Goal: Task Accomplishment & Management: Manage account settings

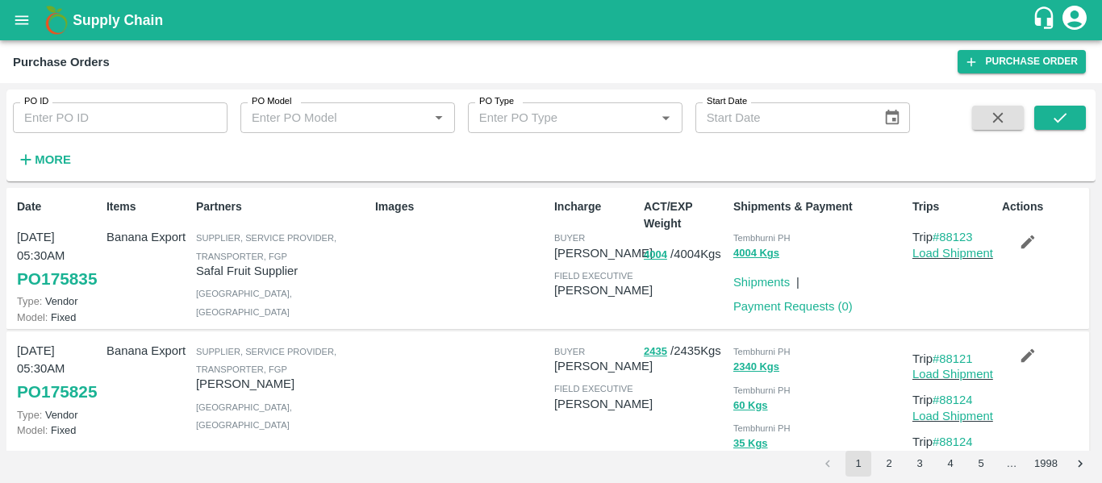
click at [81, 123] on input "PO ID" at bounding box center [120, 117] width 215 height 31
paste input "174448"
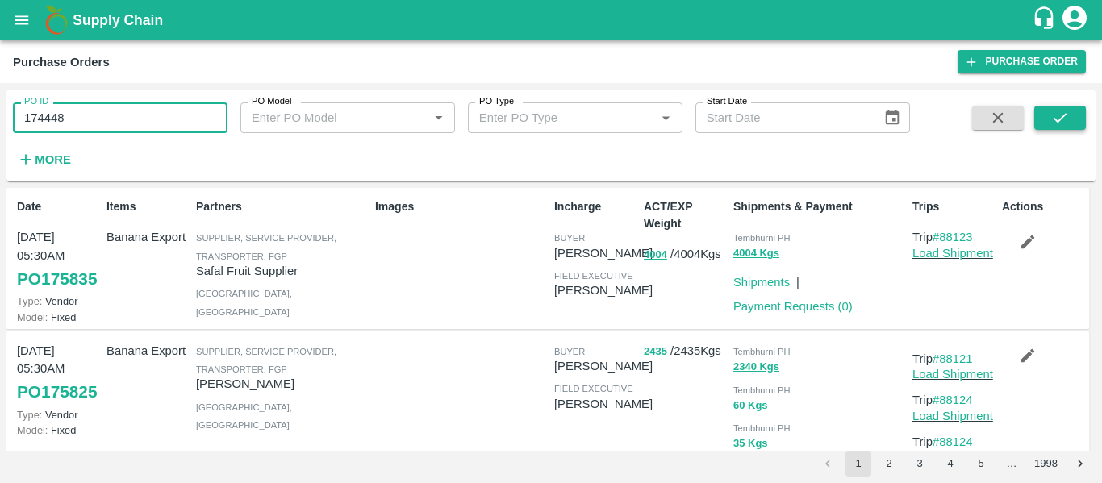
type input "174448"
click at [1065, 108] on button "submit" at bounding box center [1060, 118] width 52 height 24
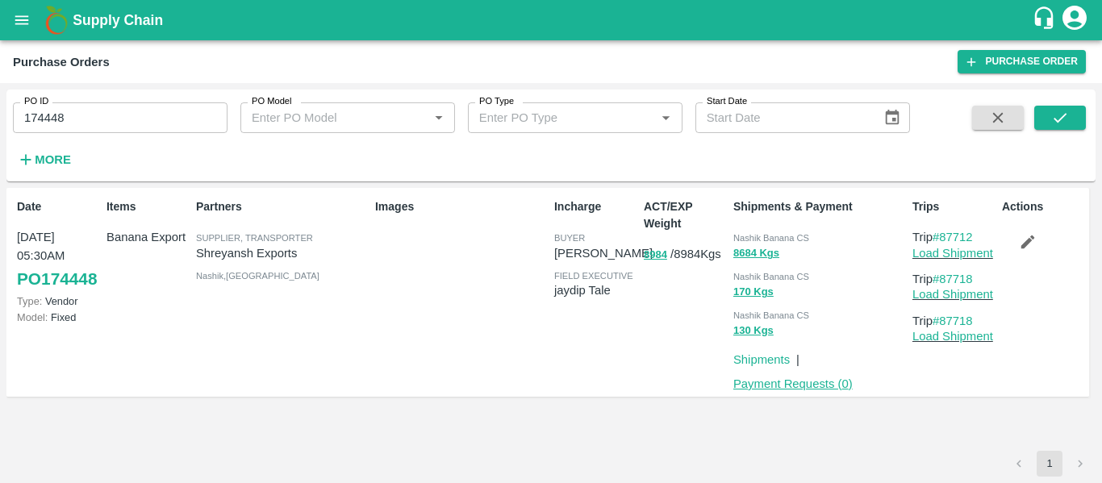
click at [793, 386] on link "Payment Requests ( 0 )" at bounding box center [792, 383] width 119 height 13
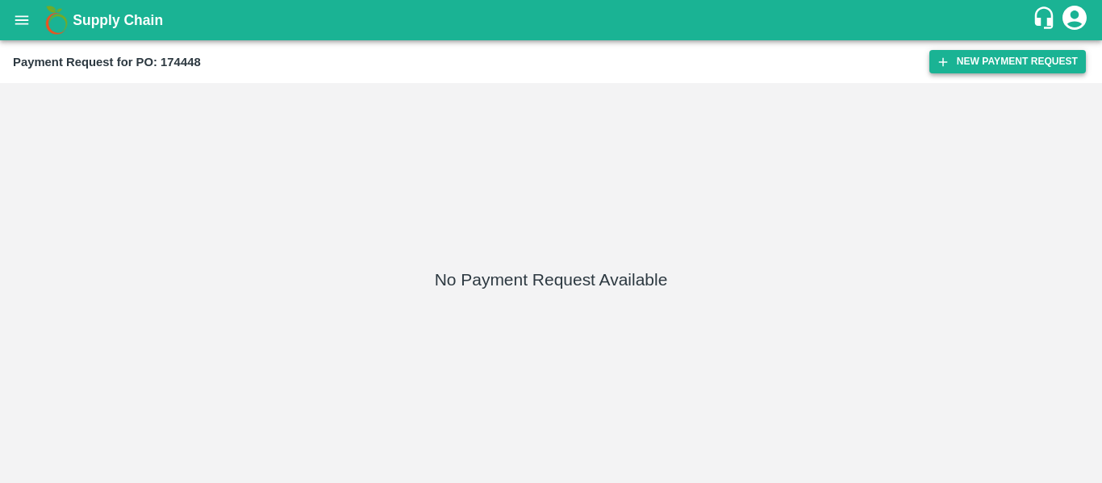
click at [1040, 60] on button "New Payment Request" at bounding box center [1007, 61] width 156 height 23
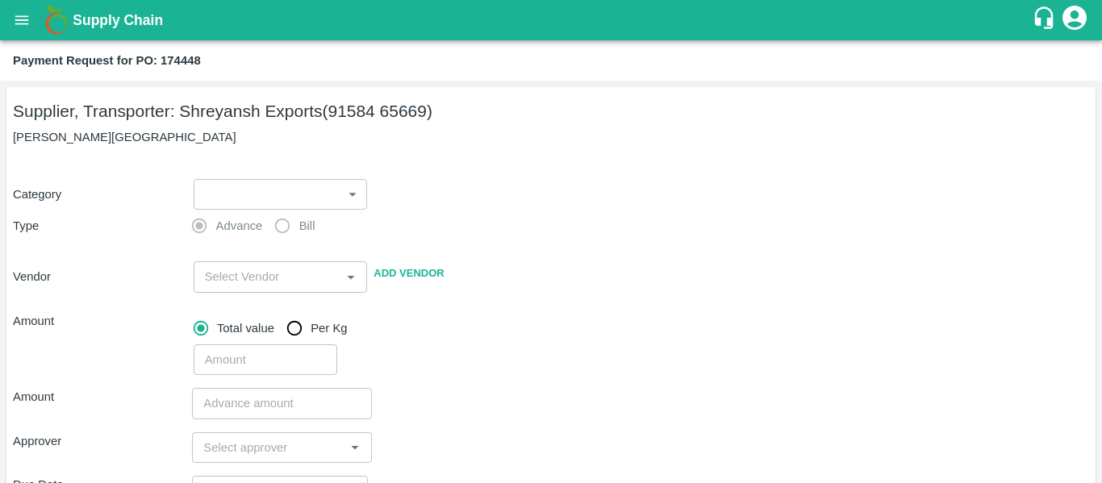
click at [249, 189] on body "Supply Chain Payment Request for PO: 174448 Supplier, Transporter: Shreyansh Ex…" at bounding box center [551, 241] width 1102 height 483
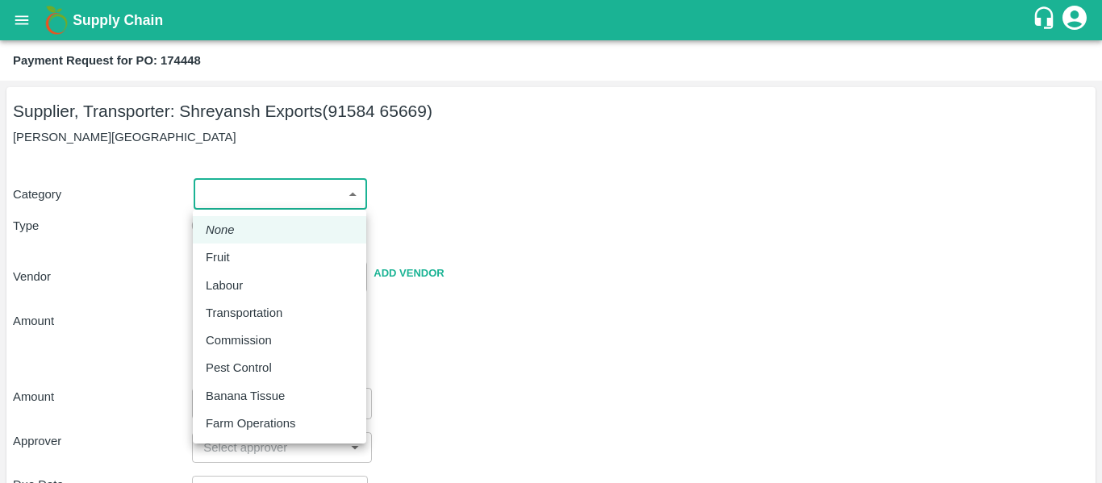
click at [248, 254] on div "Fruit" at bounding box center [280, 257] width 148 height 18
type input "1"
type input "[PERSON_NAME] Exports - 91584 65669(Supplier, Transporter)"
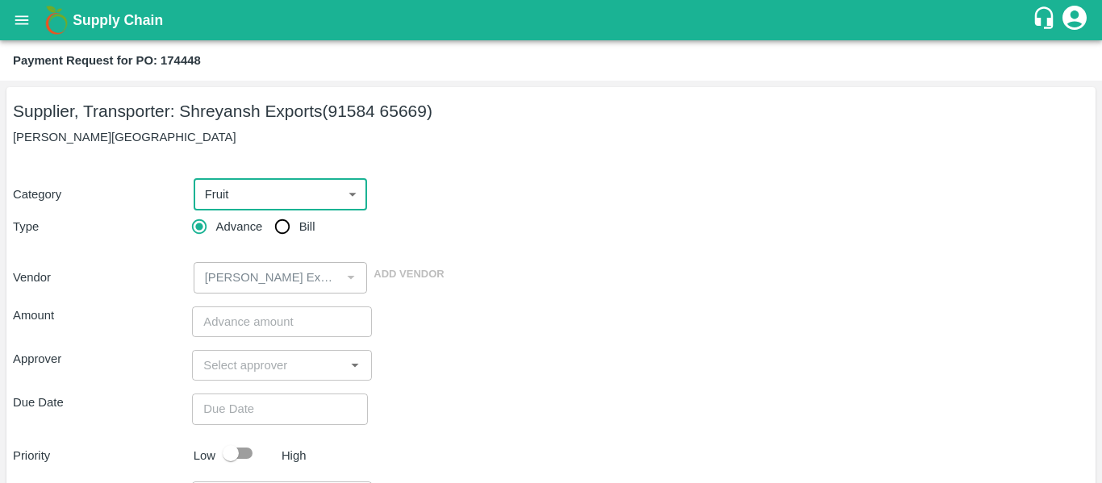
click at [290, 232] on input "Bill" at bounding box center [282, 227] width 32 height 32
radio input "true"
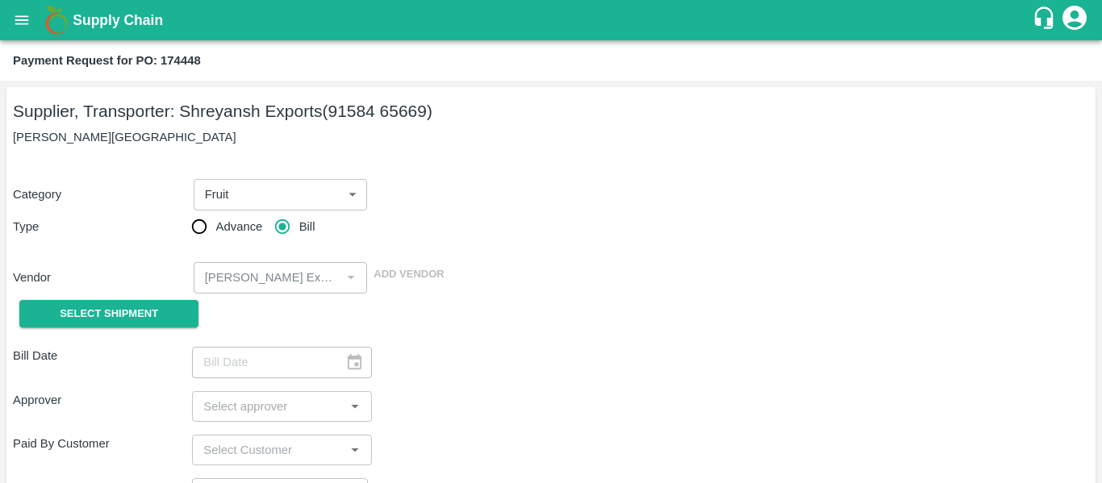
click at [128, 290] on div "Vendor ​ Add Vendor" at bounding box center [547, 274] width 1082 height 37
click at [125, 300] on button "Select Shipment" at bounding box center [108, 314] width 179 height 28
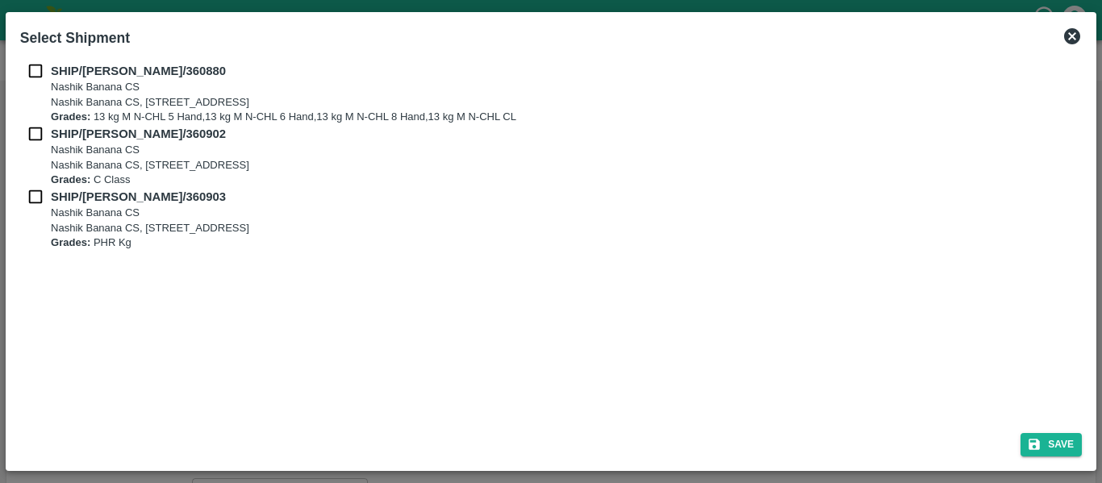
click at [40, 69] on input "checkbox" at bounding box center [35, 71] width 31 height 18
checkbox input "true"
click at [41, 122] on div "SHIP/NASH/360880 Nashik Banana CS Nashik Banana CS, Gat No. 314/2/1, A/p- Mohad…" at bounding box center [550, 93] width 1061 height 63
click at [41, 128] on input "checkbox" at bounding box center [35, 134] width 31 height 18
checkbox input "true"
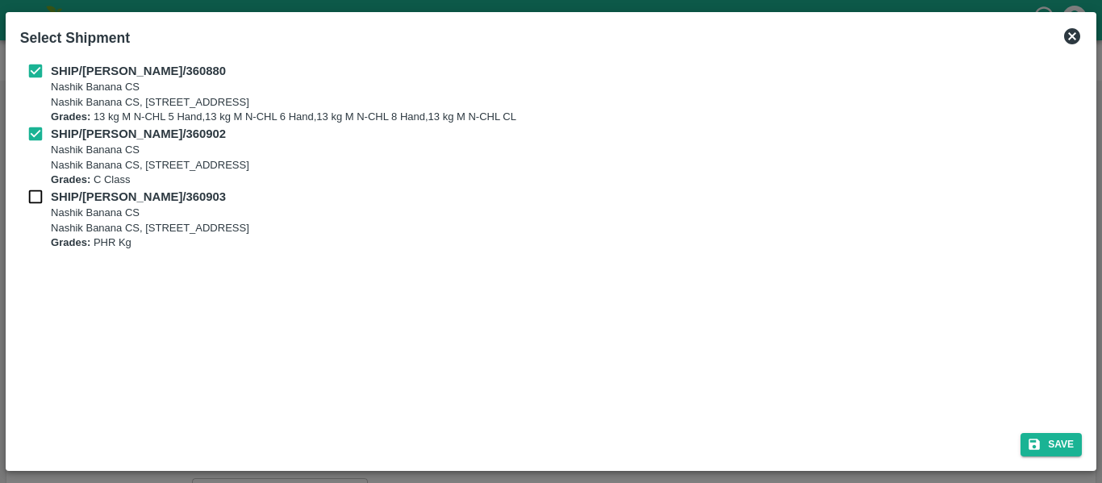
click at [41, 186] on div "SHIP/NASH/360902 Nashik Banana CS Nashik Banana CS, Gat No. 314/2/1, A/p- Mohad…" at bounding box center [550, 156] width 1061 height 63
click at [47, 196] on input "checkbox" at bounding box center [35, 197] width 31 height 18
checkbox input "true"
click at [1052, 429] on div "Save" at bounding box center [551, 441] width 1074 height 43
click at [1051, 440] on button "Save" at bounding box center [1050, 444] width 61 height 23
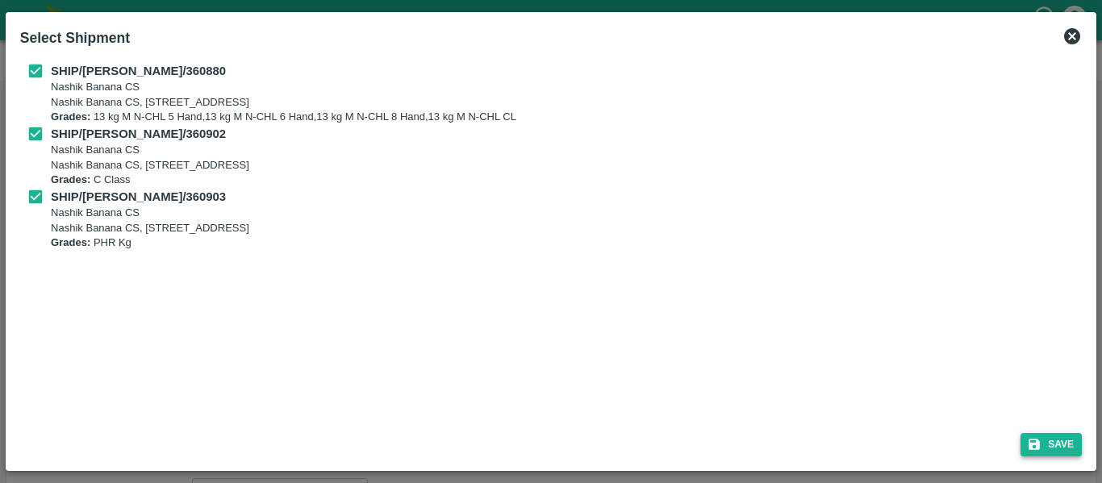
type input "[DATE]"
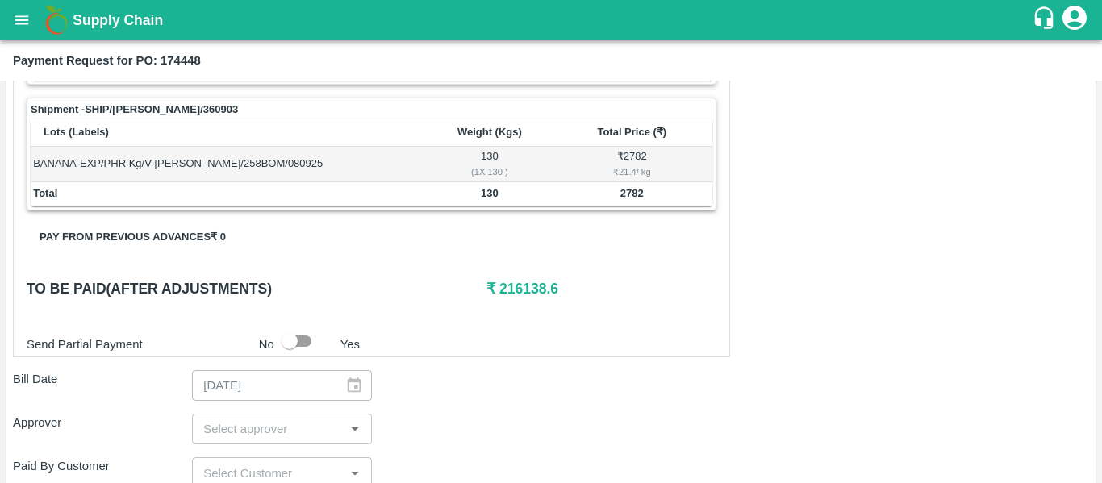
scroll to position [864, 0]
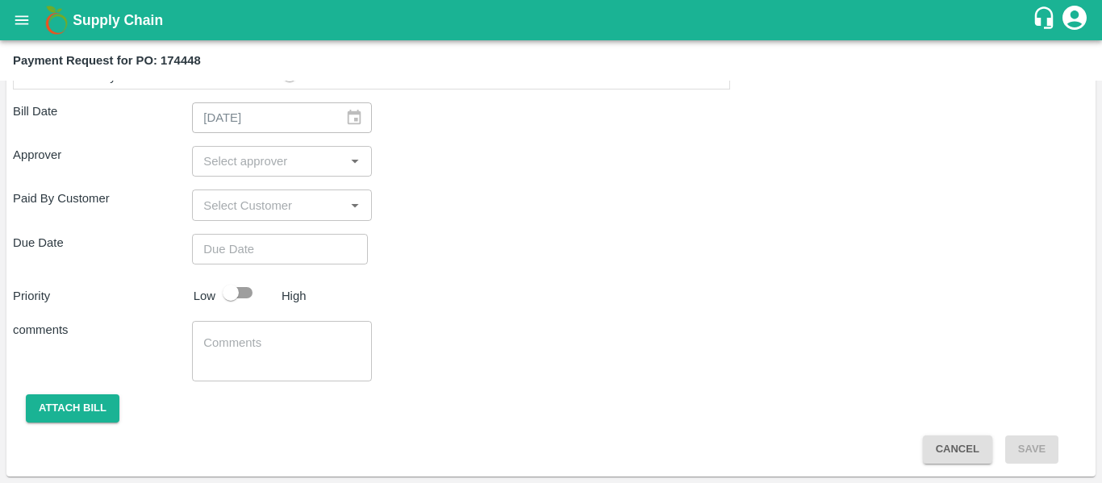
click at [228, 155] on input "input" at bounding box center [268, 161] width 143 height 21
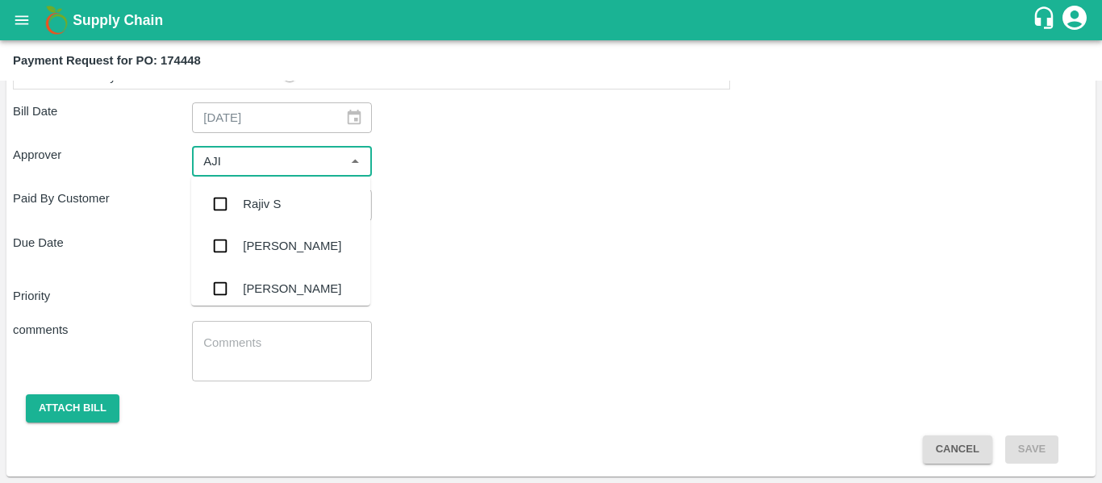
type input "AJIT"
click at [236, 192] on input "checkbox" at bounding box center [220, 204] width 32 height 32
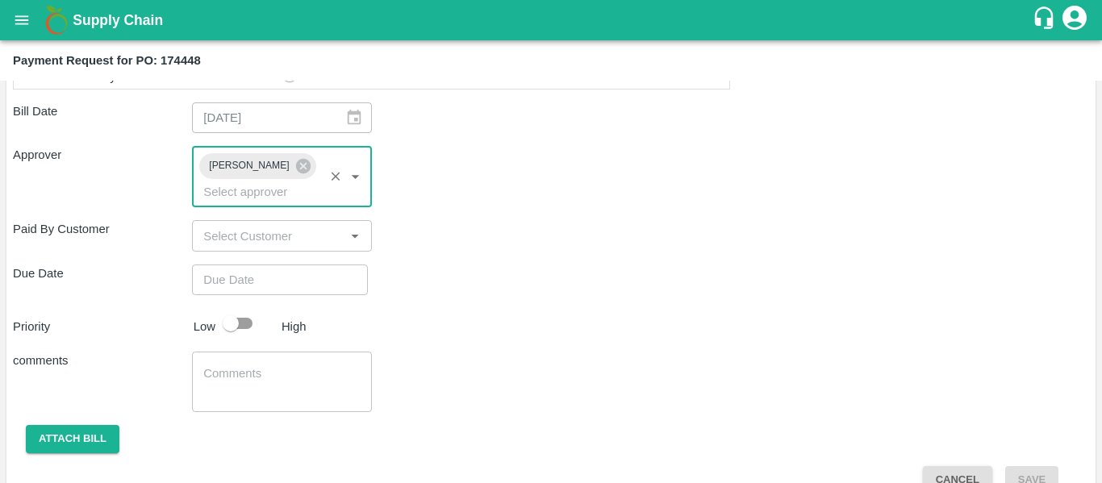
type input "DD/MM/YYYY hh:mm aa"
click at [253, 265] on input "DD/MM/YYYY hh:mm aa" at bounding box center [274, 280] width 165 height 31
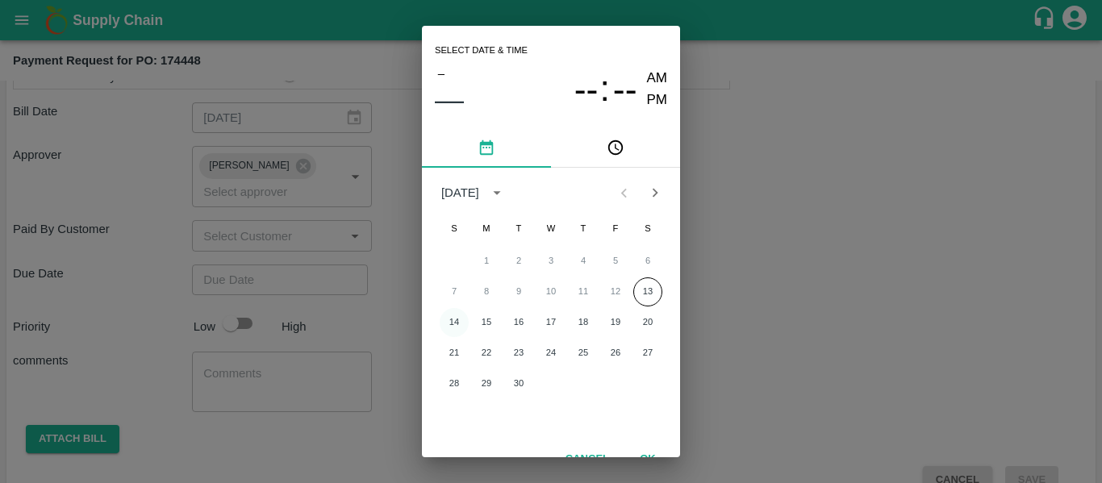
click at [457, 320] on button "14" at bounding box center [454, 322] width 29 height 29
type input "[DATE] 12:00 AM"
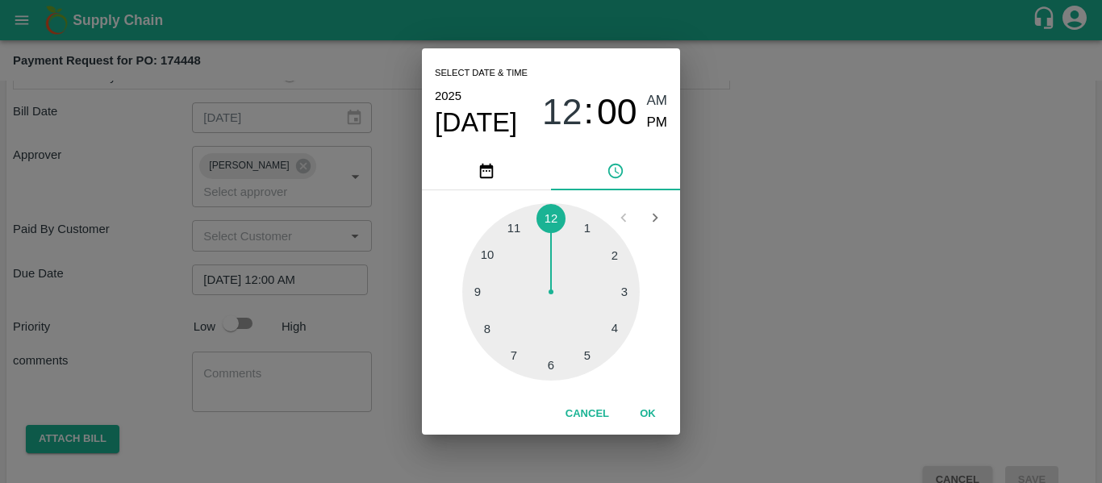
click at [763, 260] on div "Select date & time [DATE] 12 : 00 AM PM 1 2 3 4 5 6 7 8 9 10 11 12 Cancel OK" at bounding box center [551, 241] width 1102 height 483
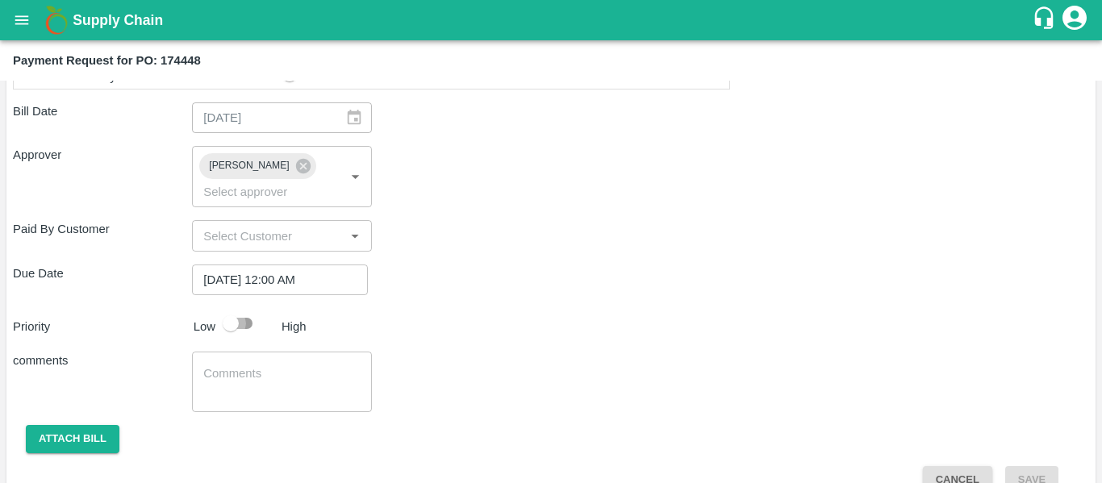
click at [259, 308] on input "checkbox" at bounding box center [231, 323] width 92 height 31
checkbox input "true"
click at [267, 365] on textarea at bounding box center [281, 382] width 156 height 34
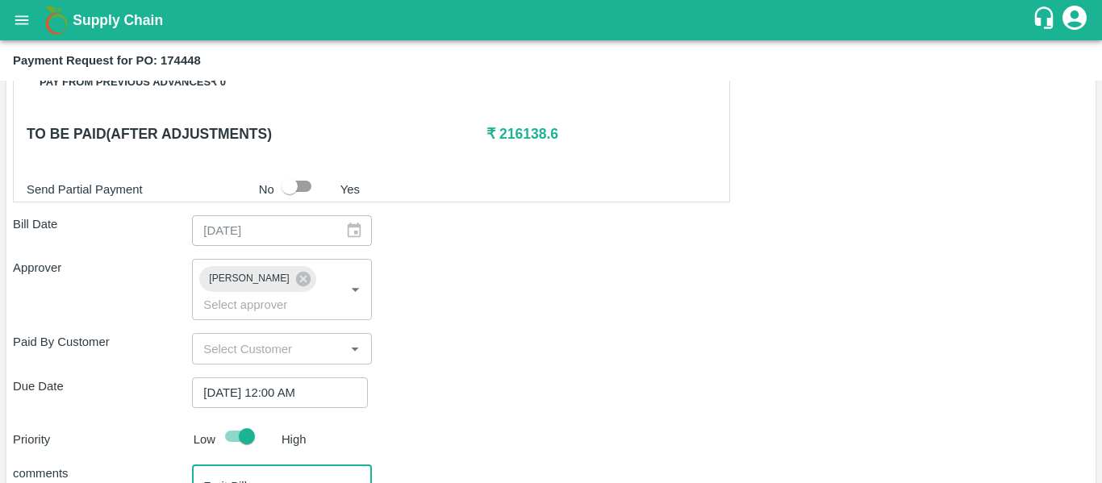
scroll to position [745, 0]
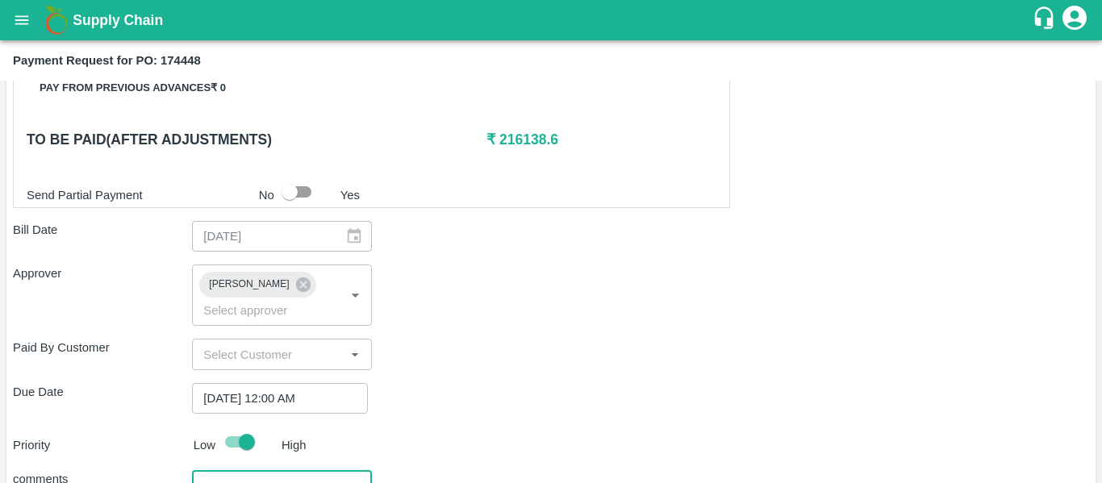
type textarea "Fruit Bill"
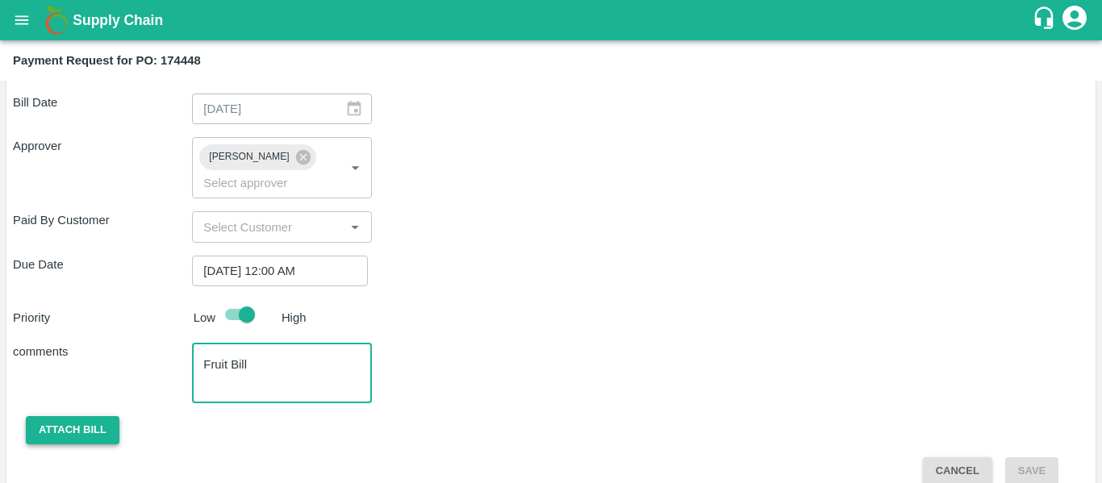
click at [90, 416] on button "Attach bill" at bounding box center [73, 430] width 94 height 28
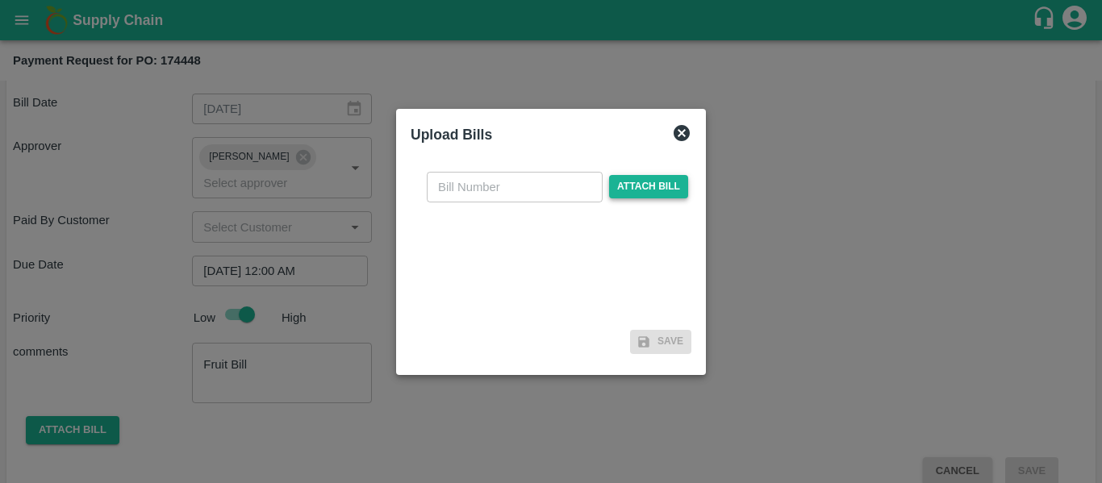
click at [640, 192] on span "Attach bill" at bounding box center [648, 186] width 79 height 23
click at [0, 0] on input "Attach bill" at bounding box center [0, 0] width 0 height 0
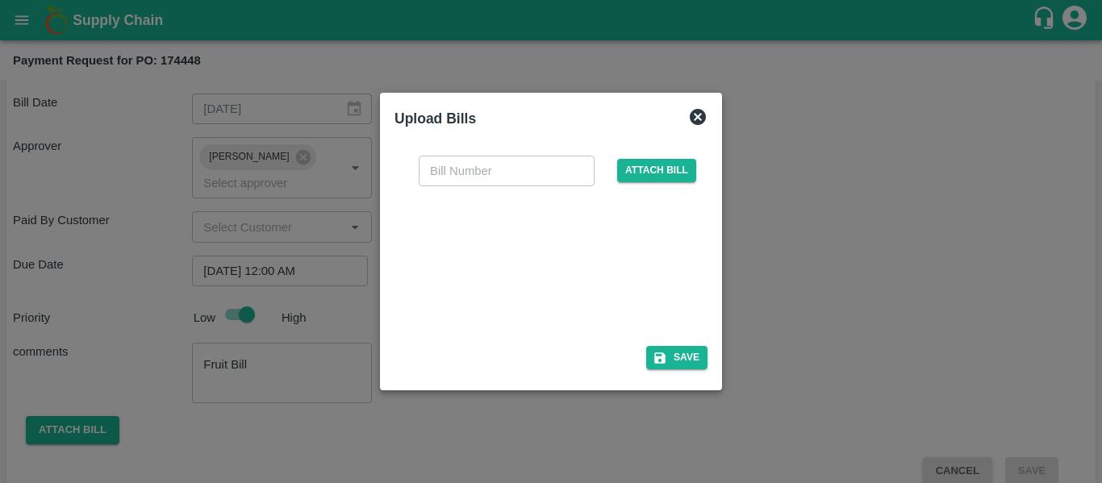
click at [578, 257] on div at bounding box center [548, 261] width 242 height 85
click at [469, 167] on input "text" at bounding box center [507, 171] width 176 height 31
type input "SE/25-26/1455"
click at [687, 365] on button "Save" at bounding box center [676, 357] width 61 height 23
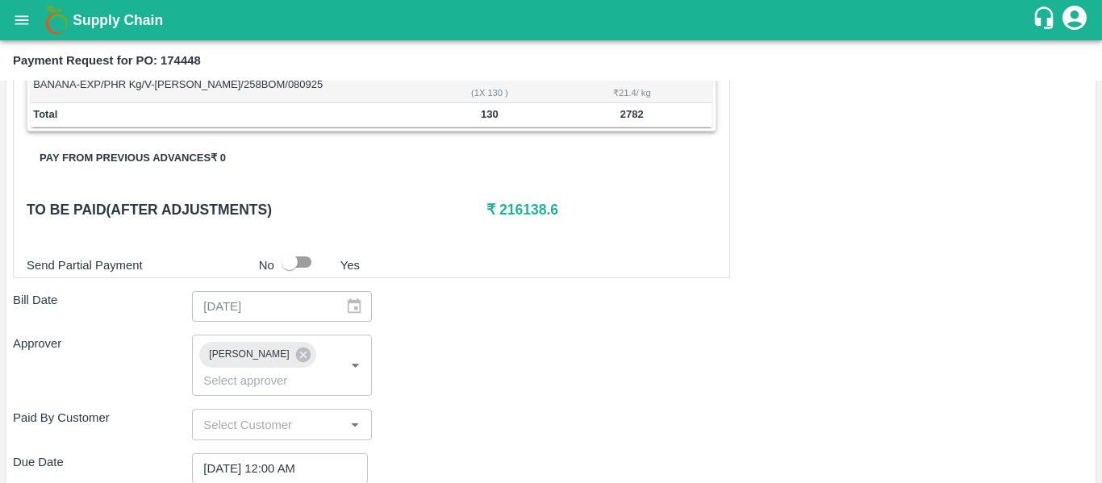
scroll to position [958, 0]
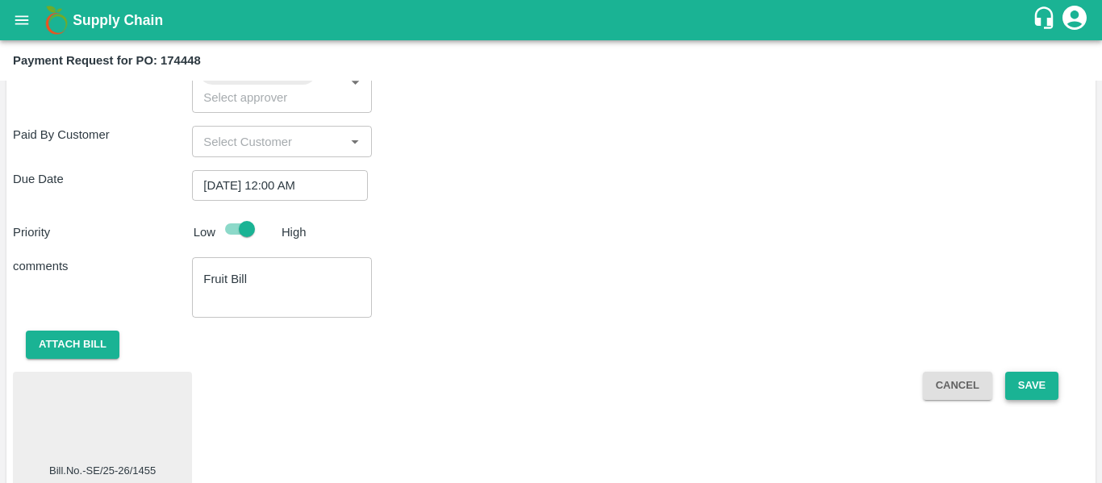
click at [1038, 372] on button "Save" at bounding box center [1031, 386] width 53 height 28
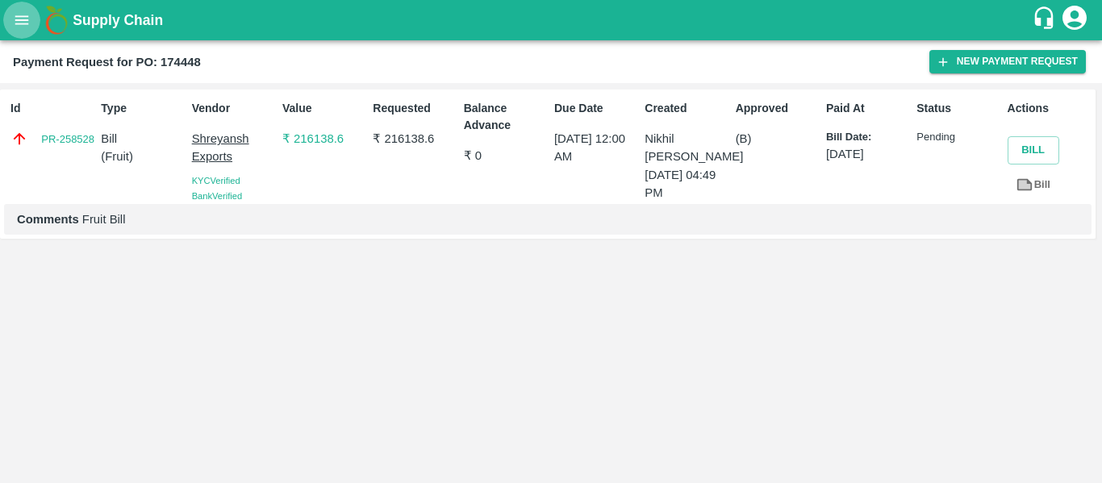
click at [18, 15] on icon "open drawer" at bounding box center [22, 20] width 18 height 18
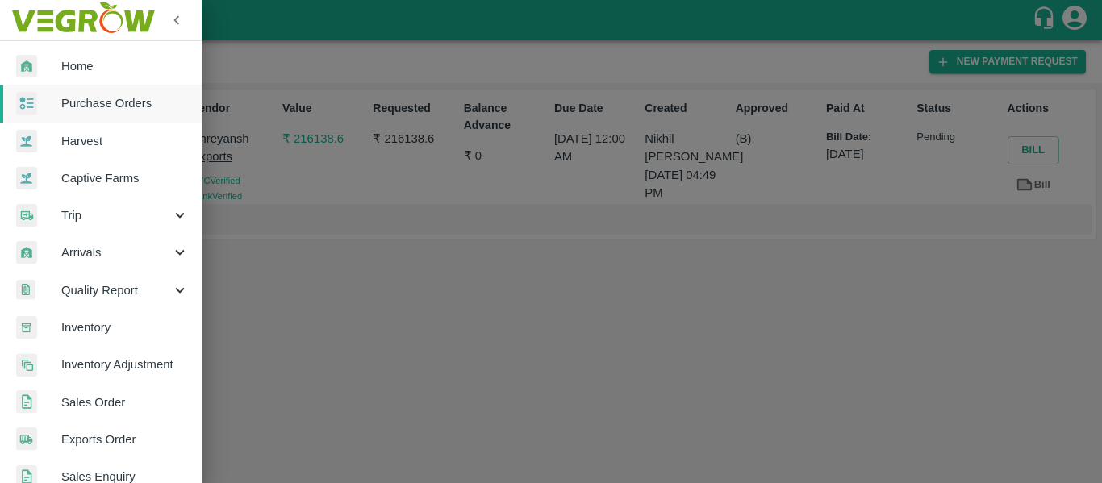
click at [106, 98] on span "Purchase Orders" at bounding box center [124, 103] width 127 height 18
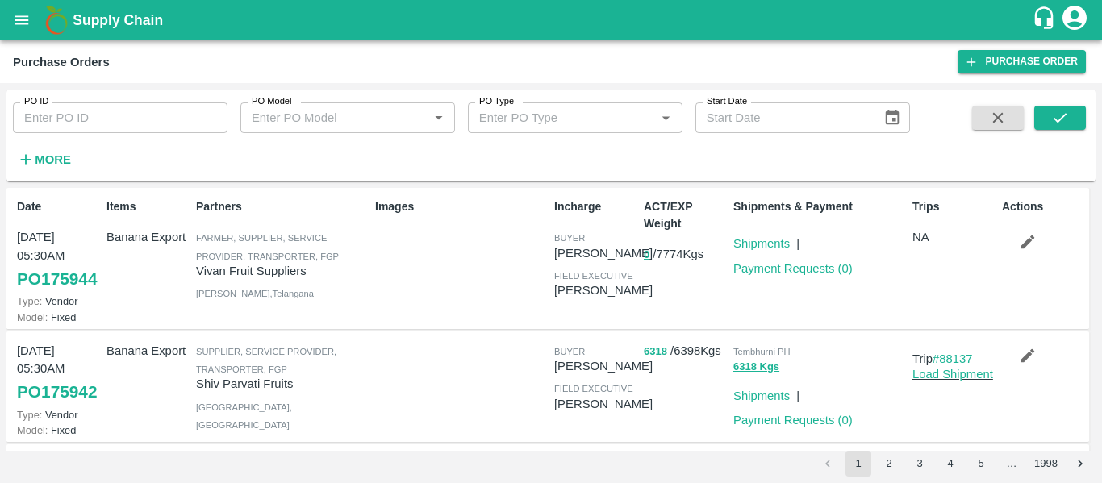
click at [59, 116] on input "PO ID" at bounding box center [120, 117] width 215 height 31
paste input "174490"
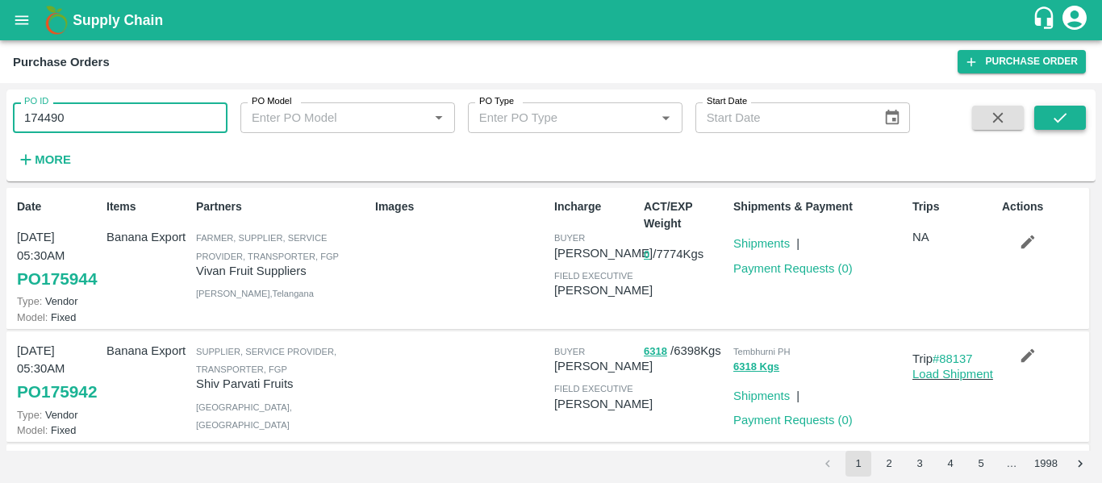
type input "174490"
click at [1078, 123] on button "submit" at bounding box center [1060, 118] width 52 height 24
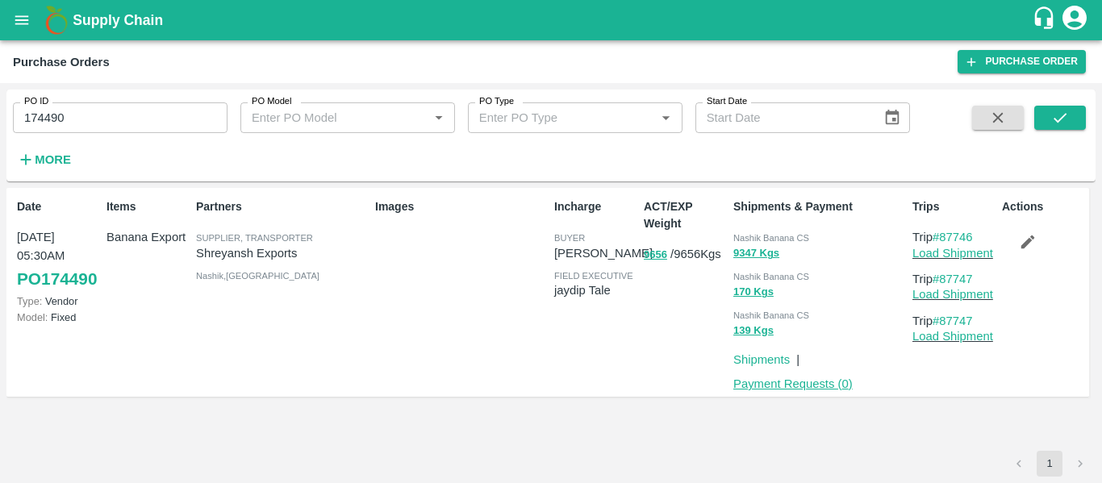
click at [771, 390] on link "Payment Requests ( 0 )" at bounding box center [792, 383] width 119 height 13
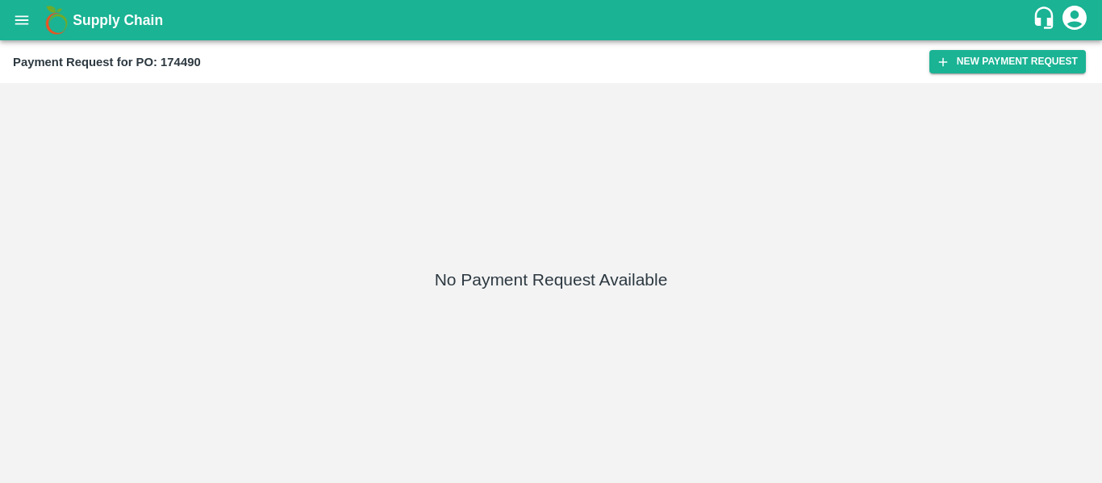
click at [969, 74] on div "Payment Request for PO: 174490 New Payment Request" at bounding box center [551, 61] width 1102 height 43
click at [970, 66] on button "New Payment Request" at bounding box center [1007, 61] width 156 height 23
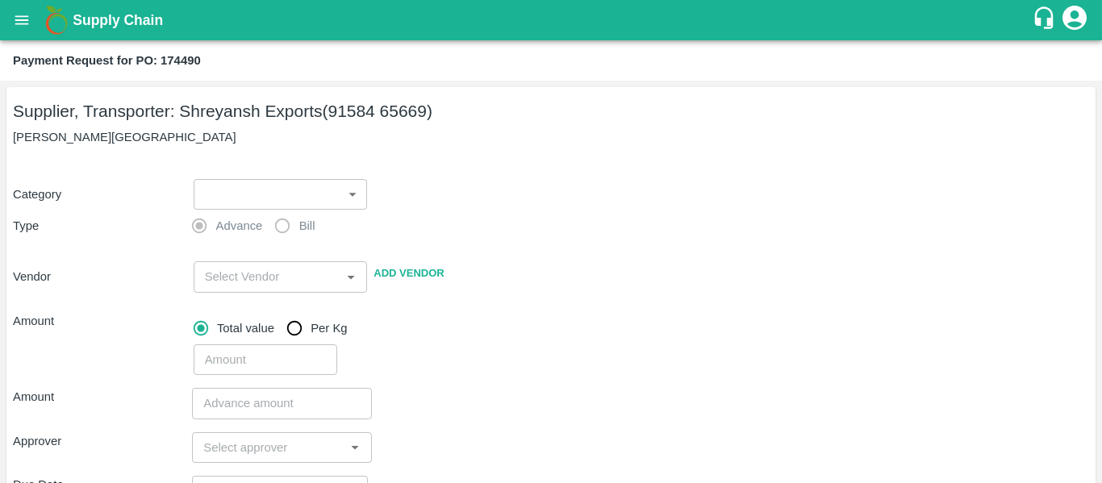
click at [269, 188] on body "Supply Chain Payment Request for PO: 174490 Supplier, Transporter: Shreyansh Ex…" at bounding box center [551, 241] width 1102 height 483
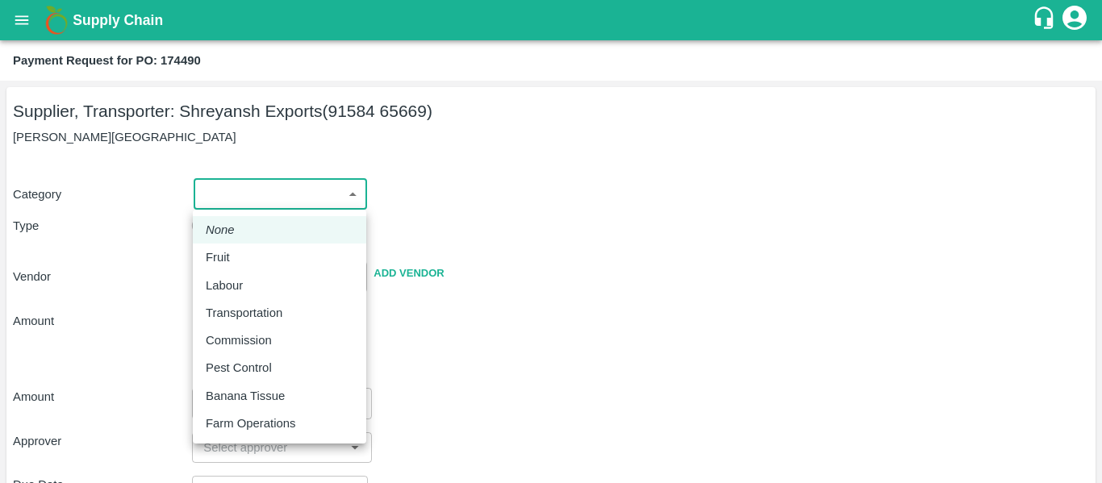
click at [227, 255] on p "Fruit" at bounding box center [218, 257] width 24 height 18
type input "1"
type input "[PERSON_NAME] Exports - 91584 65669(Supplier, Transporter)"
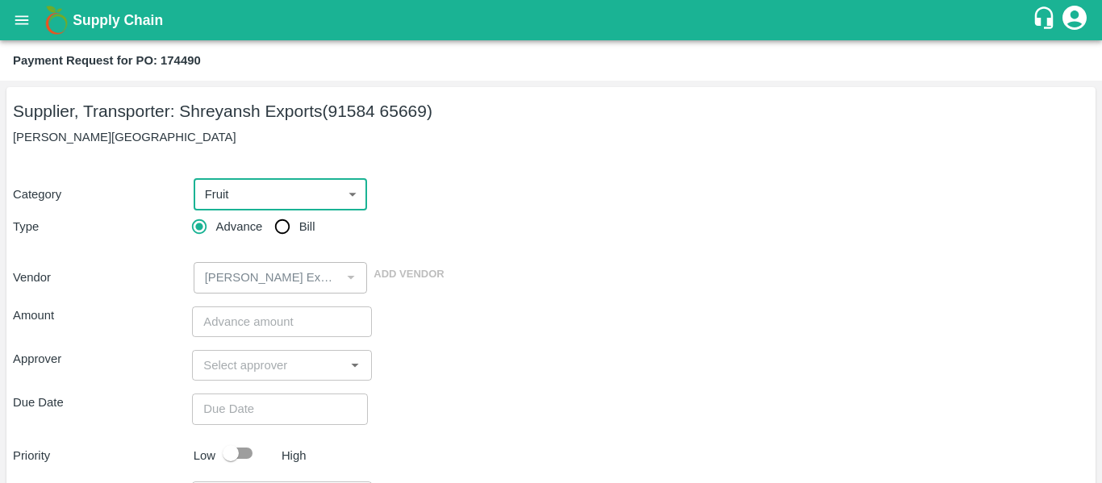
click at [291, 232] on input "Bill" at bounding box center [282, 227] width 32 height 32
radio input "true"
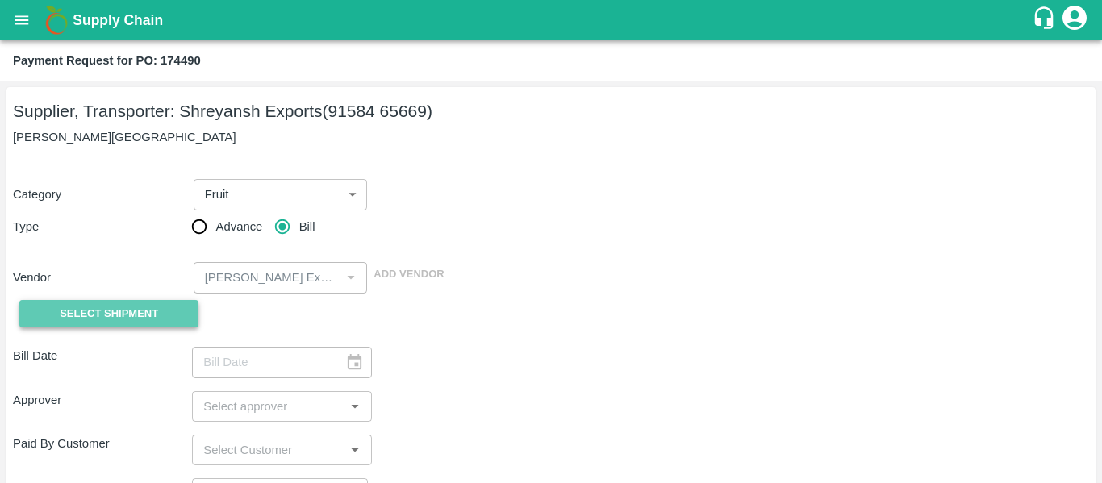
click at [144, 305] on span "Select Shipment" at bounding box center [109, 314] width 98 height 19
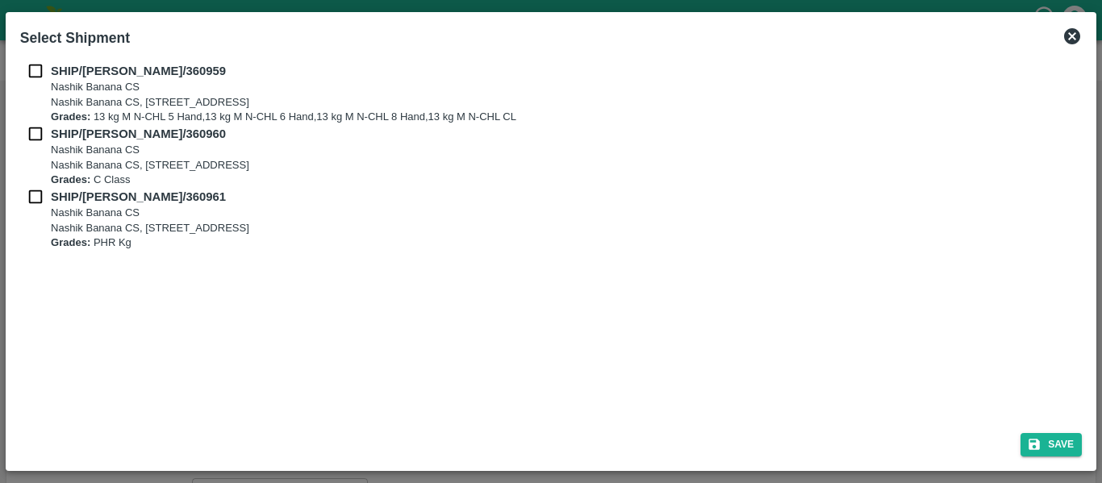
click at [31, 73] on input "checkbox" at bounding box center [35, 71] width 31 height 18
checkbox input "true"
click at [34, 127] on input "checkbox" at bounding box center [35, 134] width 31 height 18
checkbox input "true"
click at [36, 195] on input "checkbox" at bounding box center [35, 197] width 31 height 18
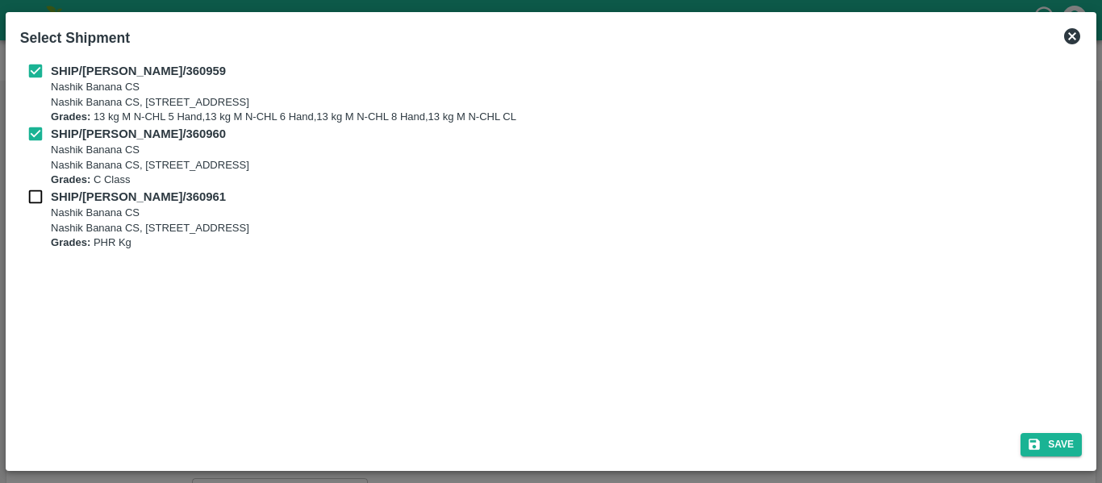
checkbox input "true"
click at [1042, 443] on button "Save" at bounding box center [1050, 444] width 61 height 23
type input "09/09/2025"
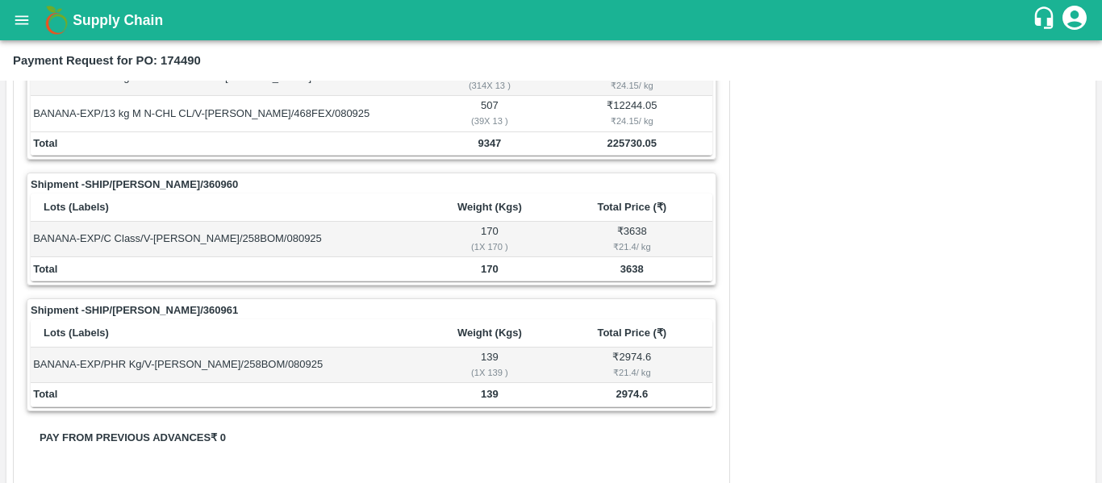
scroll to position [815, 0]
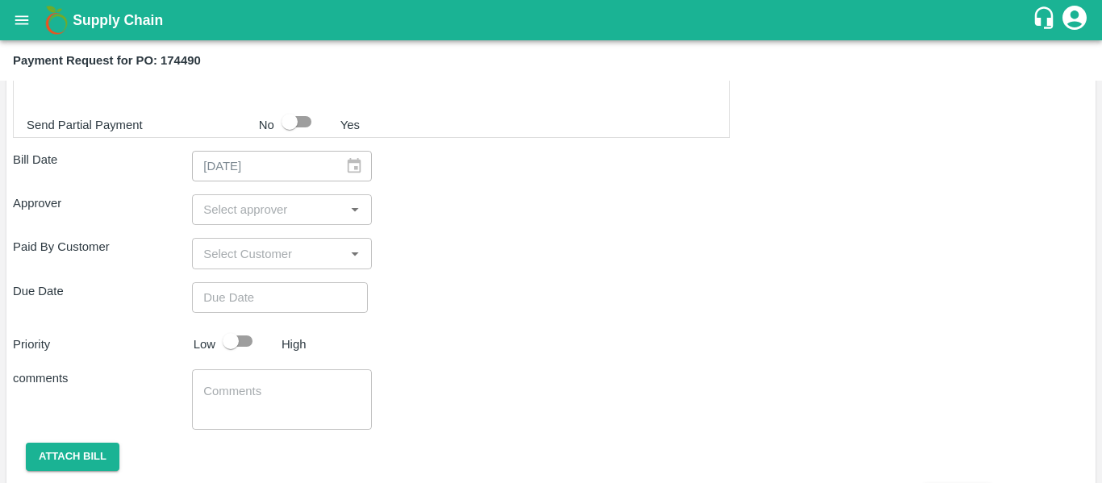
click at [241, 212] on input "input" at bounding box center [268, 209] width 143 height 21
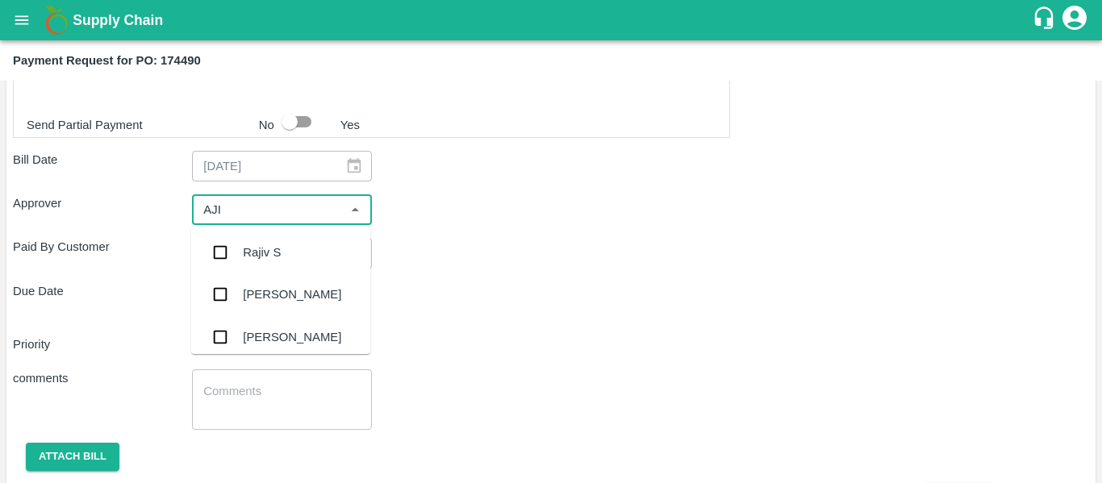
type input "AJIT"
click at [249, 253] on div "[PERSON_NAME]" at bounding box center [292, 253] width 98 height 18
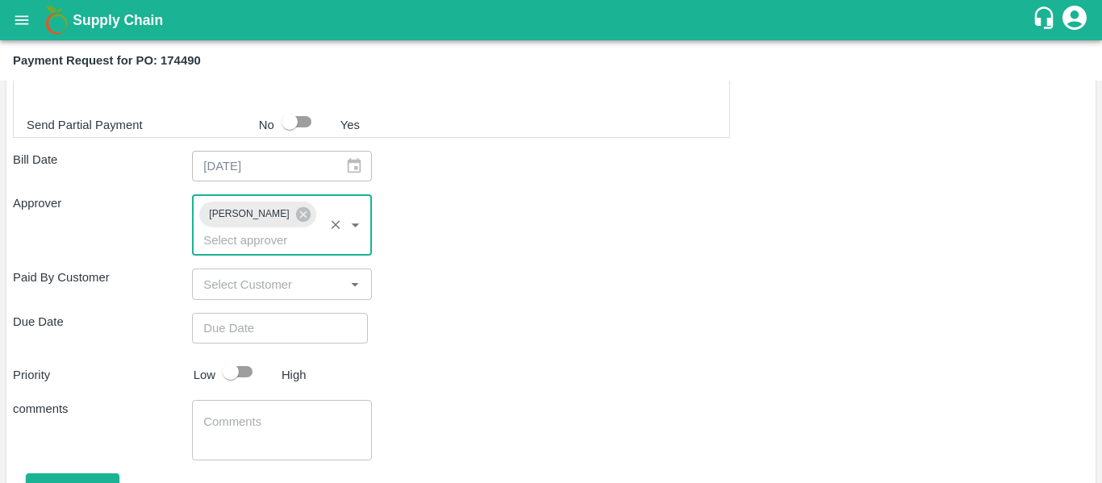
type input "DD/MM/YYYY hh:mm aa"
click at [269, 313] on input "DD/MM/YYYY hh:mm aa" at bounding box center [274, 328] width 165 height 31
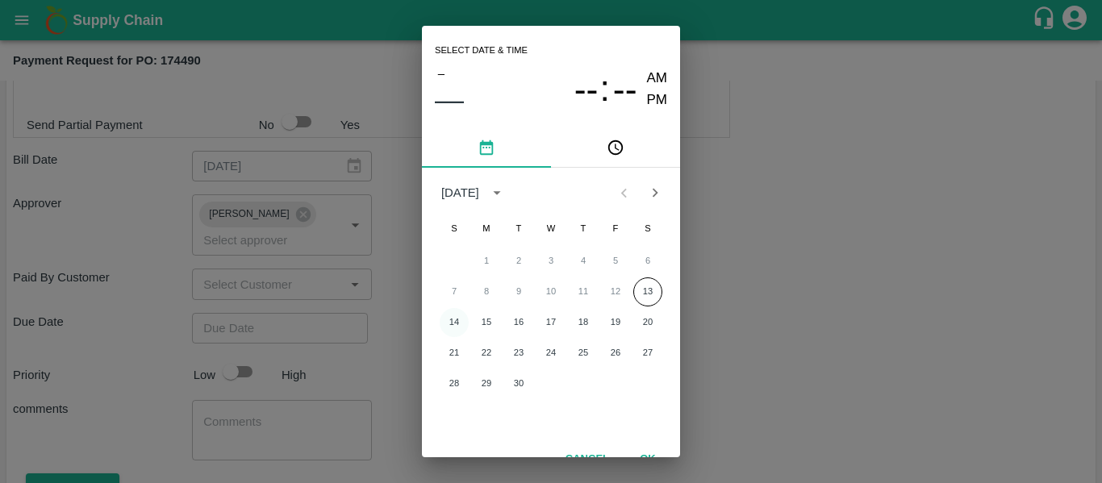
click at [463, 322] on button "14" at bounding box center [454, 322] width 29 height 29
type input "[DATE] 12:00 AM"
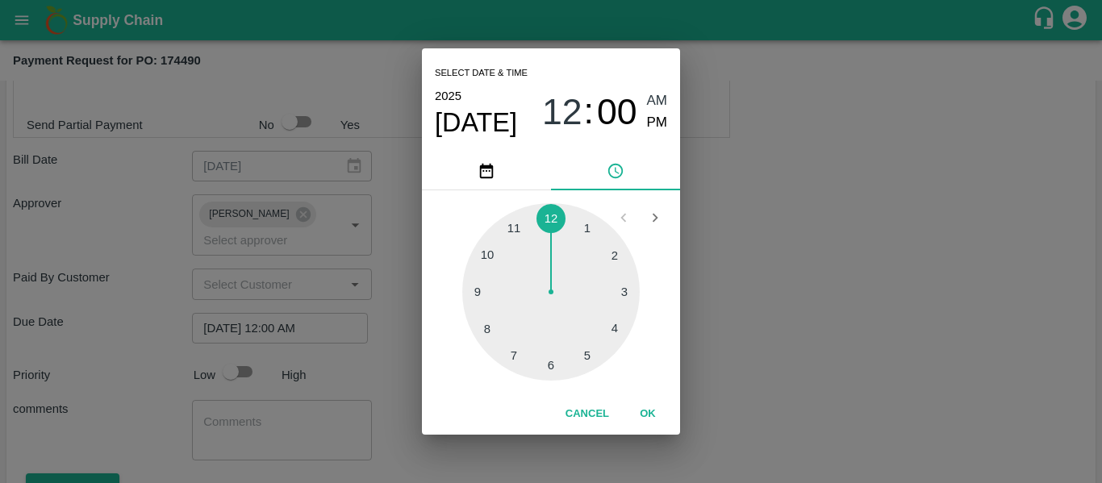
click at [794, 282] on div "Select date & time [DATE] 12 : 00 AM PM 1 2 3 4 5 6 7 8 9 10 11 12 Cancel OK" at bounding box center [551, 241] width 1102 height 483
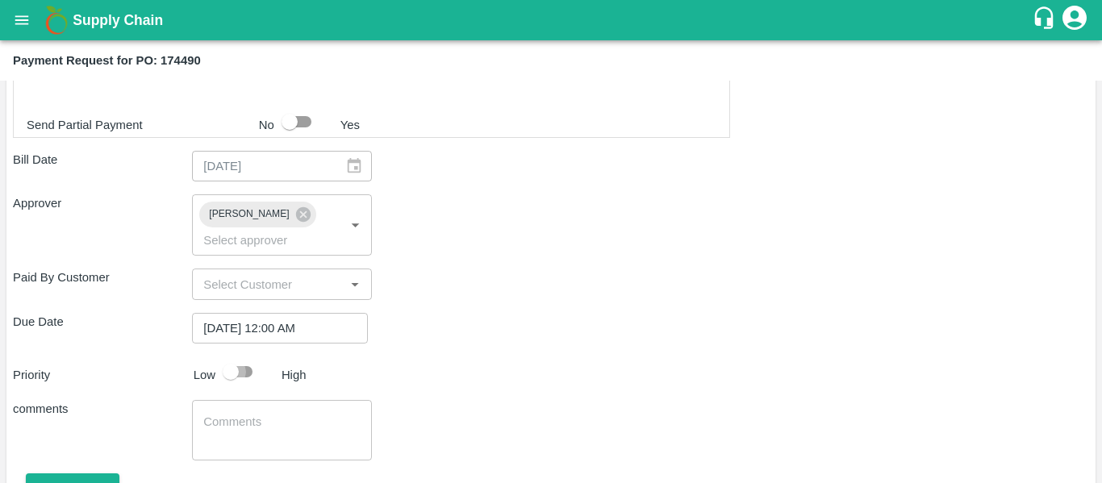
click at [240, 356] on input "checkbox" at bounding box center [231, 371] width 92 height 31
checkbox input "true"
click at [266, 414] on textarea at bounding box center [281, 431] width 156 height 34
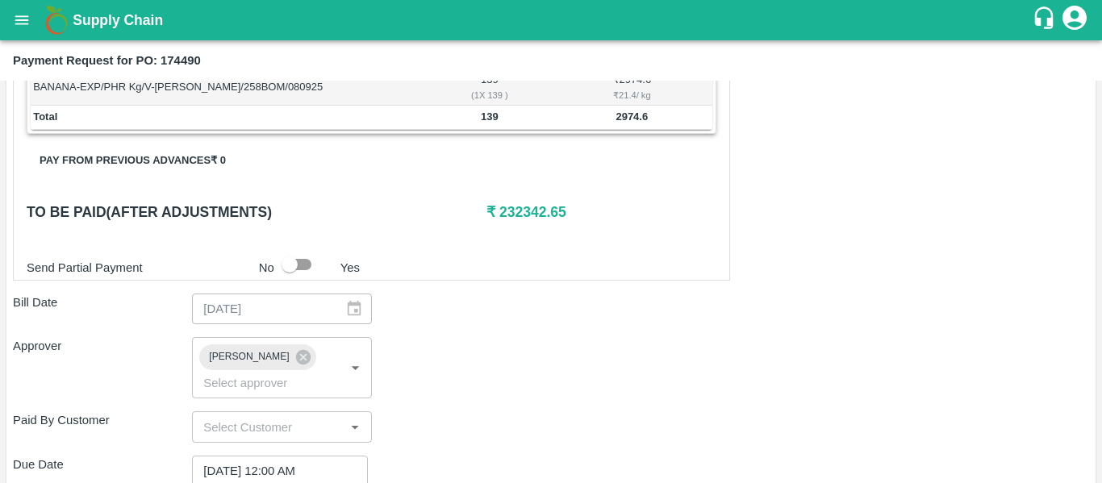
scroll to position [873, 0]
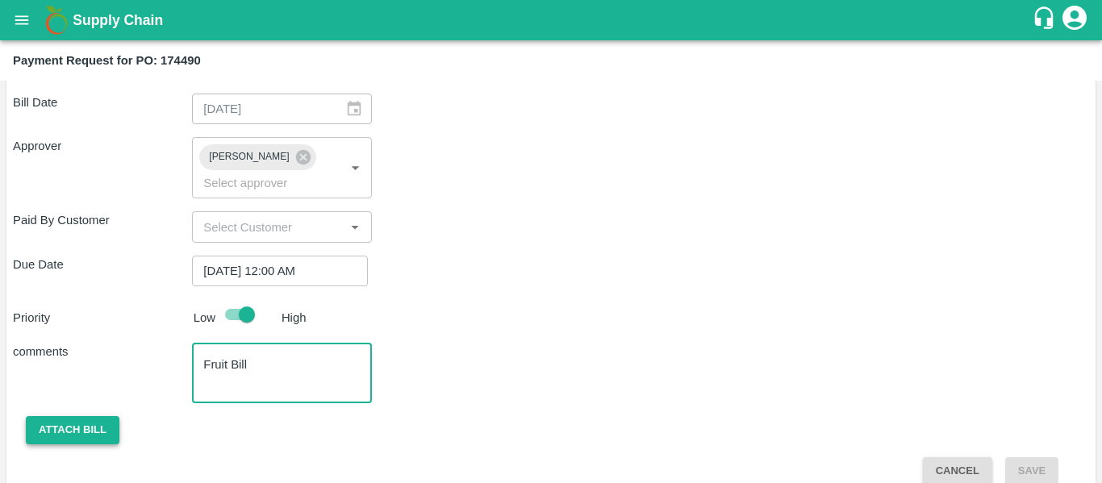
type textarea "Fruit Bill"
click at [69, 416] on button "Attach bill" at bounding box center [73, 430] width 94 height 28
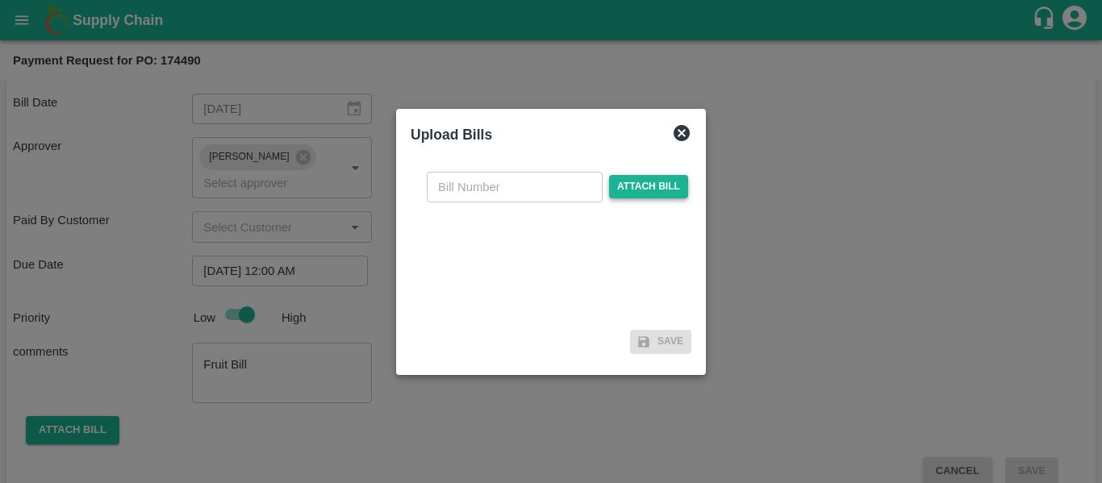
click at [615, 192] on span "Attach bill" at bounding box center [648, 186] width 79 height 23
click at [0, 0] on input "Attach bill" at bounding box center [0, 0] width 0 height 0
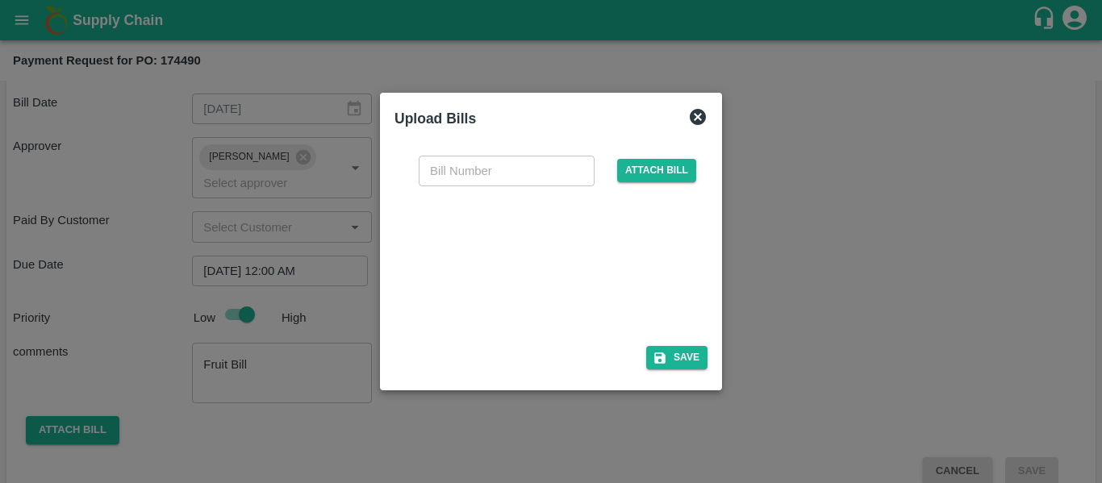
click at [527, 265] on div at bounding box center [548, 261] width 242 height 85
click at [477, 180] on input "text" at bounding box center [507, 171] width 176 height 31
type input "SE/25-26/1456"
click at [682, 361] on button "Save" at bounding box center [676, 357] width 61 height 23
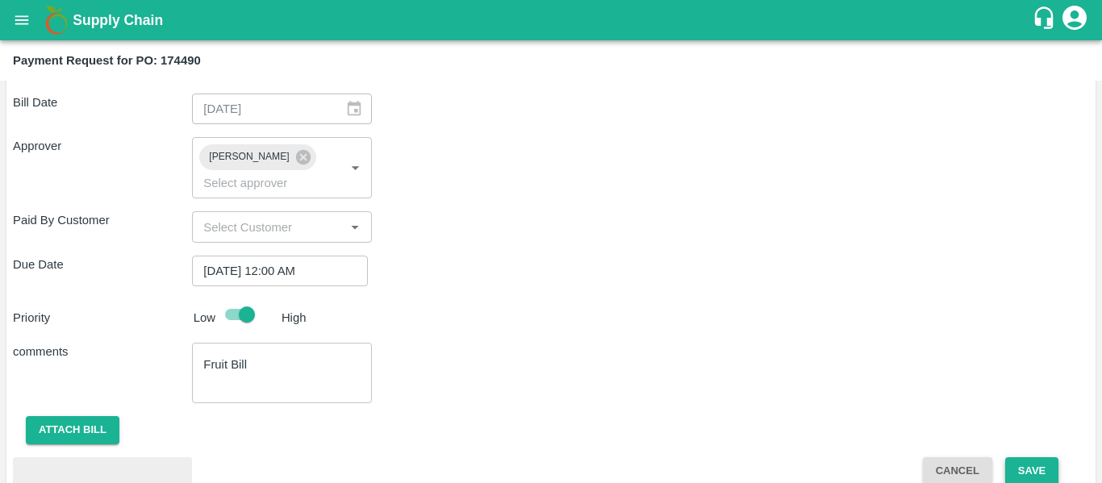
click at [1046, 457] on button "Save" at bounding box center [1031, 471] width 53 height 28
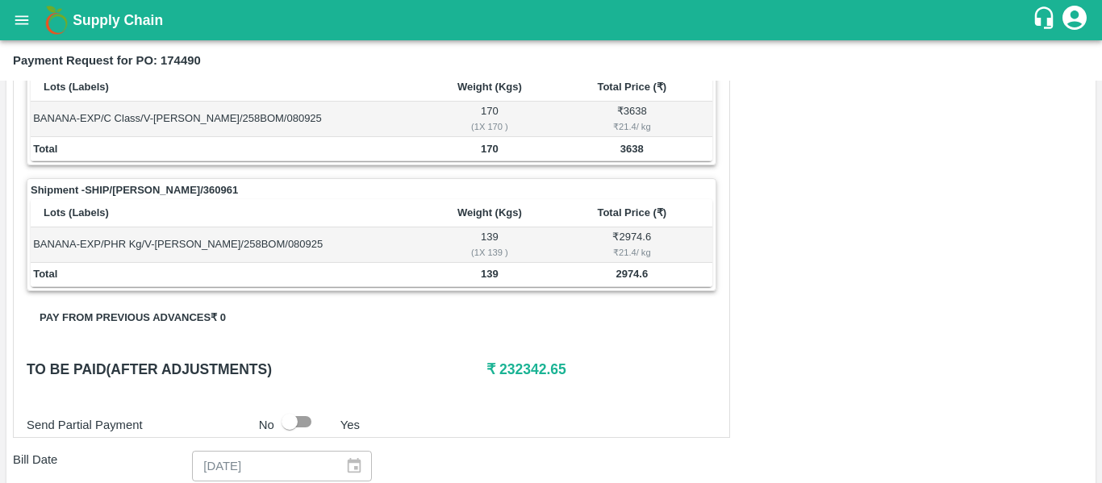
scroll to position [515, 0]
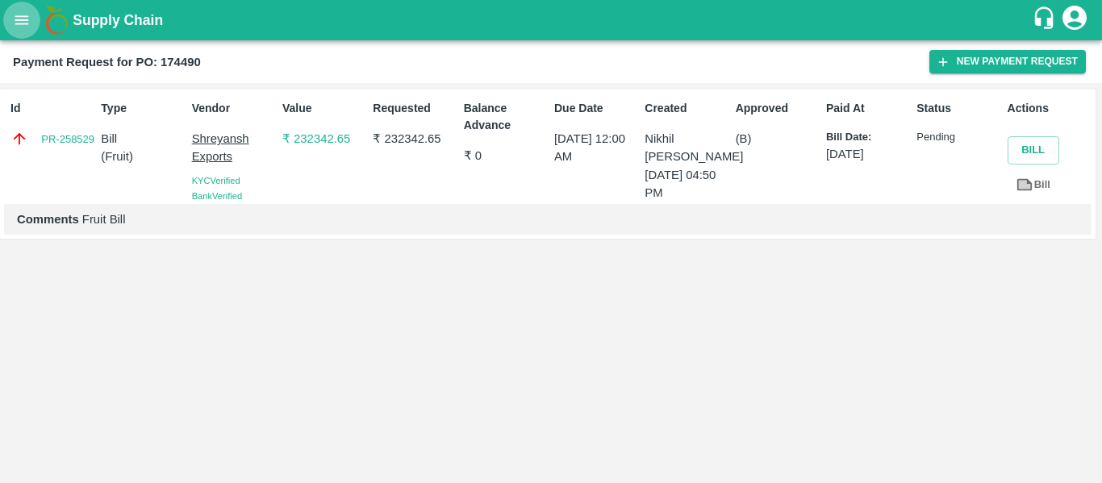
click at [28, 18] on icon "open drawer" at bounding box center [22, 20] width 18 height 18
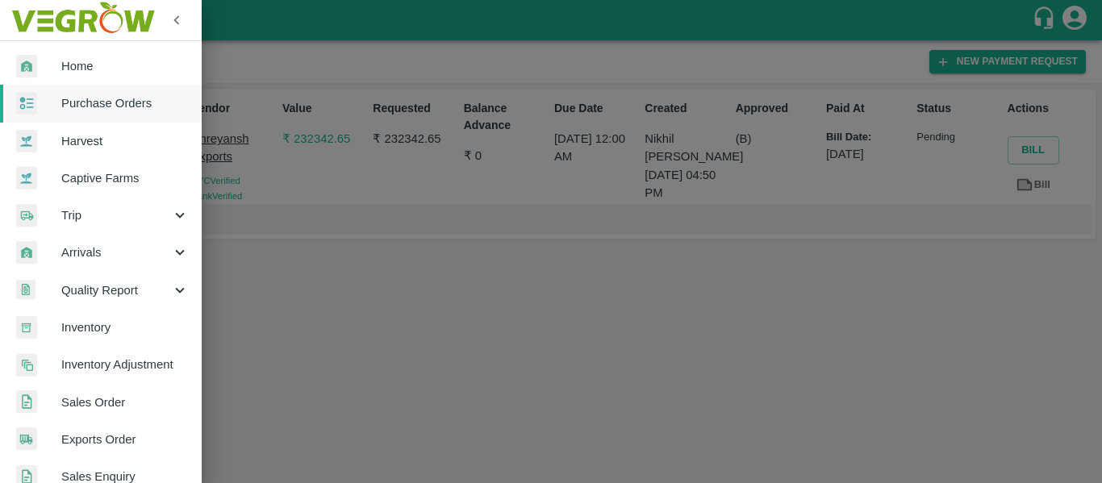
click at [101, 98] on span "Purchase Orders" at bounding box center [124, 103] width 127 height 18
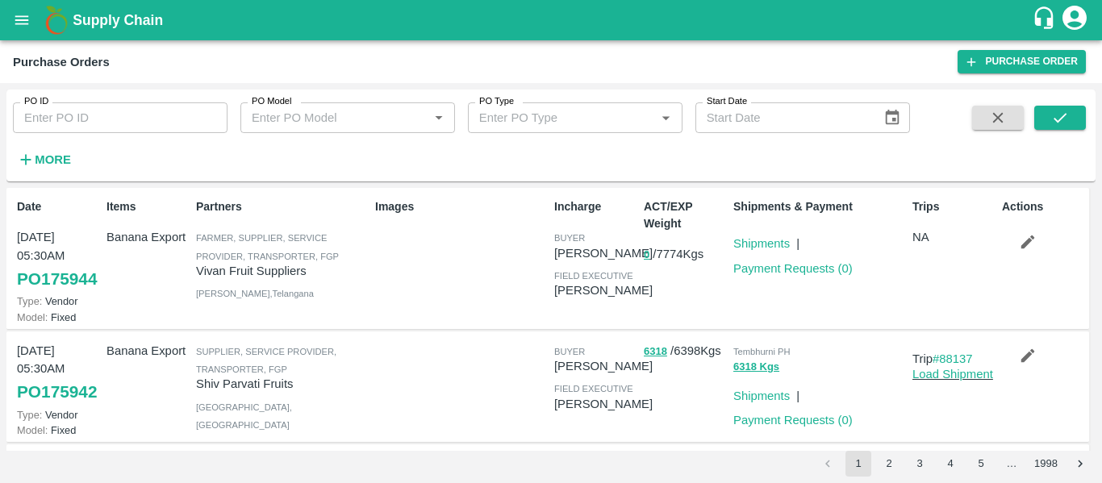
click at [124, 110] on input "PO ID" at bounding box center [120, 117] width 215 height 31
paste input "174466"
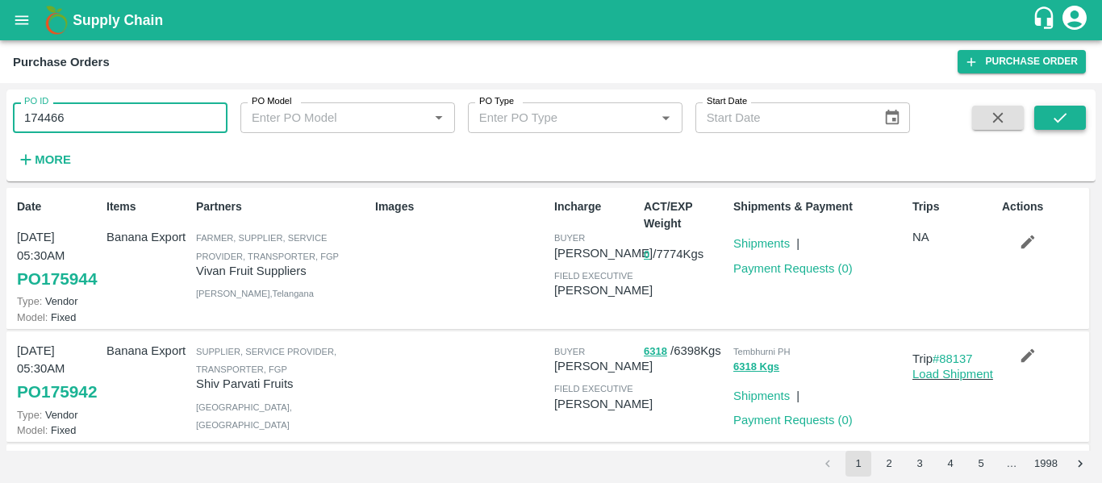
type input "174466"
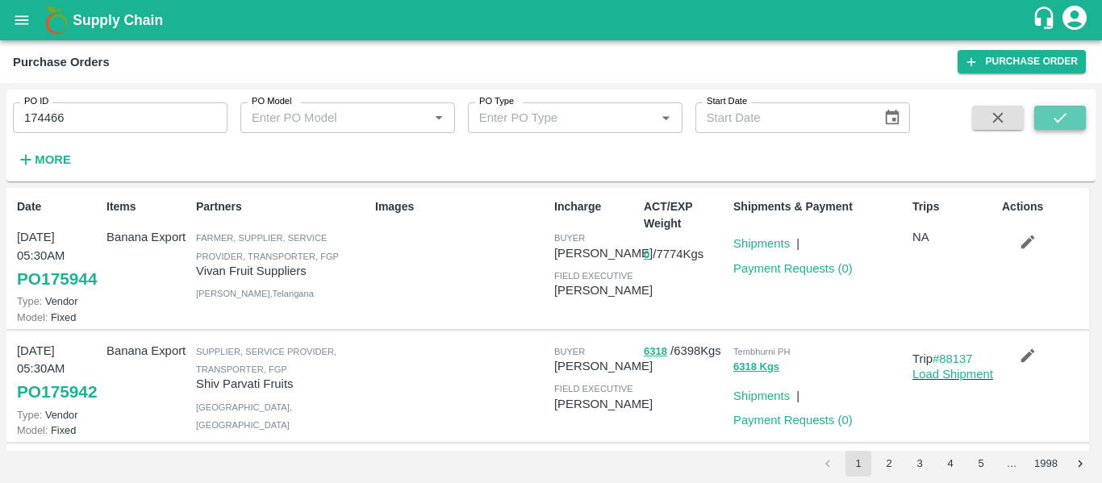
click at [1053, 115] on icon "submit" at bounding box center [1060, 118] width 18 height 18
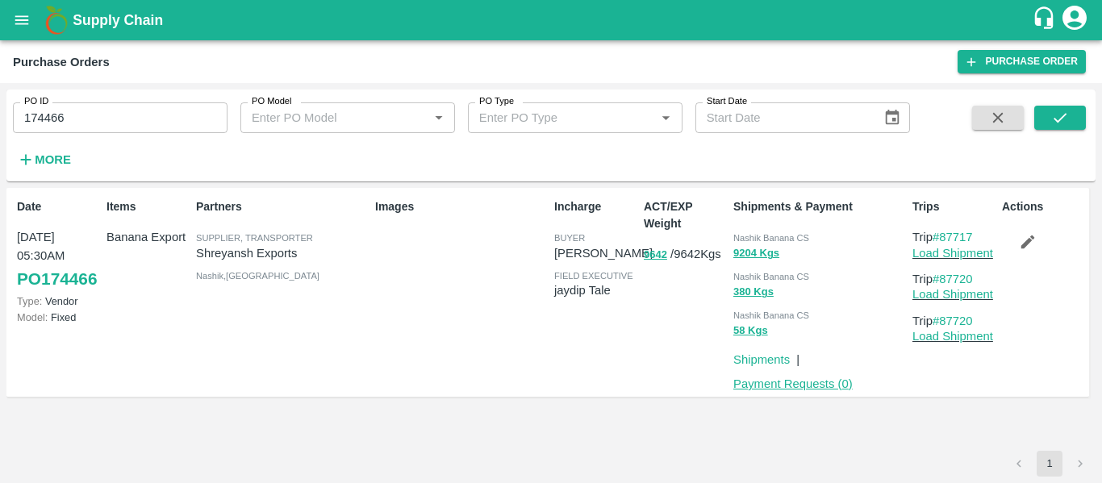
click at [786, 386] on link "Payment Requests ( 0 )" at bounding box center [792, 383] width 119 height 13
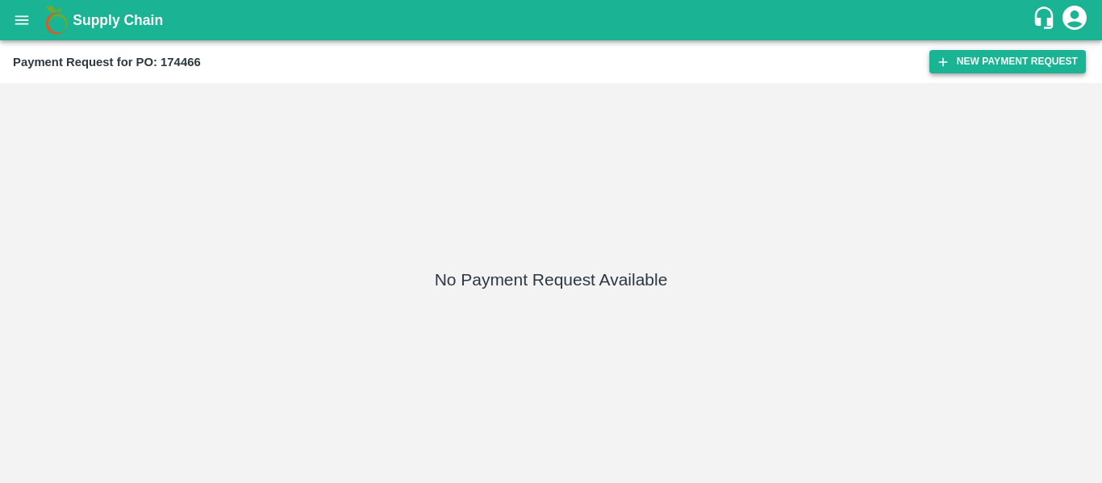
click at [1007, 70] on button "New Payment Request" at bounding box center [1007, 61] width 156 height 23
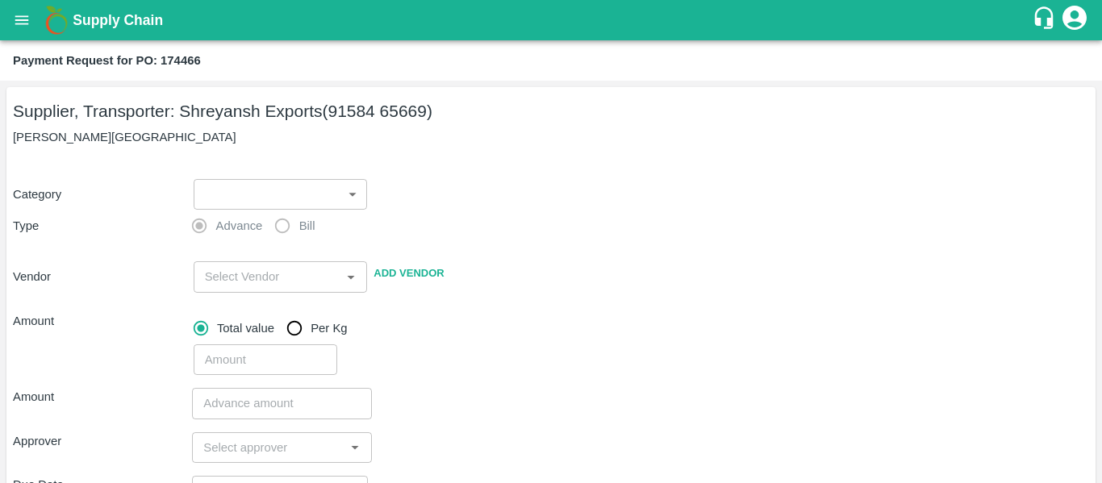
click at [231, 212] on label "Advance" at bounding box center [222, 226] width 79 height 32
click at [227, 207] on body "Supply Chain Payment Request for PO: 174466 Supplier, Transporter: Shreyansh Ex…" at bounding box center [551, 241] width 1102 height 483
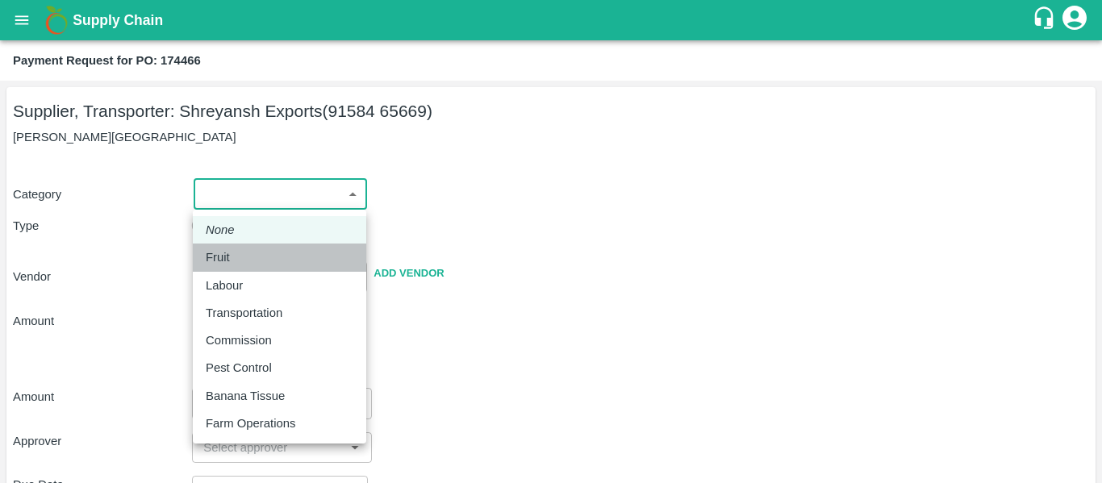
click at [226, 258] on p "Fruit" at bounding box center [218, 257] width 24 height 18
type input "1"
type input "[PERSON_NAME] Exports - 91584 65669(Supplier, Transporter)"
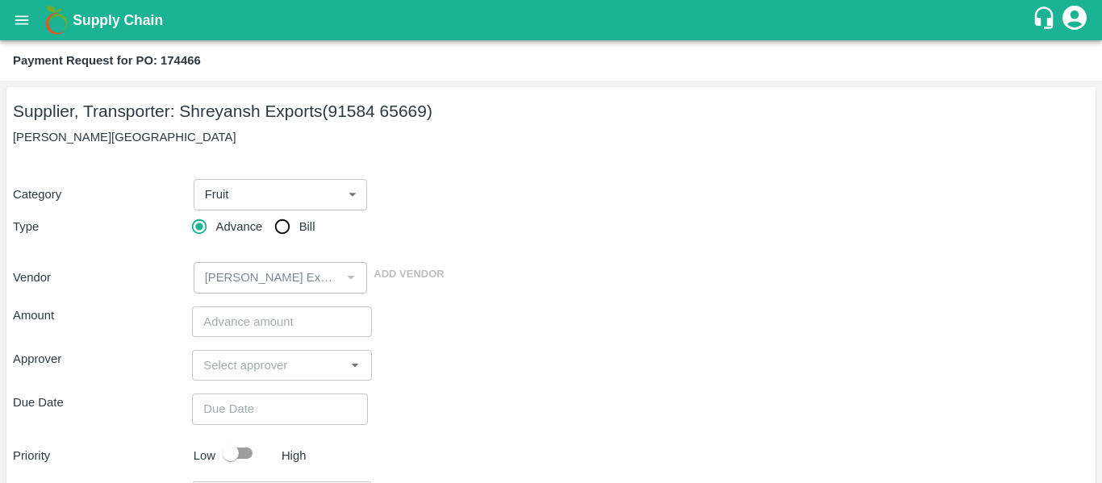
click at [308, 234] on span "Bill" at bounding box center [307, 227] width 16 height 18
click at [298, 234] on input "Bill" at bounding box center [282, 227] width 32 height 32
radio input "true"
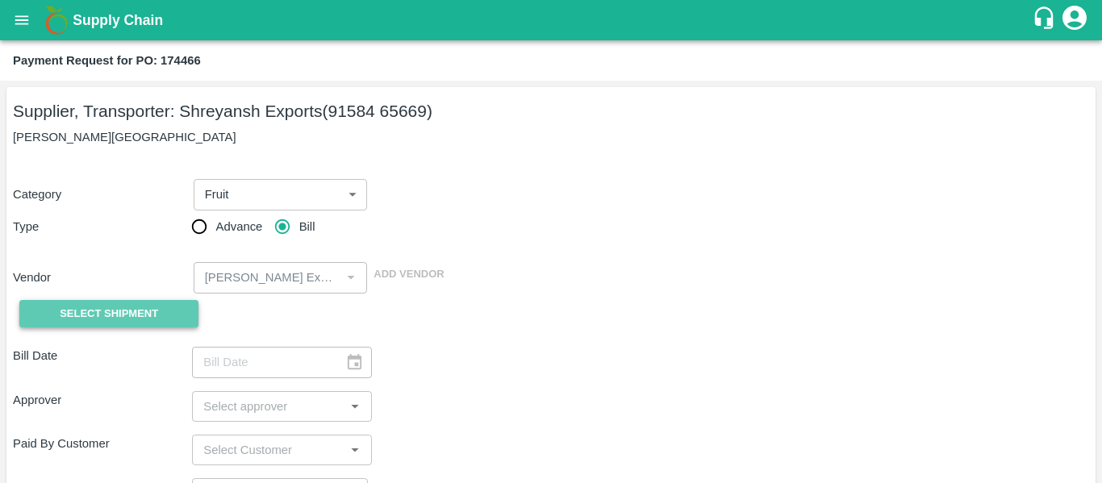
click at [157, 312] on span "Select Shipment" at bounding box center [109, 314] width 98 height 19
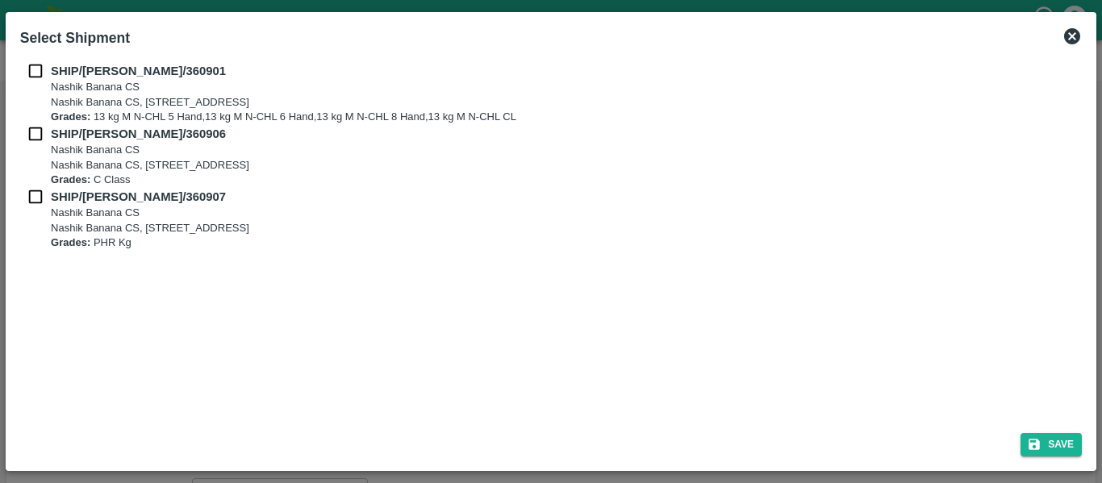
click at [32, 84] on div "SHIP/NASH/360901 Nashik Banana CS Nashik Banana CS, Gat No. 314/2/1, A/p- Mohad…" at bounding box center [550, 93] width 1061 height 63
click at [32, 69] on input "checkbox" at bounding box center [35, 71] width 31 height 18
checkbox input "true"
click at [36, 128] on input "checkbox" at bounding box center [35, 134] width 31 height 18
checkbox input "true"
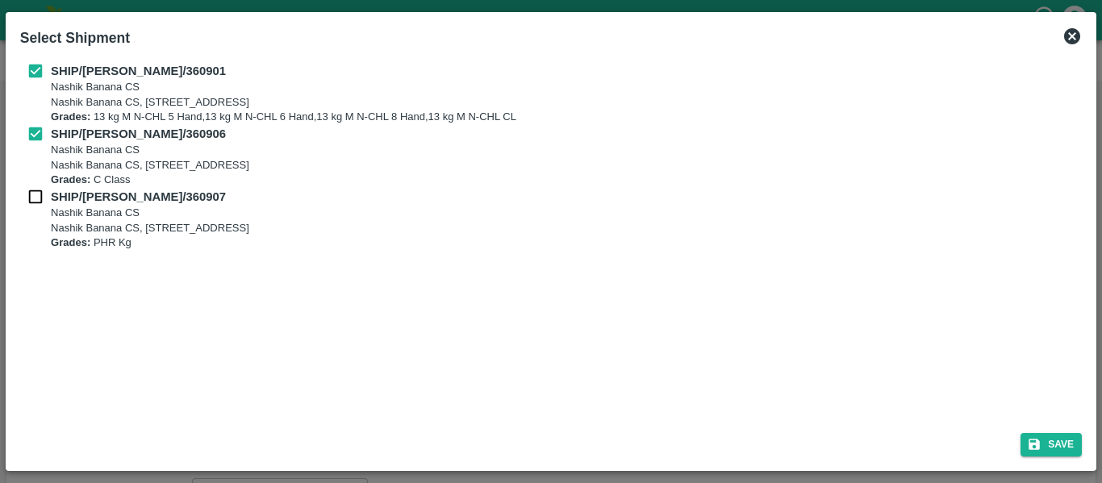
click at [41, 191] on input "checkbox" at bounding box center [35, 197] width 31 height 18
checkbox input "true"
click at [1065, 438] on button "Save" at bounding box center [1050, 444] width 61 height 23
type input "[DATE]"
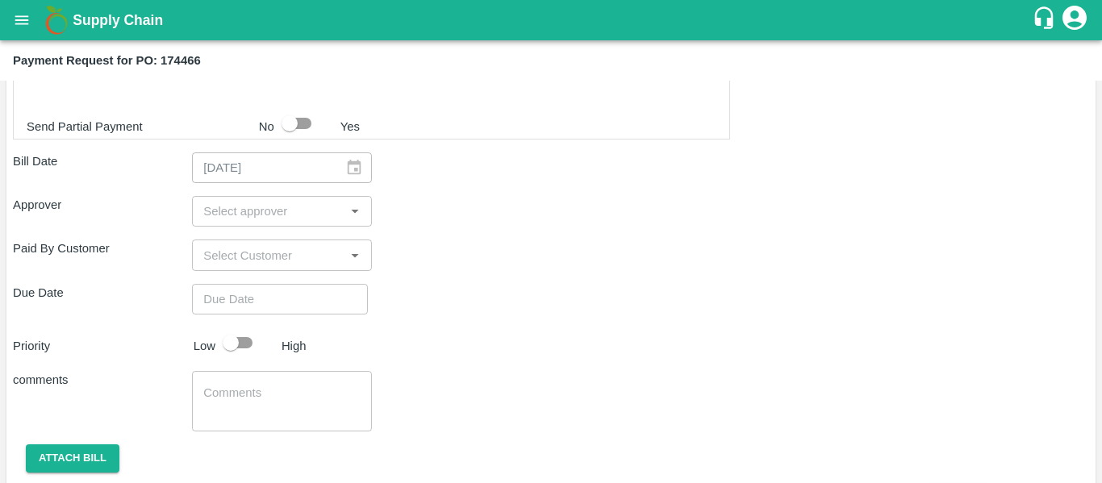
scroll to position [812, 0]
click at [256, 205] on input "input" at bounding box center [268, 212] width 143 height 21
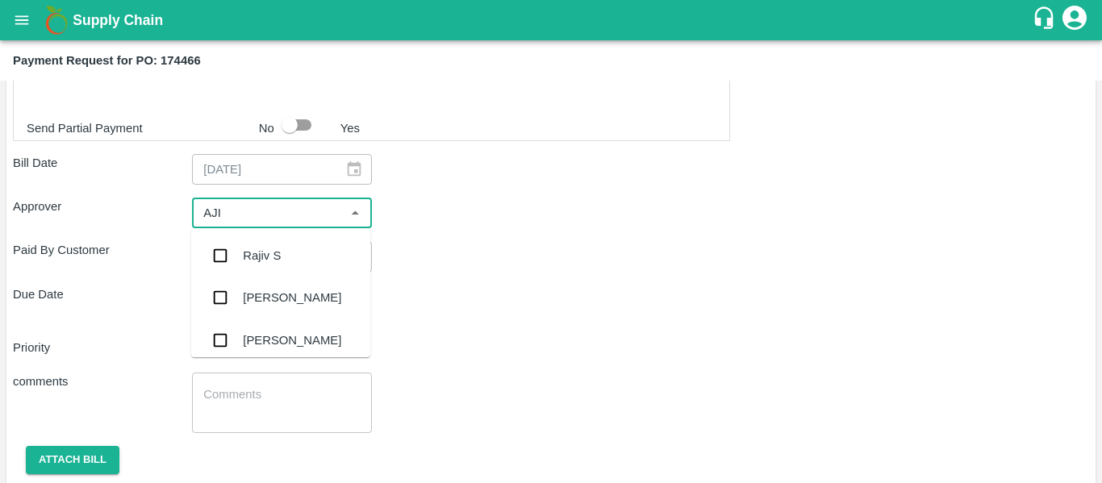
type input "AJIT"
click at [260, 252] on div "[PERSON_NAME]" at bounding box center [292, 256] width 98 height 18
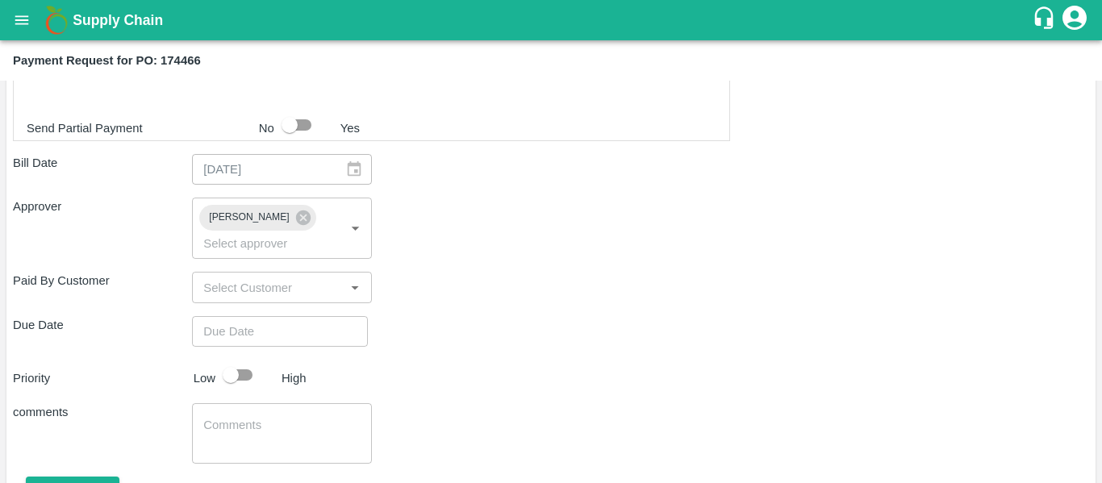
click at [281, 326] on div "Shipment - SHIP/NASH/360901 Lots (Labels) Weight (Kgs) Total Price (₹) BANANA-E…" at bounding box center [551, 33] width 1076 height 1023
type input "DD/MM/YYYY hh:mm aa"
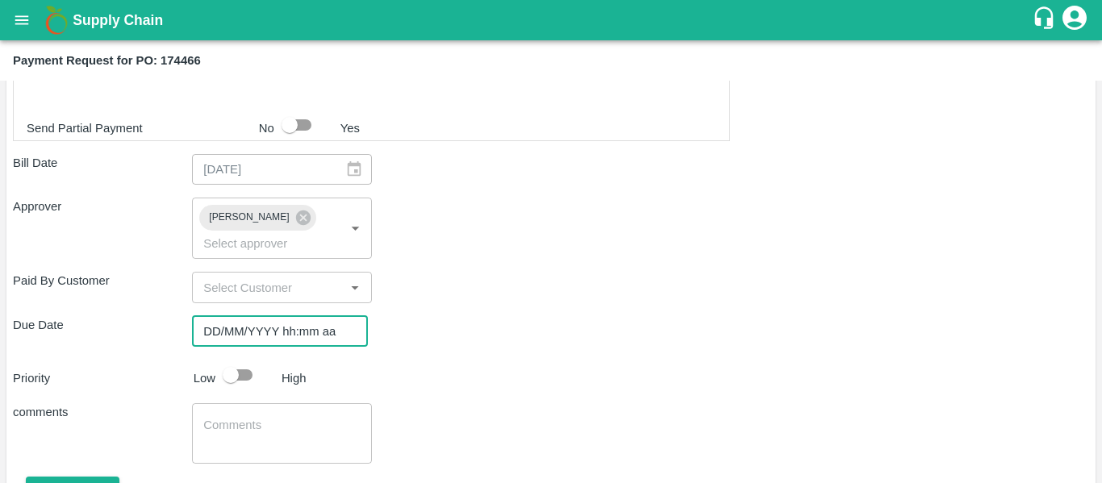
click at [274, 318] on input "DD/MM/YYYY hh:mm aa" at bounding box center [274, 331] width 165 height 31
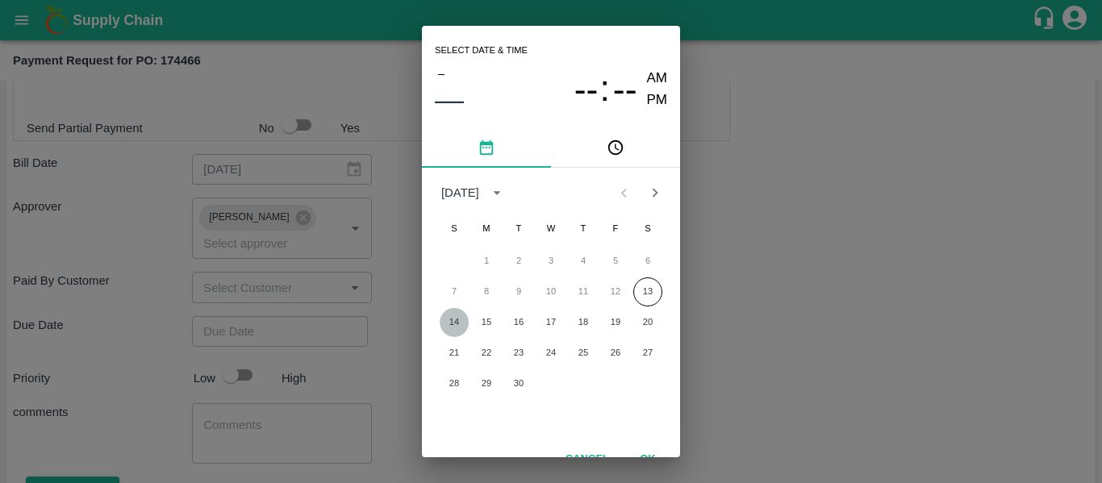
click at [458, 320] on button "14" at bounding box center [454, 322] width 29 height 29
type input "[DATE] 12:00 AM"
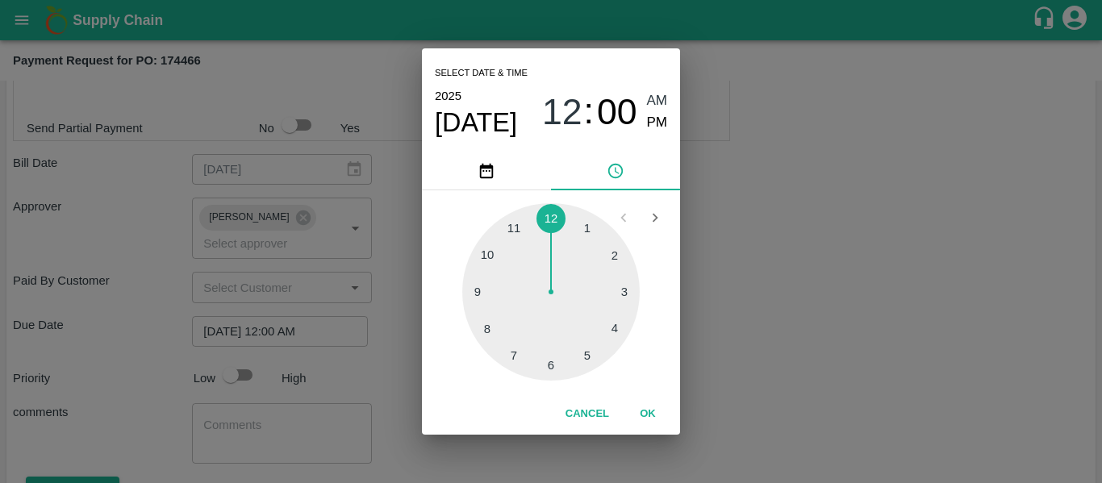
click at [769, 302] on div "Select date & time [DATE] 12 : 00 AM PM 1 2 3 4 5 6 7 8 9 10 11 12 Cancel OK" at bounding box center [551, 241] width 1102 height 483
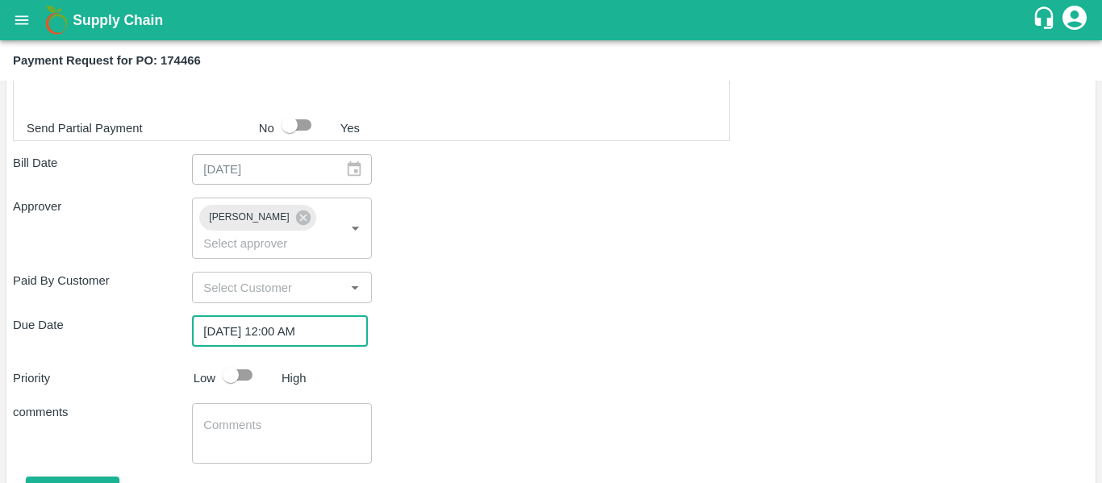
click at [244, 360] on input "checkbox" at bounding box center [231, 375] width 92 height 31
checkbox input "true"
click at [256, 403] on div "x ​" at bounding box center [281, 433] width 179 height 60
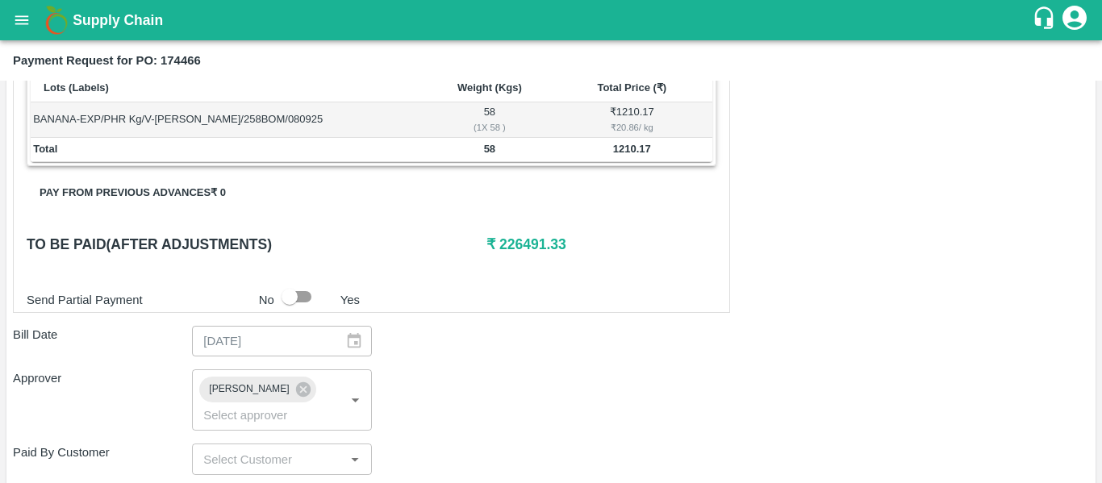
scroll to position [873, 0]
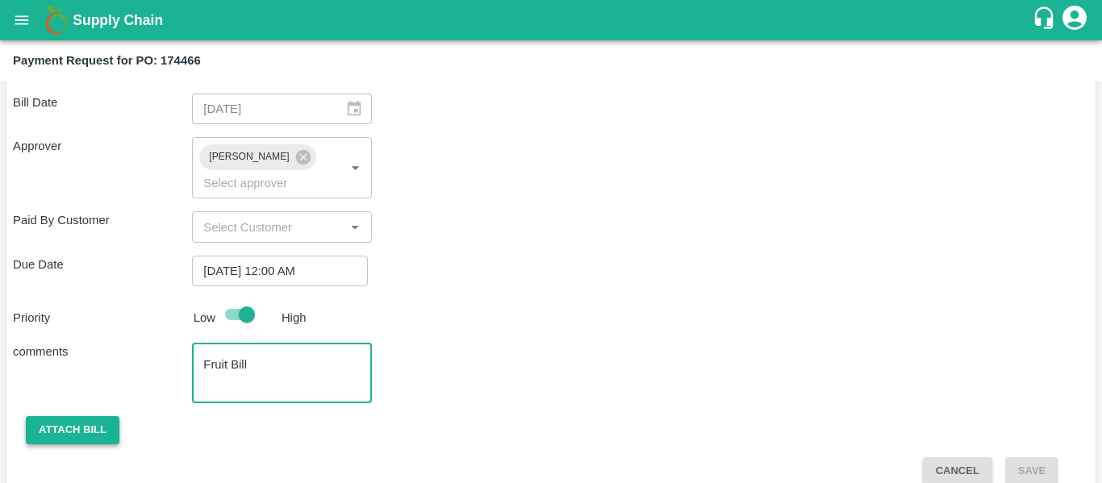
type textarea "Fruit Bill"
click at [50, 416] on button "Attach bill" at bounding box center [73, 430] width 94 height 28
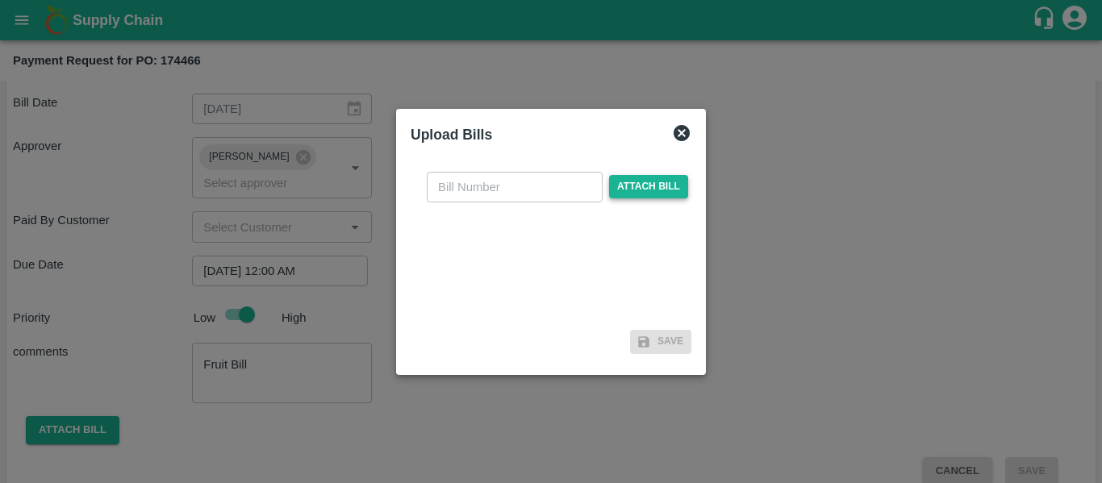
click at [623, 186] on span "Attach bill" at bounding box center [648, 186] width 79 height 23
click at [0, 0] on input "Attach bill" at bounding box center [0, 0] width 0 height 0
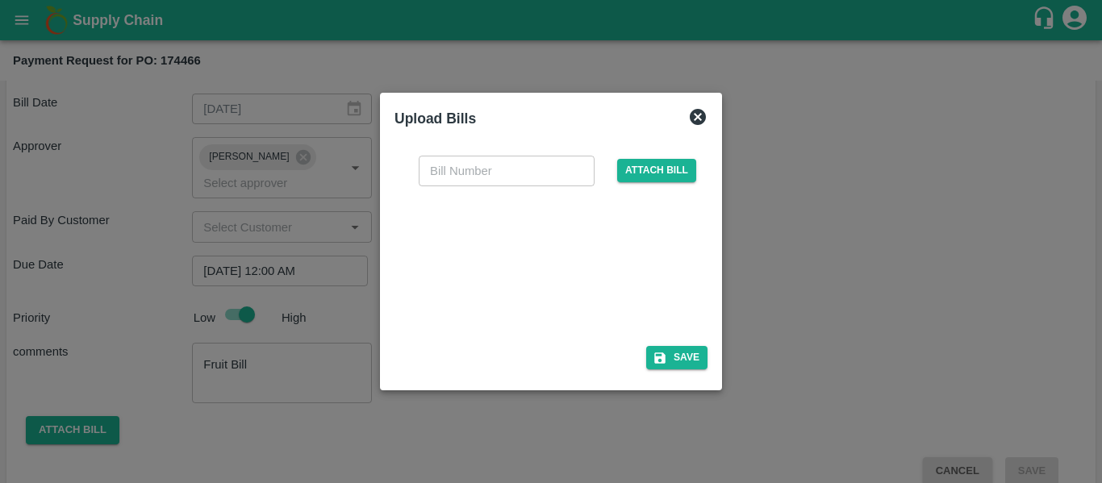
click at [512, 269] on div at bounding box center [548, 261] width 242 height 85
click at [485, 165] on input "text" at bounding box center [507, 171] width 176 height 31
type input "SE/25-26/1457"
click at [682, 351] on button "Save" at bounding box center [676, 357] width 61 height 23
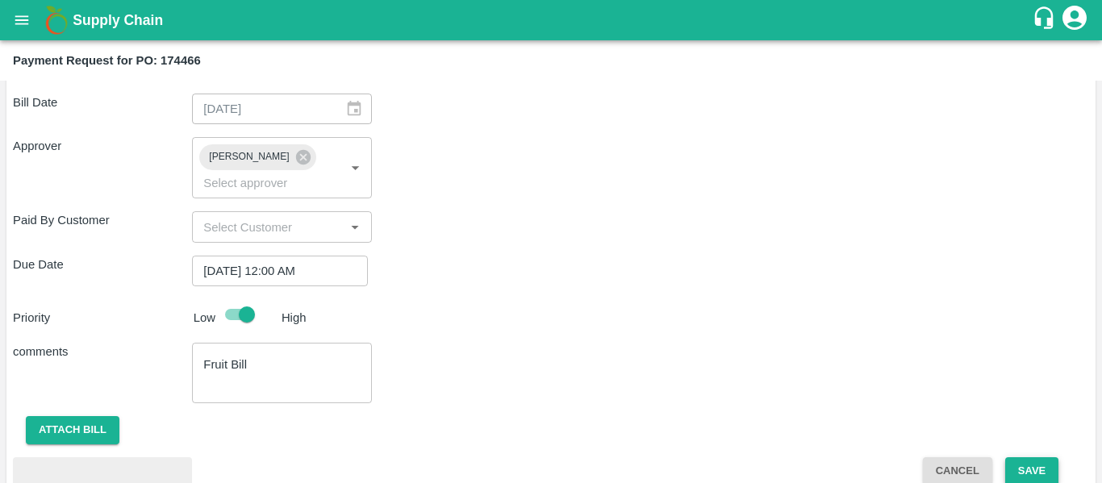
click at [1040, 457] on button "Save" at bounding box center [1031, 471] width 53 height 28
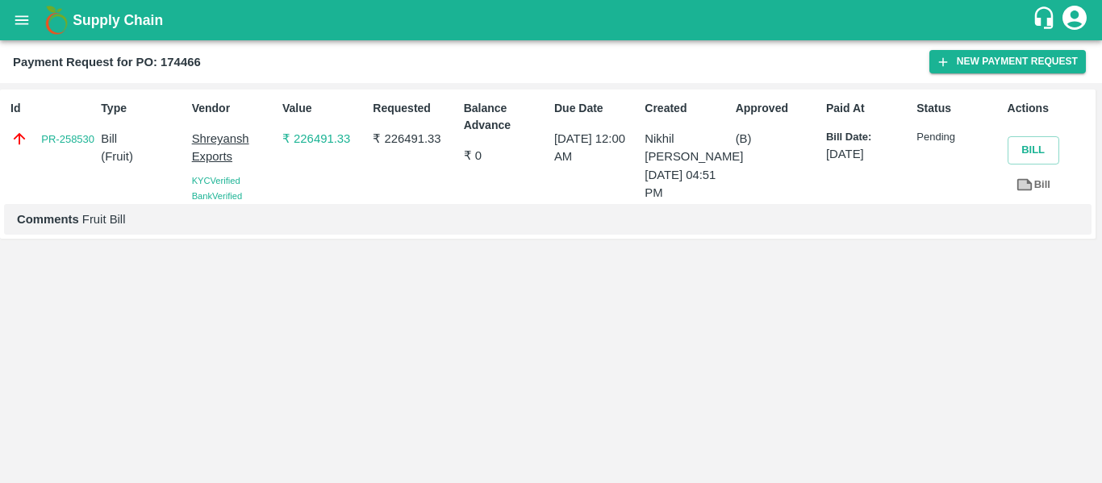
click at [23, 18] on icon "open drawer" at bounding box center [22, 20] width 18 height 18
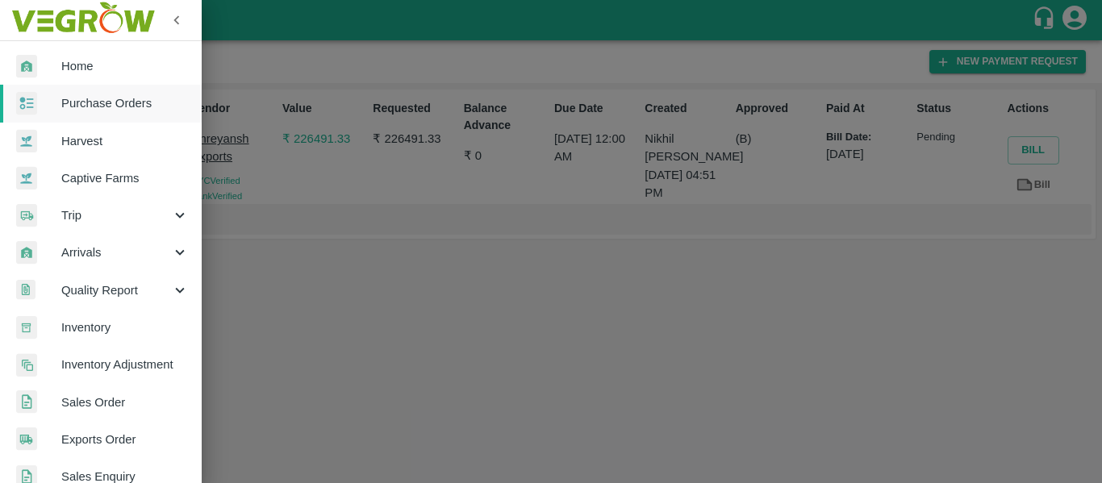
click at [97, 89] on link "Purchase Orders" at bounding box center [101, 103] width 202 height 37
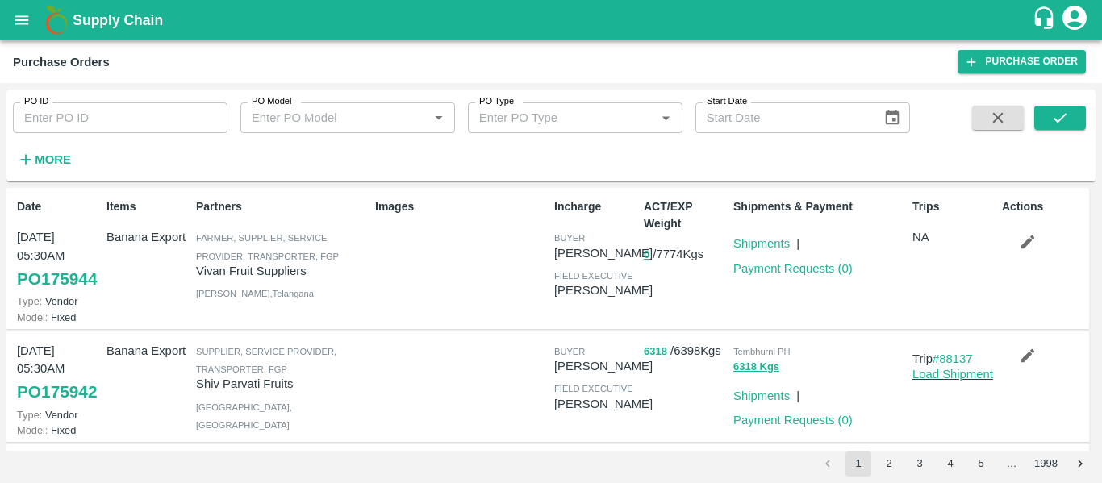
click at [90, 128] on input "PO ID" at bounding box center [120, 117] width 215 height 31
paste input "174467"
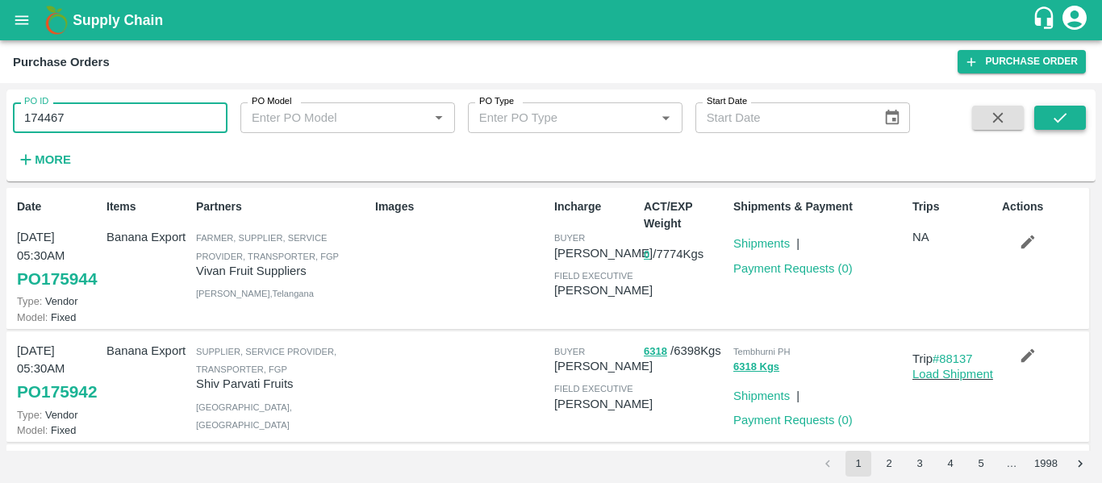
type input "174467"
click at [1079, 113] on button "submit" at bounding box center [1060, 118] width 52 height 24
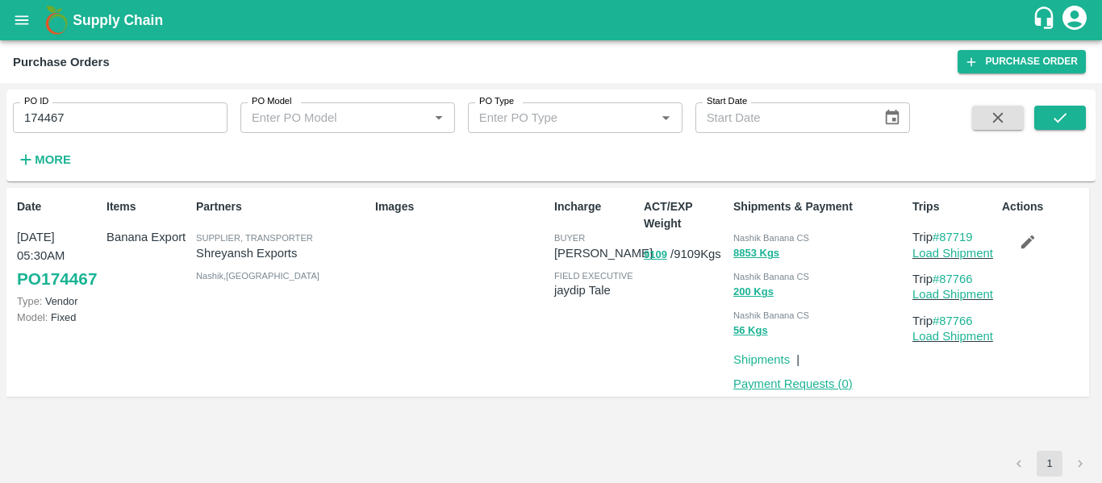
click at [741, 387] on link "Payment Requests ( 0 )" at bounding box center [792, 383] width 119 height 13
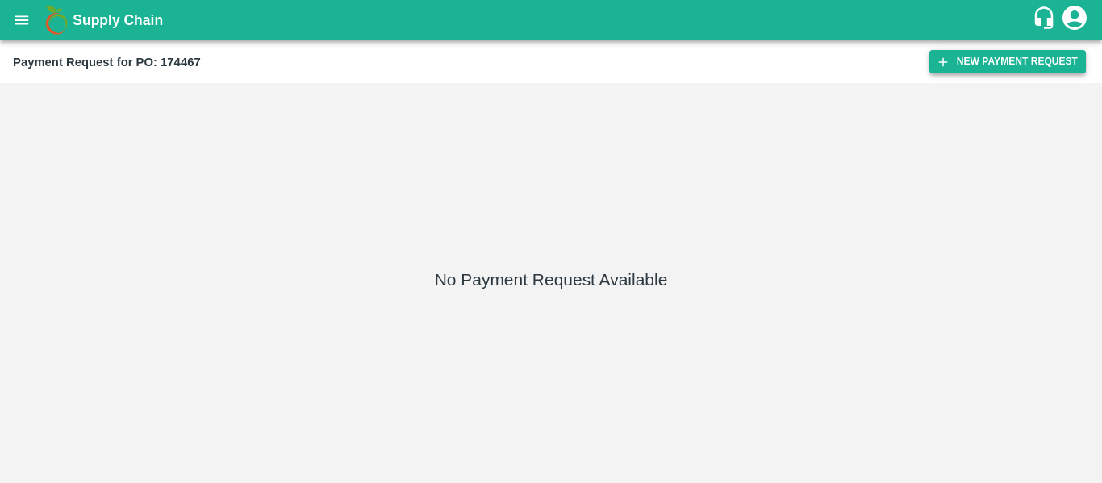
click at [1047, 55] on button "New Payment Request" at bounding box center [1007, 61] width 156 height 23
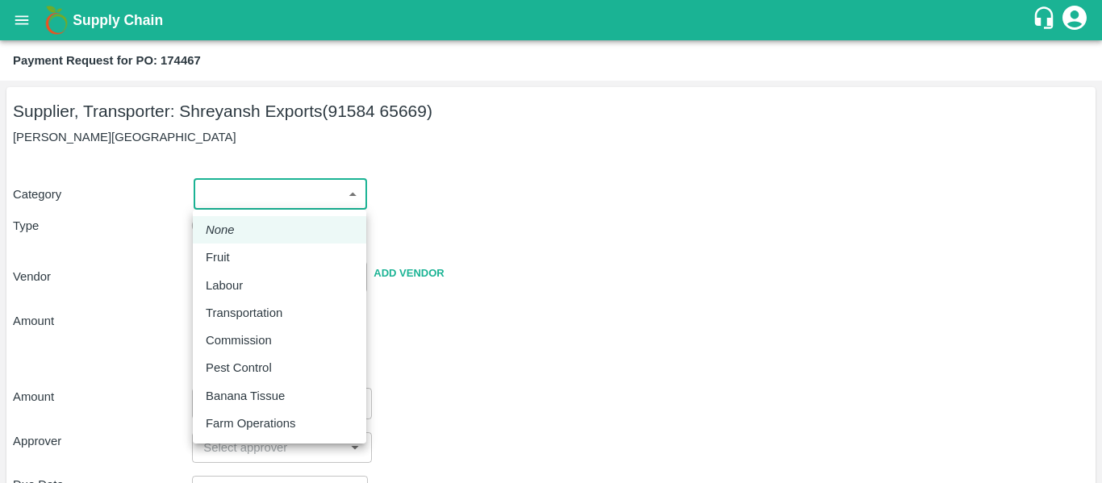
click at [240, 198] on body "Supply Chain Payment Request for PO: 174467 Supplier, Transporter: Shreyansh Ex…" at bounding box center [551, 241] width 1102 height 483
click at [234, 261] on div "Fruit" at bounding box center [222, 257] width 32 height 18
type input "1"
type input "[PERSON_NAME] Exports - 91584 65669(Supplier, Transporter)"
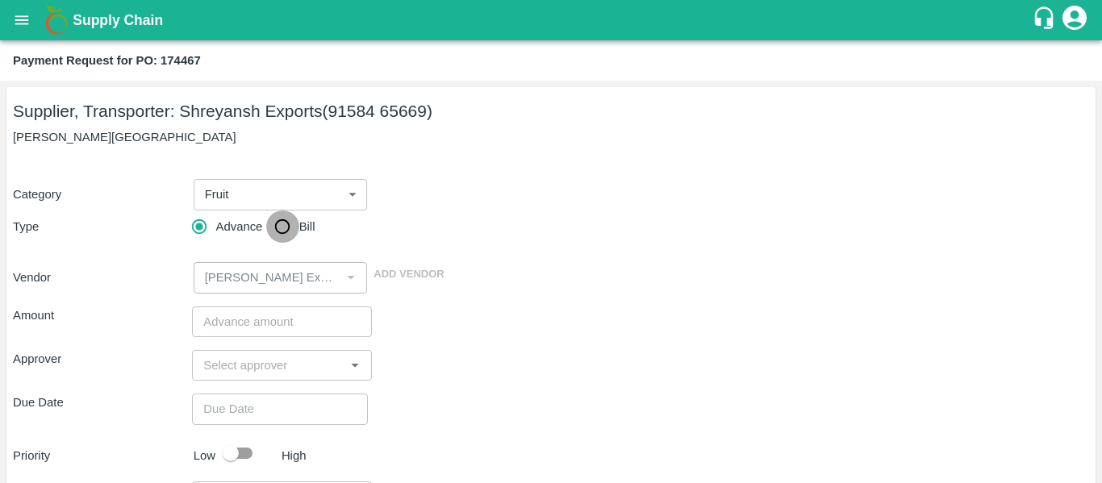
click at [279, 227] on input "Bill" at bounding box center [282, 227] width 32 height 32
radio input "true"
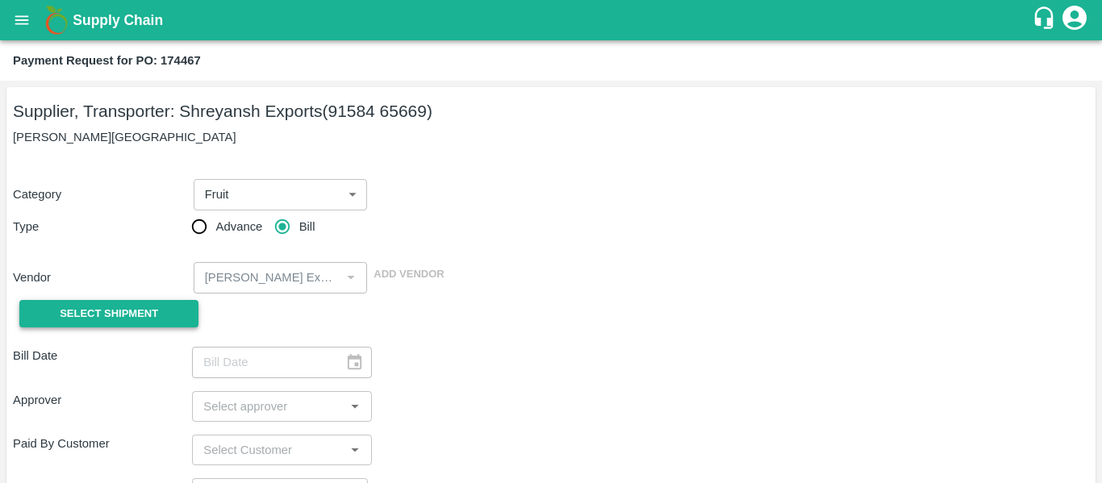
click at [131, 314] on span "Select Shipment" at bounding box center [109, 314] width 98 height 19
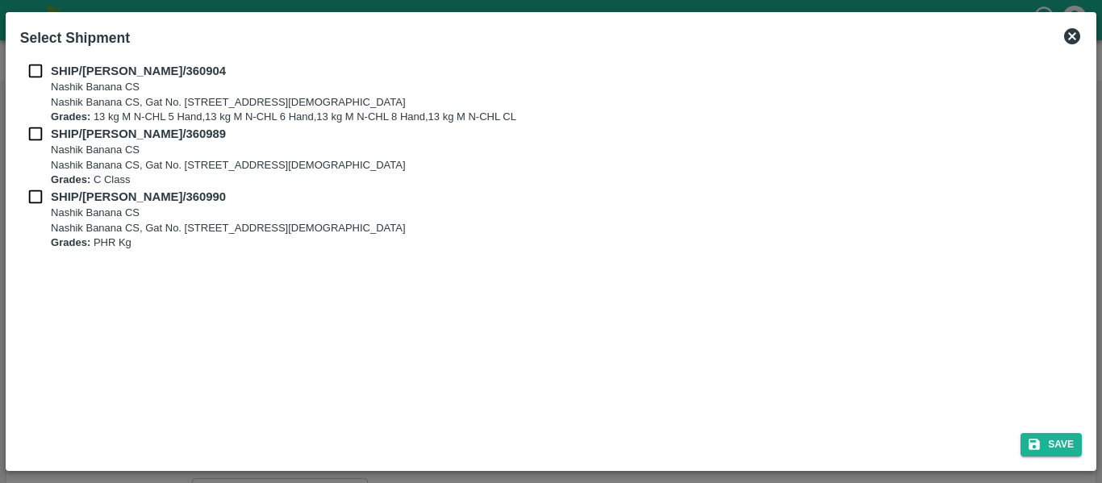
click at [59, 77] on p "SHIP/NASH/360904" at bounding box center [282, 71] width 462 height 18
checkbox input "true"
click at [53, 122] on b "Grades:" at bounding box center [71, 116] width 40 height 12
click at [52, 128] on b "SHIP/NASH/360989" at bounding box center [138, 133] width 175 height 13
checkbox input "true"
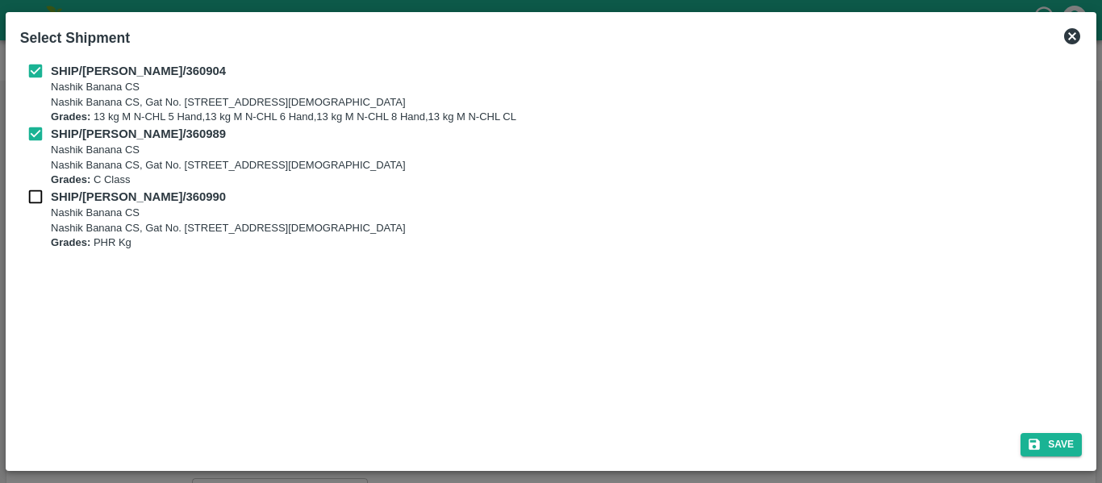
click at [52, 203] on p "SHIP/NASH/360990" at bounding box center [226, 197] width 351 height 18
checkbox input "true"
click at [1044, 448] on button "Save" at bounding box center [1050, 444] width 61 height 23
type input "09/09/2025"
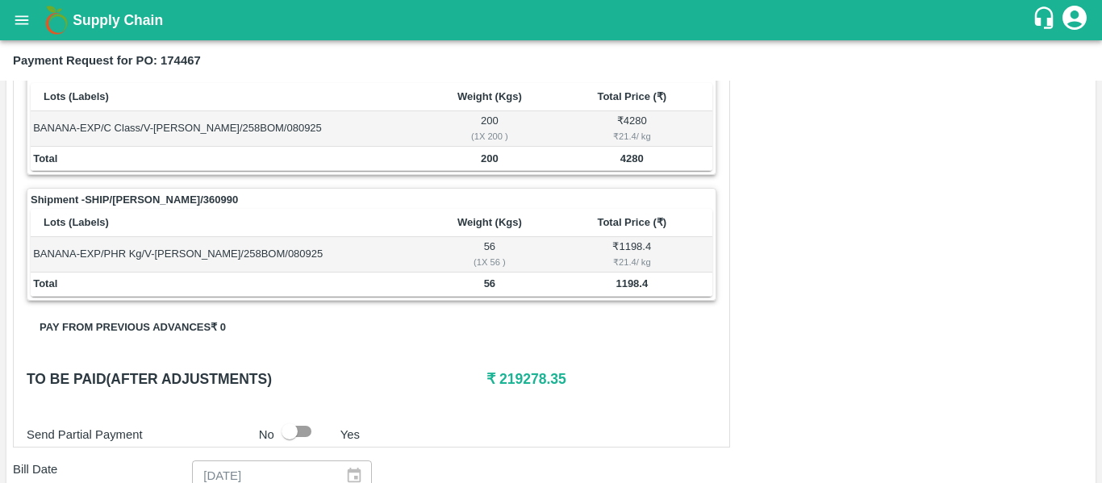
scroll to position [864, 0]
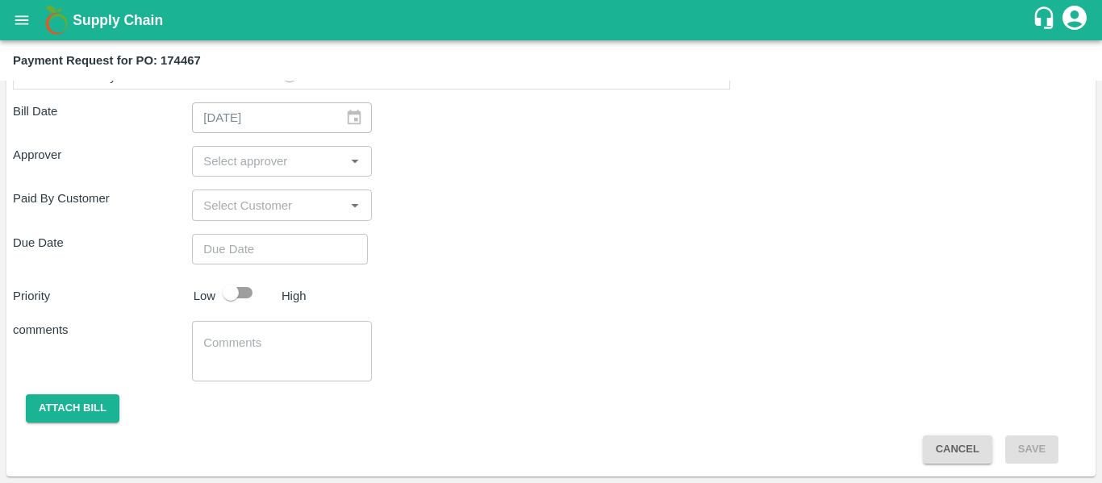
click at [224, 163] on input "input" at bounding box center [268, 161] width 143 height 21
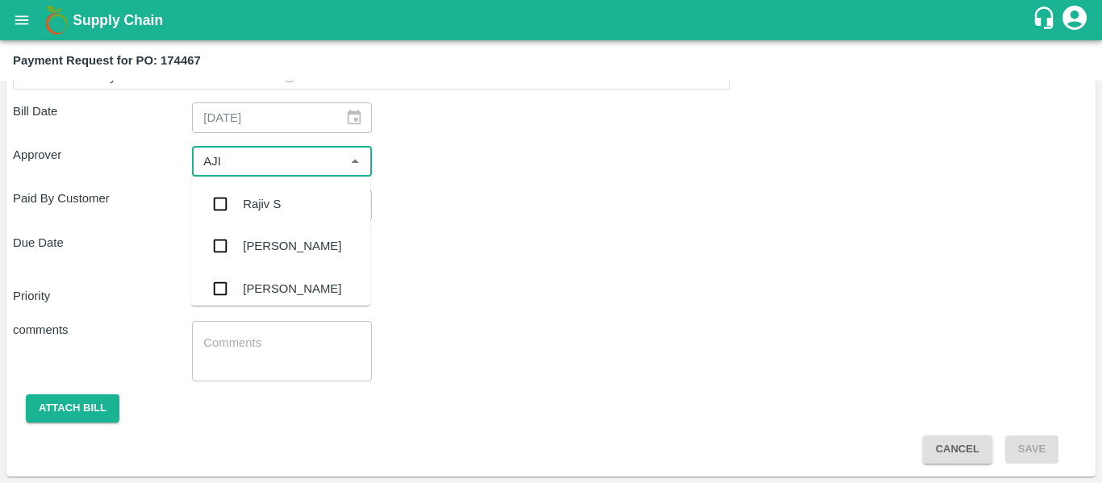
type input "AJIT"
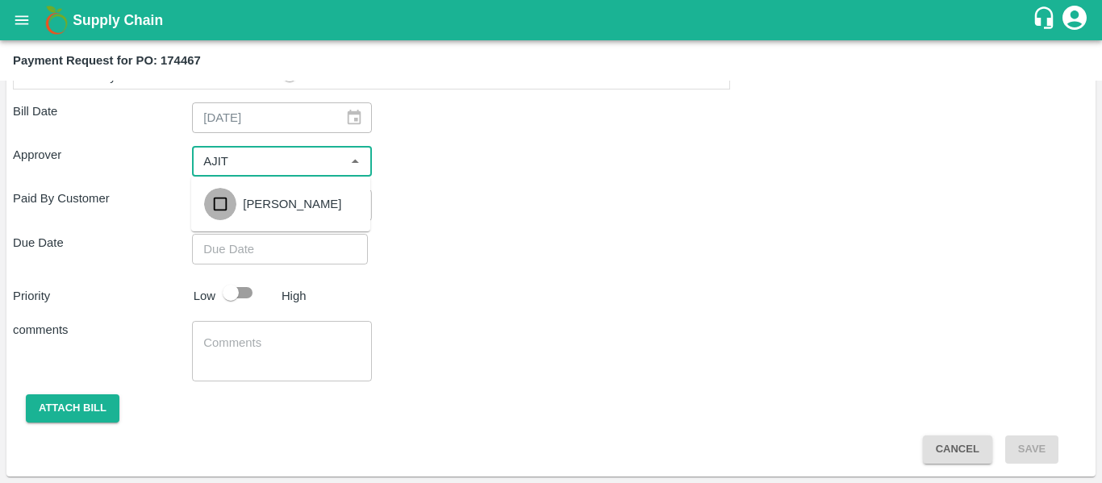
click at [231, 204] on input "checkbox" at bounding box center [220, 204] width 32 height 32
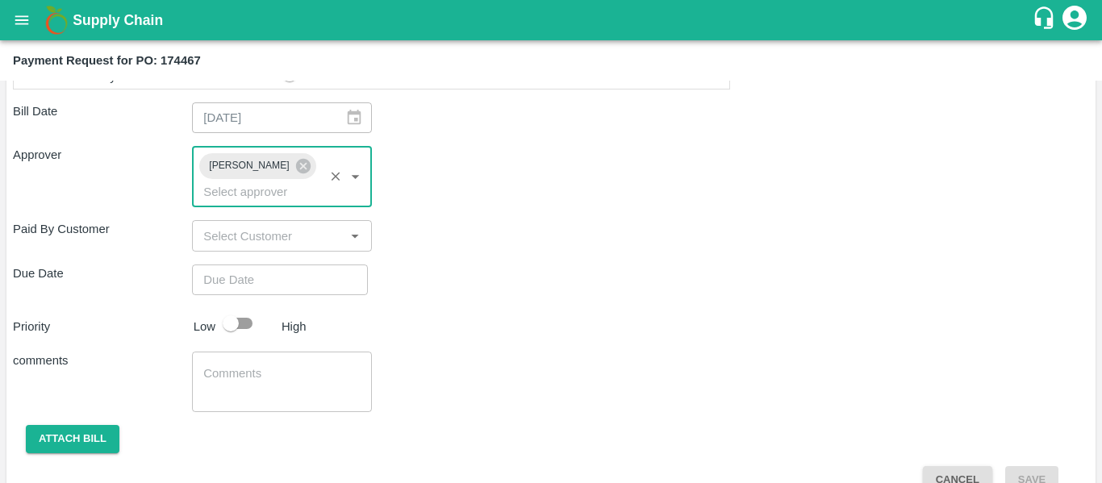
type input "DD/MM/YYYY hh:mm aa"
click at [249, 273] on input "DD/MM/YYYY hh:mm aa" at bounding box center [274, 280] width 165 height 31
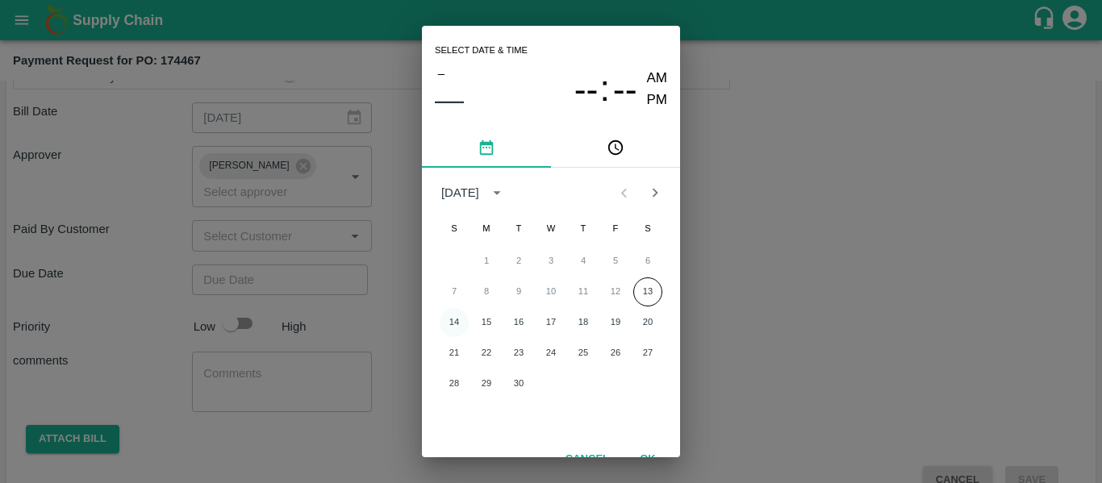
click at [460, 323] on button "14" at bounding box center [454, 322] width 29 height 29
type input "[DATE] 12:00 AM"
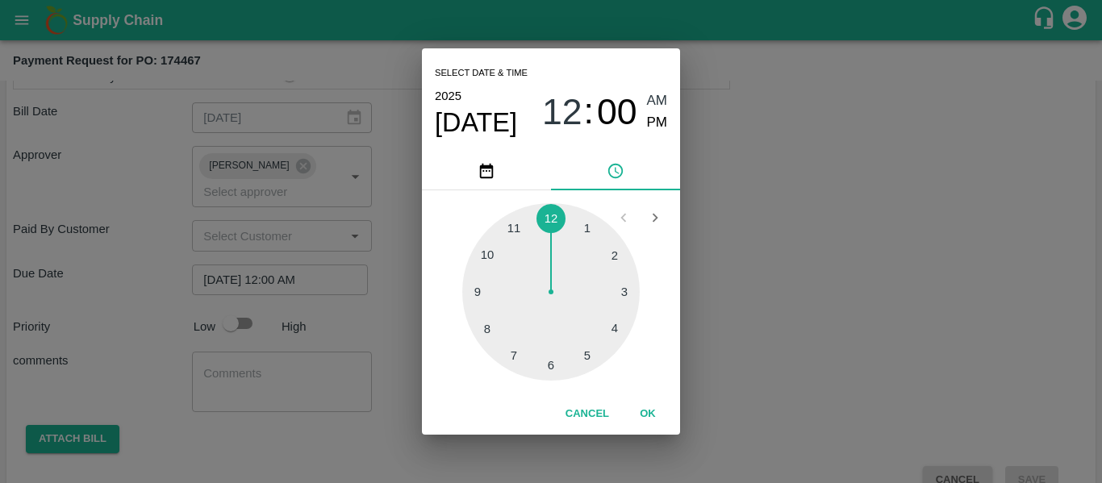
click at [751, 306] on div "Select date & time [DATE] 12 : 00 AM PM 1 2 3 4 5 6 7 8 9 10 11 12 Cancel OK" at bounding box center [551, 241] width 1102 height 483
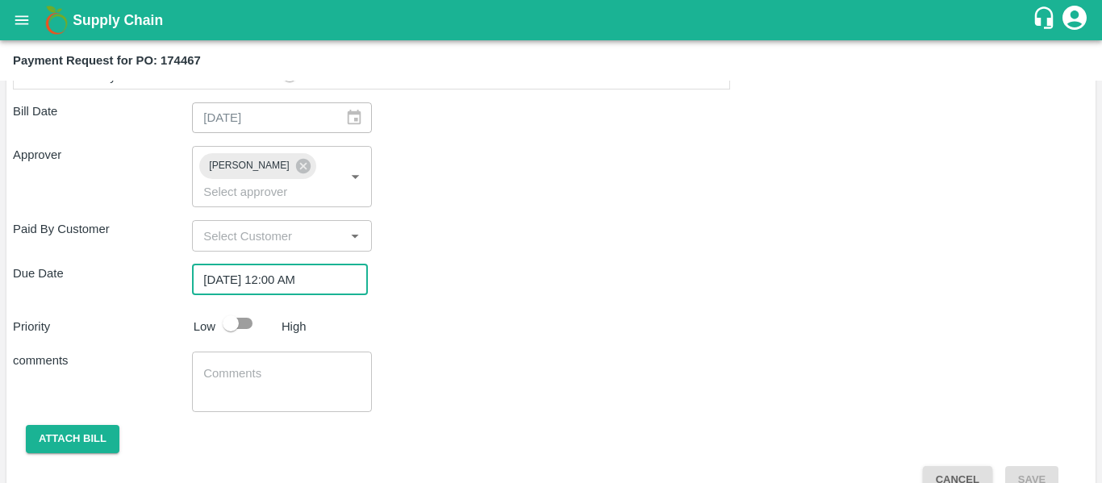
click at [231, 308] on input "checkbox" at bounding box center [231, 323] width 92 height 31
checkbox input "true"
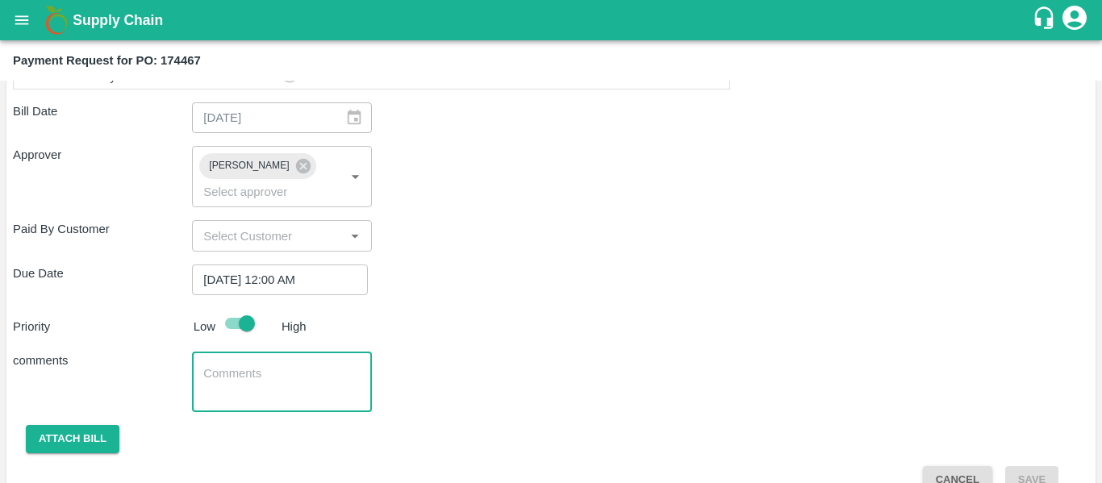
click at [269, 365] on textarea at bounding box center [281, 382] width 156 height 34
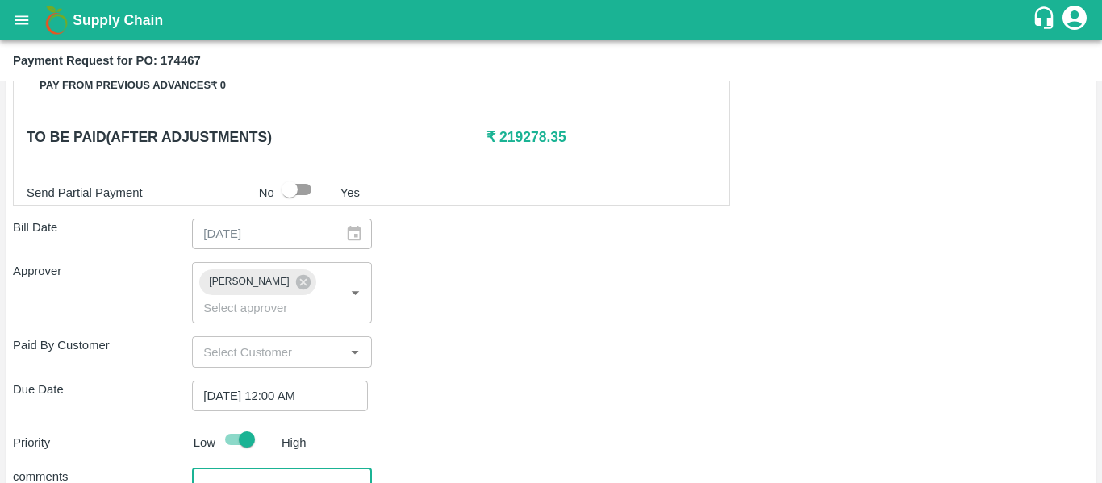
scroll to position [873, 0]
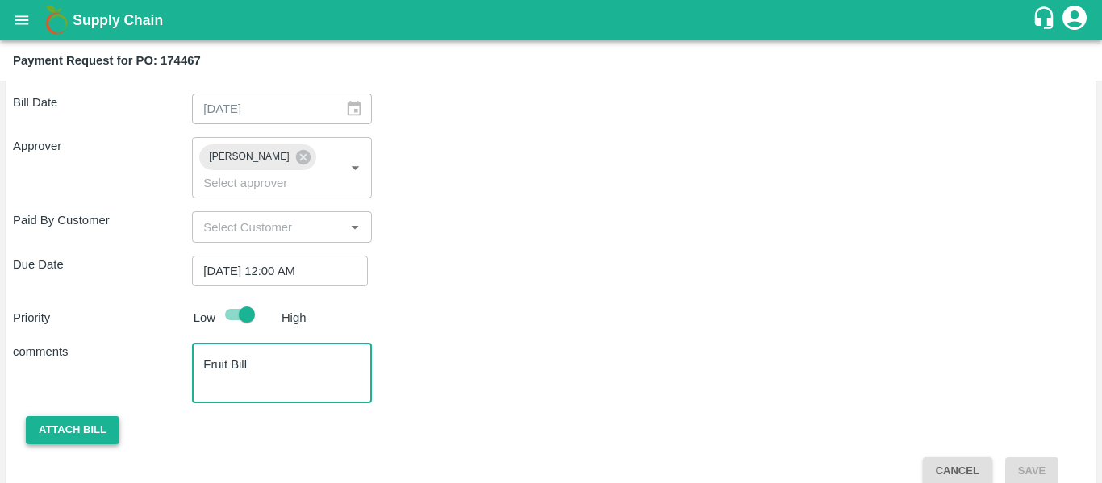
type textarea "Fruit Bill"
click at [100, 416] on button "Attach bill" at bounding box center [73, 430] width 94 height 28
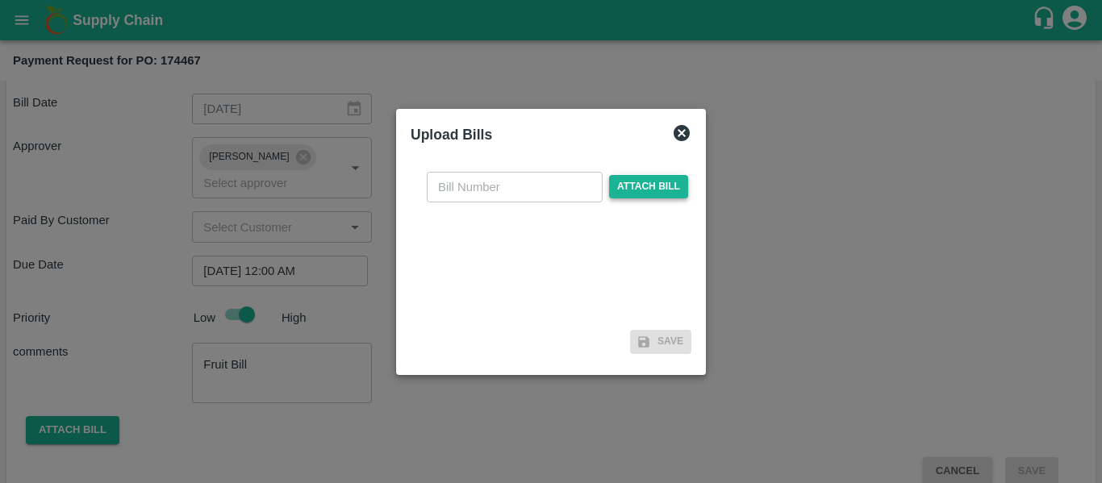
click at [648, 191] on span "Attach bill" at bounding box center [648, 186] width 79 height 23
click at [0, 0] on input "Attach bill" at bounding box center [0, 0] width 0 height 0
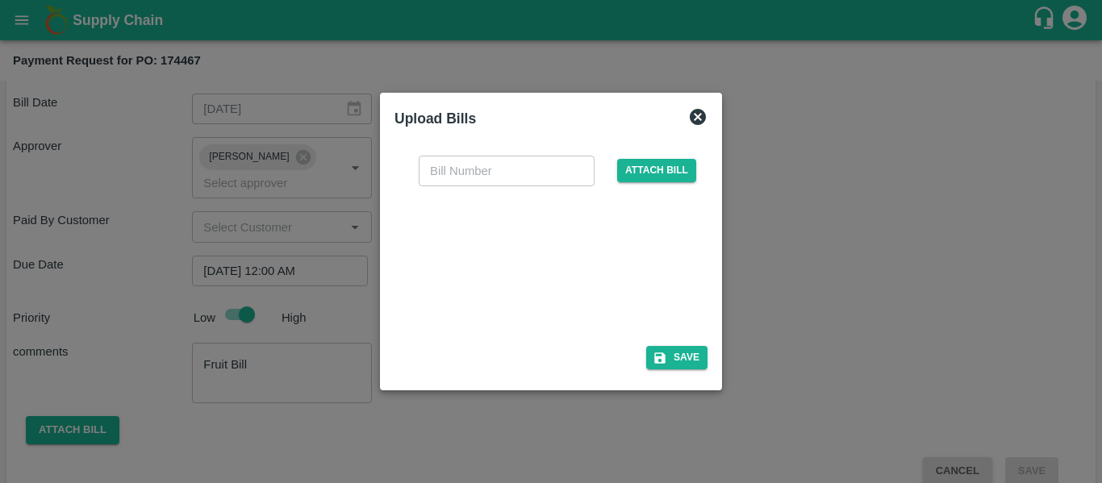
click at [535, 311] on div at bounding box center [557, 263] width 274 height 102
click at [523, 262] on div at bounding box center [548, 261] width 242 height 85
click at [470, 170] on input "text" at bounding box center [507, 171] width 176 height 31
type input "SE/25-26/1458"
click at [672, 356] on button "Save" at bounding box center [676, 357] width 61 height 23
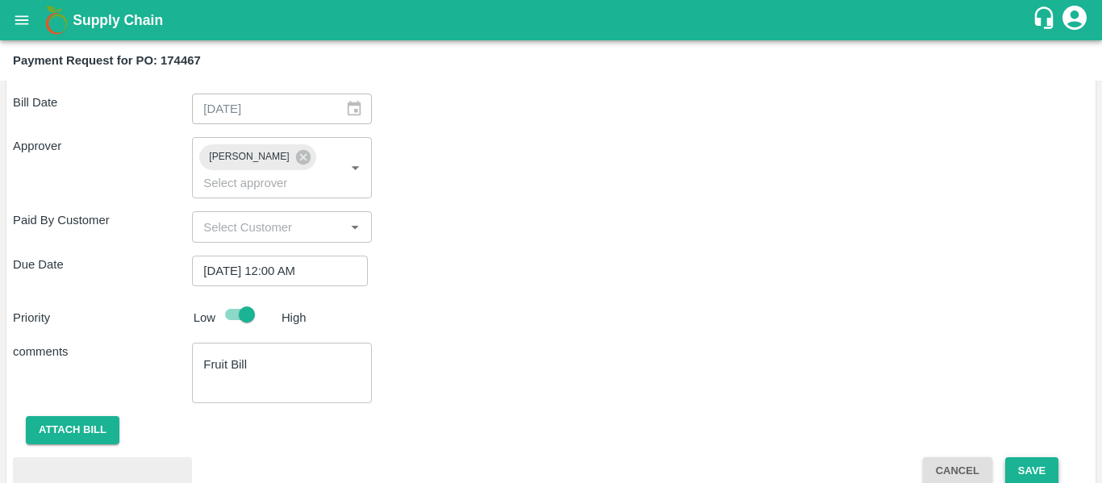
click at [1013, 457] on button "Save" at bounding box center [1031, 471] width 53 height 28
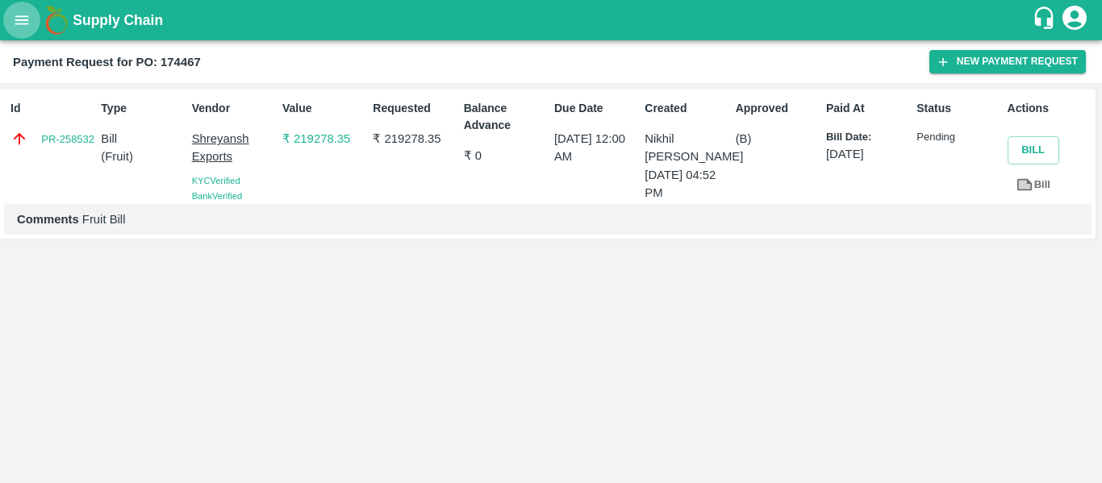
click at [35, 27] on button "open drawer" at bounding box center [21, 20] width 37 height 37
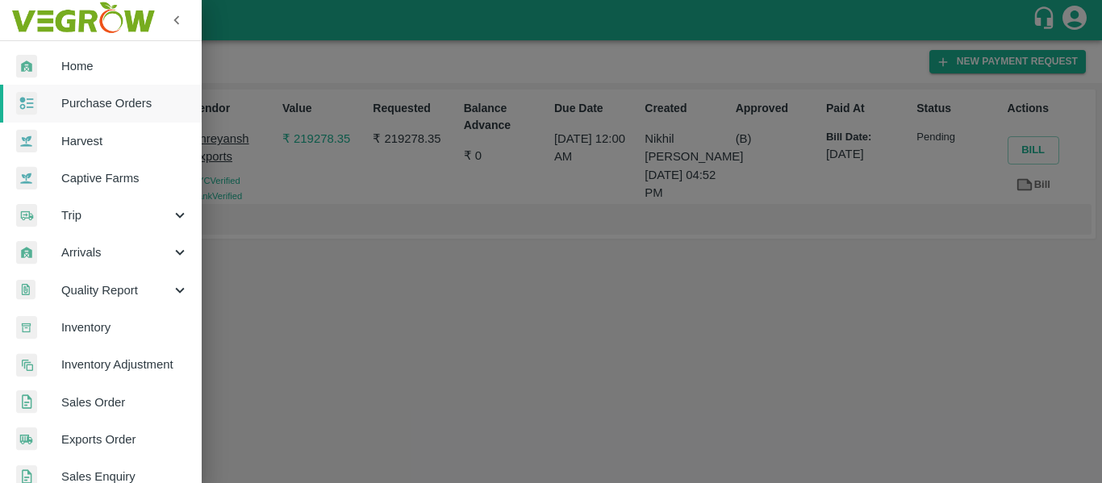
click at [127, 102] on span "Purchase Orders" at bounding box center [124, 103] width 127 height 18
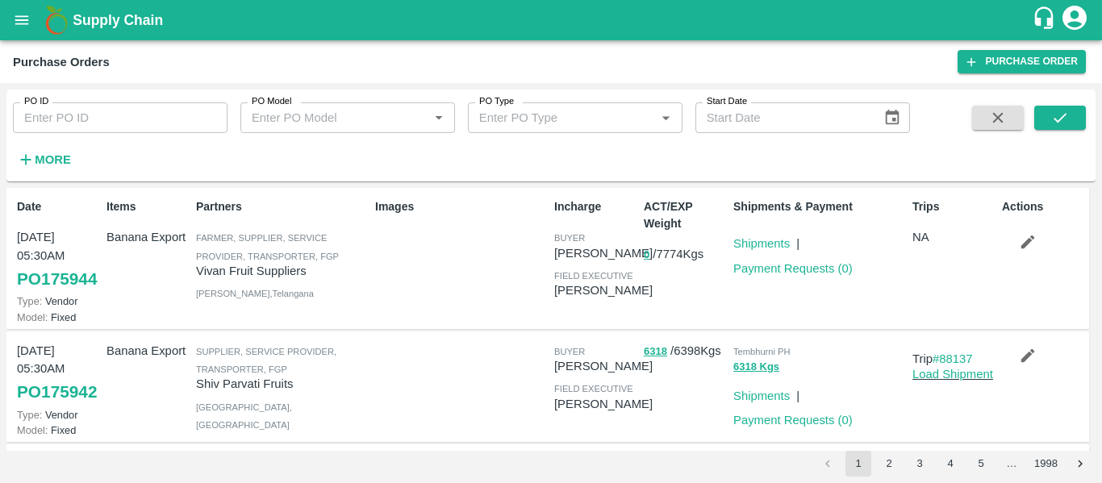
click at [52, 98] on div "PO ID PO ID" at bounding box center [113, 112] width 227 height 44
click at [56, 133] on input "PO ID" at bounding box center [120, 117] width 215 height 31
paste input "174499"
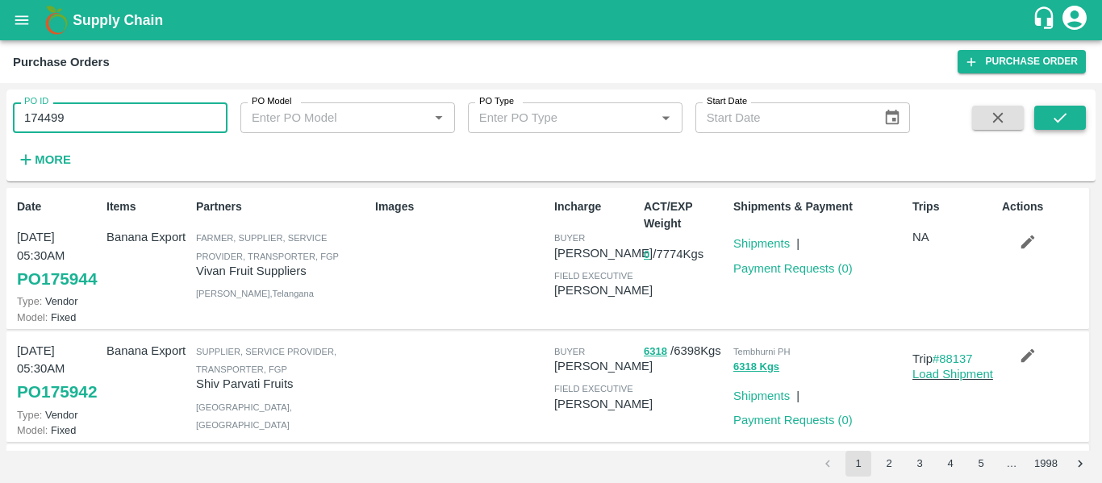
type input "174499"
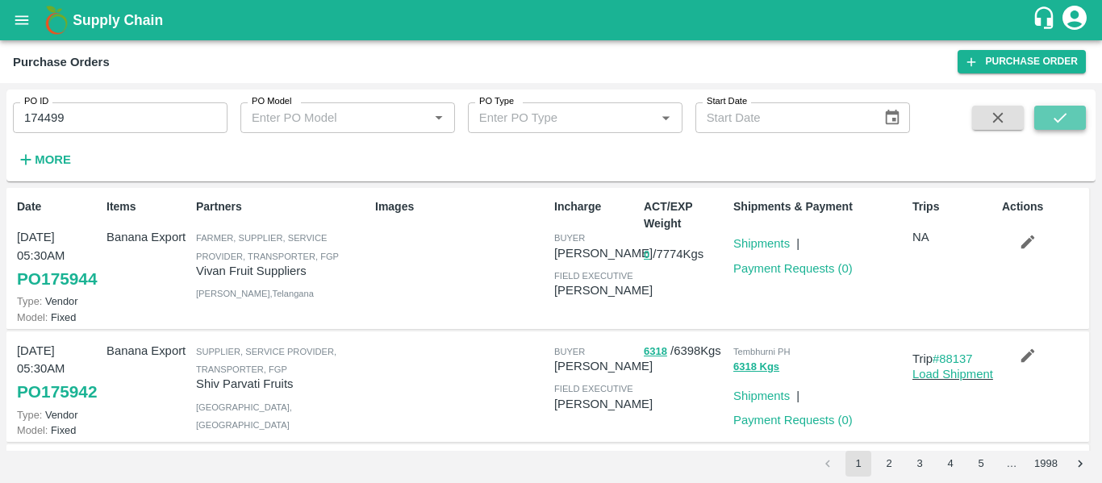
click at [1057, 126] on icon "submit" at bounding box center [1060, 118] width 18 height 18
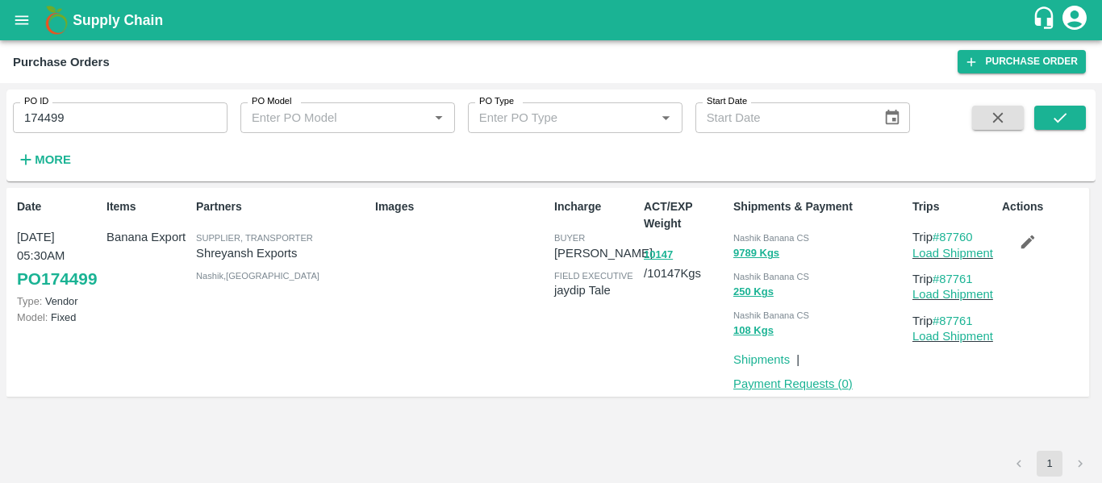
click at [807, 390] on link "Payment Requests ( 0 )" at bounding box center [792, 383] width 119 height 13
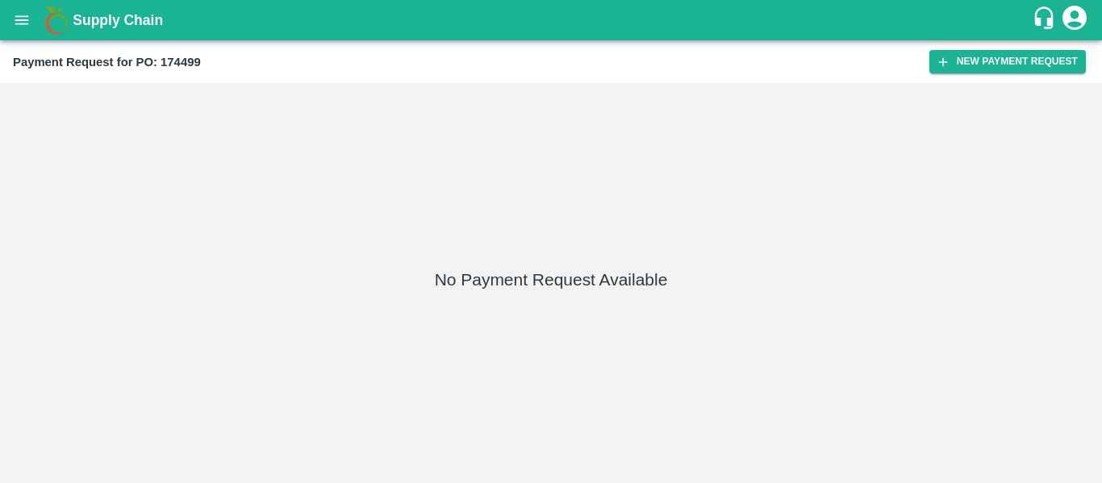
click at [1007, 46] on div "Payment Request for PO: 174499 New Payment Request" at bounding box center [551, 61] width 1102 height 43
click at [1015, 73] on button "New Payment Request" at bounding box center [1007, 61] width 156 height 23
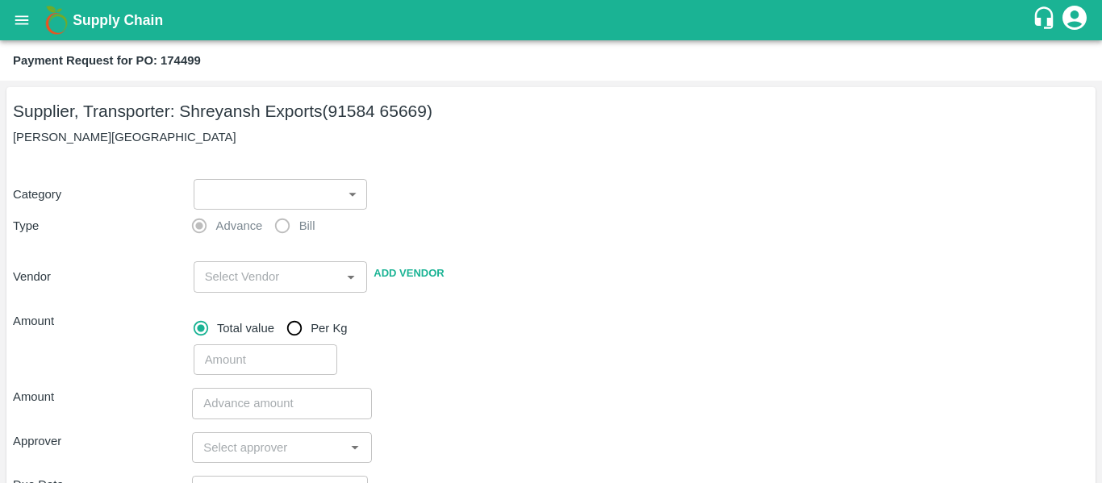
click at [260, 207] on body "Supply Chain Payment Request for PO: 174499 Supplier, Transporter: [PERSON_NAME…" at bounding box center [551, 241] width 1102 height 483
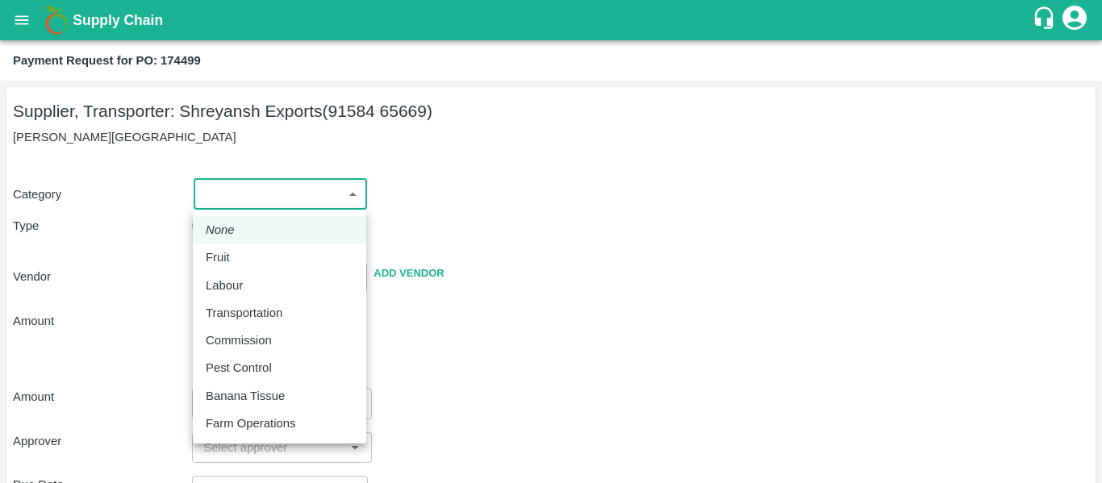
click at [229, 252] on p "Fruit" at bounding box center [218, 257] width 24 height 18
type input "1"
type input "[PERSON_NAME] Exports - 91584 65669(Supplier, Transporter)"
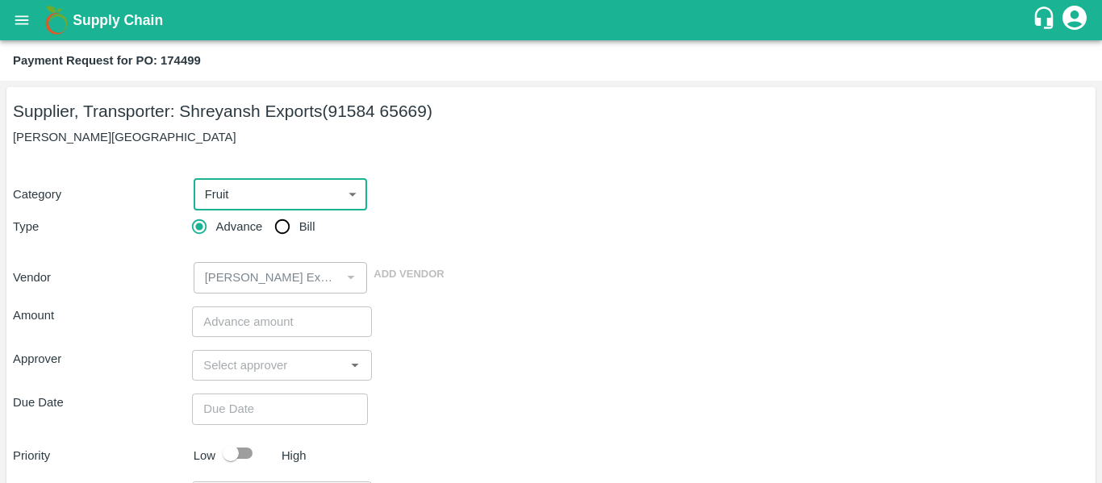
click at [287, 236] on input "Bill" at bounding box center [282, 227] width 32 height 32
radio input "true"
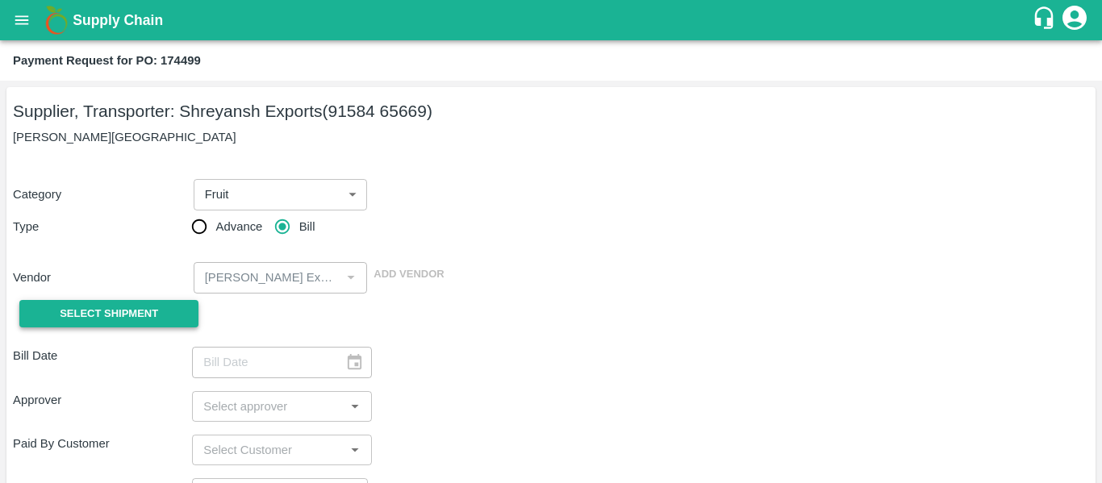
click at [127, 319] on span "Select Shipment" at bounding box center [109, 314] width 98 height 19
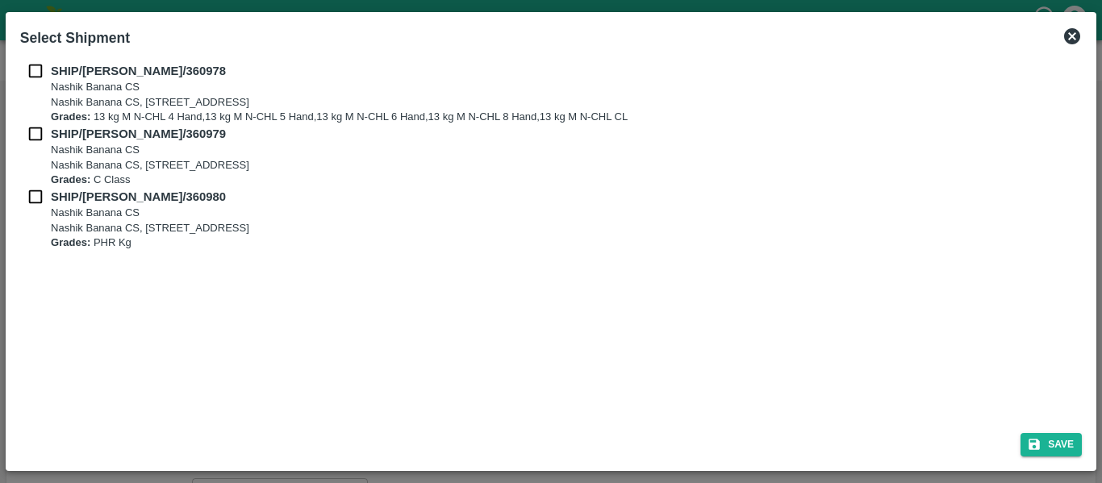
click at [48, 81] on div "SHIP/[PERSON_NAME]/360978 Nashik Banana CS Nashik Banana CS, Gat No. 314/2/1, A…" at bounding box center [550, 93] width 1061 height 63
click at [19, 58] on div "SHIP/[PERSON_NAME]/360978 Nashik Banana CS Nashik Banana CS, Gat No. 314/2/1, A…" at bounding box center [551, 238] width 1074 height 365
click at [37, 70] on input "checkbox" at bounding box center [35, 71] width 31 height 18
checkbox input "true"
click at [40, 131] on input "checkbox" at bounding box center [35, 134] width 31 height 18
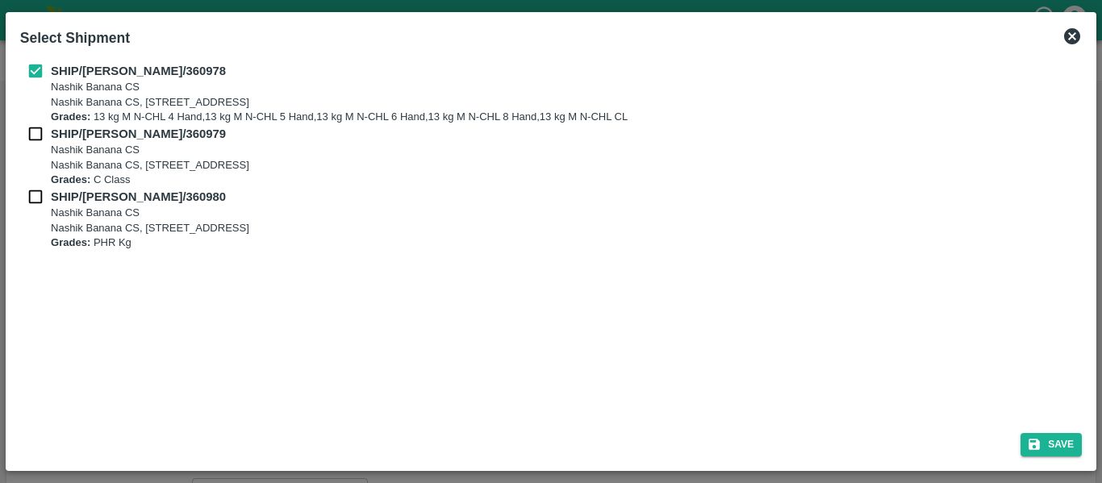
checkbox input "true"
click at [48, 196] on input "checkbox" at bounding box center [35, 197] width 31 height 18
checkbox input "true"
click at [1045, 456] on button "Save" at bounding box center [1050, 444] width 61 height 23
type input "[DATE]"
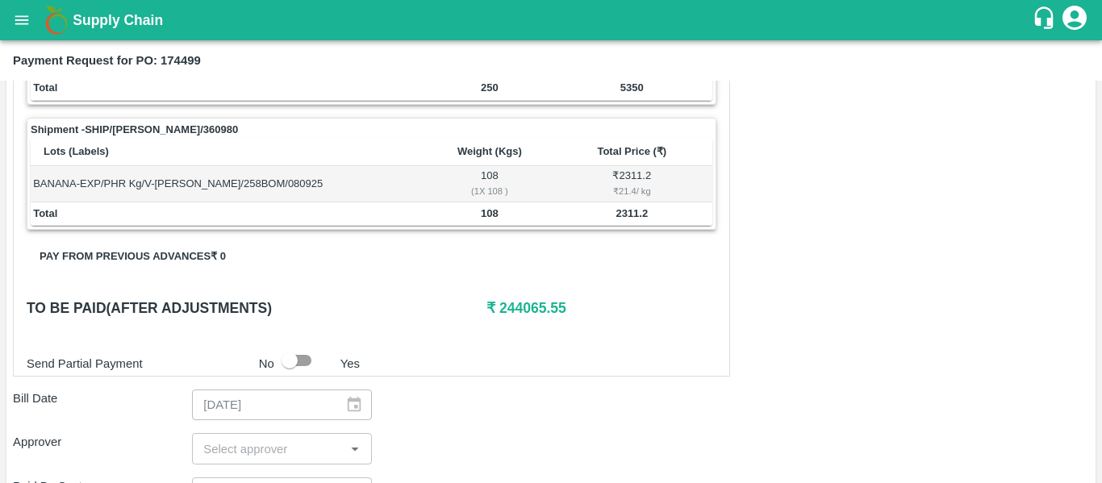
scroll to position [812, 0]
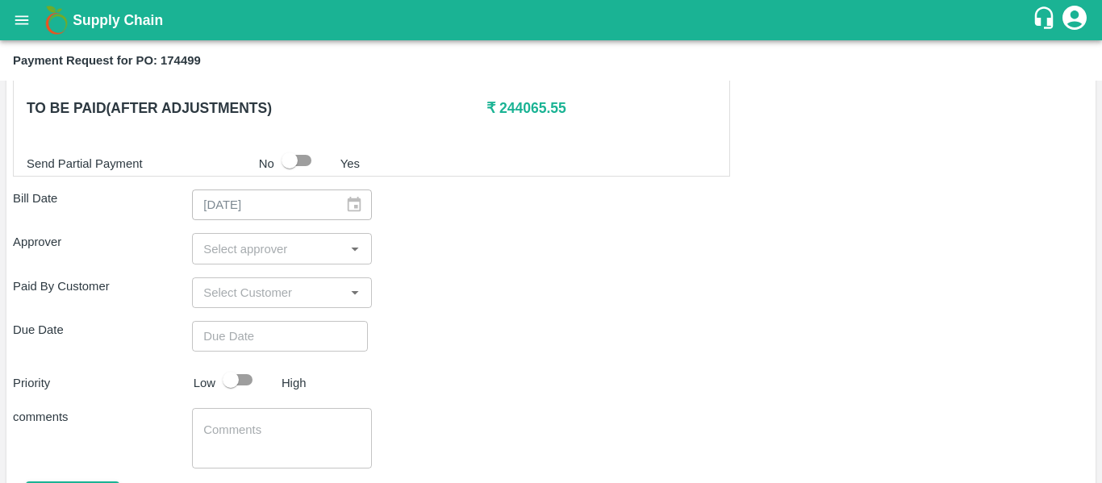
click at [279, 247] on input "input" at bounding box center [268, 248] width 143 height 21
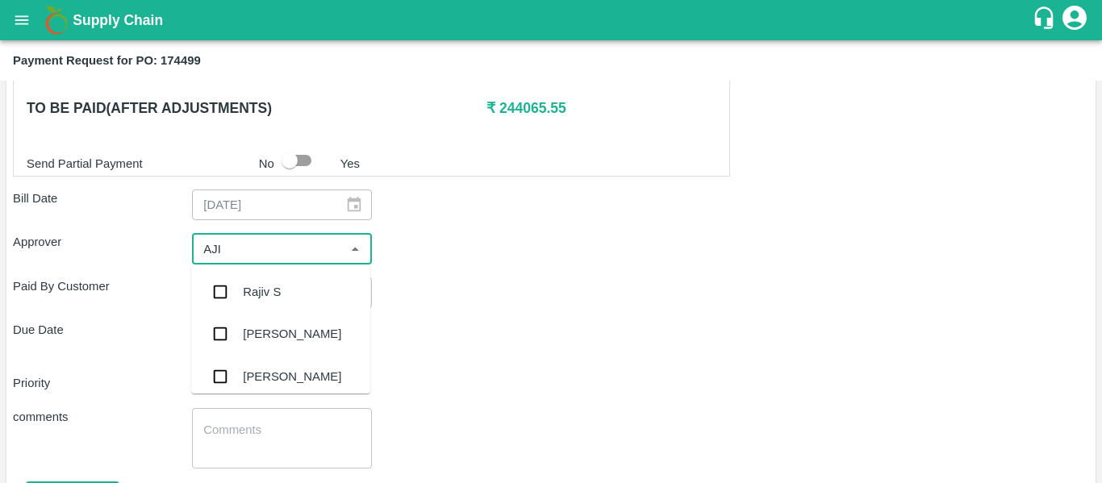
type input "AJIT"
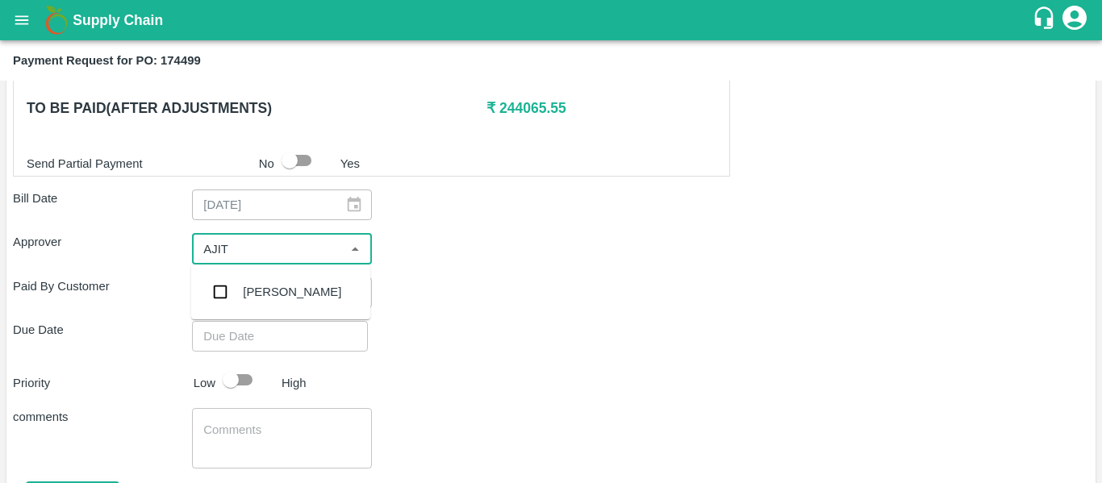
click at [283, 281] on div "[PERSON_NAME]" at bounding box center [280, 292] width 179 height 42
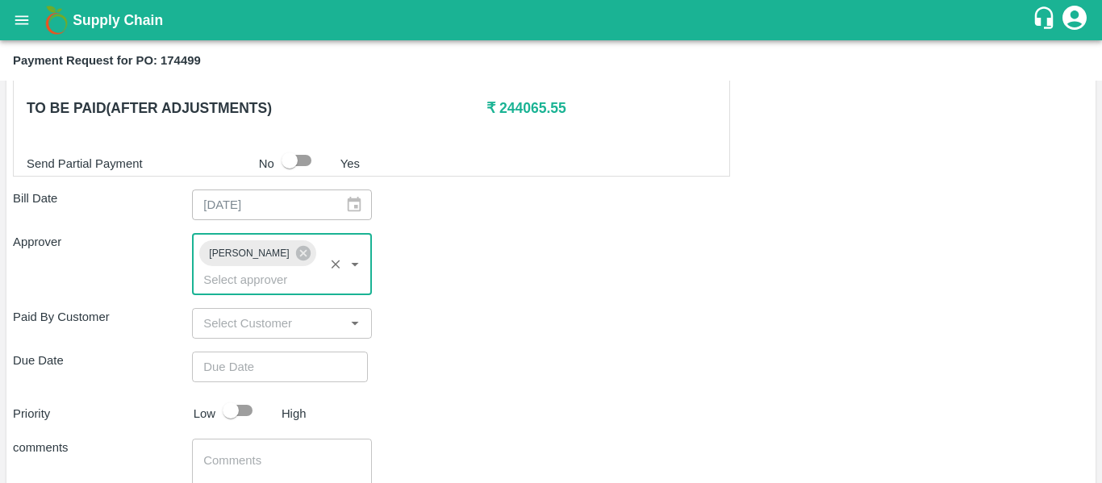
type input "DD/MM/YYYY hh:mm aa"
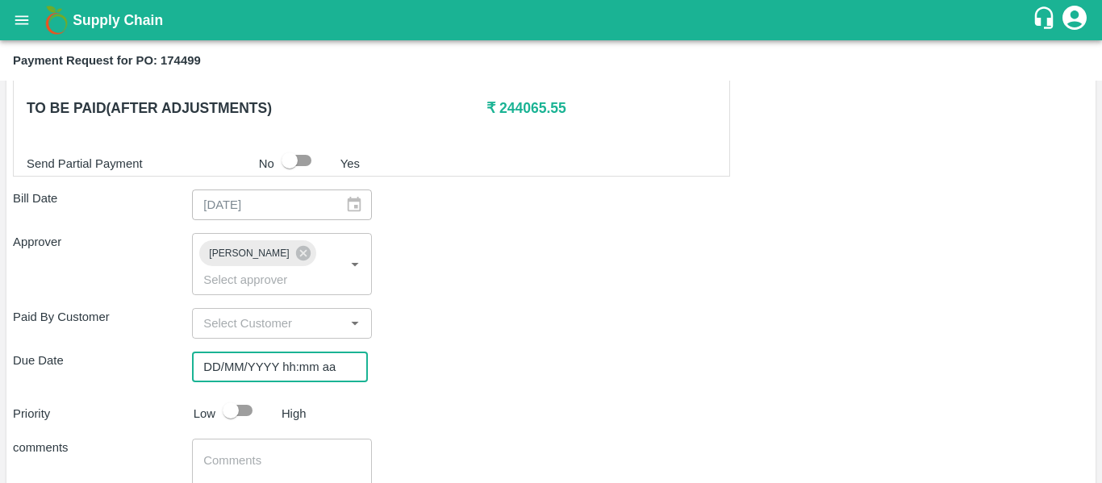
click at [277, 352] on input "DD/MM/YYYY hh:mm aa" at bounding box center [274, 367] width 165 height 31
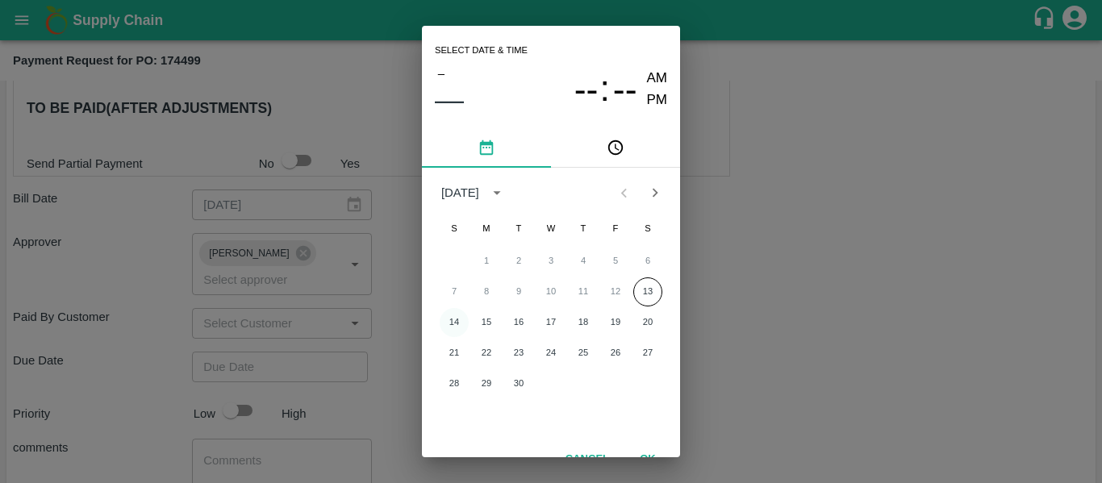
click at [464, 326] on button "14" at bounding box center [454, 322] width 29 height 29
type input "[DATE] 12:00 AM"
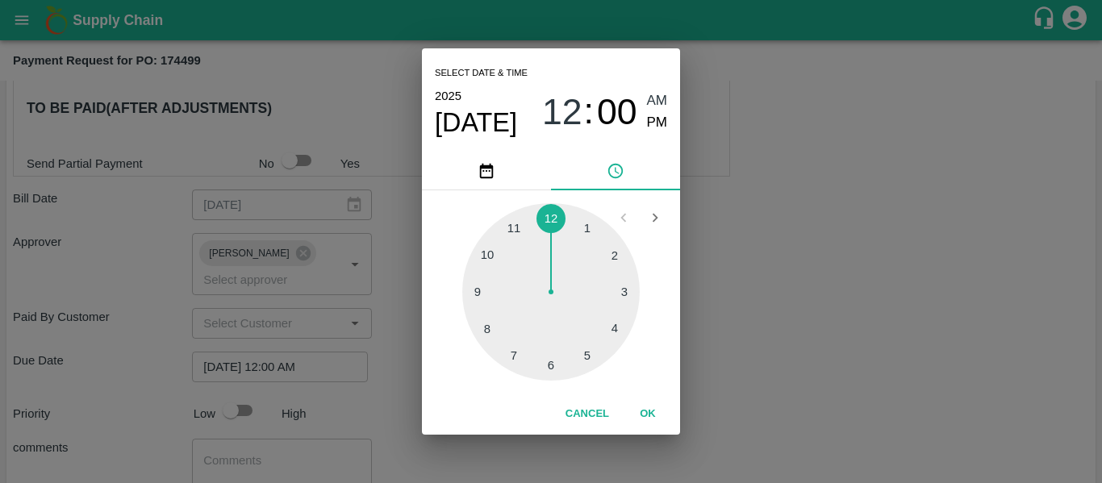
click at [824, 306] on div "Select date & time [DATE] 12 : 00 AM PM 1 2 3 4 5 6 7 8 9 10 11 12 Cancel OK" at bounding box center [551, 241] width 1102 height 483
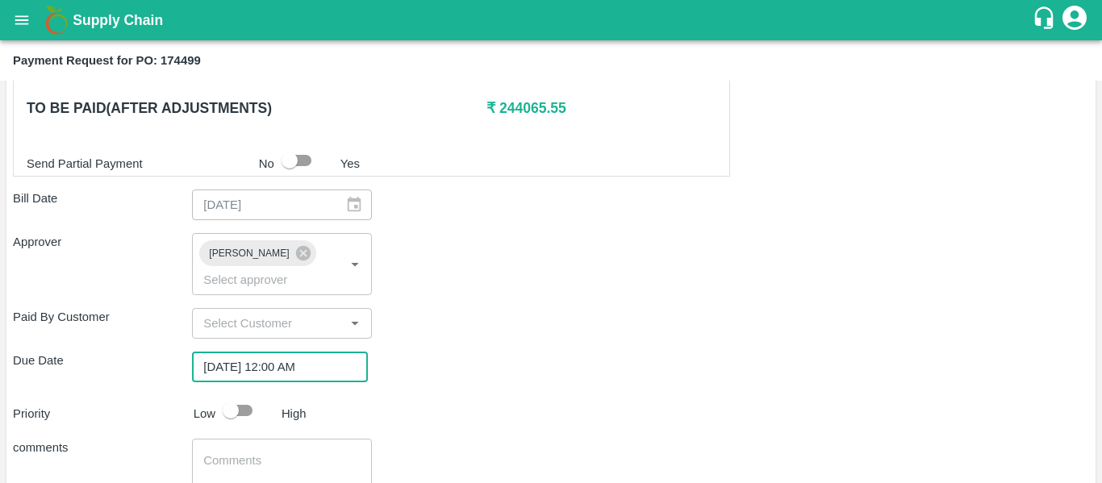
click at [252, 410] on div "Shipment - SHIP/[PERSON_NAME]/360978 Lots (Labels) Weight (Kgs) Total Price (₹)…" at bounding box center [551, 52] width 1076 height 1060
click at [242, 395] on input "checkbox" at bounding box center [231, 410] width 92 height 31
checkbox input "true"
click at [260, 452] on textarea at bounding box center [281, 469] width 156 height 34
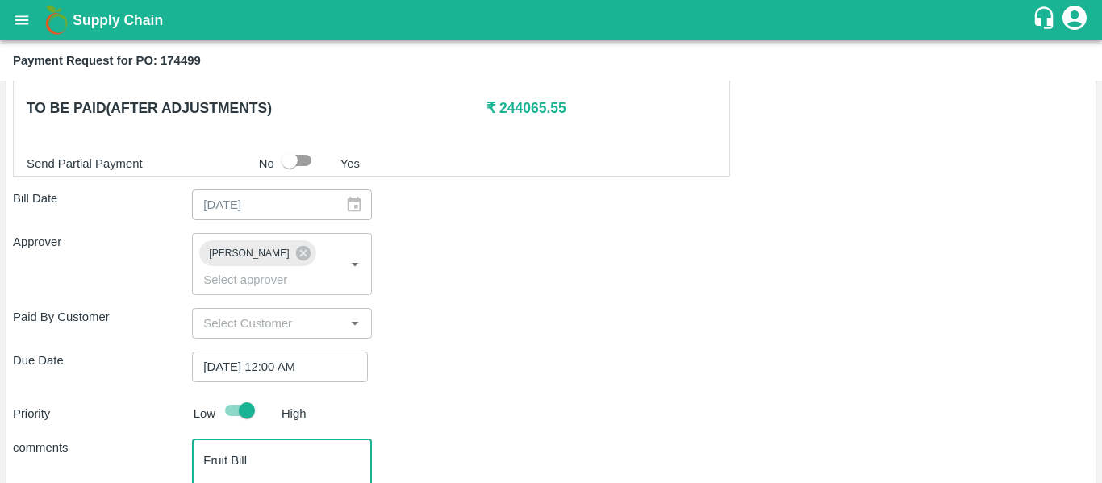
type textarea "Fruit Bill"
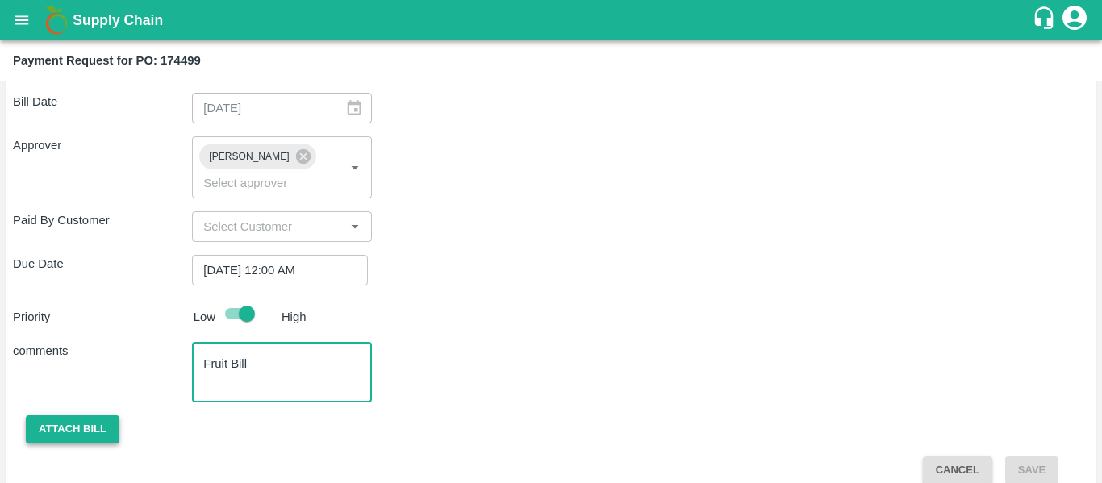
click at [44, 415] on button "Attach bill" at bounding box center [73, 429] width 94 height 28
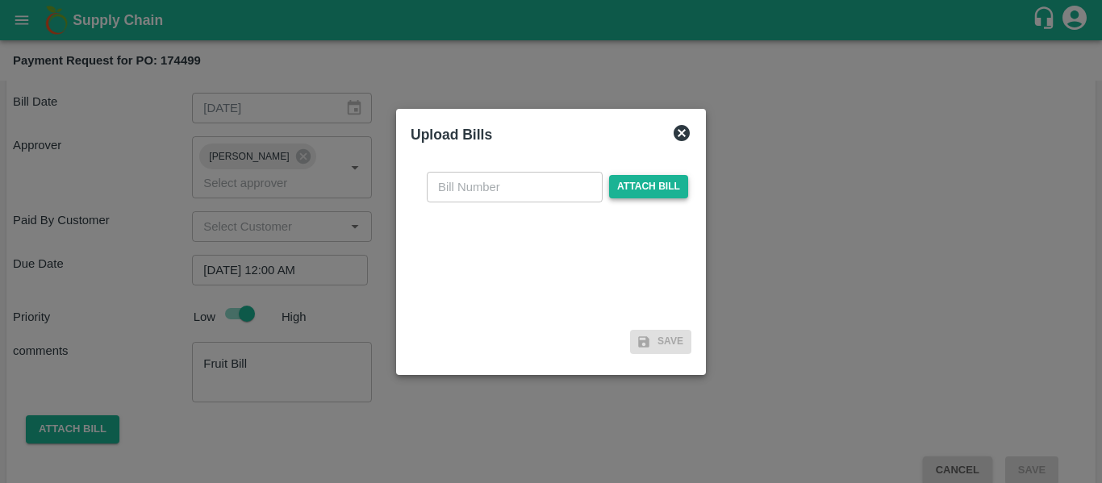
click at [632, 195] on span "Attach bill" at bounding box center [648, 186] width 79 height 23
click at [0, 0] on input "Attach bill" at bounding box center [0, 0] width 0 height 0
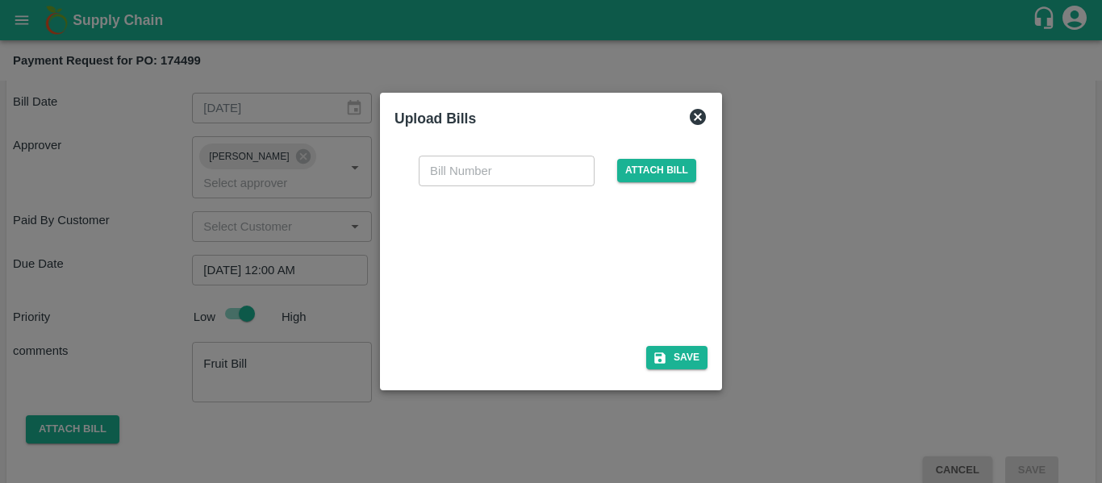
click at [576, 252] on div at bounding box center [548, 261] width 242 height 85
click at [453, 171] on input "text" at bounding box center [507, 171] width 176 height 31
type input "SE/25-26/1459"
click at [686, 346] on button "Save" at bounding box center [676, 357] width 61 height 23
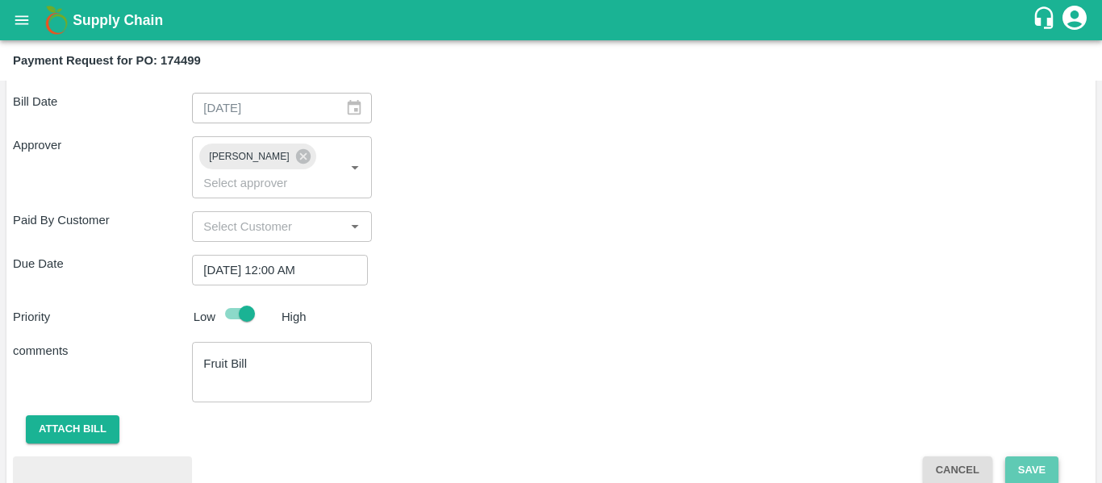
click at [1046, 456] on button "Save" at bounding box center [1031, 470] width 53 height 28
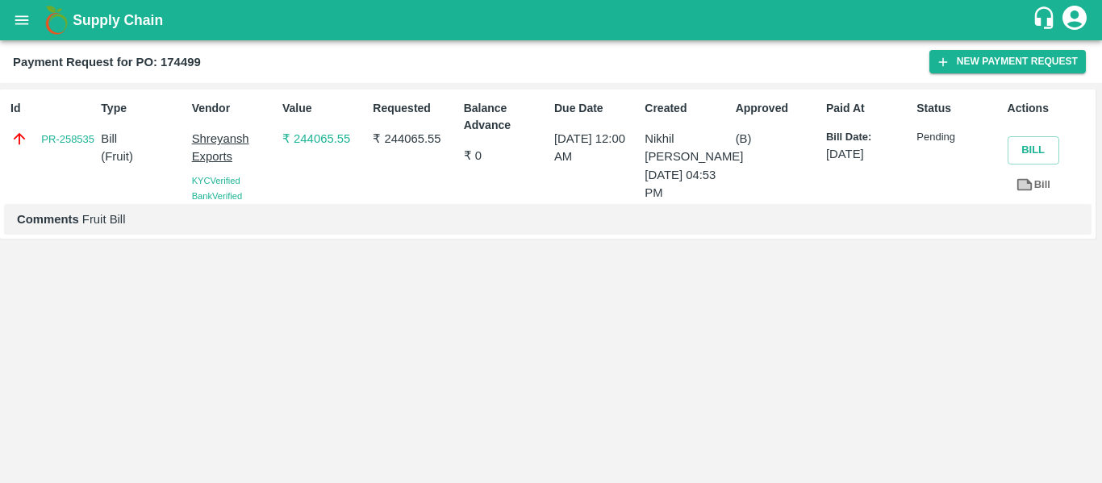
click at [14, 11] on icon "open drawer" at bounding box center [22, 20] width 18 height 18
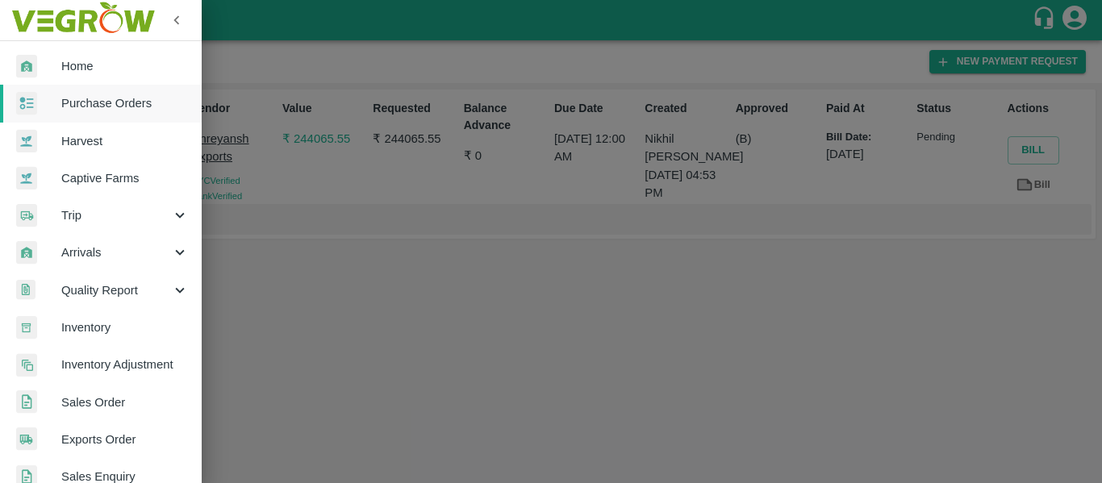
click at [86, 104] on span "Purchase Orders" at bounding box center [124, 103] width 127 height 18
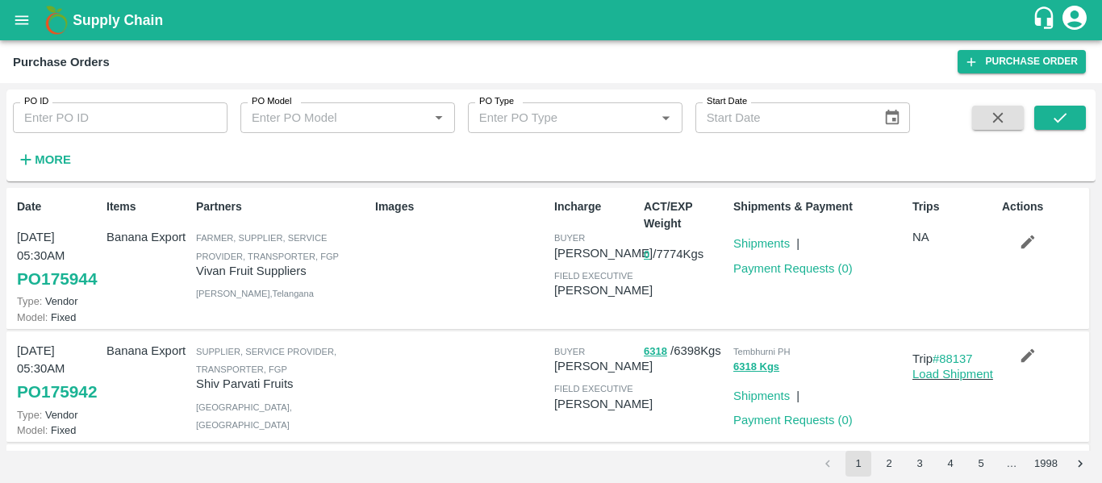
click at [121, 103] on input "PO ID" at bounding box center [120, 117] width 215 height 31
paste input "174495"
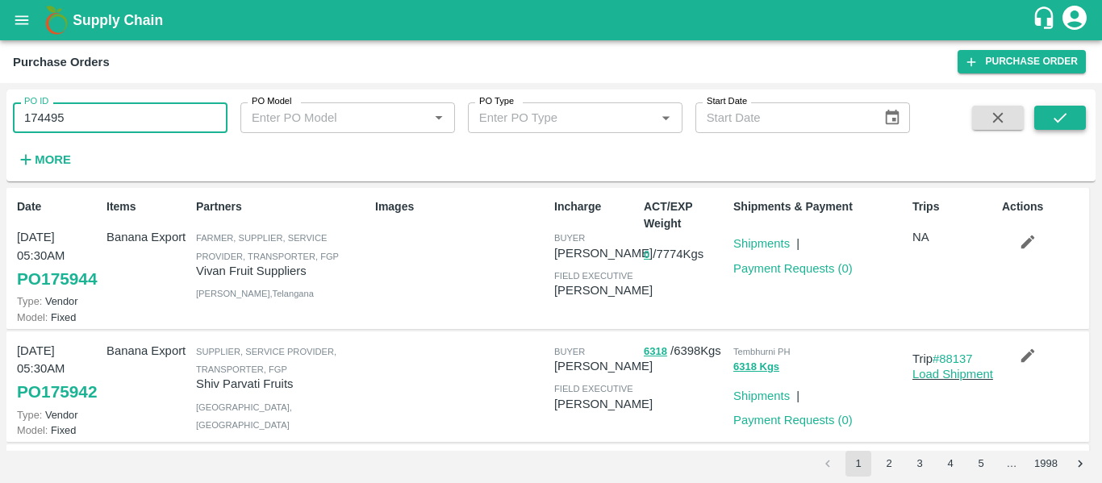
type input "174495"
click at [1057, 130] on button "submit" at bounding box center [1060, 118] width 52 height 24
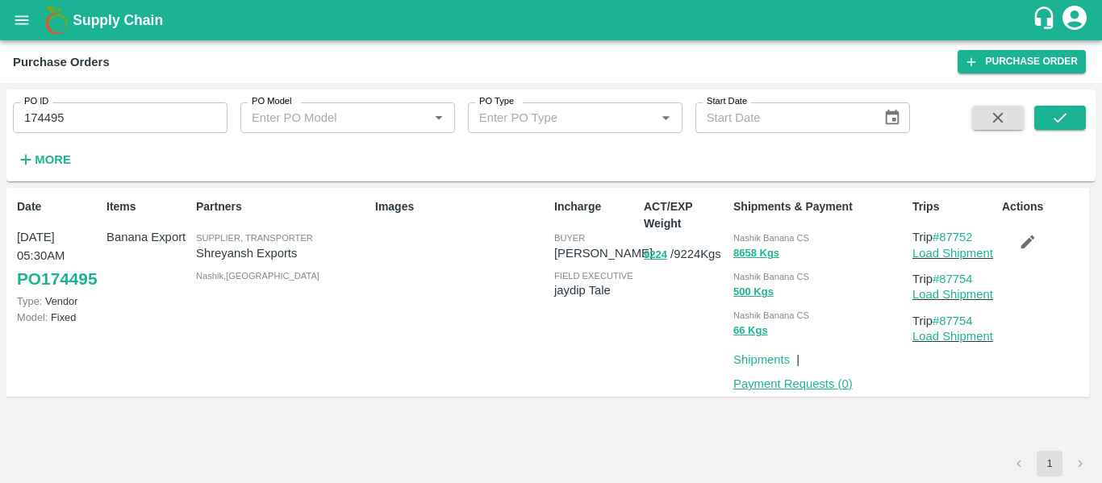
click at [775, 381] on link "Payment Requests ( 0 )" at bounding box center [792, 383] width 119 height 13
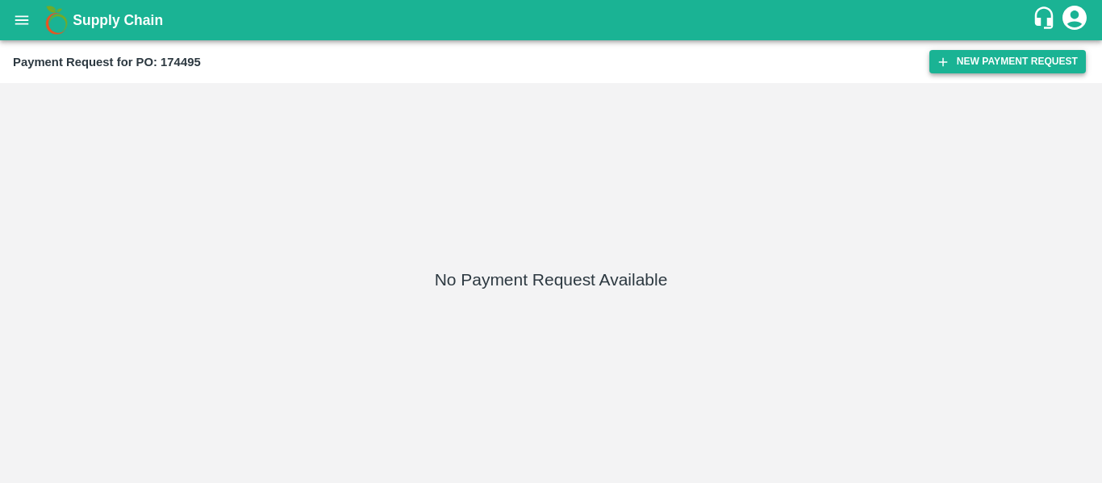
click at [985, 64] on button "New Payment Request" at bounding box center [1007, 61] width 156 height 23
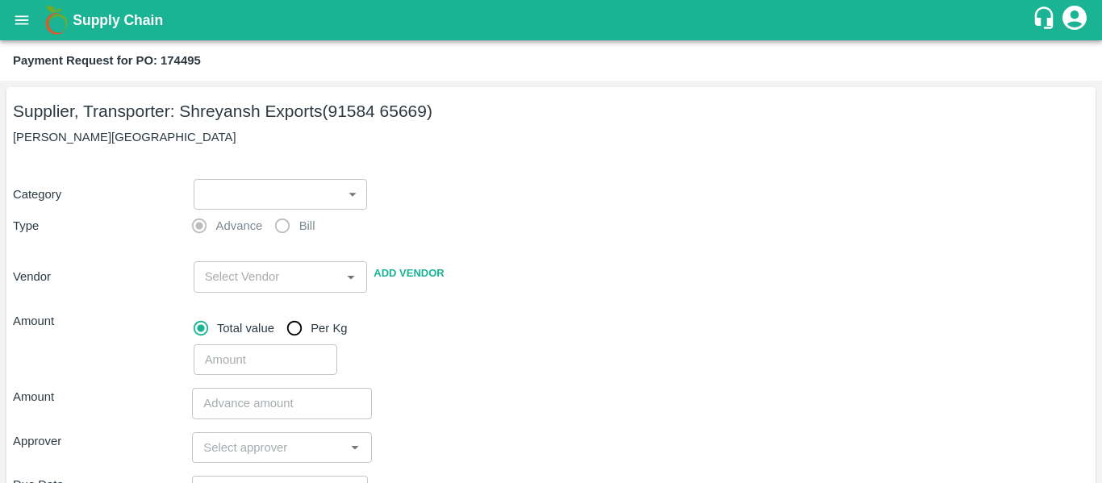
click at [316, 196] on body "Supply Chain Payment Request for PO: 174495 Supplier, Transporter: [PERSON_NAME…" at bounding box center [551, 241] width 1102 height 483
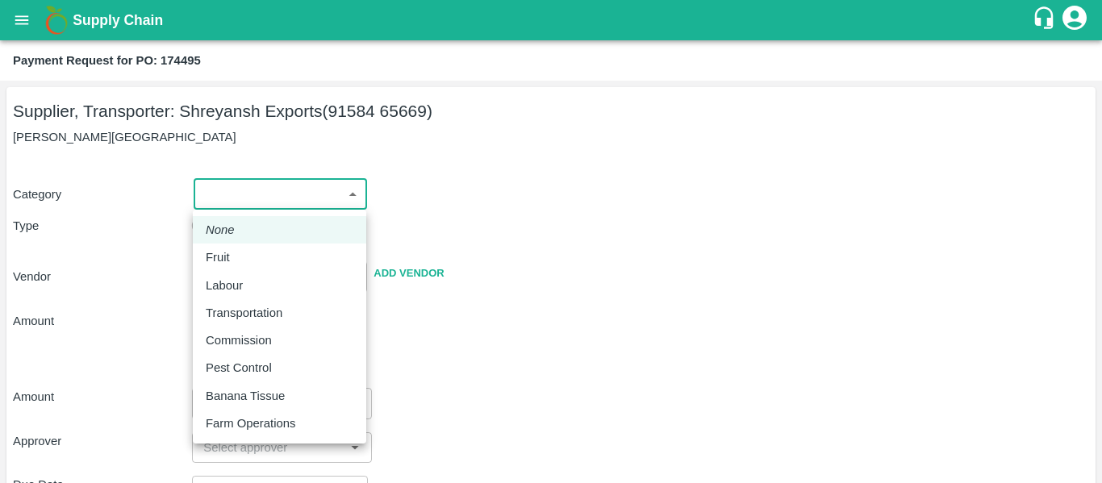
click at [259, 256] on div "Fruit" at bounding box center [280, 257] width 148 height 18
type input "1"
type input "[PERSON_NAME] Exports - 91584 65669(Supplier, Transporter)"
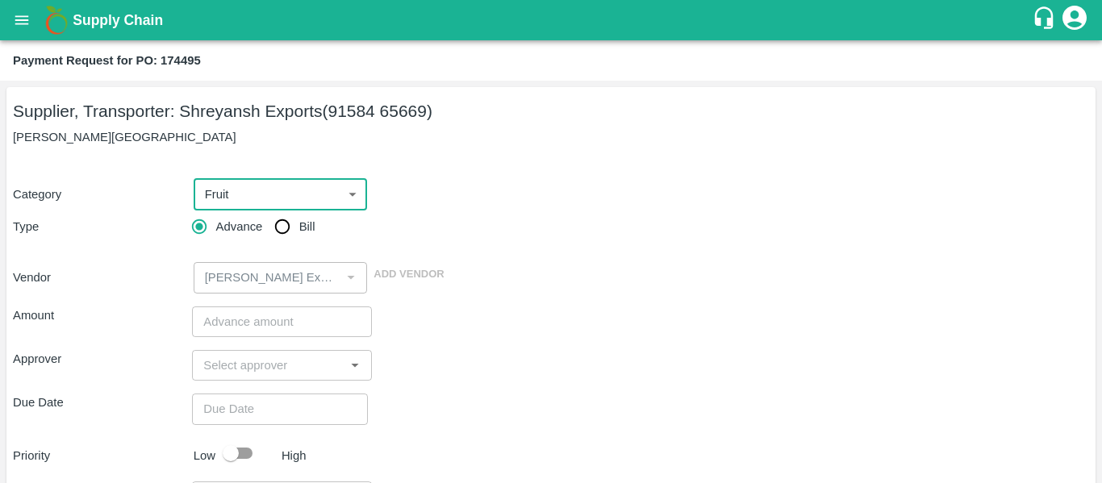
click at [294, 236] on input "Bill" at bounding box center [282, 227] width 32 height 32
radio input "true"
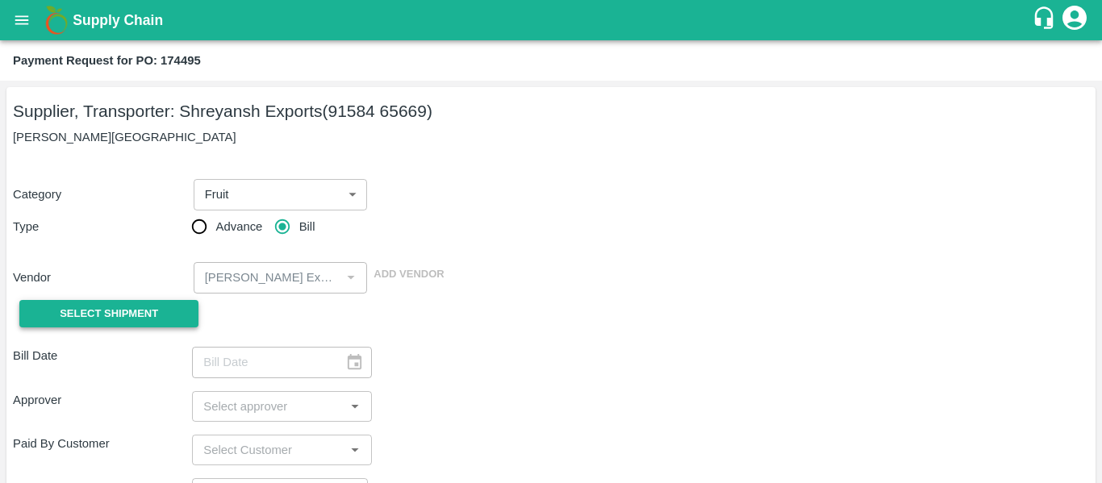
click at [144, 302] on button "Select Shipment" at bounding box center [108, 314] width 179 height 28
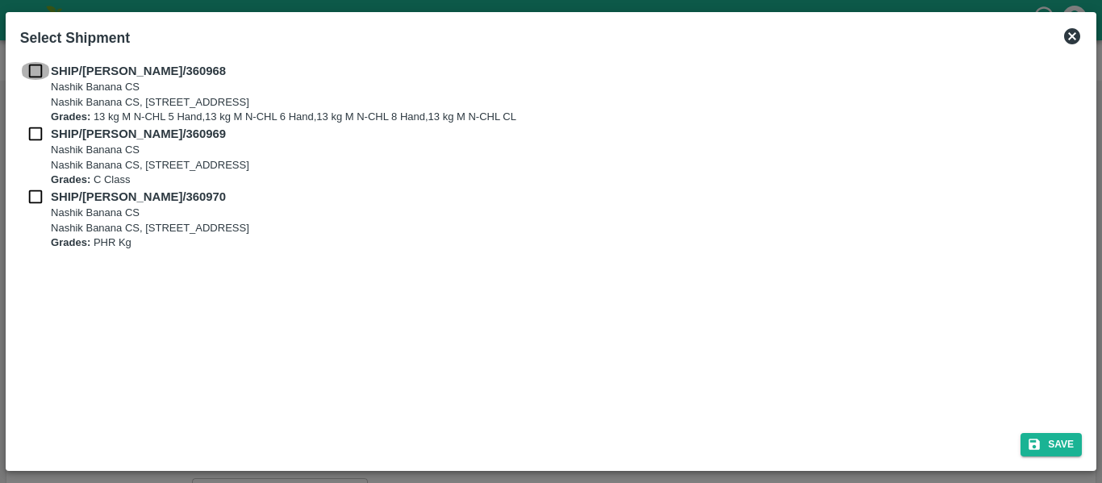
click at [29, 71] on input "checkbox" at bounding box center [35, 71] width 31 height 18
checkbox input "true"
click at [36, 127] on input "checkbox" at bounding box center [35, 134] width 31 height 18
checkbox input "true"
click at [40, 181] on div "SHIP/[PERSON_NAME]/360969 [STREET_ADDRESS] Grades: C Class" at bounding box center [550, 156] width 1061 height 63
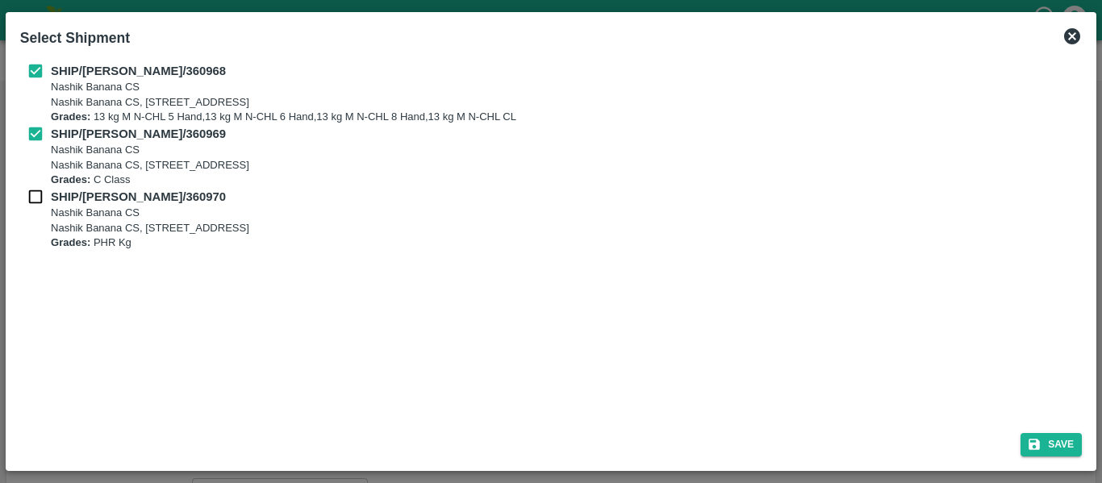
click at [40, 195] on input "checkbox" at bounding box center [35, 197] width 31 height 18
checkbox input "true"
click at [1058, 440] on button "Save" at bounding box center [1050, 444] width 61 height 23
type input "[DATE]"
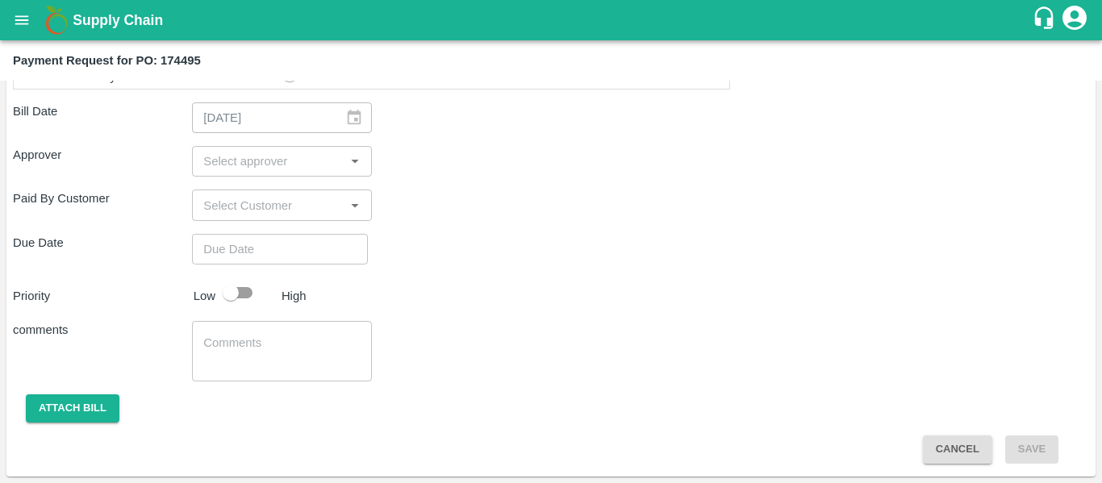
scroll to position [863, 0]
click at [242, 165] on input "input" at bounding box center [268, 162] width 143 height 21
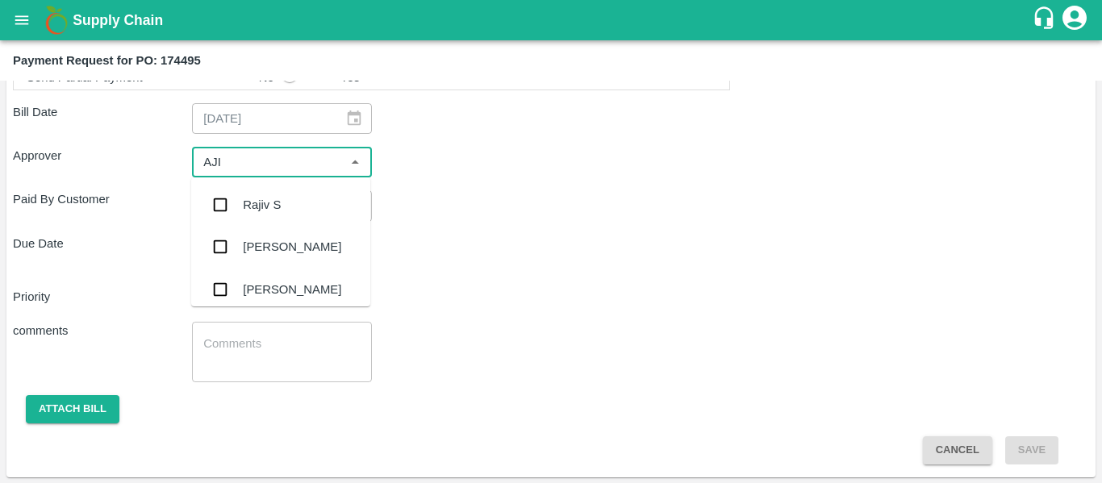
type input "AJIT"
click at [249, 190] on div "[PERSON_NAME]" at bounding box center [280, 205] width 179 height 42
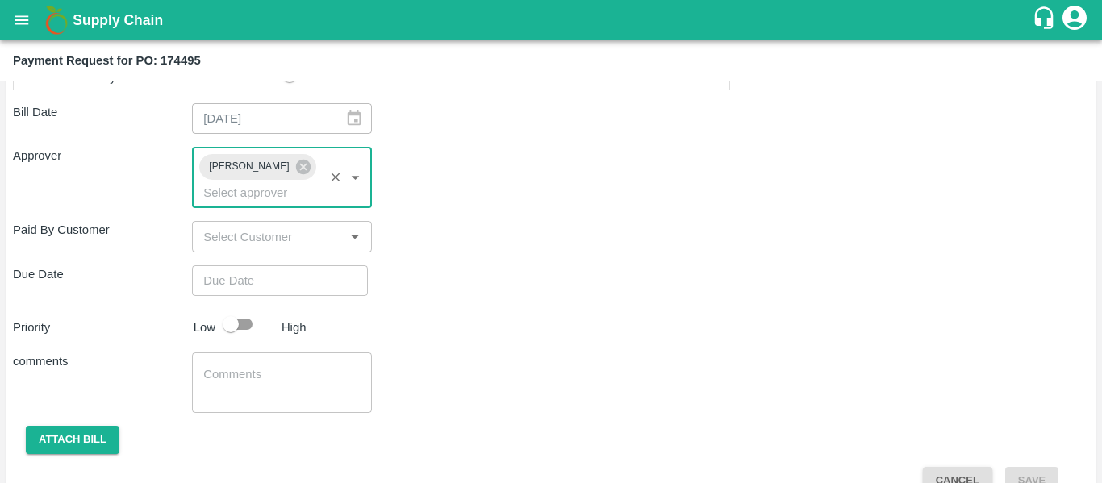
type input "DD/MM/YYYY hh:mm aa"
click at [259, 265] on input "DD/MM/YYYY hh:mm aa" at bounding box center [274, 280] width 165 height 31
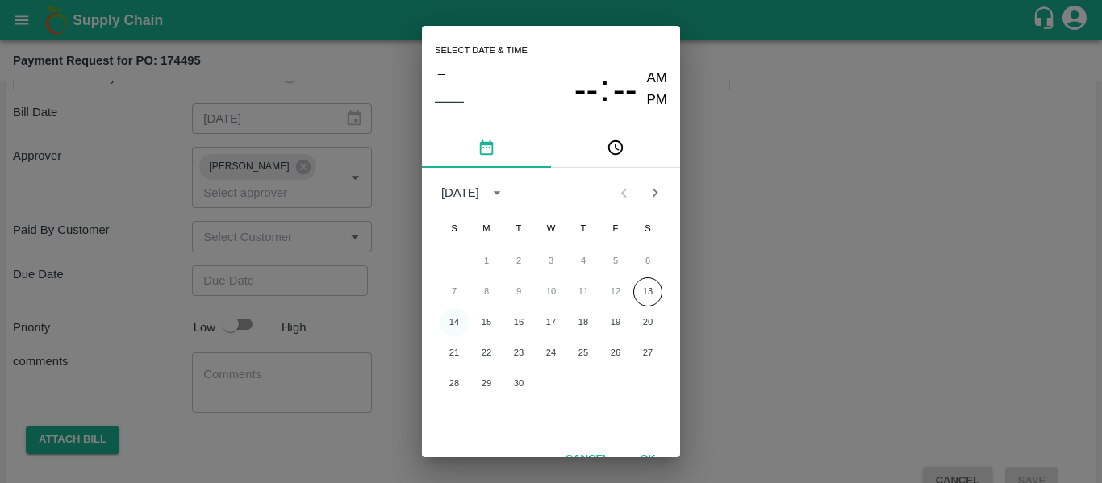
click at [453, 323] on button "14" at bounding box center [454, 322] width 29 height 29
type input "[DATE] 12:00 AM"
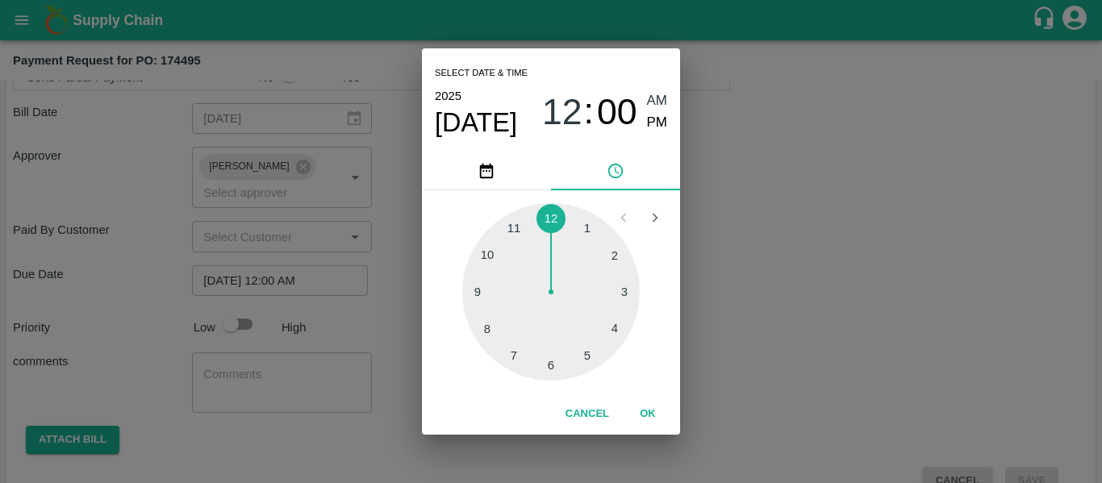
click at [804, 270] on div "Select date & time [DATE] 12 : 00 AM PM 1 2 3 4 5 6 7 8 9 10 11 12 Cancel OK" at bounding box center [551, 241] width 1102 height 483
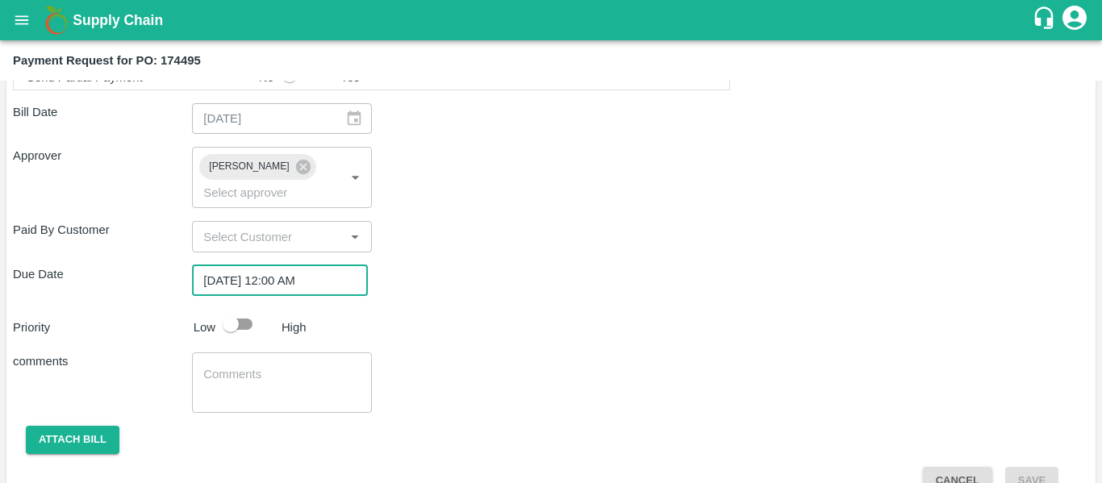
click at [248, 312] on input "checkbox" at bounding box center [231, 324] width 92 height 31
checkbox input "true"
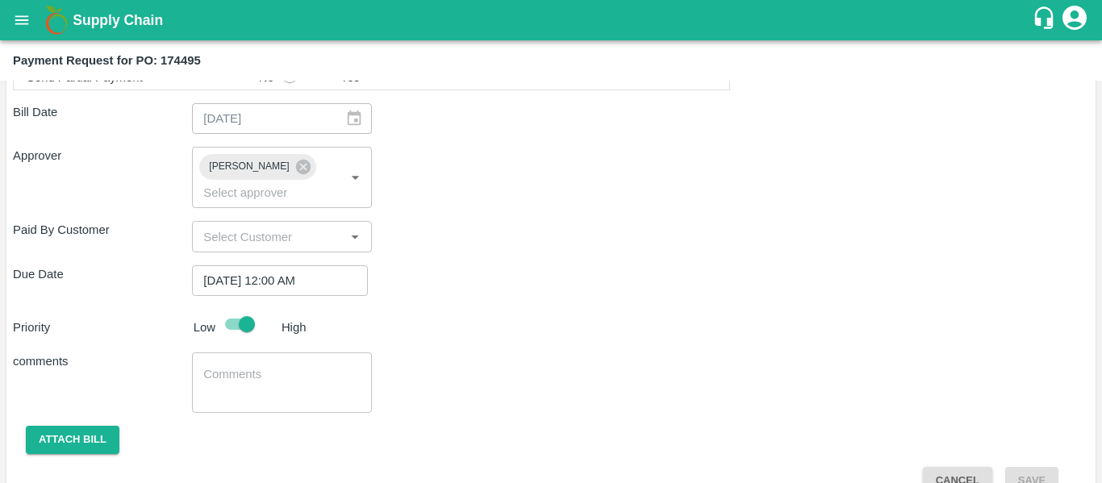
click at [257, 366] on textarea at bounding box center [281, 383] width 156 height 34
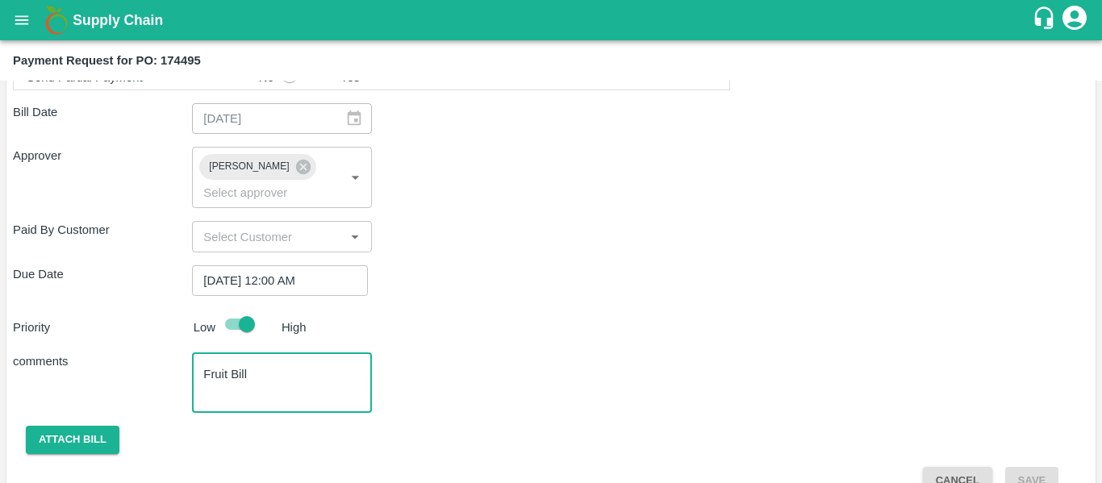
type textarea "Fruit Bill"
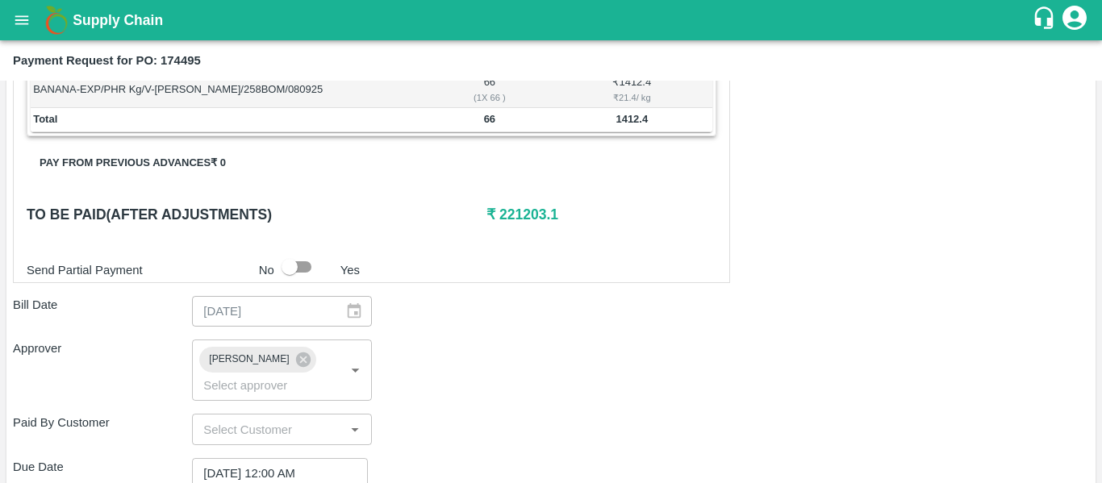
scroll to position [873, 0]
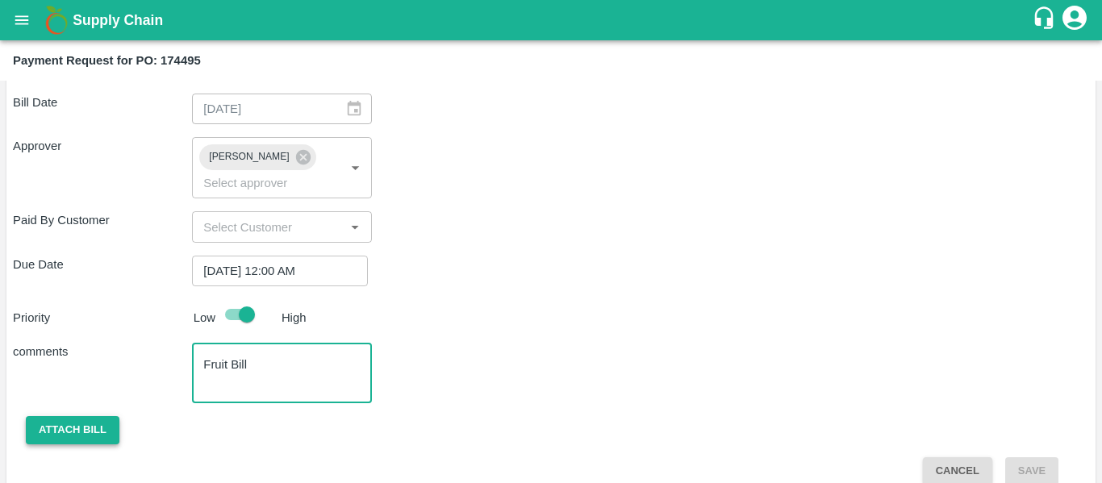
click at [53, 416] on button "Attach bill" at bounding box center [73, 430] width 94 height 28
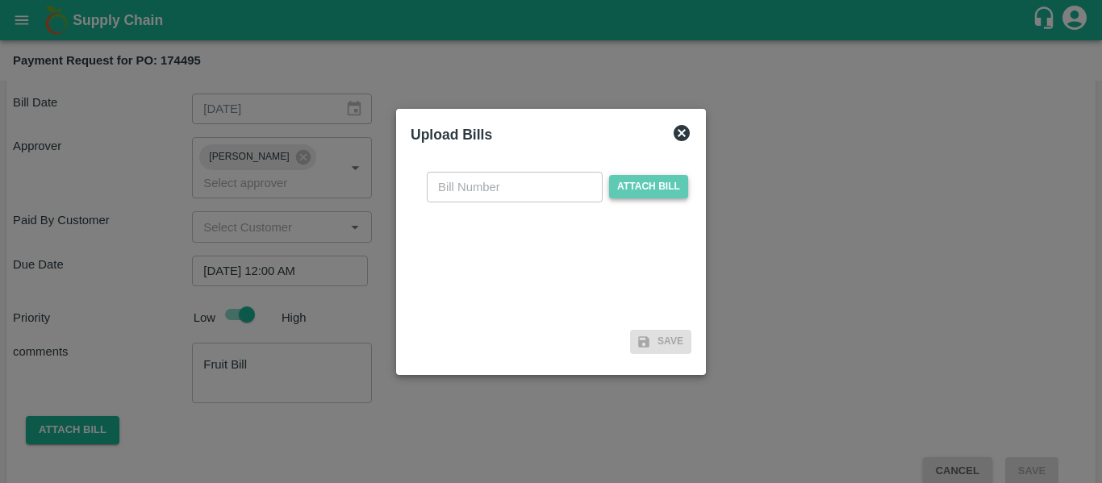
click at [629, 196] on span "Attach bill" at bounding box center [648, 186] width 79 height 23
click at [0, 0] on input "Attach bill" at bounding box center [0, 0] width 0 height 0
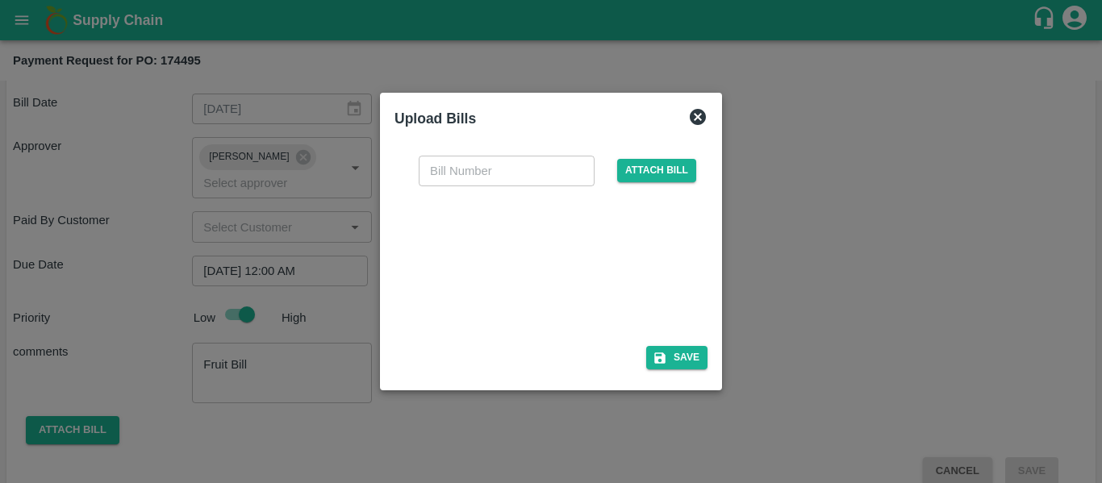
click at [590, 265] on div at bounding box center [548, 261] width 242 height 85
click at [468, 173] on input "text" at bounding box center [507, 171] width 176 height 31
type input "SE/25-26/1460"
click at [692, 369] on button "Save" at bounding box center [676, 357] width 61 height 23
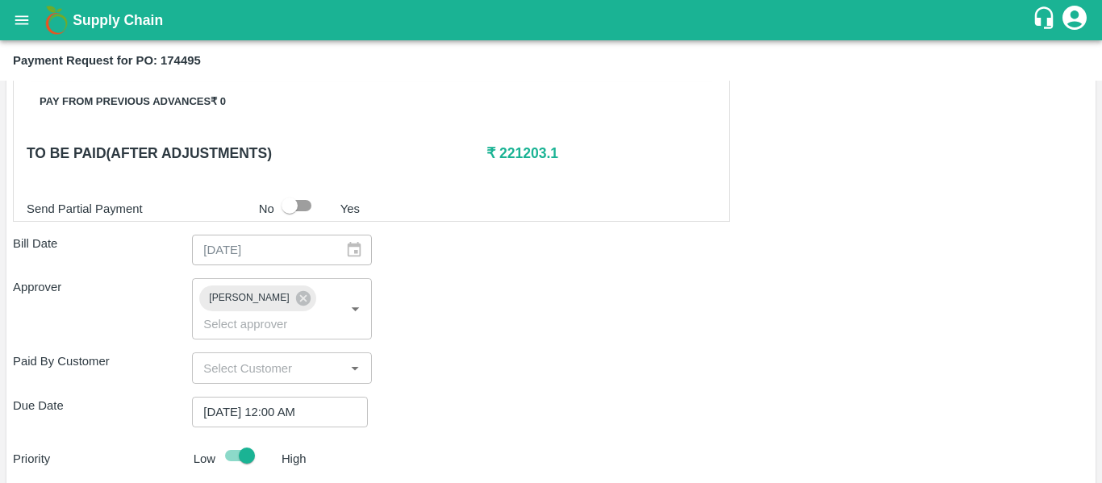
scroll to position [958, 0]
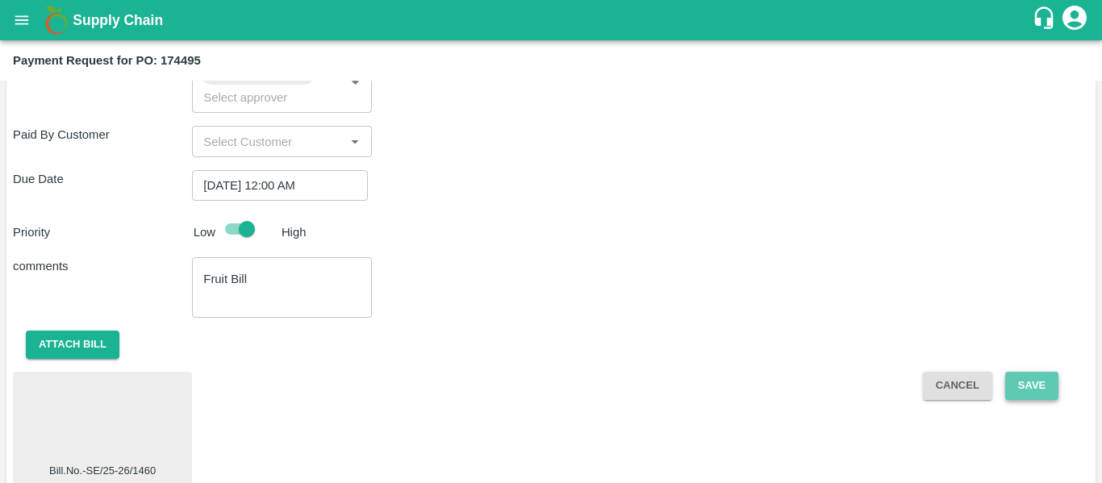
click at [1046, 372] on button "Save" at bounding box center [1031, 386] width 53 height 28
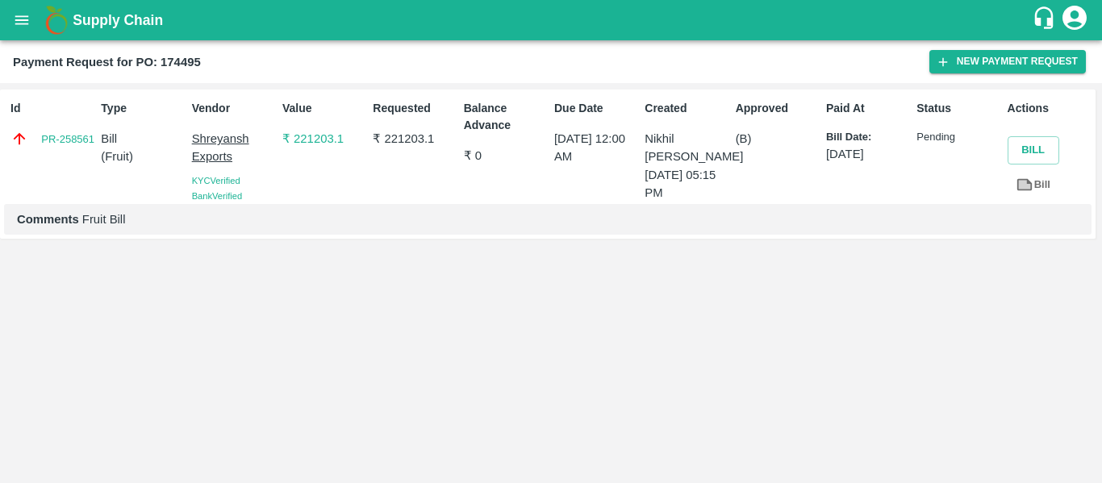
click at [27, 23] on icon "open drawer" at bounding box center [22, 20] width 18 height 18
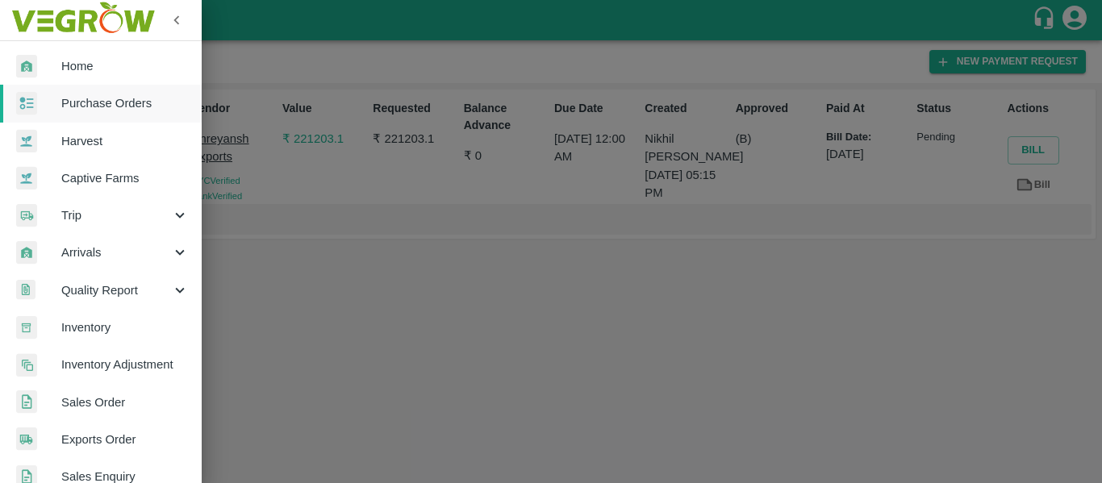
click at [113, 109] on span "Purchase Orders" at bounding box center [124, 103] width 127 height 18
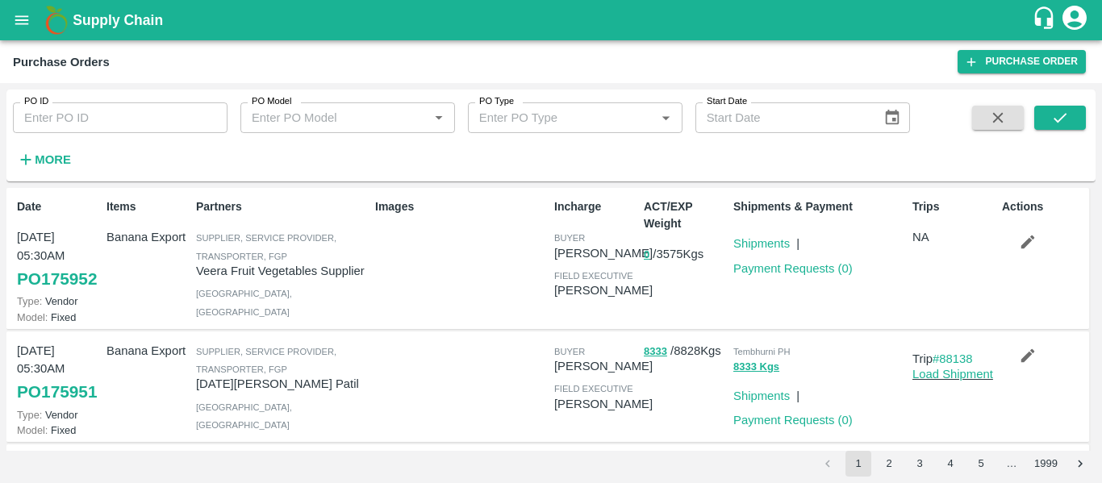
click at [88, 119] on input "PO ID" at bounding box center [120, 117] width 215 height 31
paste input "174500"
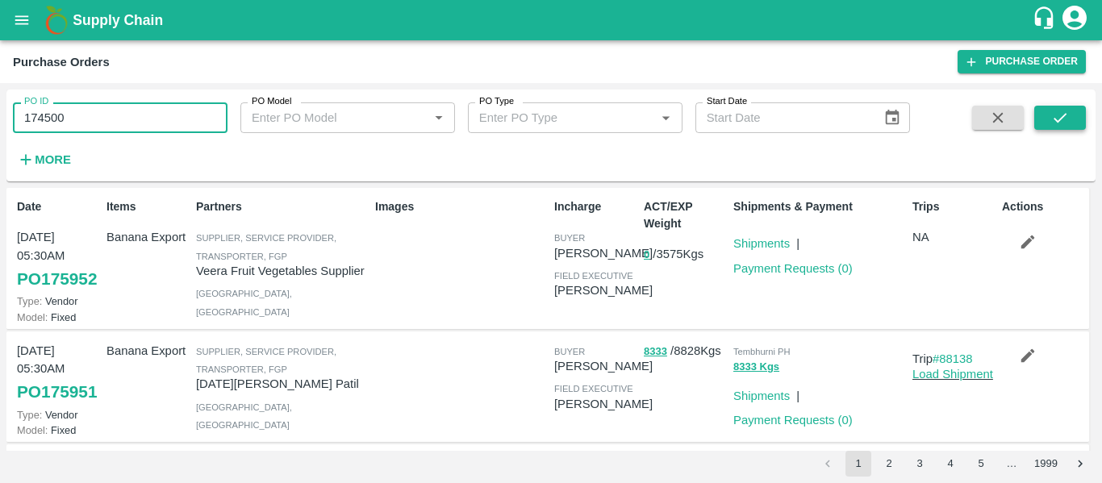
type input "174500"
click at [1075, 111] on button "submit" at bounding box center [1060, 118] width 52 height 24
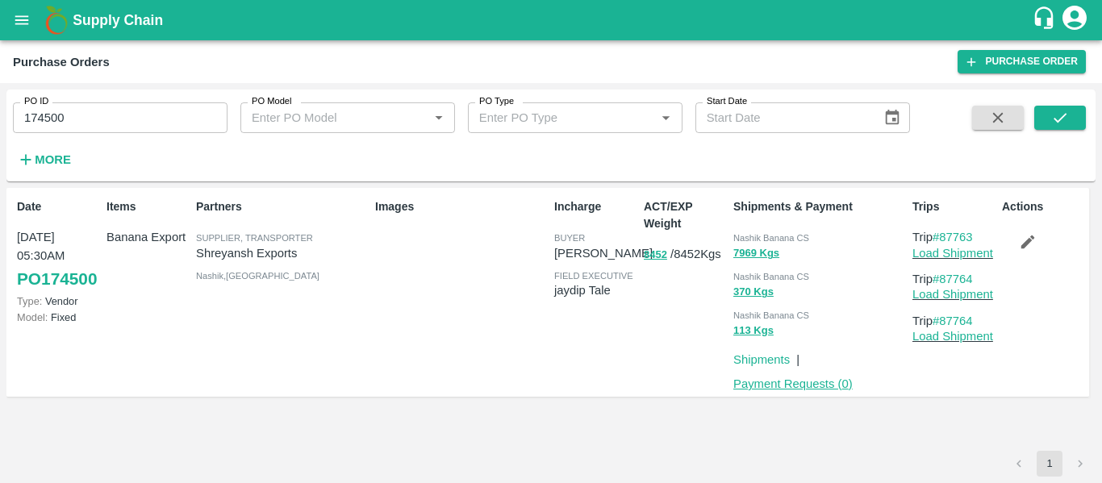
click at [777, 386] on link "Payment Requests ( 0 )" at bounding box center [792, 383] width 119 height 13
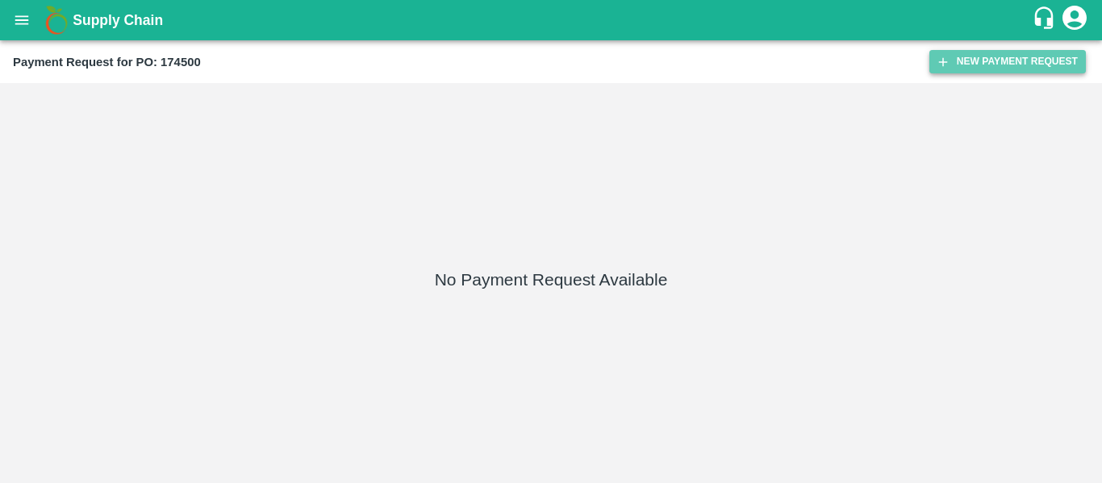
click at [988, 56] on button "New Payment Request" at bounding box center [1007, 61] width 156 height 23
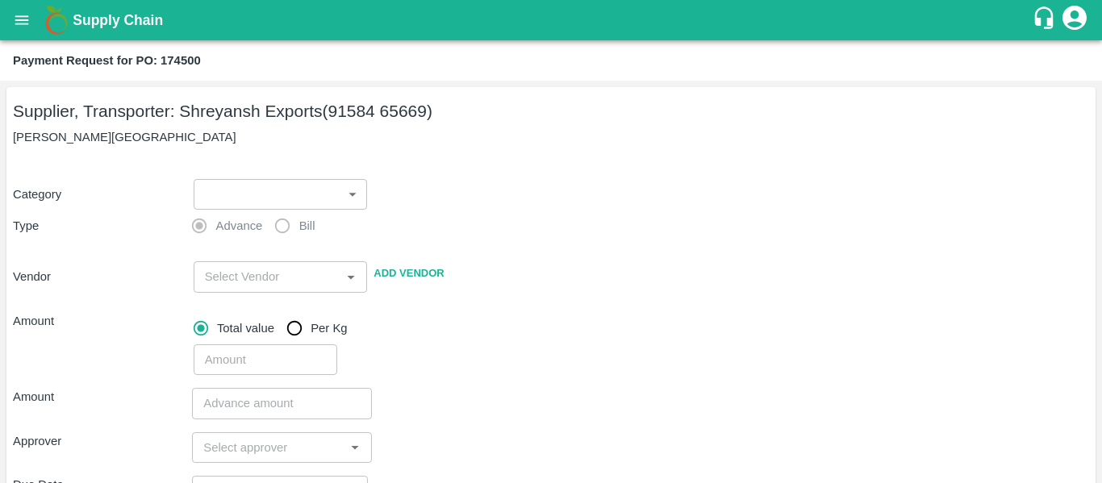
click at [278, 206] on body "Supply Chain Payment Request for PO: 174500 Supplier, Transporter: [PERSON_NAME…" at bounding box center [551, 241] width 1102 height 483
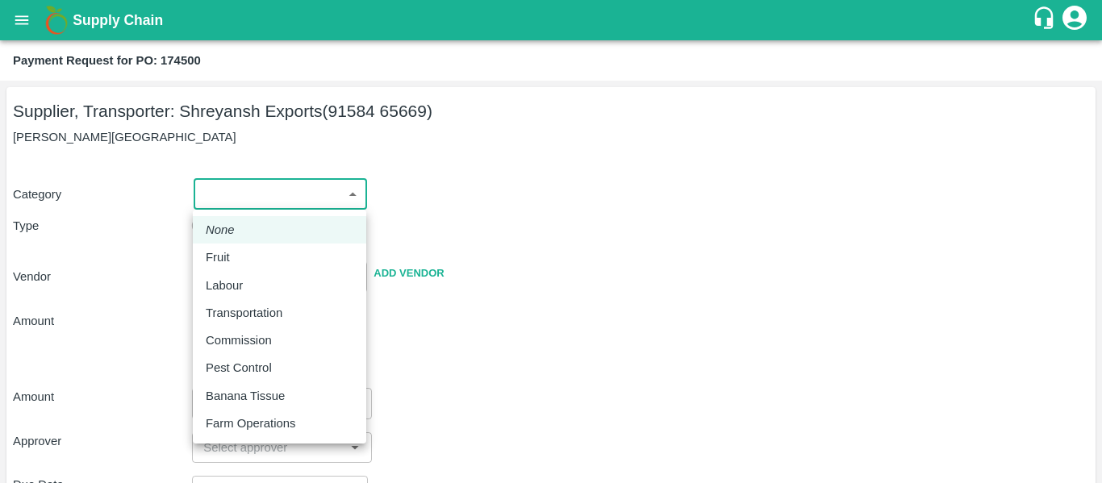
click at [224, 259] on p "Fruit" at bounding box center [218, 257] width 24 height 18
type input "1"
type input "[PERSON_NAME] Exports - 91584 65669(Supplier, Transporter)"
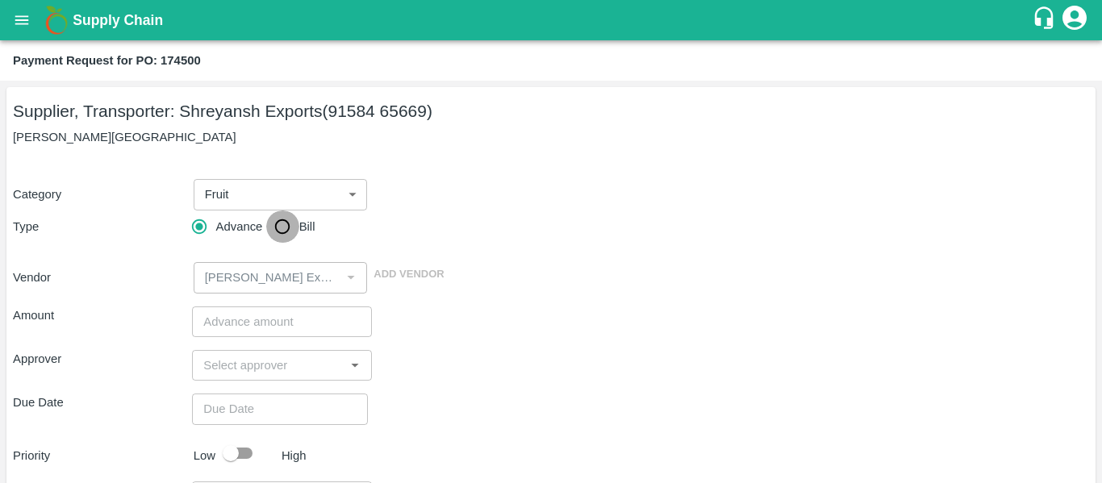
click at [281, 232] on input "Bill" at bounding box center [282, 227] width 32 height 32
radio input "true"
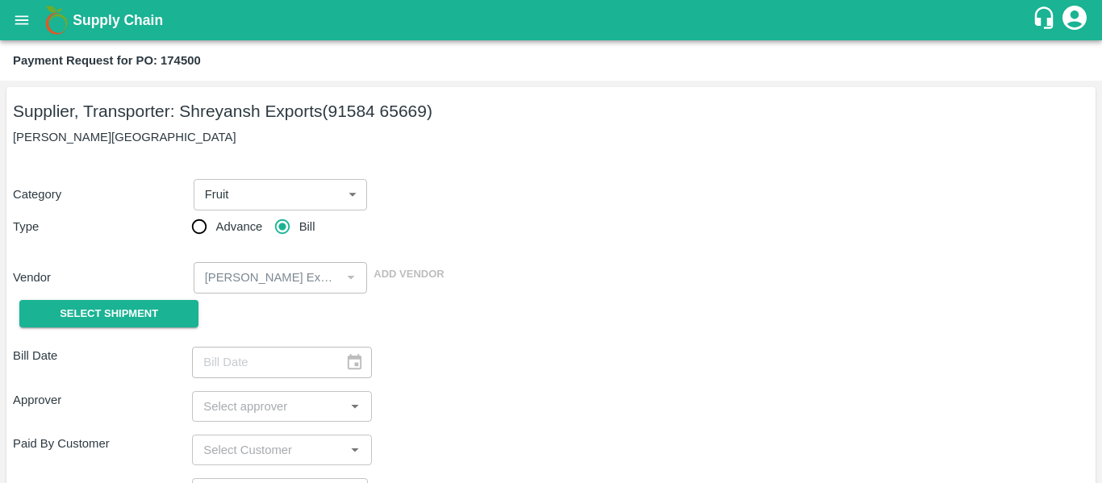
click at [149, 298] on div "Select Shipment" at bounding box center [102, 314] width 179 height 41
click at [119, 310] on span "Select Shipment" at bounding box center [109, 314] width 98 height 19
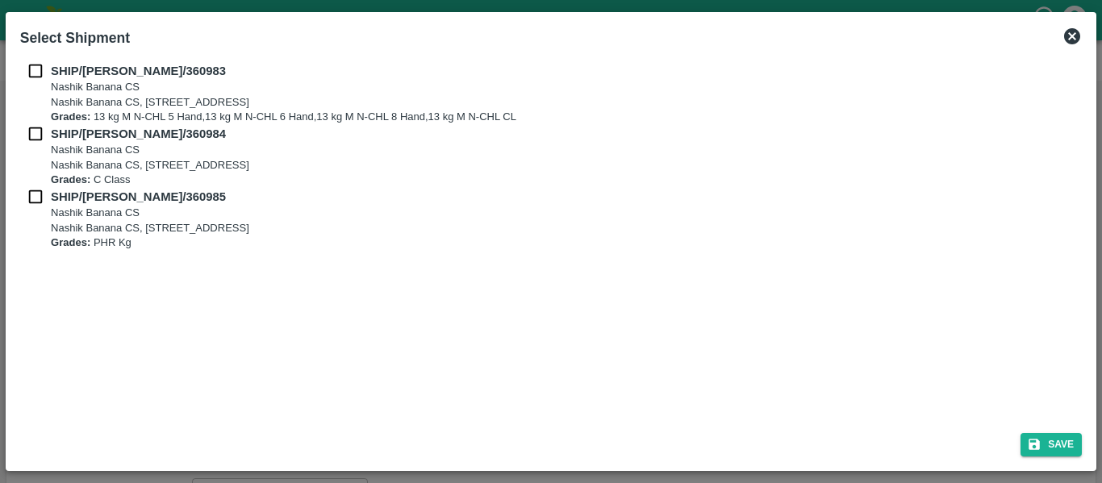
click at [29, 75] on input "checkbox" at bounding box center [35, 71] width 31 height 18
checkbox input "true"
click at [43, 133] on input "checkbox" at bounding box center [35, 134] width 31 height 18
checkbox input "true"
click at [40, 200] on input "checkbox" at bounding box center [35, 197] width 31 height 18
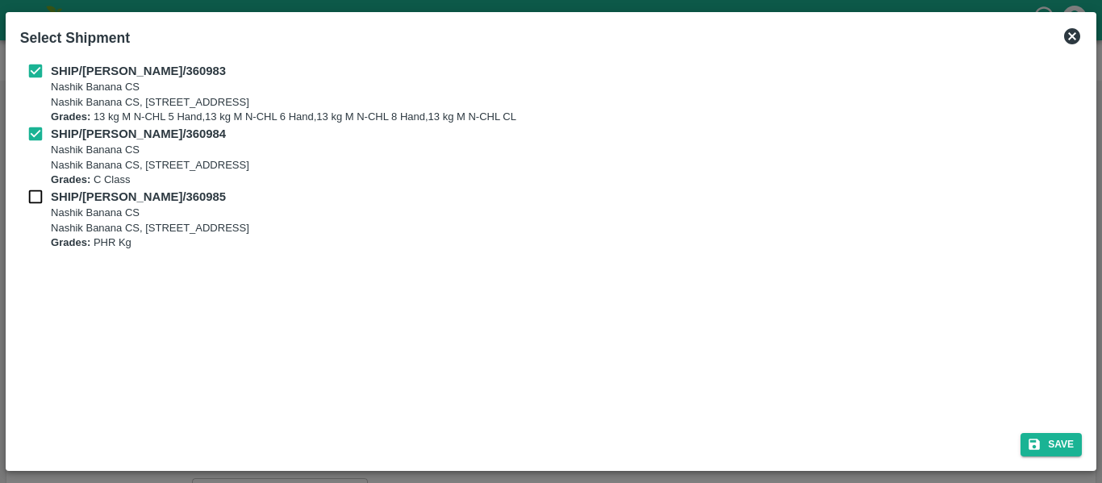
checkbox input "true"
click at [1035, 441] on icon "submit" at bounding box center [1034, 444] width 15 height 15
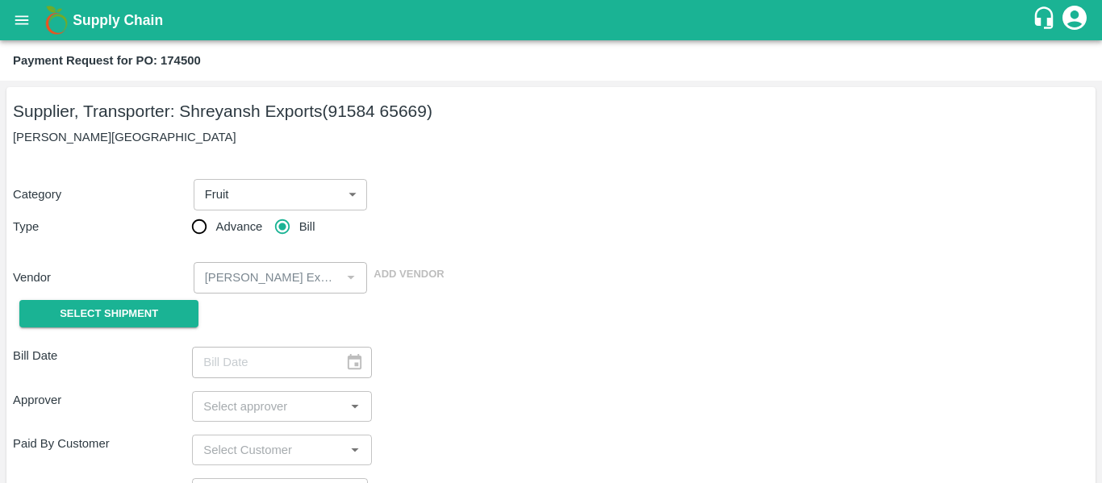
type input "[DATE]"
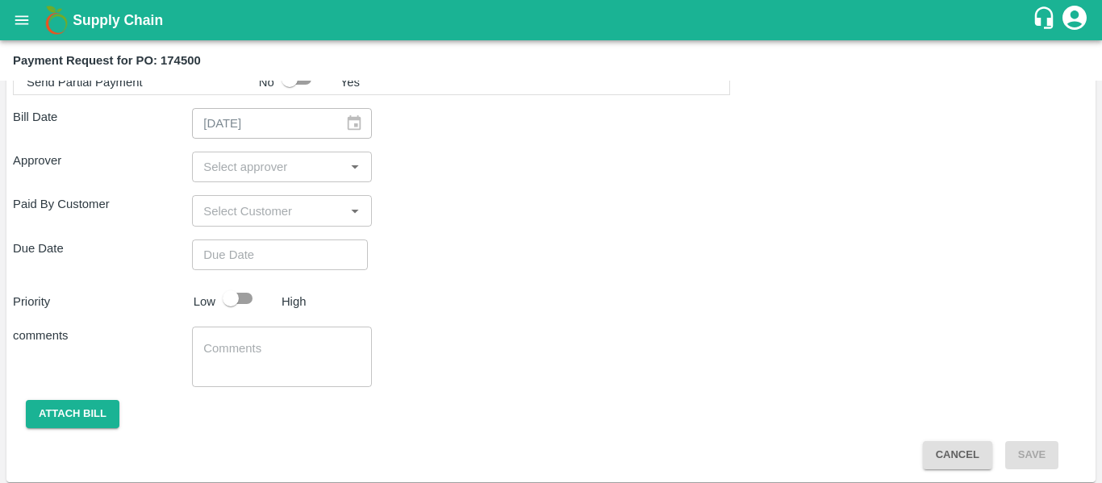
scroll to position [859, 0]
click at [249, 167] on input "input" at bounding box center [268, 166] width 143 height 21
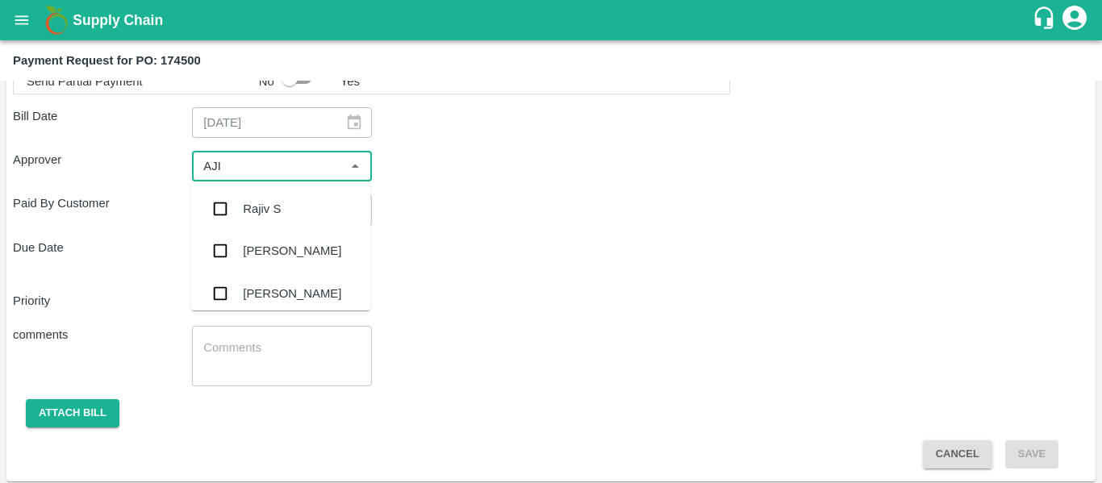
type input "AJIT"
click at [257, 211] on div "[PERSON_NAME]" at bounding box center [292, 209] width 98 height 18
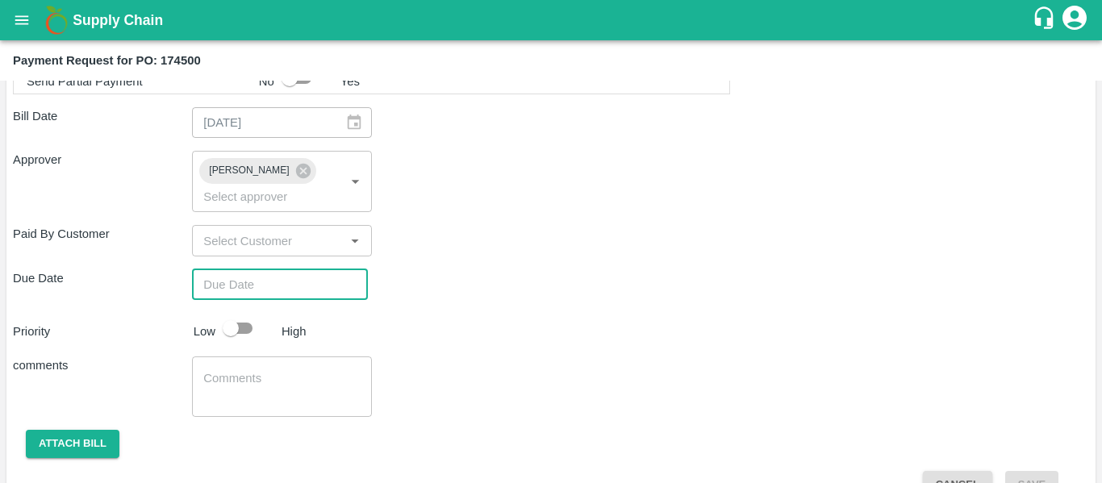
type input "DD/MM/YYYY hh:mm aa"
click at [274, 269] on input "DD/MM/YYYY hh:mm aa" at bounding box center [274, 284] width 165 height 31
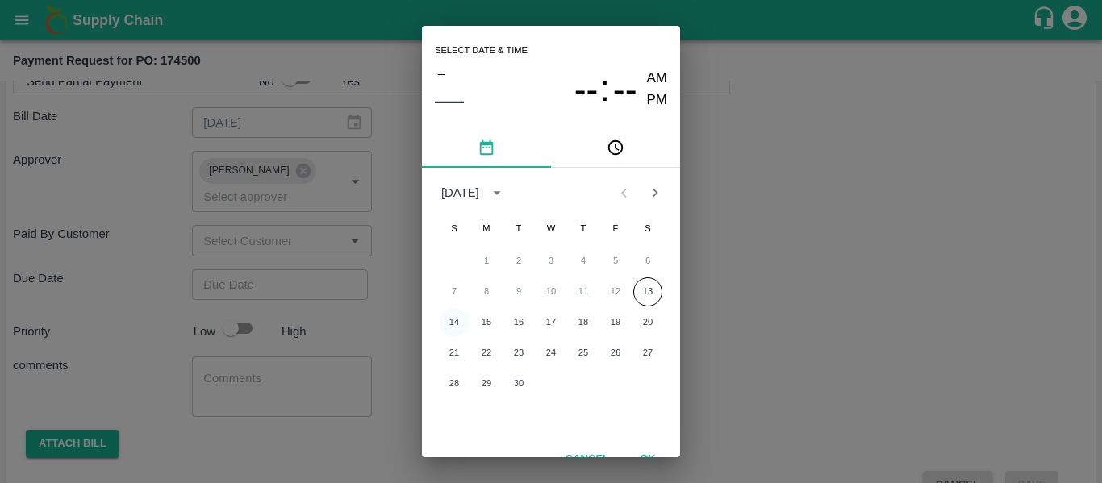
click at [452, 323] on button "14" at bounding box center [454, 322] width 29 height 29
type input "[DATE] 12:00 AM"
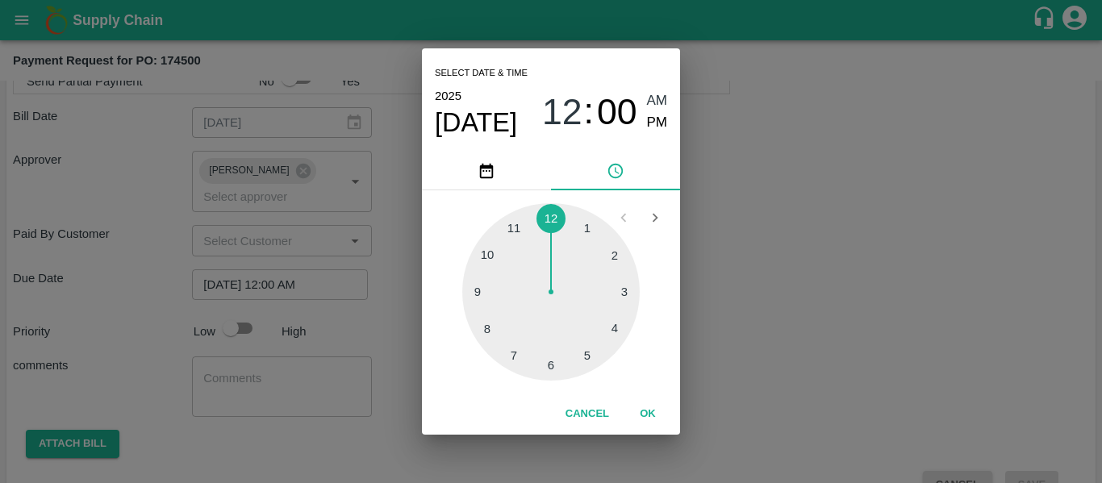
click at [808, 294] on div "Select date & time [DATE] 12 : 00 AM PM 1 2 3 4 5 6 7 8 9 10 11 12 Cancel OK" at bounding box center [551, 241] width 1102 height 483
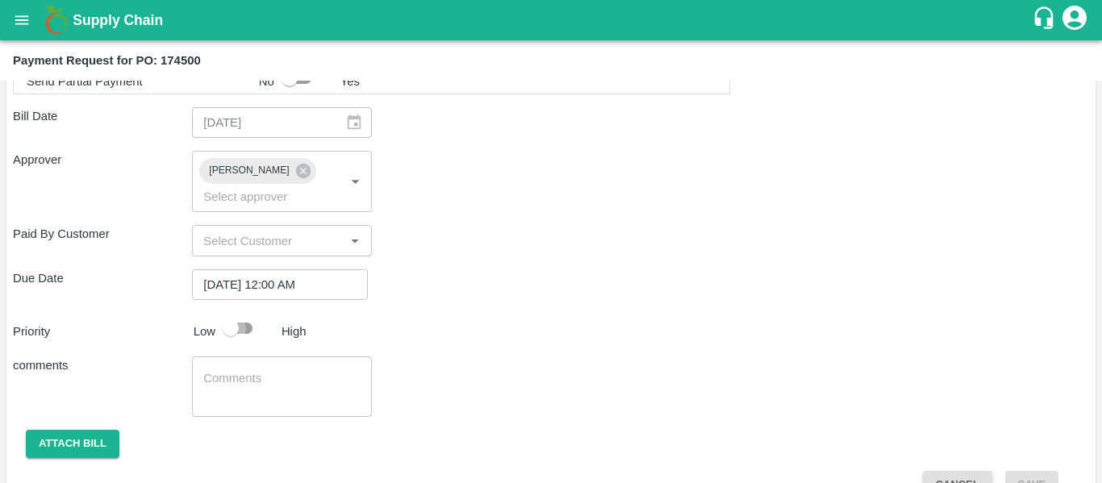
click at [235, 313] on input "checkbox" at bounding box center [231, 328] width 92 height 31
checkbox input "true"
click at [261, 370] on textarea at bounding box center [281, 387] width 156 height 34
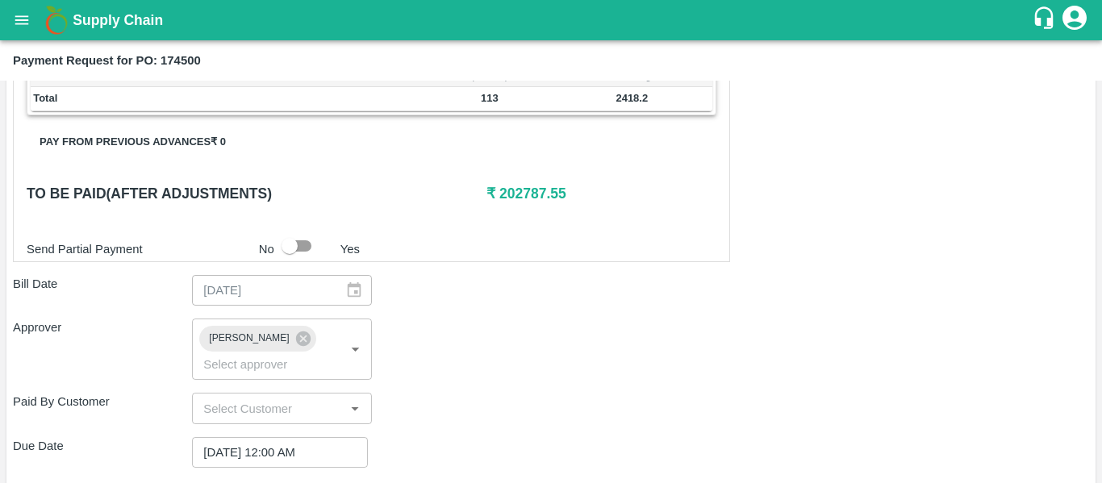
scroll to position [873, 0]
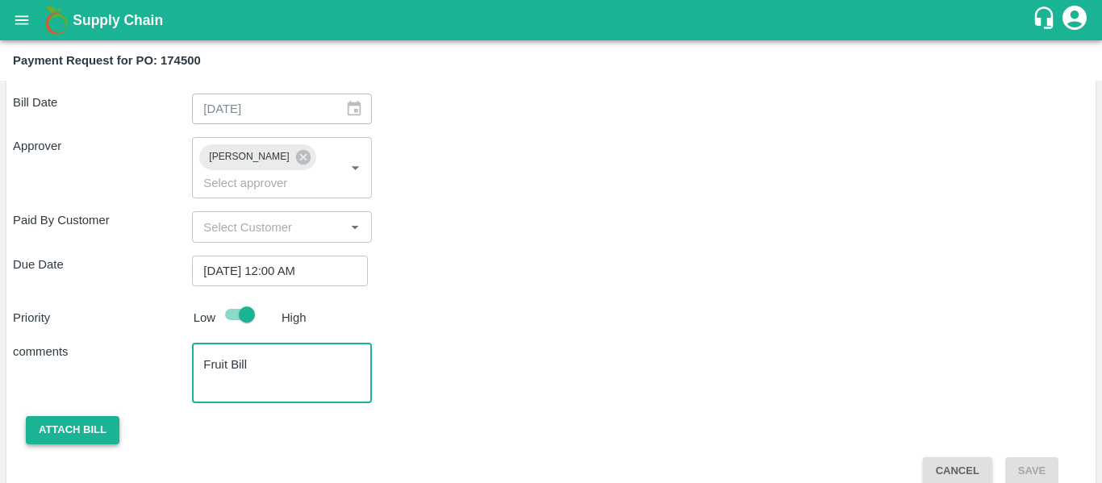
type textarea "Fruit Bill"
click at [99, 416] on button "Attach bill" at bounding box center [73, 430] width 94 height 28
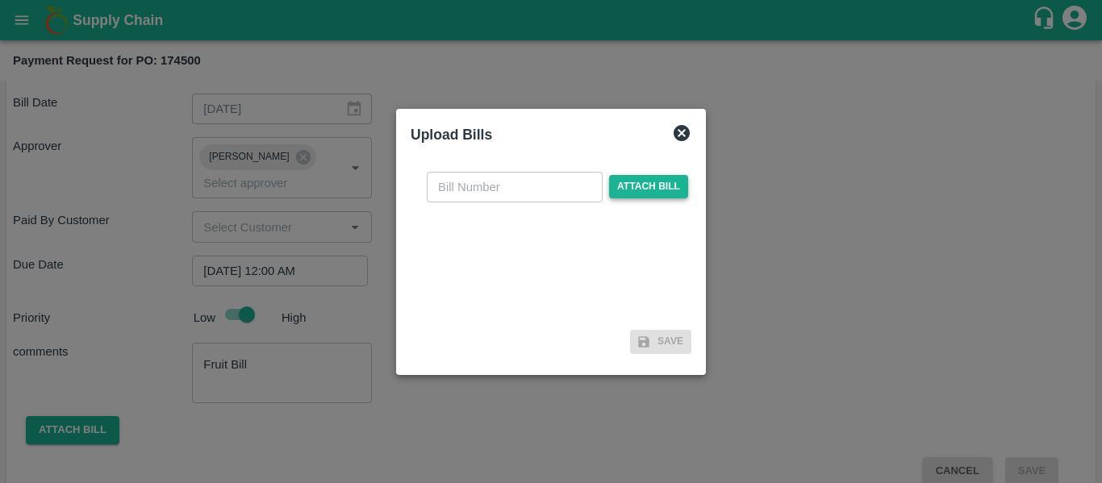
click at [630, 183] on span "Attach bill" at bounding box center [648, 186] width 79 height 23
click at [0, 0] on input "Attach bill" at bounding box center [0, 0] width 0 height 0
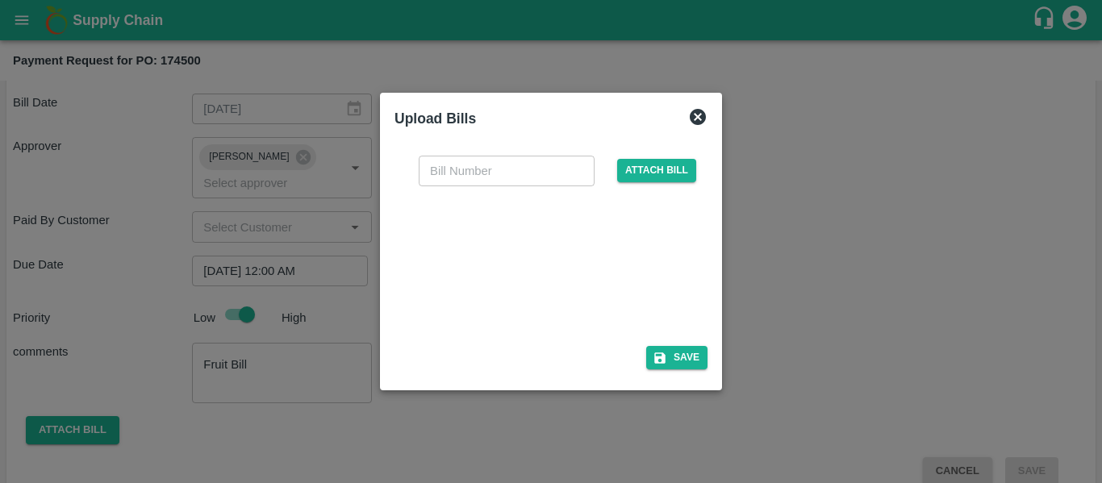
click at [574, 287] on div at bounding box center [548, 261] width 242 height 85
click at [460, 172] on input "text" at bounding box center [507, 171] width 176 height 31
type input "SE/25-26/1461"
click at [676, 352] on button "Save" at bounding box center [676, 357] width 61 height 23
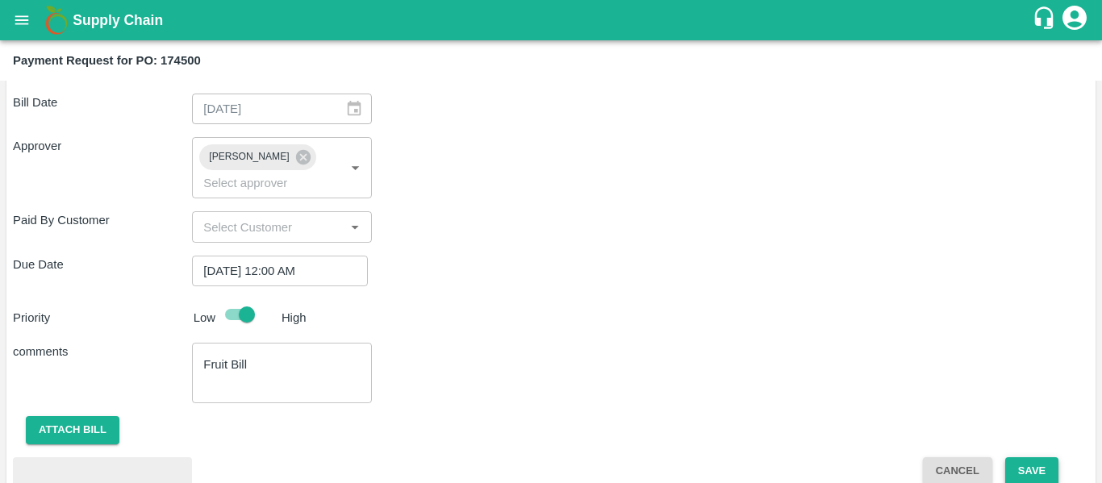
click at [1013, 457] on button "Save" at bounding box center [1031, 471] width 53 height 28
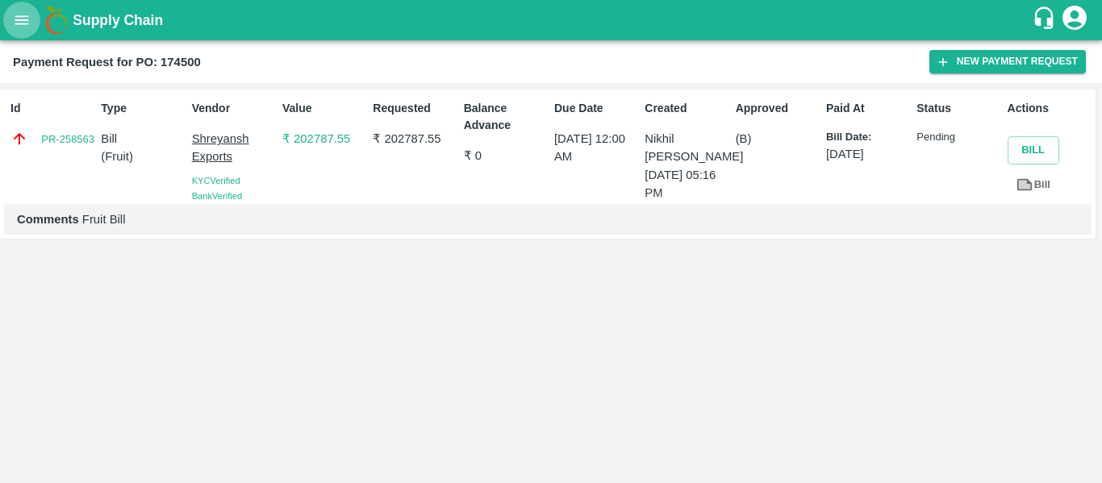
click at [24, 25] on icon "open drawer" at bounding box center [22, 20] width 18 height 18
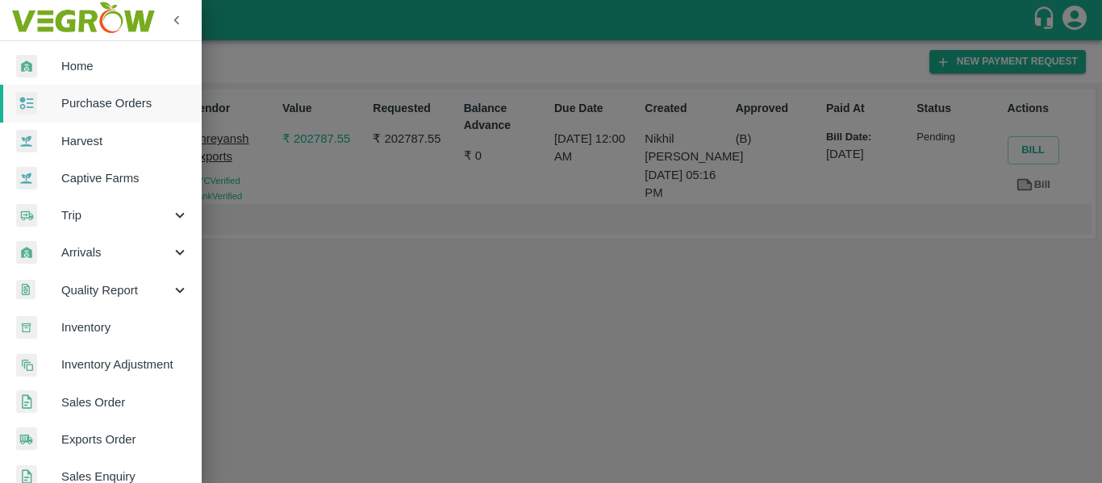
click at [97, 95] on span "Purchase Orders" at bounding box center [124, 103] width 127 height 18
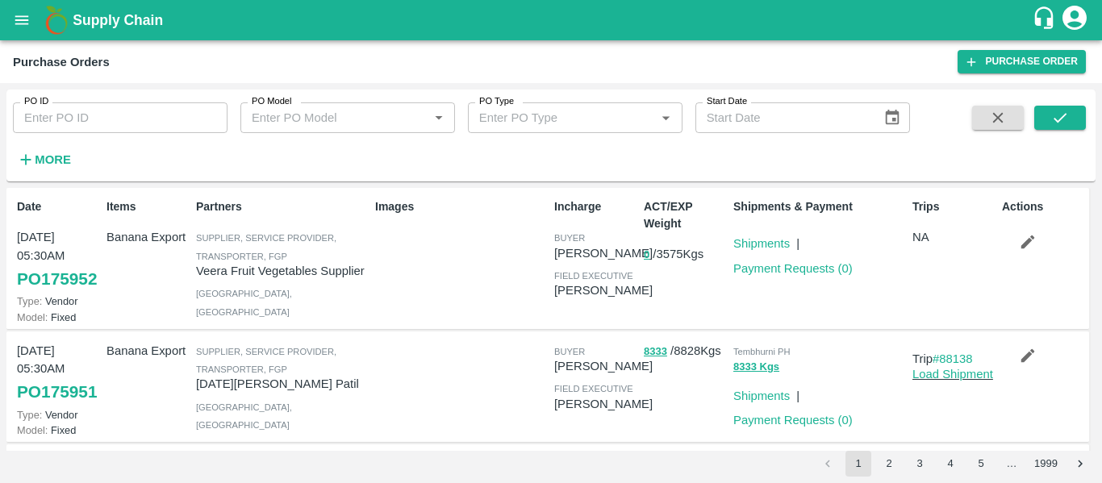
click at [89, 110] on input "PO ID" at bounding box center [120, 117] width 215 height 31
paste input "174734"
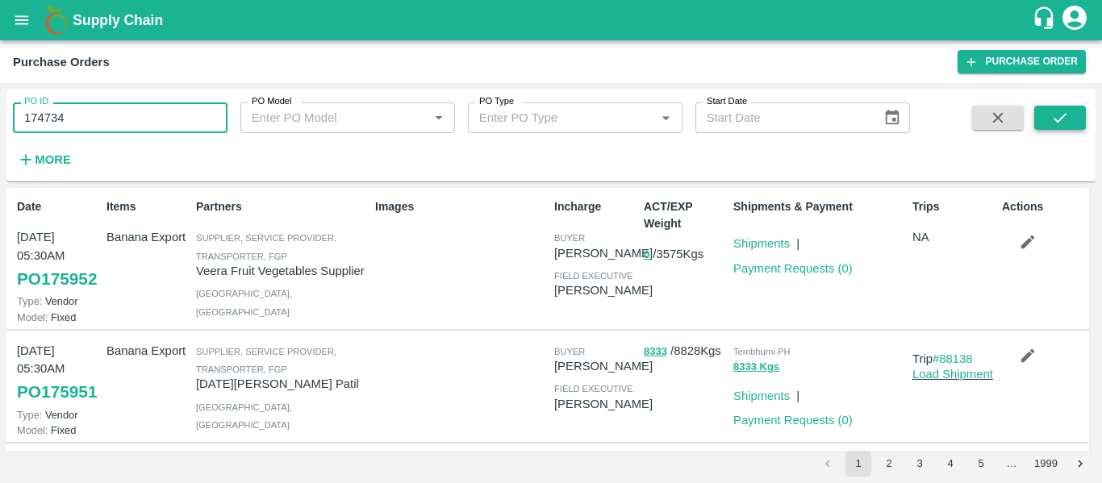
type input "174734"
click at [1071, 117] on button "submit" at bounding box center [1060, 118] width 52 height 24
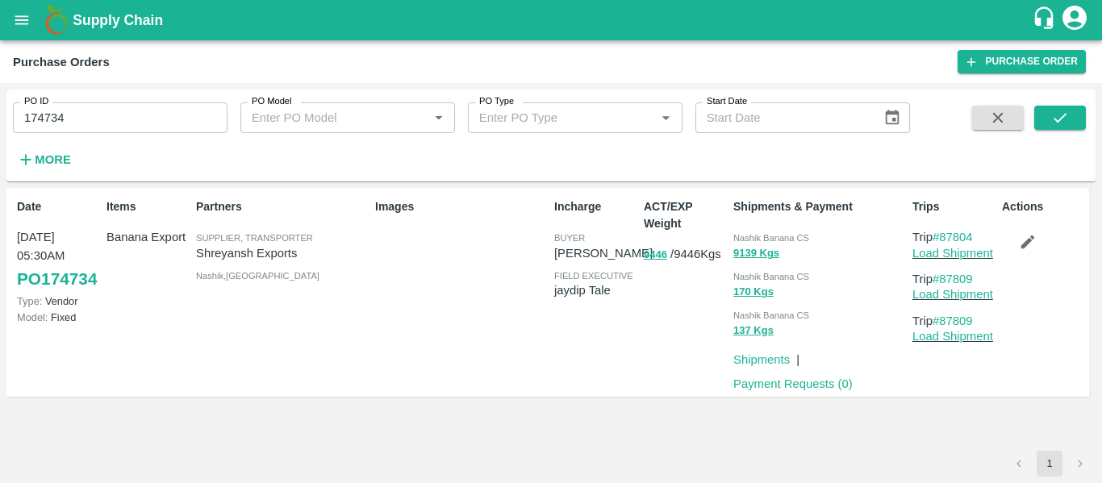
click at [764, 393] on p "Payment Requests ( 0 )" at bounding box center [792, 384] width 119 height 18
click at [768, 386] on link "Payment Requests ( 0 )" at bounding box center [792, 383] width 119 height 13
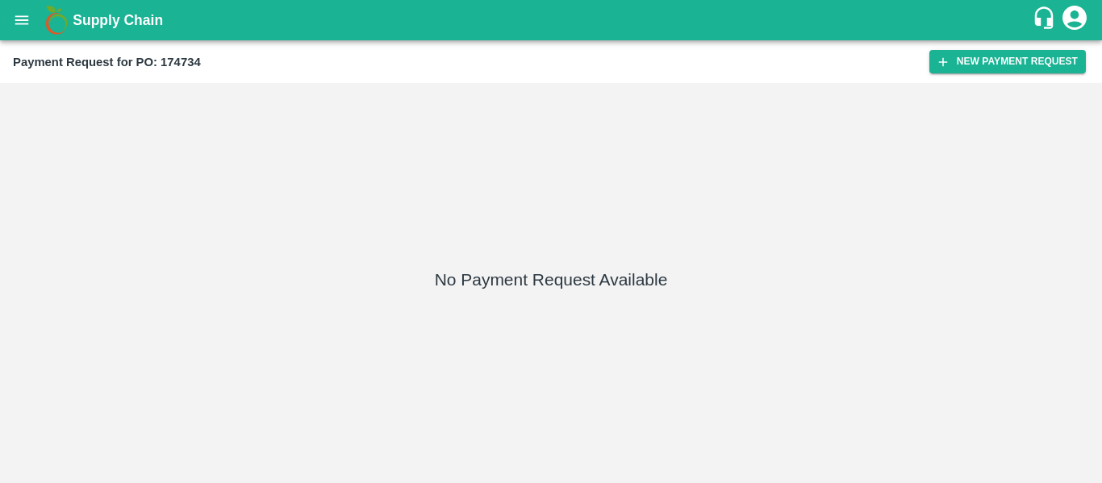
click at [996, 48] on div "Payment Request for PO: 174734 New Payment Request" at bounding box center [551, 61] width 1102 height 43
click at [1032, 66] on button "New Payment Request" at bounding box center [1007, 61] width 156 height 23
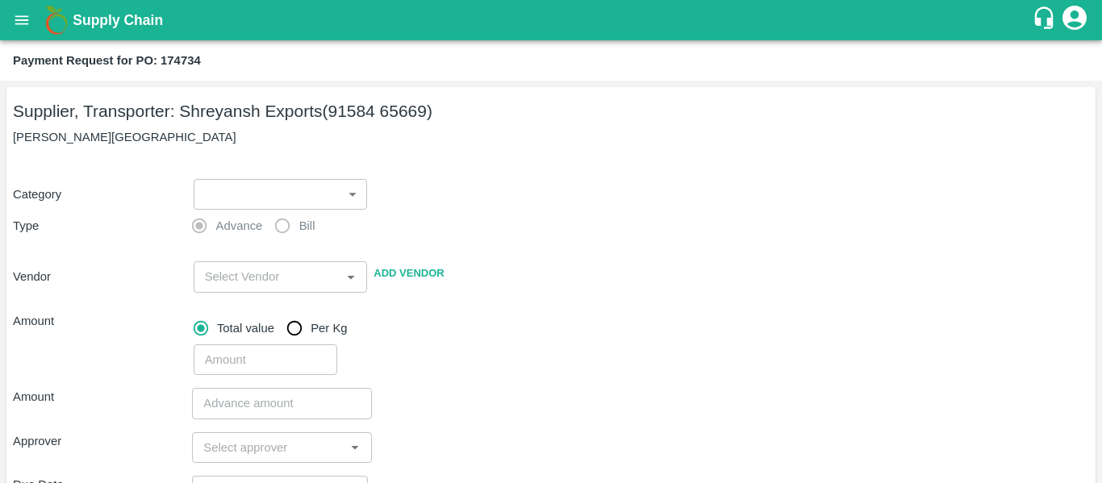
click at [279, 197] on body "Supply Chain Payment Request for PO: 174734 Supplier, Transporter: [PERSON_NAME…" at bounding box center [551, 241] width 1102 height 483
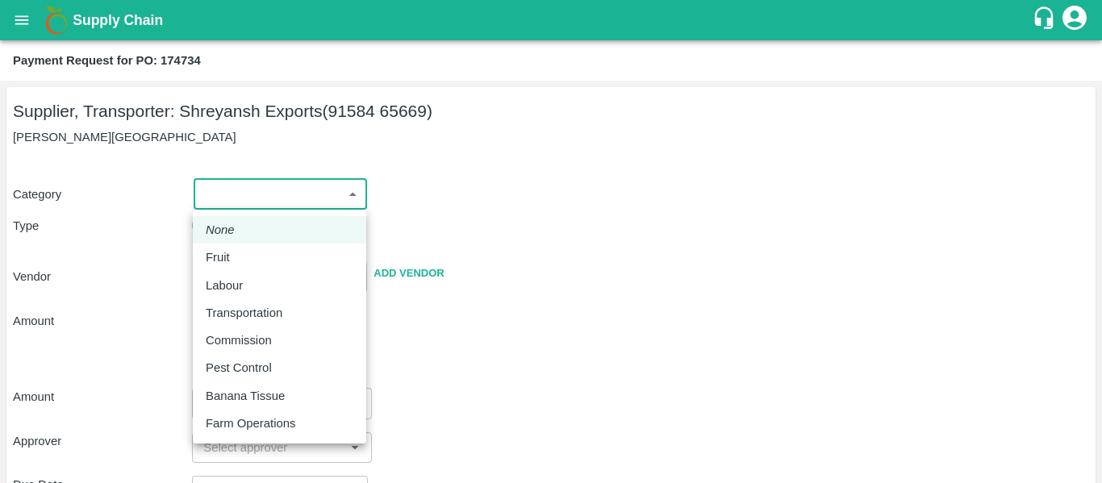
click at [231, 257] on div "Fruit" at bounding box center [222, 257] width 32 height 18
type input "1"
type input "[PERSON_NAME] Exports - 91584 65669(Supplier, Transporter)"
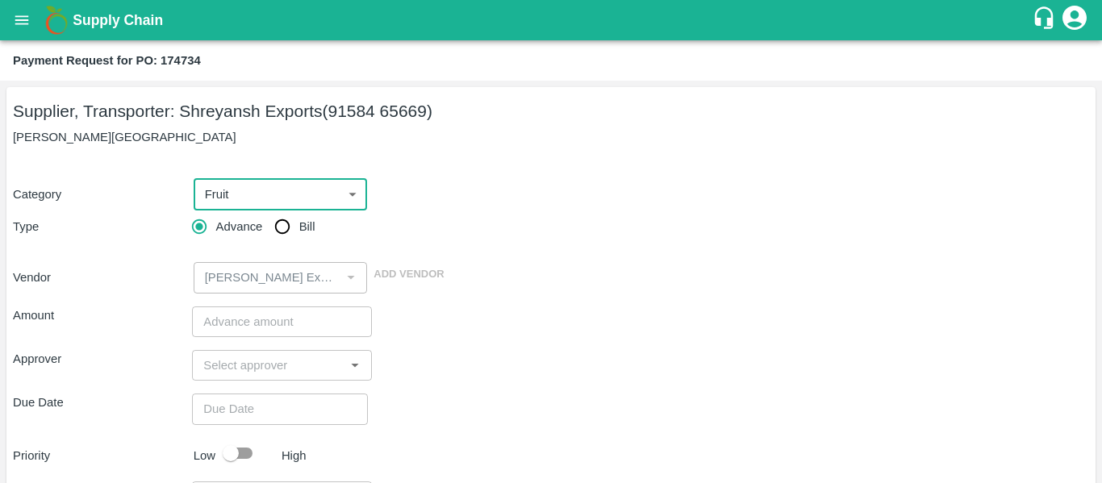
click at [310, 221] on span "Bill" at bounding box center [307, 227] width 16 height 18
click at [298, 221] on input "Bill" at bounding box center [282, 227] width 32 height 32
radio input "true"
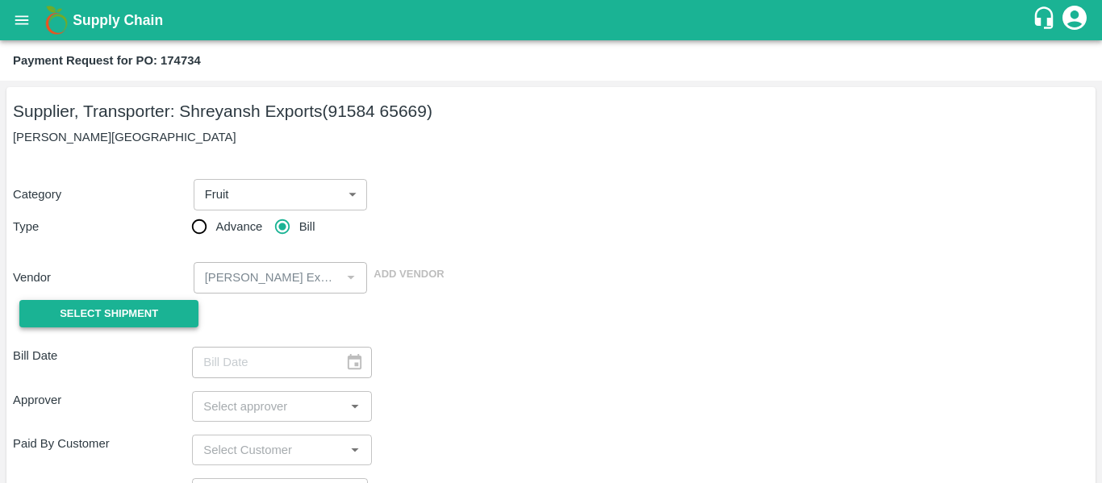
click at [136, 314] on span "Select Shipment" at bounding box center [109, 314] width 98 height 19
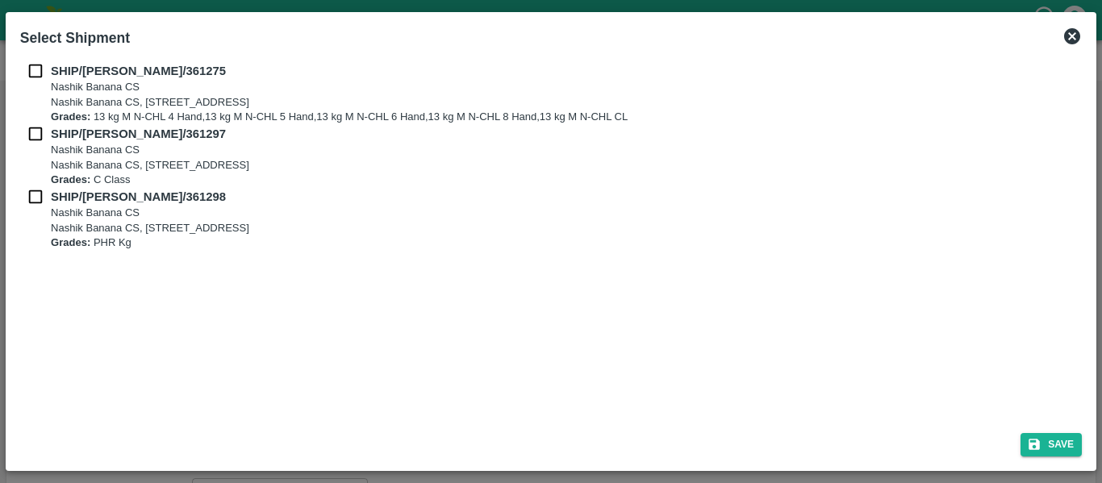
click at [35, 66] on input "checkbox" at bounding box center [35, 71] width 31 height 18
checkbox input "true"
click at [34, 131] on input "checkbox" at bounding box center [35, 134] width 31 height 18
checkbox input "true"
click at [37, 186] on div "SHIP/[PERSON_NAME]/361297 [STREET_ADDRESS] Grades: C Class" at bounding box center [550, 156] width 1061 height 63
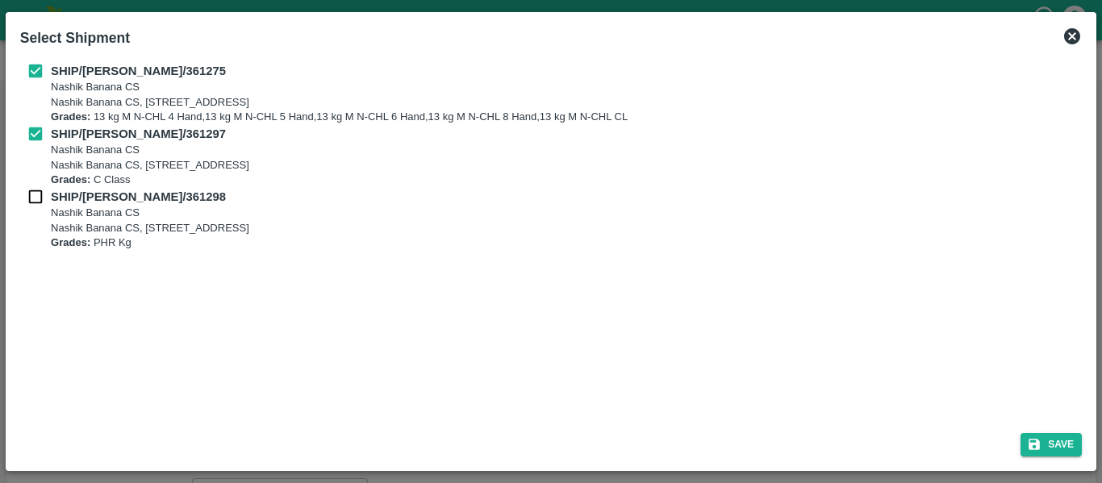
click at [37, 193] on input "checkbox" at bounding box center [35, 197] width 31 height 18
checkbox input "true"
click at [1058, 450] on button "Save" at bounding box center [1050, 444] width 61 height 23
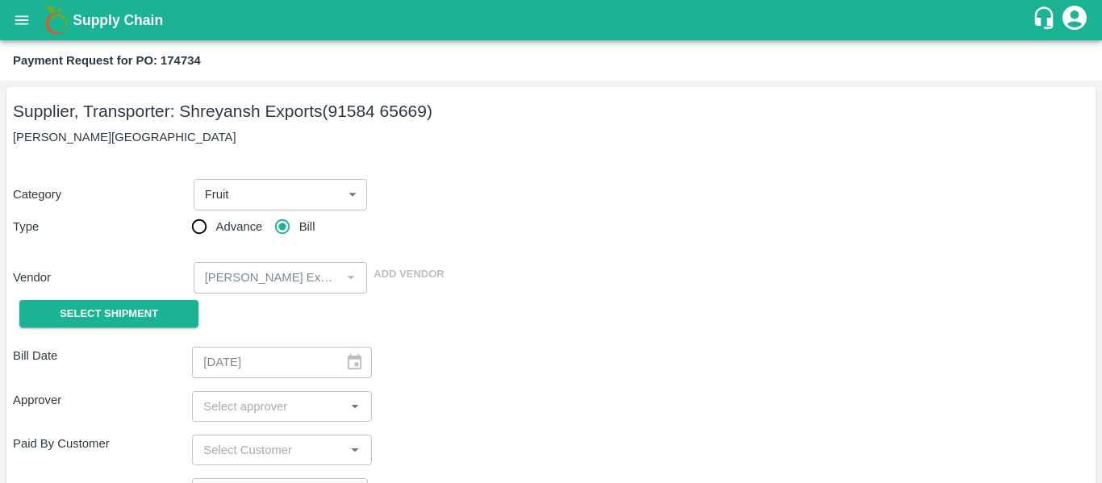
type input "[DATE]"
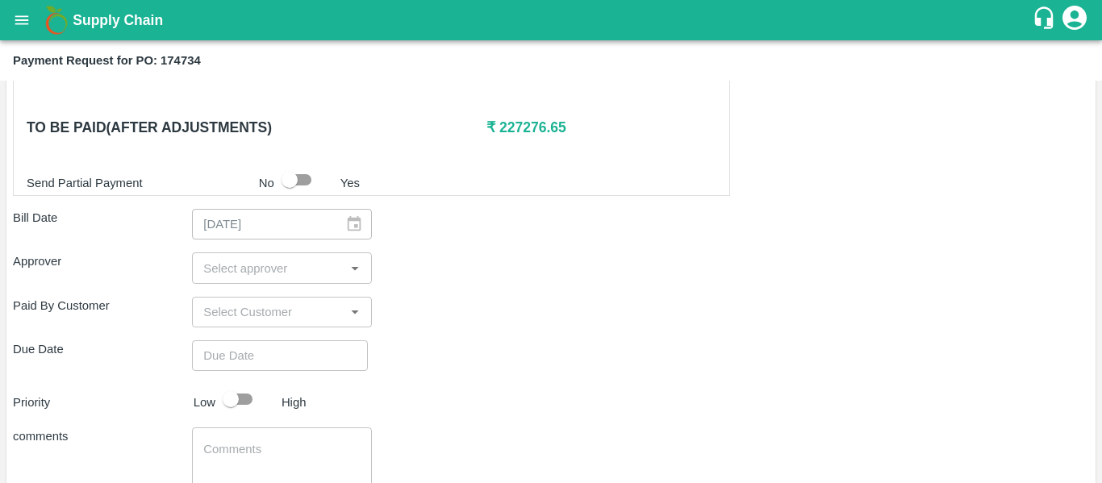
scroll to position [793, 0]
click at [250, 257] on input "input" at bounding box center [268, 267] width 143 height 21
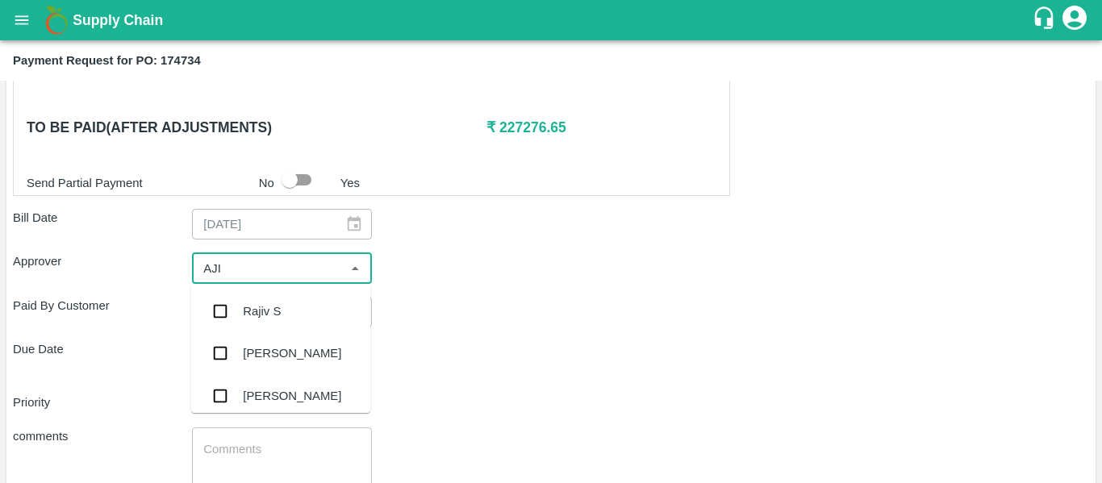
type input "AJIT"
click at [256, 302] on div "[PERSON_NAME]" at bounding box center [280, 311] width 179 height 42
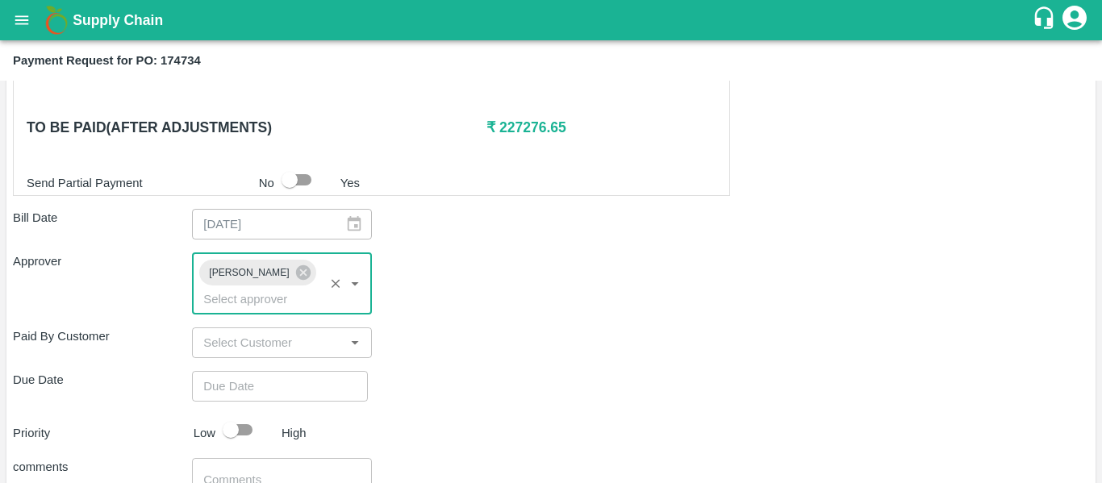
type input "DD/MM/YYYY hh:mm aa"
click at [281, 371] on input "DD/MM/YYYY hh:mm aa" at bounding box center [274, 386] width 165 height 31
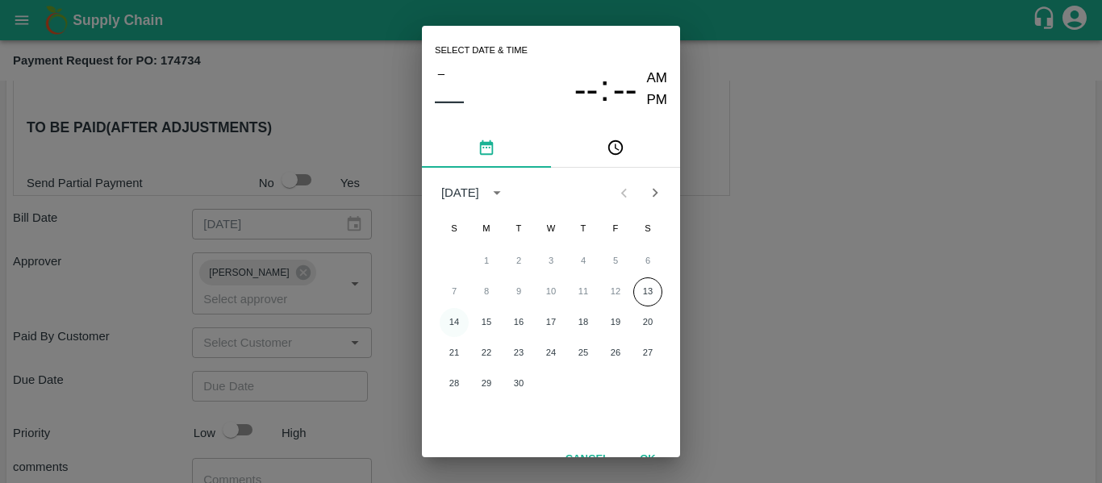
click at [461, 322] on button "14" at bounding box center [454, 322] width 29 height 29
type input "[DATE] 12:00 AM"
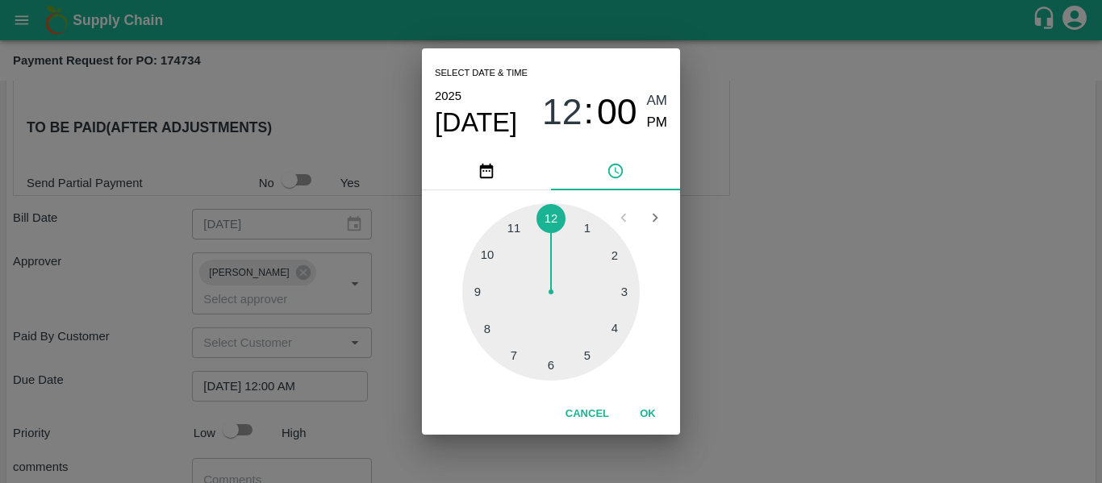
click at [782, 303] on div "Select date & time [DATE] 12 : 00 AM PM 1 2 3 4 5 6 7 8 9 10 11 12 Cancel OK" at bounding box center [551, 241] width 1102 height 483
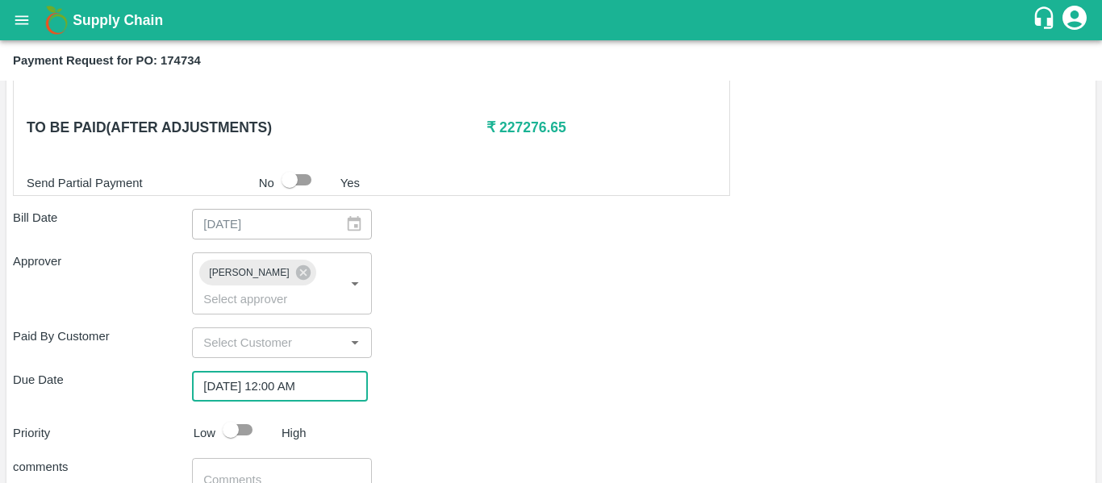
click at [233, 415] on input "checkbox" at bounding box center [231, 430] width 92 height 31
checkbox input "true"
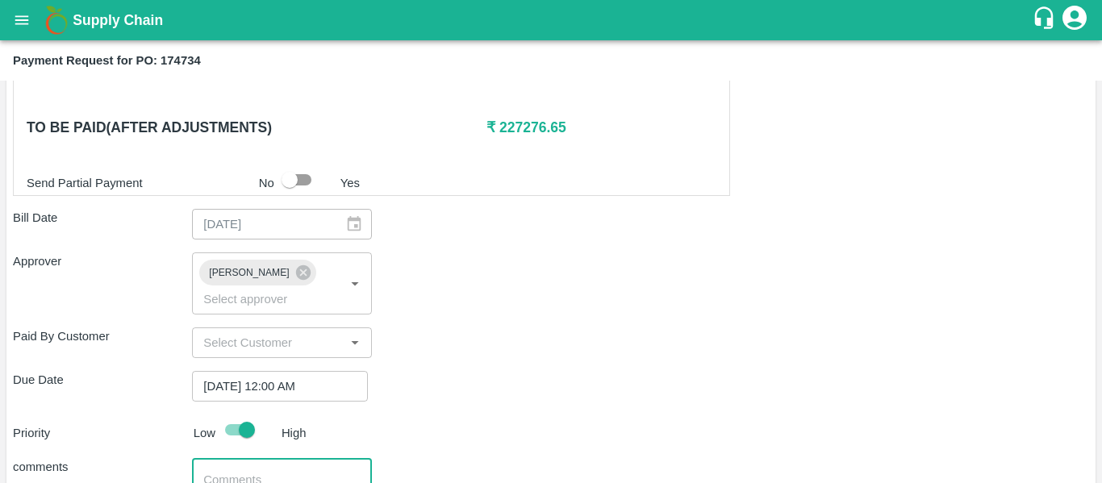
click at [311, 472] on textarea at bounding box center [281, 489] width 156 height 34
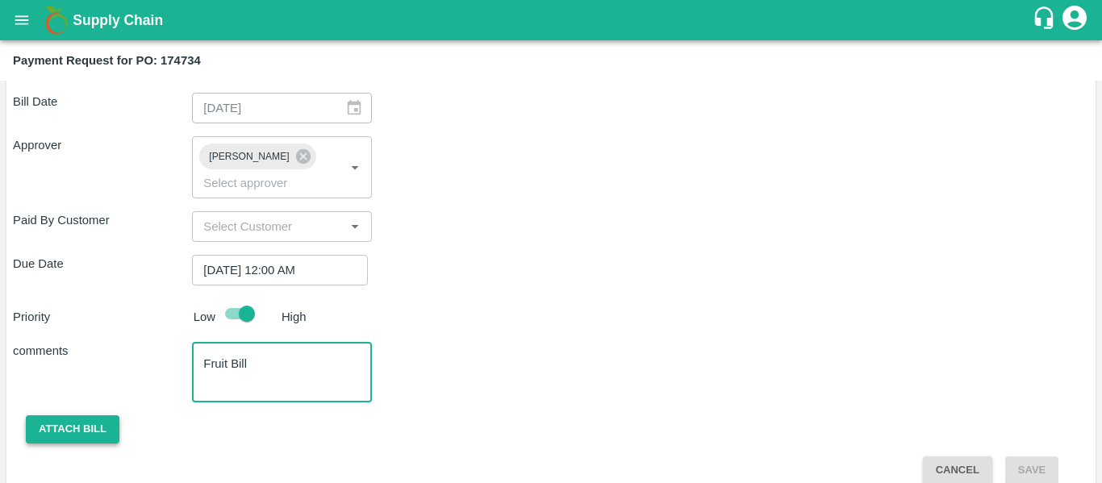
type textarea "Fruit Bill"
click at [90, 415] on button "Attach bill" at bounding box center [73, 429] width 94 height 28
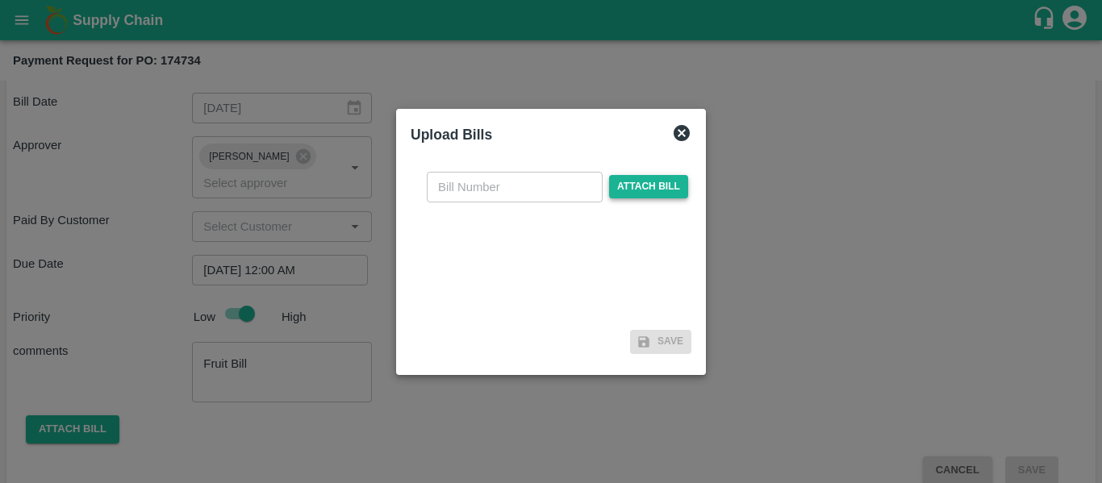
click at [628, 184] on span "Attach bill" at bounding box center [648, 186] width 79 height 23
click at [0, 0] on input "Attach bill" at bounding box center [0, 0] width 0 height 0
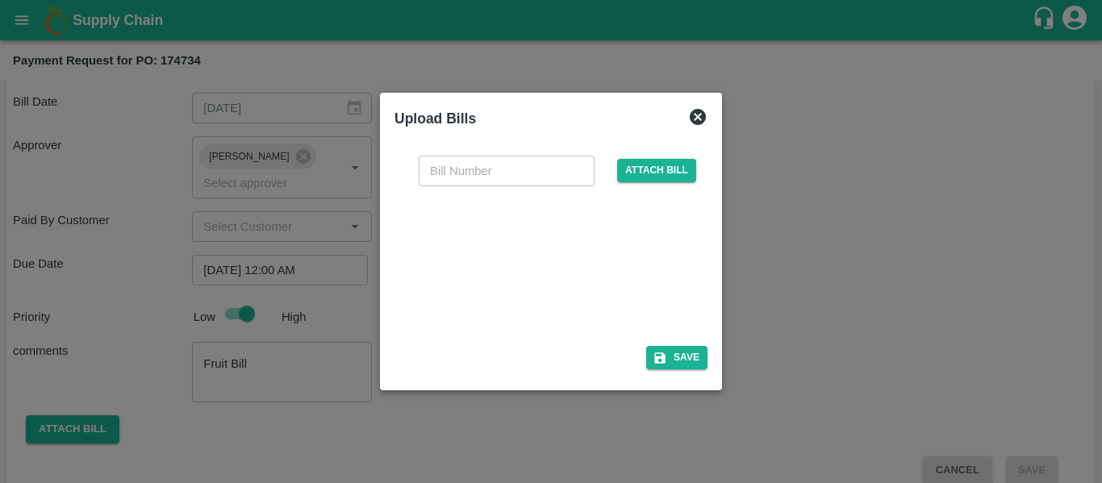
click at [465, 269] on div at bounding box center [548, 261] width 242 height 85
click at [651, 175] on span "Attach bill" at bounding box center [656, 170] width 79 height 23
click at [0, 0] on input "Attach bill" at bounding box center [0, 0] width 0 height 0
click at [557, 257] on div at bounding box center [548, 261] width 242 height 85
click at [460, 165] on input "text" at bounding box center [507, 171] width 176 height 31
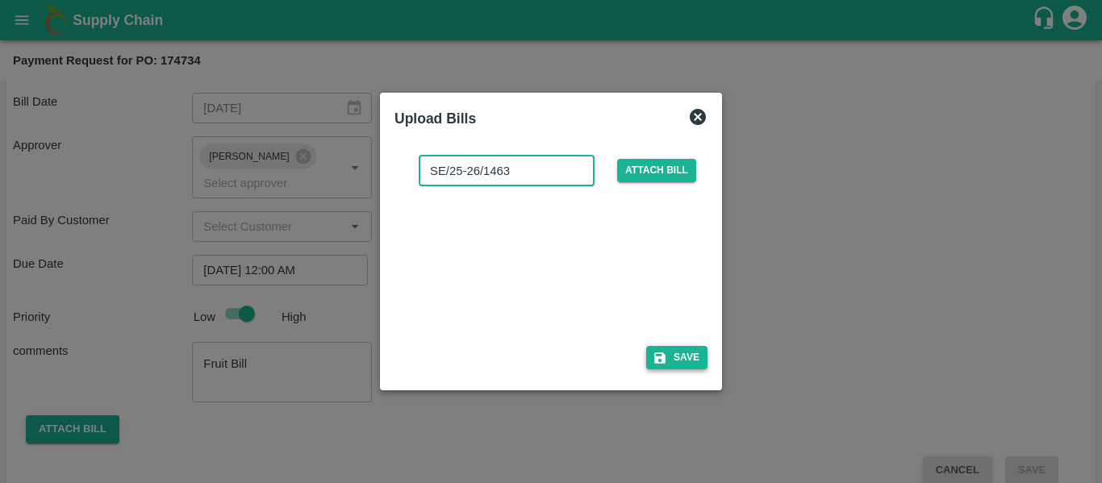
type input "SE/25-26/1463"
click at [674, 366] on button "Save" at bounding box center [676, 357] width 61 height 23
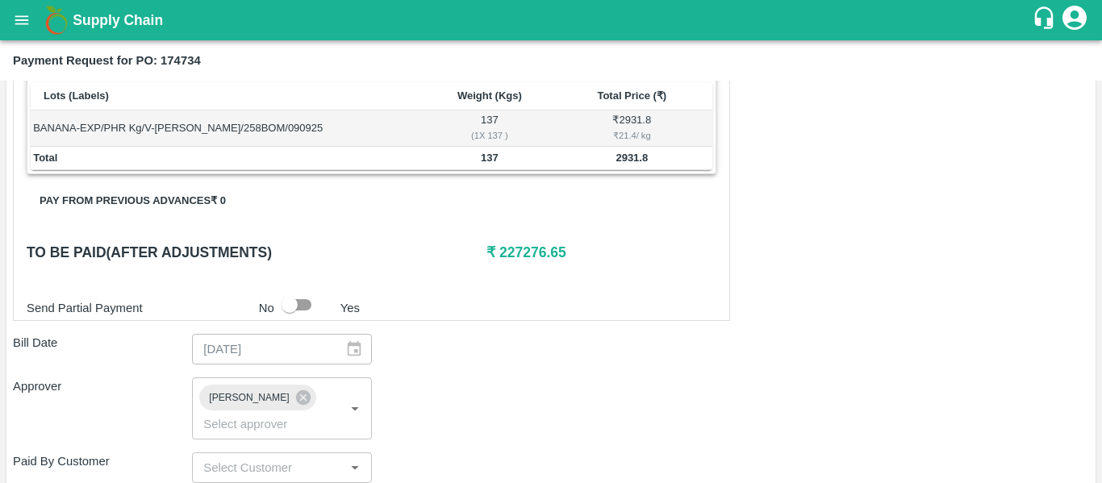
scroll to position [994, 0]
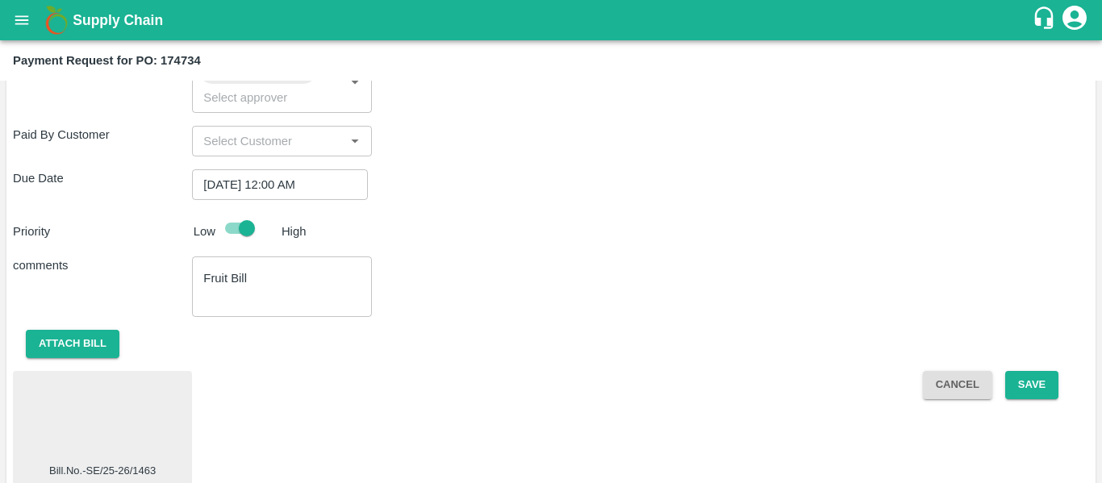
click at [82, 420] on div at bounding box center [102, 419] width 166 height 85
click at [1032, 371] on button "Save" at bounding box center [1031, 385] width 53 height 28
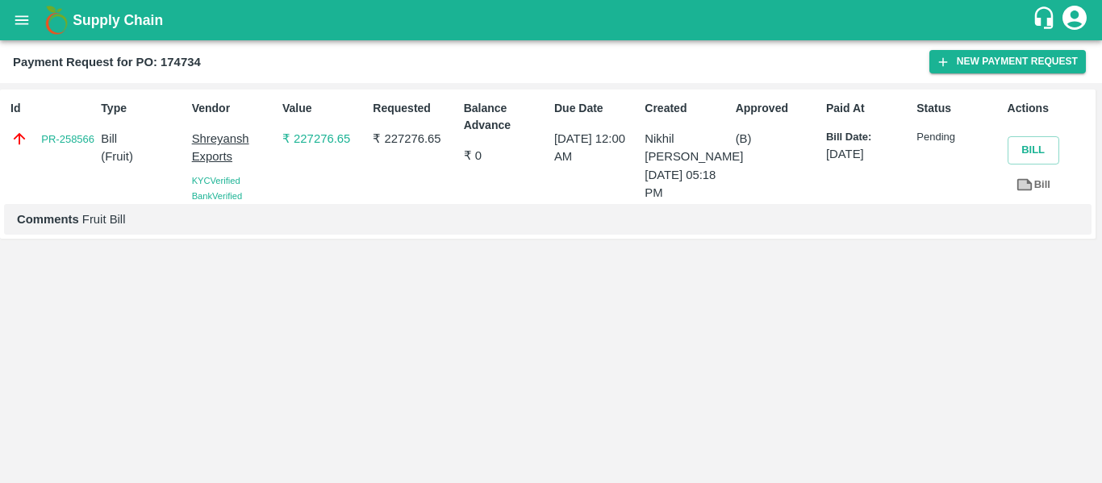
click at [28, 24] on icon "open drawer" at bounding box center [22, 19] width 14 height 9
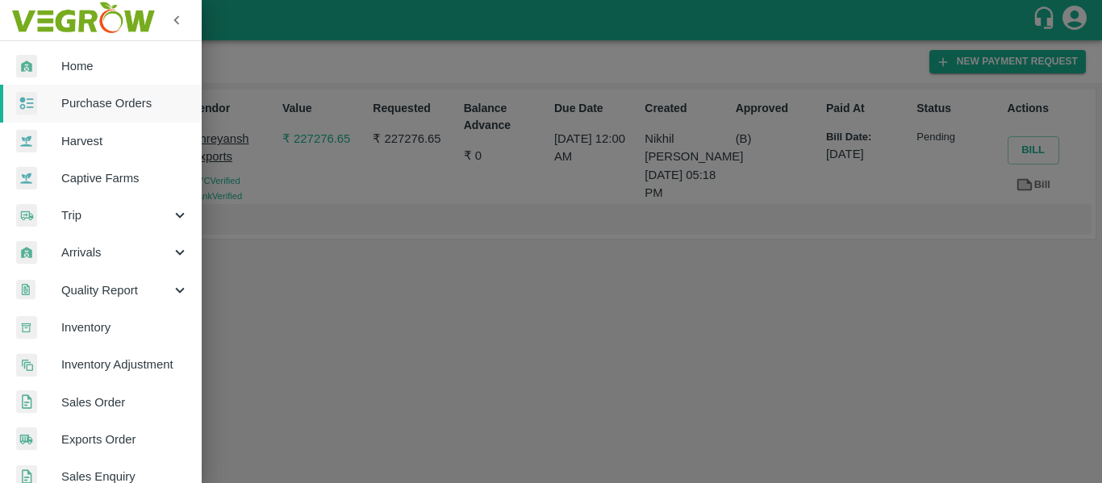
click at [92, 98] on span "Purchase Orders" at bounding box center [124, 103] width 127 height 18
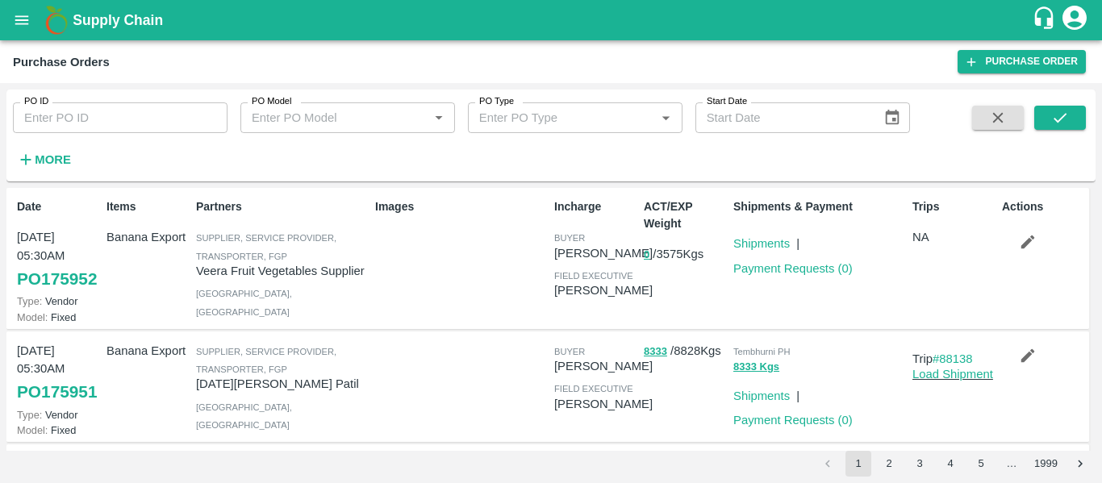
click at [42, 124] on input "PO ID" at bounding box center [120, 117] width 215 height 31
paste input "174798"
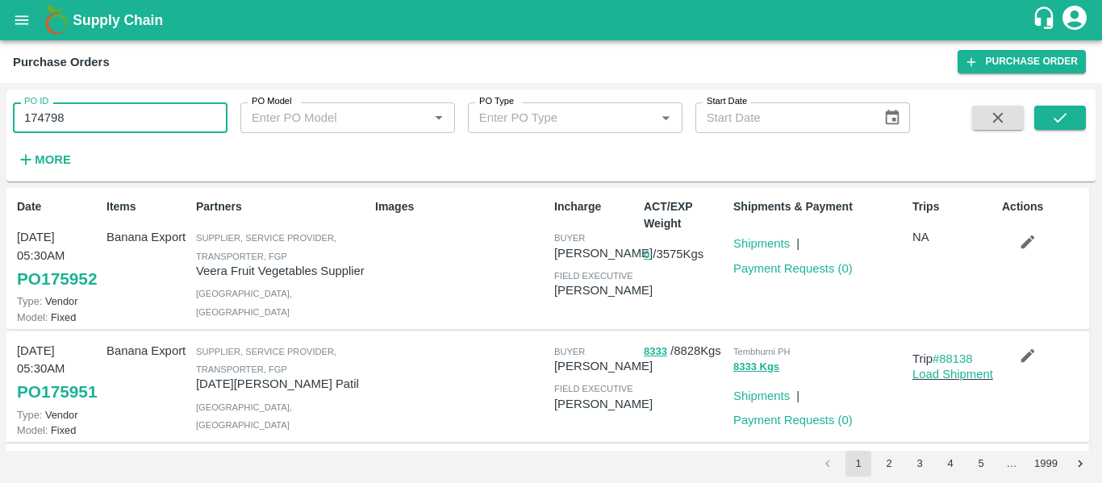
type input "174798"
click at [1054, 100] on div "PO ID 174798 PO ID PO Model PO Model   * PO Type PO Type   * Start Date Start D…" at bounding box center [550, 135] width 1089 height 79
click at [1054, 115] on icon "submit" at bounding box center [1060, 118] width 18 height 18
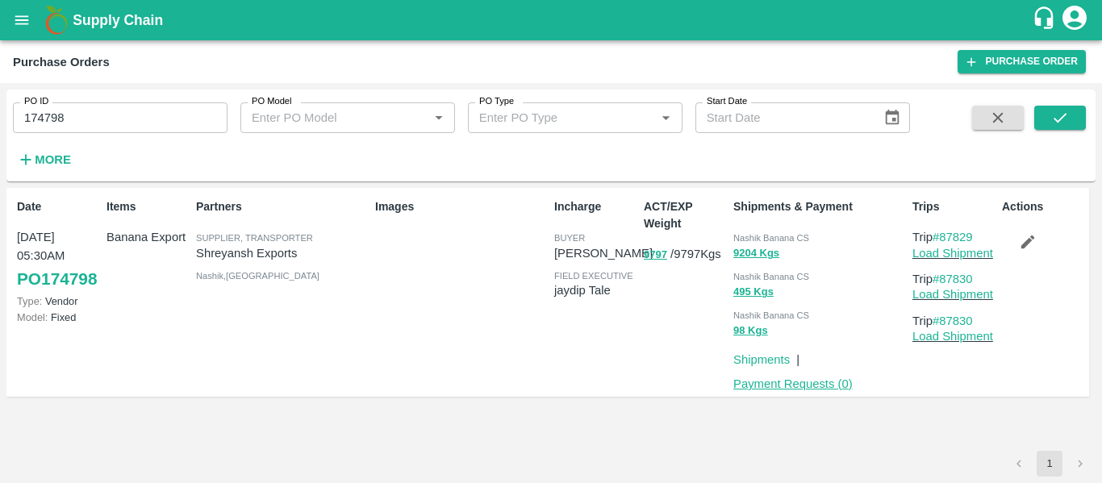
click at [801, 381] on link "Payment Requests ( 0 )" at bounding box center [792, 383] width 119 height 13
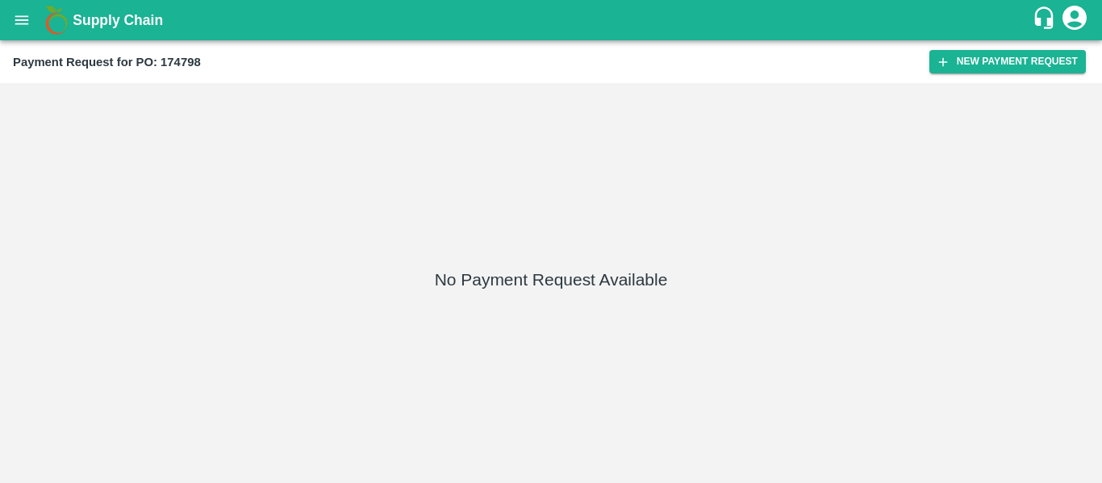
click at [1042, 48] on div "Payment Request for PO: 174798 New Payment Request" at bounding box center [551, 61] width 1102 height 43
click at [1042, 60] on button "New Payment Request" at bounding box center [1007, 61] width 156 height 23
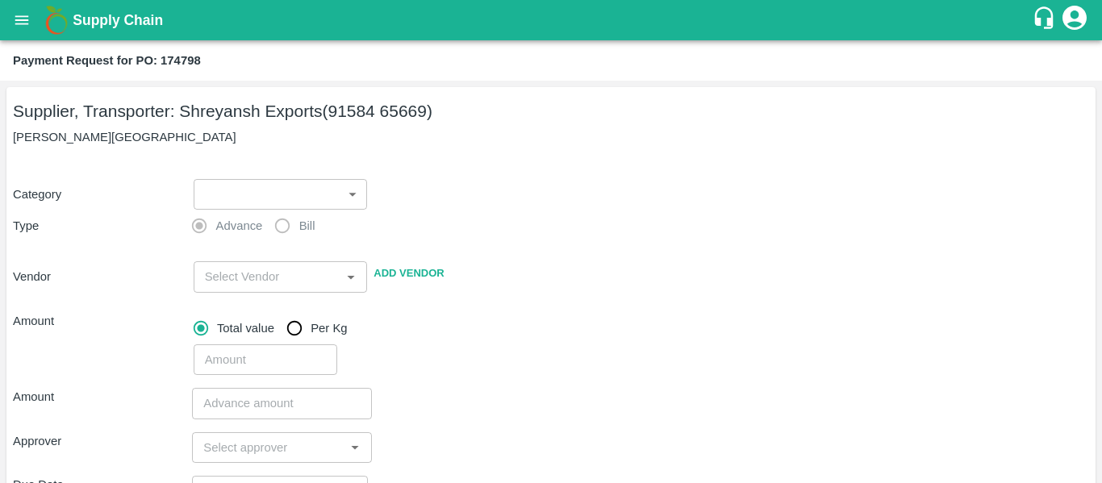
click at [287, 185] on body "Supply Chain Payment Request for PO: 174798 Supplier, Transporter: [PERSON_NAME…" at bounding box center [551, 241] width 1102 height 483
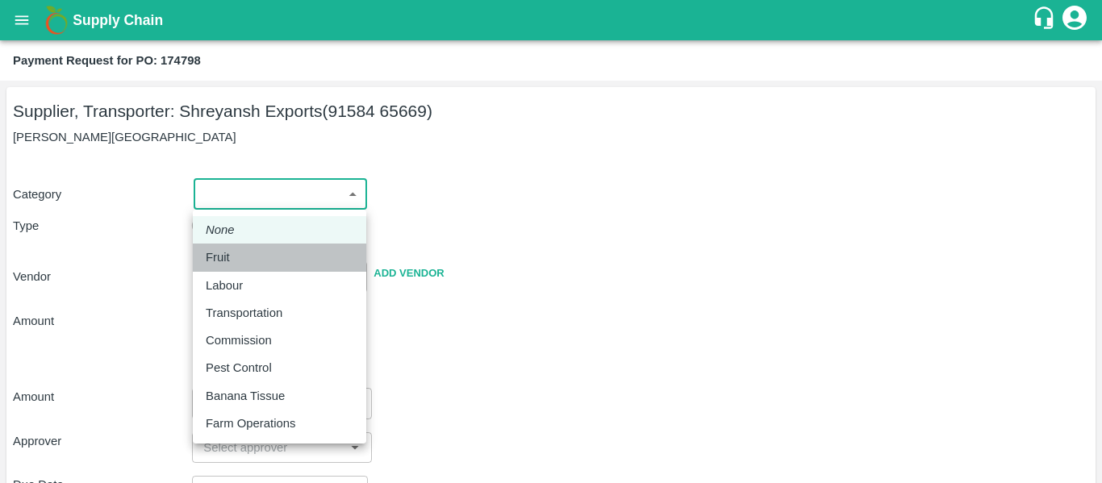
click at [234, 263] on div "Fruit" at bounding box center [222, 257] width 32 height 18
type input "1"
type input "[PERSON_NAME] Exports - 91584 65669(Supplier, Transporter)"
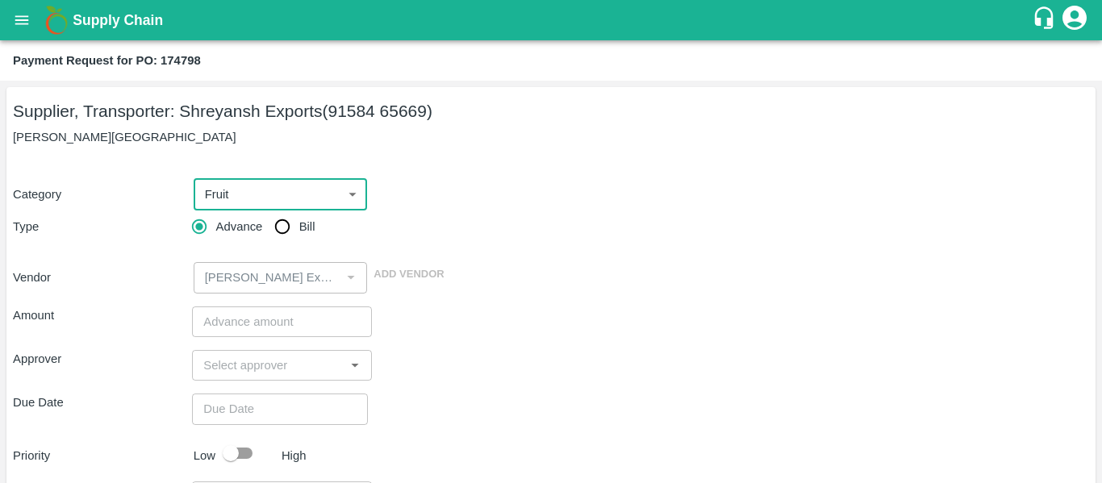
click at [291, 231] on input "Bill" at bounding box center [282, 227] width 32 height 32
radio input "true"
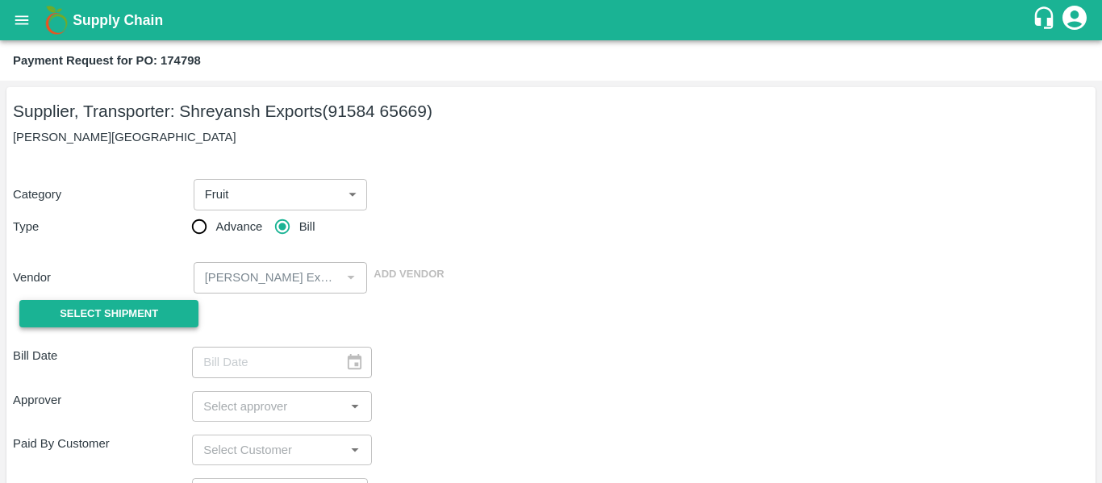
click at [175, 302] on button "Select Shipment" at bounding box center [108, 314] width 179 height 28
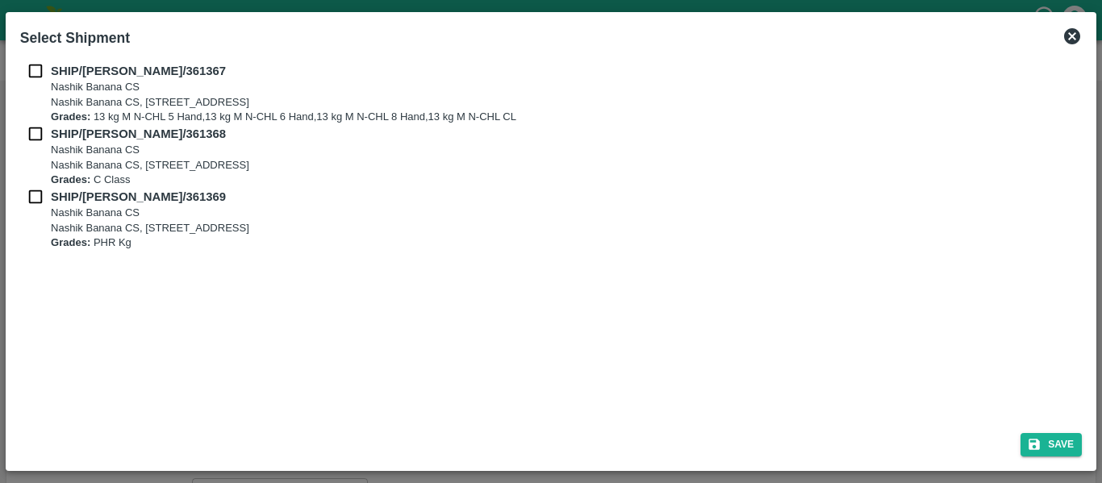
click at [35, 60] on div "SHIP/[PERSON_NAME]/361367 Nashik Banana CS Nashik Banana CS, Gat No. 314/2/1, A…" at bounding box center [551, 238] width 1074 height 365
click at [38, 75] on input "checkbox" at bounding box center [35, 71] width 31 height 18
checkbox input "true"
click at [40, 128] on input "checkbox" at bounding box center [35, 134] width 31 height 18
checkbox input "true"
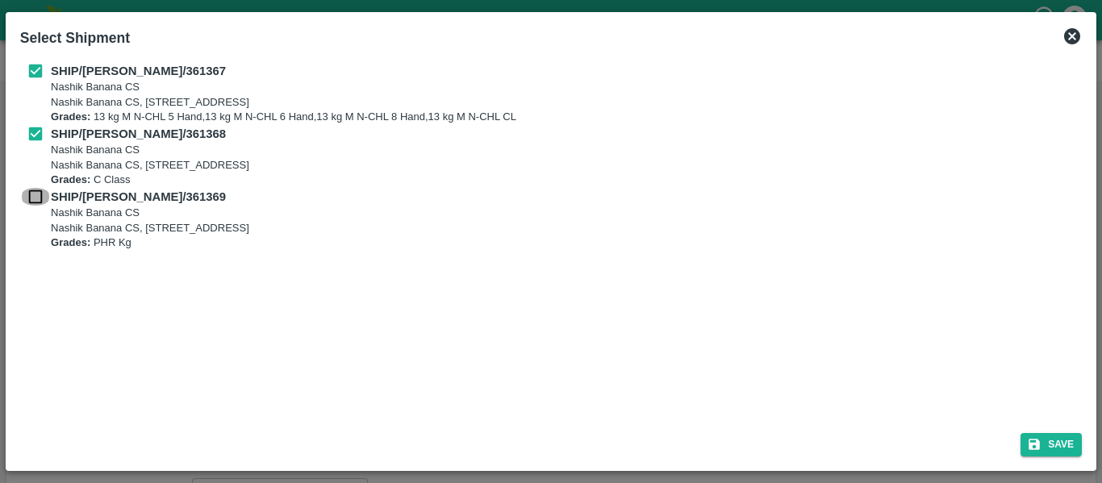
click at [44, 190] on input "checkbox" at bounding box center [35, 197] width 31 height 18
checkbox input "true"
click at [1057, 443] on button "Save" at bounding box center [1050, 444] width 61 height 23
type input "[DATE]"
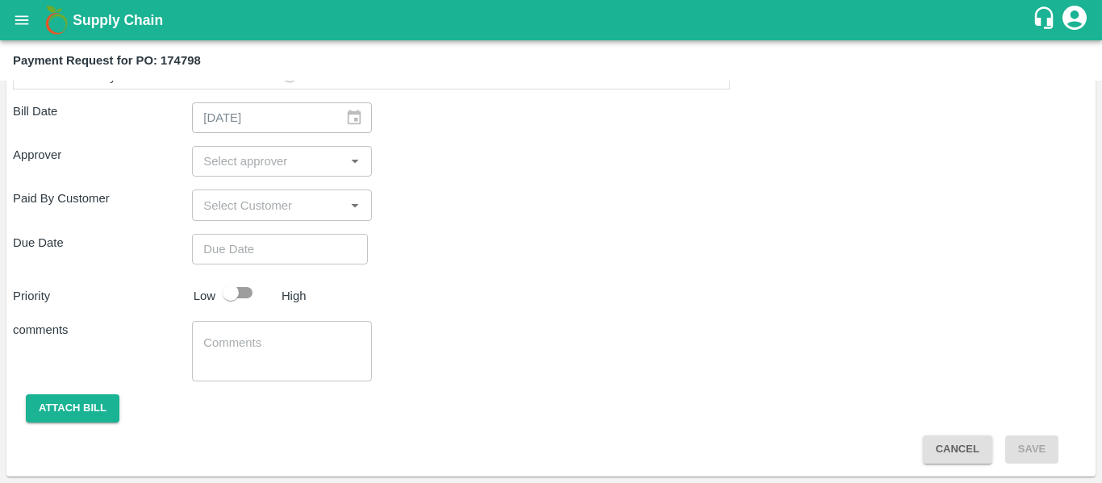
scroll to position [862, 0]
click at [219, 167] on input "input" at bounding box center [268, 162] width 143 height 21
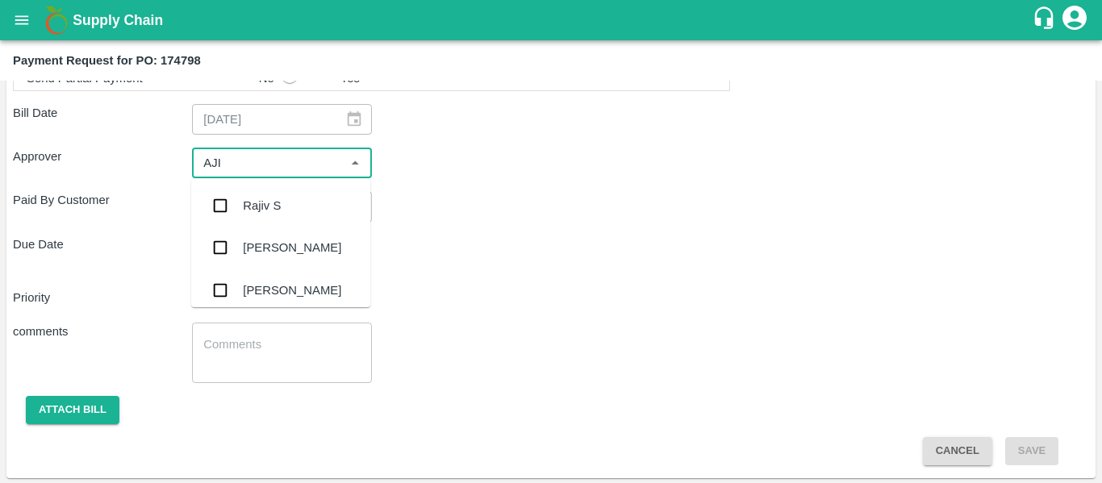
type input "AJIT"
click at [239, 208] on div "[PERSON_NAME]" at bounding box center [280, 206] width 179 height 42
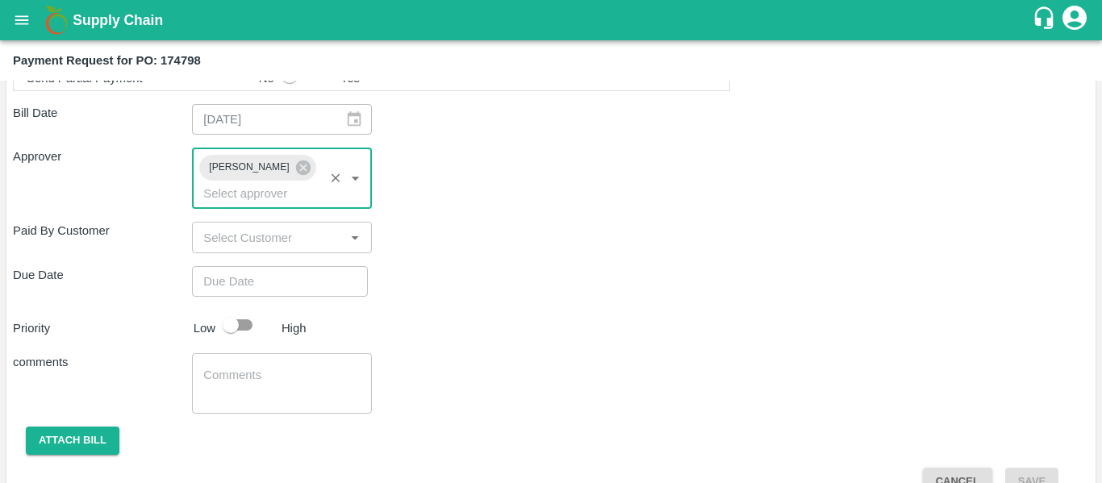
type input "DD/MM/YYYY hh:mm aa"
click at [266, 269] on input "DD/MM/YYYY hh:mm aa" at bounding box center [274, 281] width 165 height 31
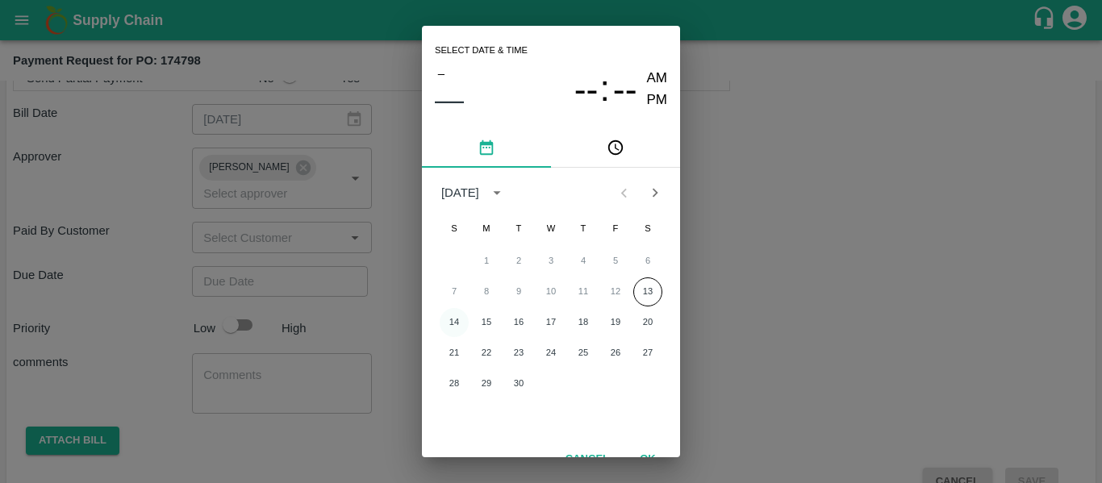
click at [451, 320] on button "14" at bounding box center [454, 322] width 29 height 29
type input "[DATE] 12:00 AM"
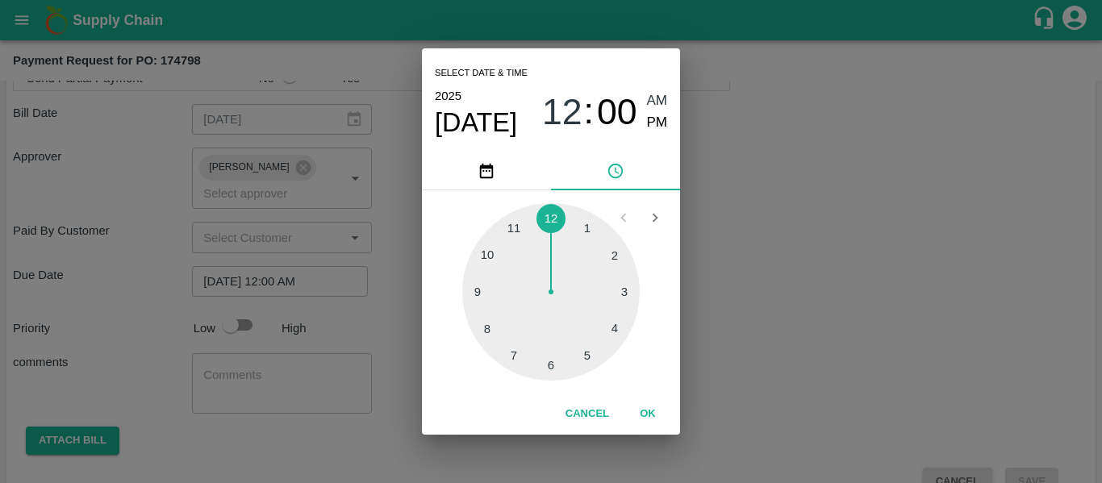
click at [838, 314] on div "Select date & time [DATE] 12 : 00 AM PM 1 2 3 4 5 6 7 8 9 10 11 12 Cancel OK" at bounding box center [551, 241] width 1102 height 483
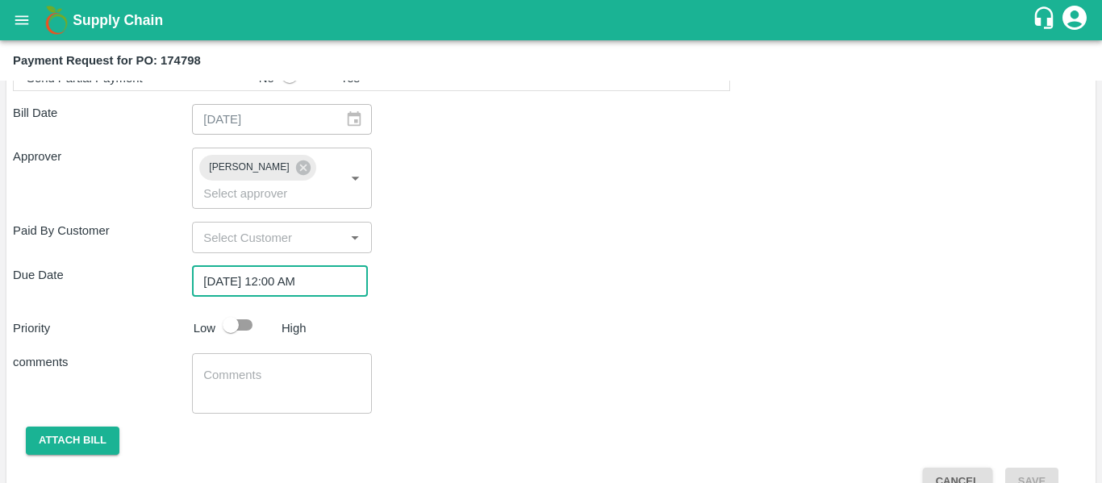
click at [236, 313] on input "checkbox" at bounding box center [231, 325] width 92 height 31
checkbox input "true"
click at [264, 367] on textarea at bounding box center [281, 384] width 156 height 34
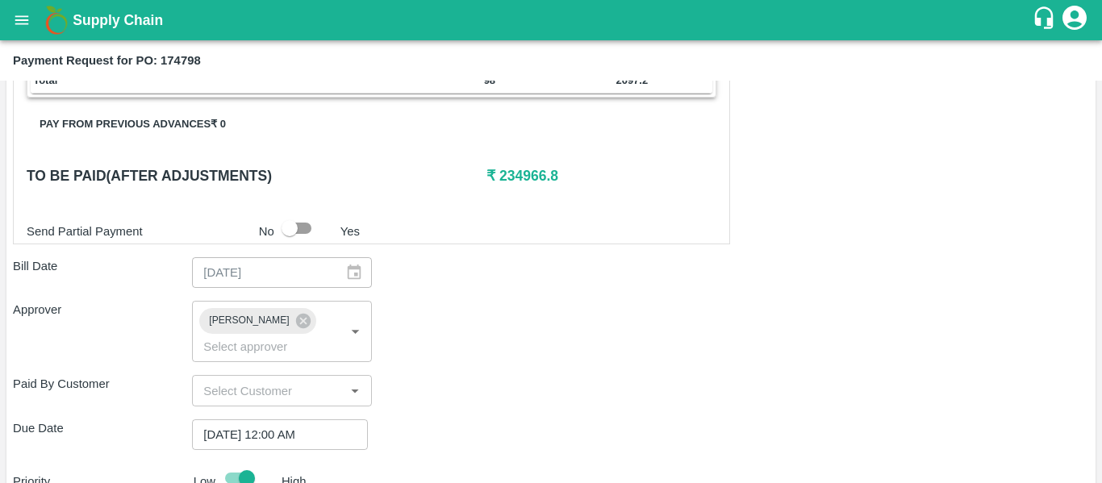
scroll to position [873, 0]
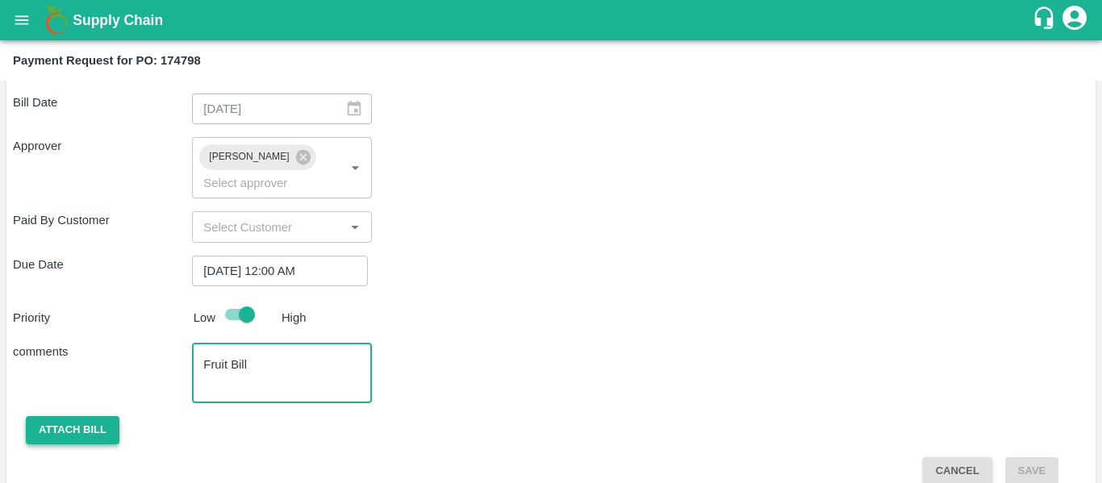
type textarea "Fruit Bill"
click at [69, 416] on button "Attach bill" at bounding box center [73, 430] width 94 height 28
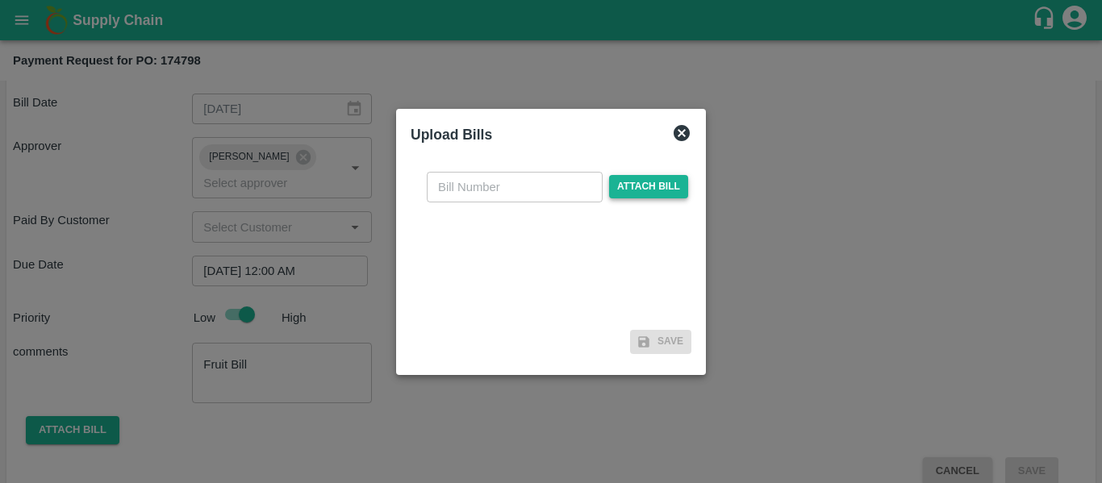
click at [615, 190] on span "Attach bill" at bounding box center [648, 186] width 79 height 23
click at [0, 0] on input "Attach bill" at bounding box center [0, 0] width 0 height 0
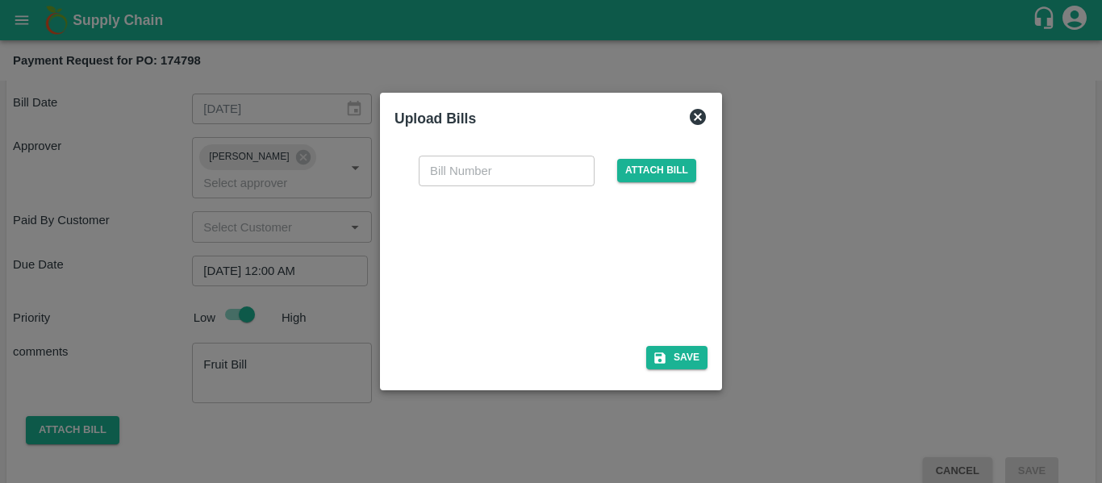
click at [564, 289] on div at bounding box center [548, 261] width 242 height 85
click at [447, 175] on input "text" at bounding box center [507, 171] width 176 height 31
type input "SE/25-26/1462"
click at [692, 357] on button "Save" at bounding box center [676, 357] width 61 height 23
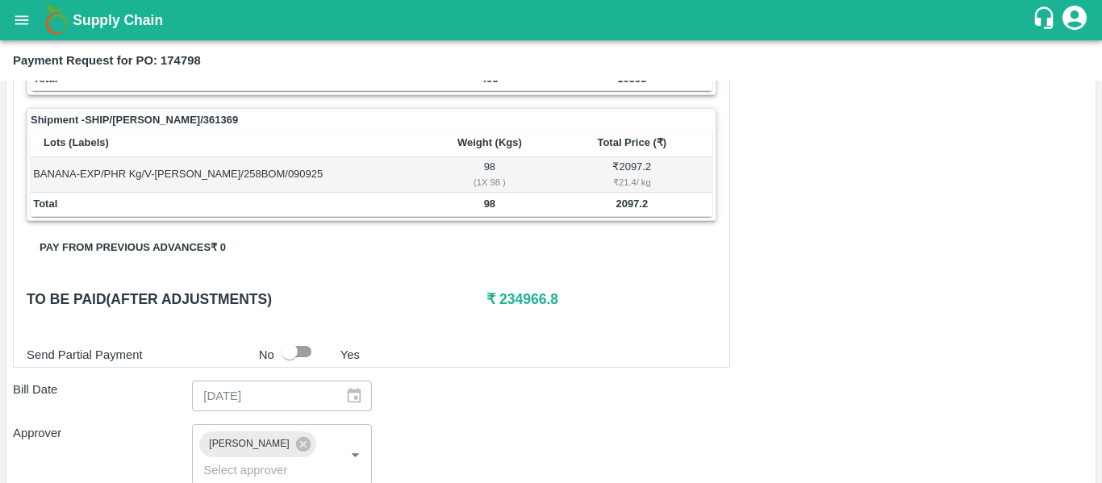
scroll to position [958, 0]
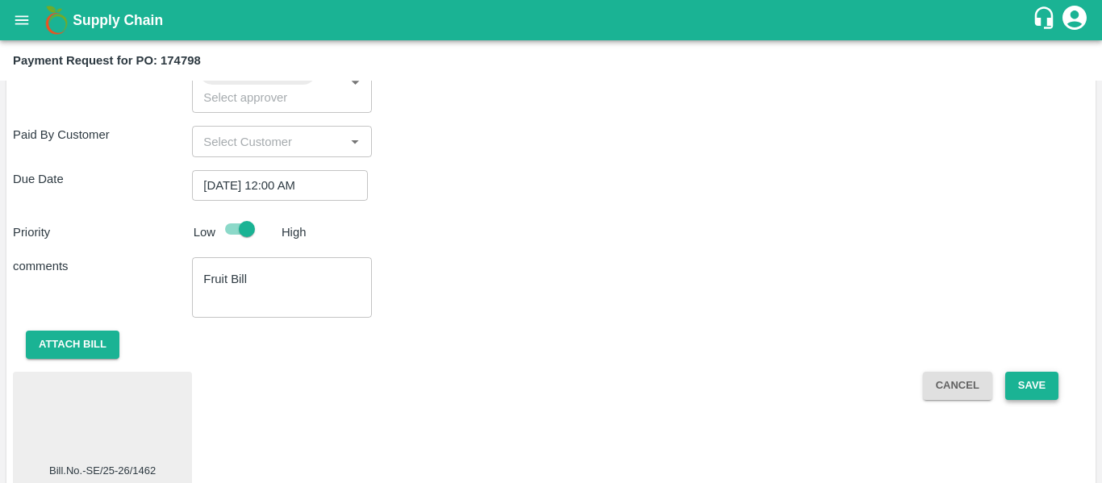
click at [1007, 376] on button "Save" at bounding box center [1031, 386] width 53 height 28
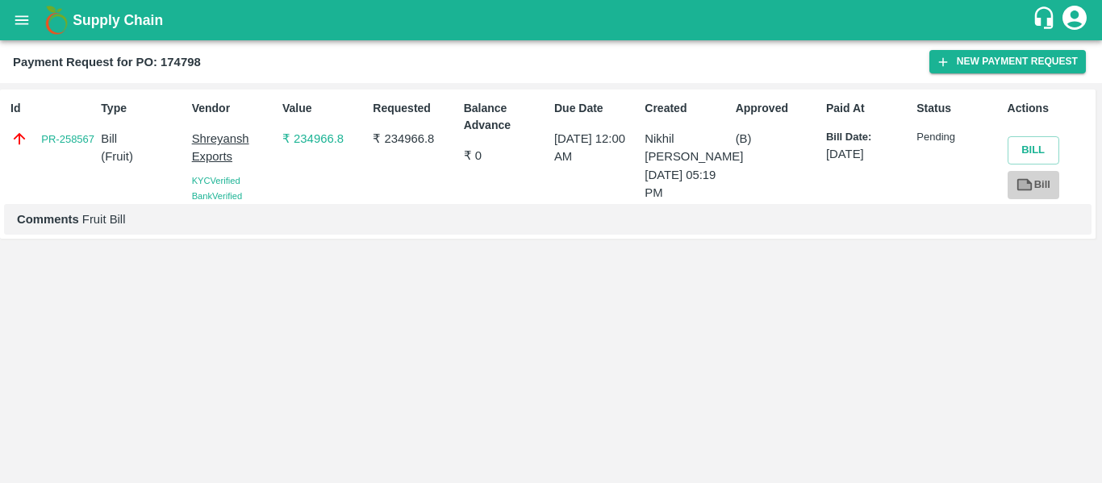
click at [1036, 188] on link "Bill" at bounding box center [1033, 185] width 52 height 28
click at [11, 31] on button "open drawer" at bounding box center [21, 20] width 37 height 37
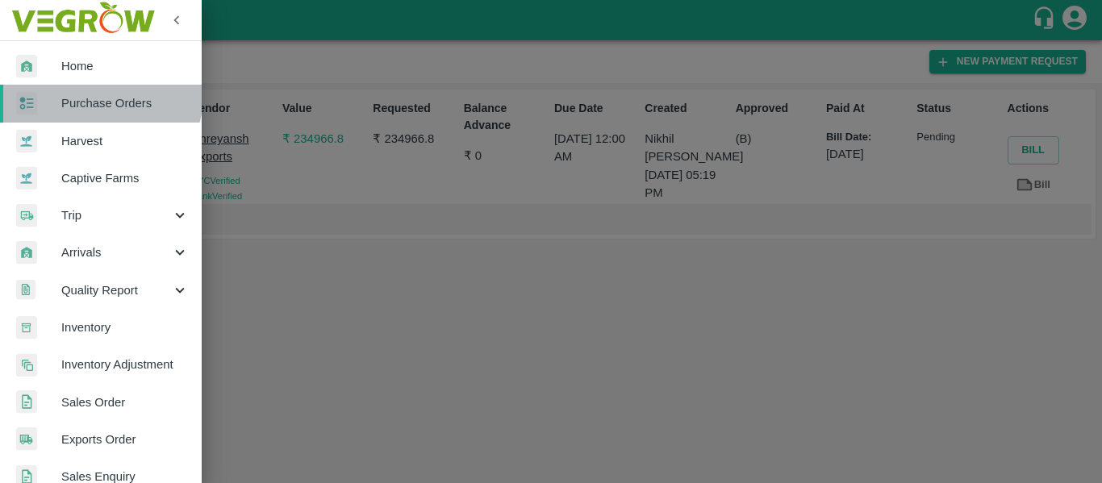
click at [73, 92] on link "Purchase Orders" at bounding box center [101, 103] width 202 height 37
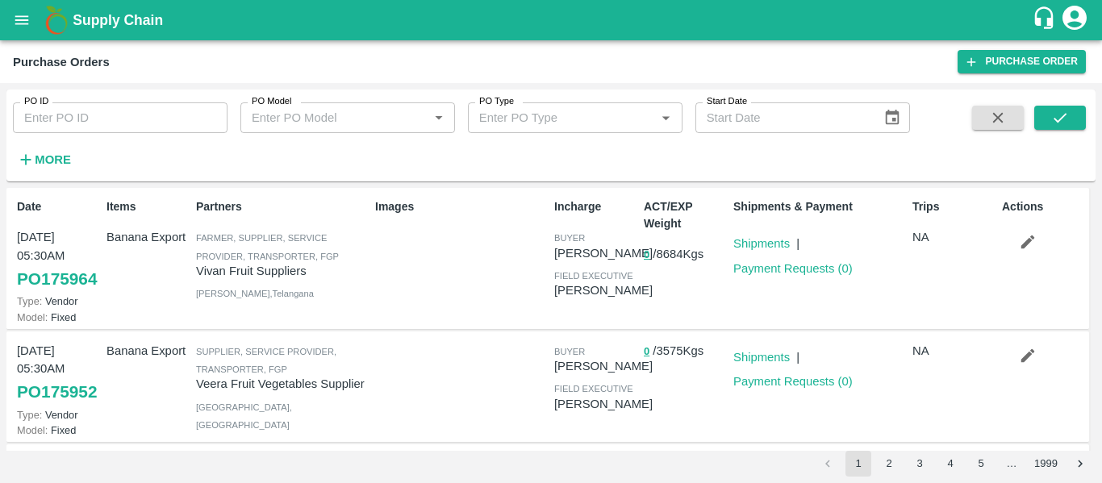
click at [94, 141] on div "PO ID PO ID PO Model PO Model   * PO Type PO Type   * Start Date Start Date More" at bounding box center [455, 132] width 910 height 84
click at [77, 127] on input "PO ID" at bounding box center [120, 117] width 215 height 31
paste input "174776"
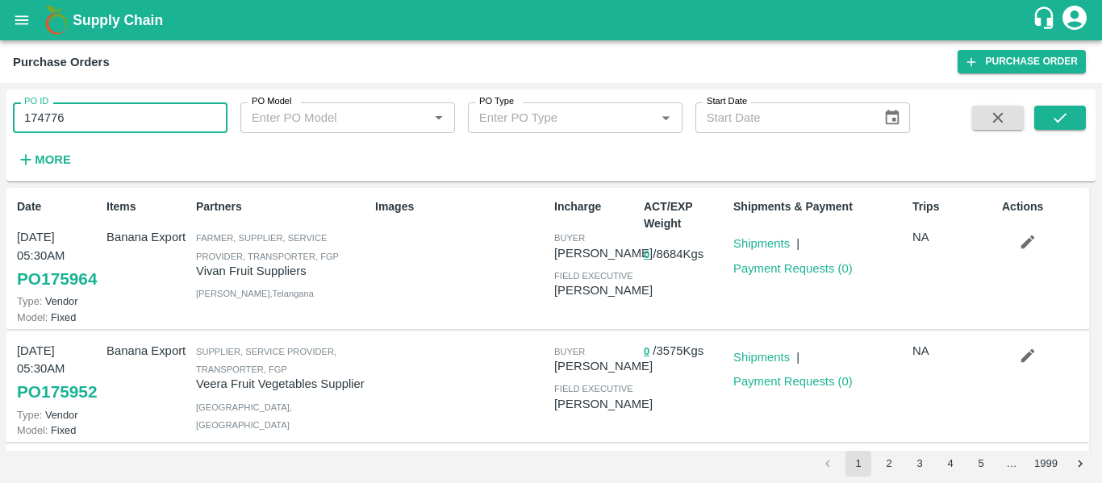
type input "174776"
click at [1036, 104] on div "PO ID 174776 PO ID PO Model PO Model   * PO Type PO Type   * Start Date Start D…" at bounding box center [550, 135] width 1089 height 79
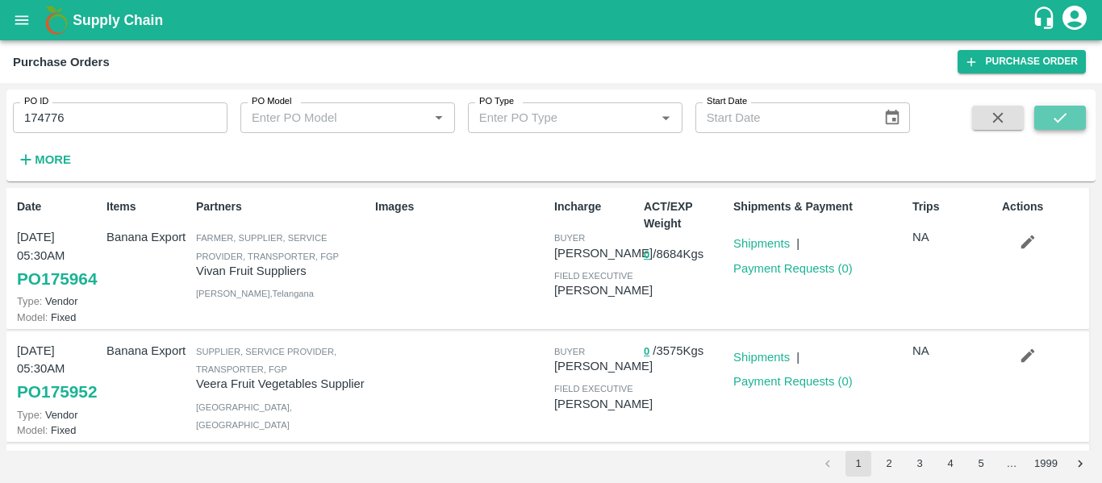
click at [1057, 125] on icon "submit" at bounding box center [1060, 118] width 18 height 18
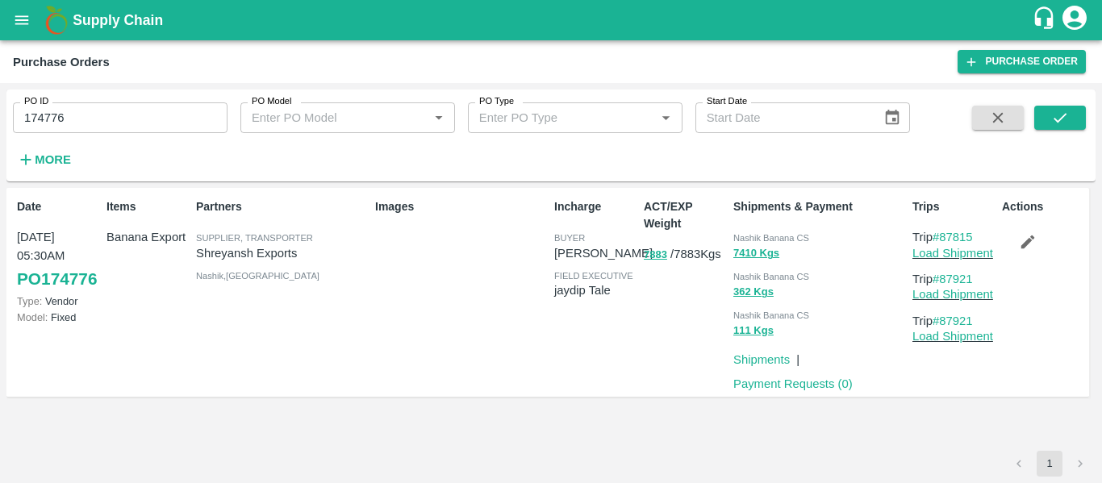
click at [765, 376] on p "Payment Requests ( 0 )" at bounding box center [792, 384] width 119 height 18
click at [767, 387] on link "Payment Requests ( 0 )" at bounding box center [792, 383] width 119 height 13
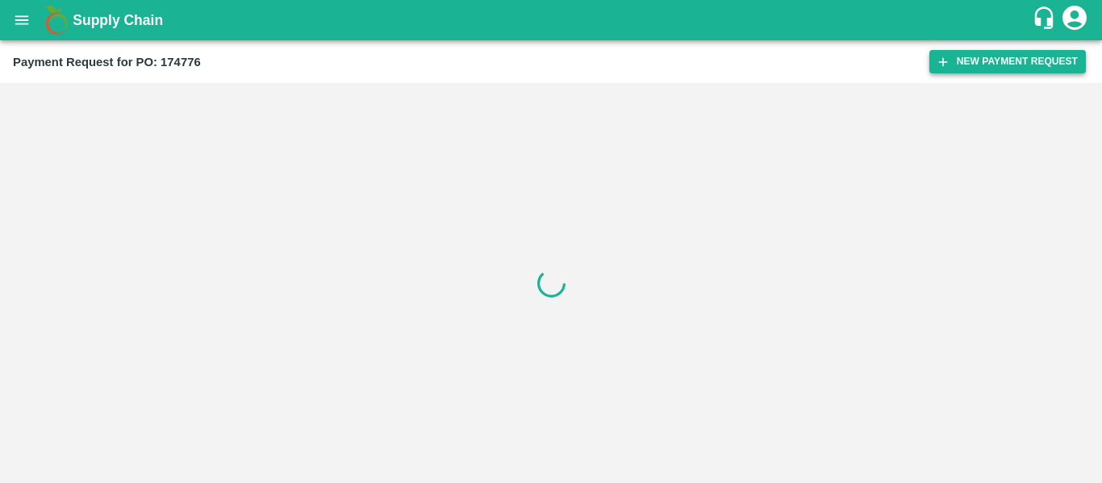
click at [997, 65] on button "New Payment Request" at bounding box center [1007, 61] width 156 height 23
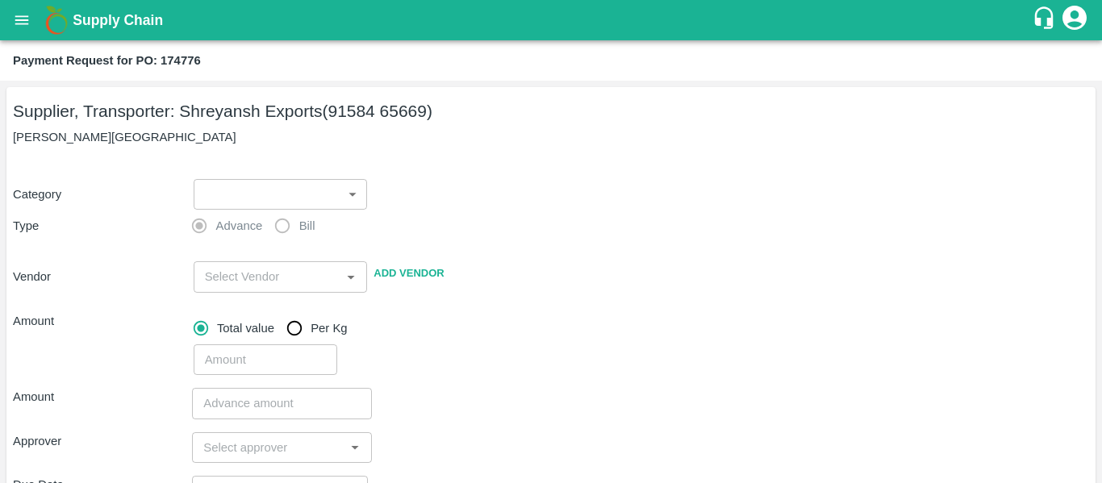
click at [225, 195] on body "Supply Chain Payment Request for PO: 174776 Supplier, Transporter: Shreyansh Ex…" at bounding box center [551, 241] width 1102 height 483
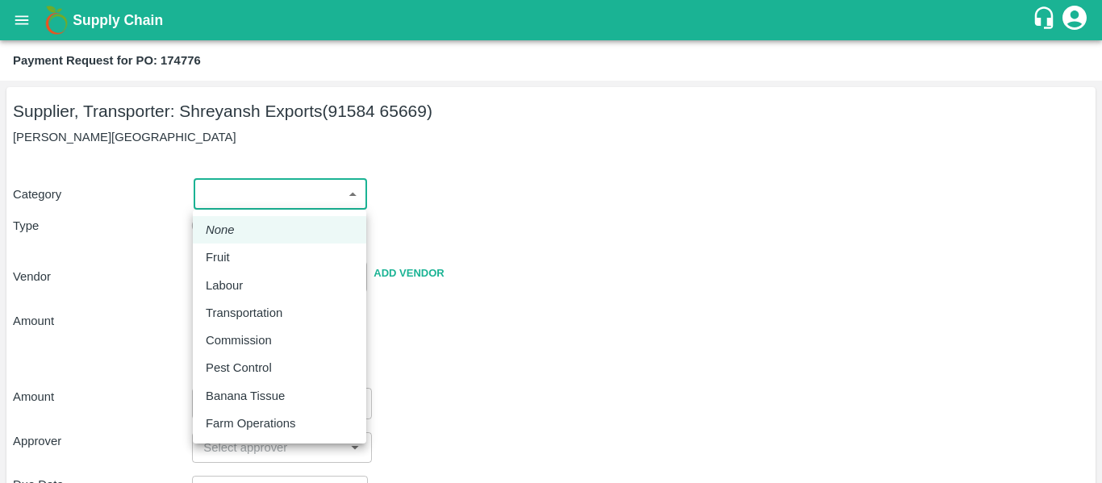
click at [253, 254] on div "Fruit" at bounding box center [280, 257] width 148 height 18
type input "1"
type input "[PERSON_NAME] Exports - 91584 65669(Supplier, Transporter)"
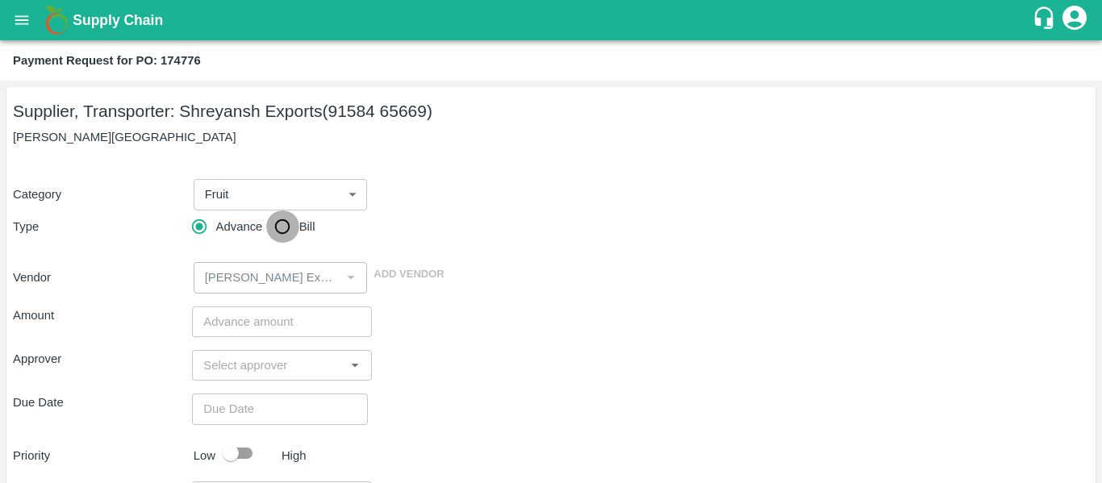
click at [291, 233] on input "Bill" at bounding box center [282, 227] width 32 height 32
radio input "true"
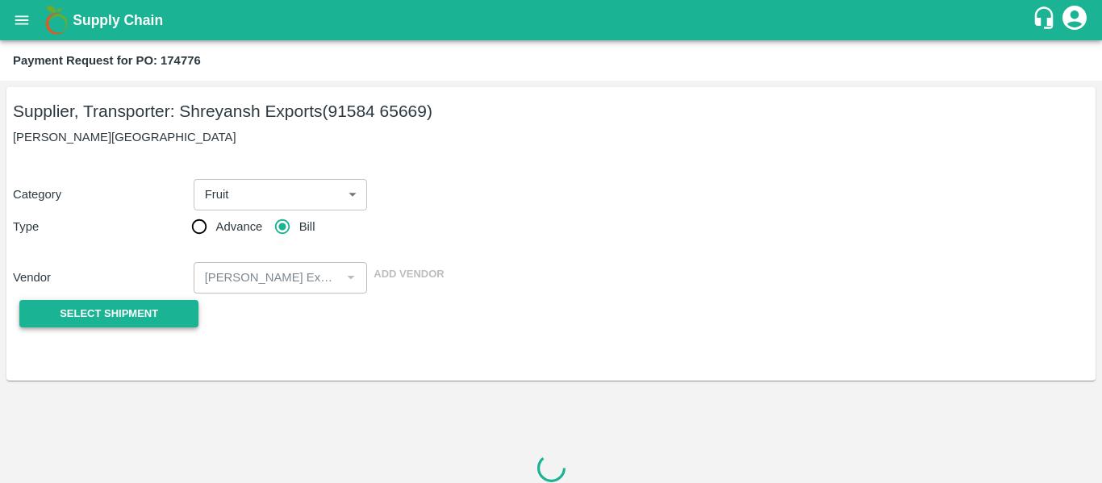
click at [159, 320] on button "Select Shipment" at bounding box center [108, 314] width 179 height 28
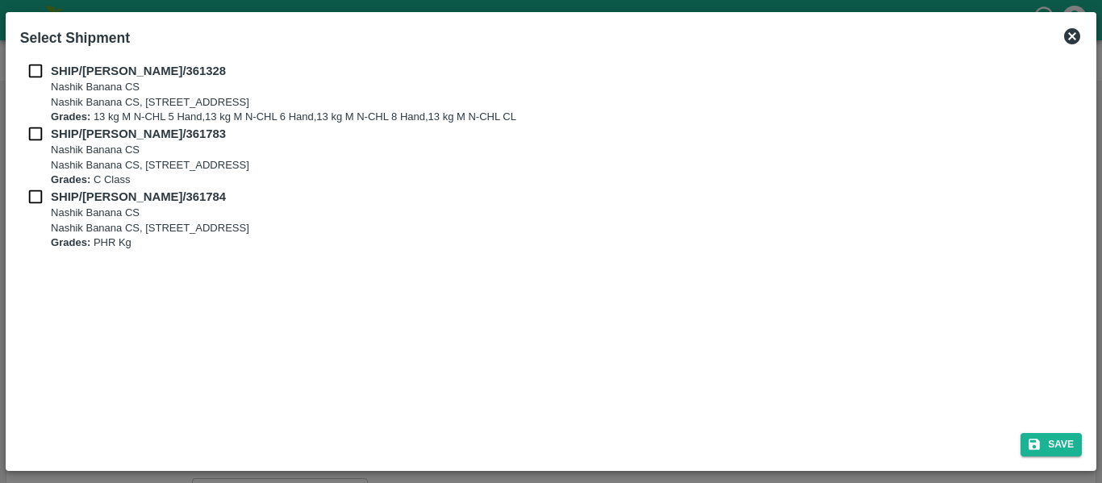
click at [49, 73] on input "checkbox" at bounding box center [35, 71] width 31 height 18
checkbox input "true"
click at [59, 142] on p "SHIP/NASH/361783" at bounding box center [148, 134] width 195 height 18
checkbox input "true"
click at [60, 193] on b "SHIP/NASH/361784" at bounding box center [138, 196] width 175 height 13
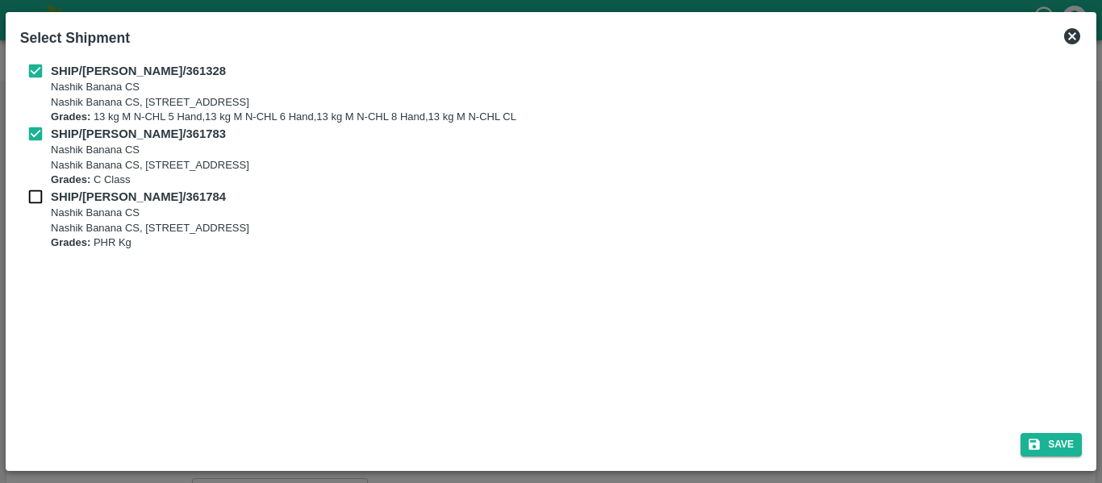
checkbox input "true"
click at [1069, 430] on div "Save" at bounding box center [551, 441] width 1074 height 43
click at [1069, 439] on button "Save" at bounding box center [1050, 444] width 61 height 23
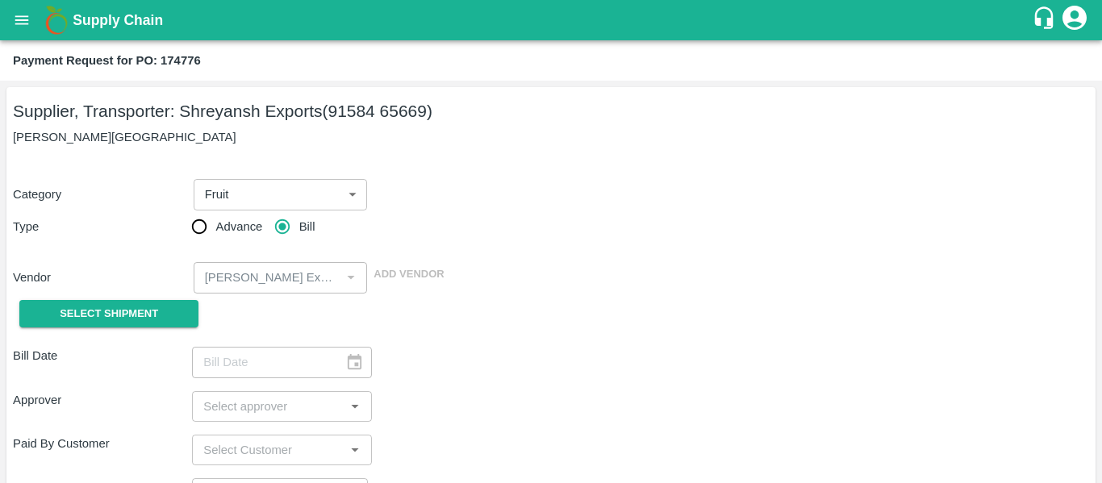
type input "11/09/2025"
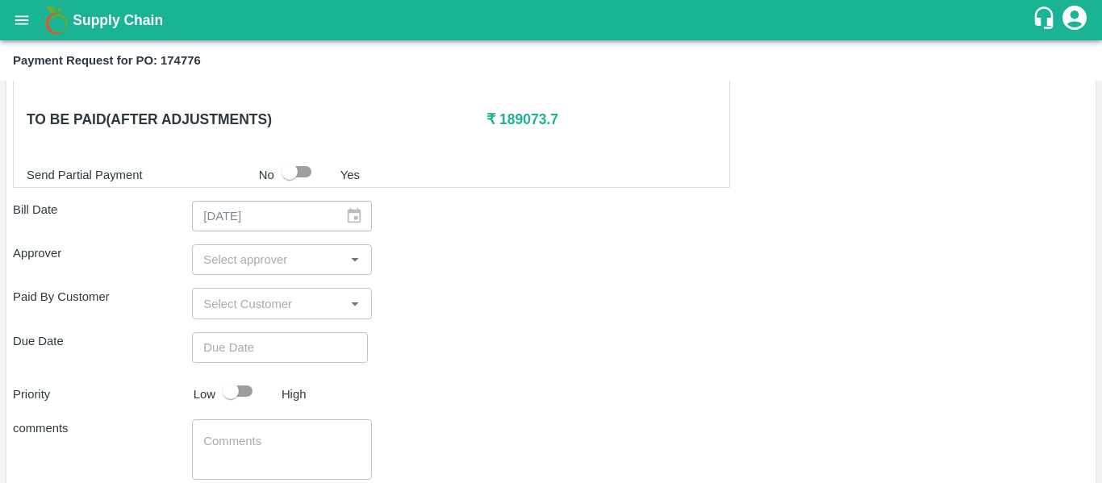
scroll to position [766, 0]
click at [233, 265] on input "input" at bounding box center [268, 258] width 143 height 21
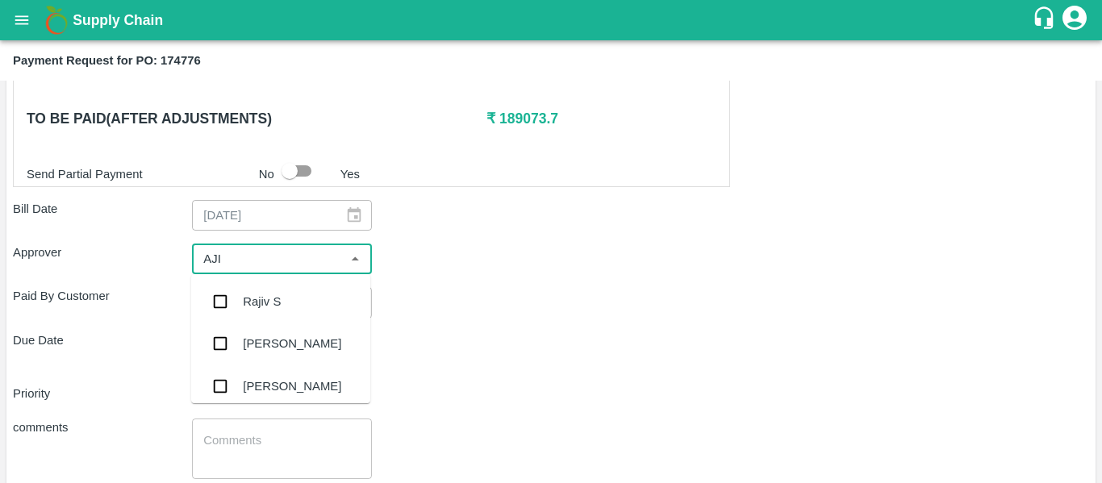
type input "AJIT"
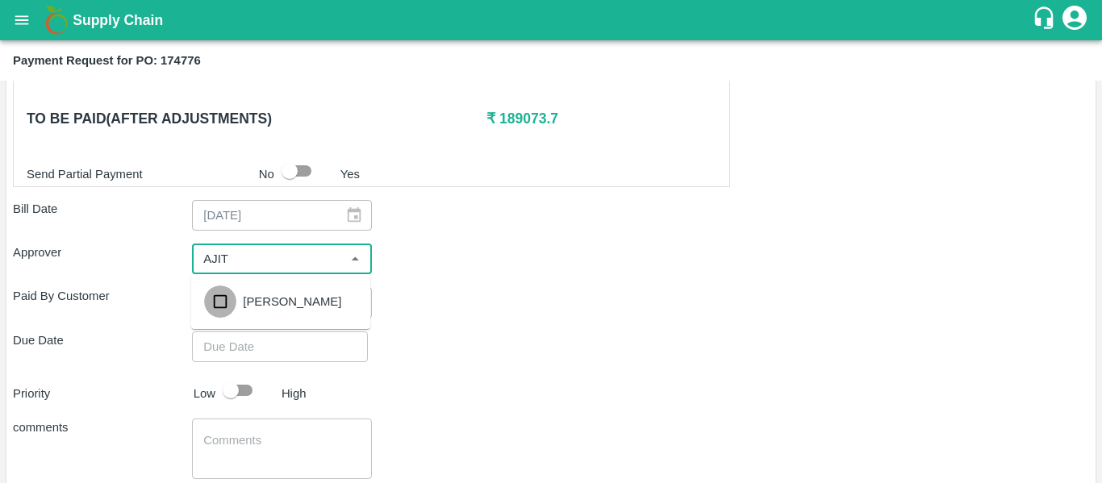
click at [236, 290] on input "checkbox" at bounding box center [220, 302] width 32 height 32
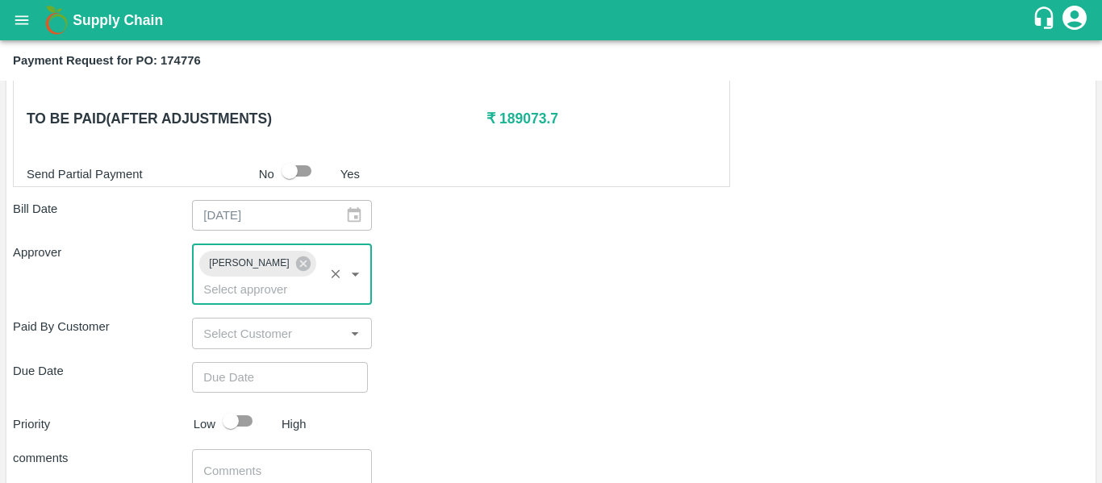
type input "DD/MM/YYYY hh:mm aa"
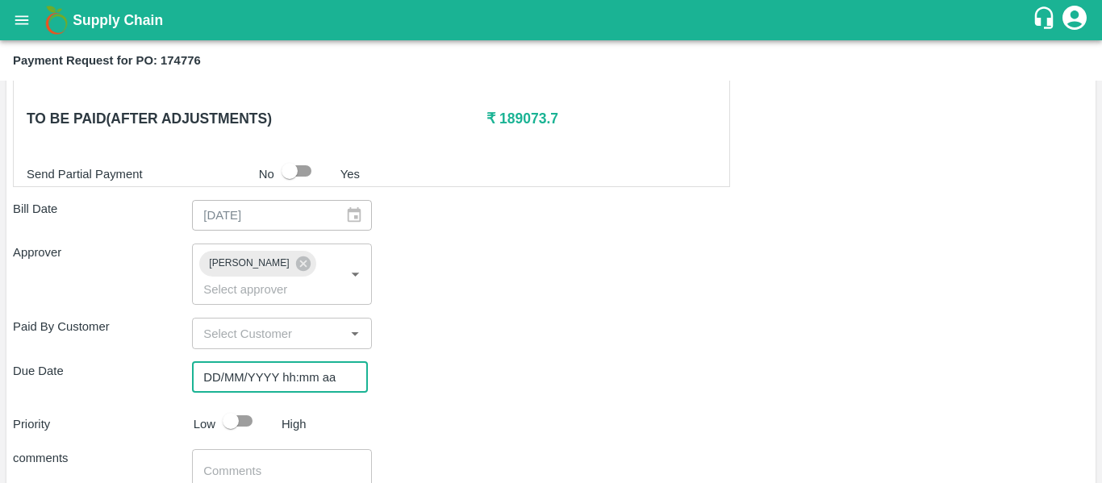
click at [265, 362] on input "DD/MM/YYYY hh:mm aa" at bounding box center [274, 377] width 165 height 31
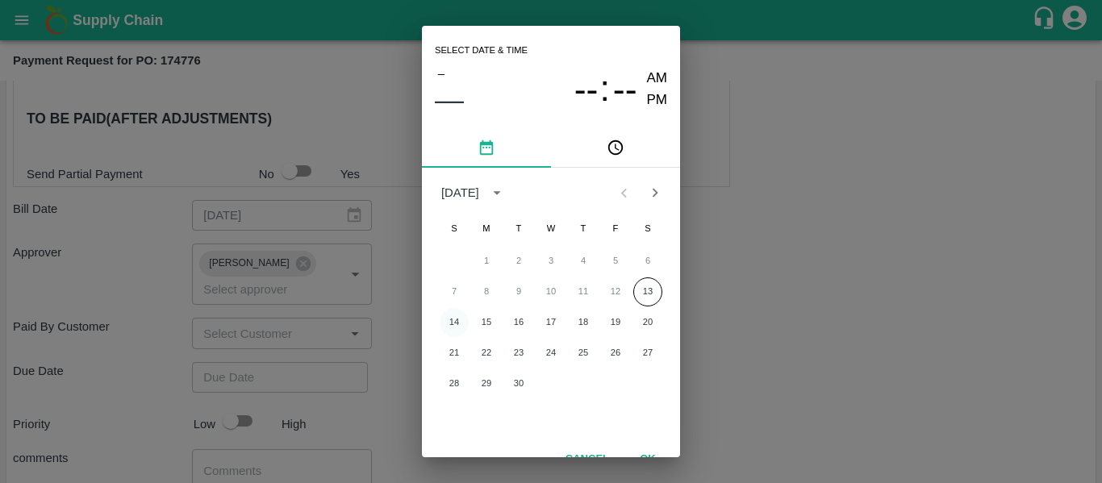
click at [451, 319] on button "14" at bounding box center [454, 322] width 29 height 29
type input "[DATE] 12:00 AM"
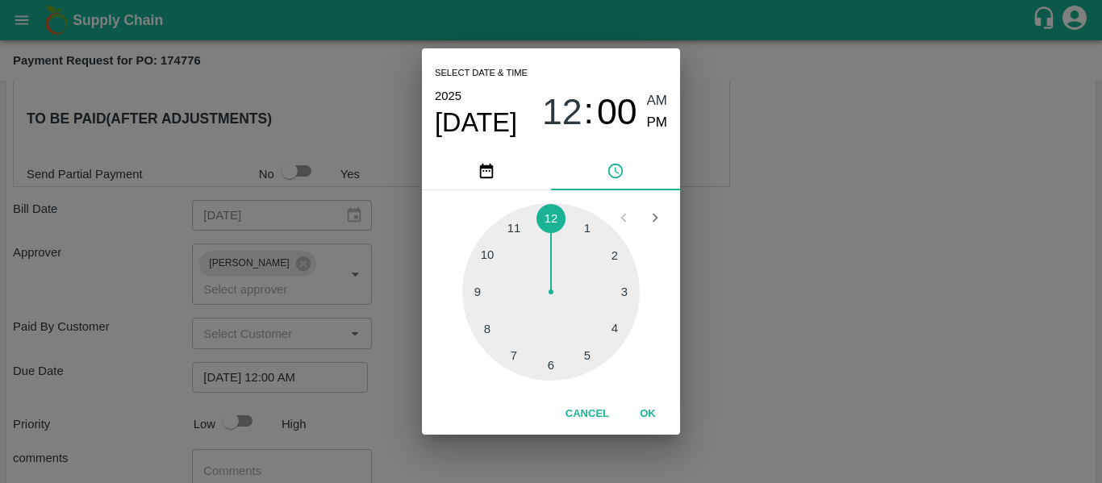
click at [855, 298] on div "Select date & time [DATE] 12 : 00 AM PM 1 2 3 4 5 6 7 8 9 10 11 12 Cancel OK" at bounding box center [551, 241] width 1102 height 483
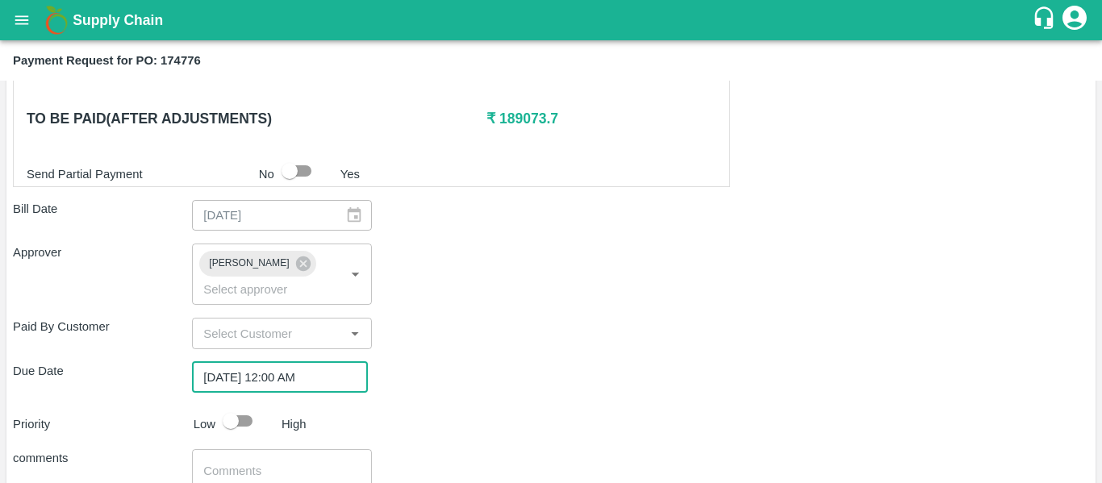
click at [247, 406] on input "checkbox" at bounding box center [231, 421] width 92 height 31
checkbox input "true"
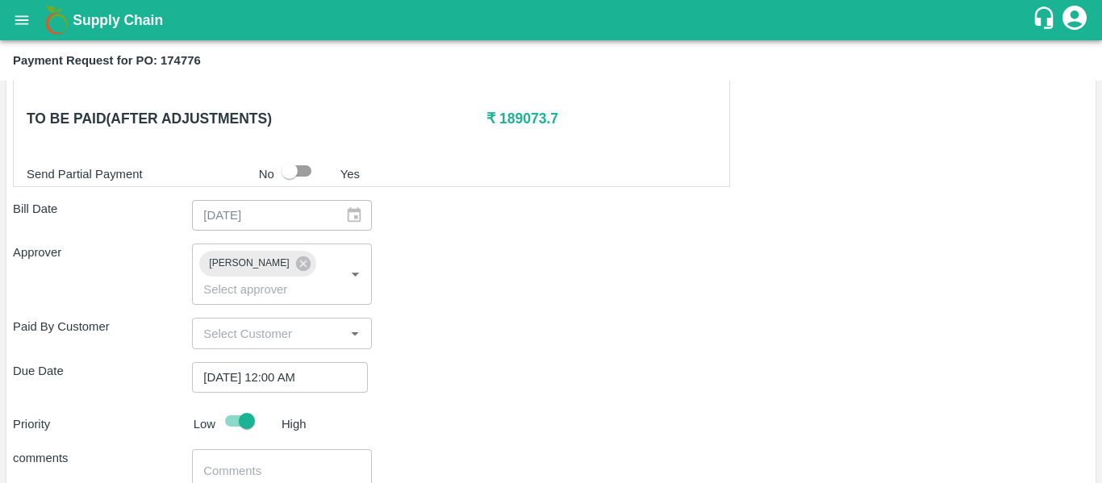
click at [262, 463] on textarea at bounding box center [281, 480] width 156 height 34
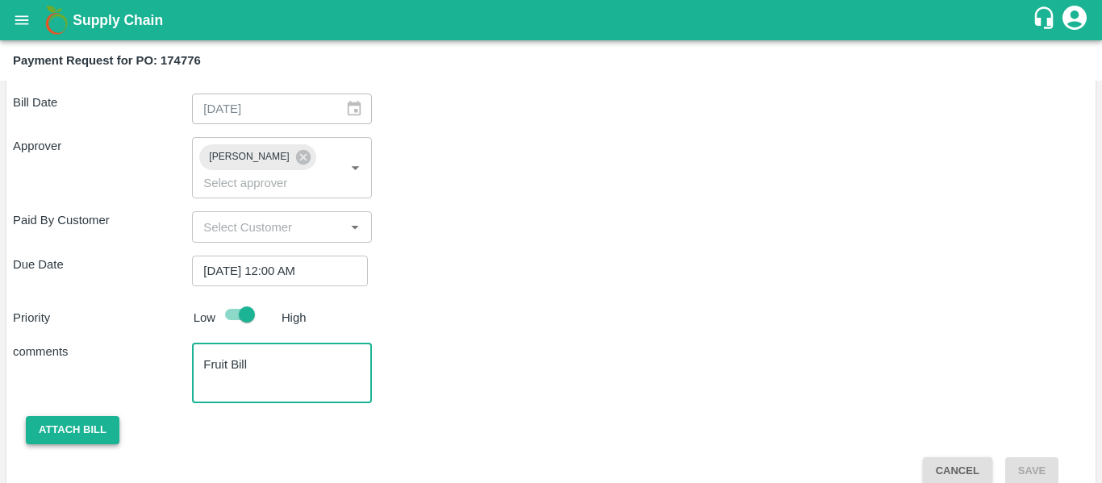
type textarea "Fruit Bill"
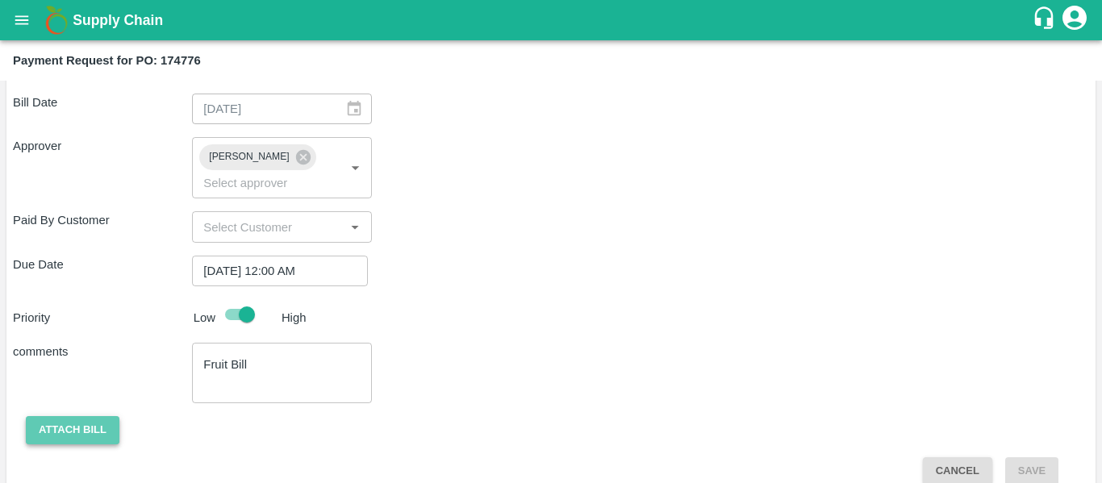
click at [68, 416] on button "Attach bill" at bounding box center [73, 430] width 94 height 28
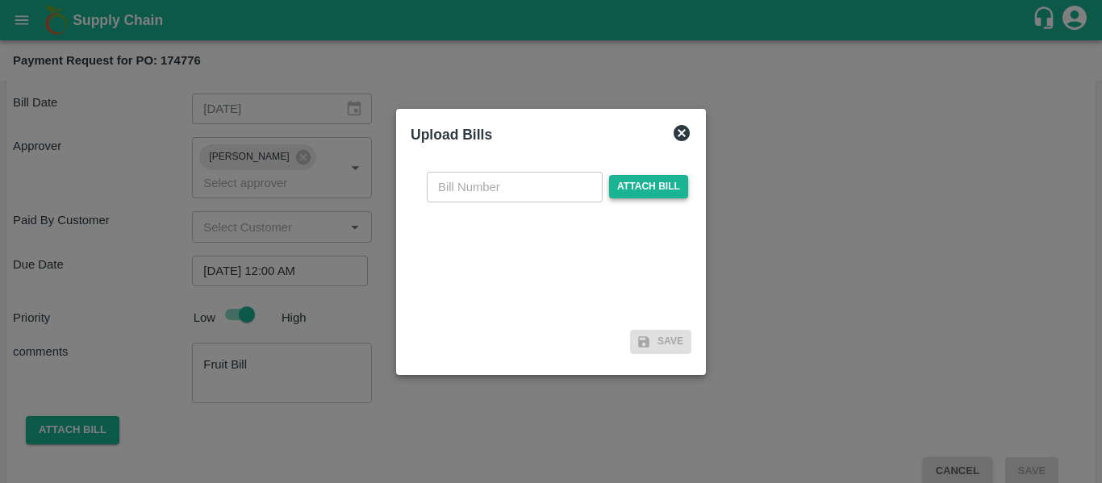
click at [626, 198] on span "Attach bill" at bounding box center [648, 186] width 79 height 23
click at [0, 0] on input "Attach bill" at bounding box center [0, 0] width 0 height 0
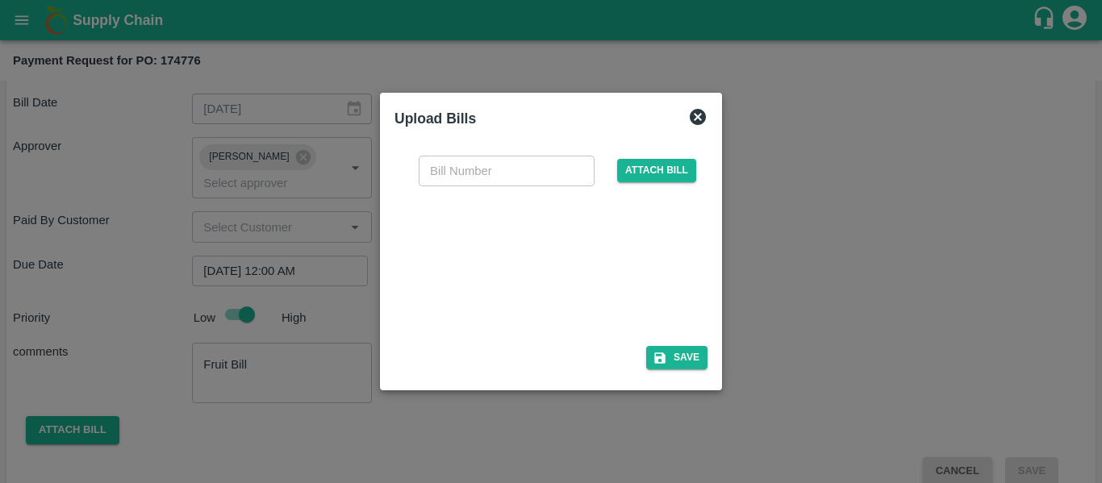
click at [507, 312] on div at bounding box center [557, 263] width 274 height 102
click at [560, 263] on div at bounding box center [548, 261] width 242 height 85
click at [473, 171] on input "text" at bounding box center [507, 171] width 176 height 31
type input "SE/25-26/1464"
click at [686, 348] on button "Save" at bounding box center [676, 357] width 61 height 23
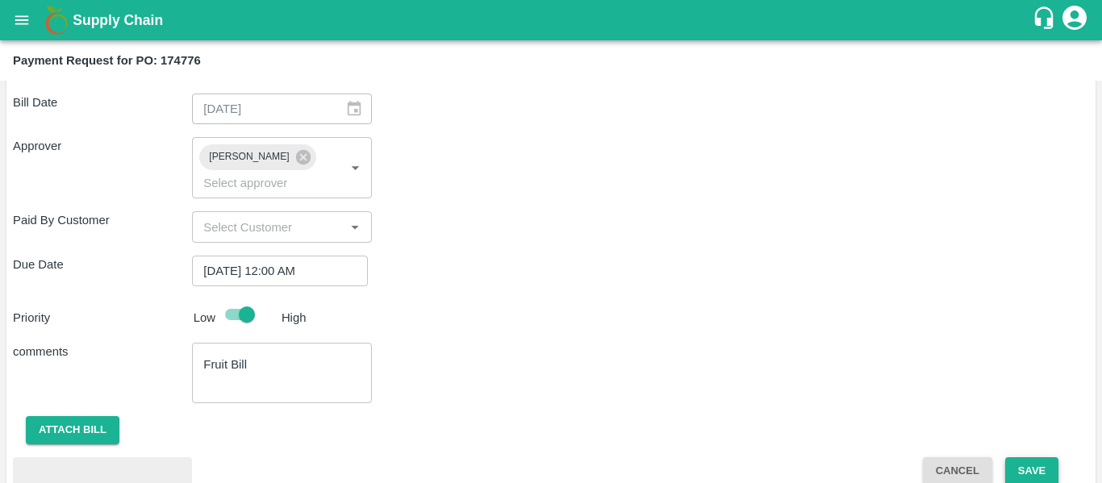
click at [1015, 457] on button "Save" at bounding box center [1031, 471] width 53 height 28
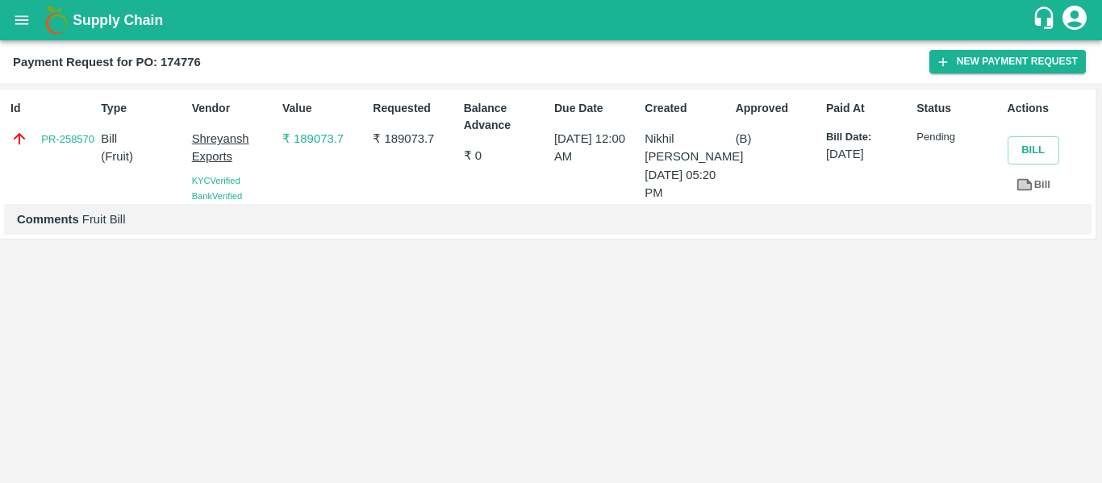
click at [19, 23] on icon "open drawer" at bounding box center [22, 20] width 18 height 18
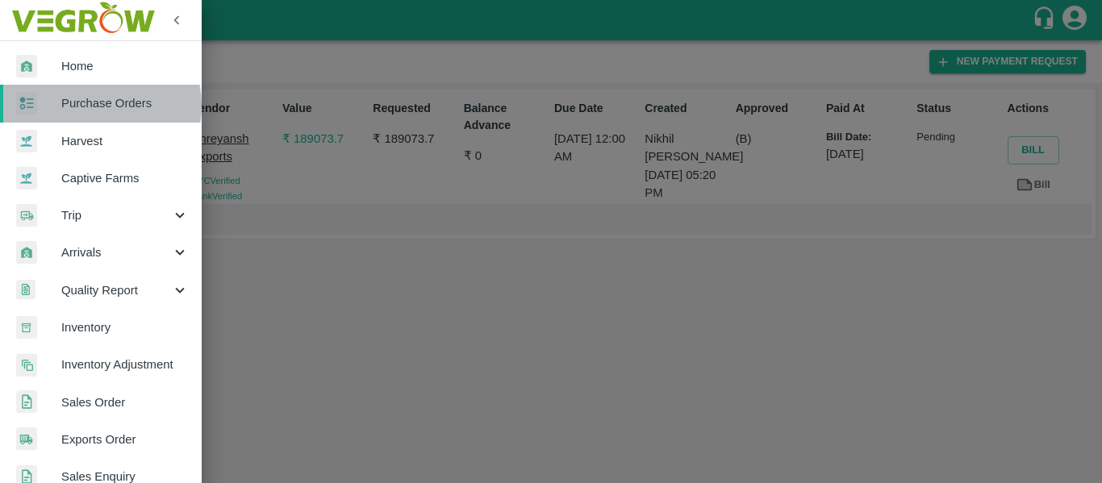
click at [97, 106] on span "Purchase Orders" at bounding box center [124, 103] width 127 height 18
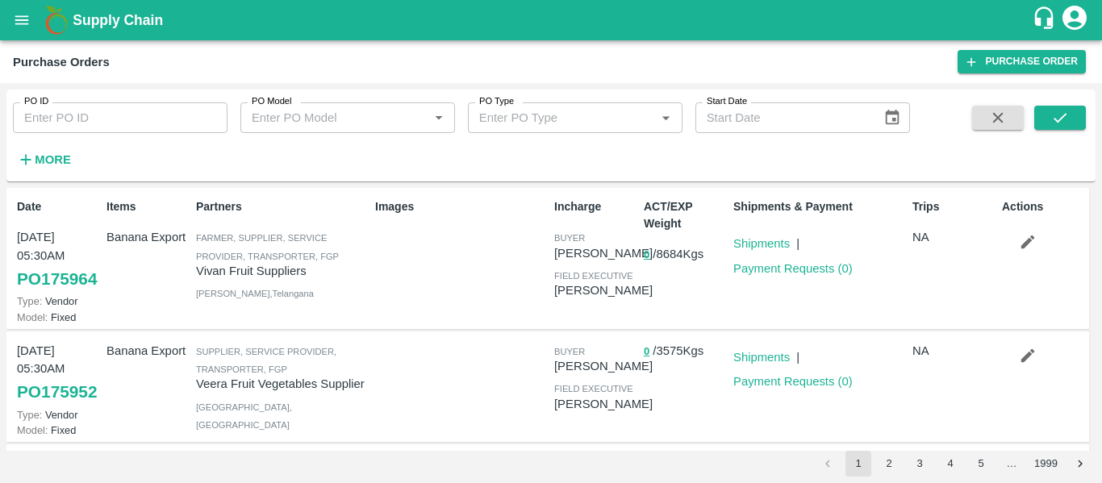
click at [95, 110] on input "PO ID" at bounding box center [120, 117] width 215 height 31
paste input "174786"
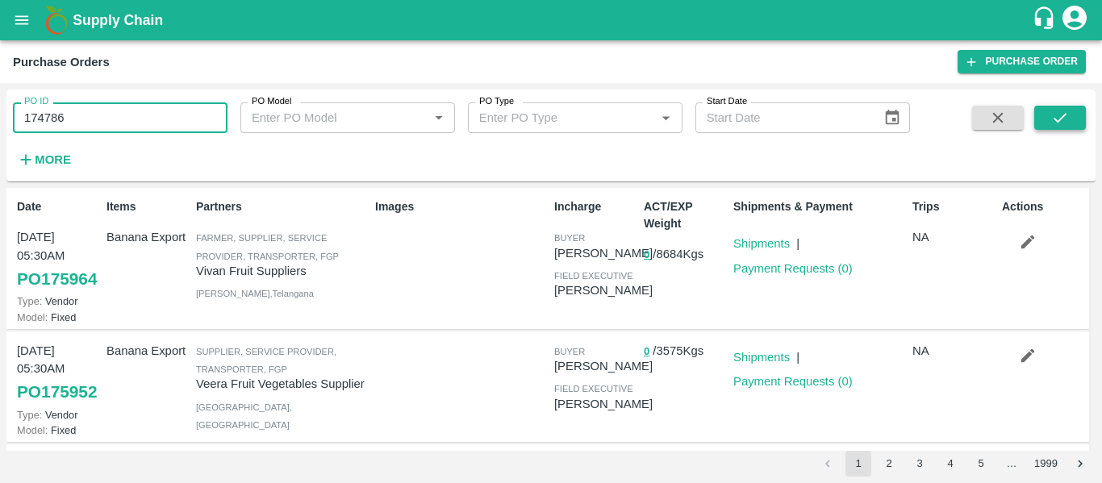
type input "174786"
click at [1066, 118] on icon "submit" at bounding box center [1060, 118] width 18 height 18
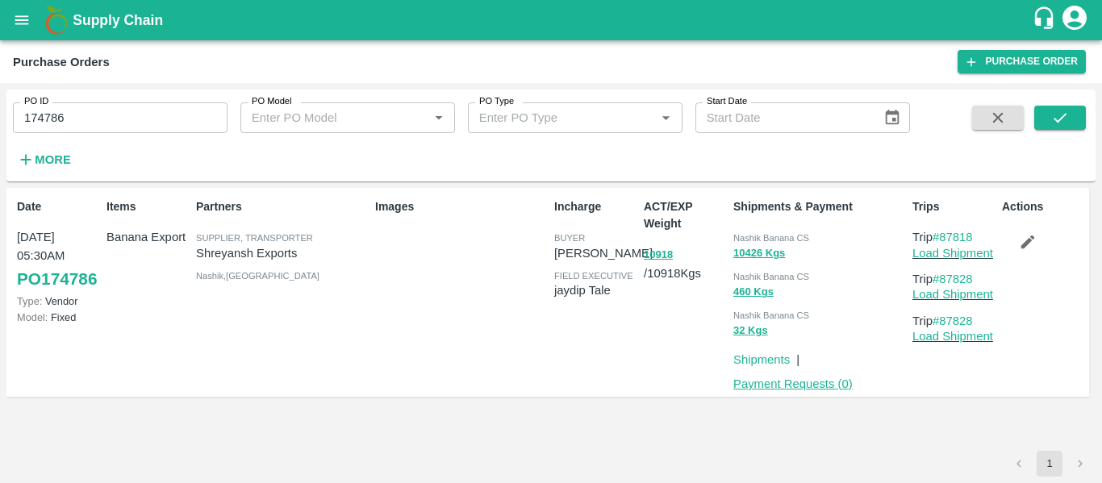
click at [784, 383] on link "Payment Requests ( 0 )" at bounding box center [792, 383] width 119 height 13
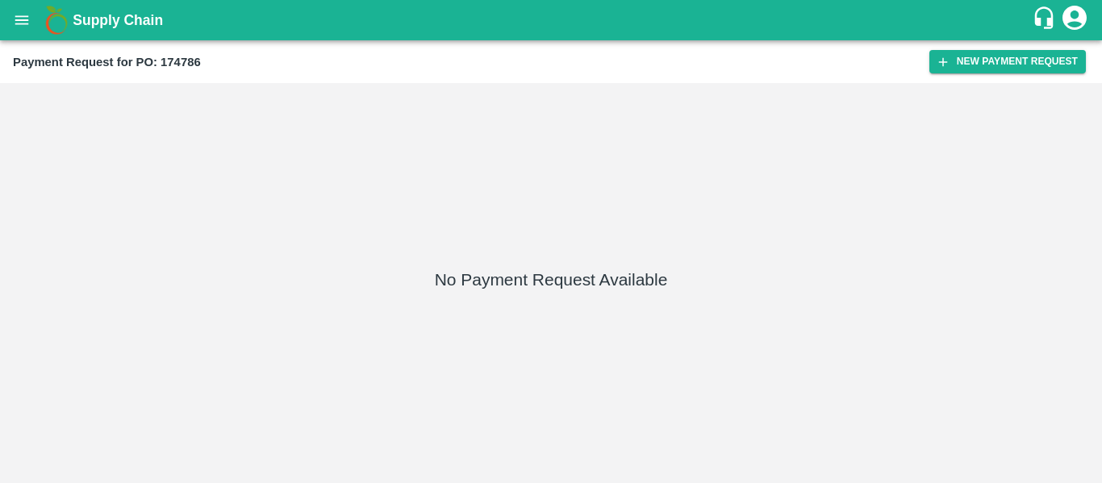
click at [979, 49] on div "Payment Request for PO: 174786 New Payment Request" at bounding box center [551, 61] width 1102 height 43
click at [985, 64] on button "New Payment Request" at bounding box center [1007, 61] width 156 height 23
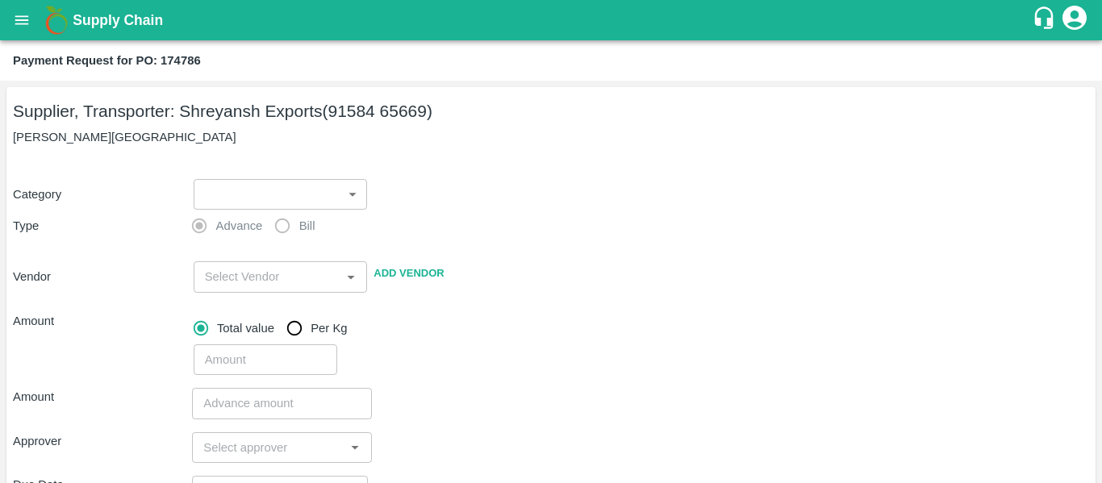
click at [254, 209] on body "Supply Chain Payment Request for PO: 174786 Supplier, Transporter: [PERSON_NAME…" at bounding box center [551, 241] width 1102 height 483
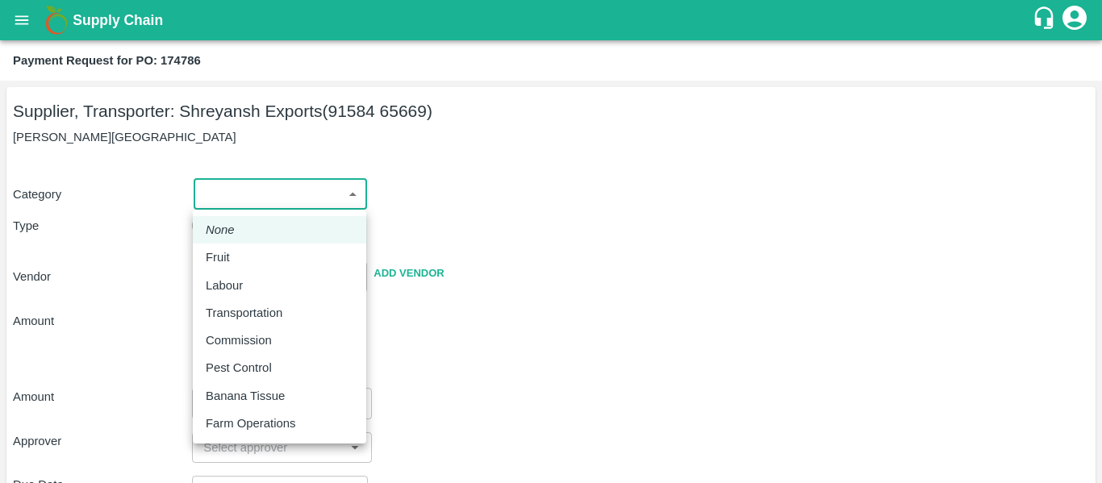
click at [237, 248] on li "Fruit" at bounding box center [279, 257] width 173 height 27
type input "1"
type input "[PERSON_NAME] Exports - 91584 65669(Supplier, Transporter)"
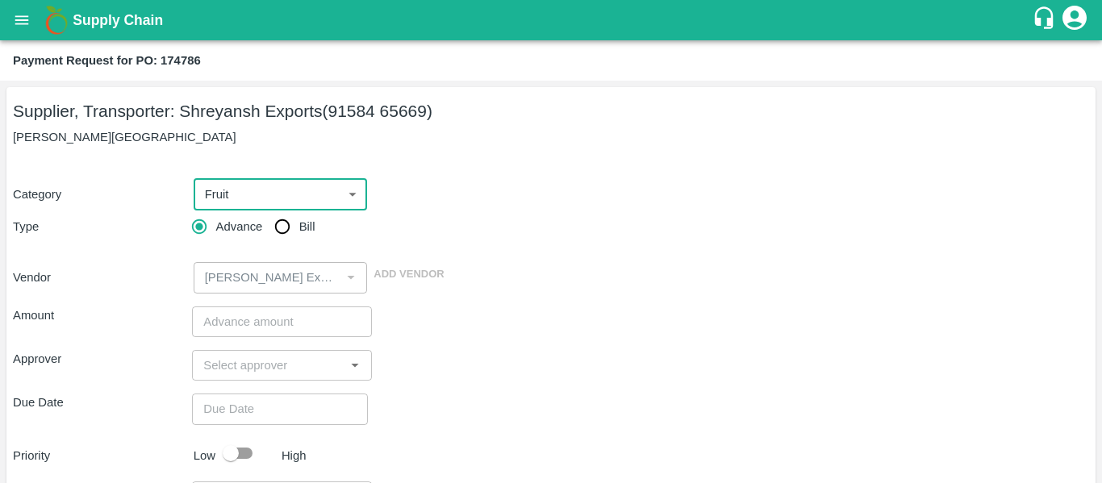
click at [269, 236] on input "Bill" at bounding box center [282, 227] width 32 height 32
radio input "true"
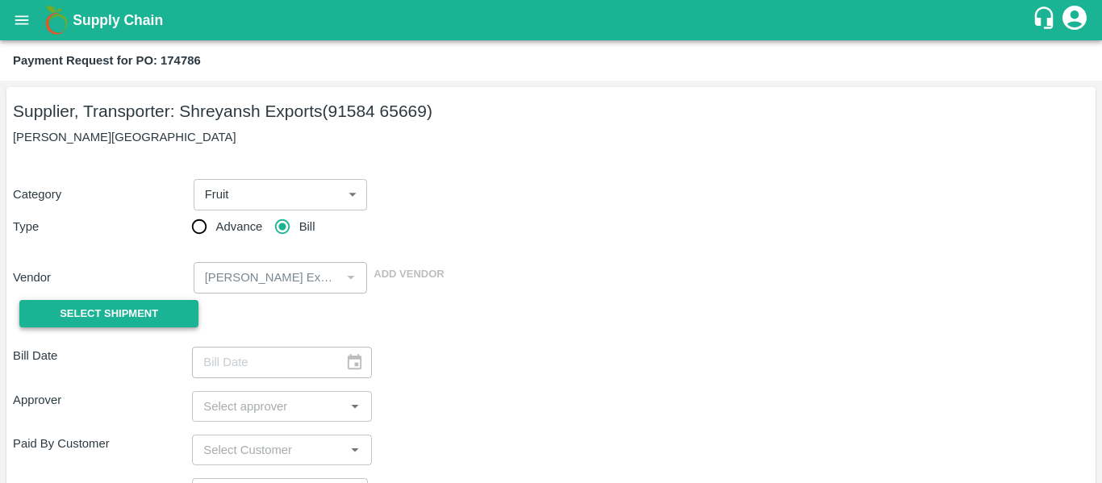
click at [126, 311] on span "Select Shipment" at bounding box center [109, 314] width 98 height 19
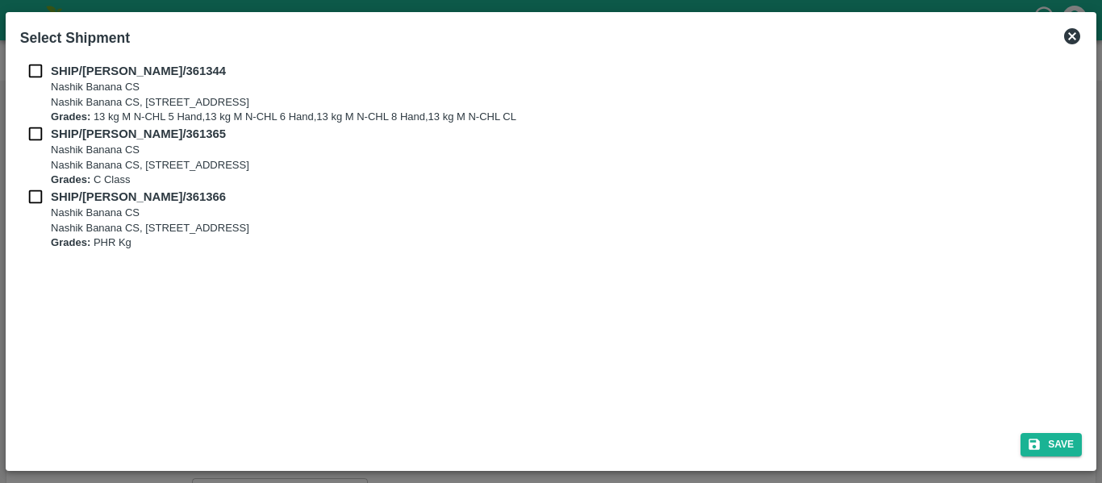
click at [55, 69] on b "SHIP/[PERSON_NAME]/361344" at bounding box center [138, 71] width 175 height 13
checkbox input "true"
click at [47, 144] on div "SHIP/[PERSON_NAME]/361365 [STREET_ADDRESS] Grades: C Class" at bounding box center [550, 156] width 1061 height 63
click at [45, 135] on input "checkbox" at bounding box center [35, 134] width 31 height 18
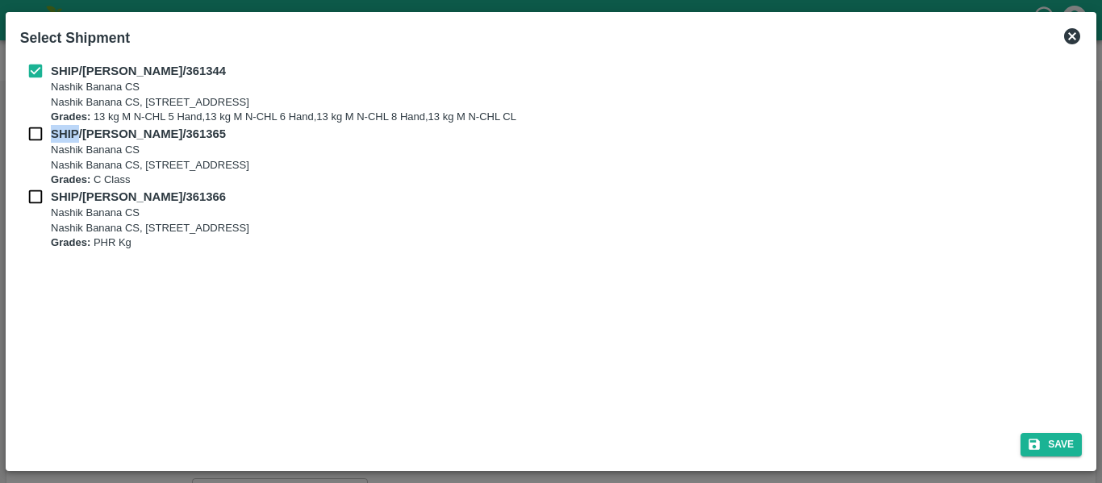
checkbox input "true"
click at [42, 191] on input "checkbox" at bounding box center [35, 197] width 31 height 18
checkbox input "true"
click at [1047, 442] on button "Save" at bounding box center [1050, 444] width 61 height 23
type input "[DATE]"
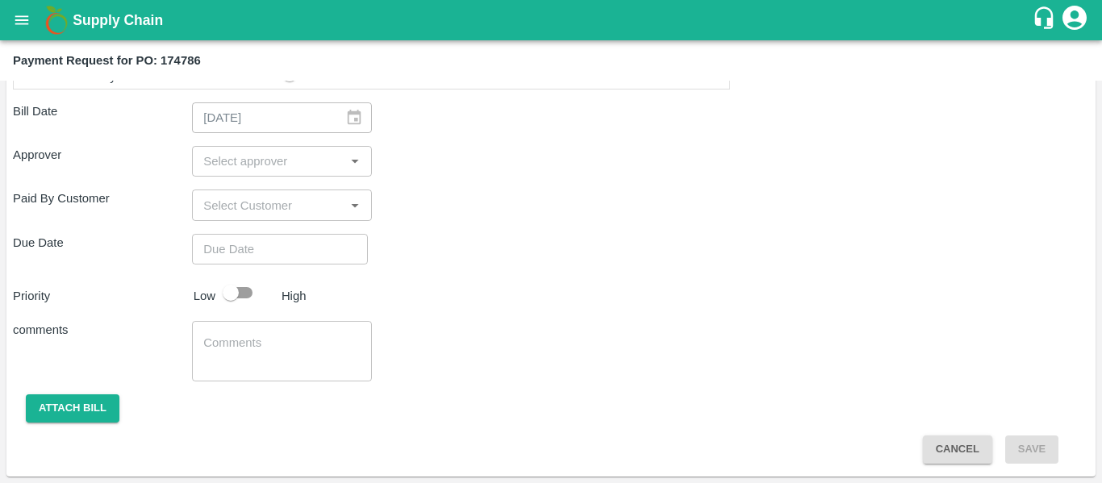
scroll to position [781, 0]
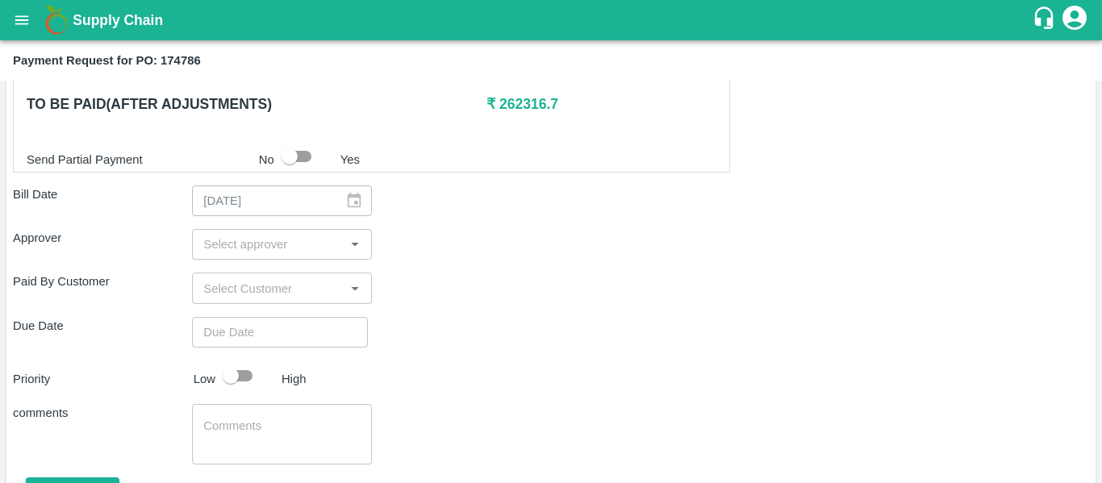
click at [231, 256] on div "​" at bounding box center [281, 244] width 179 height 31
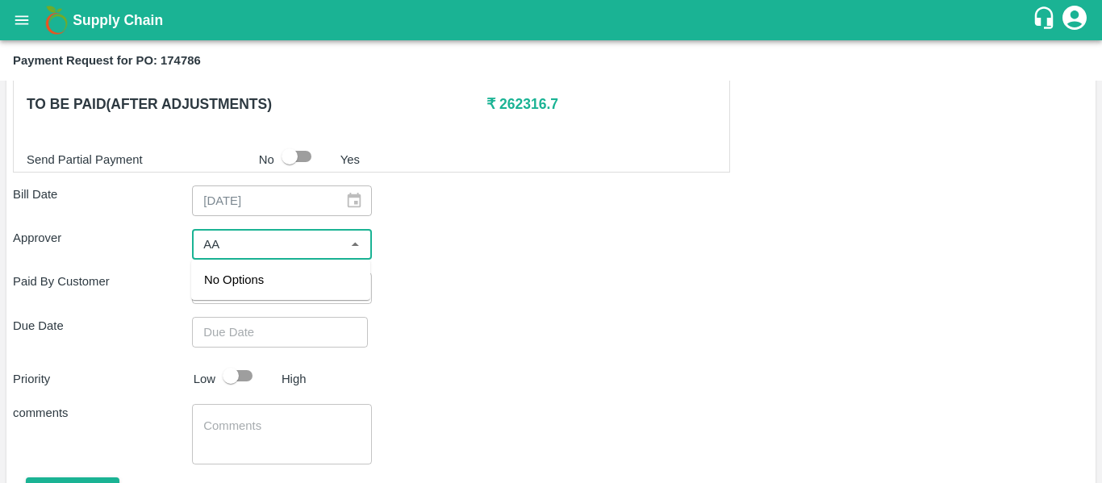
type input "A"
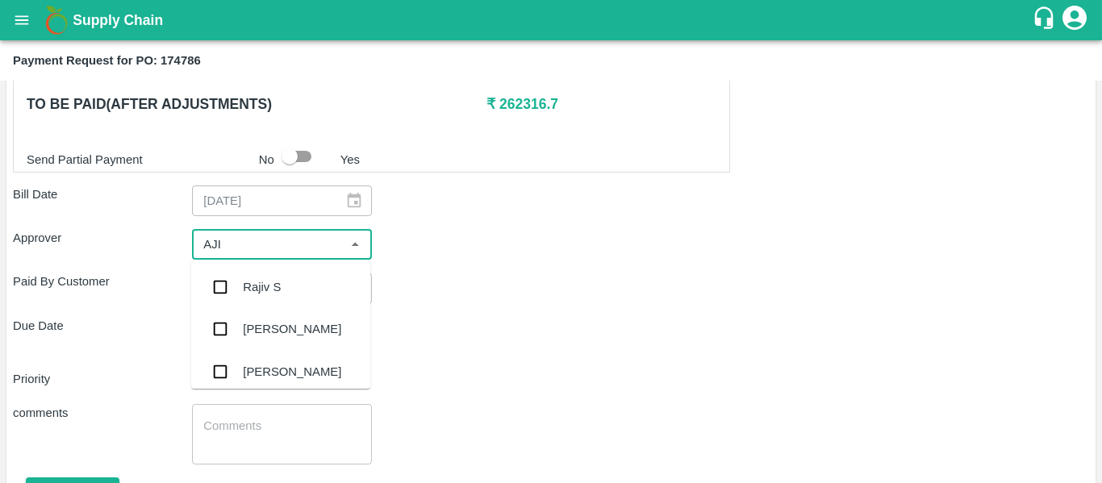
type input "AJIT"
click at [235, 282] on input "checkbox" at bounding box center [220, 287] width 32 height 32
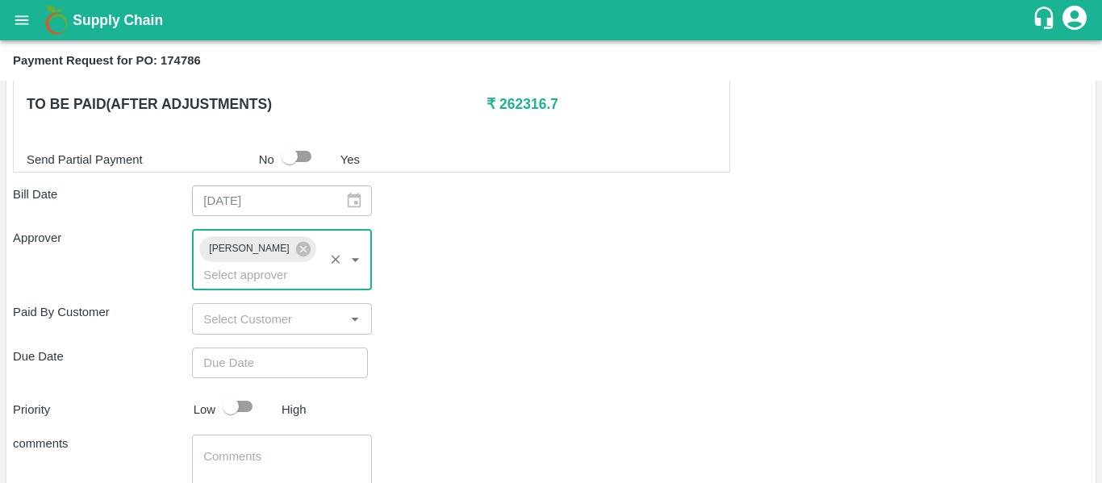
type input "DD/MM/YYYY hh:mm aa"
click at [256, 348] on input "DD/MM/YYYY hh:mm aa" at bounding box center [274, 363] width 165 height 31
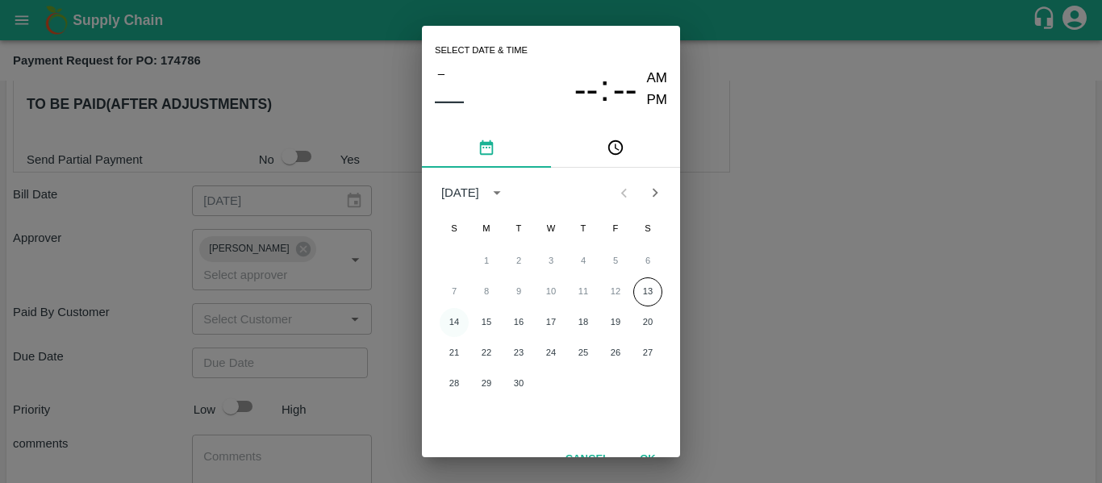
click at [453, 322] on button "14" at bounding box center [454, 322] width 29 height 29
type input "[DATE] 12:00 AM"
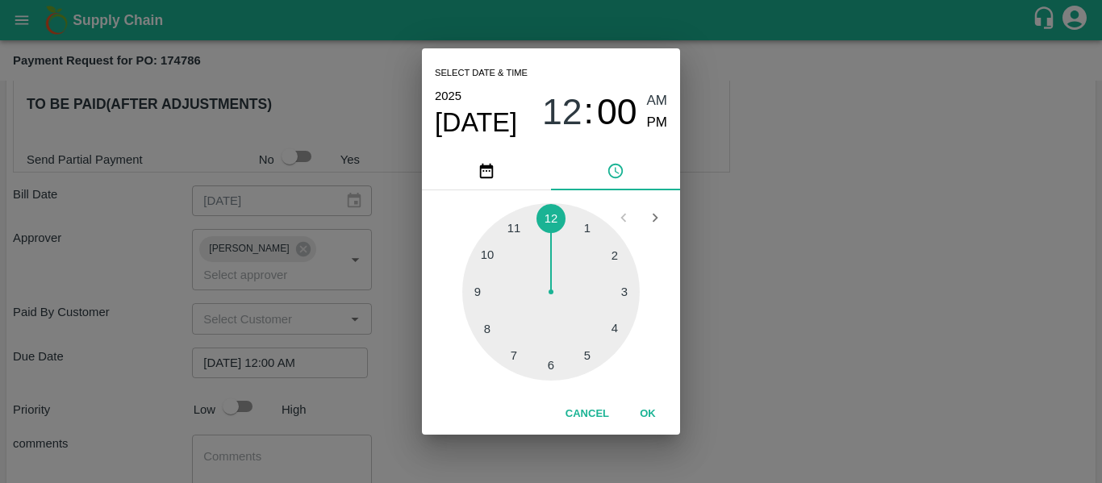
click at [786, 276] on div "Select date & time [DATE] 12 : 00 AM PM 1 2 3 4 5 6 7 8 9 10 11 12 Cancel OK" at bounding box center [551, 241] width 1102 height 483
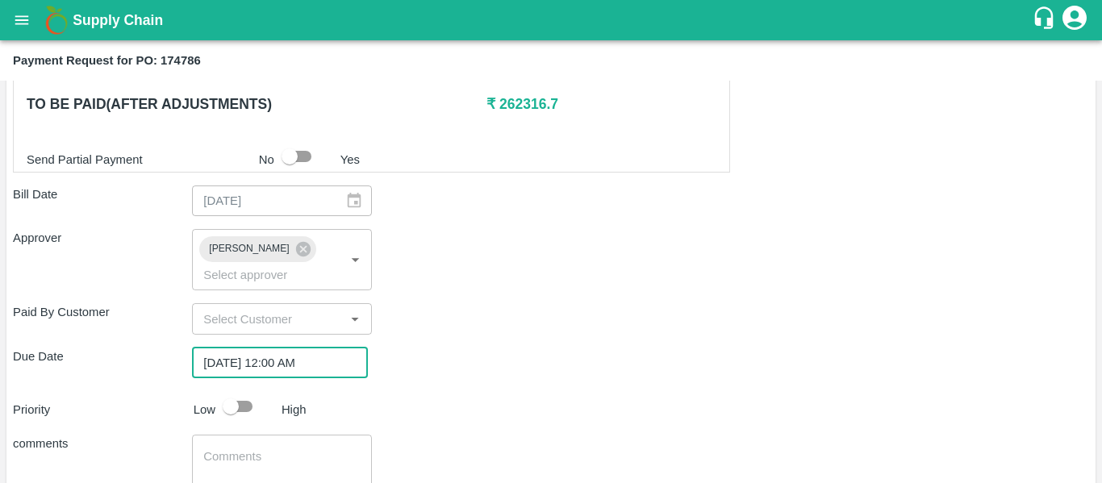
click at [233, 393] on input "checkbox" at bounding box center [231, 406] width 92 height 31
checkbox input "true"
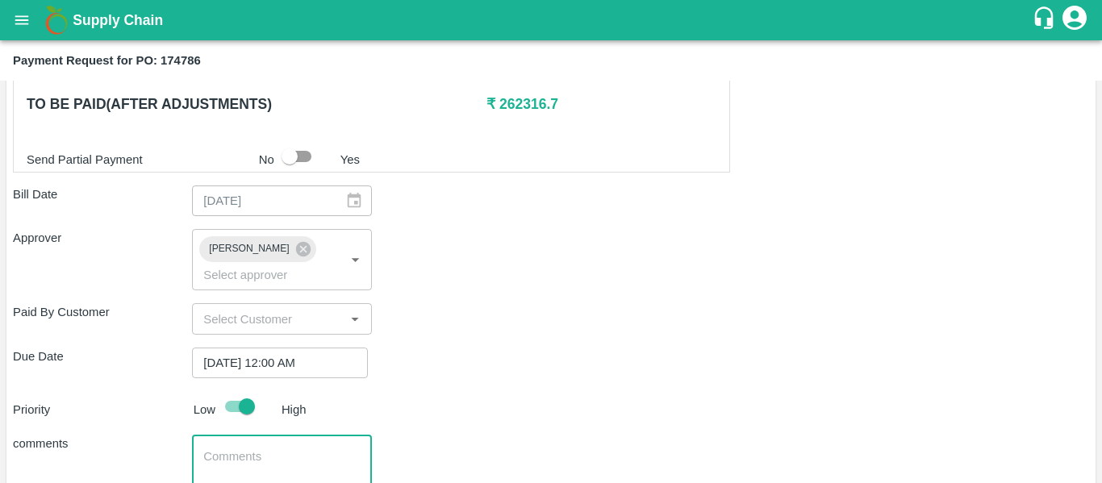
click at [248, 448] on textarea at bounding box center [281, 465] width 156 height 34
type textarea "Fruit Bill"
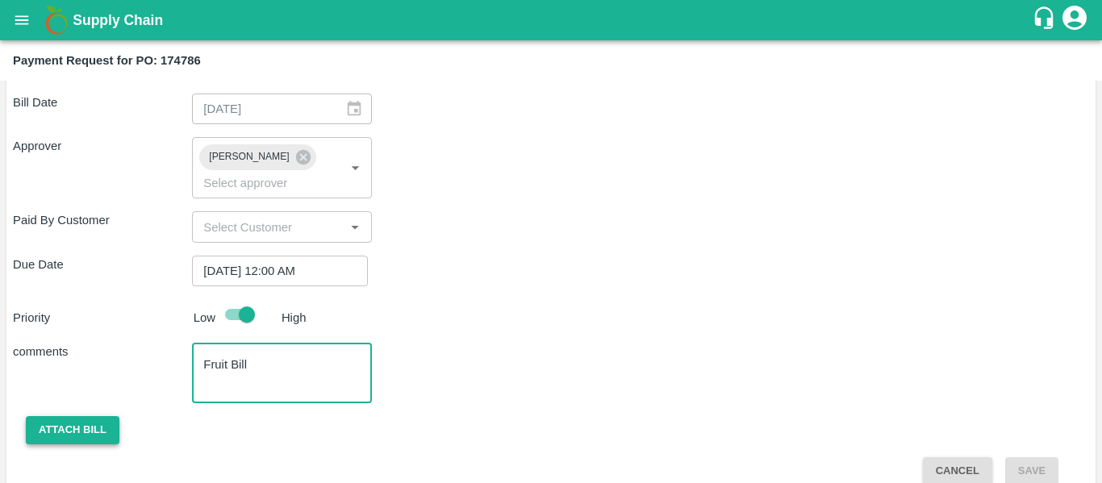
click at [60, 416] on button "Attach bill" at bounding box center [73, 430] width 94 height 28
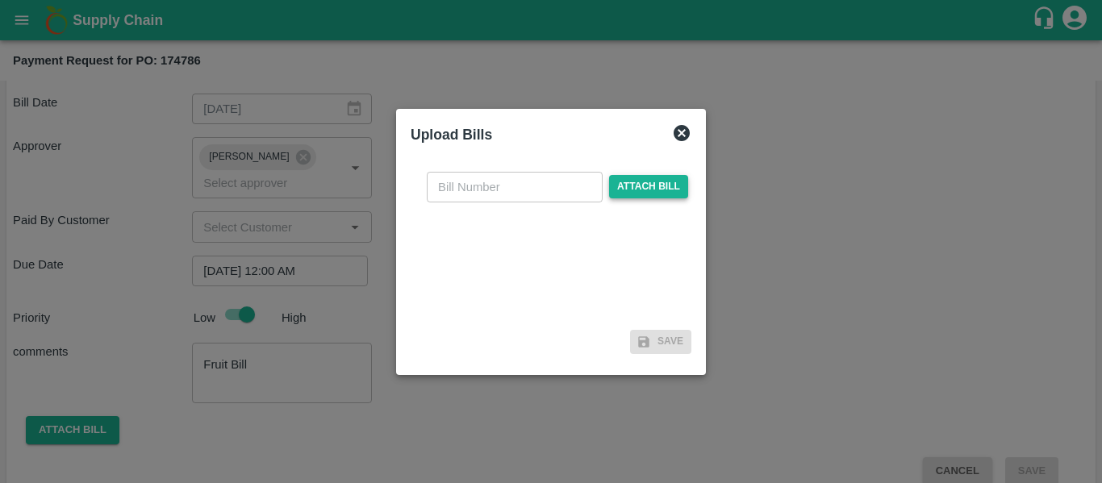
click at [630, 190] on span "Attach bill" at bounding box center [648, 186] width 79 height 23
click at [0, 0] on input "Attach bill" at bounding box center [0, 0] width 0 height 0
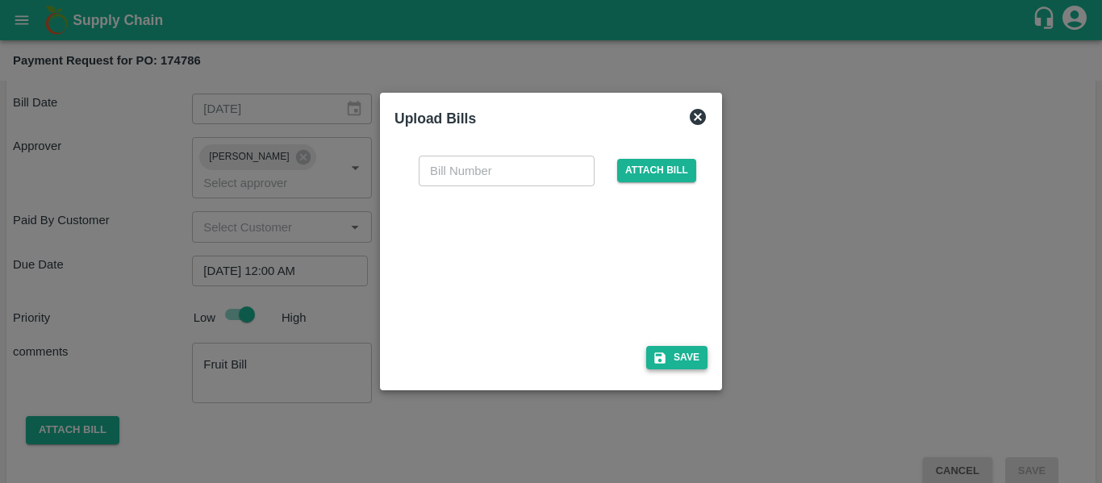
click at [669, 359] on button "Save" at bounding box center [676, 357] width 61 height 23
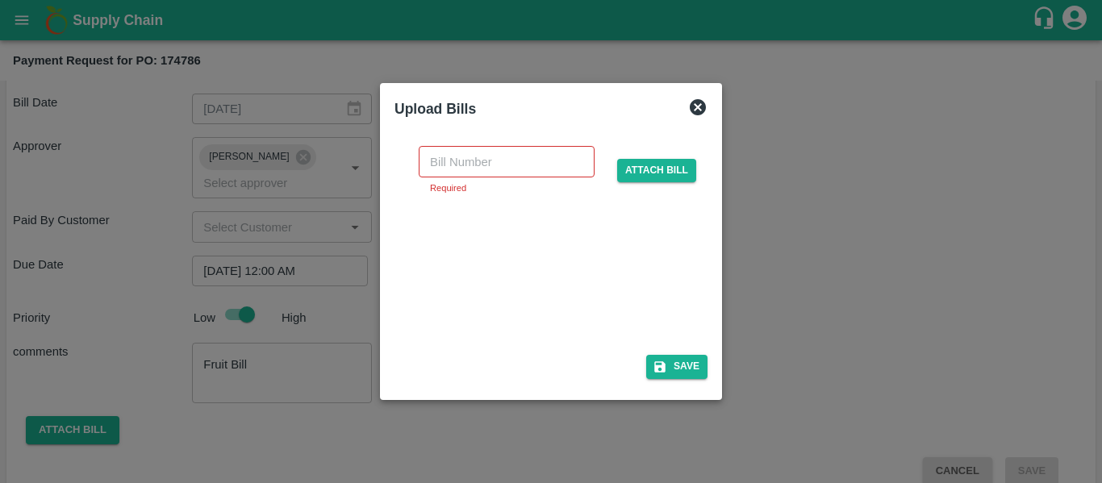
click at [532, 273] on div at bounding box center [548, 269] width 242 height 85
click at [454, 158] on input "text" at bounding box center [507, 161] width 176 height 31
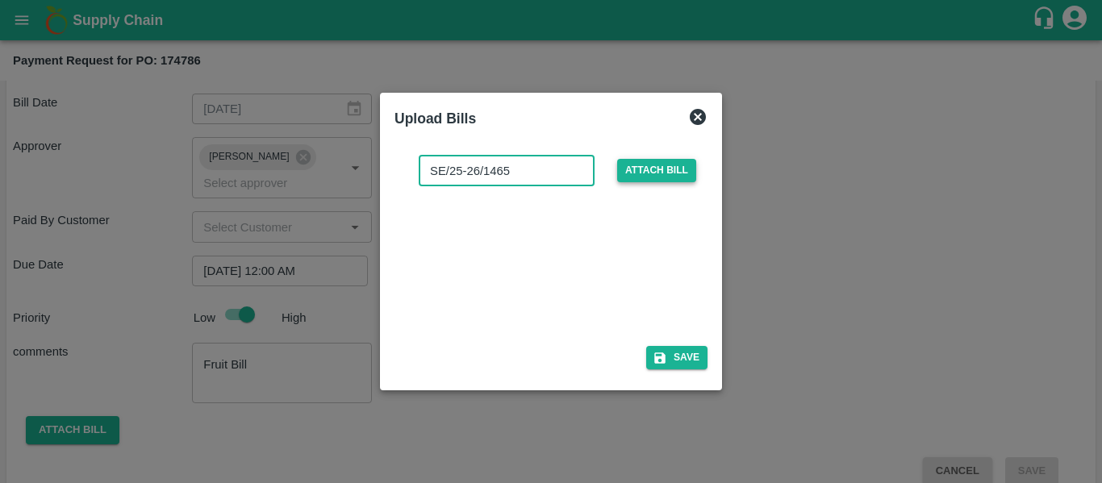
type input "SE/25-26/1465"
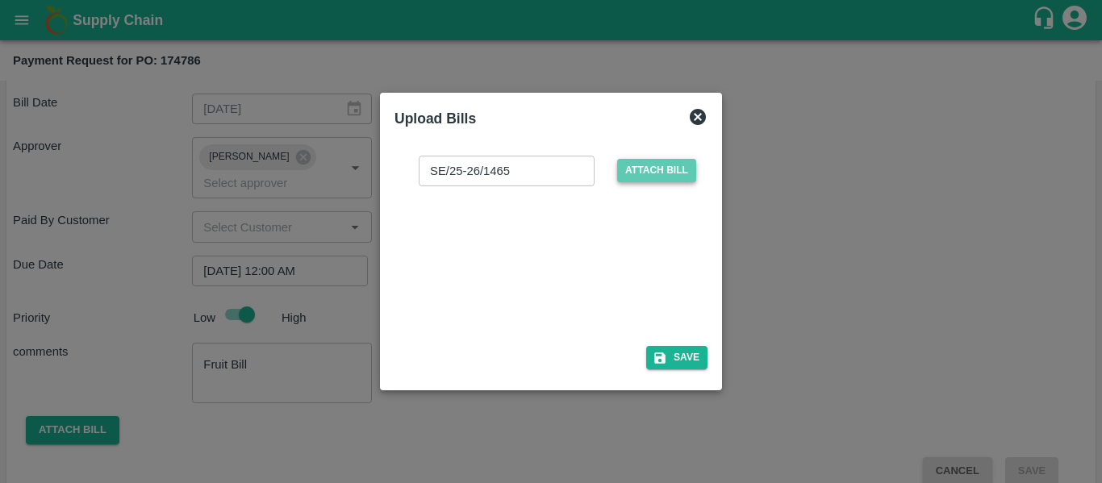
click at [667, 176] on span "Attach bill" at bounding box center [656, 170] width 79 height 23
click at [0, 0] on input "Attach bill" at bounding box center [0, 0] width 0 height 0
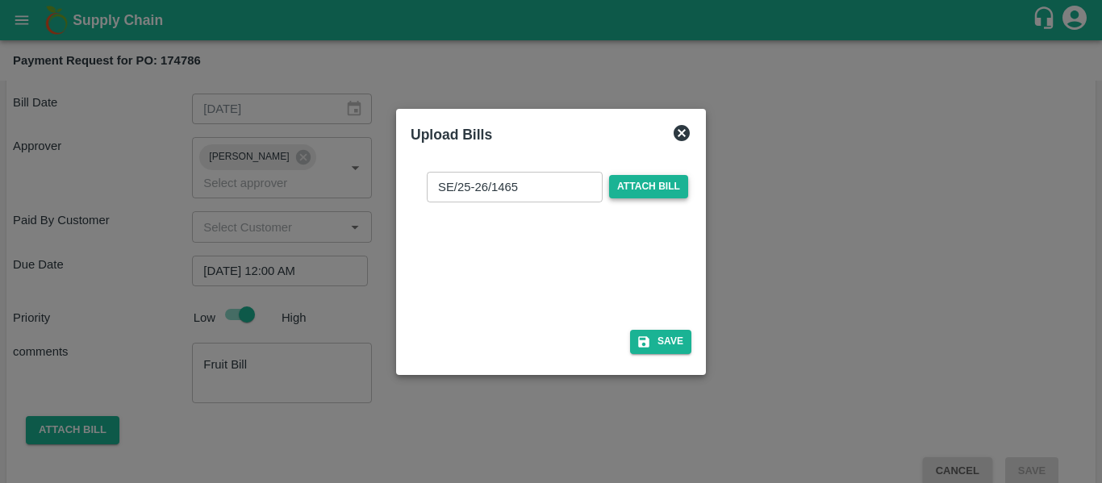
click at [661, 187] on span "Attach bill" at bounding box center [648, 186] width 79 height 23
click at [0, 0] on input "Attach bill" at bounding box center [0, 0] width 0 height 0
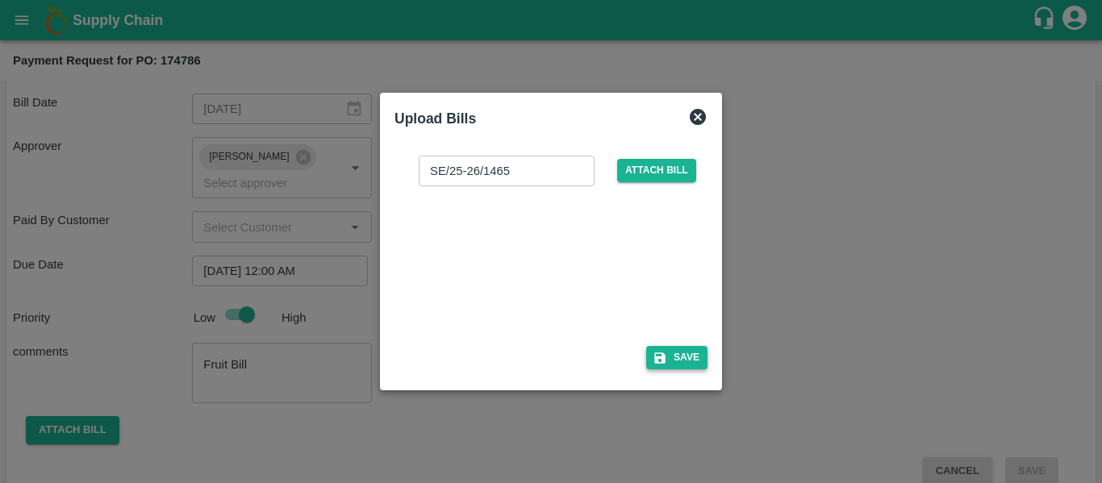
click at [705, 361] on button "Save" at bounding box center [676, 357] width 61 height 23
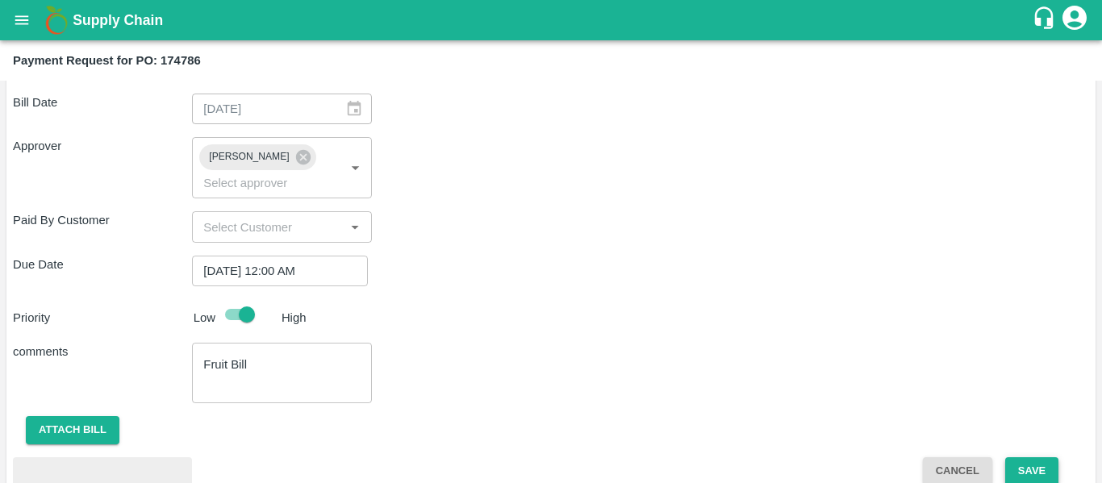
click at [1033, 457] on button "Save" at bounding box center [1031, 471] width 53 height 28
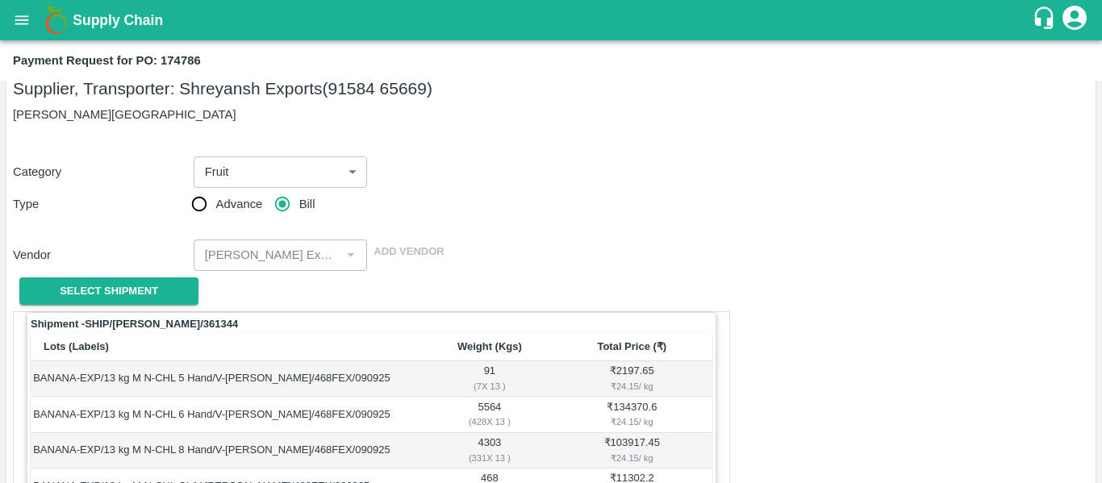
scroll to position [0, 0]
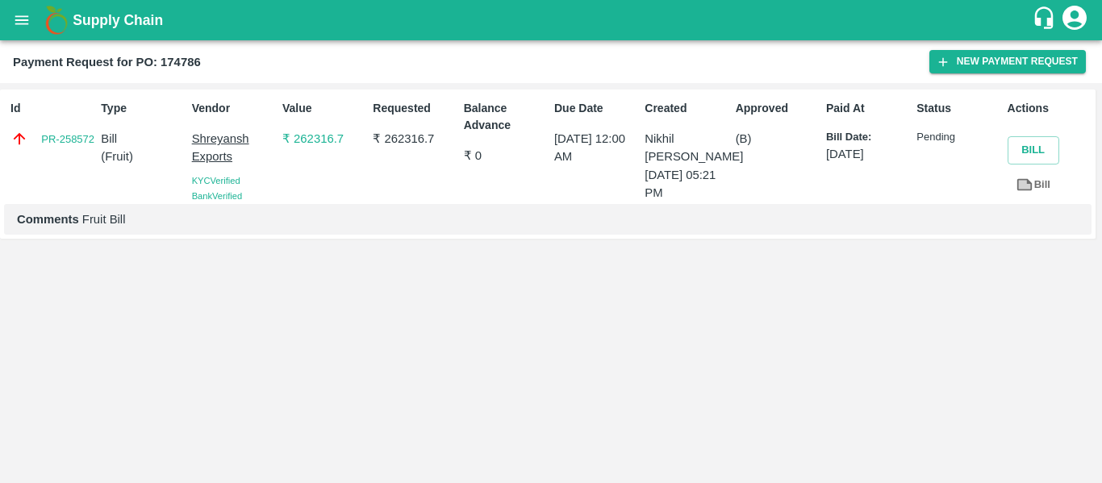
click at [1033, 184] on link "Bill" at bounding box center [1033, 185] width 52 height 28
click at [1036, 180] on link "Bill" at bounding box center [1033, 185] width 52 height 28
click at [20, 30] on button "open drawer" at bounding box center [21, 20] width 37 height 37
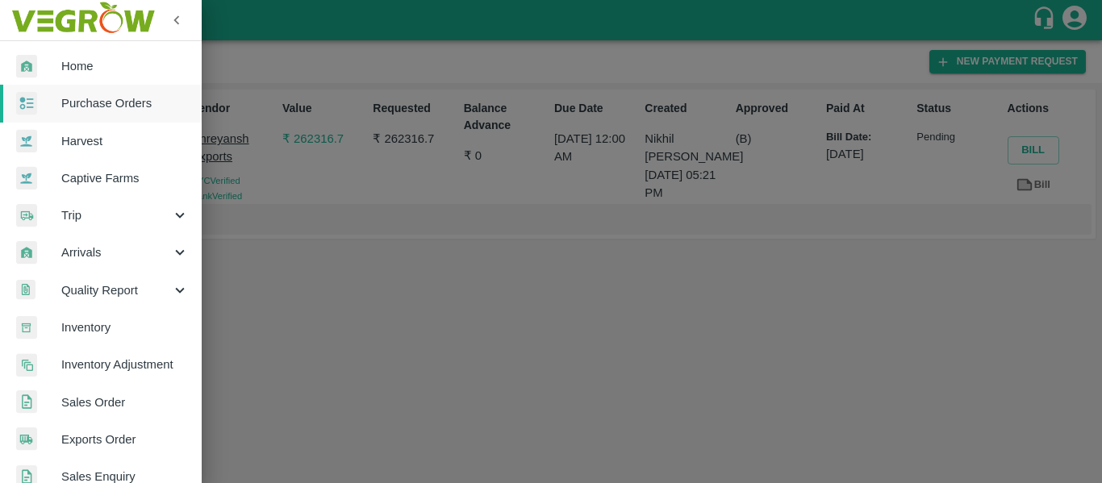
click at [97, 101] on span "Purchase Orders" at bounding box center [124, 103] width 127 height 18
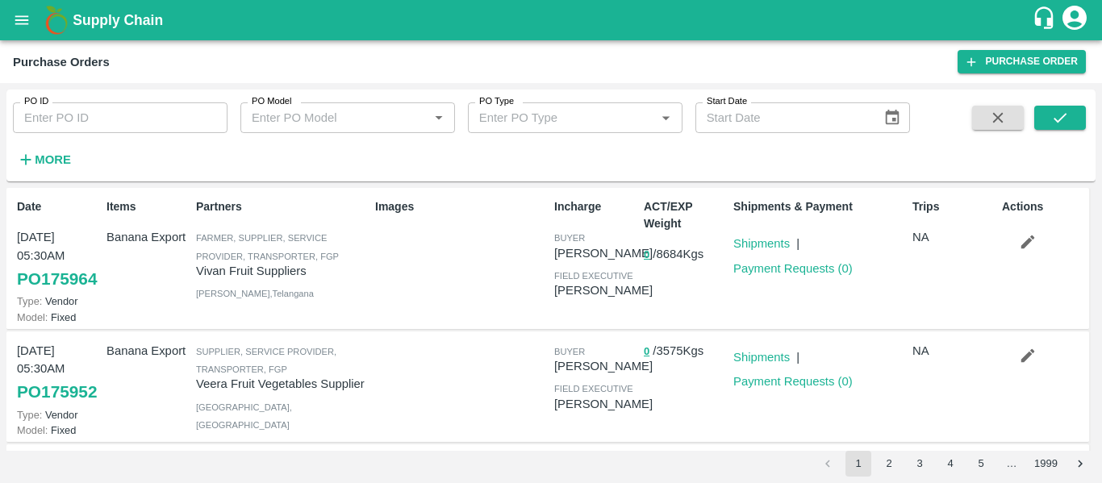
click at [81, 123] on input "PO ID" at bounding box center [120, 117] width 215 height 31
paste input "175079"
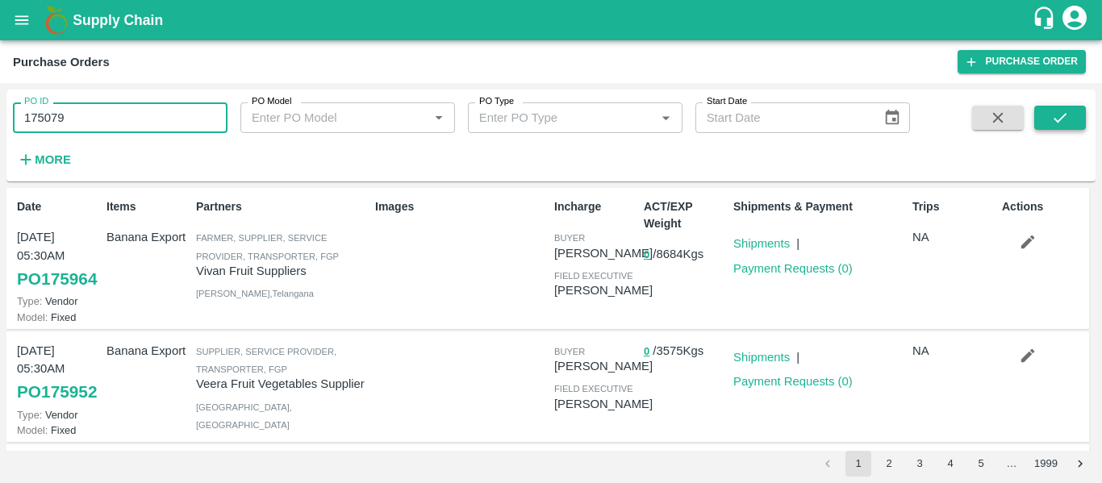
type input "175079"
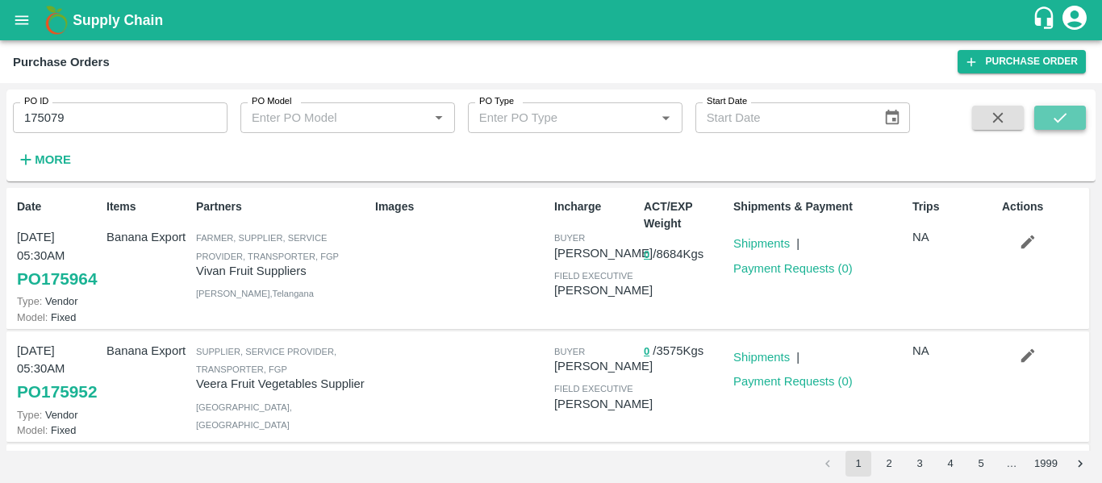
click at [1047, 112] on button "submit" at bounding box center [1060, 118] width 52 height 24
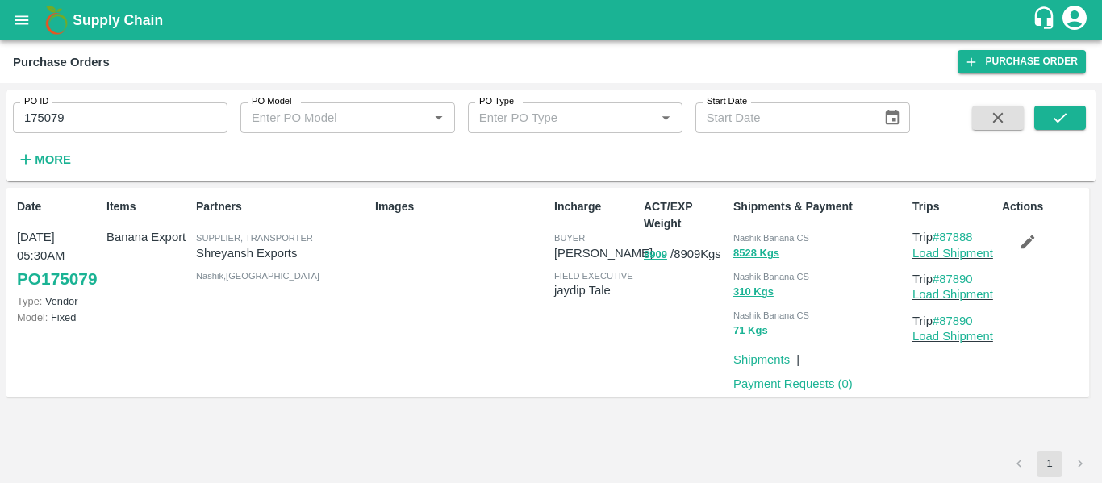
click at [758, 382] on link "Payment Requests ( 0 )" at bounding box center [792, 383] width 119 height 13
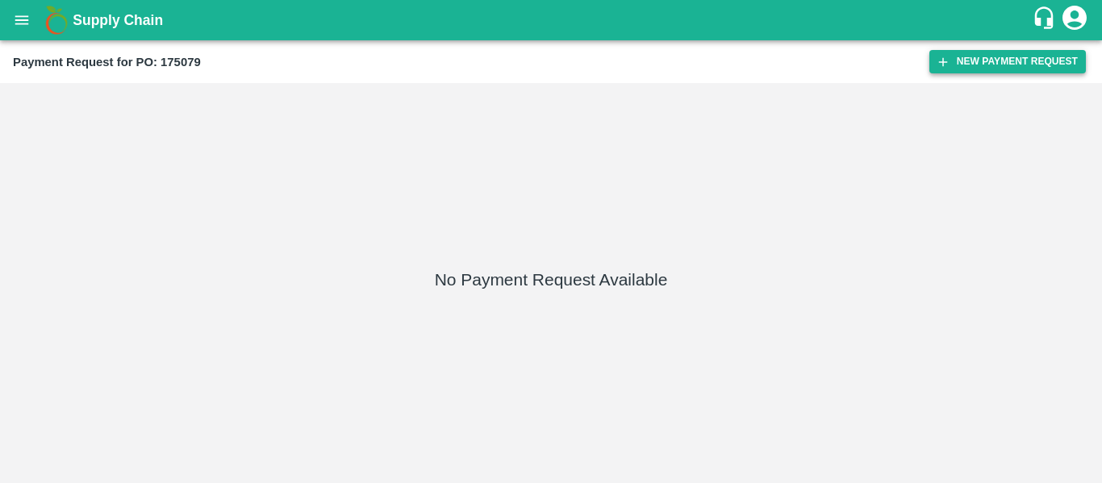
click at [1016, 59] on button "New Payment Request" at bounding box center [1007, 61] width 156 height 23
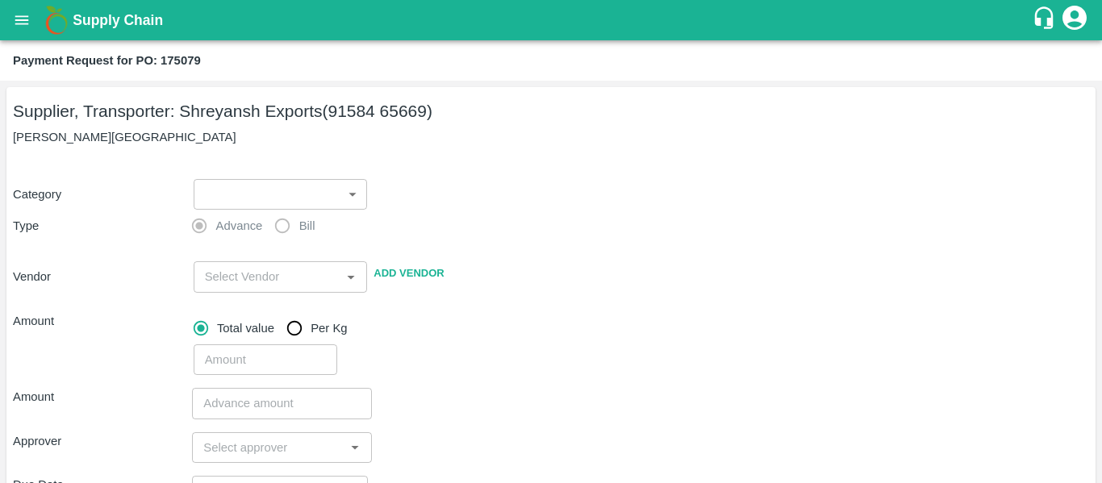
click at [295, 198] on body "Supply Chain Payment Request for PO: 175079 Supplier, Transporter: [PERSON_NAME…" at bounding box center [551, 241] width 1102 height 483
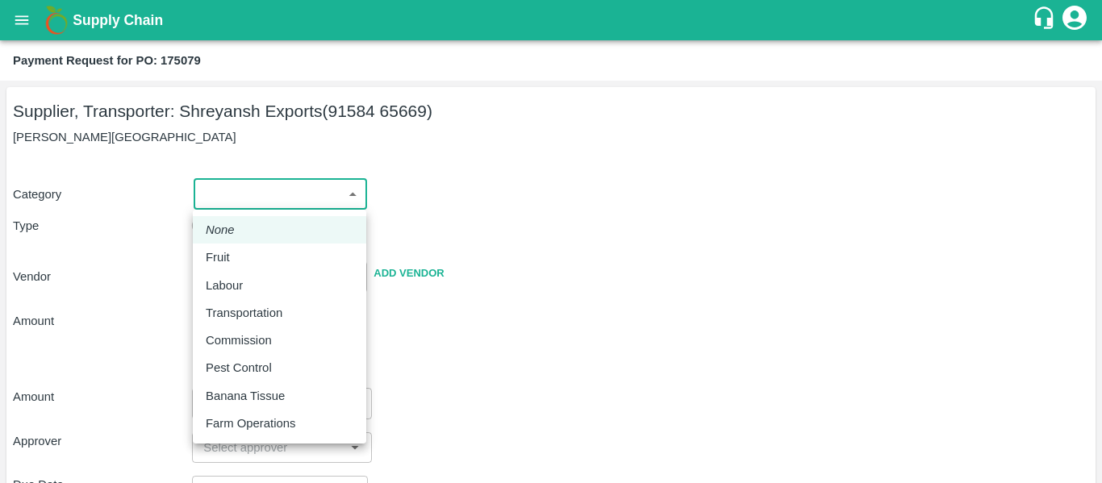
click at [257, 257] on div "Fruit" at bounding box center [280, 257] width 148 height 18
type input "1"
type input "[PERSON_NAME] Exports - 91584 65669(Supplier, Transporter)"
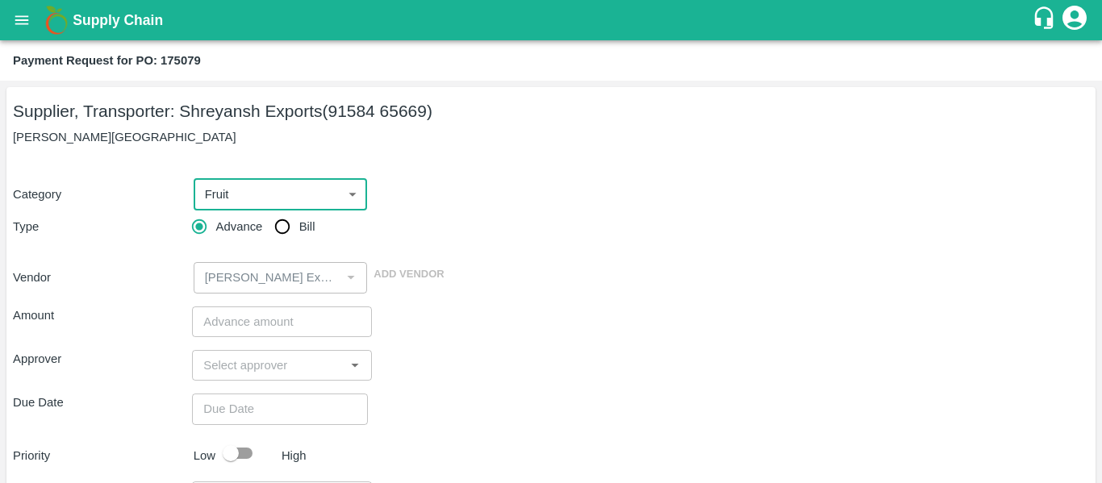
click at [284, 234] on input "Bill" at bounding box center [282, 227] width 32 height 32
radio input "true"
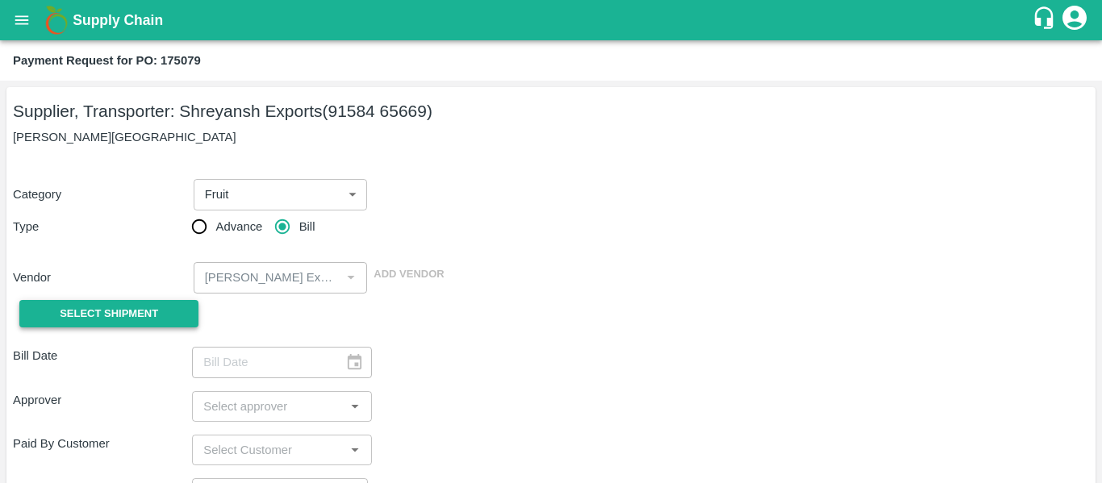
click at [119, 325] on button "Select Shipment" at bounding box center [108, 314] width 179 height 28
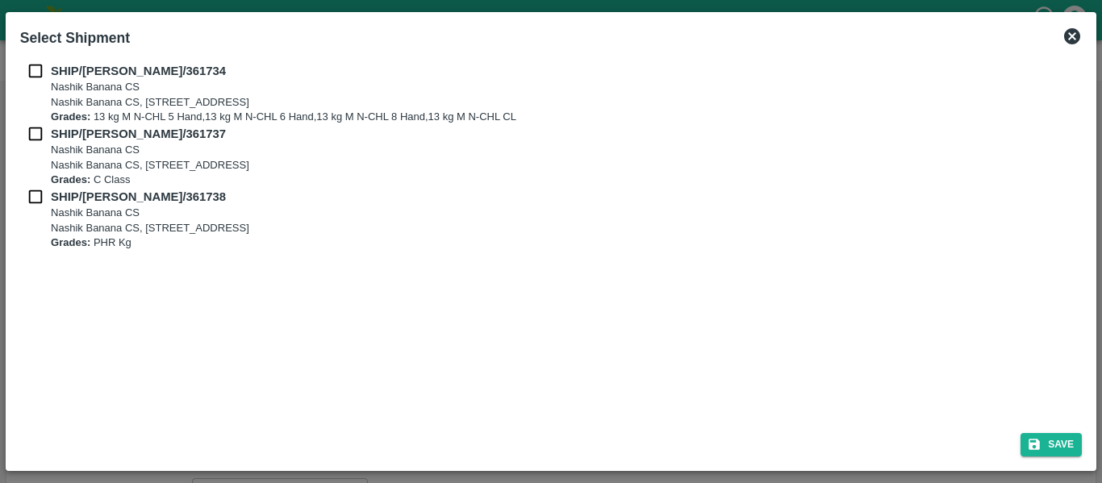
click at [31, 73] on input "checkbox" at bounding box center [35, 71] width 31 height 18
checkbox input "true"
click at [38, 135] on input "checkbox" at bounding box center [35, 134] width 31 height 18
checkbox input "true"
click at [40, 187] on div "SHIP/[PERSON_NAME]/361737 Nashik Banana CS [STREET_ADDRESS] Grades: C Class" at bounding box center [550, 156] width 1061 height 63
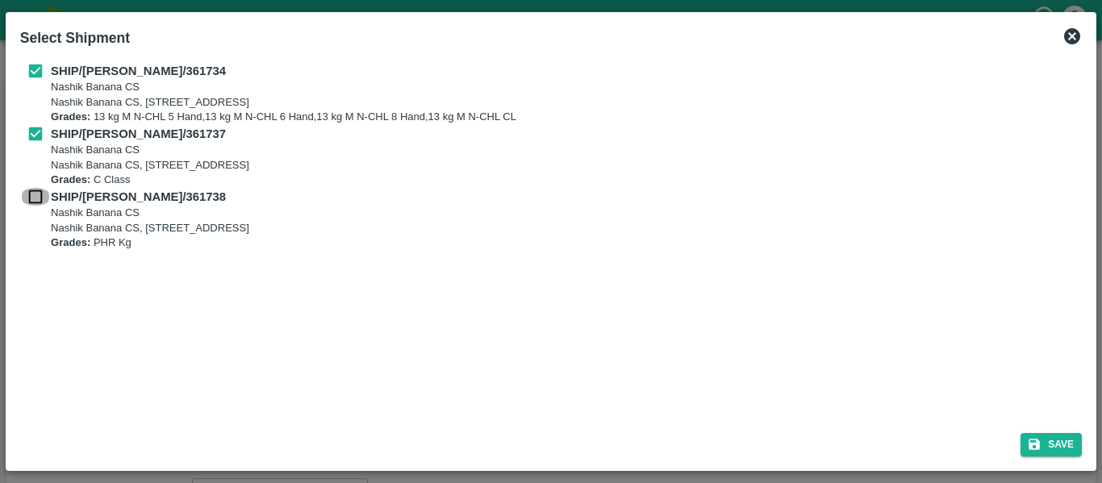
click at [37, 191] on input "checkbox" at bounding box center [35, 197] width 31 height 18
checkbox input "true"
click at [1040, 443] on icon "submit" at bounding box center [1034, 444] width 15 height 15
type input "[DATE]"
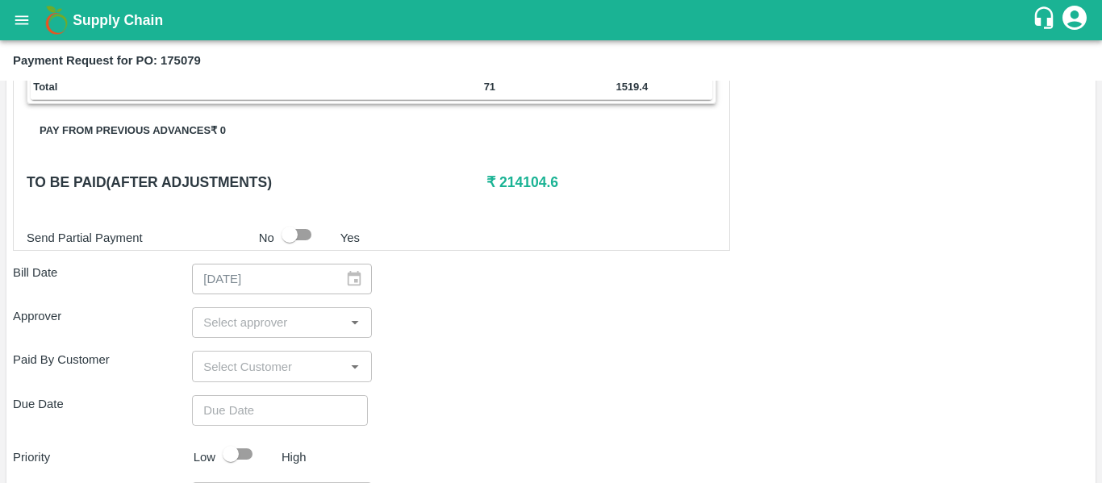
scroll to position [705, 0]
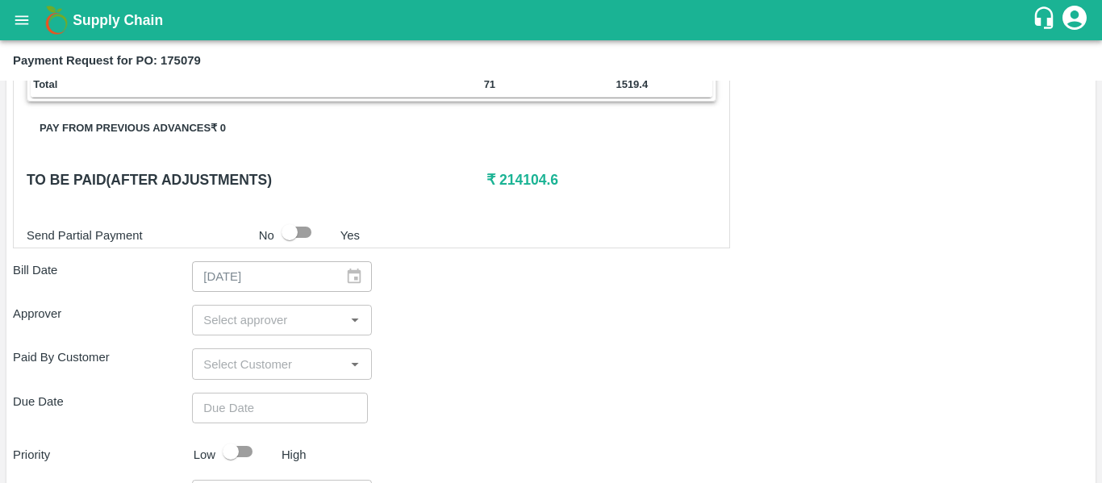
click at [247, 323] on input "input" at bounding box center [268, 320] width 143 height 21
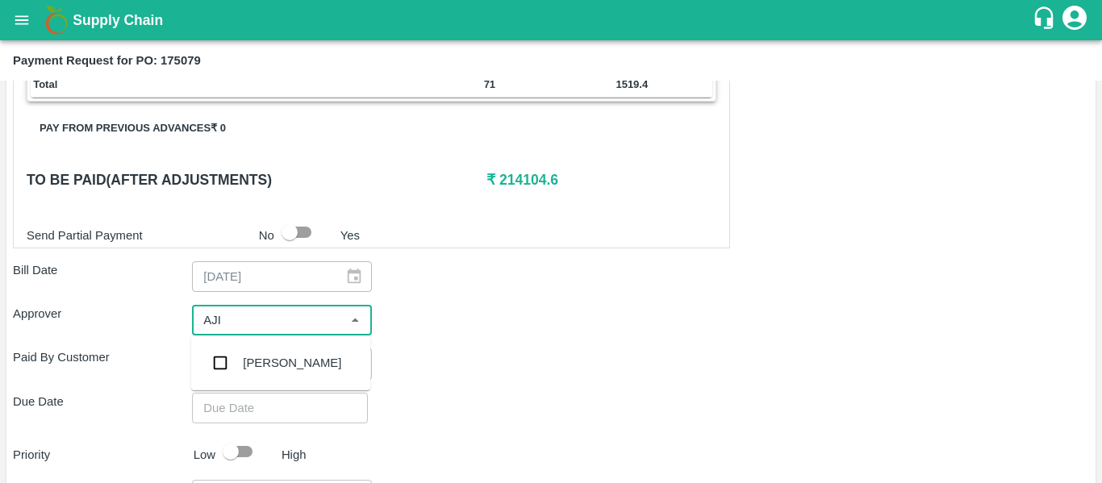
type input "AJIT"
click at [255, 359] on div "[PERSON_NAME]" at bounding box center [292, 363] width 98 height 18
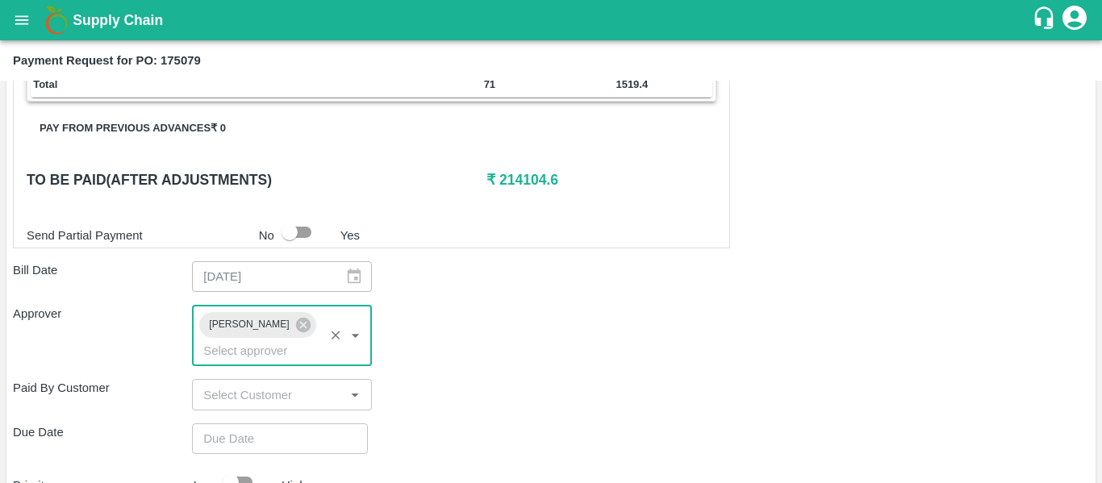
type input "DD/MM/YYYY hh:mm aa"
click at [267, 423] on input "DD/MM/YYYY hh:mm aa" at bounding box center [274, 438] width 165 height 31
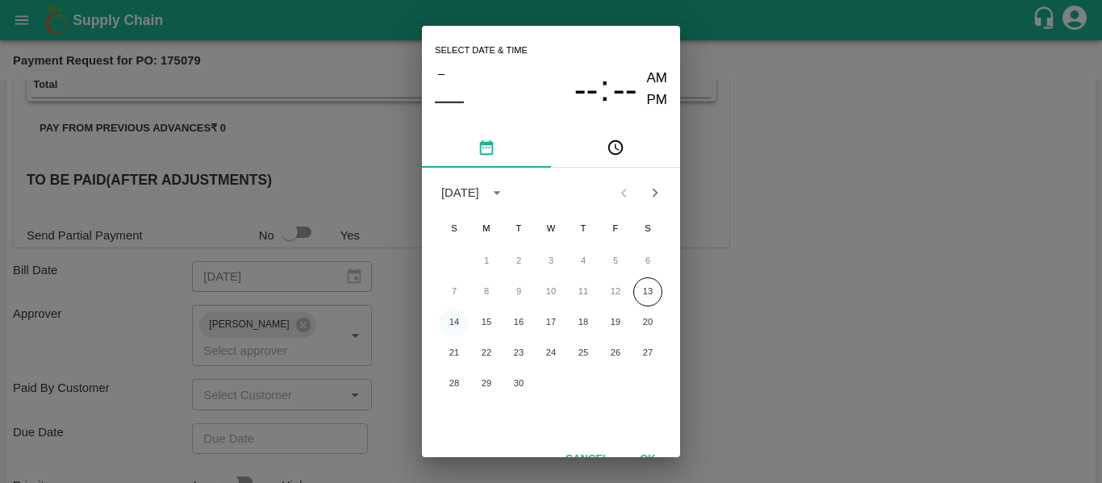
click at [462, 322] on button "14" at bounding box center [454, 322] width 29 height 29
type input "[DATE] 12:00 AM"
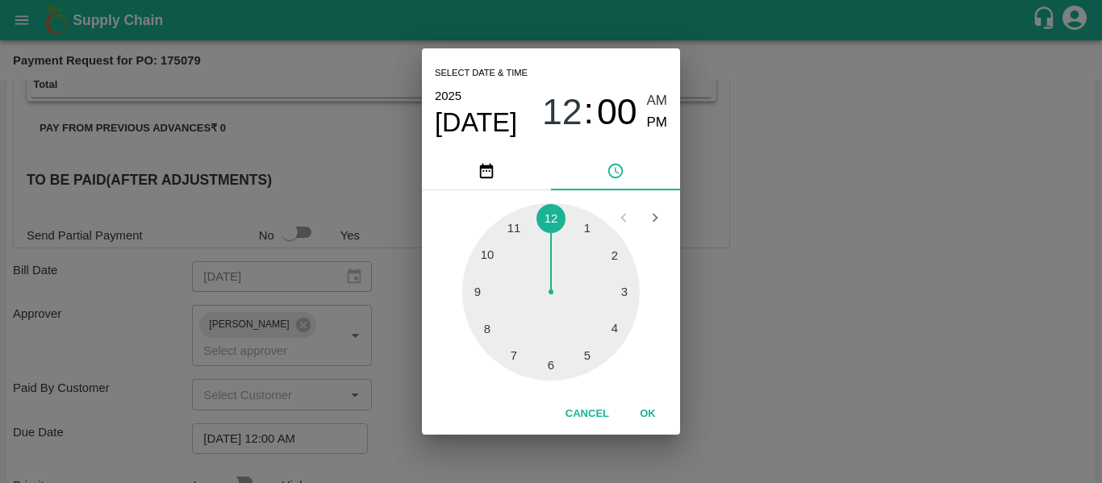
click at [705, 302] on div "Select date & time [DATE] 12 : 00 AM PM 1 2 3 4 5 6 7 8 9 10 11 12 Cancel OK" at bounding box center [551, 241] width 1102 height 483
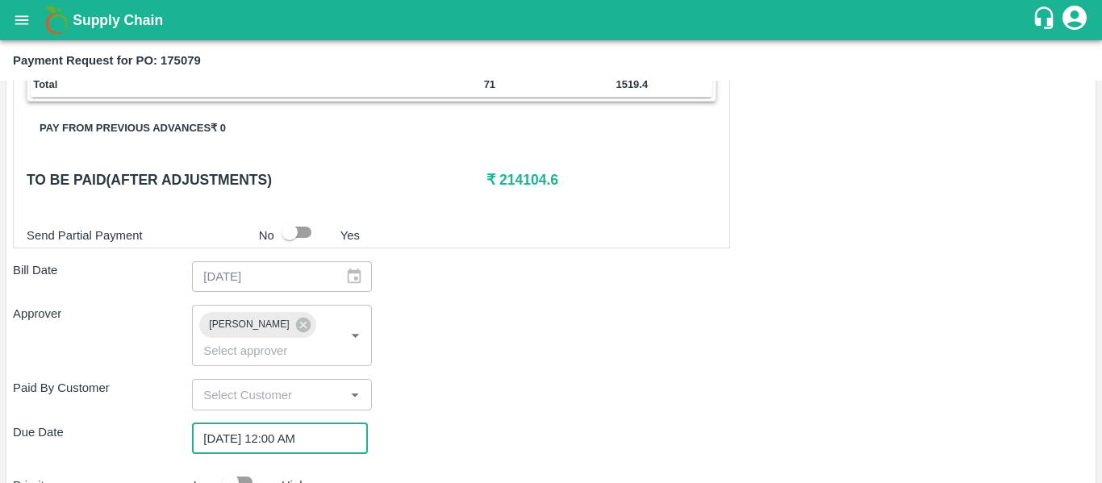
click at [241, 467] on input "checkbox" at bounding box center [231, 482] width 92 height 31
checkbox input "true"
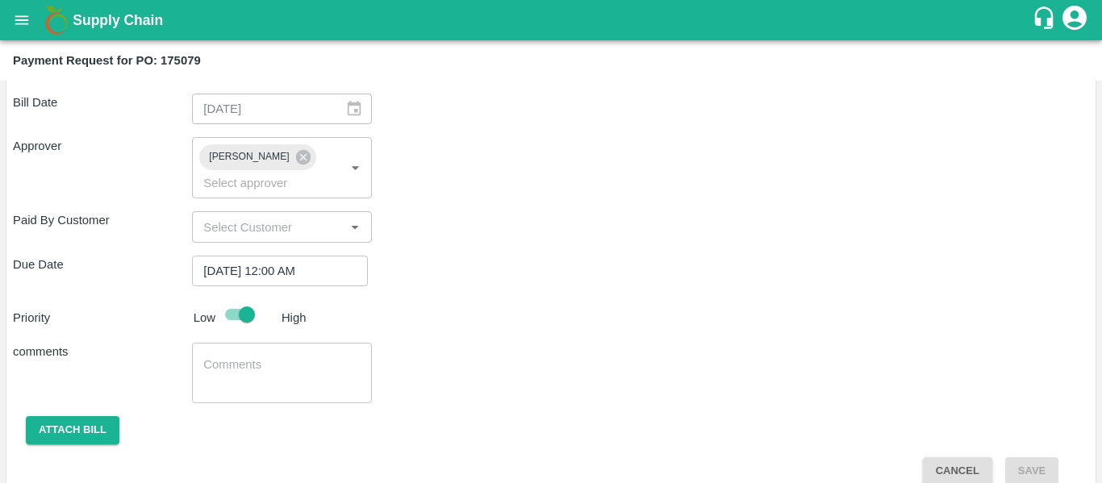
click at [201, 343] on div "x ​" at bounding box center [281, 373] width 179 height 60
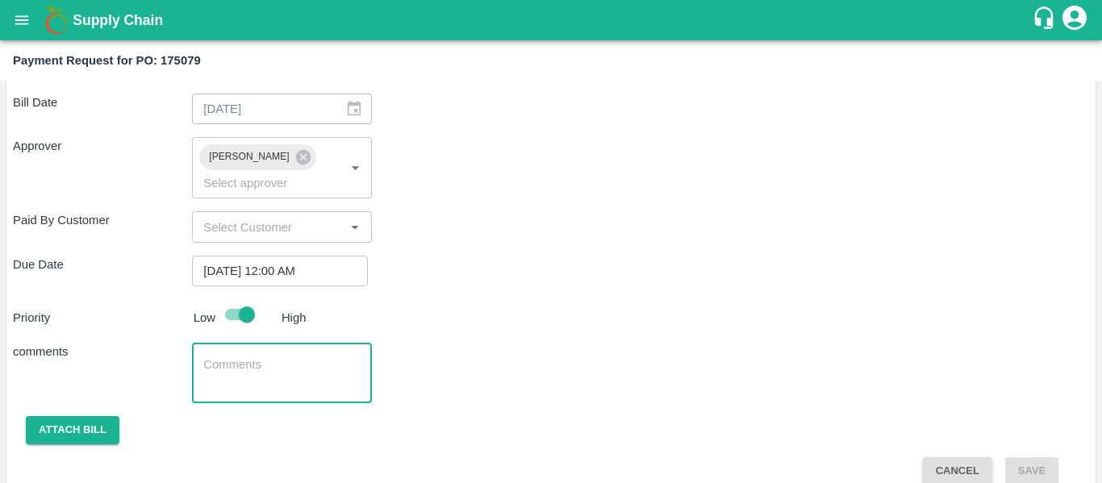
click at [238, 343] on div "x ​" at bounding box center [281, 373] width 179 height 60
type textarea "Fruit Bill"
click at [98, 416] on button "Attach bill" at bounding box center [73, 430] width 94 height 28
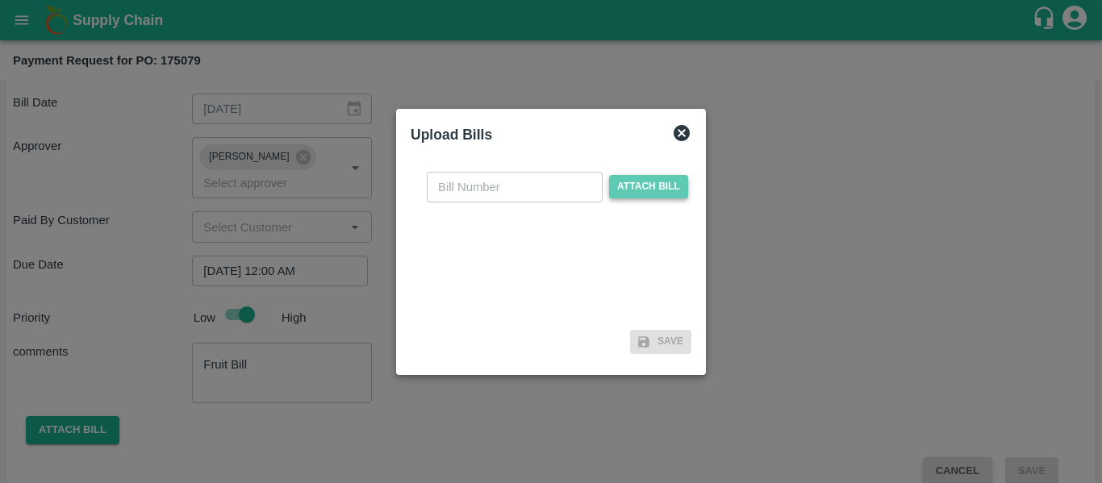
click at [642, 192] on span "Attach bill" at bounding box center [648, 186] width 79 height 23
click at [0, 0] on input "Attach bill" at bounding box center [0, 0] width 0 height 0
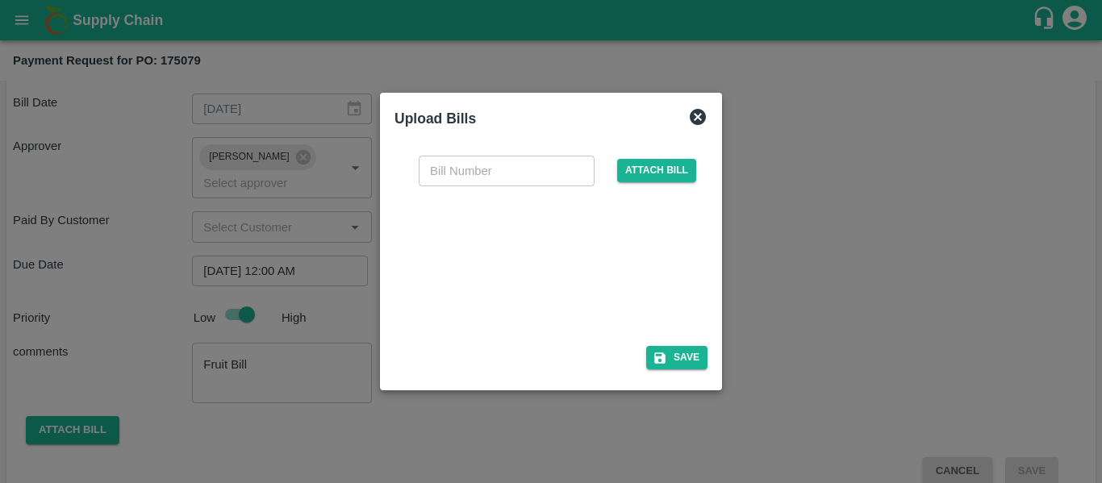
click at [546, 254] on div at bounding box center [548, 261] width 242 height 85
click at [423, 176] on input "text" at bounding box center [507, 171] width 176 height 31
type input "SE/25-26/1466"
click at [703, 357] on button "Save" at bounding box center [676, 357] width 61 height 23
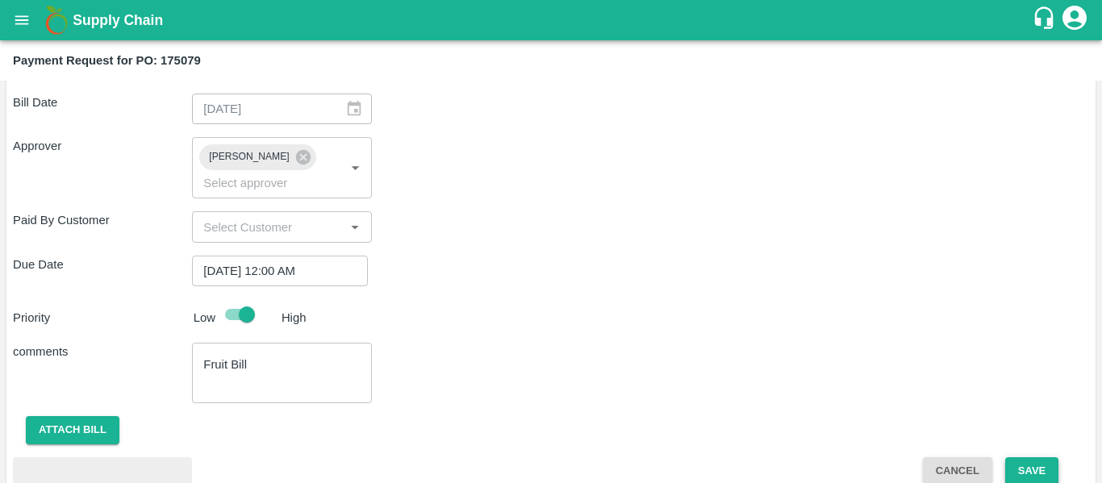
click at [1019, 457] on button "Save" at bounding box center [1031, 471] width 53 height 28
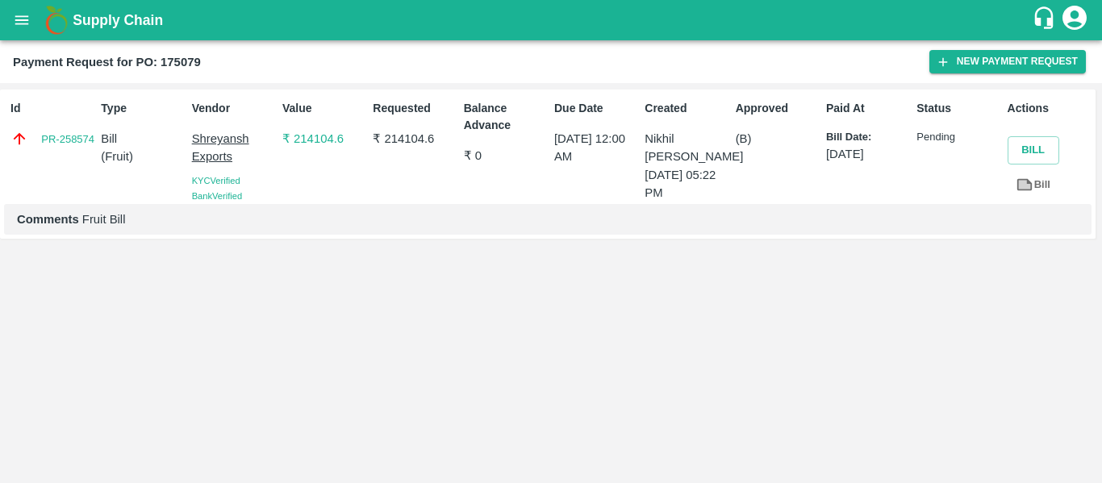
click at [23, 16] on icon "open drawer" at bounding box center [22, 19] width 14 height 9
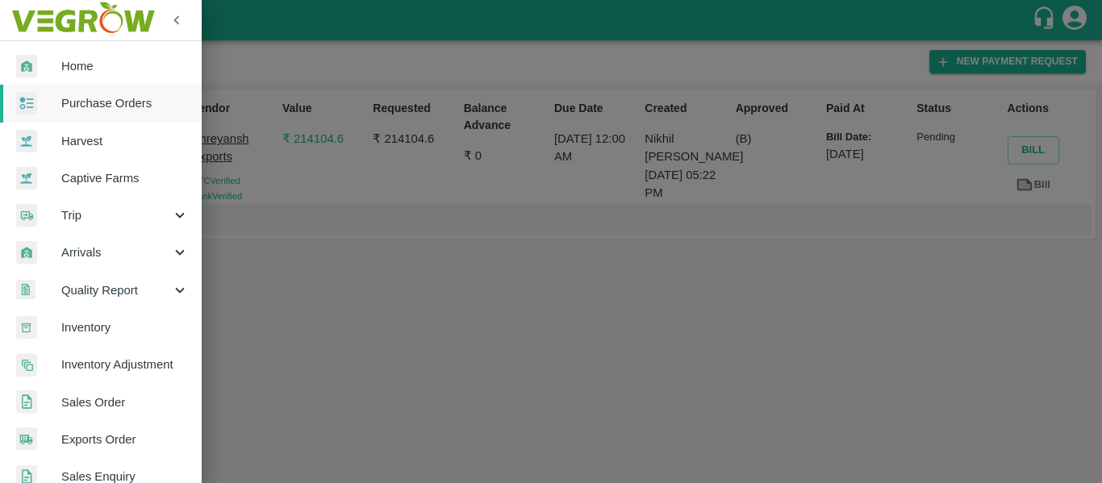
click at [86, 94] on link "Purchase Orders" at bounding box center [101, 103] width 202 height 37
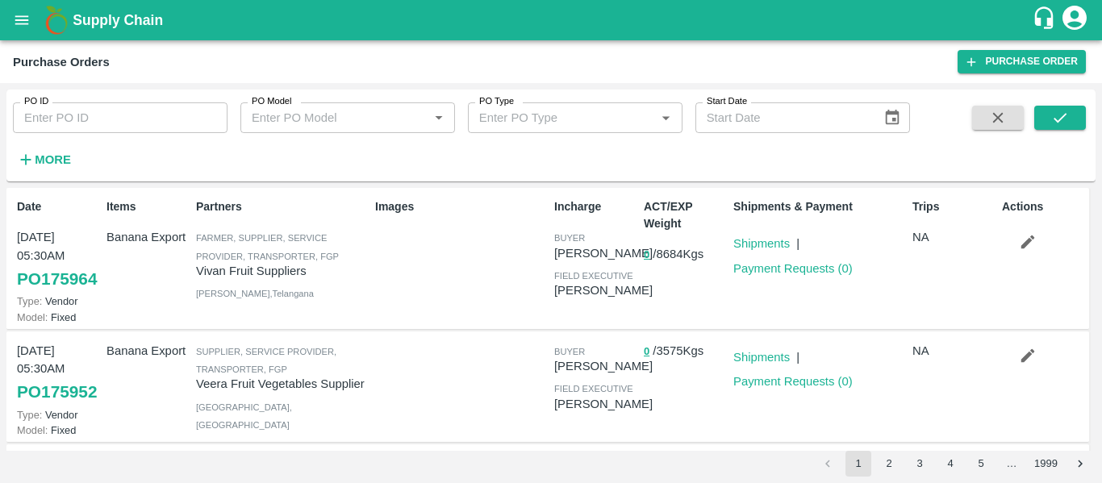
click at [118, 102] on input "PO ID" at bounding box center [120, 117] width 215 height 31
paste input "175093"
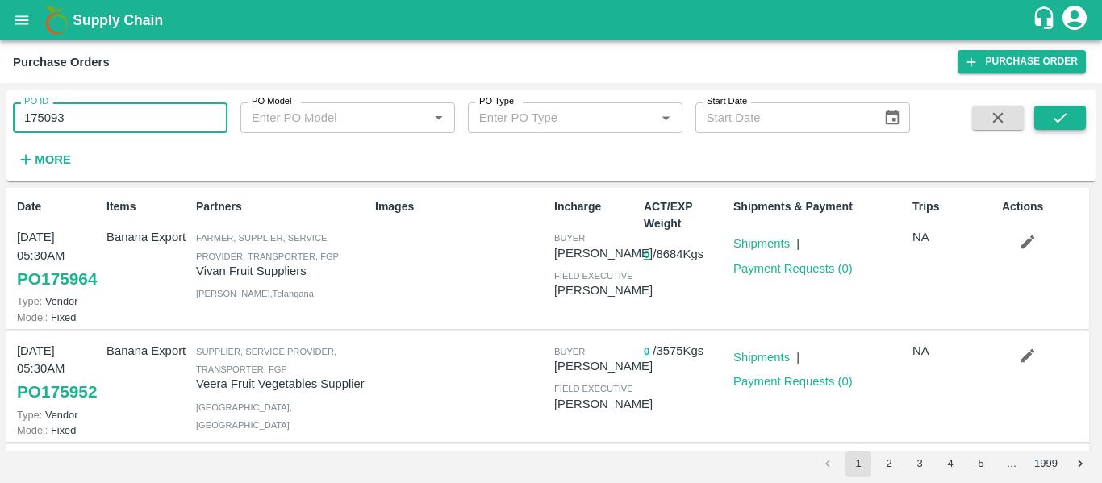
type input "175093"
click at [1069, 111] on icon "submit" at bounding box center [1060, 118] width 18 height 18
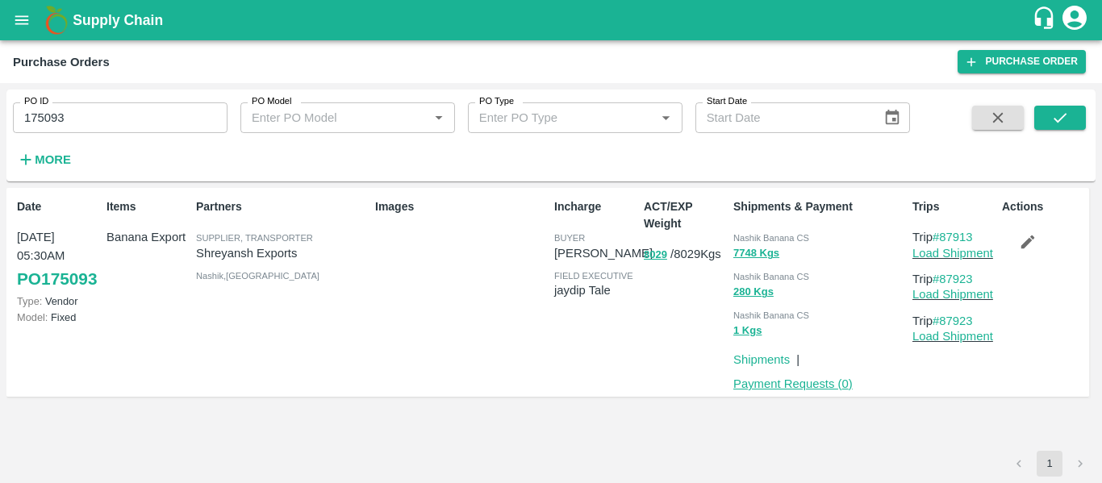
click at [783, 388] on link "Payment Requests ( 0 )" at bounding box center [792, 383] width 119 height 13
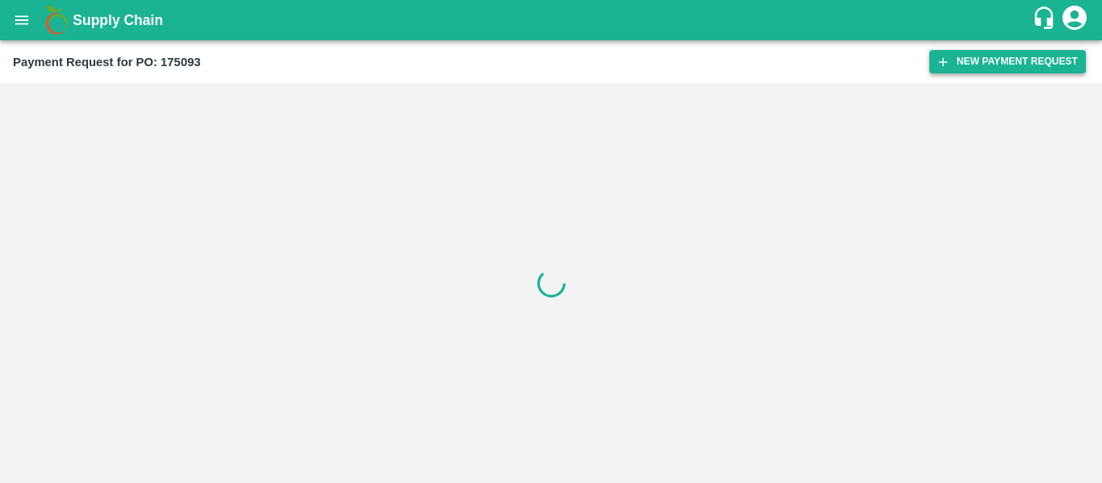
click at [982, 60] on button "New Payment Request" at bounding box center [1007, 61] width 156 height 23
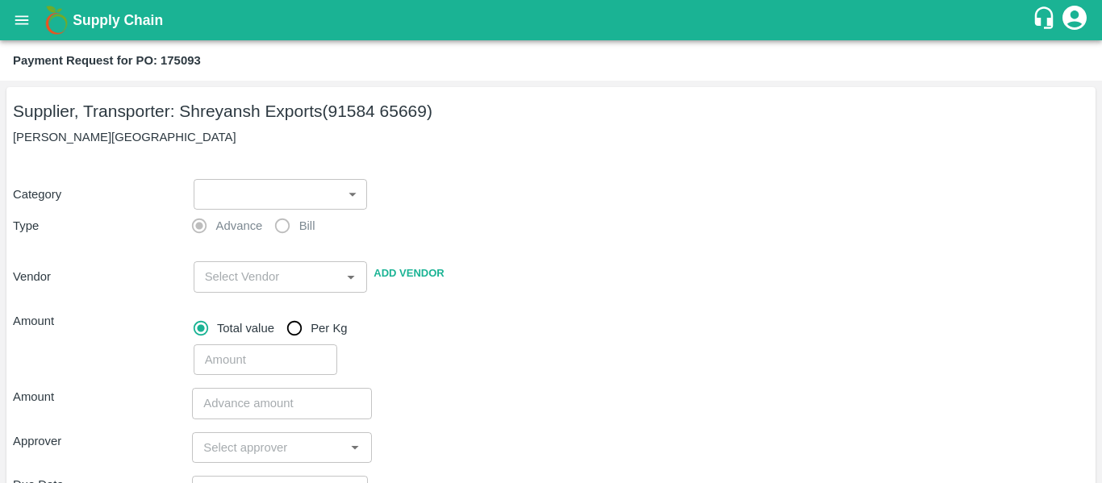
click at [289, 188] on body "Supply Chain Payment Request for PO: 175093 Supplier, Transporter: [PERSON_NAME…" at bounding box center [551, 241] width 1102 height 483
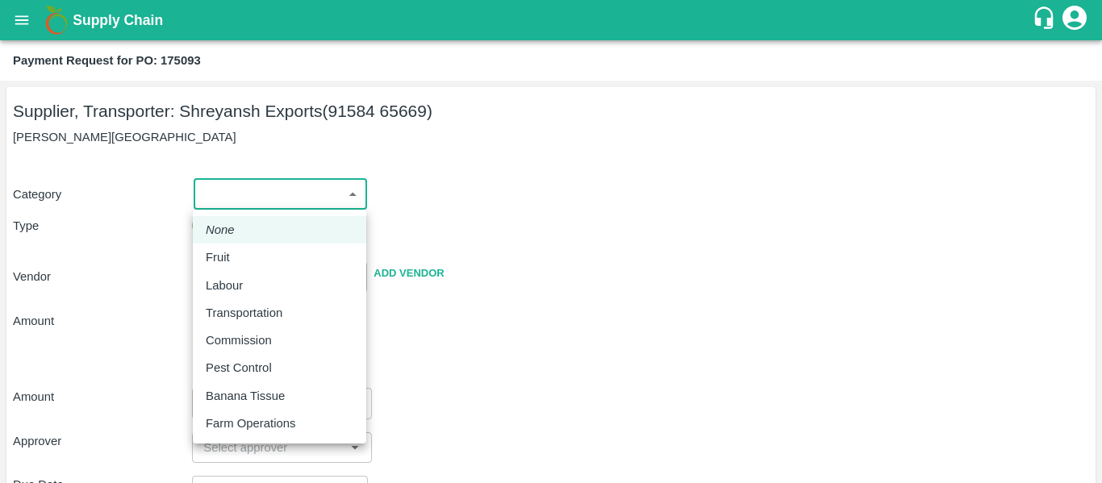
click at [216, 257] on p "Fruit" at bounding box center [218, 257] width 24 height 18
type input "1"
type input "[PERSON_NAME] Exports - 91584 65669(Supplier, Transporter)"
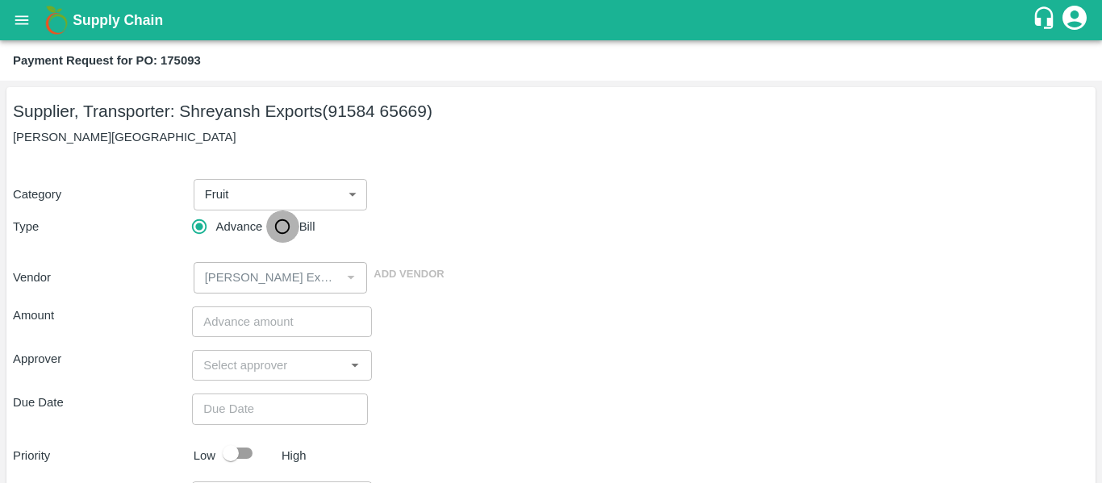
click at [277, 231] on input "Bill" at bounding box center [282, 227] width 32 height 32
radio input "true"
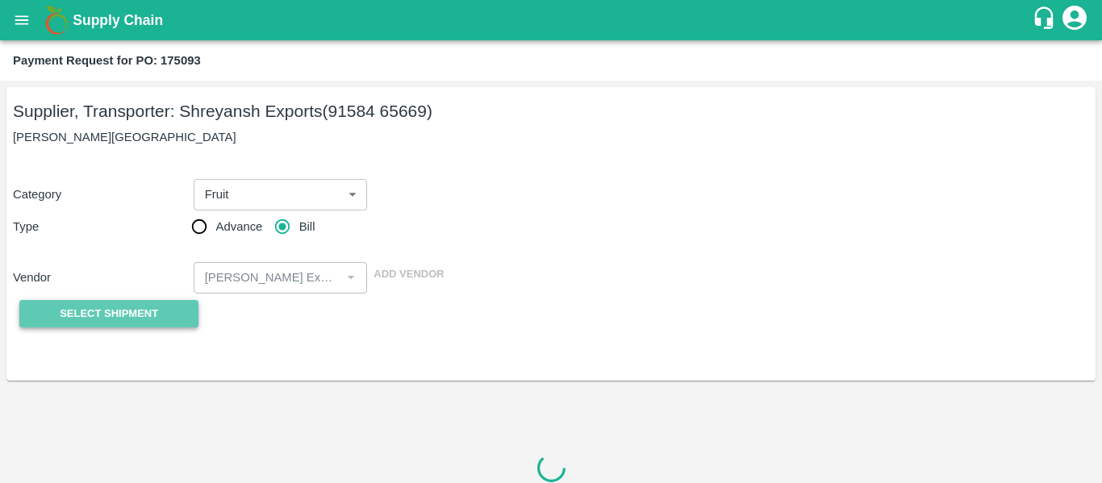
click at [137, 311] on span "Select Shipment" at bounding box center [109, 314] width 98 height 19
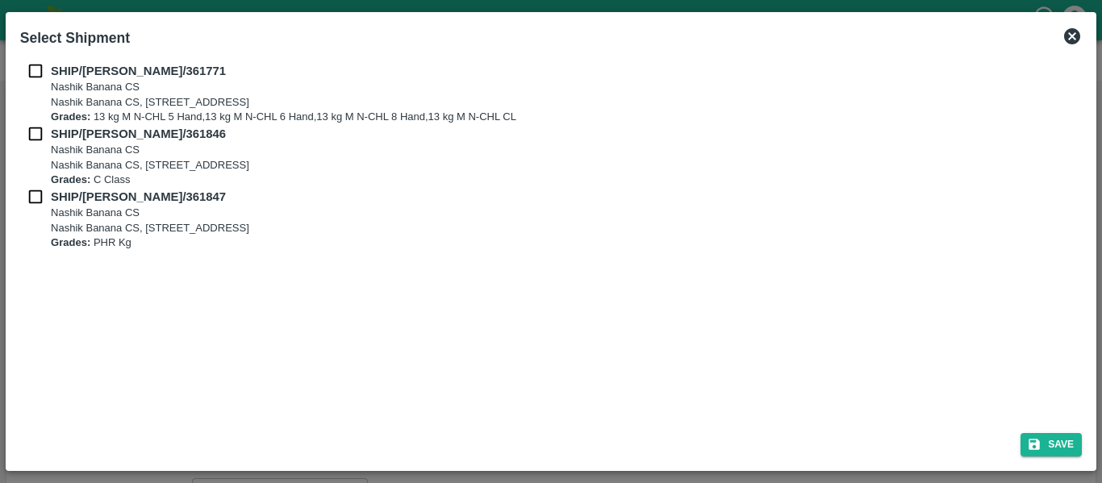
click at [48, 71] on input "checkbox" at bounding box center [35, 71] width 31 height 18
checkbox input "true"
click at [50, 121] on div "SHIP/NASH/361771 Nashik Banana CS Nashik Banana CS, Gat No. 314/2/1, A/p- Mohad…" at bounding box center [550, 93] width 1061 height 63
click at [49, 135] on input "checkbox" at bounding box center [35, 134] width 31 height 18
checkbox input "true"
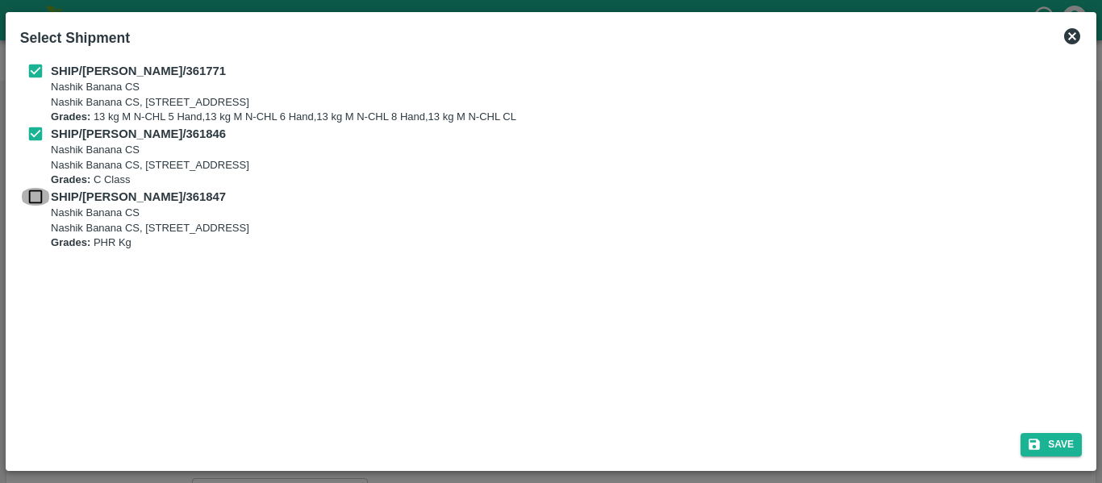
click at [44, 195] on input "checkbox" at bounding box center [35, 197] width 31 height 18
checkbox input "true"
click at [1037, 436] on button "Save" at bounding box center [1050, 444] width 61 height 23
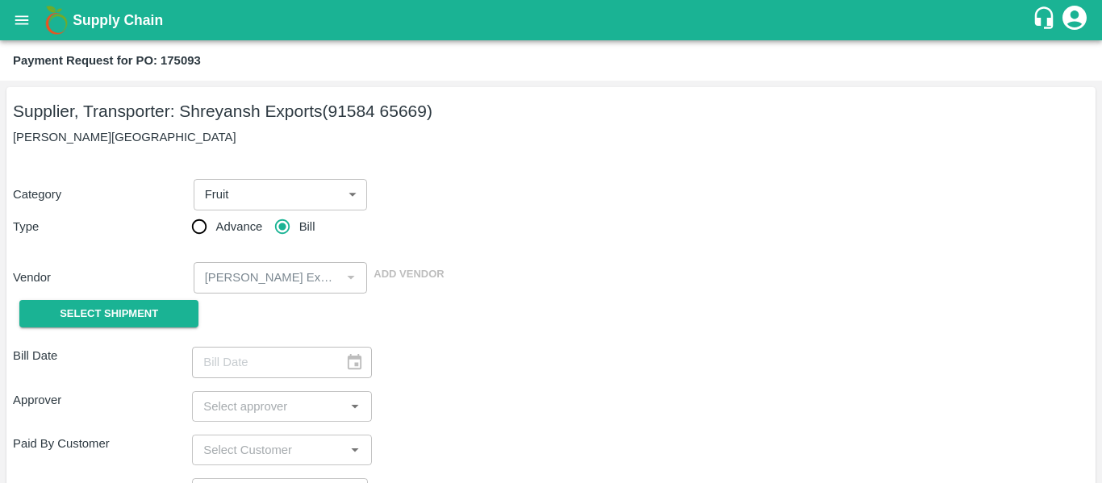
type input "[DATE]"
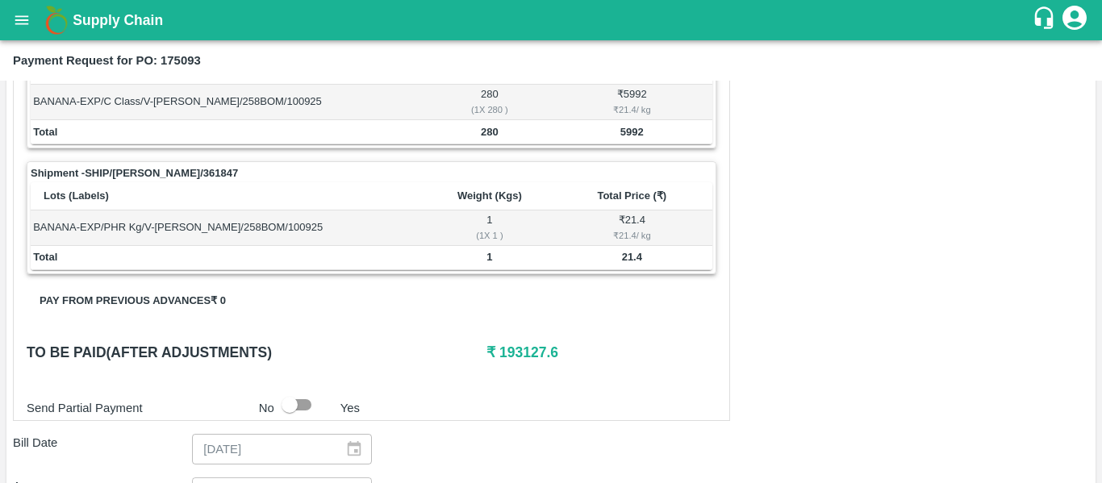
scroll to position [747, 0]
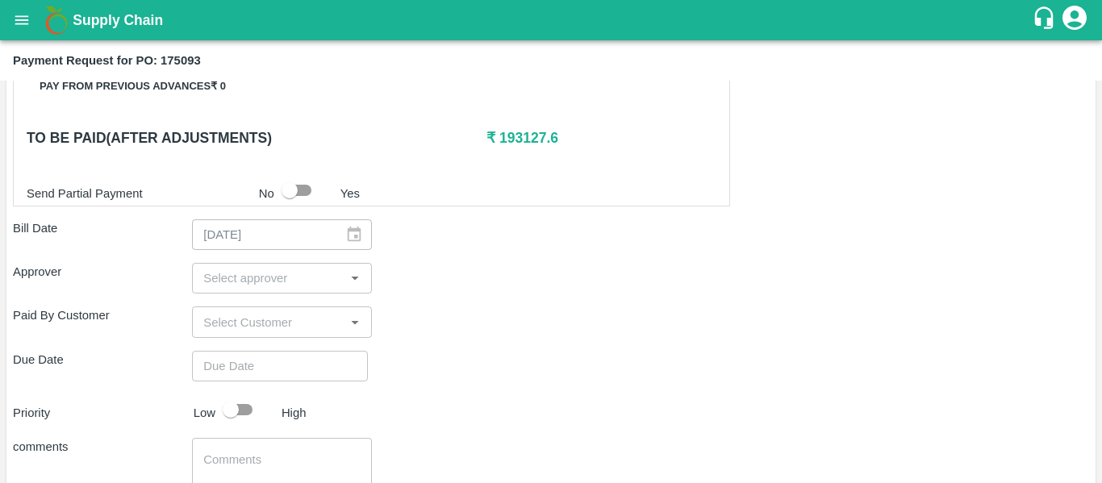
click at [210, 268] on input "input" at bounding box center [268, 278] width 143 height 21
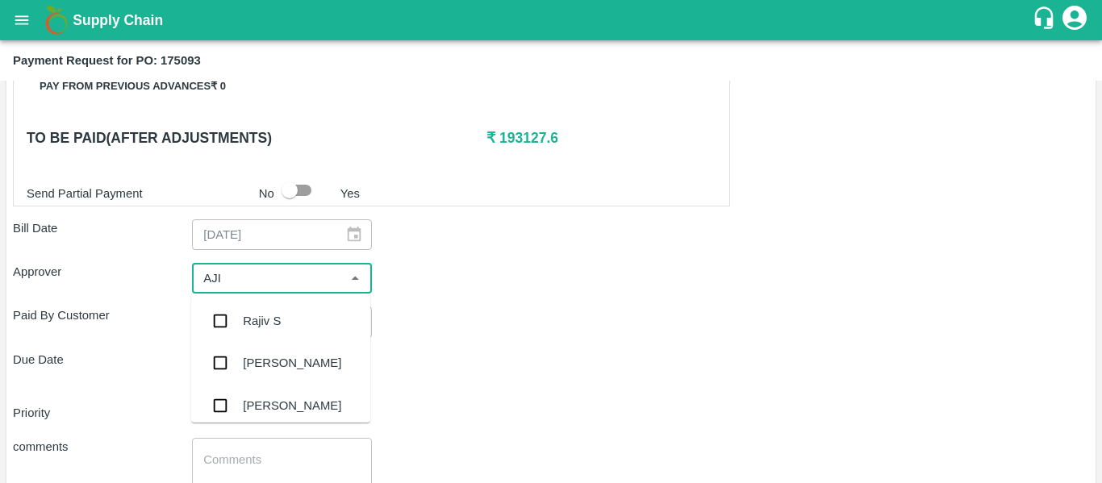
type input "AJIT"
click at [246, 302] on div "[PERSON_NAME]" at bounding box center [280, 321] width 179 height 42
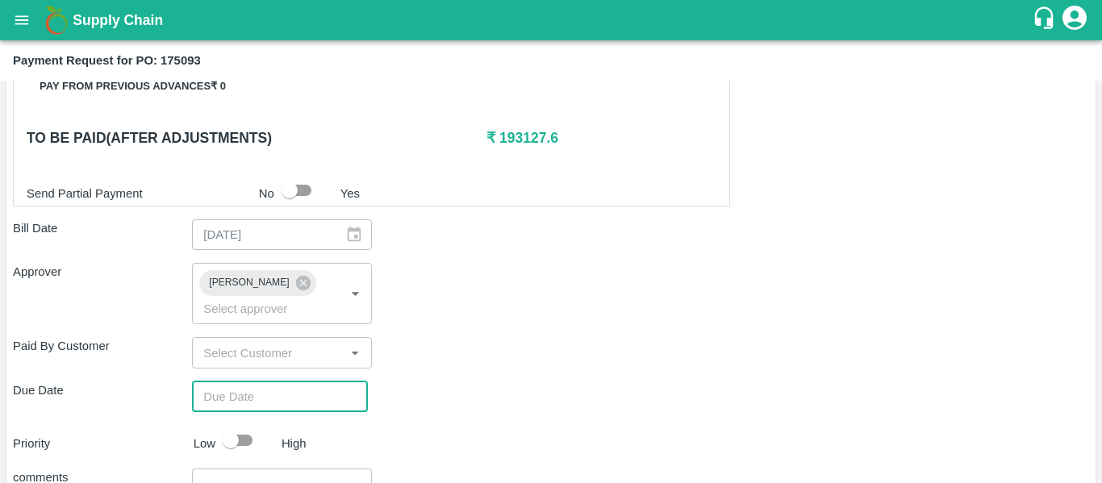
type input "DD/MM/YYYY hh:mm aa"
click at [271, 381] on input "DD/MM/YYYY hh:mm aa" at bounding box center [274, 396] width 165 height 31
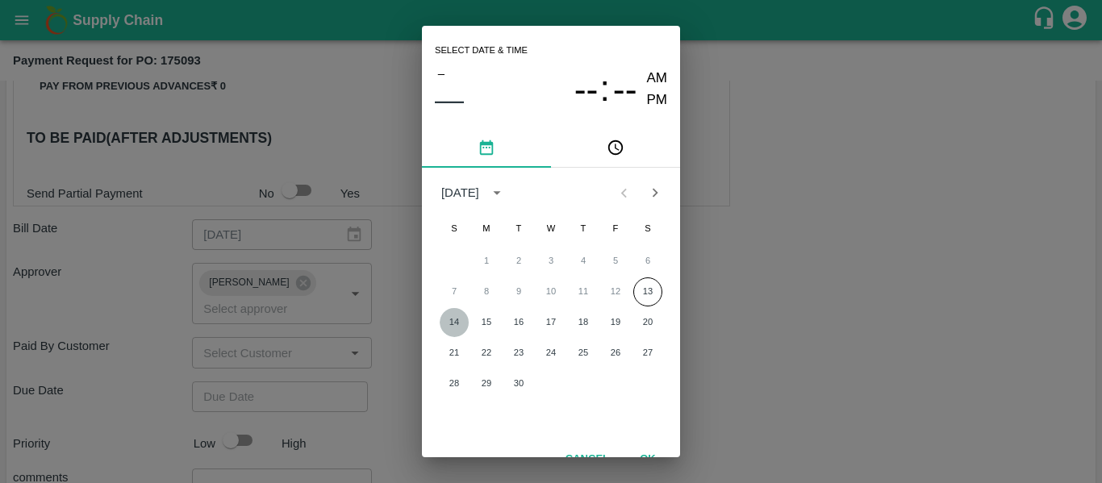
click at [459, 323] on button "14" at bounding box center [454, 322] width 29 height 29
type input "[DATE] 12:00 AM"
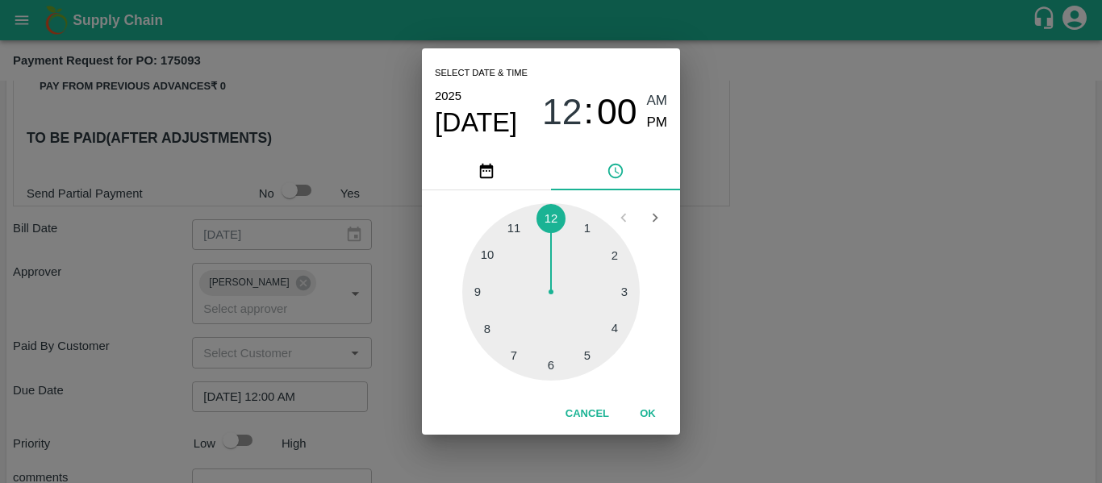
click at [754, 319] on div "Select date & time [DATE] 12 : 00 AM PM 1 2 3 4 5 6 7 8 9 10 11 12 Cancel OK" at bounding box center [551, 241] width 1102 height 483
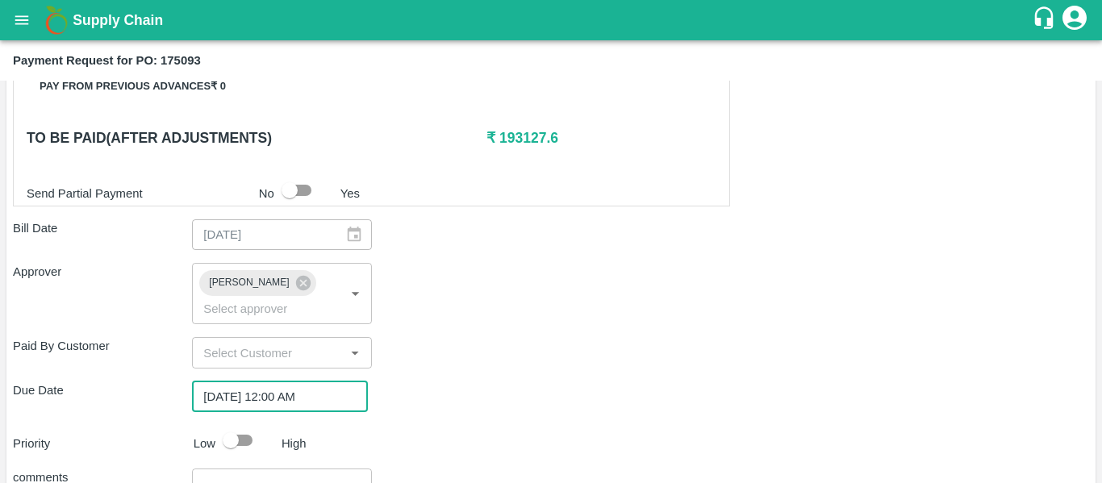
click at [232, 425] on input "checkbox" at bounding box center [231, 440] width 92 height 31
checkbox input "true"
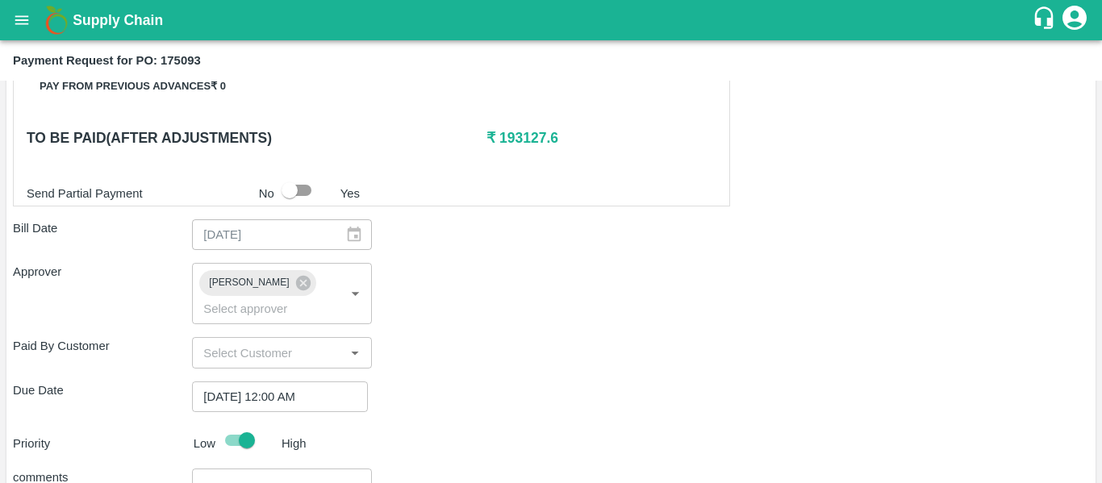
type textarea "Fruit Bill"
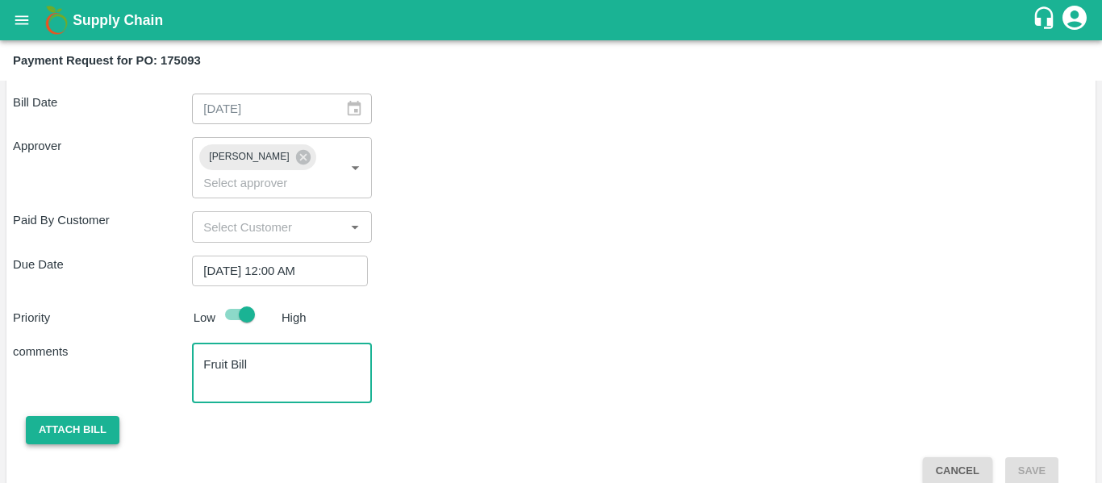
click at [65, 416] on button "Attach bill" at bounding box center [73, 430] width 94 height 28
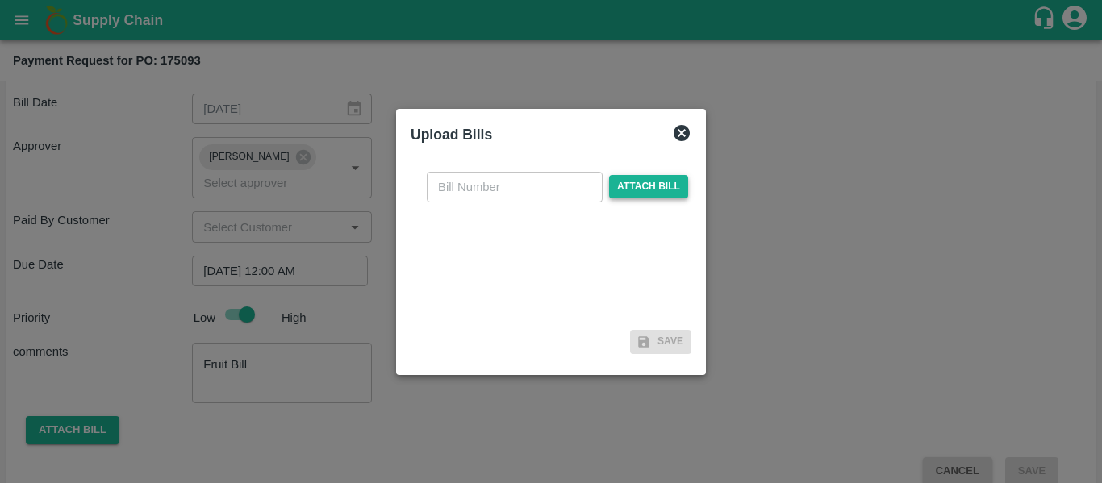
click at [619, 197] on span "Attach bill" at bounding box center [648, 186] width 79 height 23
click at [0, 0] on input "Attach bill" at bounding box center [0, 0] width 0 height 0
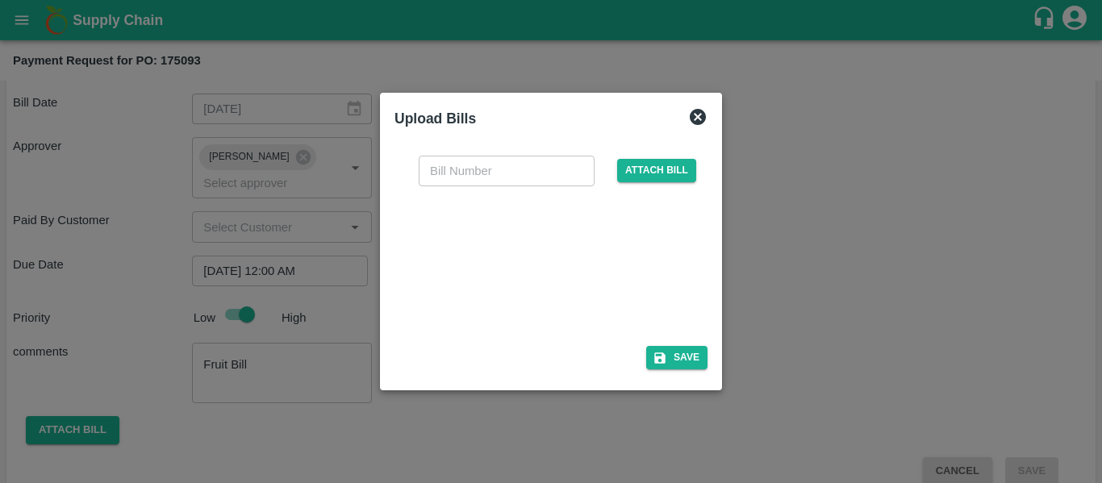
click at [503, 295] on div at bounding box center [548, 261] width 242 height 85
click at [452, 162] on input "text" at bounding box center [507, 171] width 176 height 31
type input "SE/2-26/1467"
click at [673, 346] on button "Save" at bounding box center [676, 357] width 61 height 23
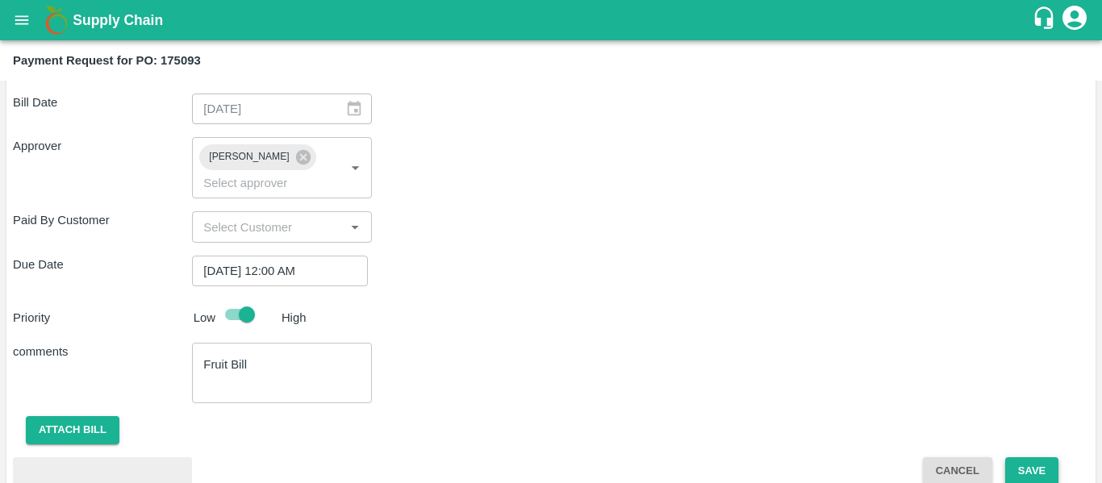
click at [1018, 457] on button "Save" at bounding box center [1031, 471] width 53 height 28
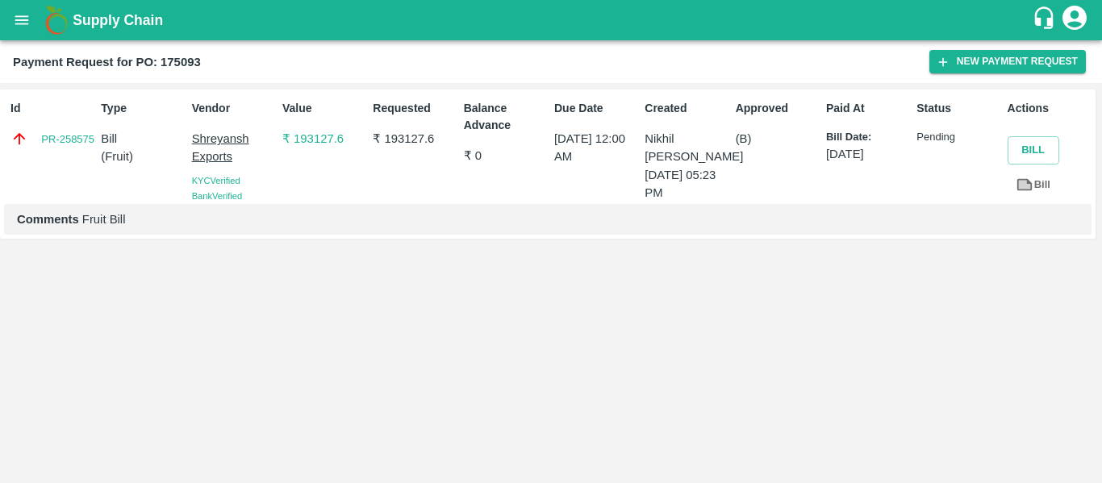
click at [17, 20] on icon "open drawer" at bounding box center [22, 19] width 14 height 9
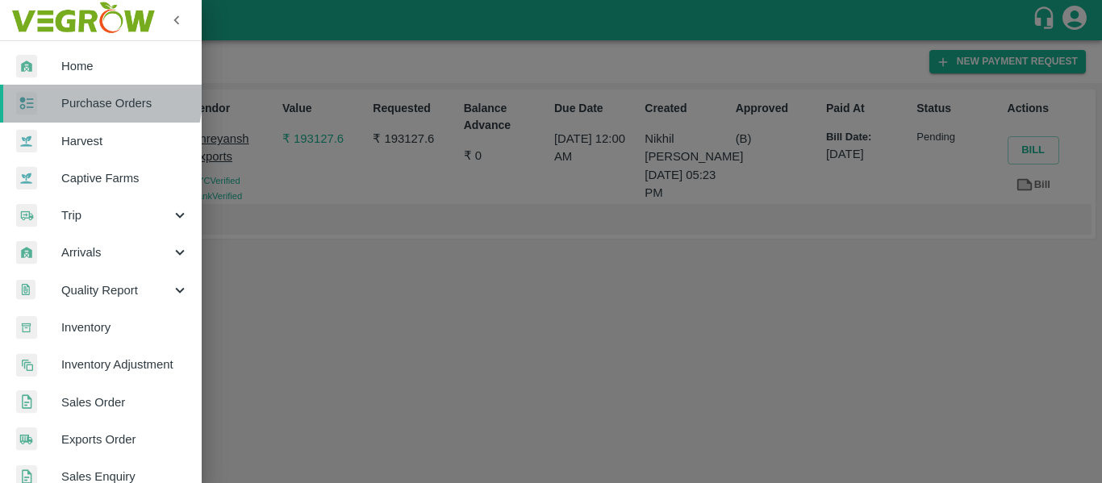
click at [92, 98] on span "Purchase Orders" at bounding box center [124, 103] width 127 height 18
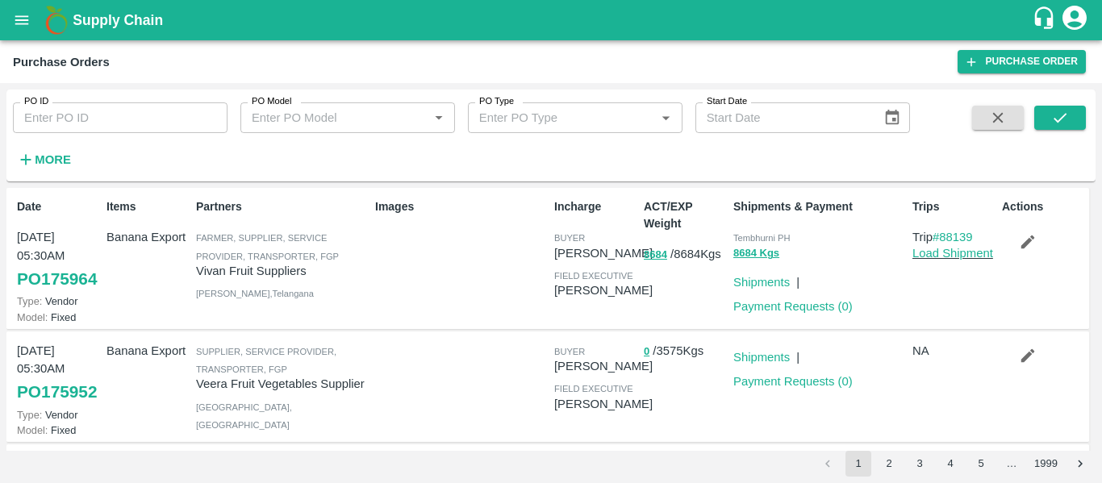
click at [87, 135] on div "PO ID PO ID PO Model PO Model   * PO Type PO Type   * Start Date Start Date More" at bounding box center [455, 132] width 910 height 84
click at [64, 120] on input "PO ID" at bounding box center [120, 117] width 215 height 31
paste input "175094"
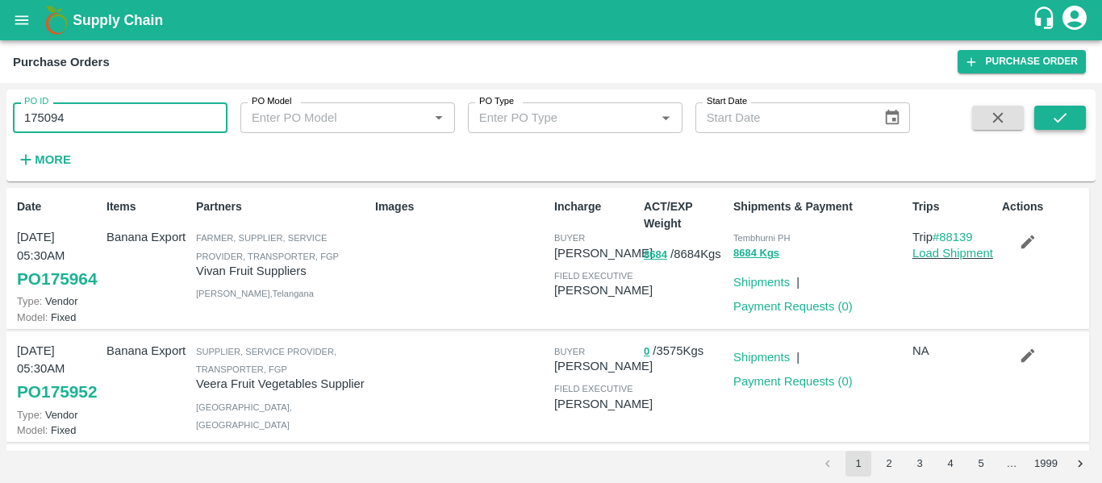
type input "175094"
click at [1061, 115] on icon "submit" at bounding box center [1060, 118] width 18 height 18
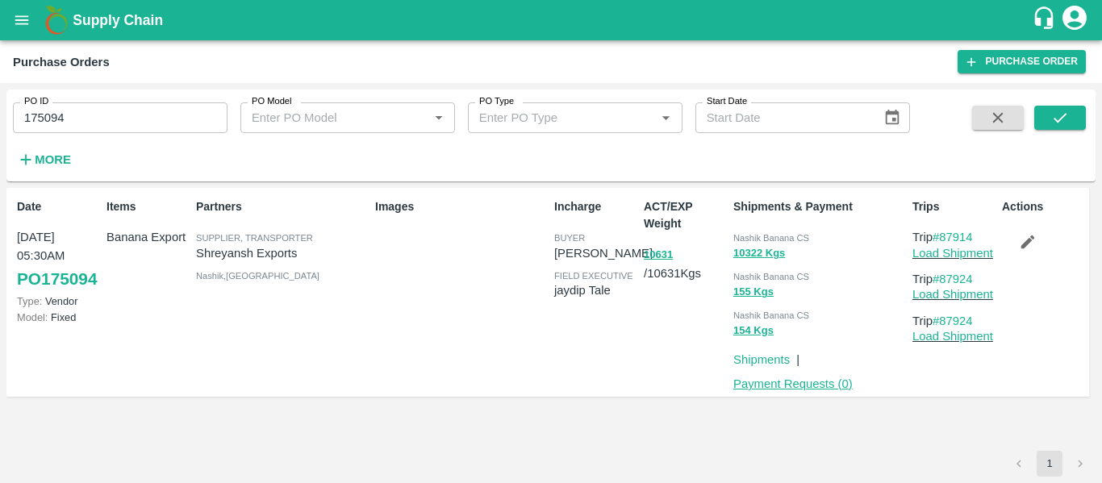
click at [810, 377] on link "Payment Requests ( 0 )" at bounding box center [792, 383] width 119 height 13
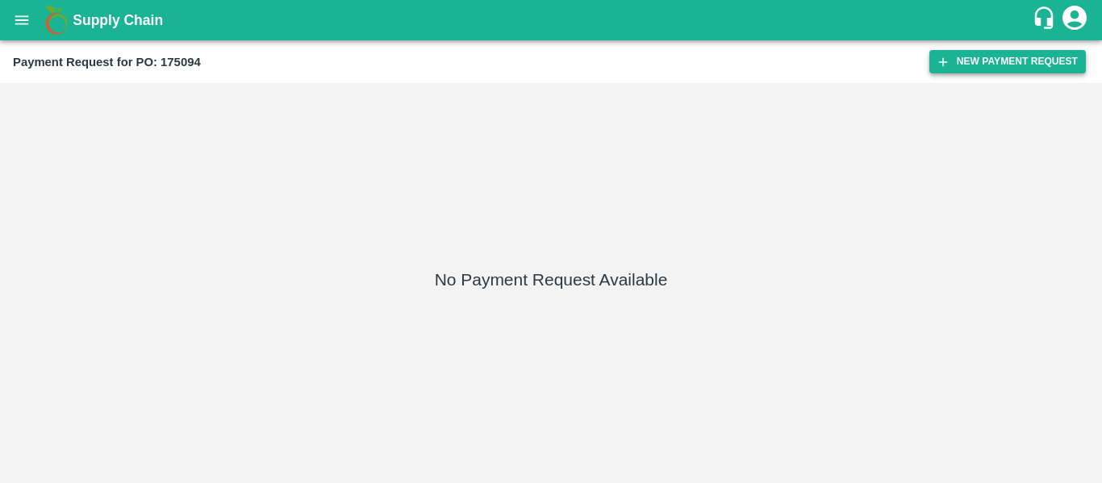
click at [975, 60] on button "New Payment Request" at bounding box center [1007, 61] width 156 height 23
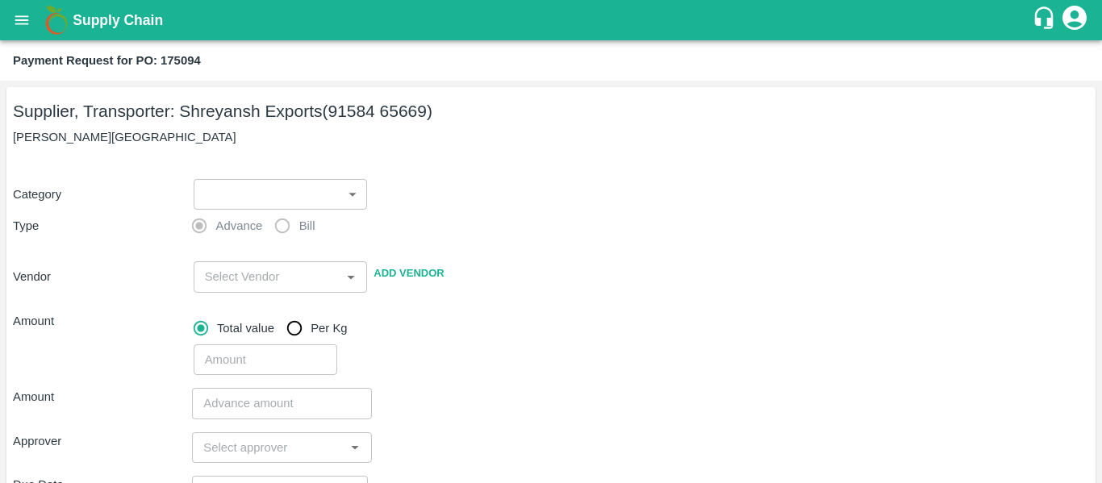
click at [231, 187] on body "Supply Chain Payment Request for PO: 175094 Supplier, Transporter: [PERSON_NAME…" at bounding box center [551, 241] width 1102 height 483
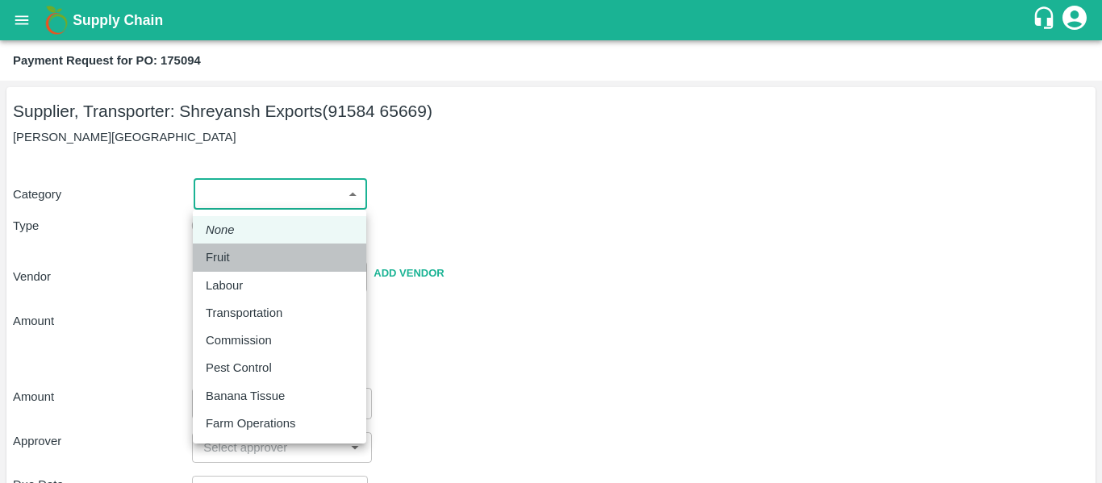
click at [256, 255] on div "Fruit" at bounding box center [280, 257] width 148 height 18
type input "1"
type input "[PERSON_NAME] Exports - 91584 65669(Supplier, Transporter)"
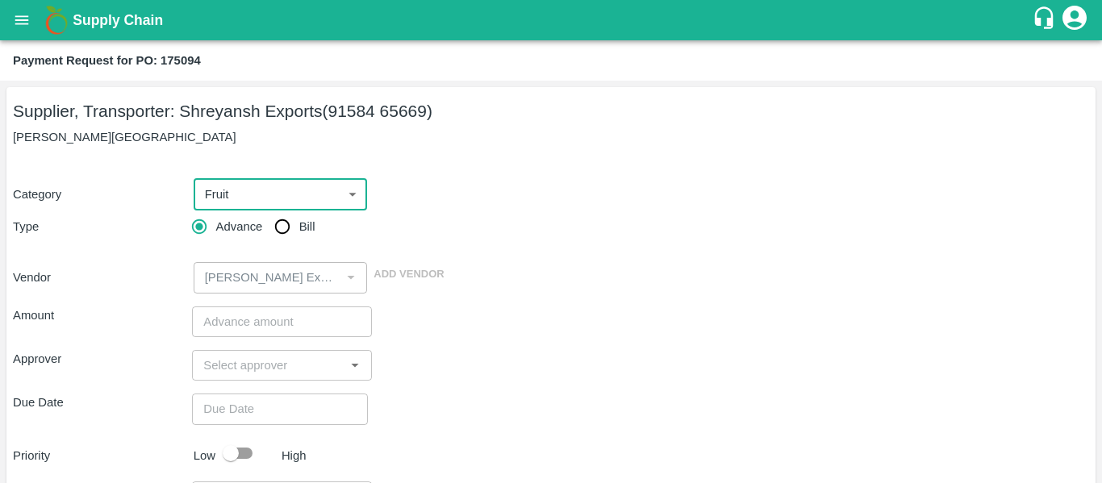
click at [260, 236] on span "Advance" at bounding box center [239, 227] width 47 height 18
click at [215, 236] on input "Advance" at bounding box center [199, 227] width 32 height 32
click at [319, 223] on div "Advance Bill" at bounding box center [281, 227] width 179 height 32
click at [292, 225] on input "Bill" at bounding box center [282, 227] width 32 height 32
radio input "true"
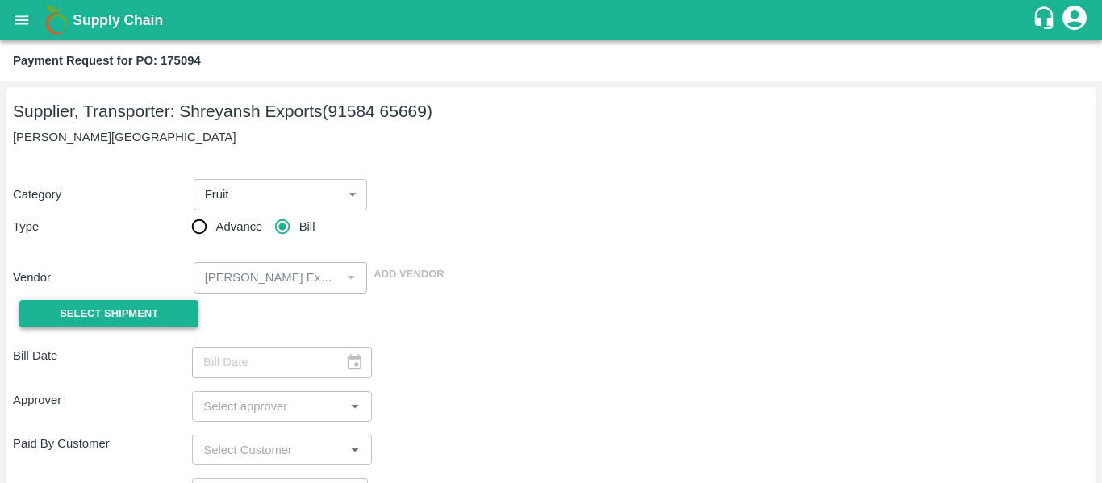
click at [163, 313] on button "Select Shipment" at bounding box center [108, 314] width 179 height 28
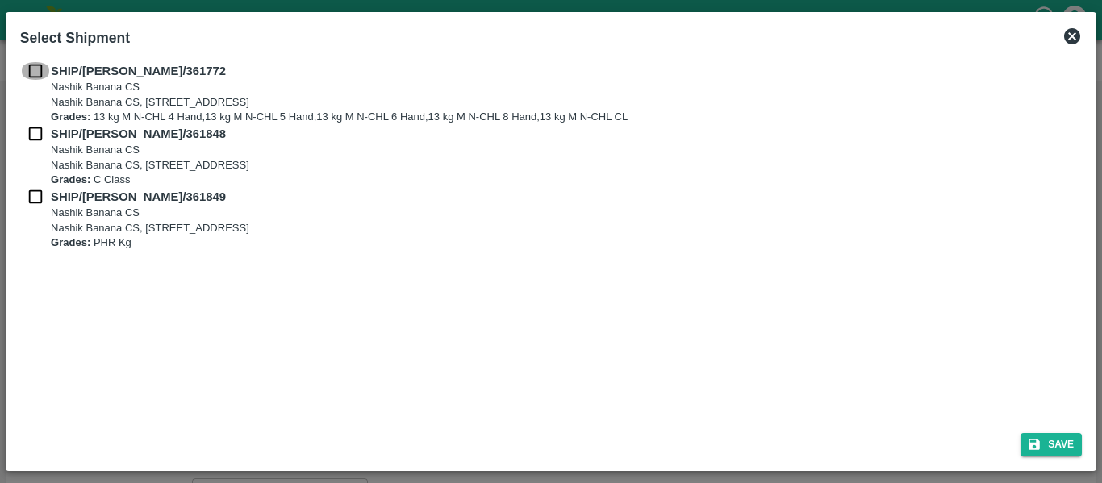
click at [43, 66] on input "checkbox" at bounding box center [35, 71] width 31 height 18
checkbox input "true"
click at [42, 131] on input "checkbox" at bounding box center [35, 134] width 31 height 18
checkbox input "true"
click at [46, 206] on input "checkbox" at bounding box center [35, 197] width 31 height 18
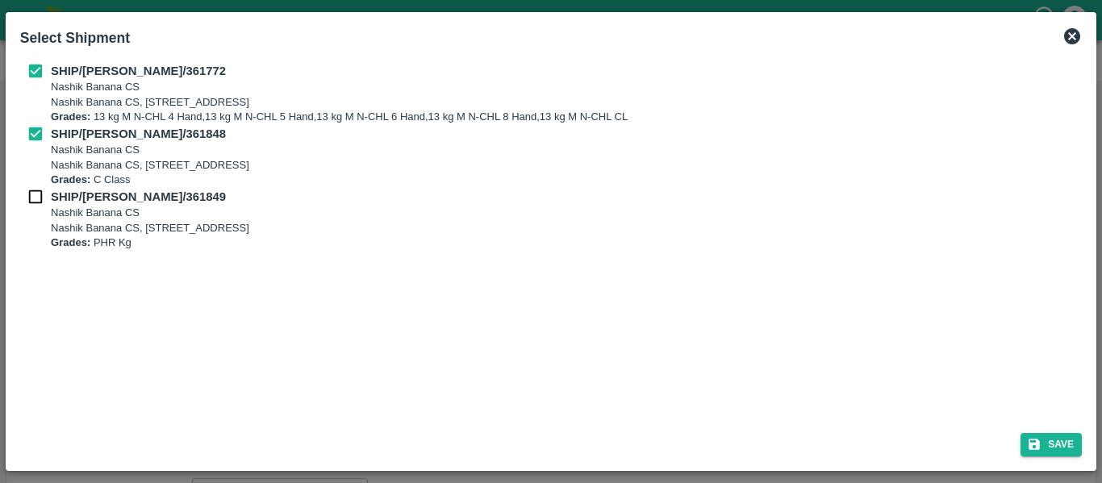
checkbox input "true"
click at [1028, 444] on icon "submit" at bounding box center [1034, 444] width 15 height 15
type input "[DATE]"
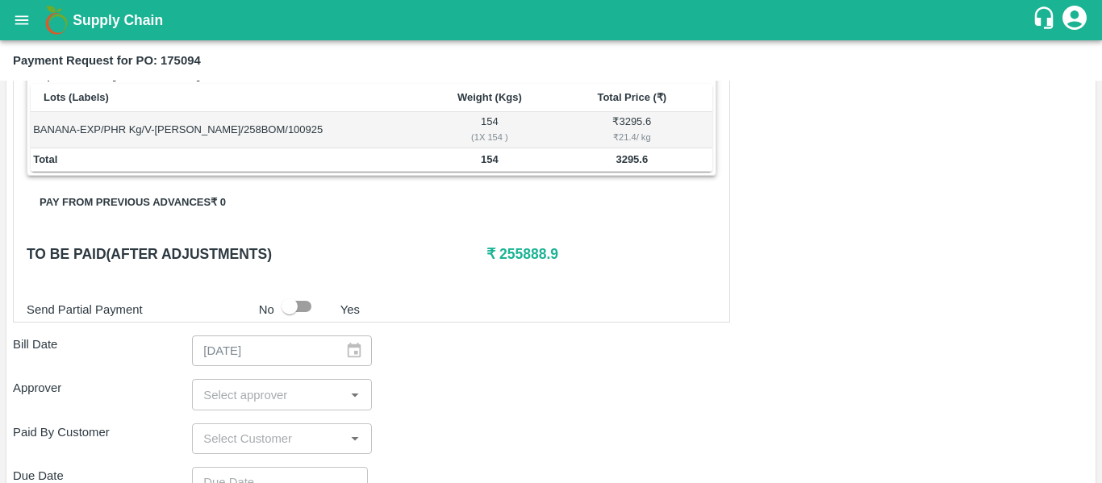
scroll to position [667, 0]
click at [272, 387] on input "input" at bounding box center [268, 393] width 143 height 21
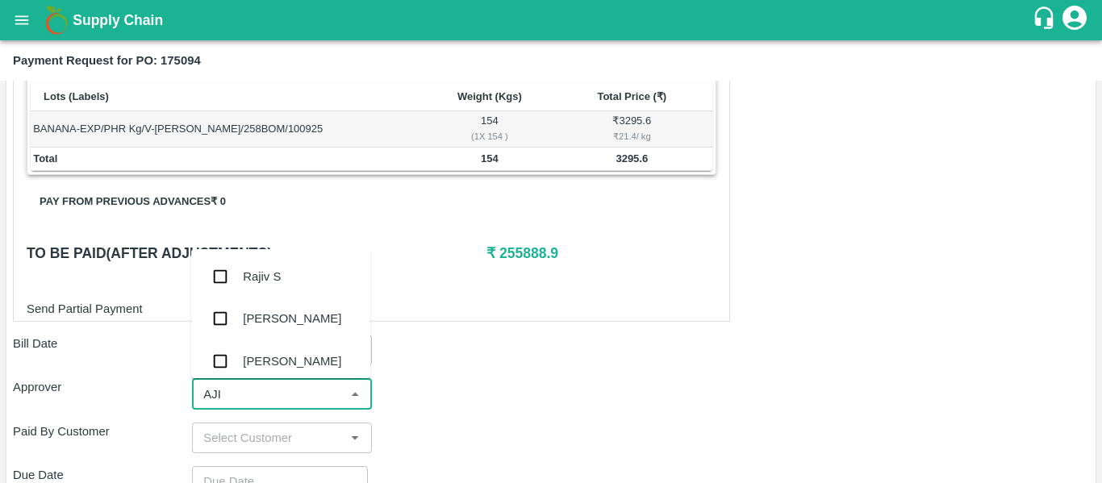
type input "AJIT"
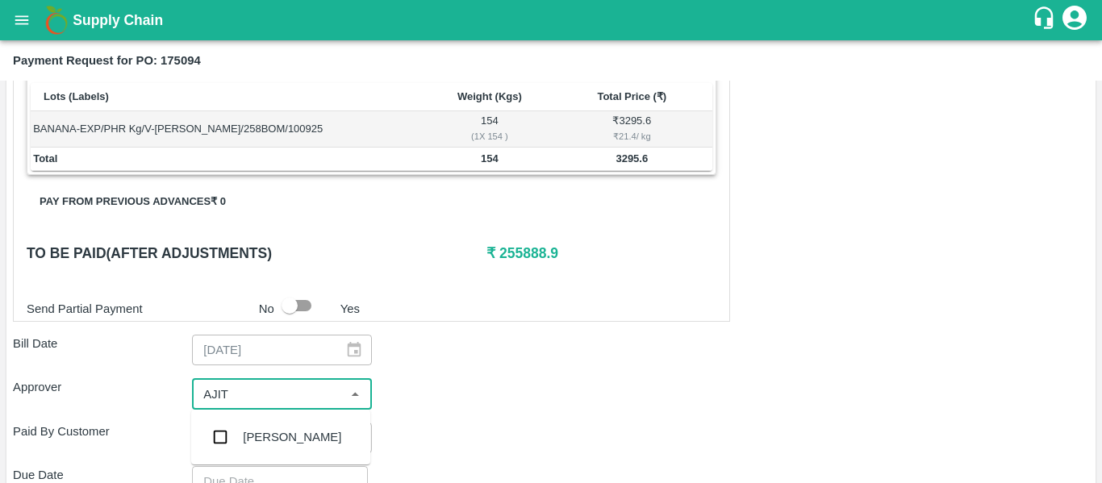
click at [276, 431] on div "[PERSON_NAME]" at bounding box center [292, 437] width 98 height 18
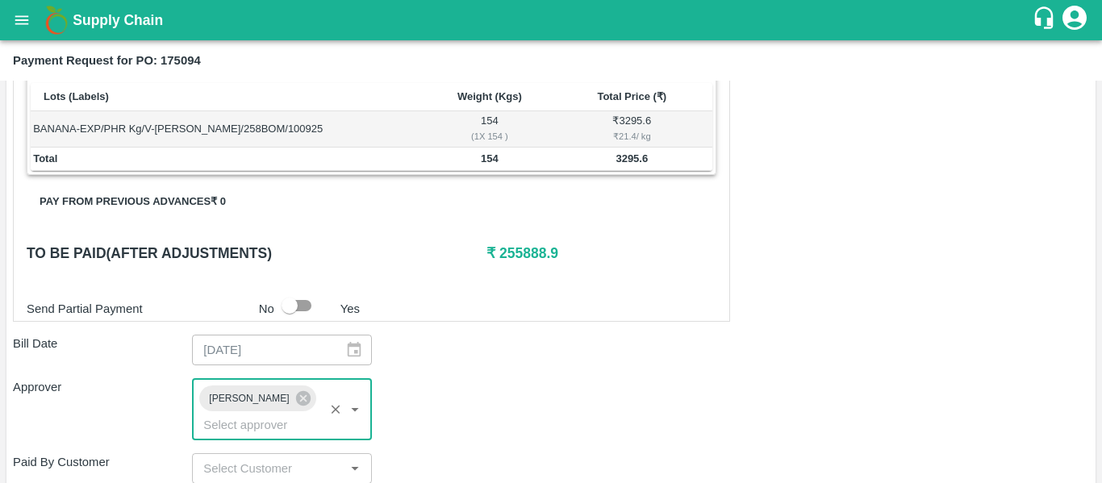
scroll to position [909, 0]
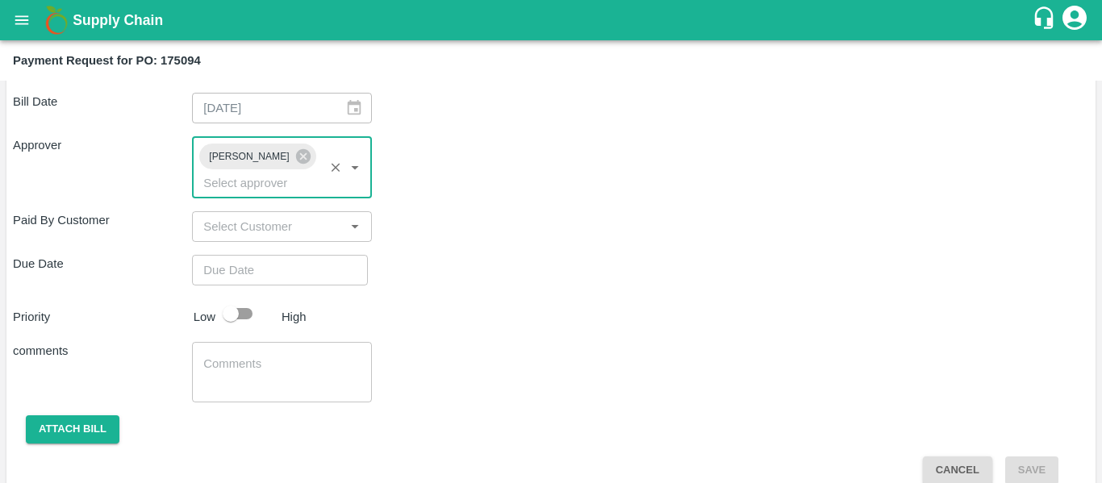
type input "DD/MM/YYYY hh:mm aa"
click at [256, 260] on input "DD/MM/YYYY hh:mm aa" at bounding box center [274, 270] width 165 height 31
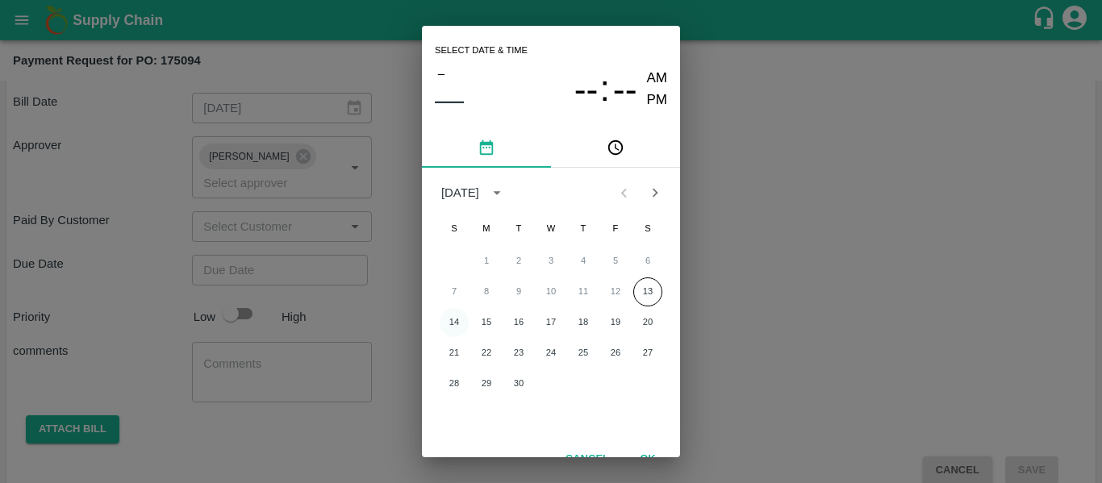
click at [457, 323] on button "14" at bounding box center [454, 322] width 29 height 29
type input "[DATE] 12:00 AM"
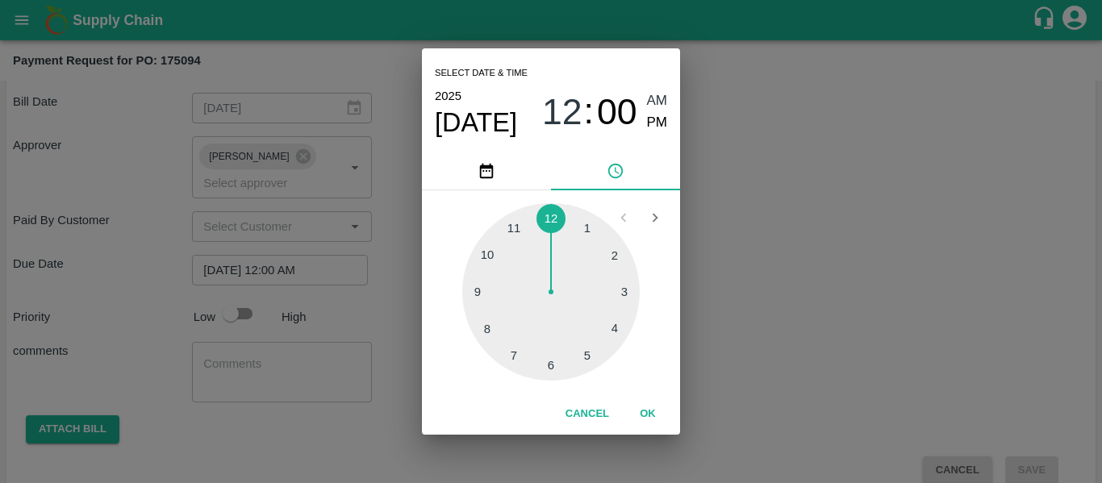
click at [736, 294] on div "Select date & time [DATE] 12 : 00 AM PM 1 2 3 4 5 6 7 8 9 10 11 12 Cancel OK" at bounding box center [551, 241] width 1102 height 483
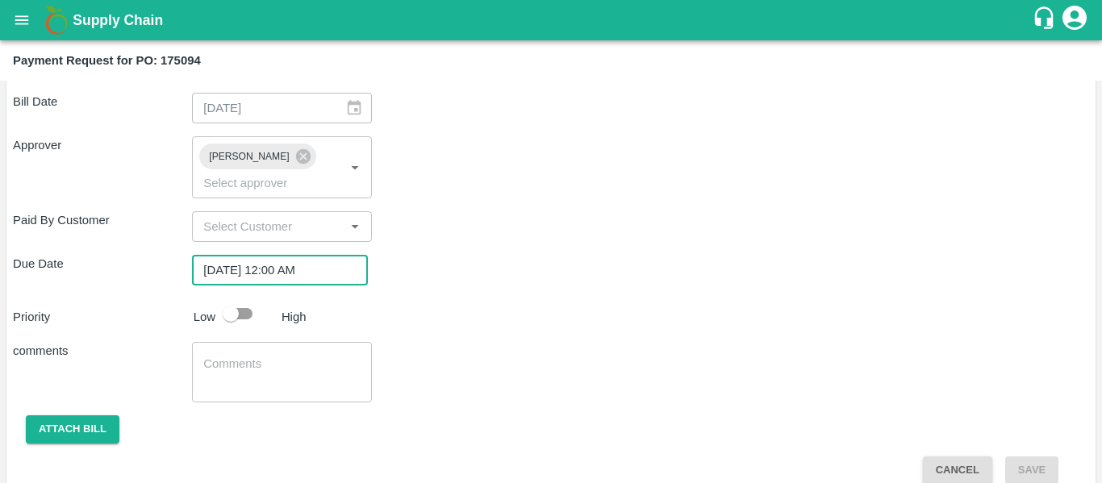
click at [237, 299] on input "checkbox" at bounding box center [231, 313] width 92 height 31
checkbox input "true"
click at [259, 356] on textarea at bounding box center [281, 373] width 156 height 34
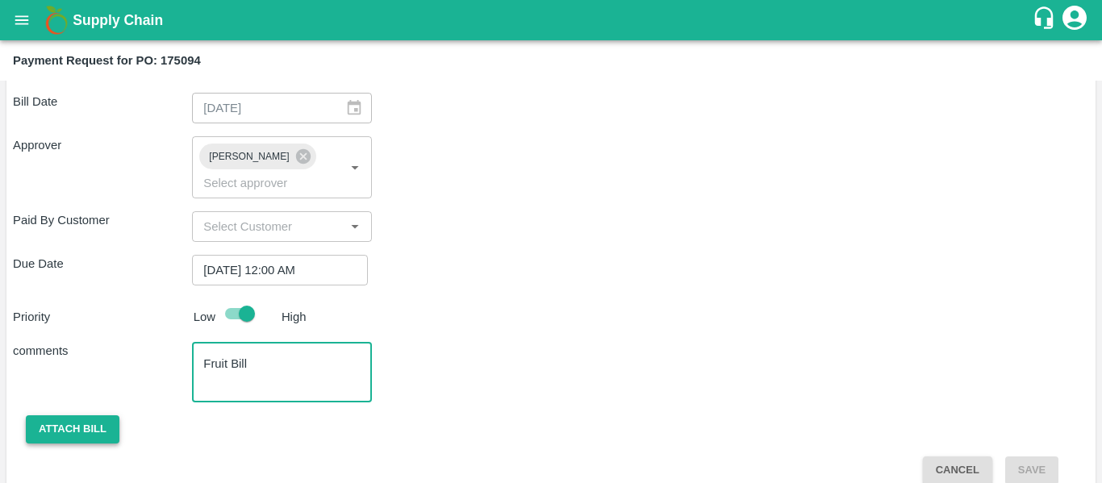
type textarea "Fruit Bill"
click at [72, 415] on button "Attach bill" at bounding box center [73, 429] width 94 height 28
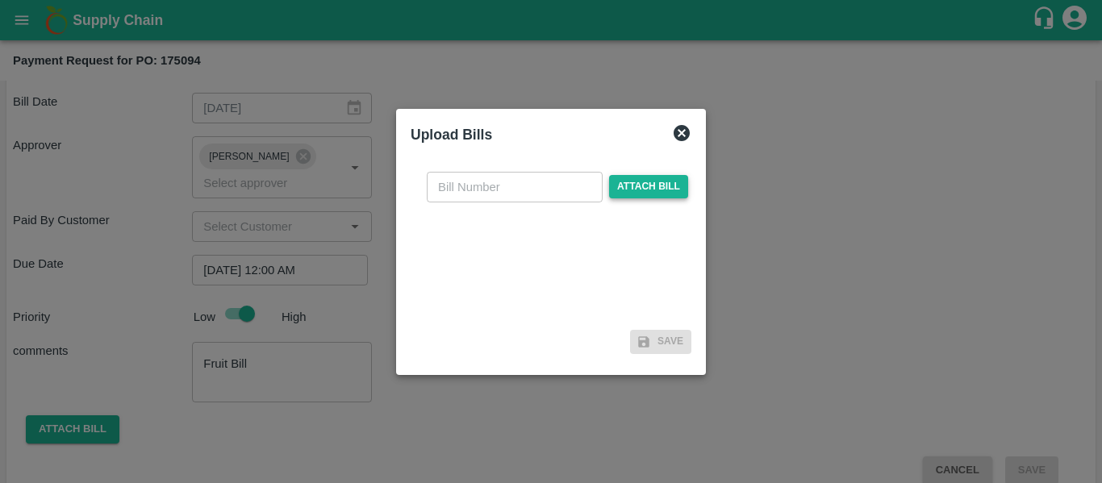
click at [611, 197] on span "Attach bill" at bounding box center [648, 186] width 79 height 23
click at [0, 0] on input "Attach bill" at bounding box center [0, 0] width 0 height 0
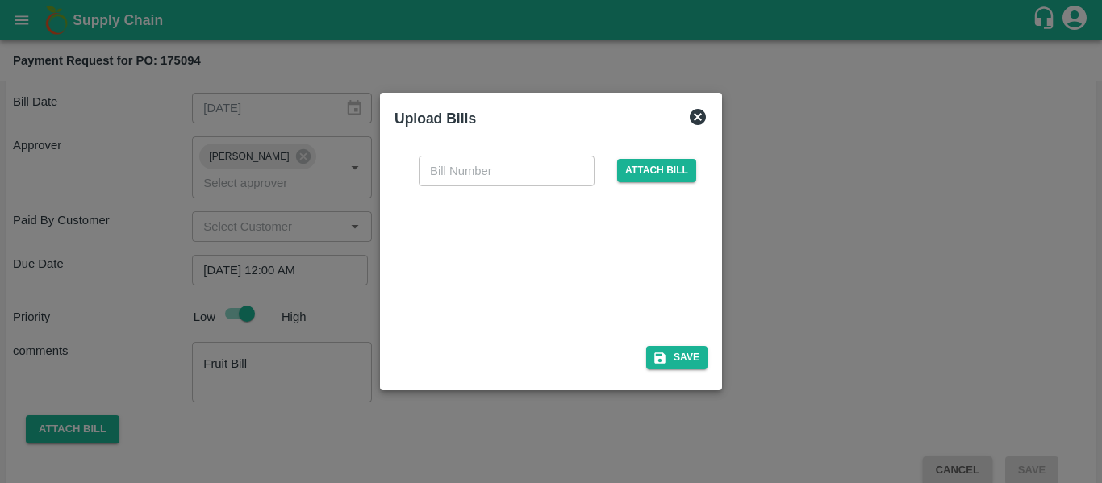
click at [517, 310] on span at bounding box center [547, 261] width 255 height 98
click at [515, 261] on div at bounding box center [548, 261] width 242 height 85
click at [483, 172] on input "text" at bounding box center [507, 171] width 176 height 31
type input "SE/25-26/1468"
click at [708, 361] on div "SE/25-26/1468 ​ Attach bill Save" at bounding box center [551, 259] width 326 height 247
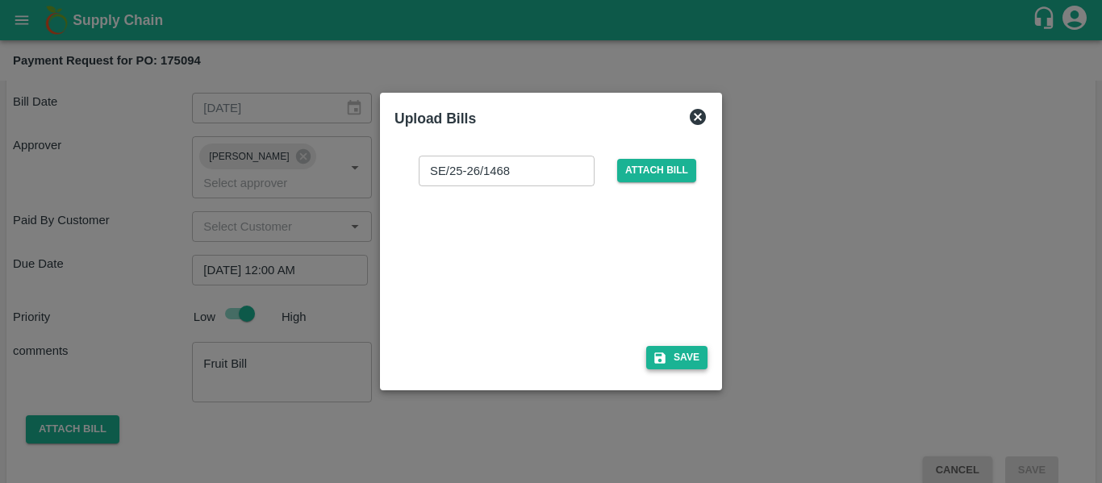
click at [686, 362] on button "Save" at bounding box center [676, 357] width 61 height 23
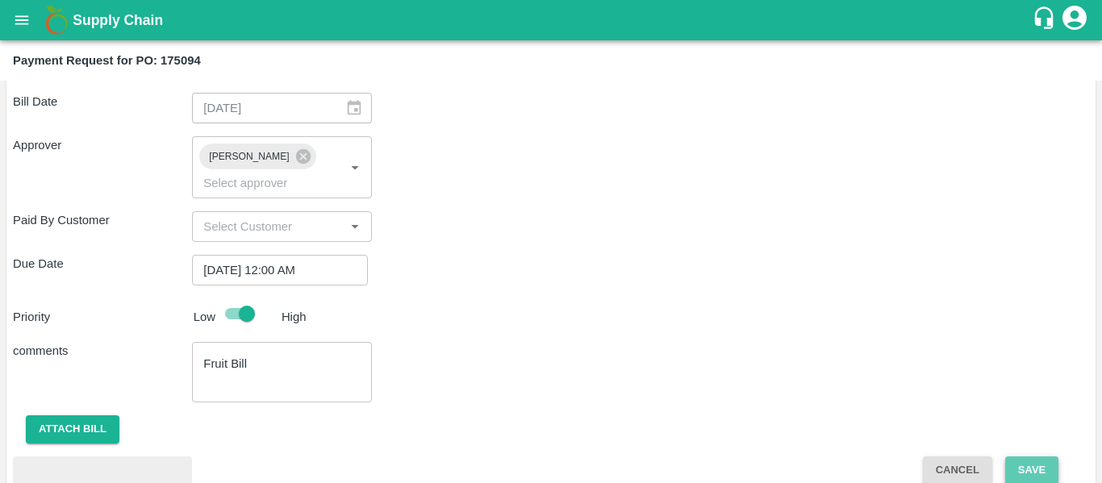
click at [1043, 456] on button "Save" at bounding box center [1031, 470] width 53 height 28
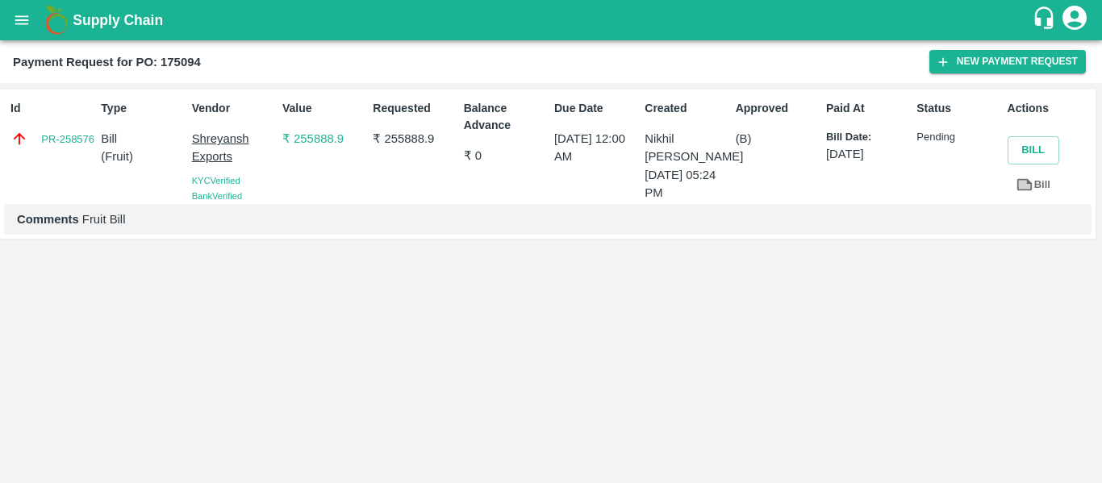
click at [19, 17] on icon "open drawer" at bounding box center [22, 19] width 14 height 9
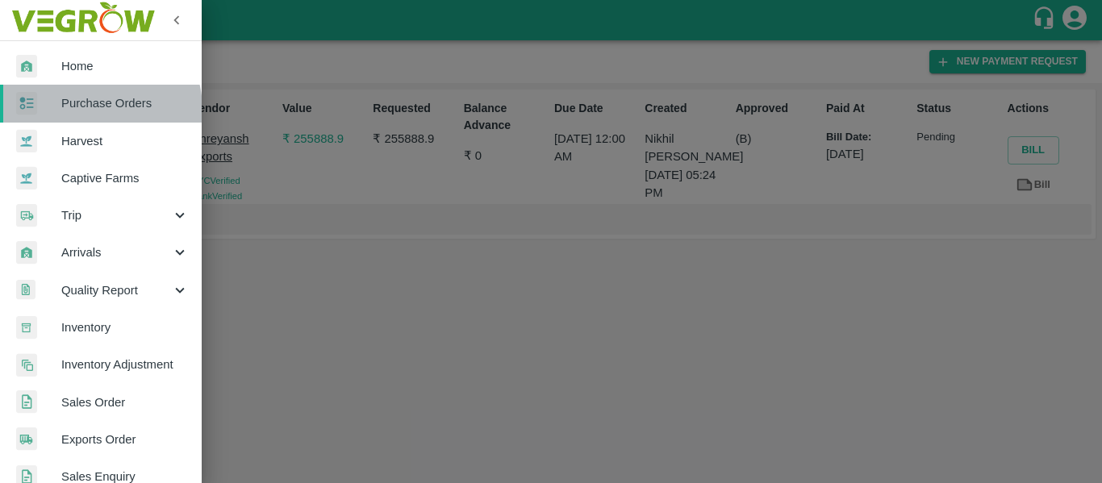
click at [99, 109] on span "Purchase Orders" at bounding box center [124, 103] width 127 height 18
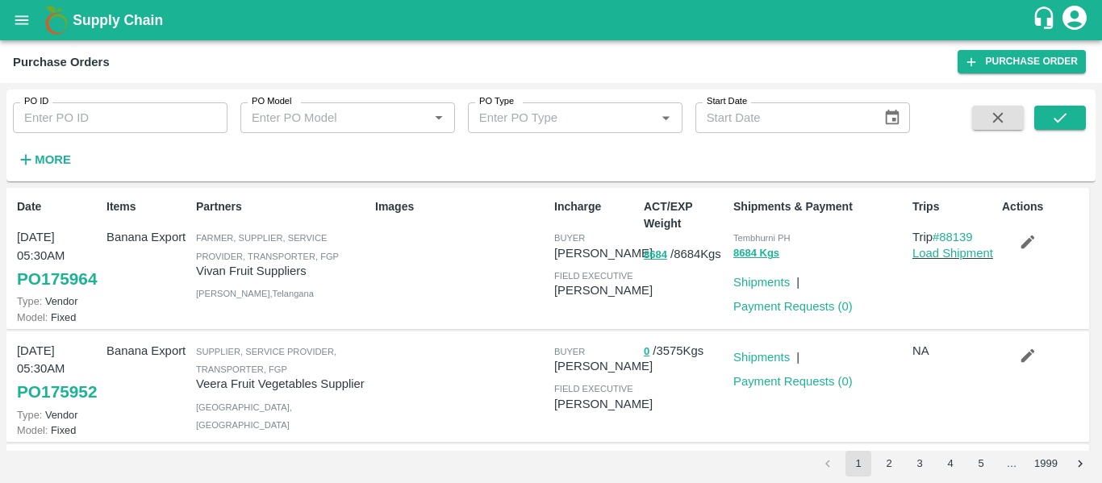
click at [73, 123] on input "PO ID" at bounding box center [120, 117] width 215 height 31
paste input "175063"
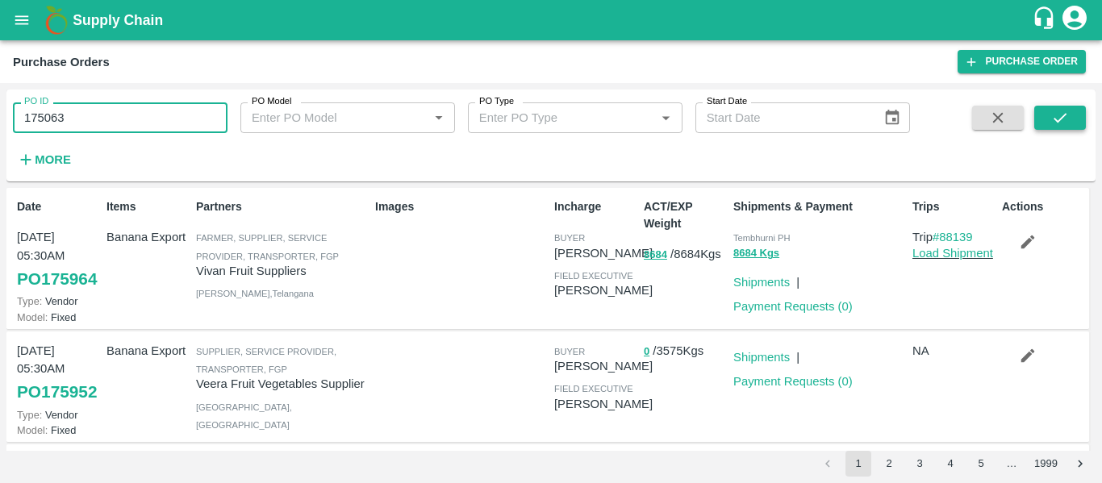
type input "175063"
click at [1066, 119] on icon "submit" at bounding box center [1060, 118] width 18 height 18
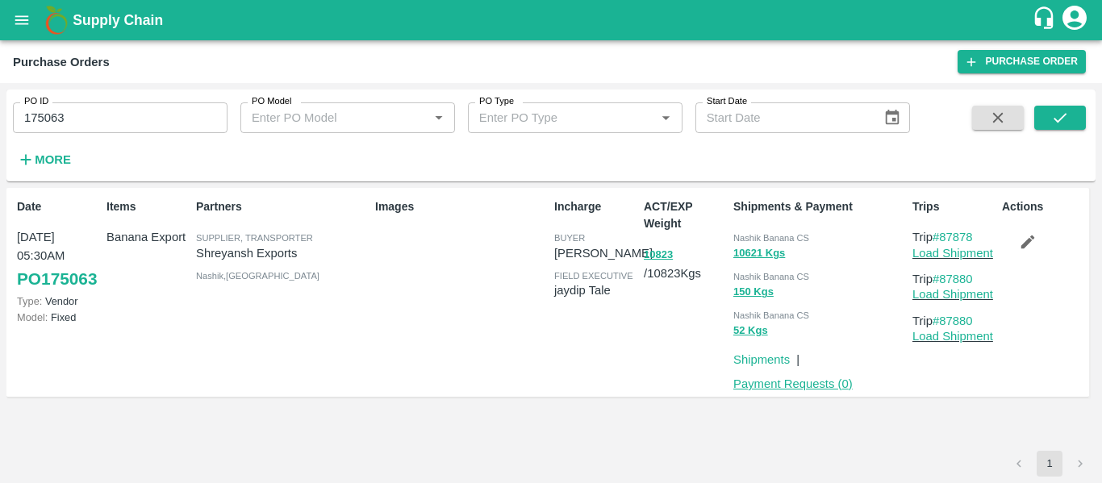
click at [799, 379] on link "Payment Requests ( 0 )" at bounding box center [792, 383] width 119 height 13
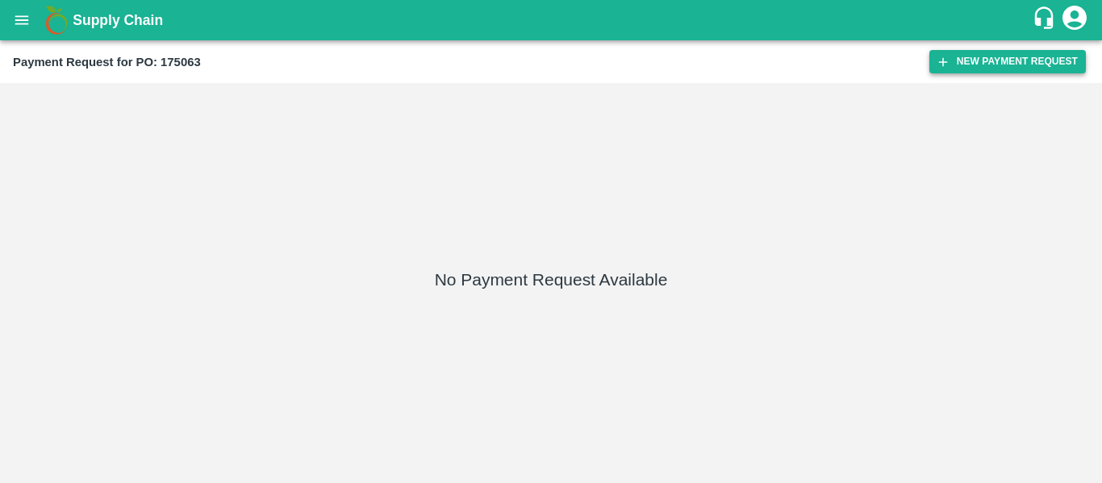
click at [997, 68] on button "New Payment Request" at bounding box center [1007, 61] width 156 height 23
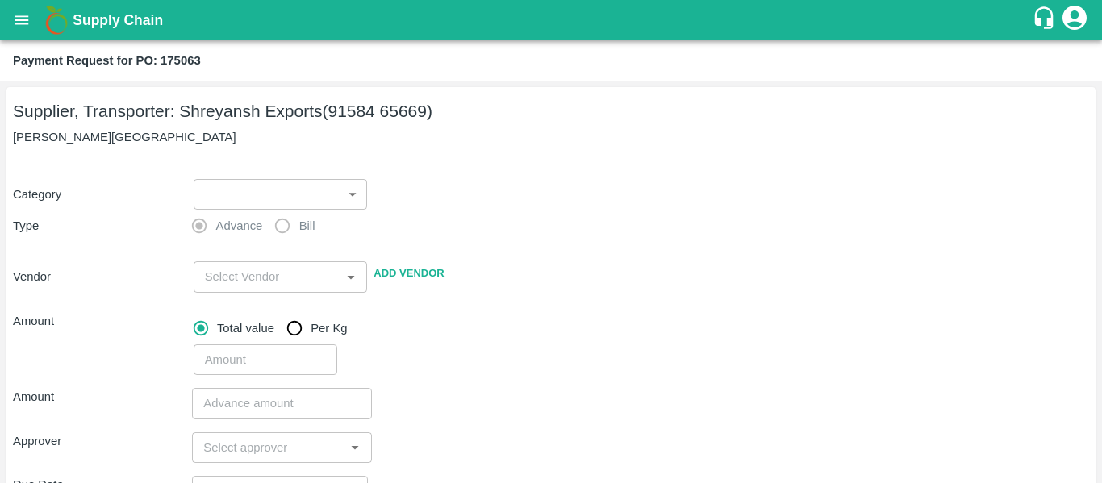
click at [277, 188] on body "Supply Chain Payment Request for PO: 175063 Supplier, Transporter: [PERSON_NAME…" at bounding box center [551, 241] width 1102 height 483
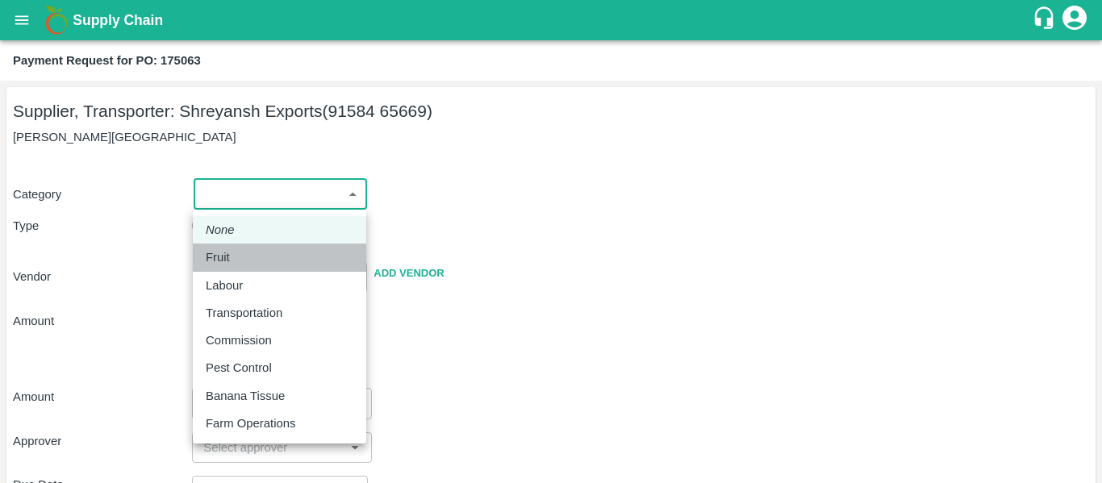
click at [231, 252] on div "Fruit" at bounding box center [222, 257] width 32 height 18
type input "1"
type input "[PERSON_NAME] Exports - 91584 65669(Supplier, Transporter)"
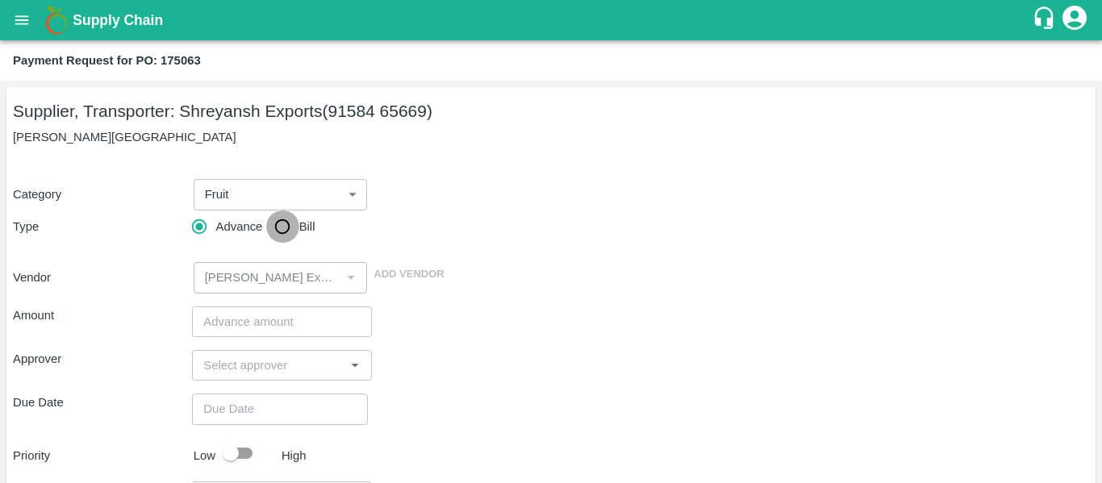
click at [277, 231] on input "Bill" at bounding box center [282, 227] width 32 height 32
radio input "true"
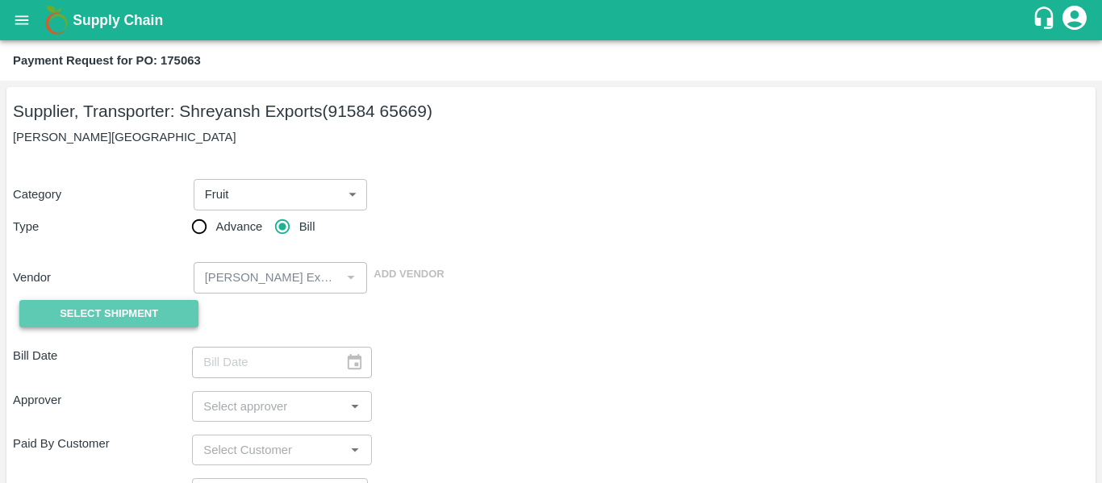
click at [140, 300] on button "Select Shipment" at bounding box center [108, 314] width 179 height 28
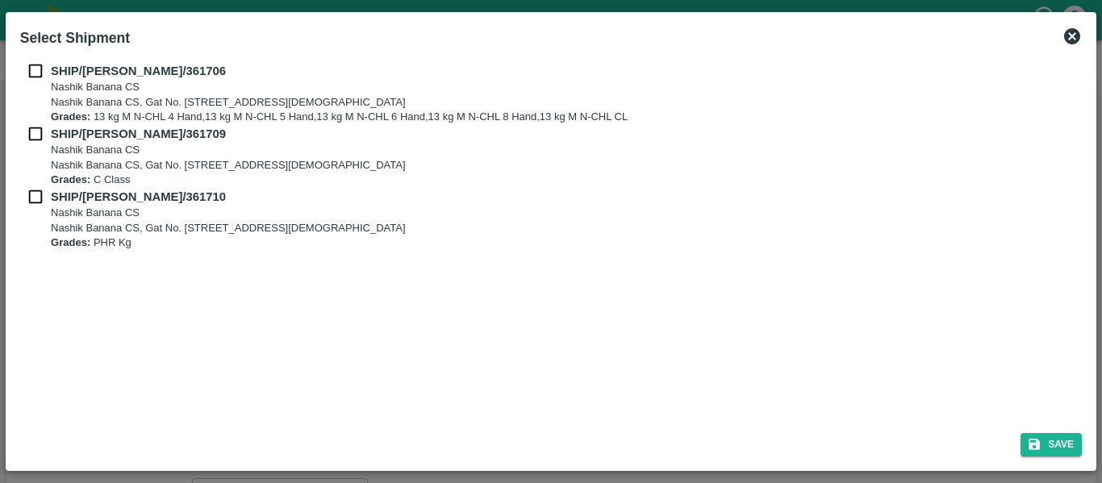
click at [40, 62] on input "checkbox" at bounding box center [35, 71] width 31 height 18
checkbox input "true"
click at [44, 128] on input "checkbox" at bounding box center [35, 134] width 31 height 18
checkbox input "true"
click at [48, 200] on input "checkbox" at bounding box center [35, 197] width 31 height 18
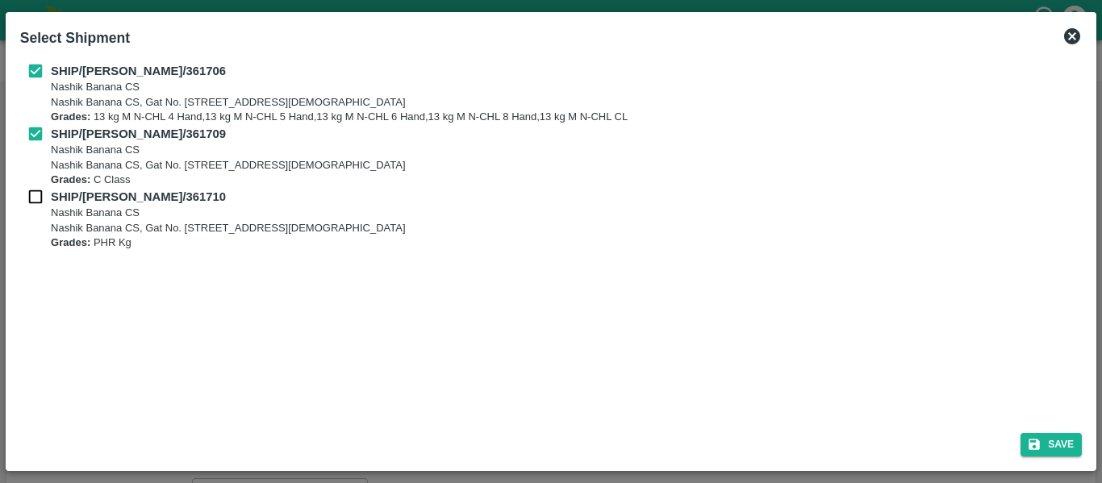
checkbox input "true"
click at [1029, 442] on icon "submit" at bounding box center [1033, 445] width 11 height 11
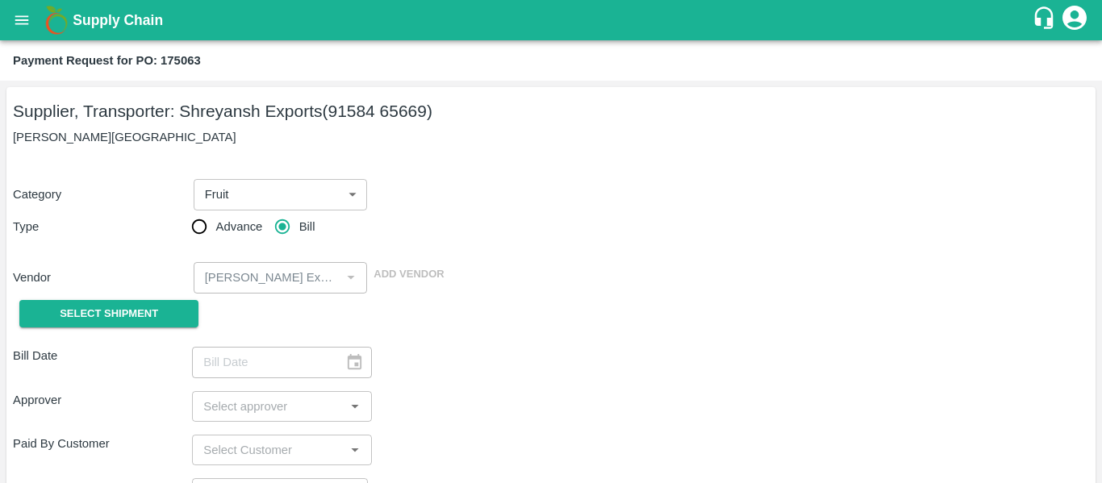
type input "[DATE]"
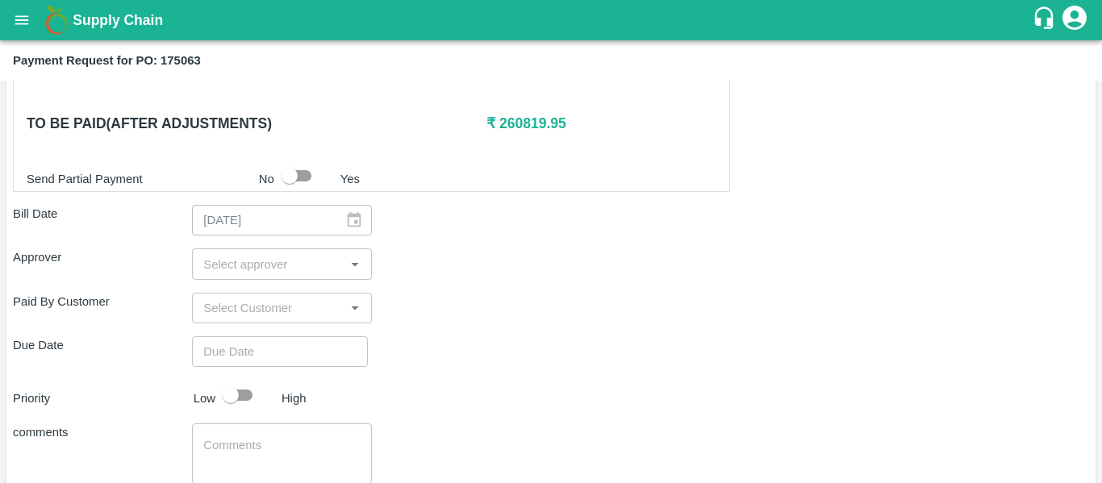
scroll to position [797, 0]
click at [219, 247] on div "Shipment - SHIP/NASH/361706 Lots (Labels) Weight (Kgs) Total Price (₹) BANANA-E…" at bounding box center [551, 51] width 1076 height 1029
click at [227, 270] on input "input" at bounding box center [268, 263] width 143 height 21
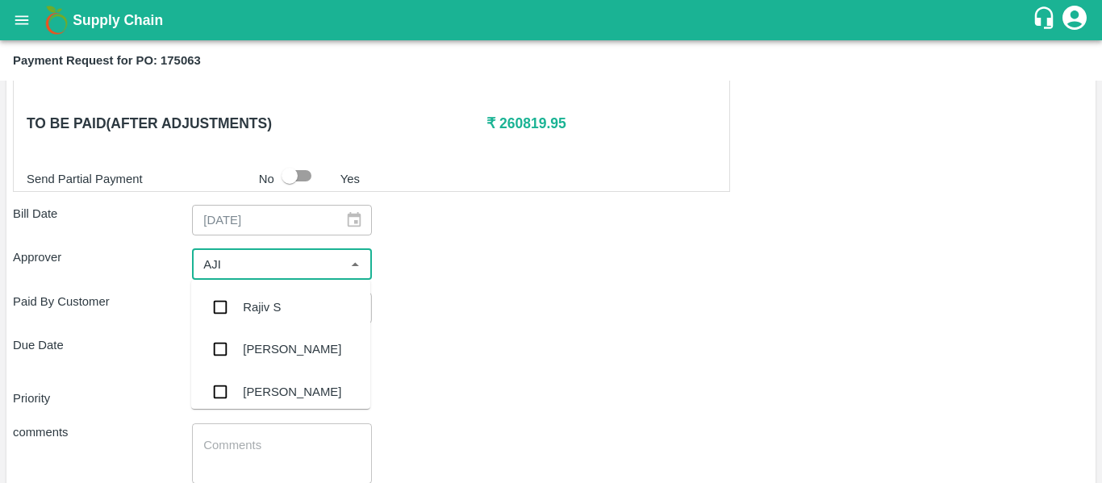
type input "AJIT"
click at [237, 306] on div "[PERSON_NAME]" at bounding box center [280, 307] width 179 height 42
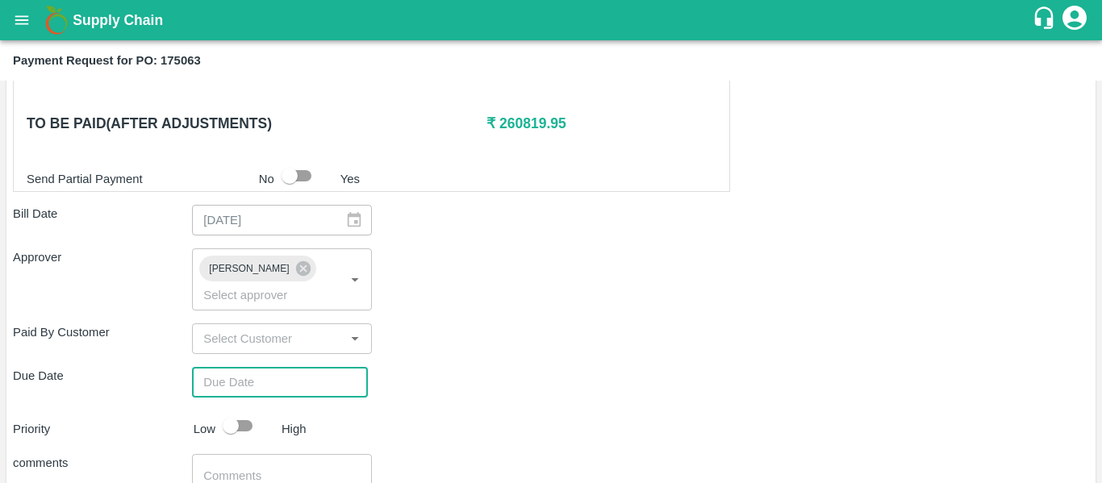
type input "DD/MM/YYYY hh:mm aa"
click at [266, 367] on input "DD/MM/YYYY hh:mm aa" at bounding box center [274, 382] width 165 height 31
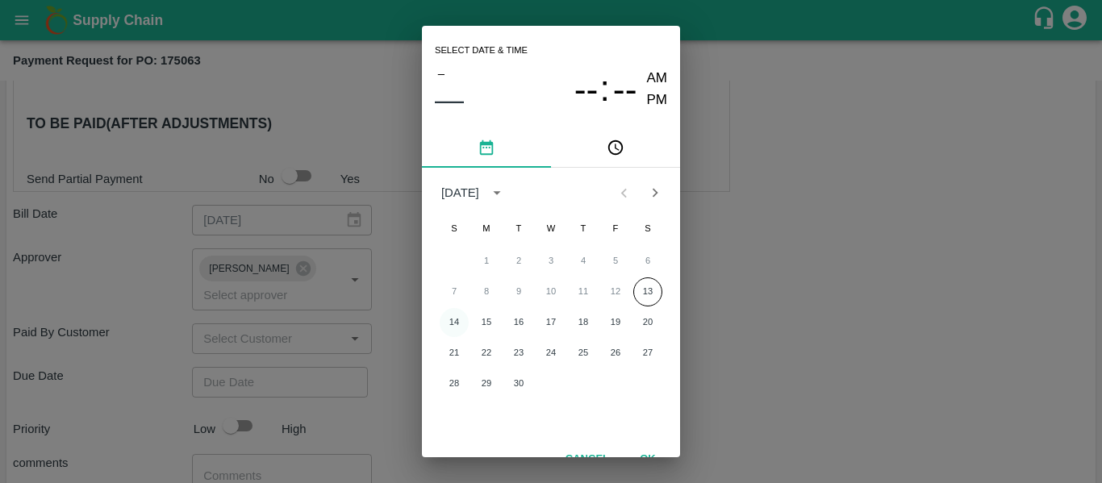
click at [456, 327] on button "14" at bounding box center [454, 322] width 29 height 29
type input "[DATE] 12:00 AM"
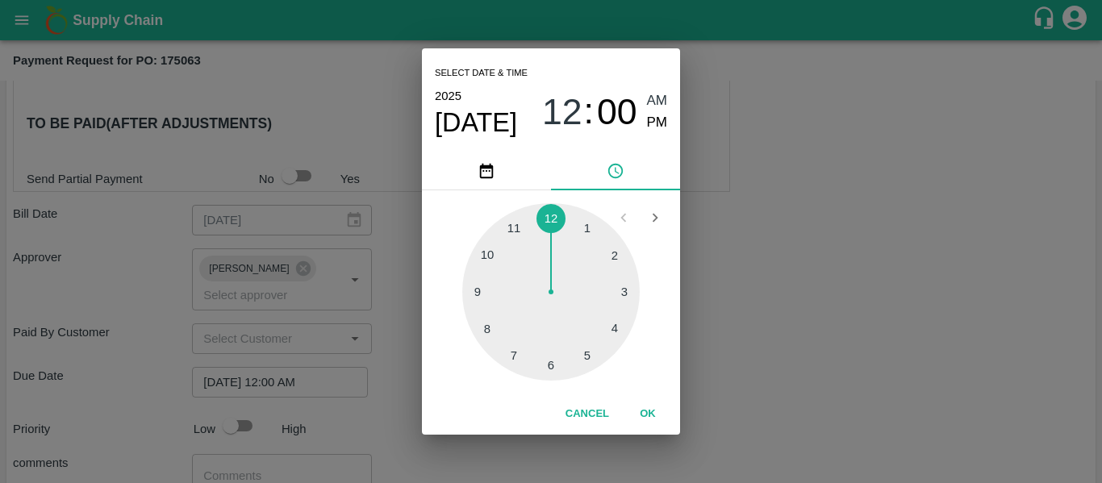
click at [773, 322] on div "Select date & time [DATE] 12 : 00 AM PM 1 2 3 4 5 6 7 8 9 10 11 12 Cancel OK" at bounding box center [551, 241] width 1102 height 483
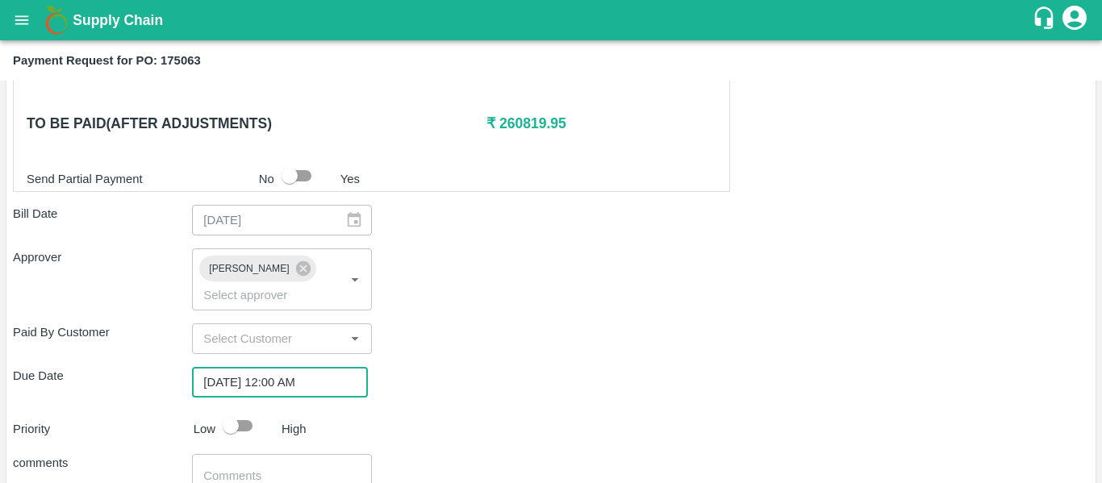
click at [260, 411] on input "checkbox" at bounding box center [231, 426] width 92 height 31
checkbox input "true"
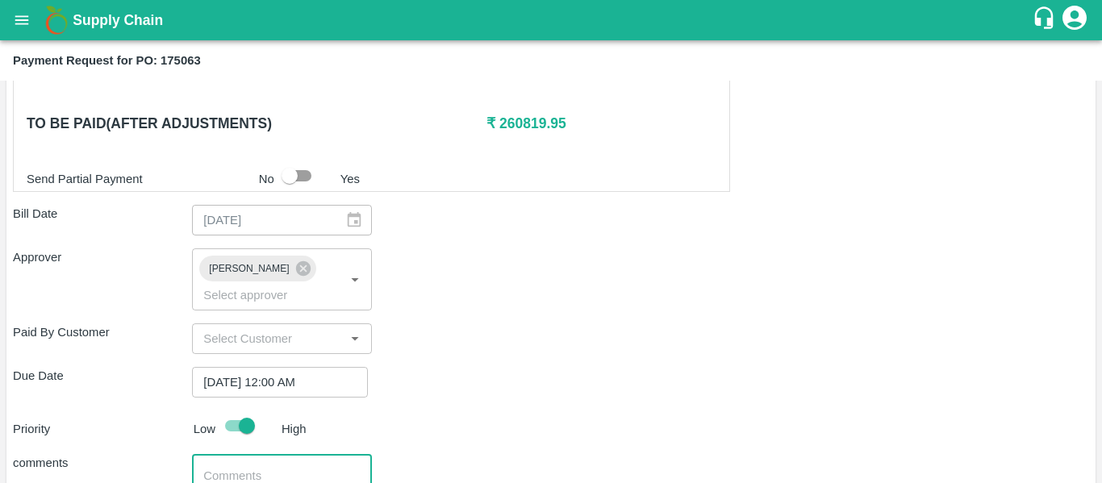
click at [269, 468] on textarea at bounding box center [281, 485] width 156 height 34
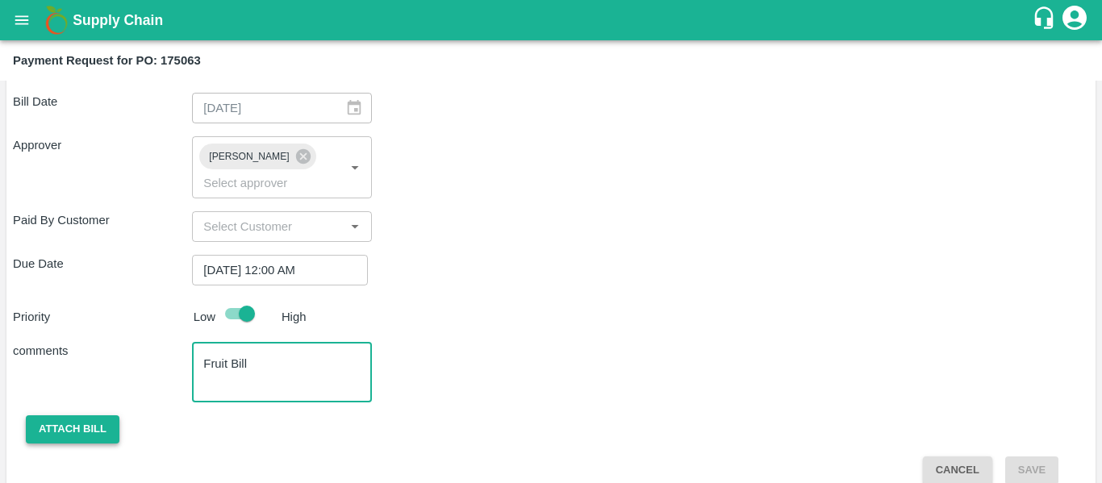
type textarea "Fruit Bill"
click at [56, 415] on button "Attach bill" at bounding box center [73, 429] width 94 height 28
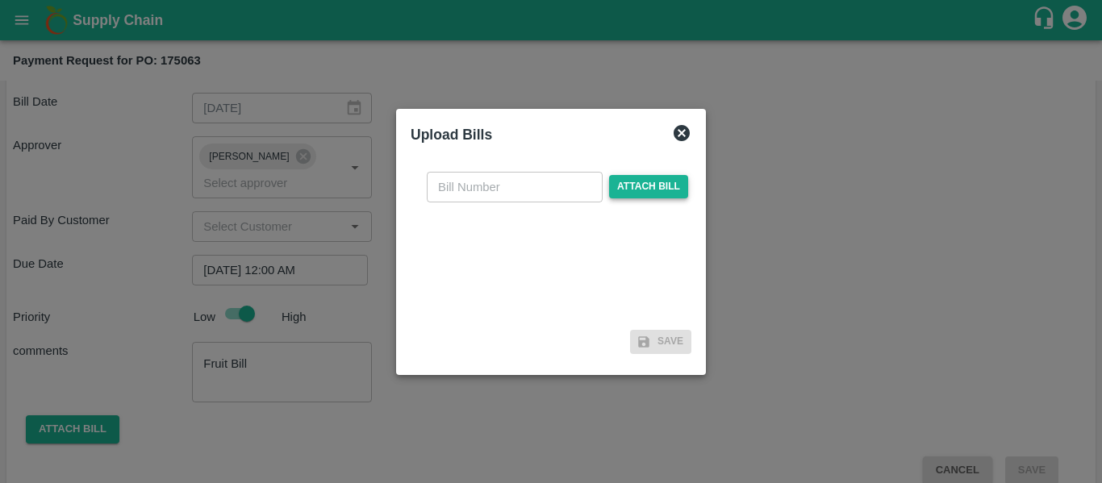
click at [635, 180] on span "Attach bill" at bounding box center [648, 186] width 79 height 23
click at [0, 0] on input "Attach bill" at bounding box center [0, 0] width 0 height 0
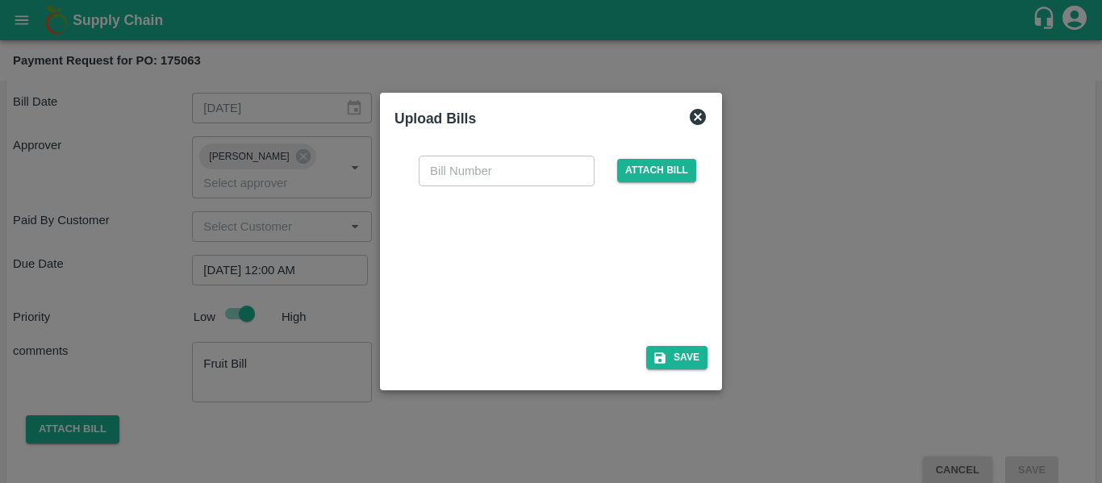
click at [457, 273] on div at bounding box center [548, 261] width 242 height 85
click at [459, 169] on input "text" at bounding box center [507, 171] width 176 height 31
type input "SE/25-26/1469"
click at [669, 359] on button "Save" at bounding box center [676, 357] width 61 height 23
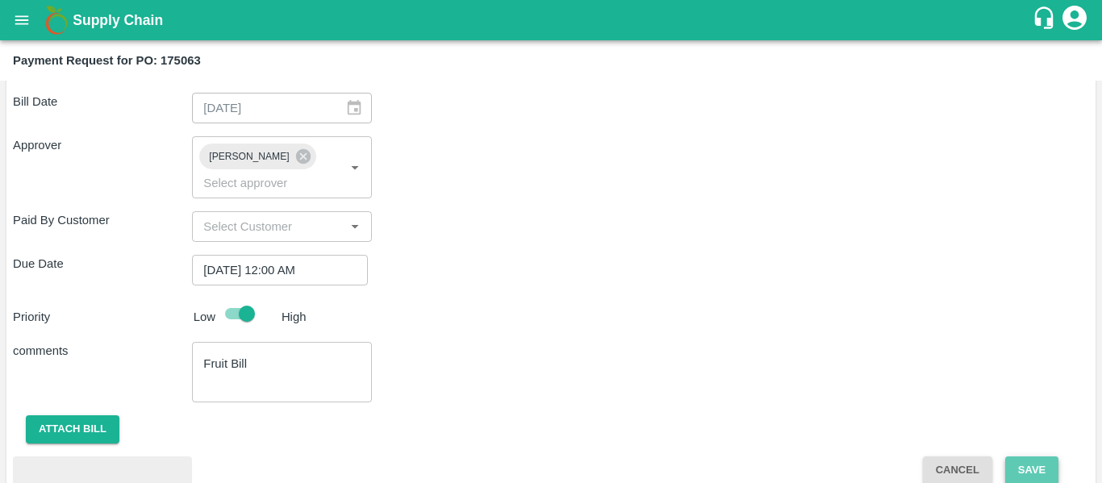
click at [1017, 456] on button "Save" at bounding box center [1031, 470] width 53 height 28
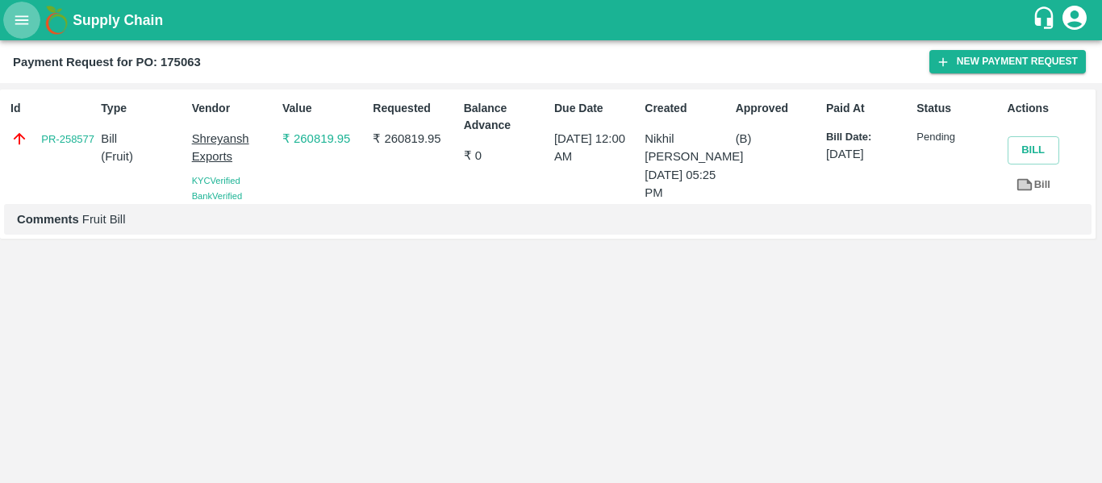
click at [24, 25] on icon "open drawer" at bounding box center [22, 20] width 18 height 18
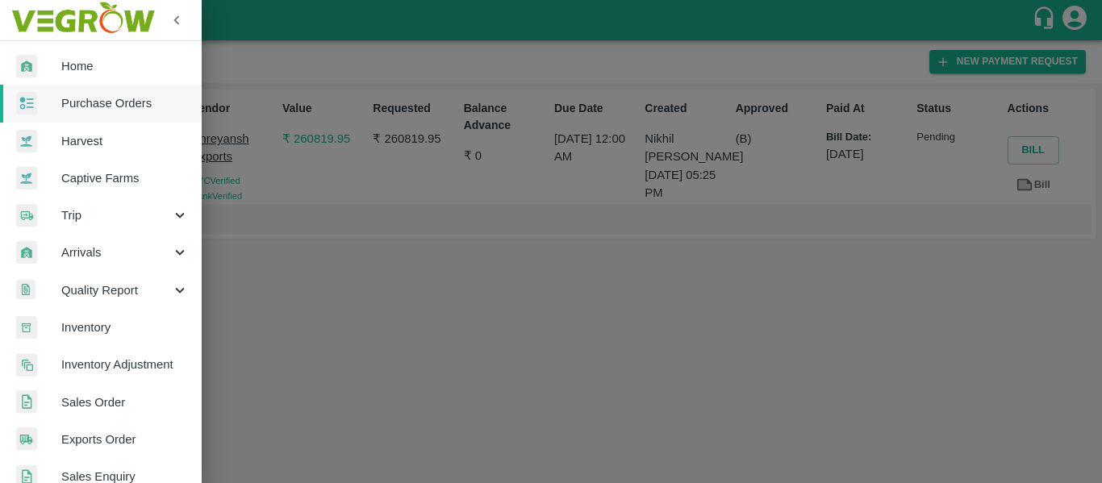
click at [98, 103] on span "Purchase Orders" at bounding box center [124, 103] width 127 height 18
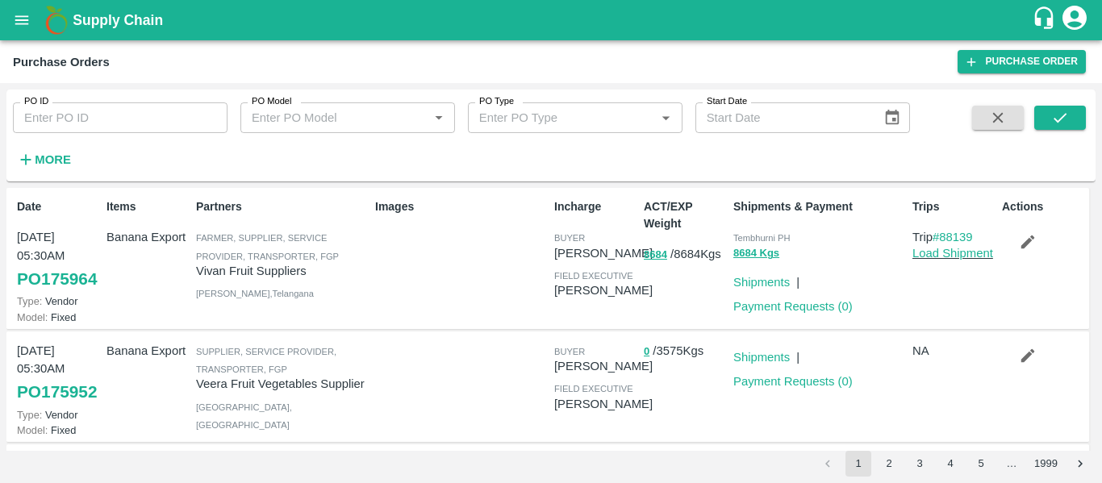
click at [99, 93] on div "PO ID PO ID" at bounding box center [113, 112] width 227 height 44
click at [101, 115] on input "PO ID" at bounding box center [120, 117] width 215 height 31
paste input "175082"
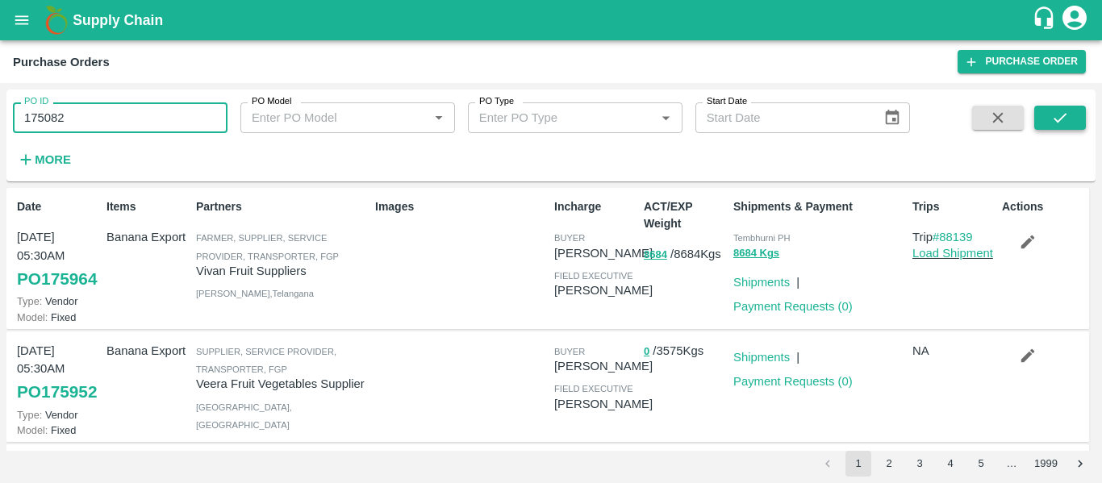
type input "175082"
click at [1058, 117] on icon "submit" at bounding box center [1060, 118] width 18 height 18
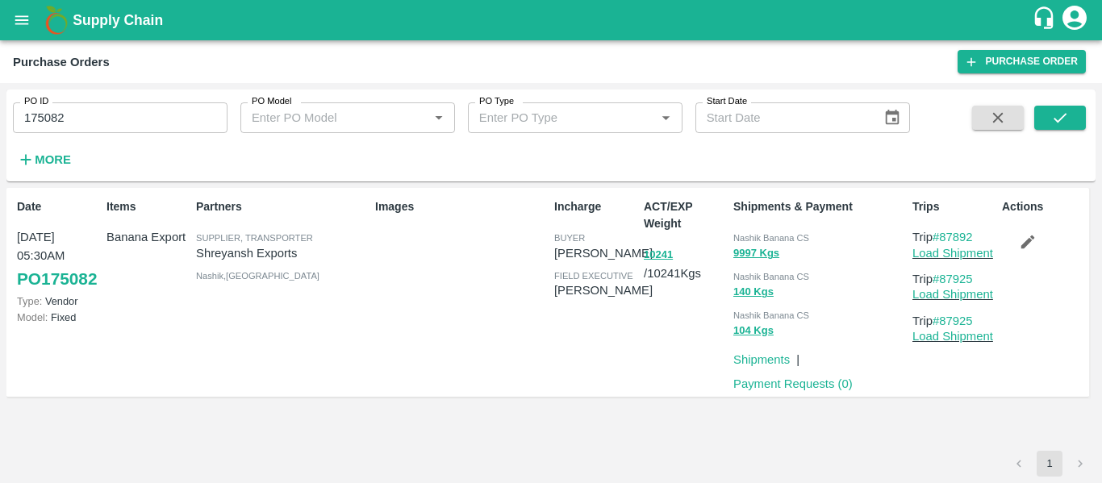
click at [817, 373] on div "Payment Requests ( 0 )" at bounding box center [790, 381] width 126 height 24
click at [816, 381] on link "Payment Requests ( 0 )" at bounding box center [792, 383] width 119 height 13
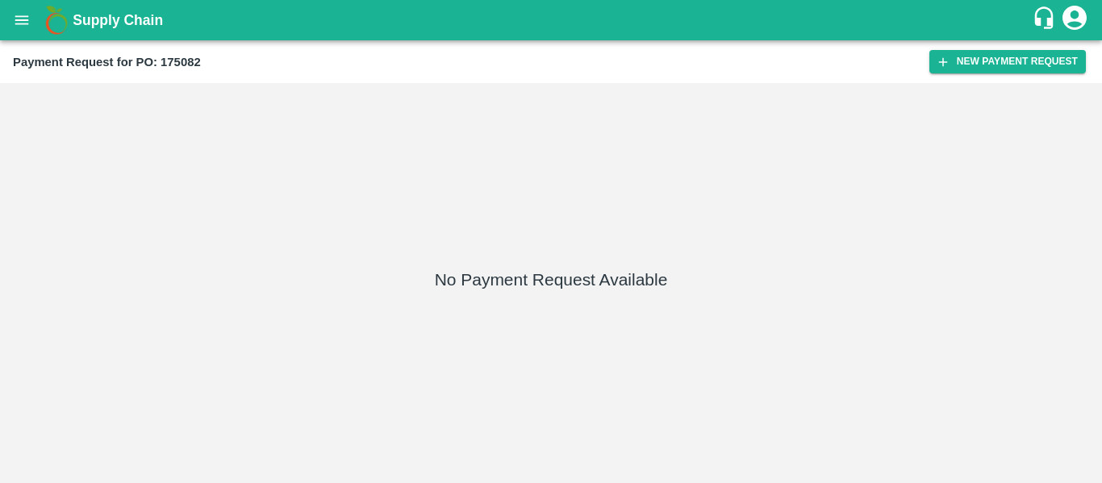
click at [978, 74] on div "Payment Request for PO: 175082 New Payment Request" at bounding box center [551, 61] width 1102 height 43
click at [947, 60] on icon "button" at bounding box center [943, 62] width 15 height 15
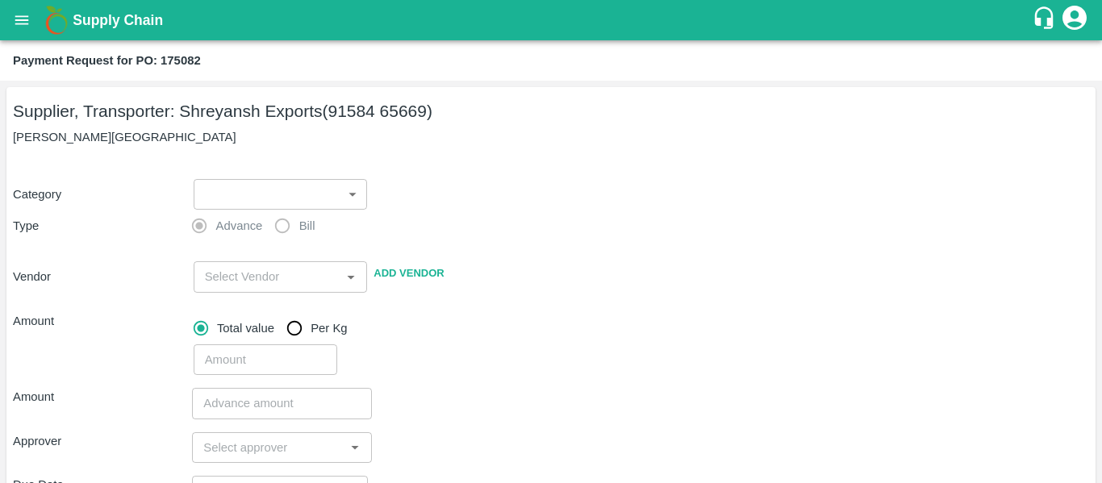
click at [263, 192] on body "Supply Chain Payment Request for PO: 175082 Supplier, Transporter: [PERSON_NAME…" at bounding box center [551, 241] width 1102 height 483
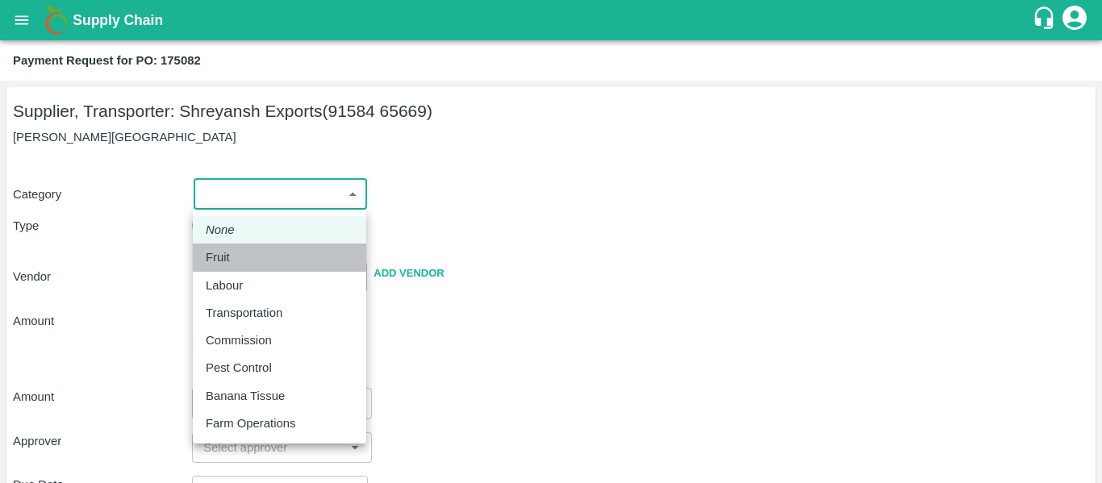
click at [237, 257] on div "Fruit" at bounding box center [222, 257] width 32 height 18
type input "1"
type input "[PERSON_NAME] Exports - 91584 65669(Supplier, Transporter)"
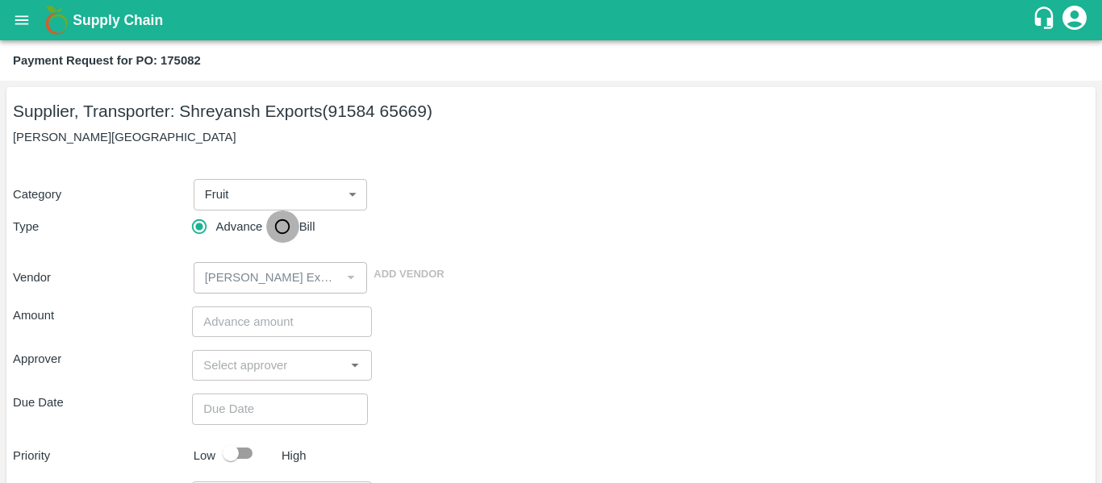
click at [298, 215] on input "Bill" at bounding box center [282, 227] width 32 height 32
radio input "true"
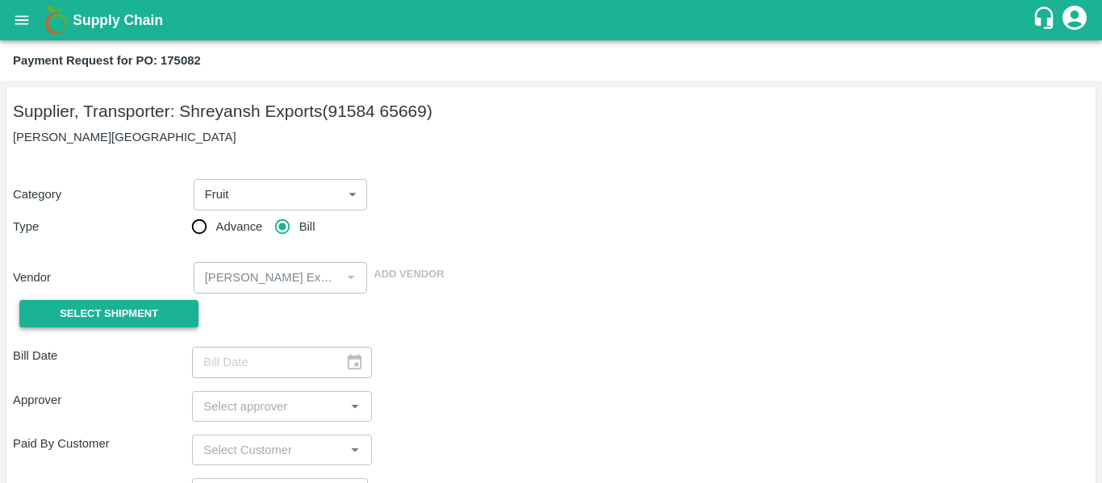
click at [103, 305] on span "Select Shipment" at bounding box center [109, 314] width 98 height 19
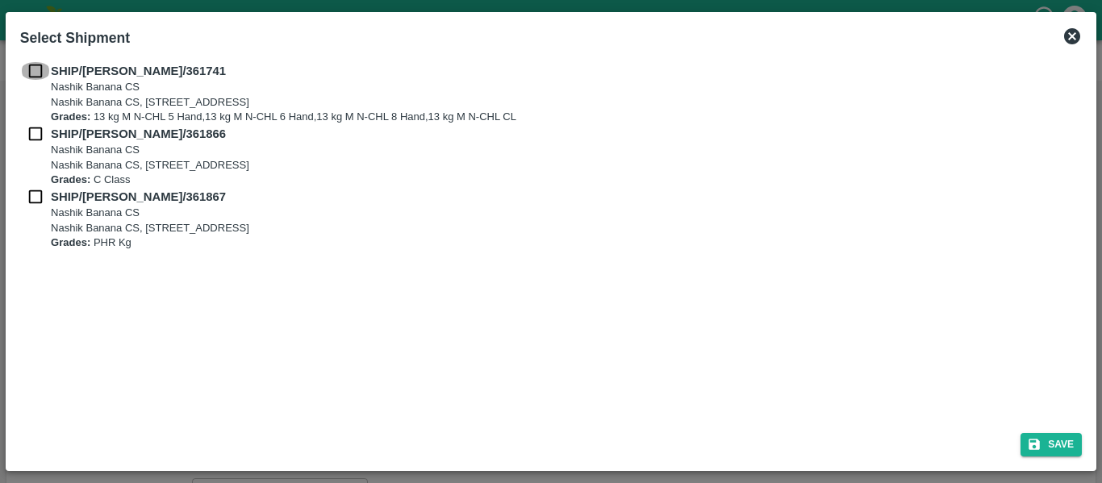
click at [35, 69] on input "checkbox" at bounding box center [35, 71] width 31 height 18
checkbox input "true"
click at [41, 133] on input "checkbox" at bounding box center [35, 134] width 31 height 18
checkbox input "true"
click at [48, 200] on input "checkbox" at bounding box center [35, 197] width 31 height 18
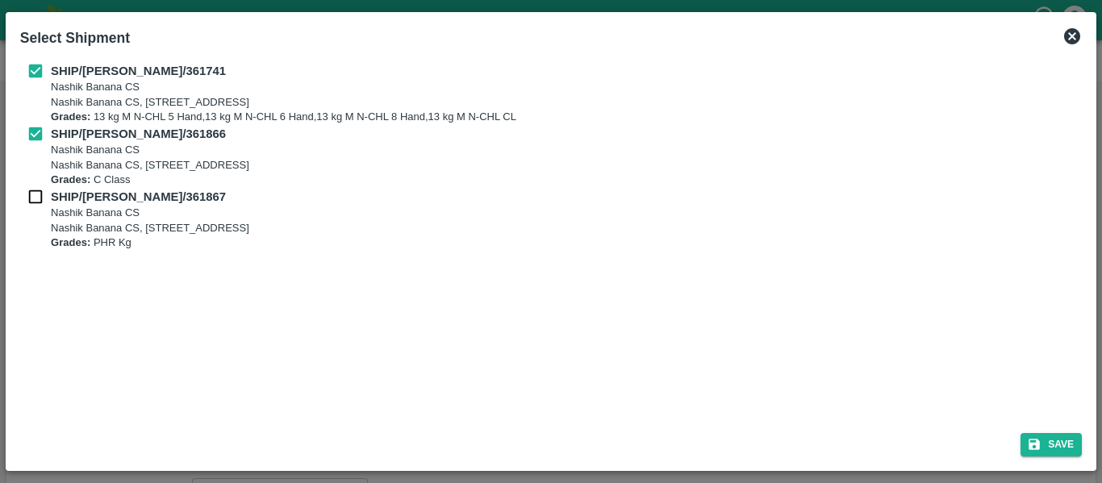
checkbox input "true"
click at [1067, 443] on button "Save" at bounding box center [1050, 444] width 61 height 23
type input "[DATE]"
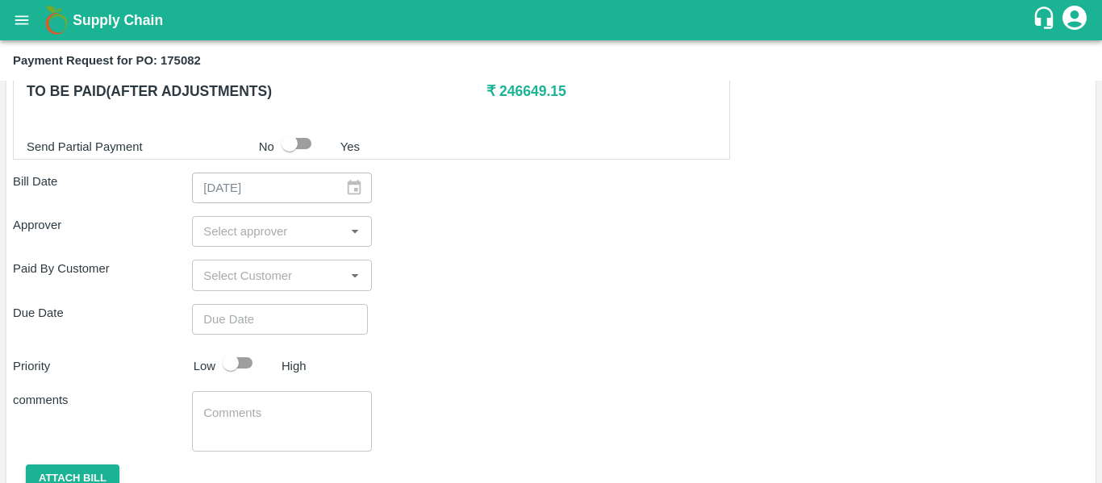
scroll to position [794, 0]
click at [231, 228] on input "input" at bounding box center [268, 230] width 143 height 21
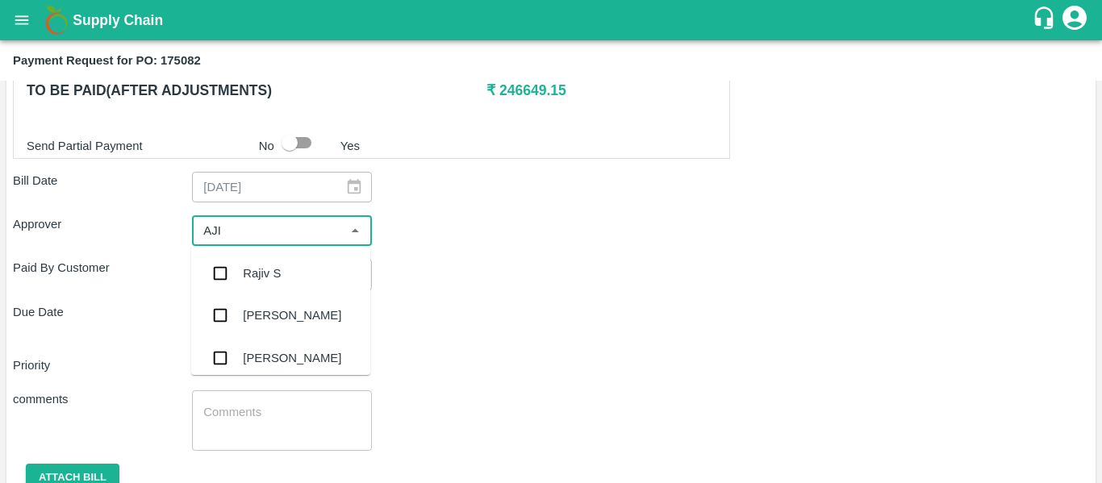
type input "AJIT"
click at [248, 277] on div "[PERSON_NAME]" at bounding box center [292, 274] width 98 height 18
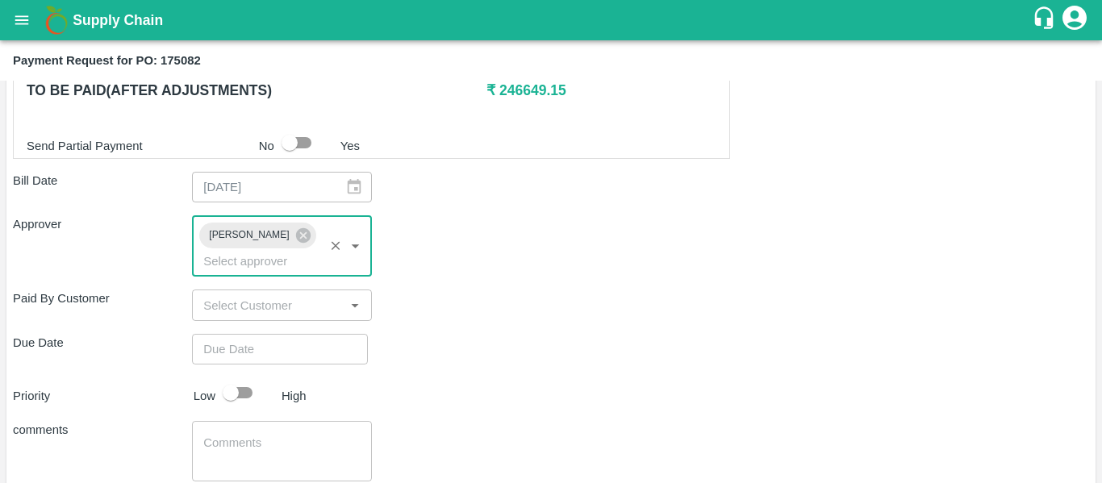
type input "DD/MM/YYYY hh:mm aa"
click at [265, 334] on input "DD/MM/YYYY hh:mm aa" at bounding box center [274, 349] width 165 height 31
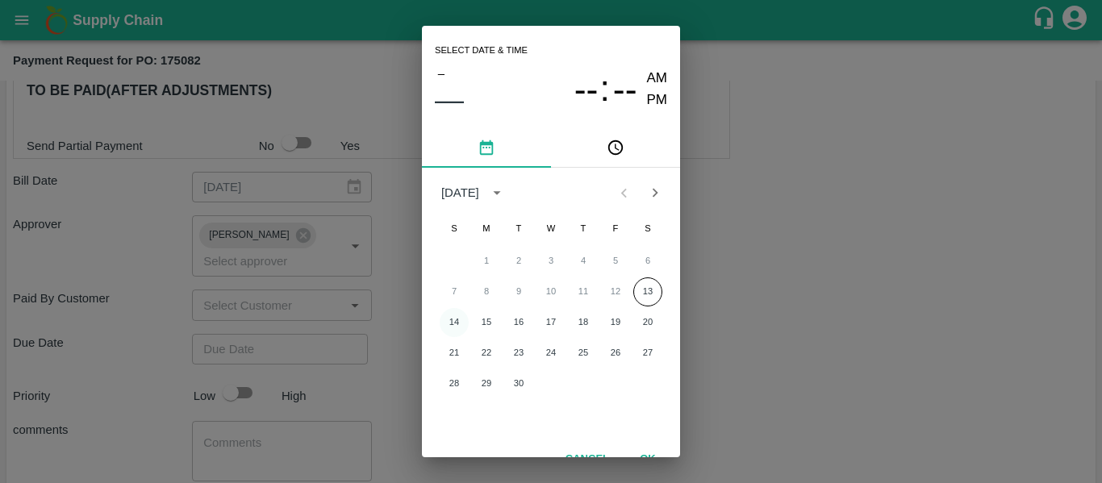
click at [461, 324] on button "14" at bounding box center [454, 322] width 29 height 29
type input "[DATE] 12:00 AM"
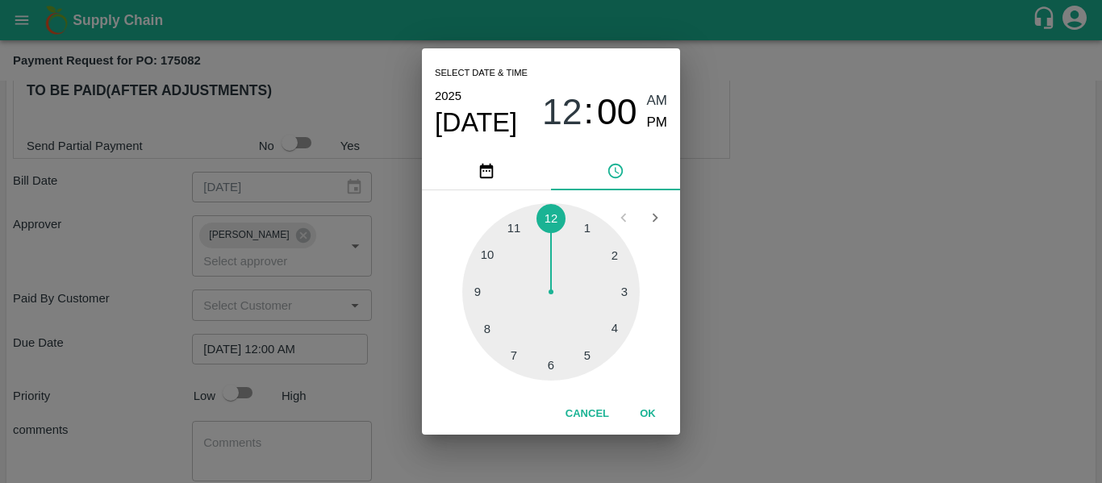
click at [741, 303] on div "Select date & time [DATE] 12 : 00 AM PM 1 2 3 4 5 6 7 8 9 10 11 12 Cancel OK" at bounding box center [551, 241] width 1102 height 483
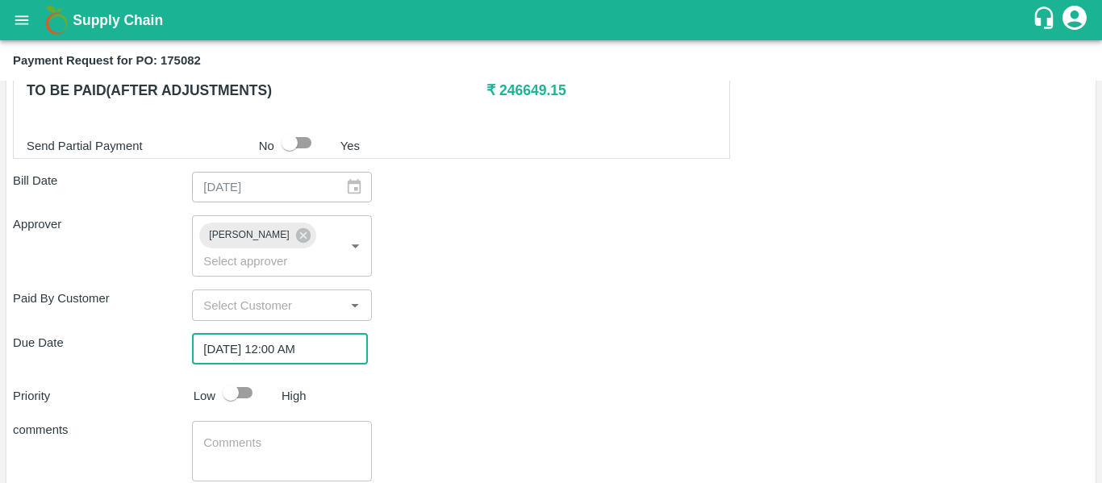
click at [243, 377] on input "checkbox" at bounding box center [231, 392] width 92 height 31
checkbox input "true"
click at [265, 435] on textarea at bounding box center [281, 452] width 156 height 34
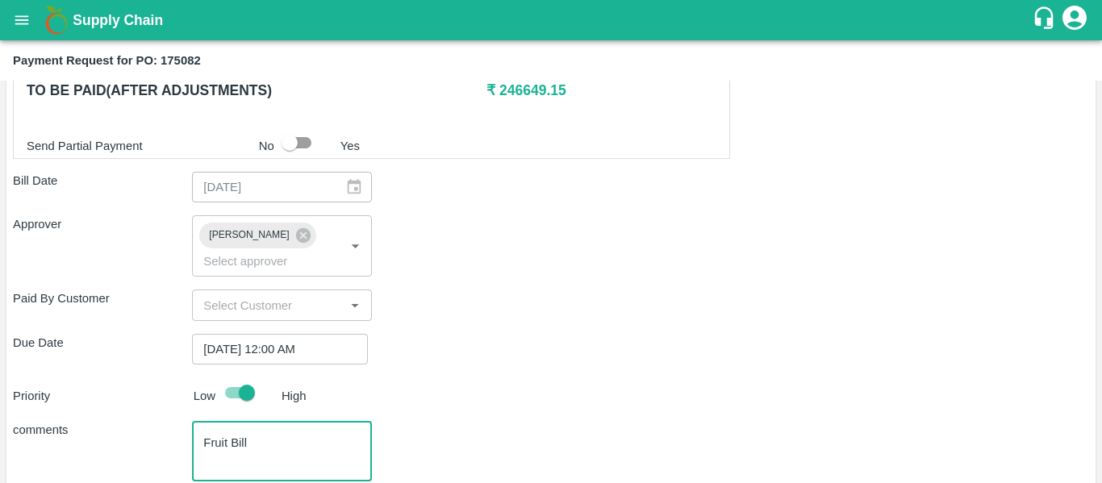
scroll to position [873, 0]
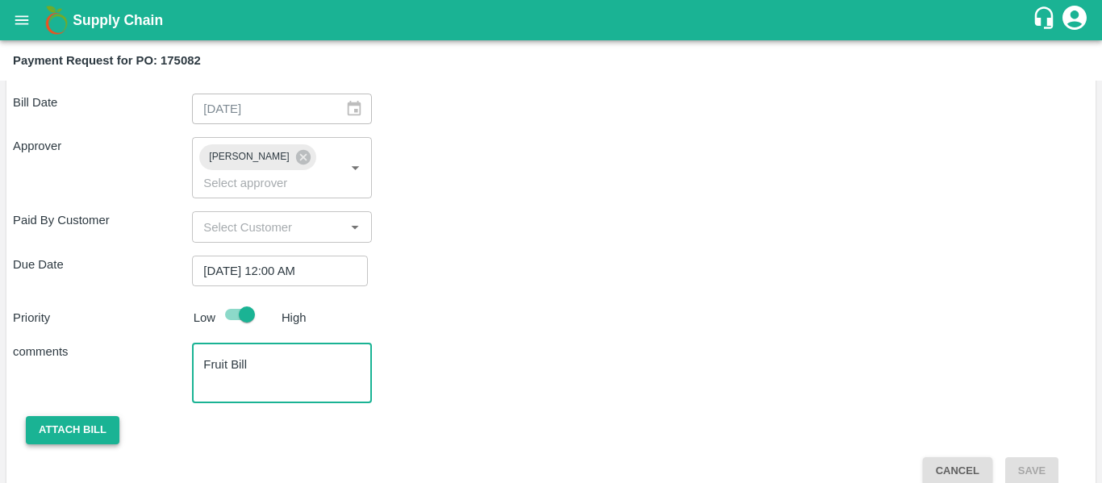
type textarea "Fruit Bill"
click at [83, 417] on button "Attach bill" at bounding box center [73, 430] width 94 height 28
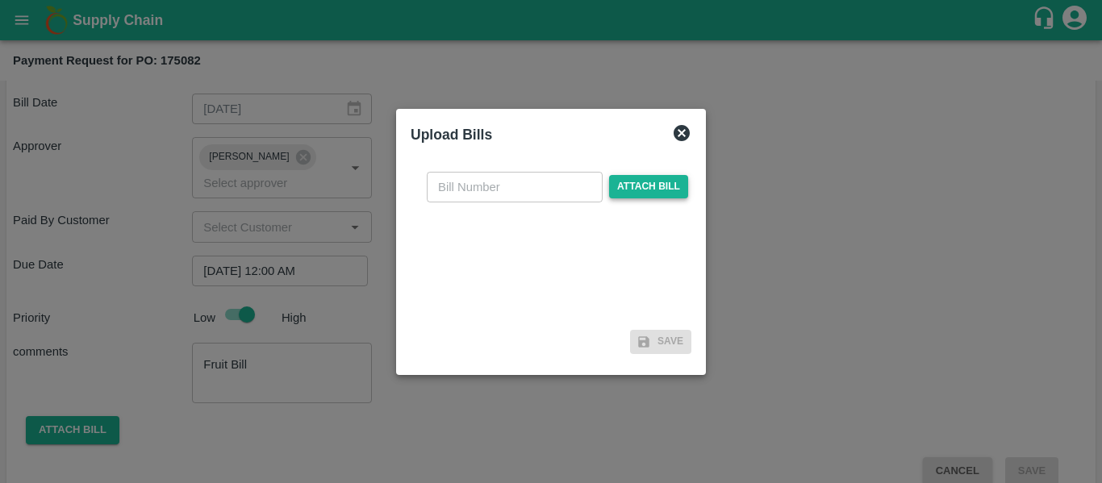
click at [661, 182] on span "Attach bill" at bounding box center [648, 186] width 79 height 23
click at [0, 0] on input "Attach bill" at bounding box center [0, 0] width 0 height 0
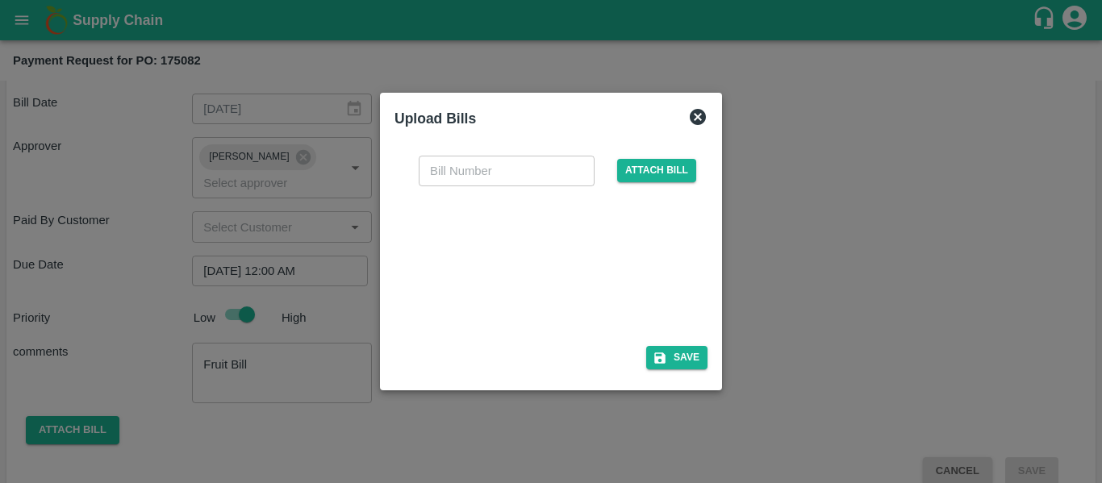
click at [594, 294] on div at bounding box center [548, 261] width 242 height 85
click at [473, 169] on input "text" at bounding box center [507, 171] width 176 height 31
type input "SE/25-26/1470"
click at [670, 371] on div "SE/25-26/1470 ​ Attach bill Save" at bounding box center [550, 260] width 313 height 234
click at [672, 361] on button "Save" at bounding box center [676, 357] width 61 height 23
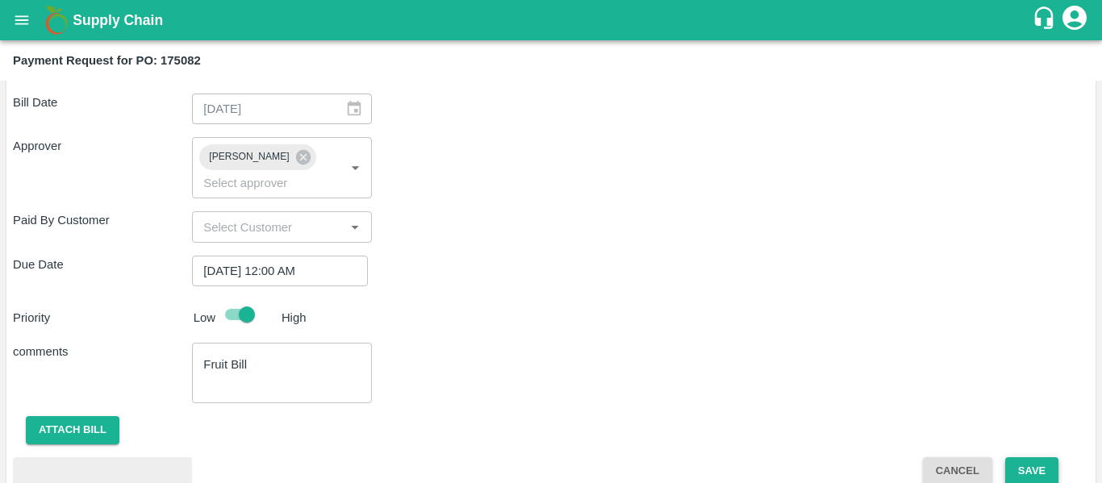
click at [1038, 457] on button "Save" at bounding box center [1031, 471] width 53 height 28
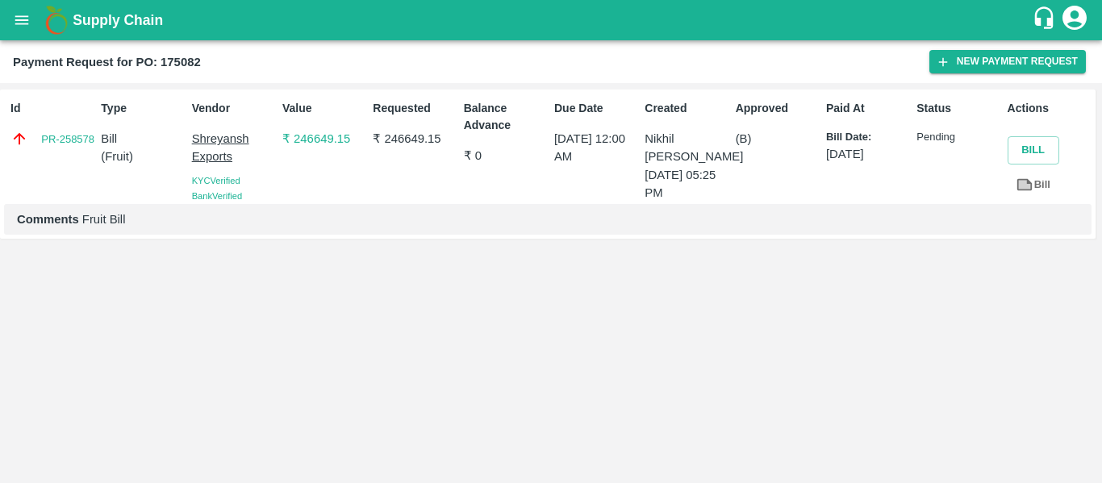
click at [16, 24] on icon "open drawer" at bounding box center [22, 19] width 14 height 9
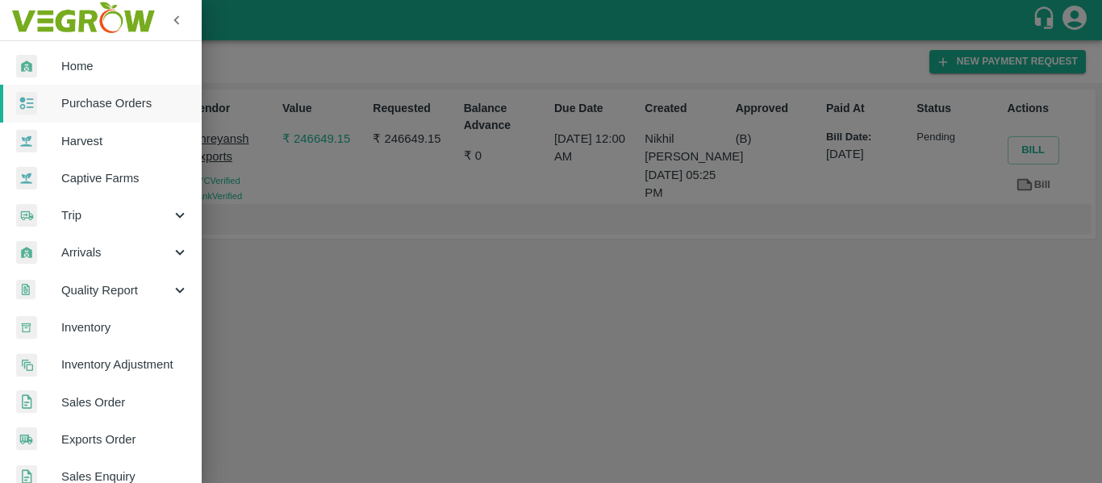
click at [90, 98] on span "Purchase Orders" at bounding box center [124, 103] width 127 height 18
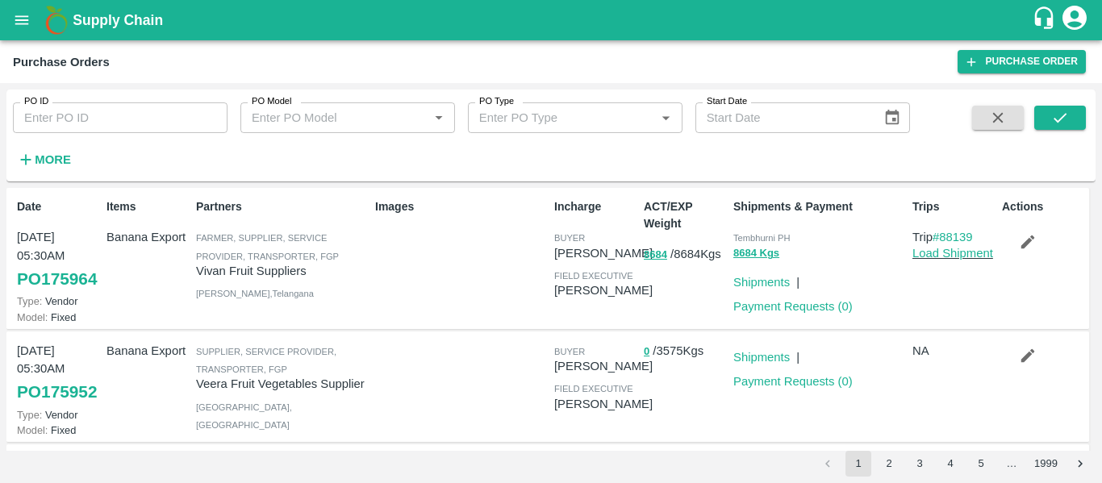
click at [107, 119] on input "PO ID" at bounding box center [120, 117] width 215 height 31
paste input "175086"
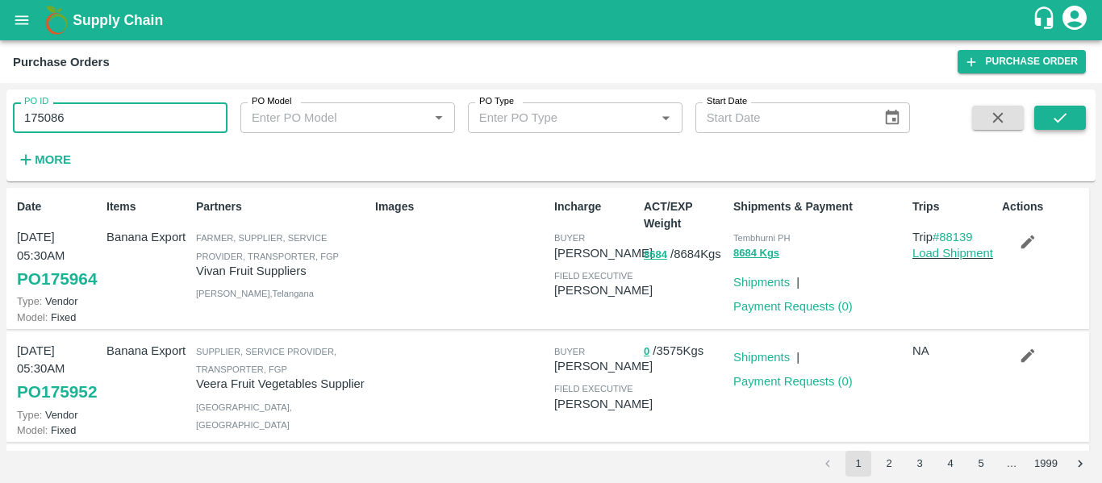
type input "175086"
click at [1044, 111] on button "submit" at bounding box center [1060, 118] width 52 height 24
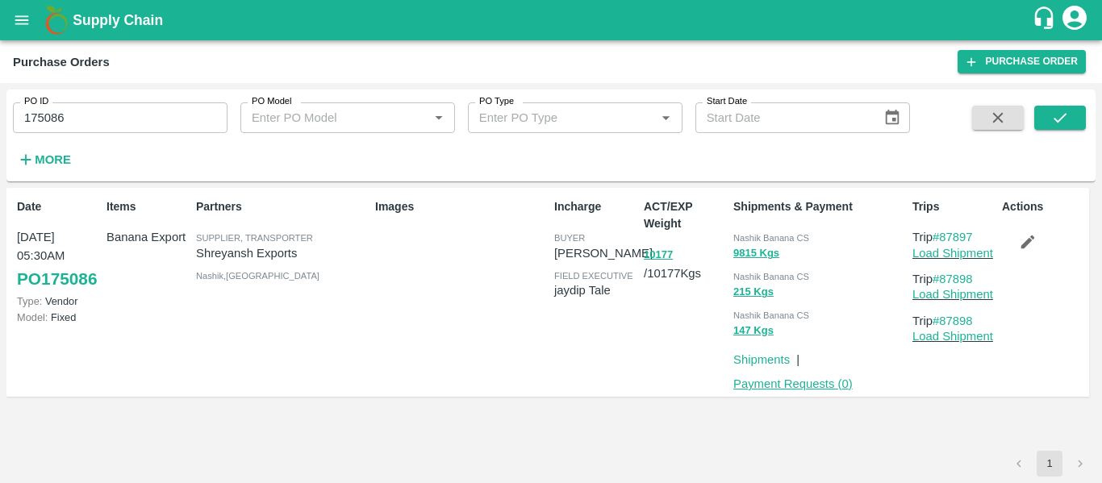
click at [782, 381] on link "Payment Requests ( 0 )" at bounding box center [792, 383] width 119 height 13
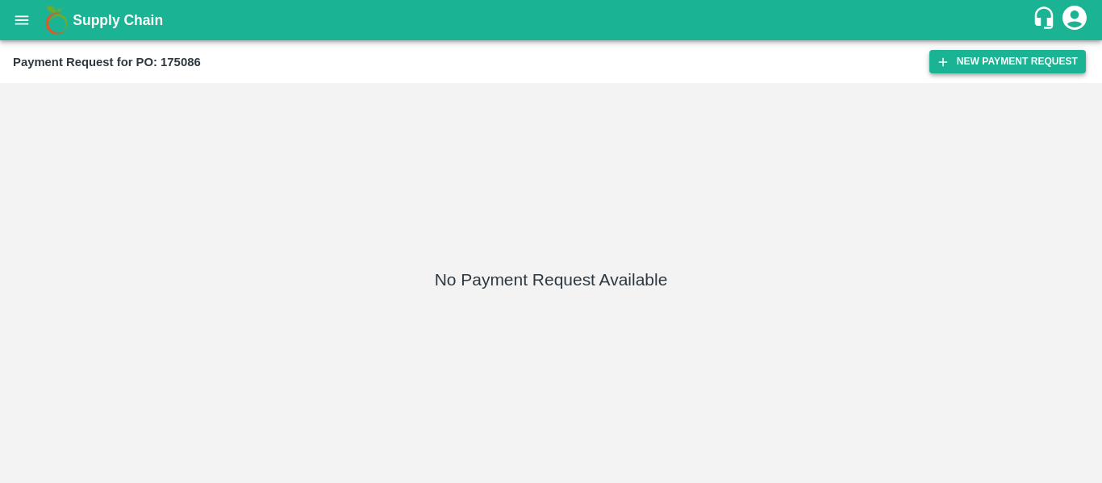
click at [961, 63] on button "New Payment Request" at bounding box center [1007, 61] width 156 height 23
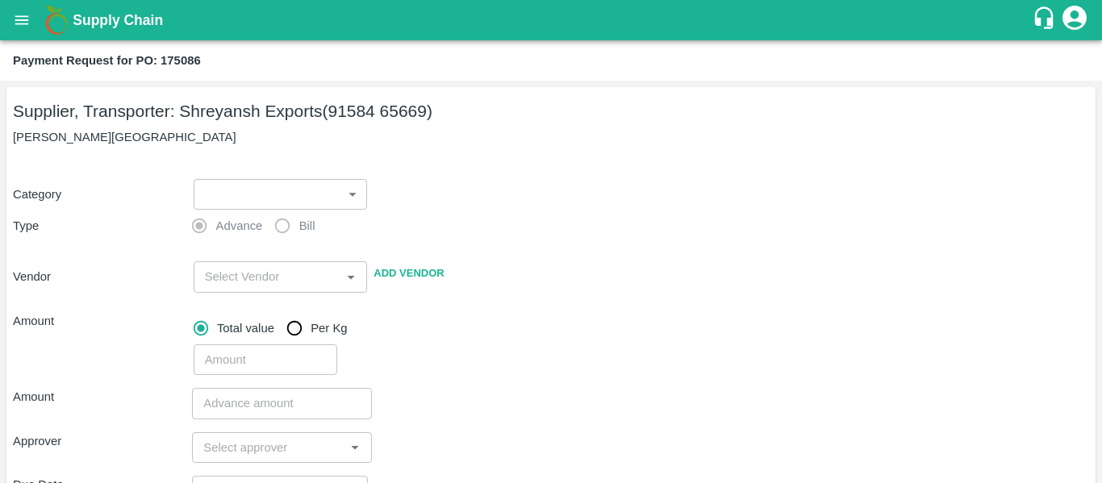
click at [225, 202] on body "Supply Chain Payment Request for PO: 175086 Supplier, Transporter: [PERSON_NAME…" at bounding box center [551, 241] width 1102 height 483
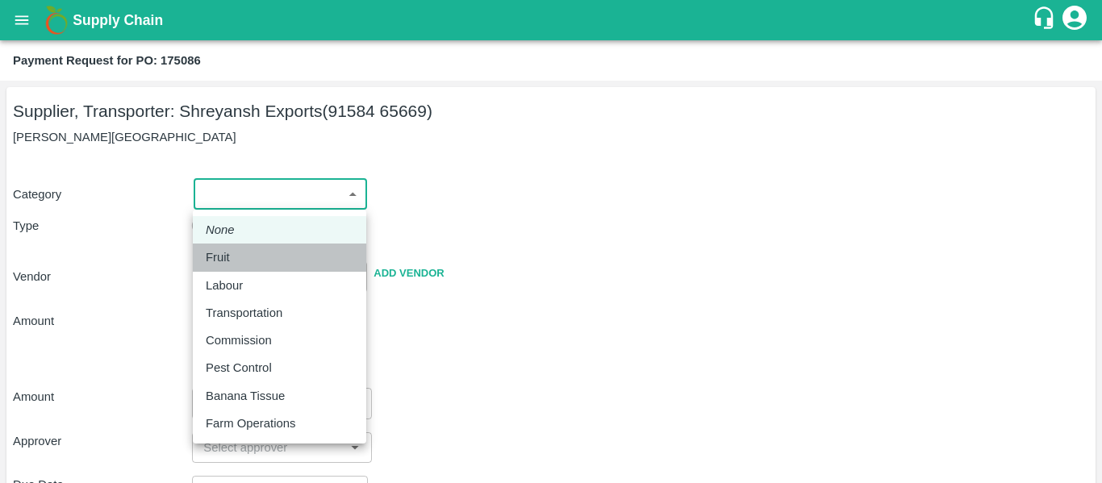
click at [249, 251] on div "Fruit" at bounding box center [280, 257] width 148 height 18
type input "1"
type input "[PERSON_NAME] Exports - 91584 65669(Supplier, Transporter)"
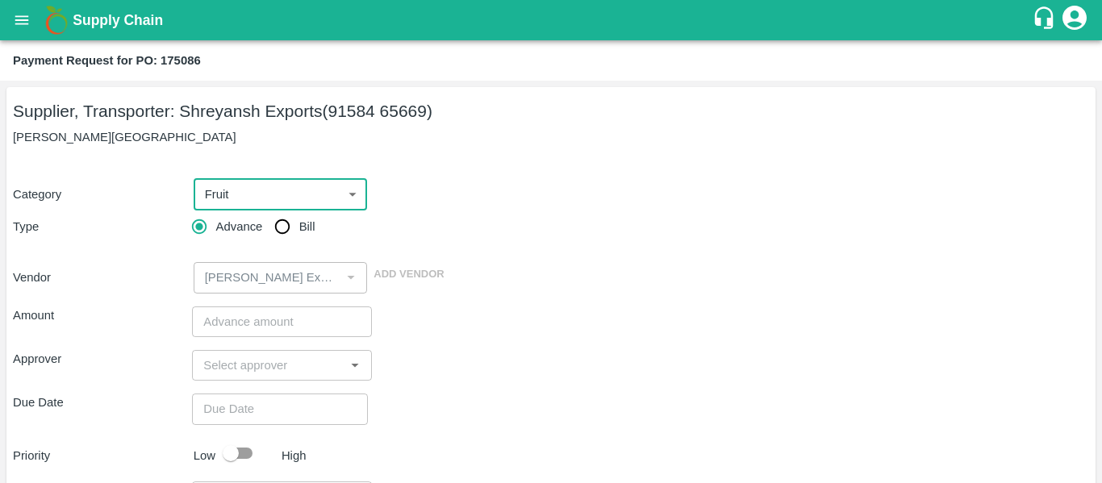
click at [301, 232] on span "Bill" at bounding box center [307, 227] width 16 height 18
click at [298, 232] on input "Bill" at bounding box center [282, 227] width 32 height 32
radio input "true"
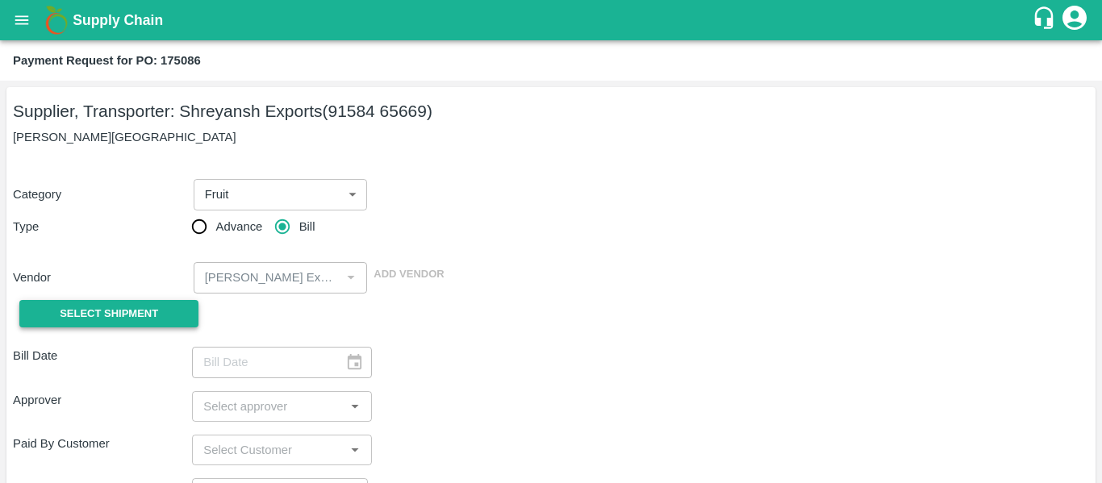
click at [144, 305] on span "Select Shipment" at bounding box center [109, 314] width 98 height 19
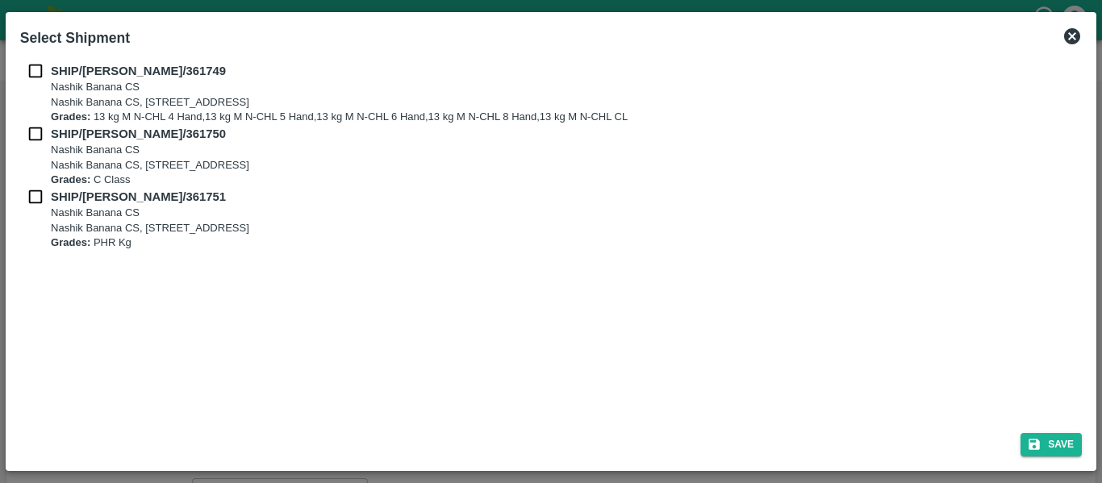
click at [33, 81] on div "SHIP/[PERSON_NAME]/361749 Nashik Banana CS Nashik Banana CS, Gat No. 314/2/1, A…" at bounding box center [550, 93] width 1061 height 63
click at [35, 75] on input "checkbox" at bounding box center [35, 71] width 31 height 18
checkbox input "true"
click at [39, 131] on input "checkbox" at bounding box center [35, 134] width 31 height 18
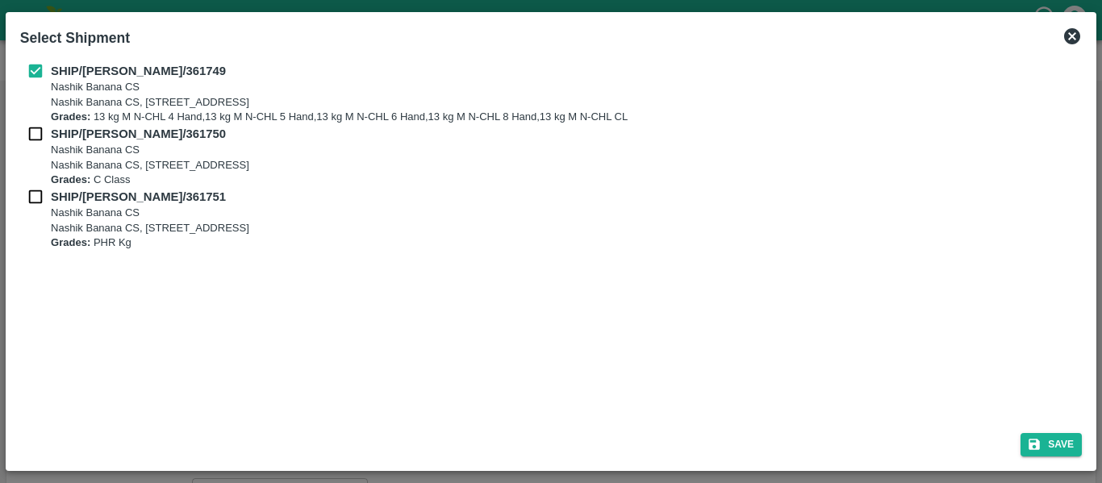
checkbox input "true"
click at [46, 200] on input "checkbox" at bounding box center [35, 197] width 31 height 18
checkbox input "true"
click at [1077, 439] on button "Save" at bounding box center [1050, 444] width 61 height 23
type input "[DATE]"
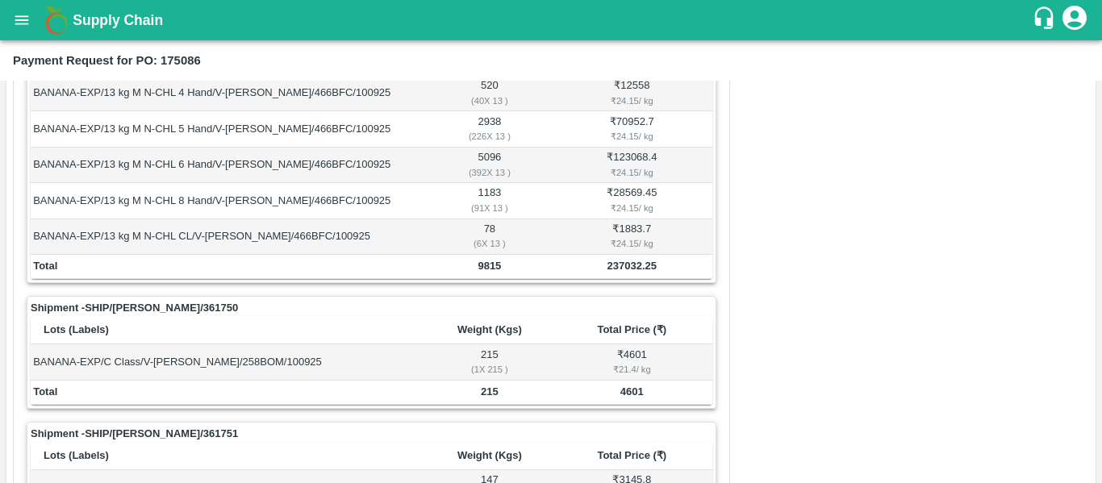
scroll to position [663, 0]
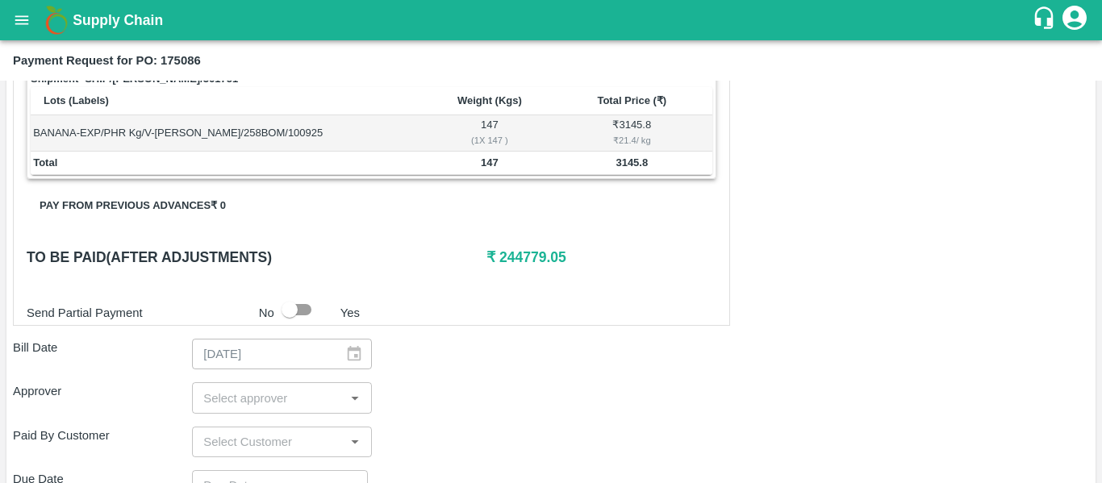
click at [265, 398] on input "input" at bounding box center [268, 397] width 143 height 21
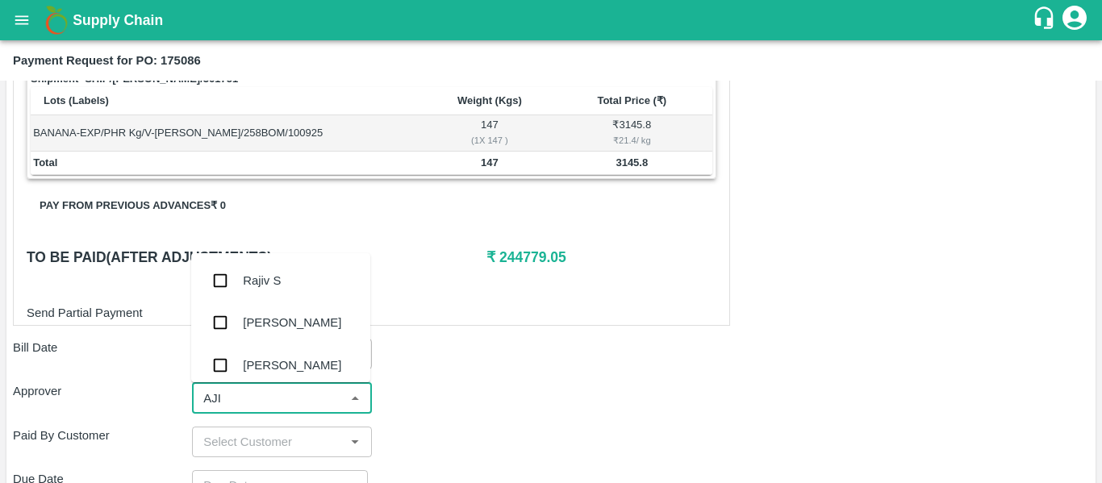
type input "AJIT"
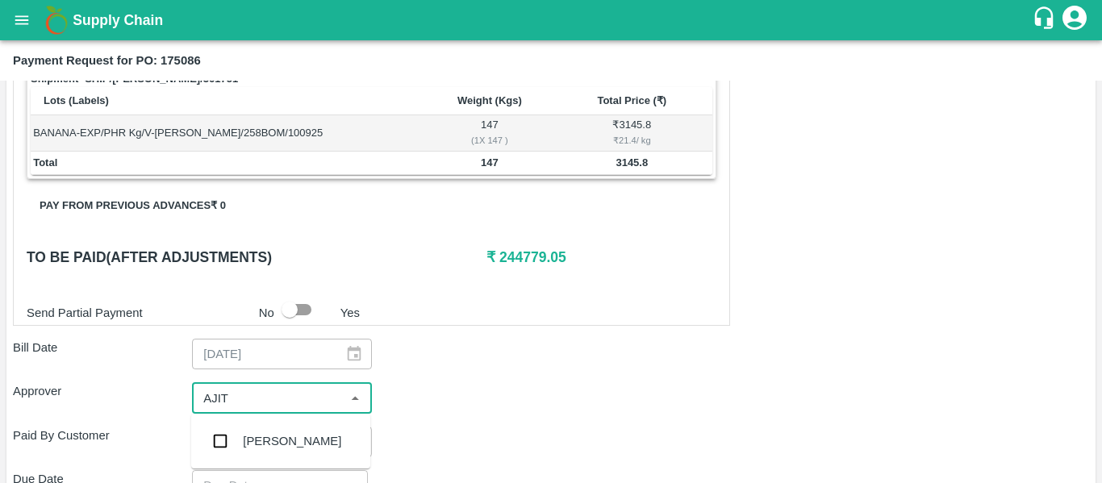
click at [273, 438] on div "[PERSON_NAME]" at bounding box center [292, 441] width 98 height 18
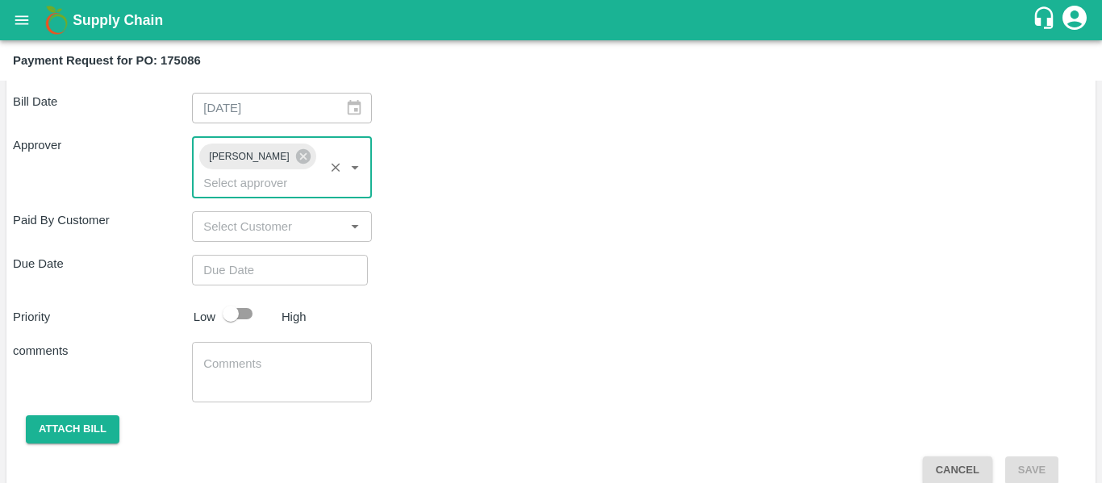
scroll to position [908, 0]
type input "DD/MM/YYYY hh:mm aa"
click at [243, 256] on input "DD/MM/YYYY hh:mm aa" at bounding box center [274, 271] width 165 height 31
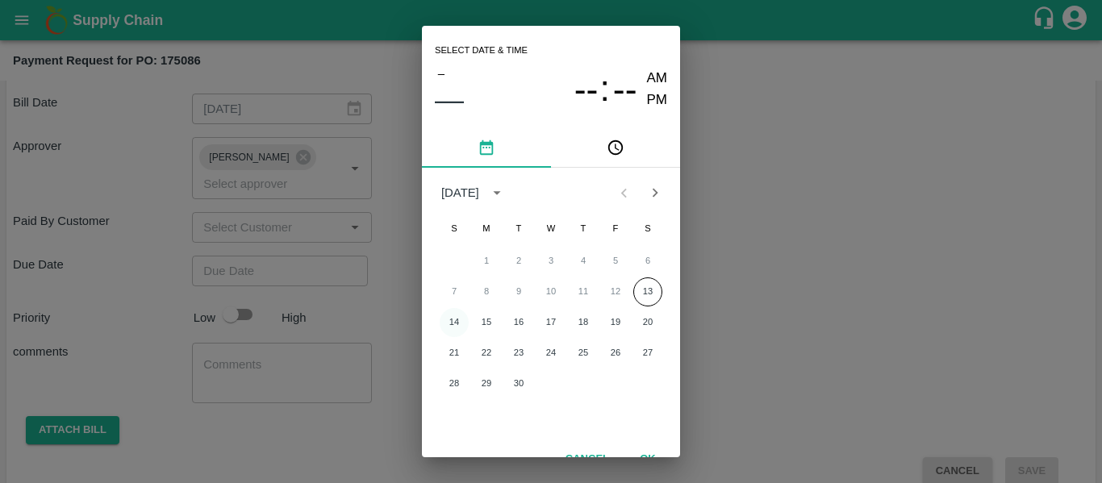
click at [458, 319] on button "14" at bounding box center [454, 322] width 29 height 29
type input "[DATE] 12:00 AM"
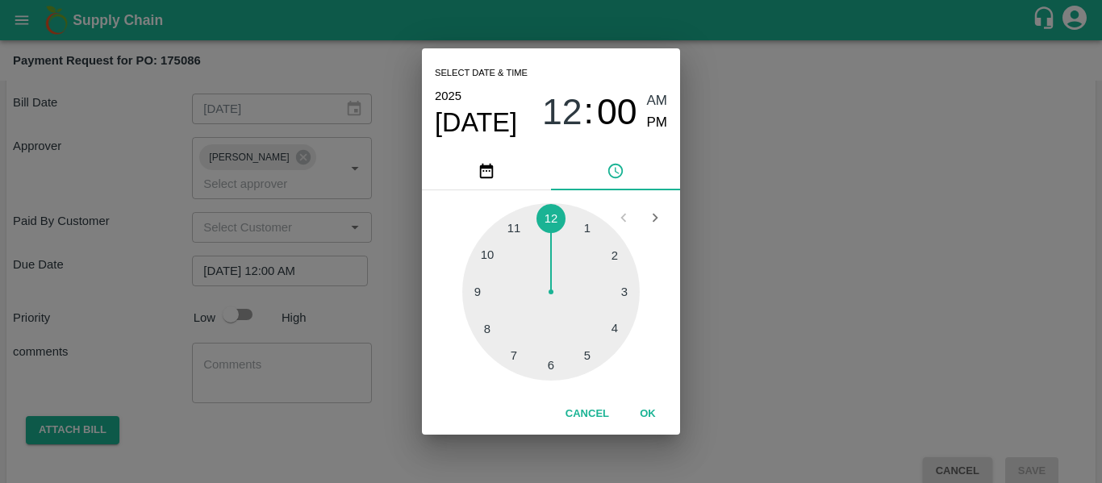
click at [860, 277] on div "Select date & time [DATE] 12 : 00 AM PM 1 2 3 4 5 6 7 8 9 10 11 12 Cancel OK" at bounding box center [551, 241] width 1102 height 483
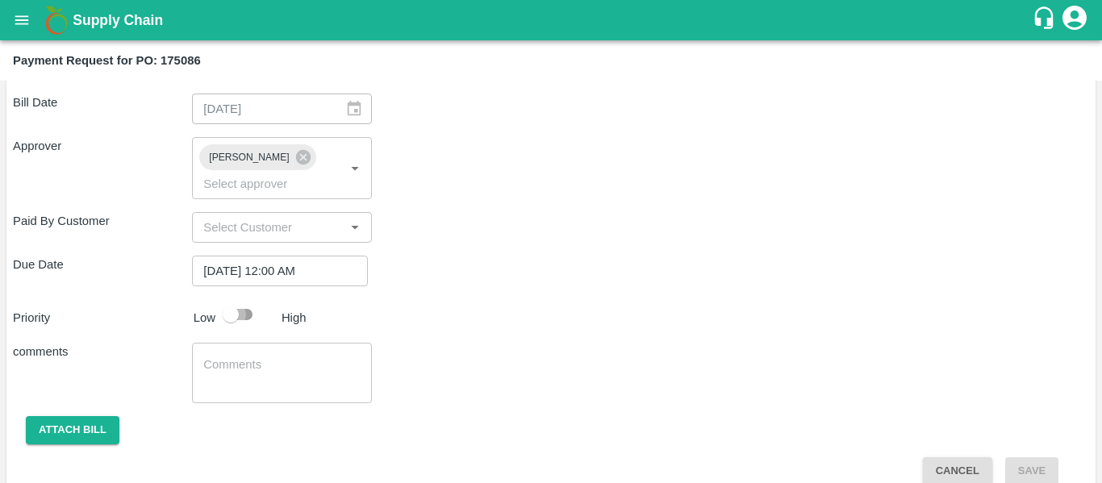
click at [234, 299] on input "checkbox" at bounding box center [231, 314] width 92 height 31
checkbox input "true"
click at [258, 360] on textarea at bounding box center [281, 373] width 156 height 34
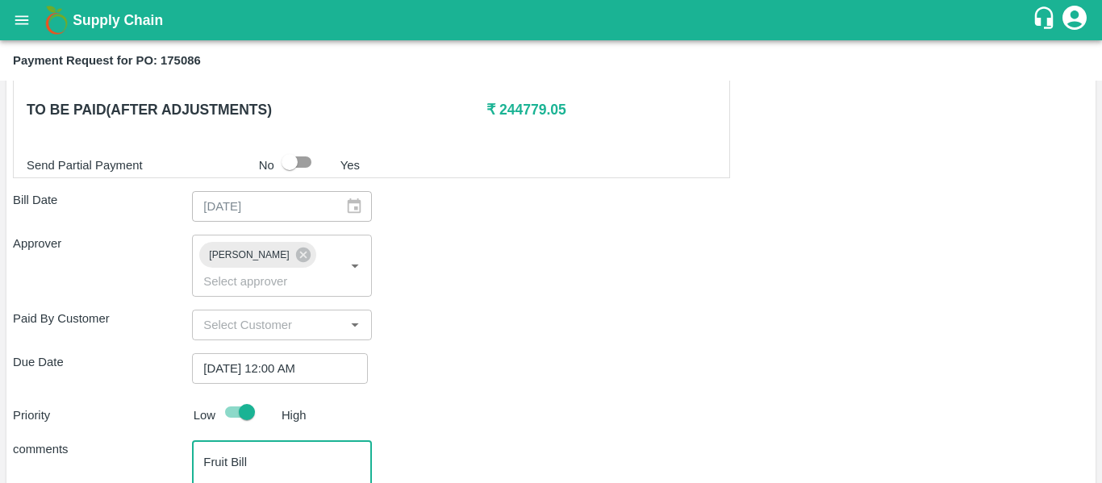
scroll to position [909, 0]
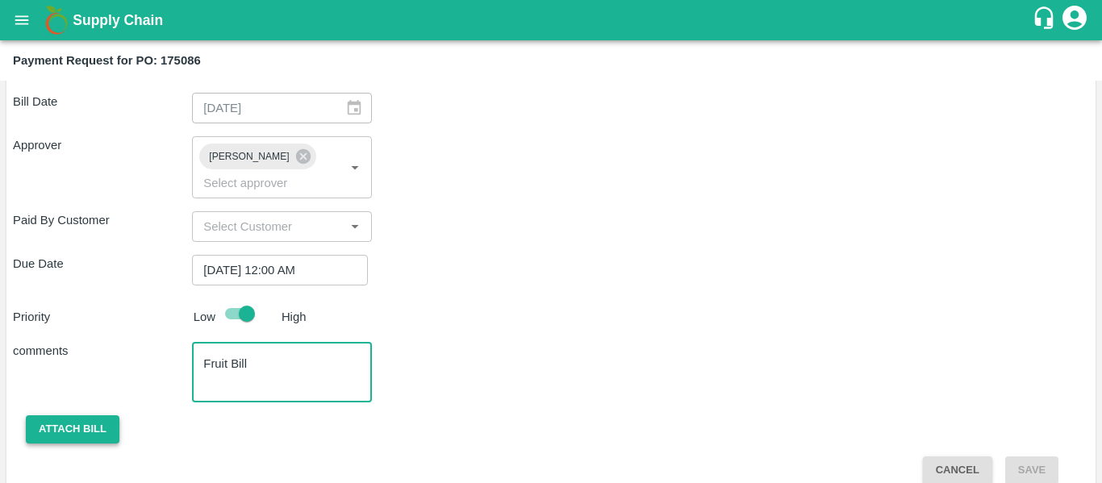
type textarea "Fruit Bill"
click at [40, 418] on button "Attach bill" at bounding box center [73, 429] width 94 height 28
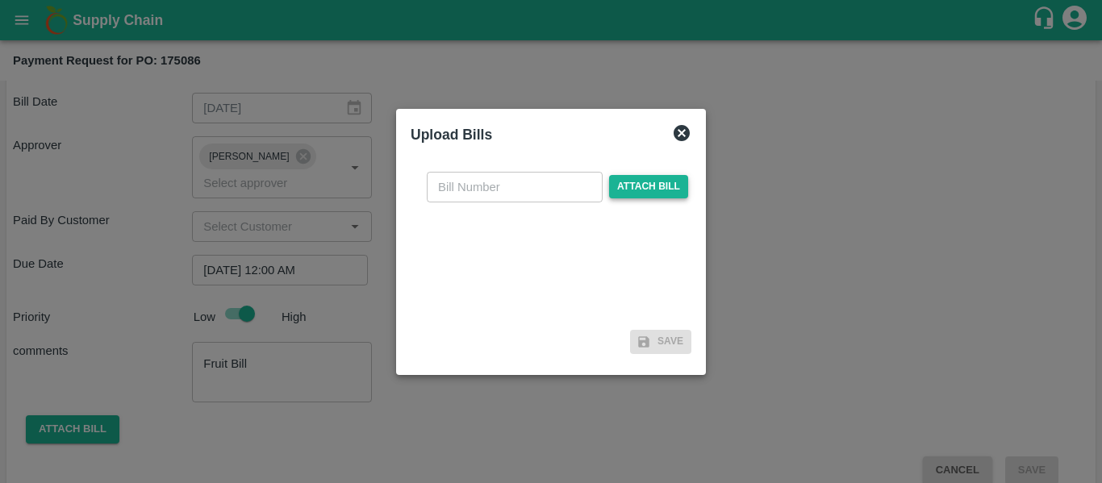
click at [640, 184] on span "Attach bill" at bounding box center [648, 186] width 79 height 23
click at [0, 0] on input "Attach bill" at bounding box center [0, 0] width 0 height 0
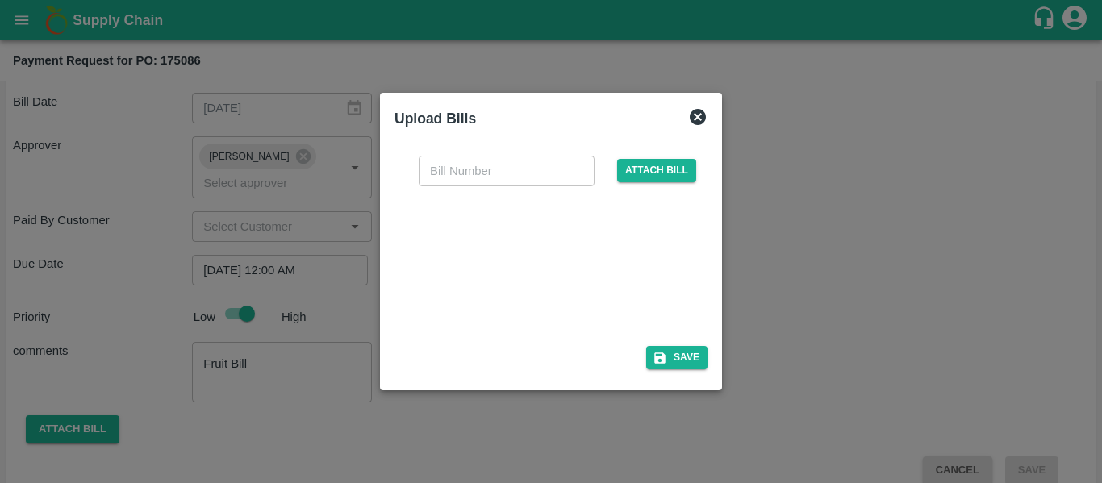
click at [576, 228] on div at bounding box center [548, 261] width 242 height 85
click at [478, 183] on input "text" at bounding box center [507, 171] width 176 height 31
type input "SE/25-26/1471"
click at [669, 364] on button "Save" at bounding box center [676, 357] width 61 height 23
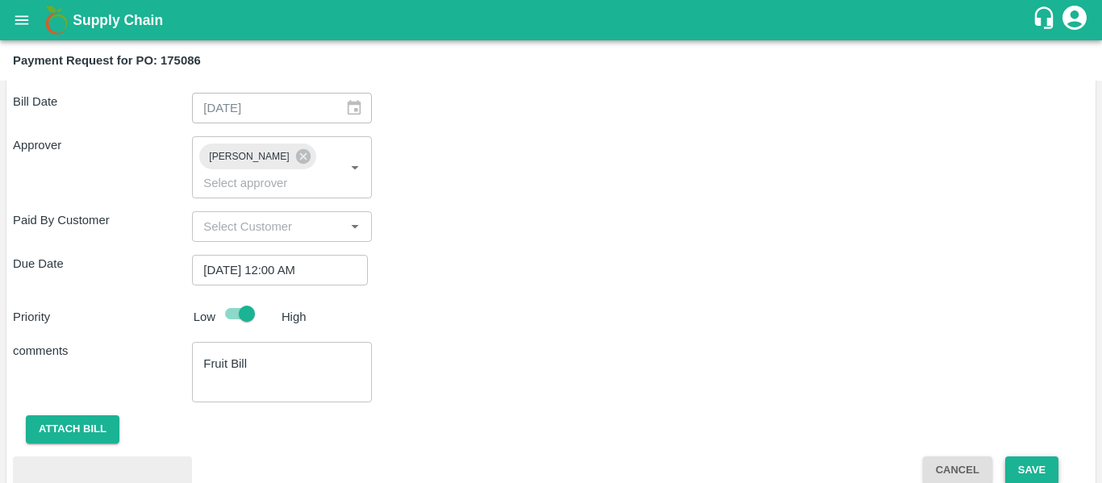
click at [1013, 456] on button "Save" at bounding box center [1031, 470] width 53 height 28
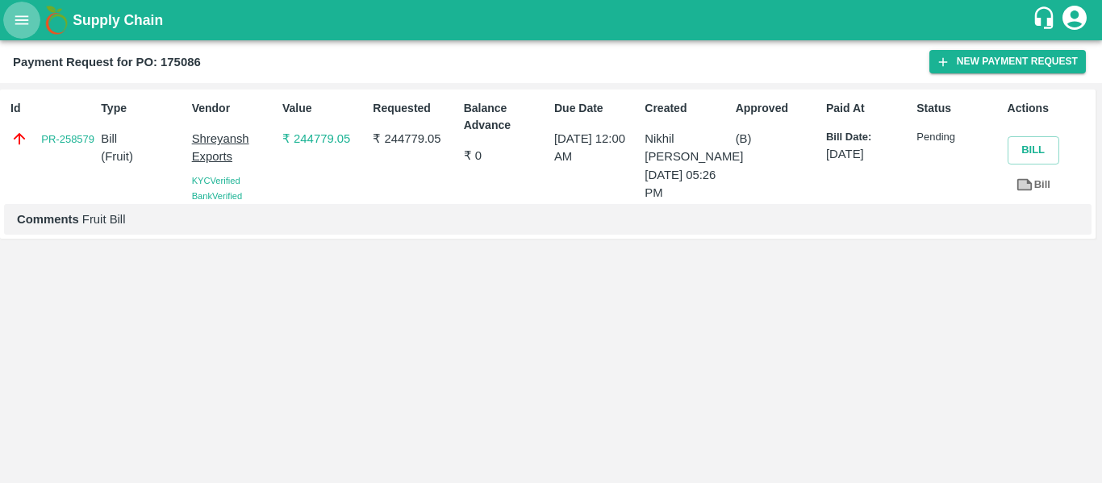
click at [25, 22] on icon "open drawer" at bounding box center [22, 20] width 18 height 18
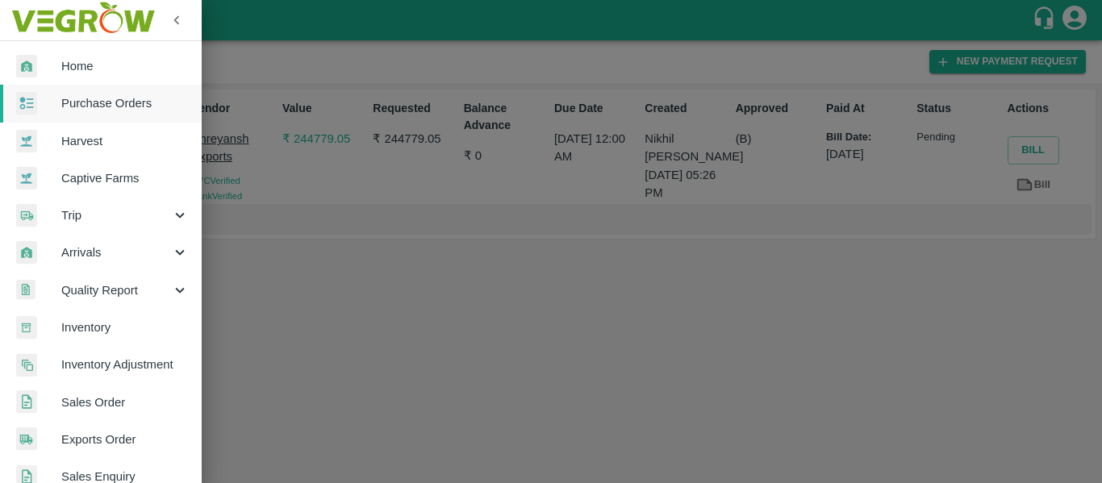
click at [85, 102] on span "Purchase Orders" at bounding box center [124, 103] width 127 height 18
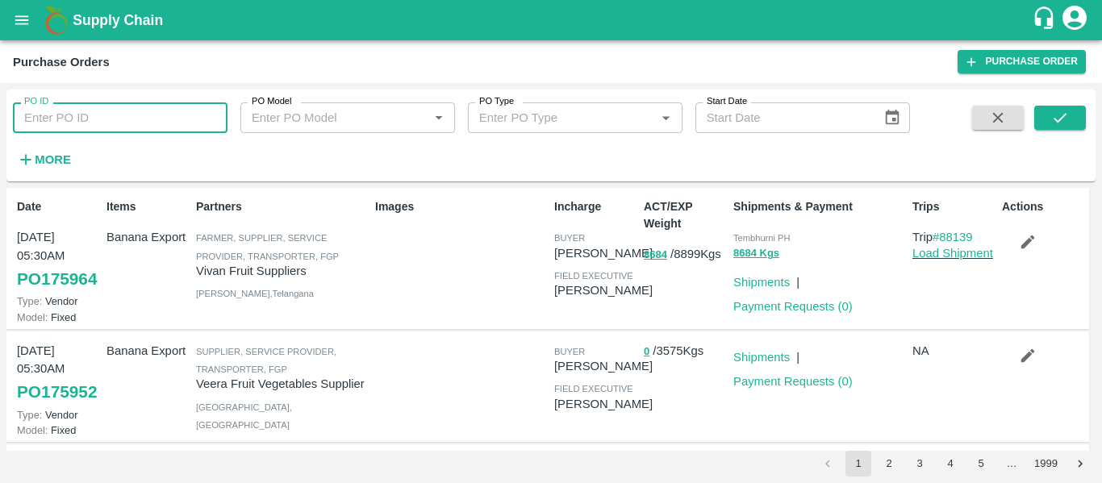
click at [59, 119] on input "PO ID" at bounding box center [120, 117] width 215 height 31
paste input "175088"
type input "175088"
click at [1066, 109] on icon "submit" at bounding box center [1060, 118] width 18 height 18
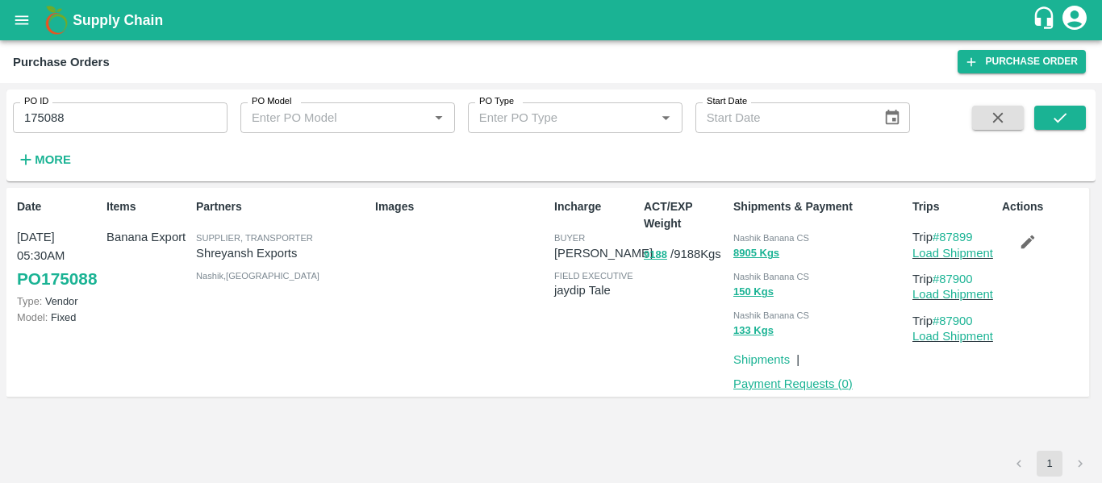
click at [800, 381] on link "Payment Requests ( 0 )" at bounding box center [792, 383] width 119 height 13
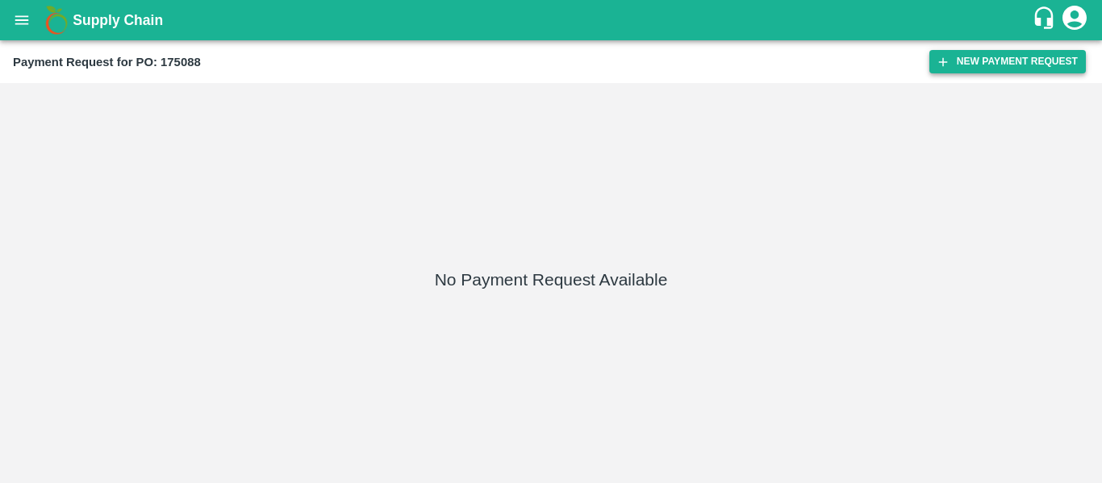
click at [952, 65] on button "New Payment Request" at bounding box center [1007, 61] width 156 height 23
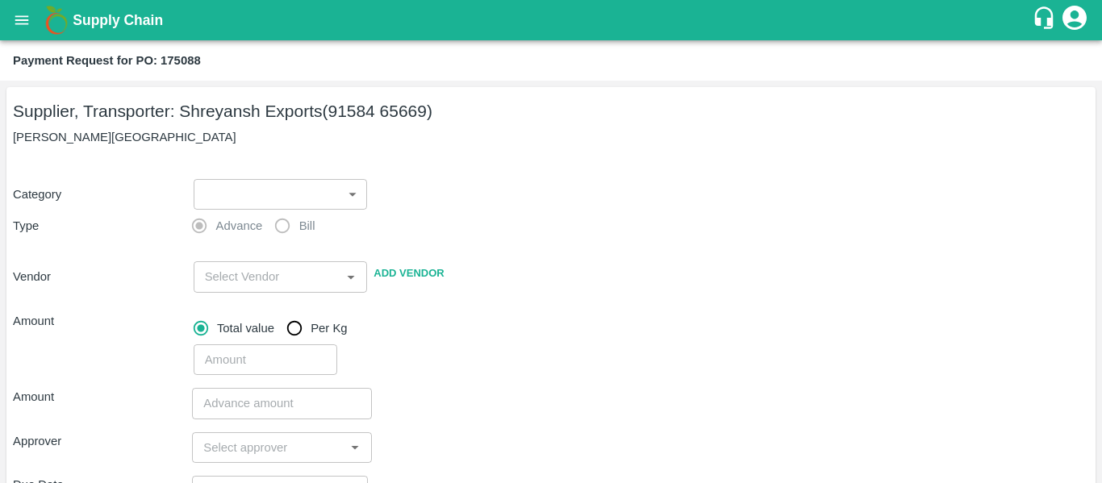
click at [244, 186] on body "Supply Chain Payment Request for PO: 175088 Supplier, Transporter: [PERSON_NAME…" at bounding box center [551, 241] width 1102 height 483
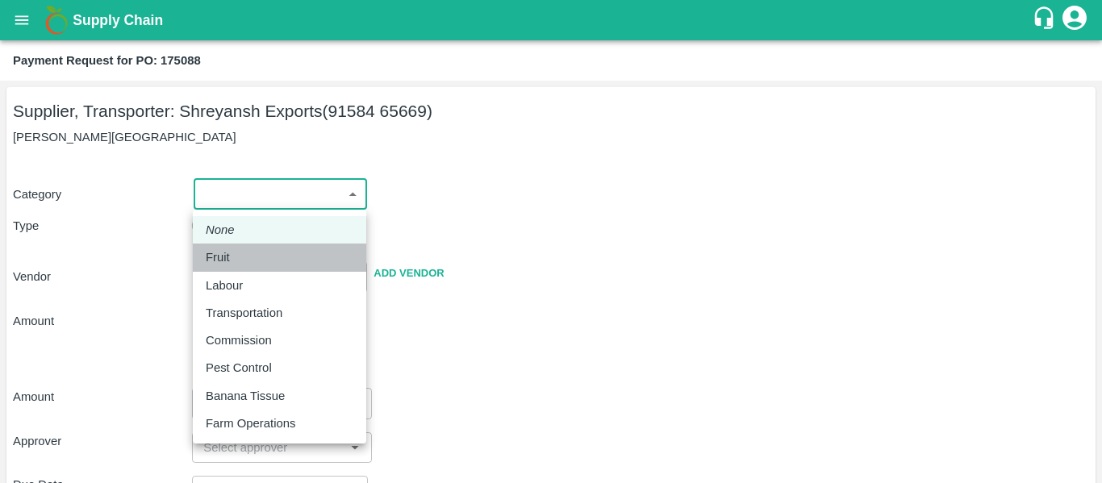
click at [222, 253] on p "Fruit" at bounding box center [218, 257] width 24 height 18
type input "1"
type input "[PERSON_NAME] Exports - 91584 65669(Supplier, Transporter)"
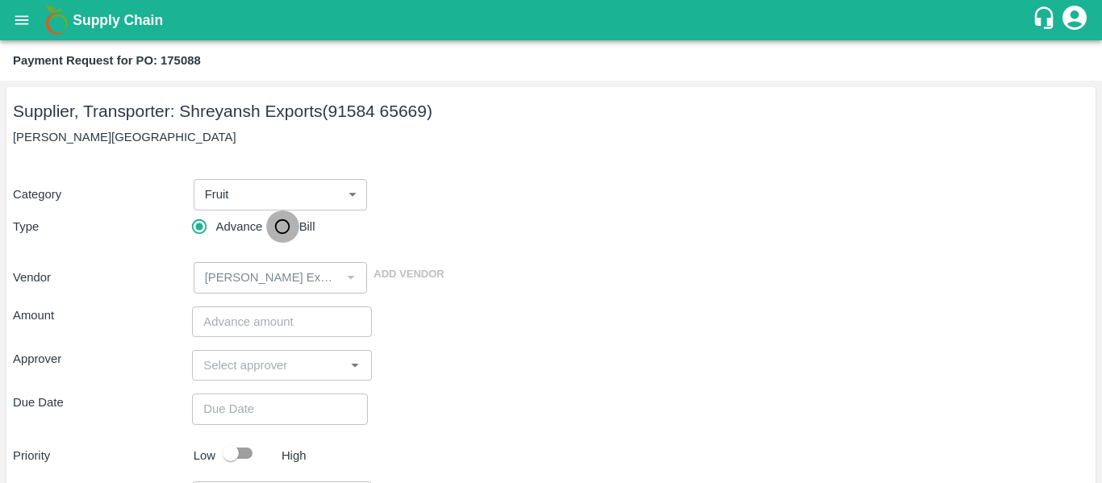
click at [287, 223] on input "Bill" at bounding box center [282, 227] width 32 height 32
radio input "true"
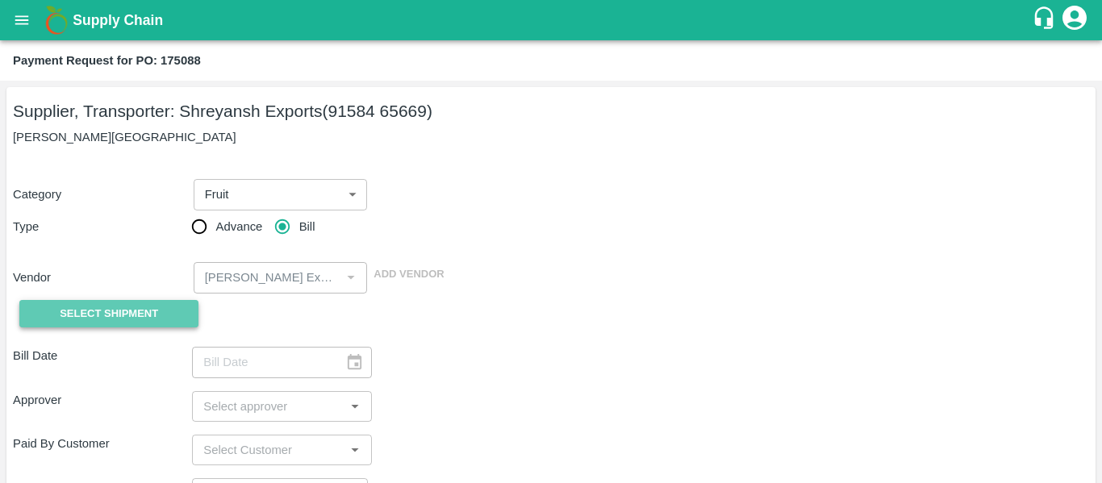
click at [143, 302] on button "Select Shipment" at bounding box center [108, 314] width 179 height 28
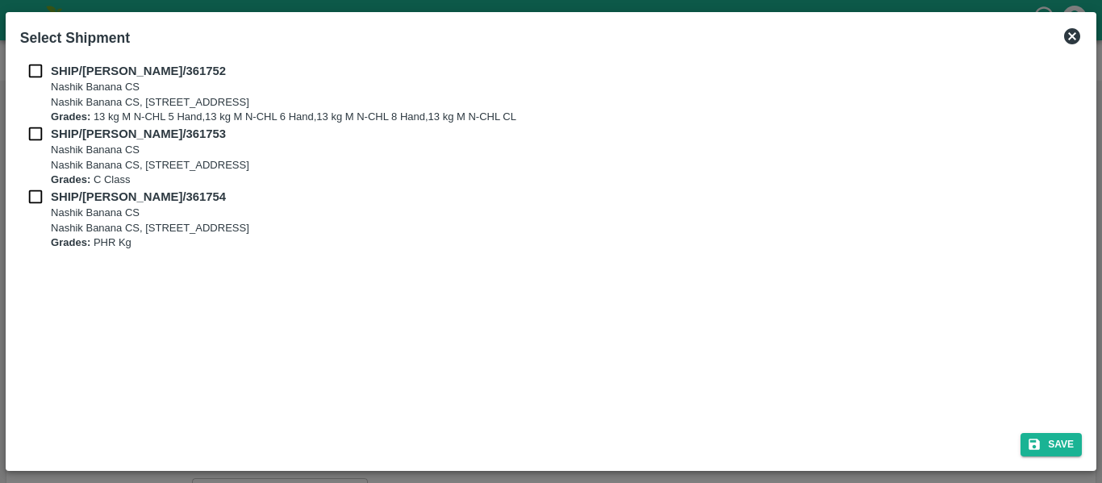
click at [31, 72] on input "checkbox" at bounding box center [35, 71] width 31 height 18
checkbox input "true"
click at [45, 138] on input "checkbox" at bounding box center [35, 134] width 31 height 18
checkbox input "true"
click at [39, 198] on input "checkbox" at bounding box center [35, 197] width 31 height 18
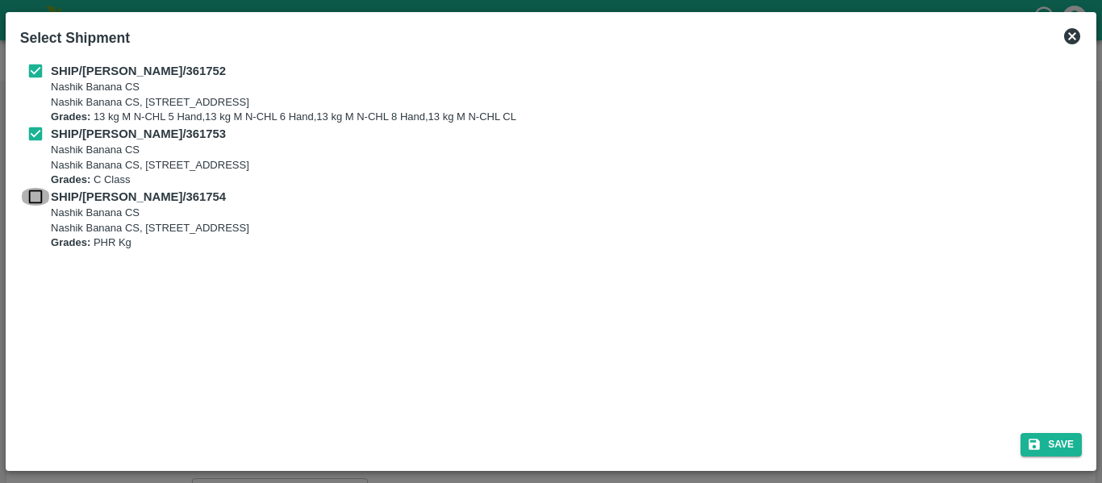
checkbox input "true"
click at [1047, 445] on button "Save" at bounding box center [1050, 444] width 61 height 23
type input "[DATE]"
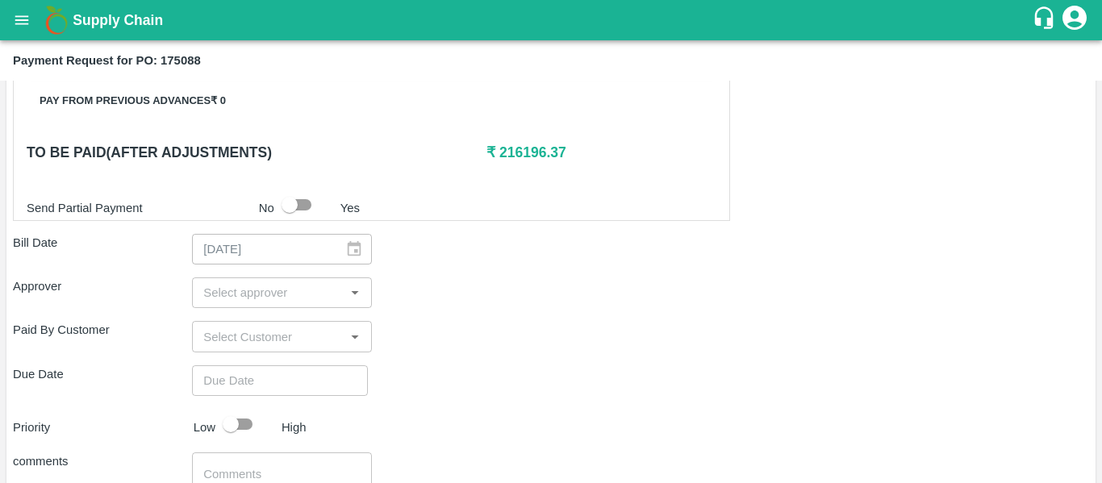
scroll to position [733, 0]
click at [267, 284] on input "input" at bounding box center [268, 291] width 143 height 21
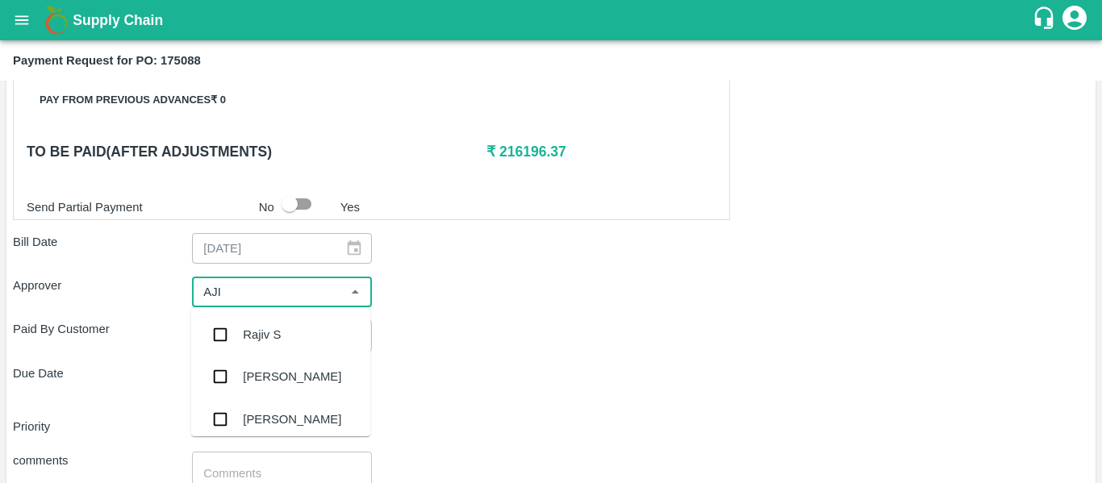
type input "AJIT"
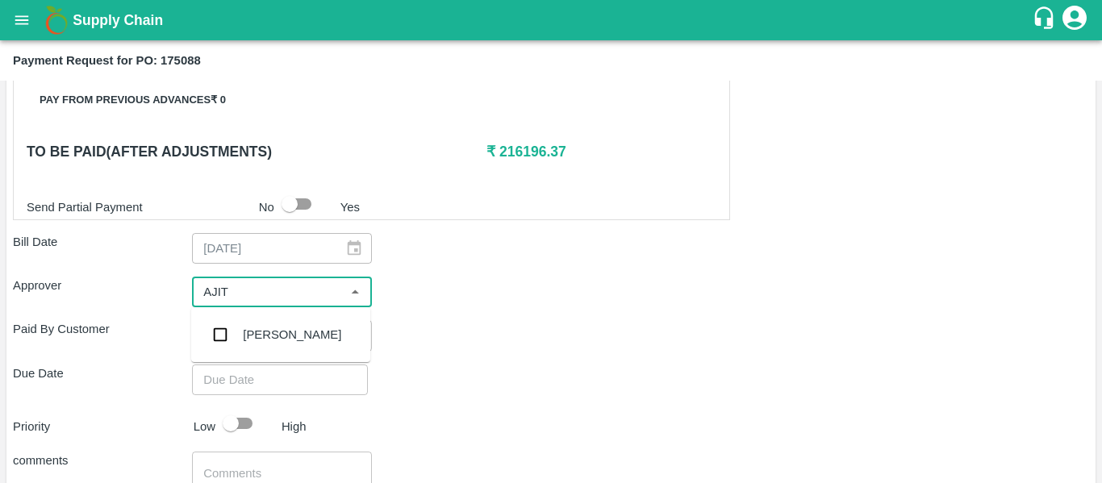
click at [272, 318] on div "[PERSON_NAME]" at bounding box center [280, 335] width 179 height 42
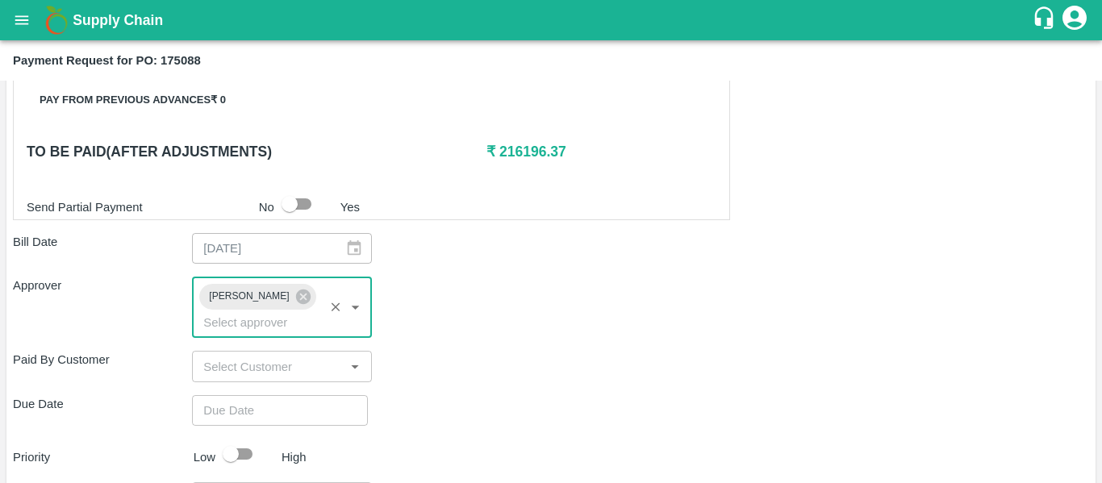
type input "DD/MM/YYYY hh:mm aa"
click at [280, 395] on input "DD/MM/YYYY hh:mm aa" at bounding box center [274, 410] width 165 height 31
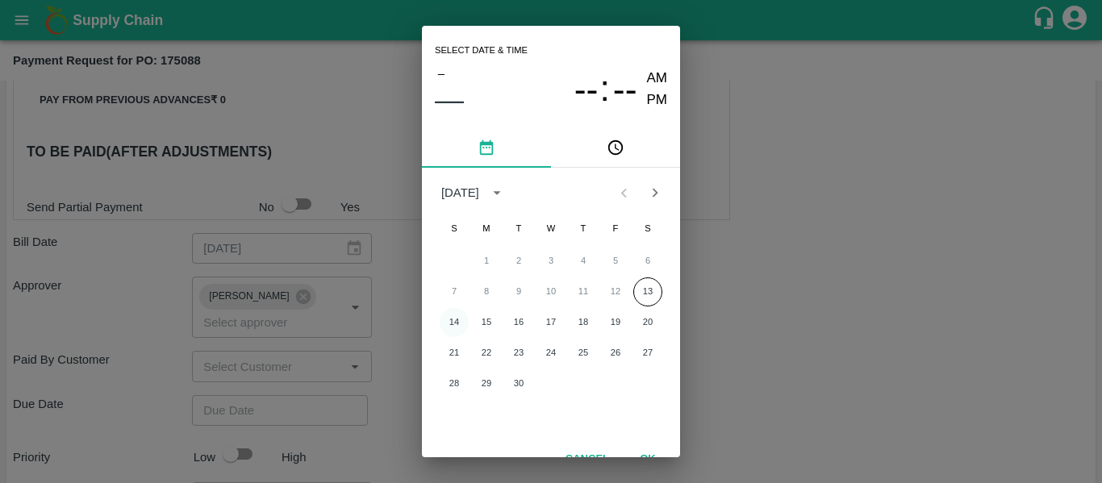
click at [458, 323] on button "14" at bounding box center [454, 322] width 29 height 29
type input "[DATE] 12:00 AM"
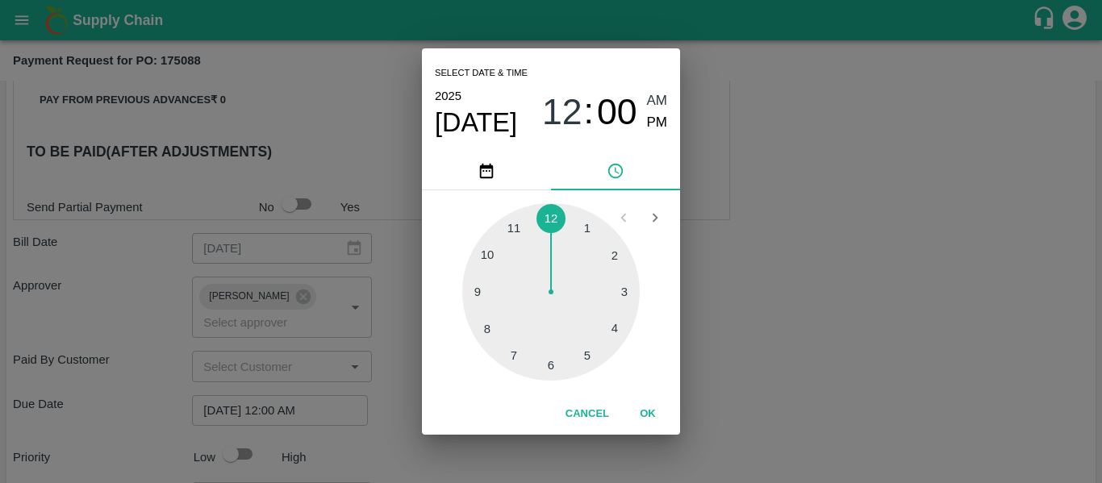
click at [797, 319] on div "Select date & time [DATE] 12 : 00 AM PM 1 2 3 4 5 6 7 8 9 10 11 12 Cancel OK" at bounding box center [551, 241] width 1102 height 483
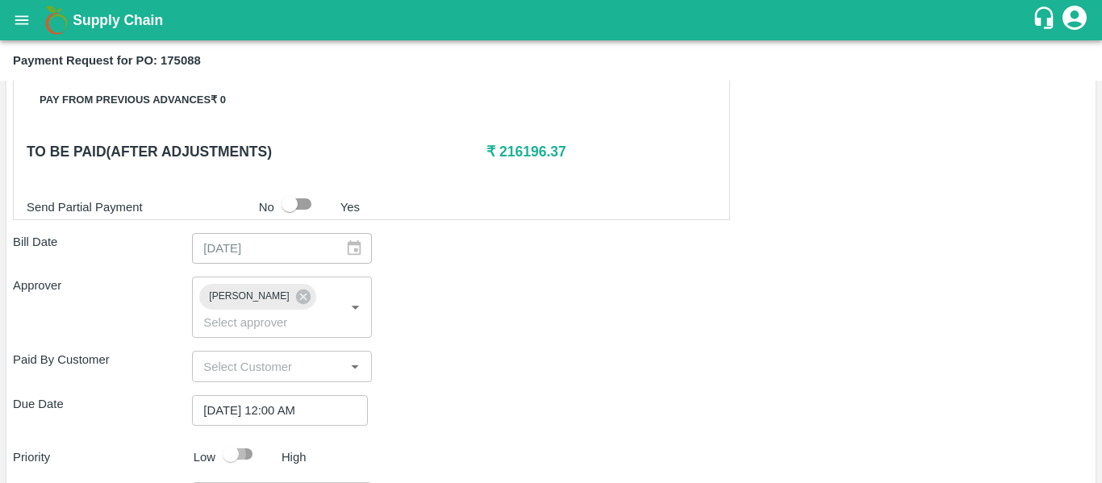
click at [247, 439] on input "checkbox" at bounding box center [231, 454] width 92 height 31
checkbox input "true"
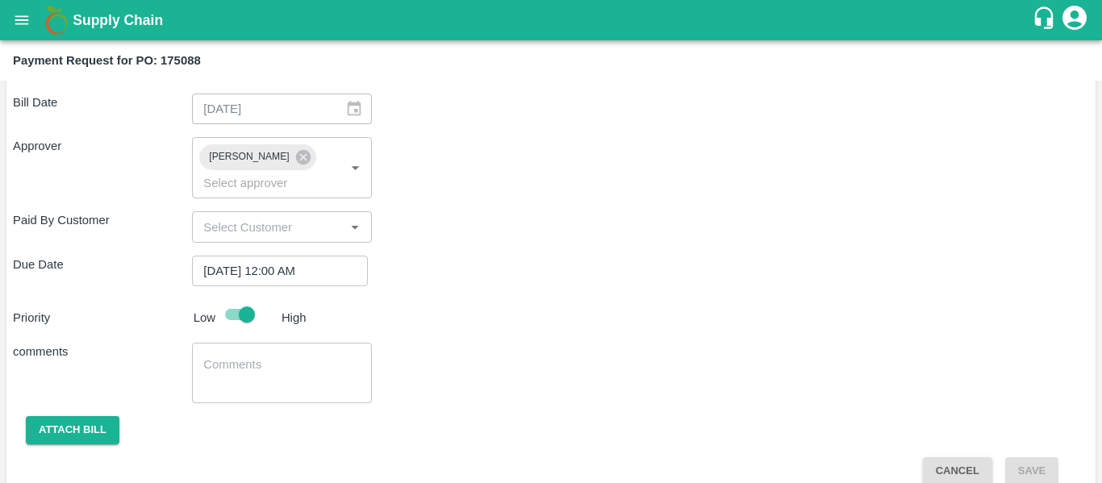
click at [216, 360] on textarea at bounding box center [281, 373] width 156 height 34
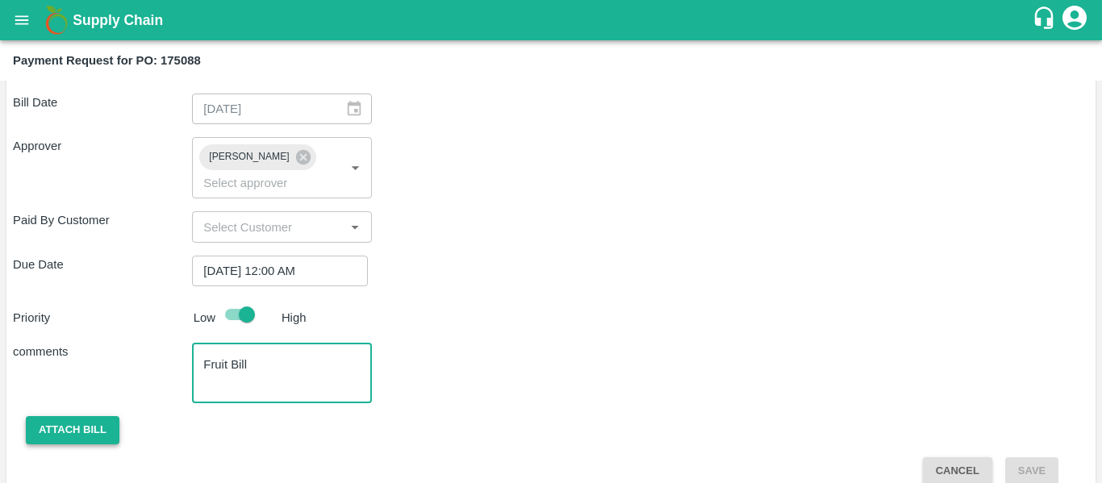
type textarea "Fruit Bill"
click at [92, 416] on button "Attach bill" at bounding box center [73, 430] width 94 height 28
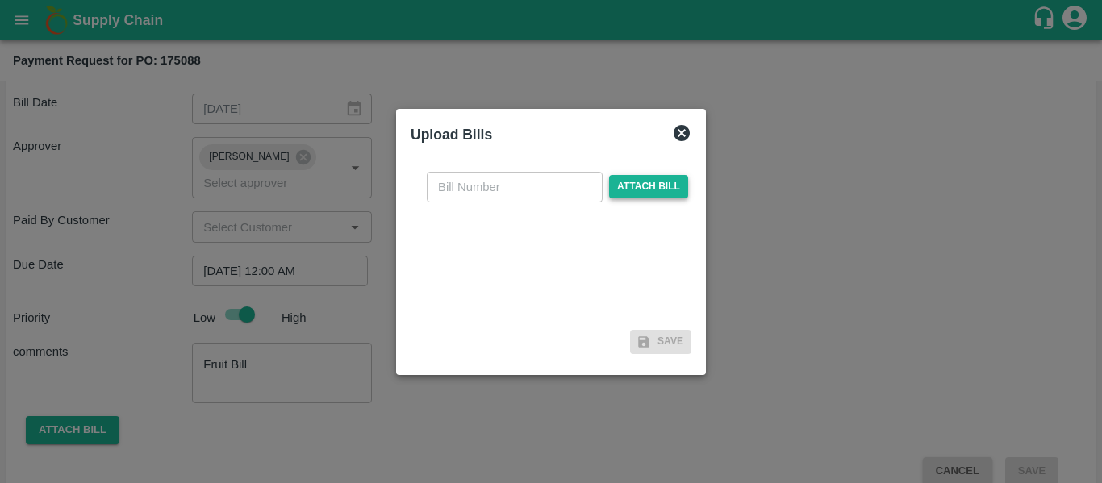
click at [635, 182] on span "Attach bill" at bounding box center [648, 186] width 79 height 23
click at [0, 0] on input "Attach bill" at bounding box center [0, 0] width 0 height 0
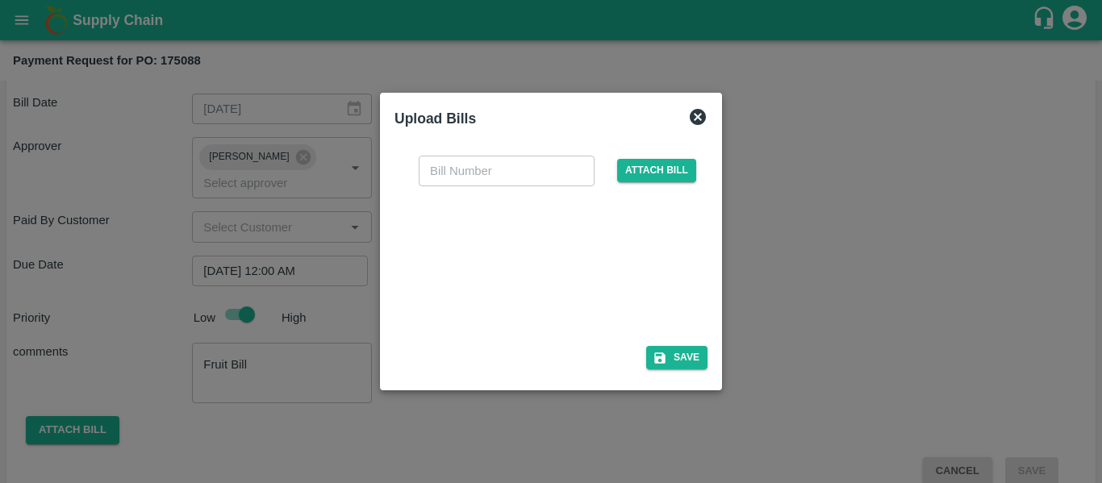
click at [582, 271] on div at bounding box center [548, 261] width 242 height 85
click at [490, 183] on input "text" at bounding box center [507, 171] width 176 height 31
type input "SE/25-26/1472"
click at [677, 356] on button "Save" at bounding box center [676, 357] width 61 height 23
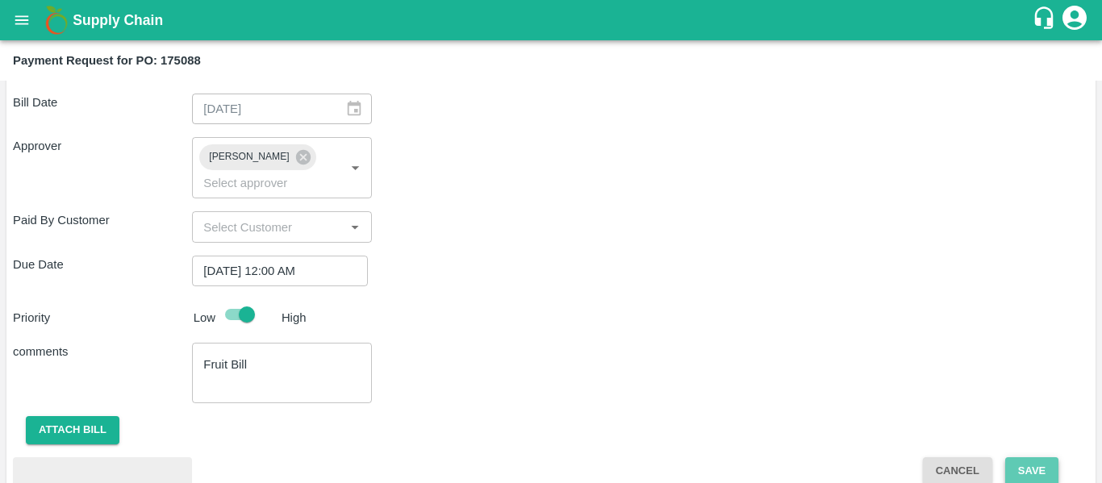
click at [1031, 457] on button "Save" at bounding box center [1031, 471] width 53 height 28
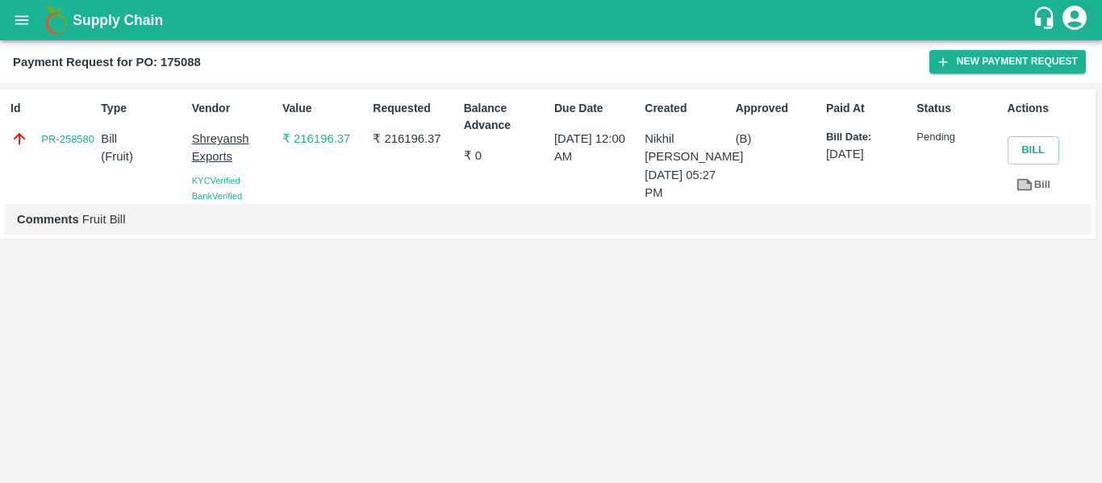
click at [1, 5] on div "Supply Chain" at bounding box center [551, 20] width 1102 height 40
click at [18, 17] on icon "open drawer" at bounding box center [22, 19] width 14 height 9
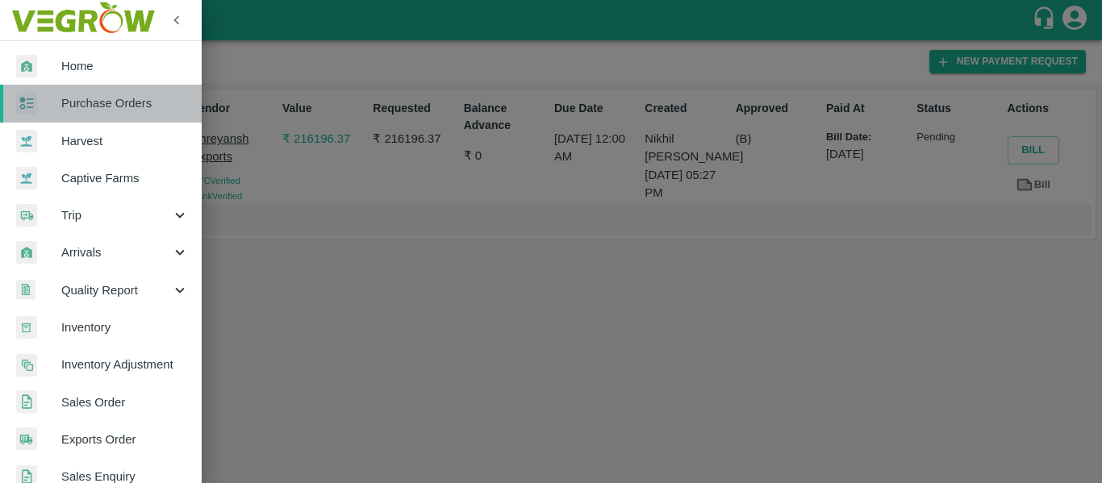
click at [118, 98] on span "Purchase Orders" at bounding box center [124, 103] width 127 height 18
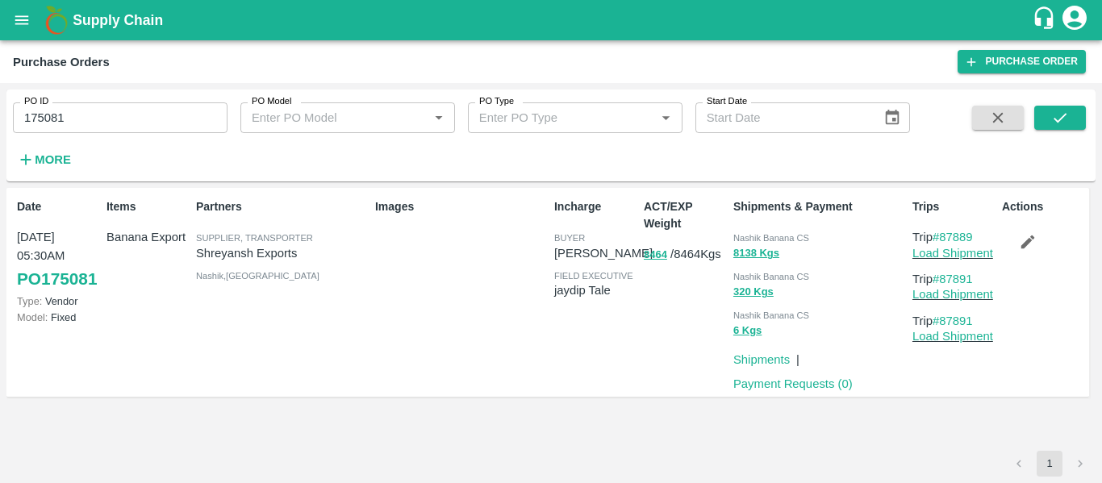
click at [806, 393] on p "Payment Requests ( 0 )" at bounding box center [792, 384] width 119 height 18
click at [806, 390] on link "Payment Requests ( 0 )" at bounding box center [792, 383] width 119 height 13
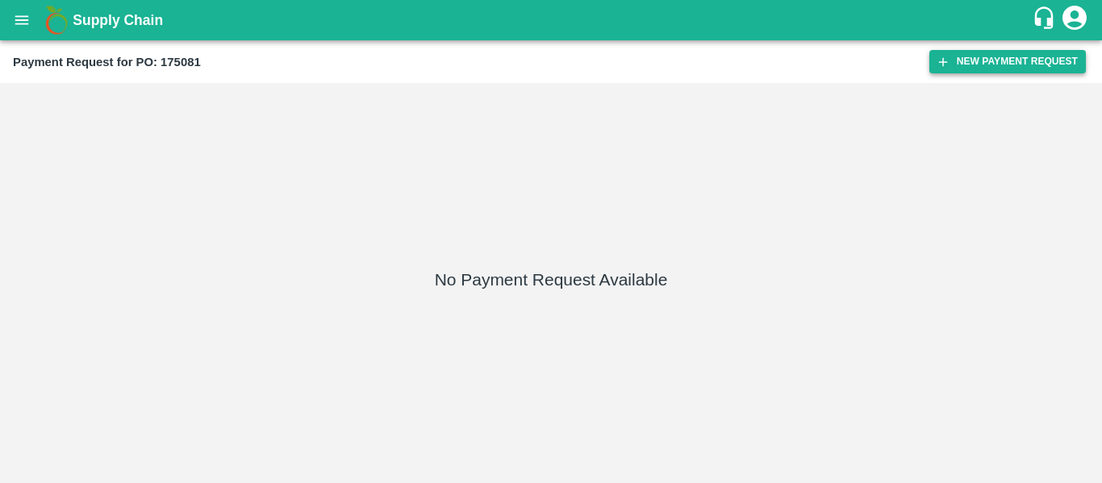
click at [965, 56] on button "New Payment Request" at bounding box center [1007, 61] width 156 height 23
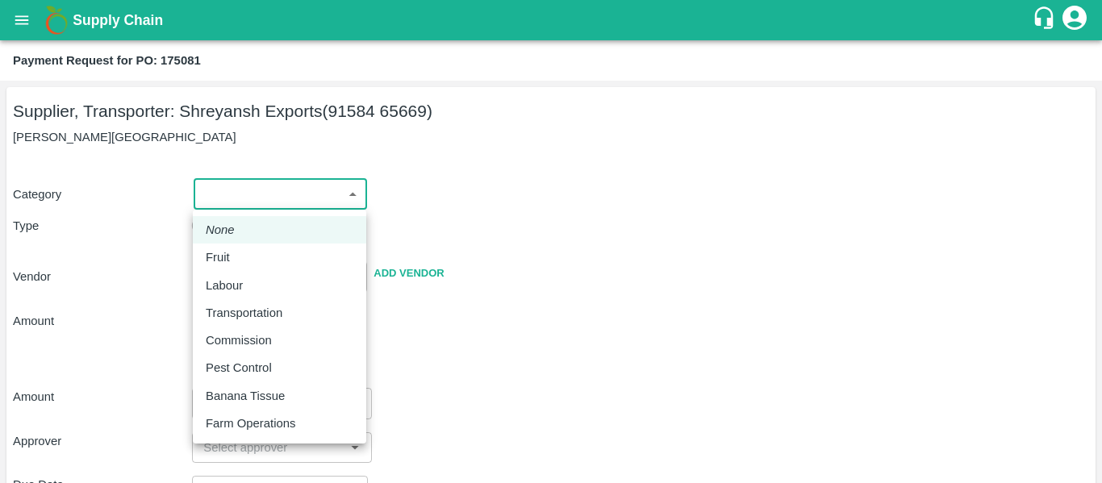
click at [262, 180] on body "Supply Chain Payment Request for PO: 175081 Supplier, Transporter: [PERSON_NAME…" at bounding box center [551, 241] width 1102 height 483
click at [264, 256] on div "Fruit" at bounding box center [280, 257] width 148 height 18
type input "1"
type input "[PERSON_NAME] Exports - 91584 65669(Supplier, Transporter)"
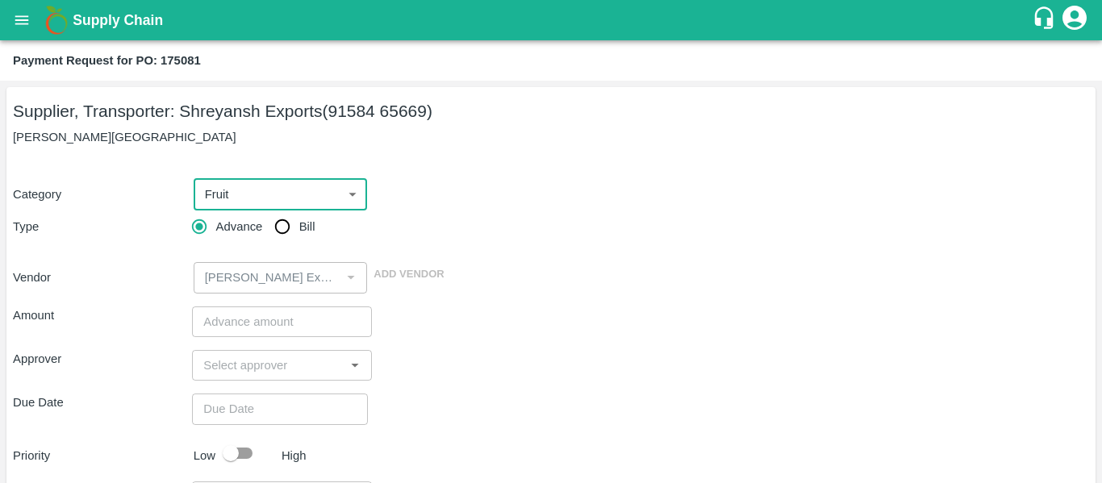
click at [284, 238] on input "Bill" at bounding box center [282, 227] width 32 height 32
radio input "true"
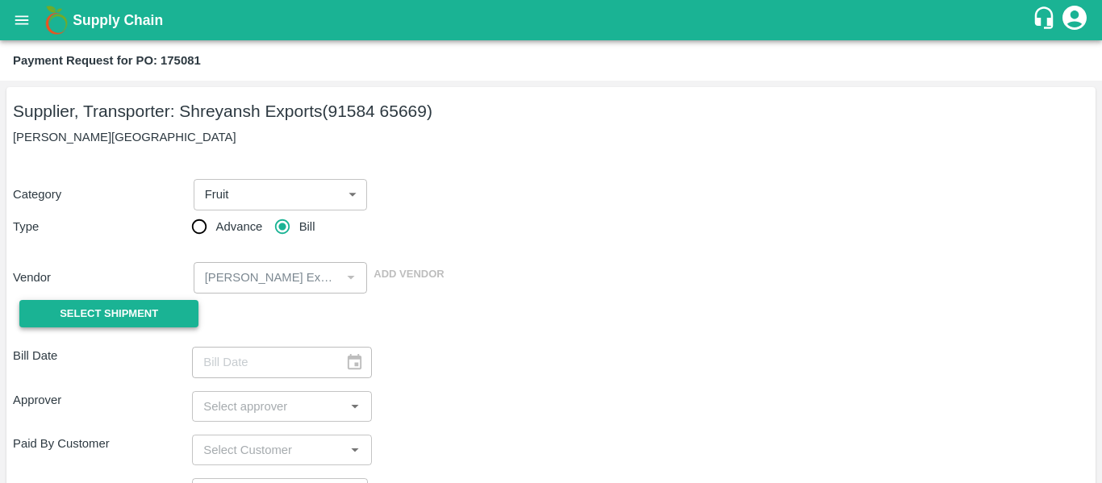
click at [152, 302] on button "Select Shipment" at bounding box center [108, 314] width 179 height 28
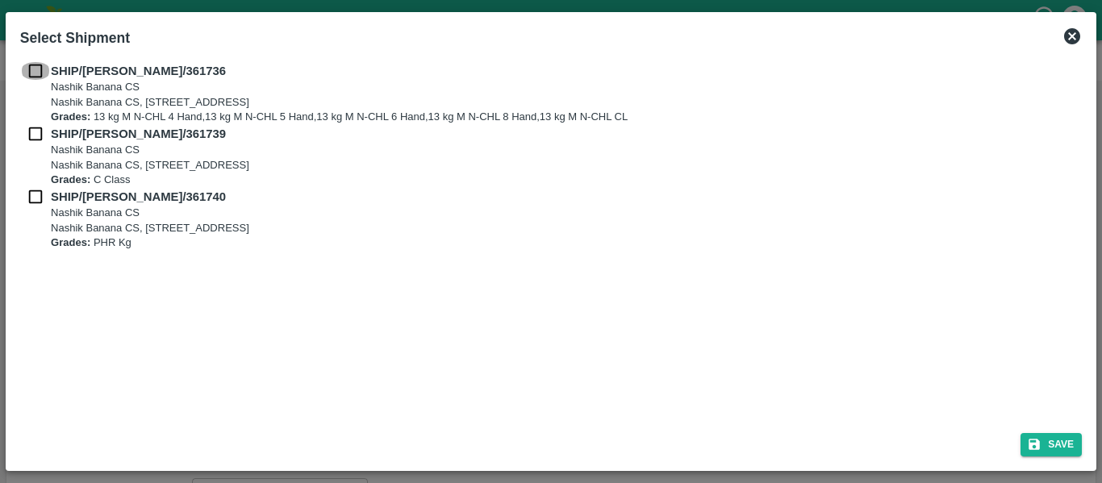
click at [39, 79] on input "checkbox" at bounding box center [35, 71] width 31 height 18
checkbox input "true"
click at [40, 139] on input "checkbox" at bounding box center [35, 134] width 31 height 18
checkbox input "true"
click at [42, 185] on div "SHIP/[PERSON_NAME]/361739 Nashik Banana CS [STREET_ADDRESS] Grades: C Class" at bounding box center [550, 156] width 1061 height 63
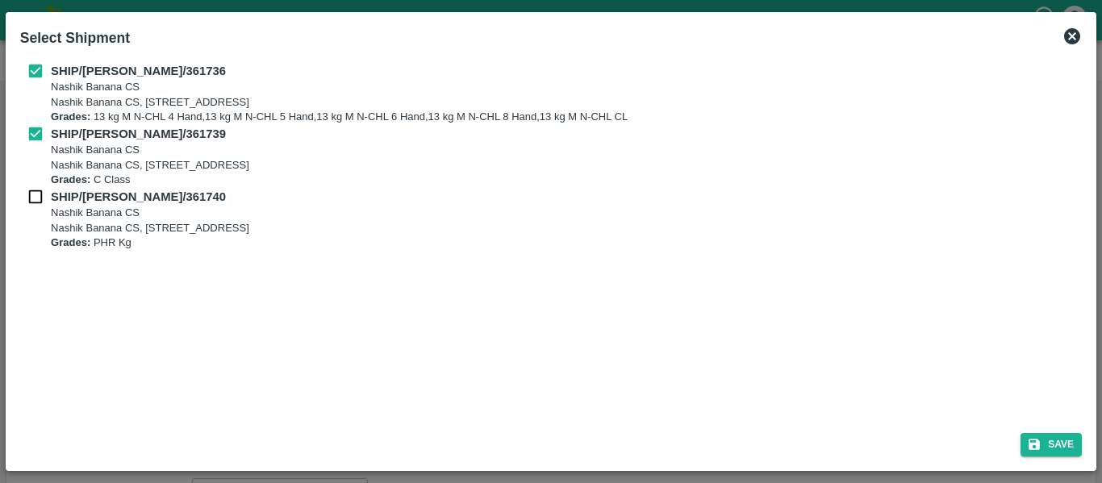
click at [44, 196] on input "checkbox" at bounding box center [35, 197] width 31 height 18
checkbox input "true"
click at [1049, 454] on button "Save" at bounding box center [1050, 444] width 61 height 23
type input "[DATE]"
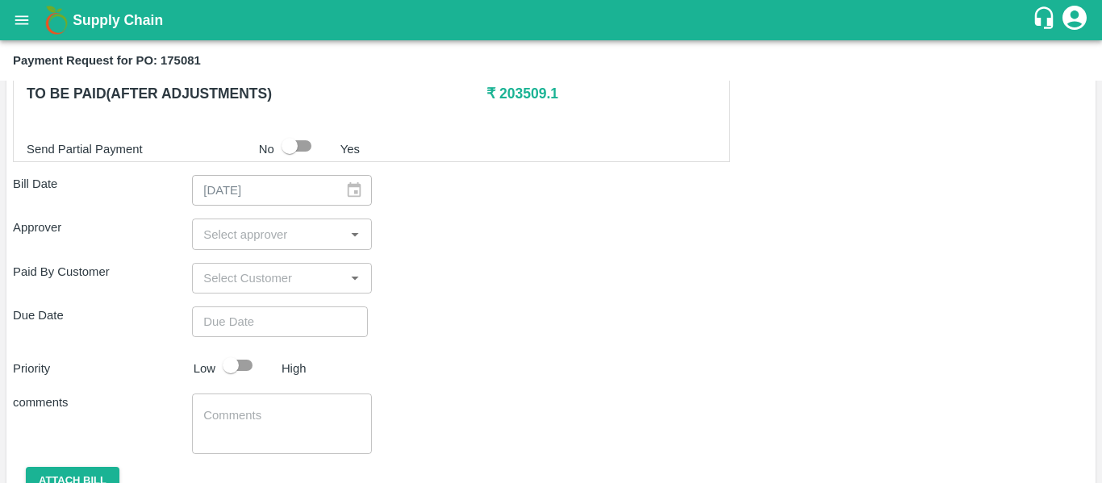
scroll to position [828, 0]
click at [278, 240] on input "input" at bounding box center [268, 233] width 143 height 21
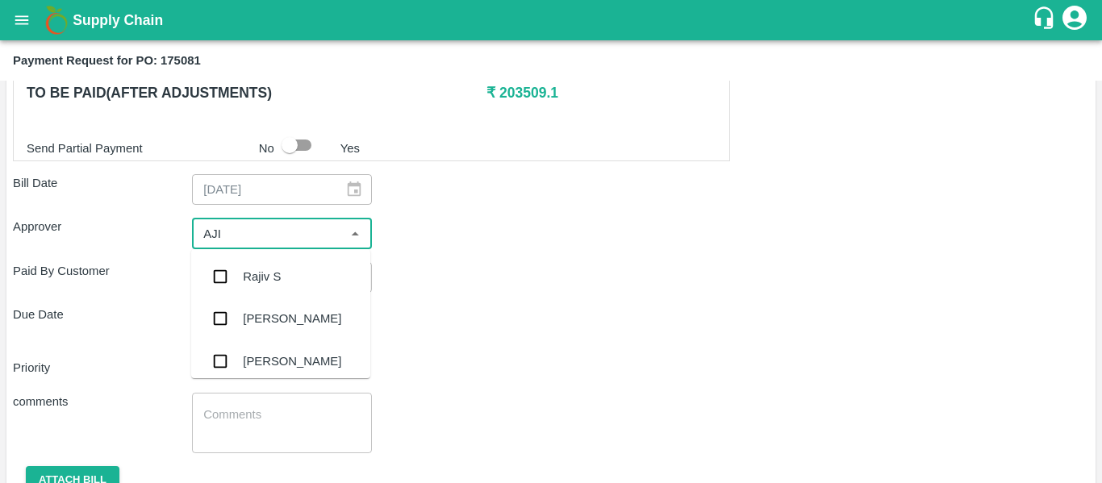
type input "AJIT"
click at [282, 262] on div "[PERSON_NAME]" at bounding box center [280, 277] width 179 height 42
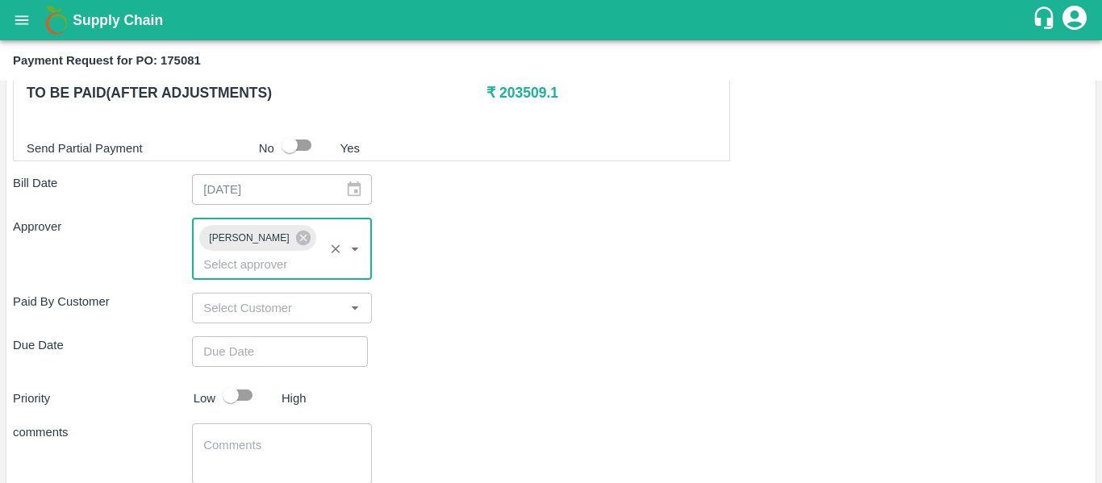
type input "DD/MM/YYYY hh:mm aa"
click at [287, 336] on input "DD/MM/YYYY hh:mm aa" at bounding box center [274, 351] width 165 height 31
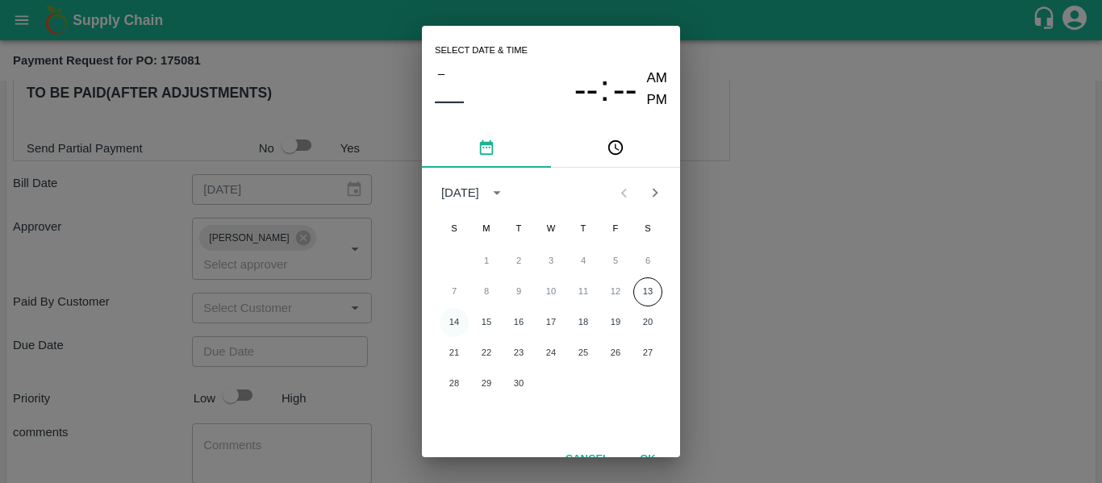
click at [448, 327] on button "14" at bounding box center [454, 322] width 29 height 29
type input "[DATE] 12:00 AM"
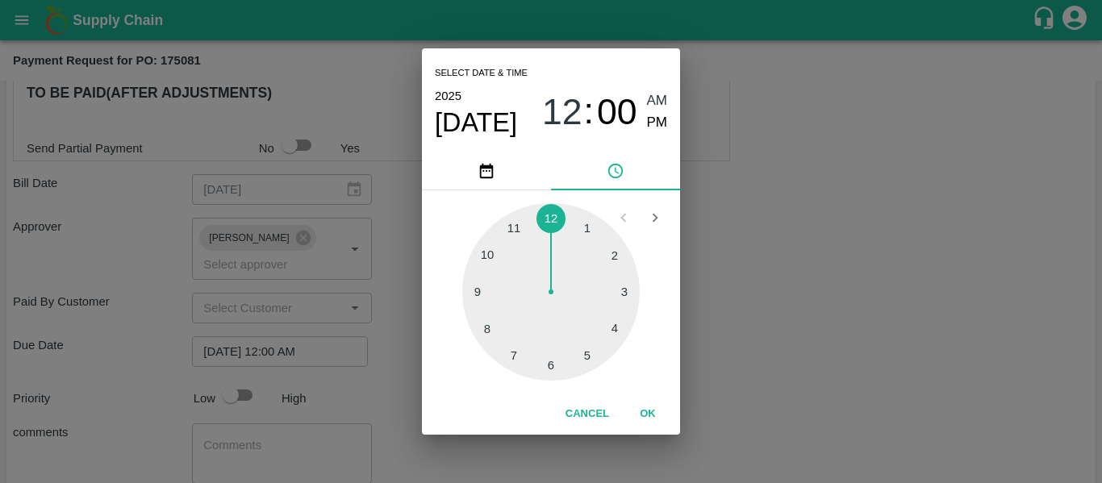
click at [844, 291] on div "Select date & time [DATE] 12 : 00 AM PM 1 2 3 4 5 6 7 8 9 10 11 12 Cancel OK" at bounding box center [551, 241] width 1102 height 483
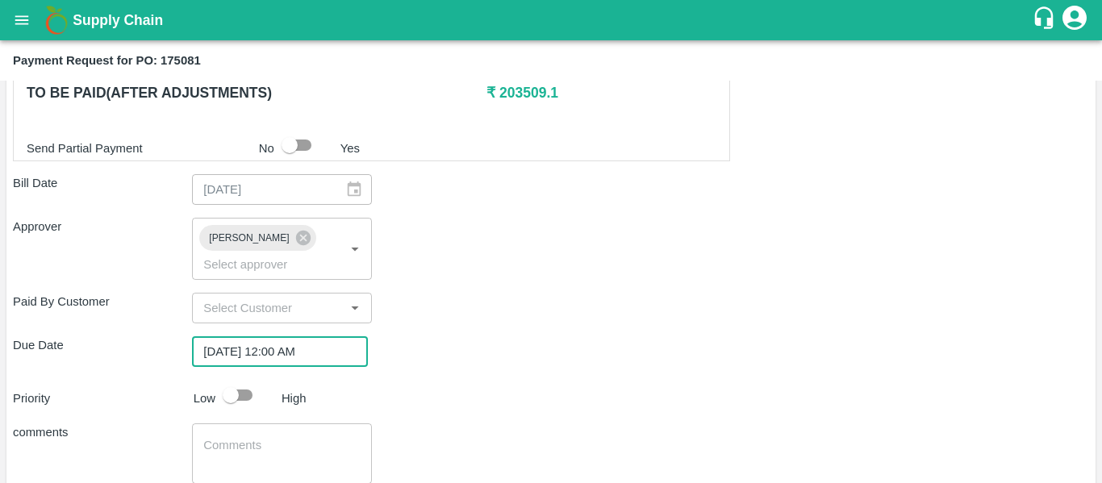
click at [245, 355] on div "Shipment - SHIP/[PERSON_NAME]/361736 Lots (Labels) Weight (Kgs) Total Price (₹)…" at bounding box center [551, 36] width 1076 height 1060
click at [244, 380] on input "checkbox" at bounding box center [231, 395] width 92 height 31
checkbox input "true"
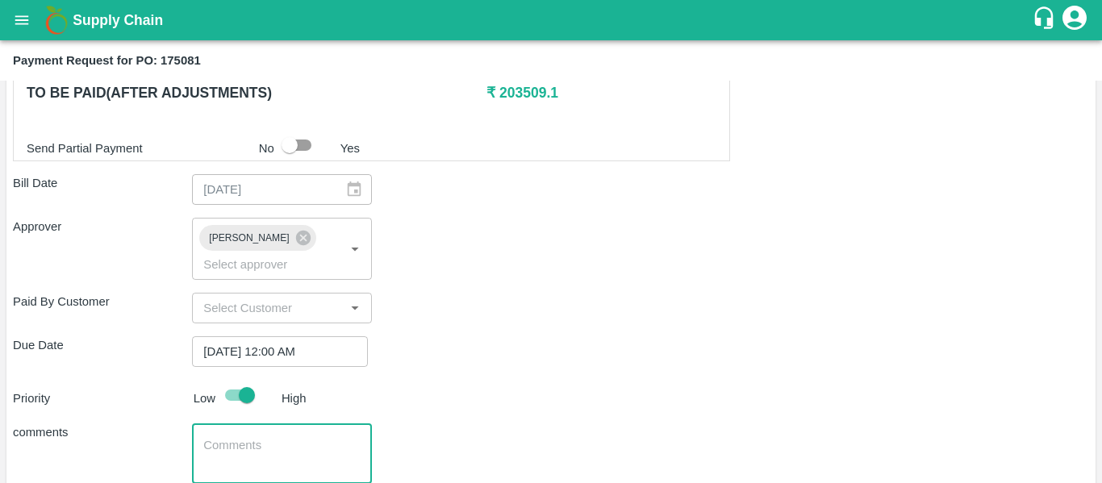
click at [269, 437] on textarea at bounding box center [281, 454] width 156 height 34
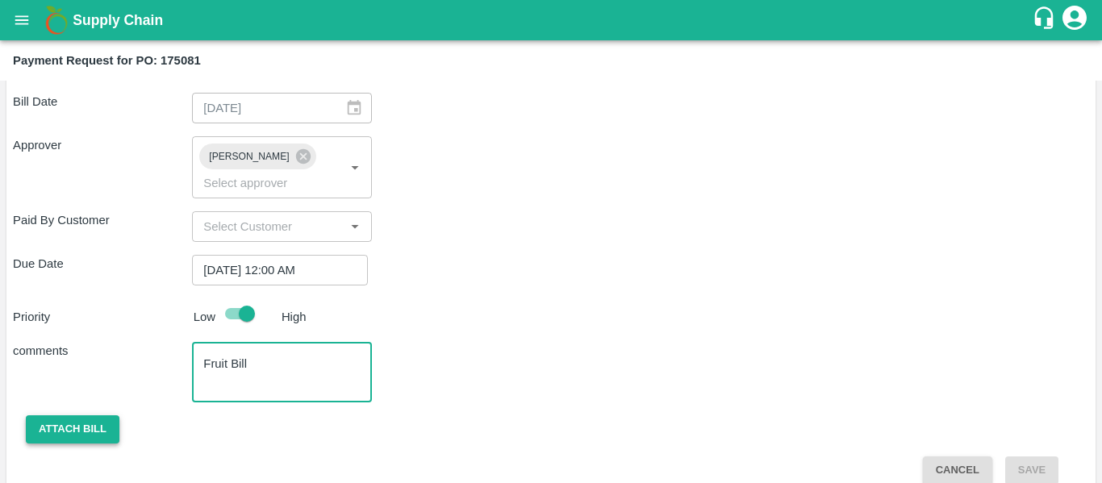
type textarea "Fruit Bill"
click at [91, 415] on button "Attach bill" at bounding box center [73, 429] width 94 height 28
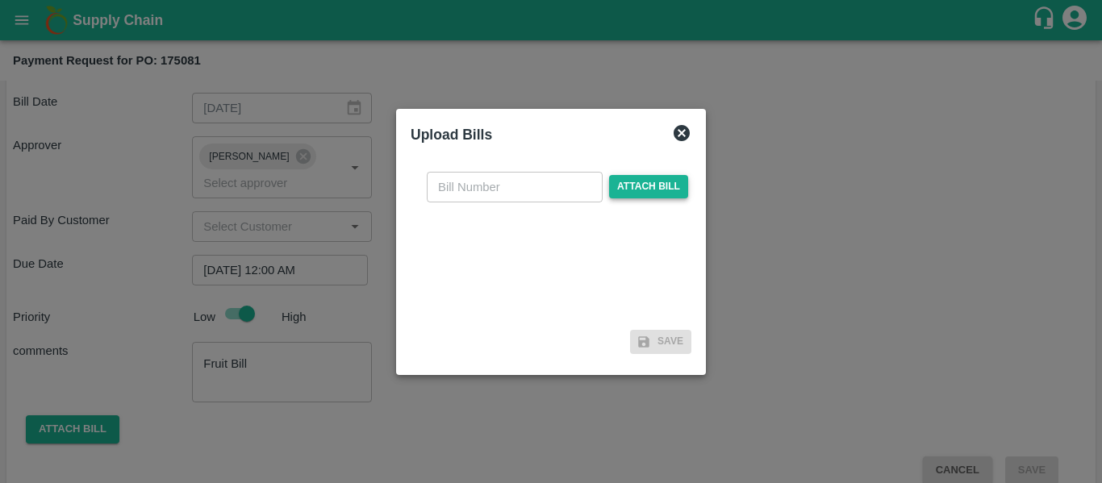
click at [655, 178] on span "Attach bill" at bounding box center [648, 186] width 79 height 23
click at [0, 0] on input "Attach bill" at bounding box center [0, 0] width 0 height 0
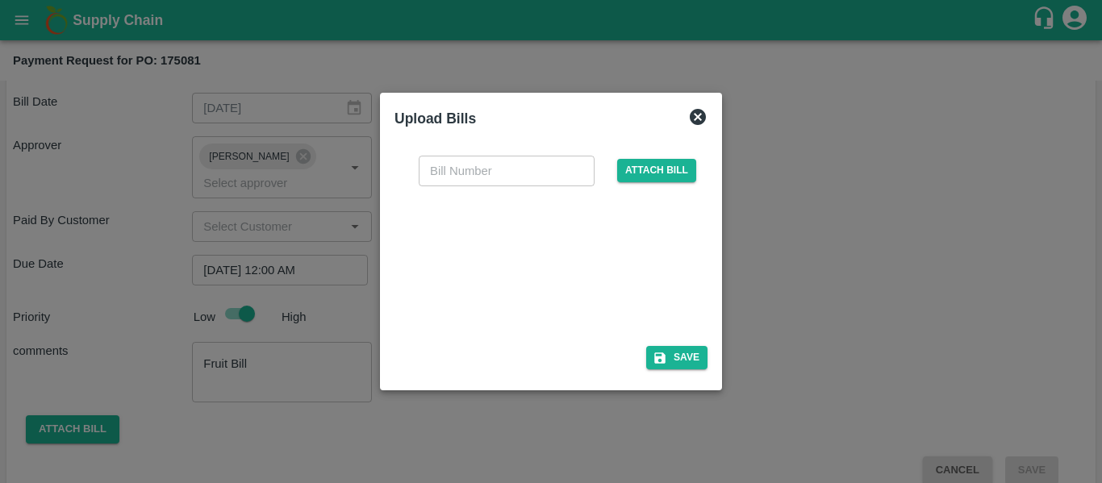
click at [576, 281] on div at bounding box center [548, 261] width 242 height 85
click at [482, 164] on input "text" at bounding box center [507, 171] width 176 height 31
type input "SE/25-26/1473"
click at [662, 358] on icon "button" at bounding box center [659, 357] width 11 height 11
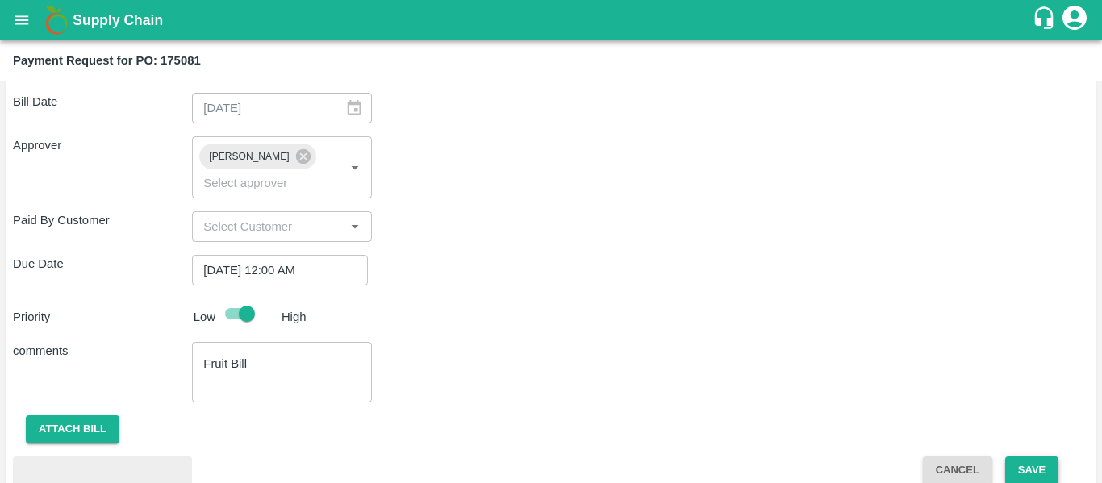
click at [1033, 456] on button "Save" at bounding box center [1031, 470] width 53 height 28
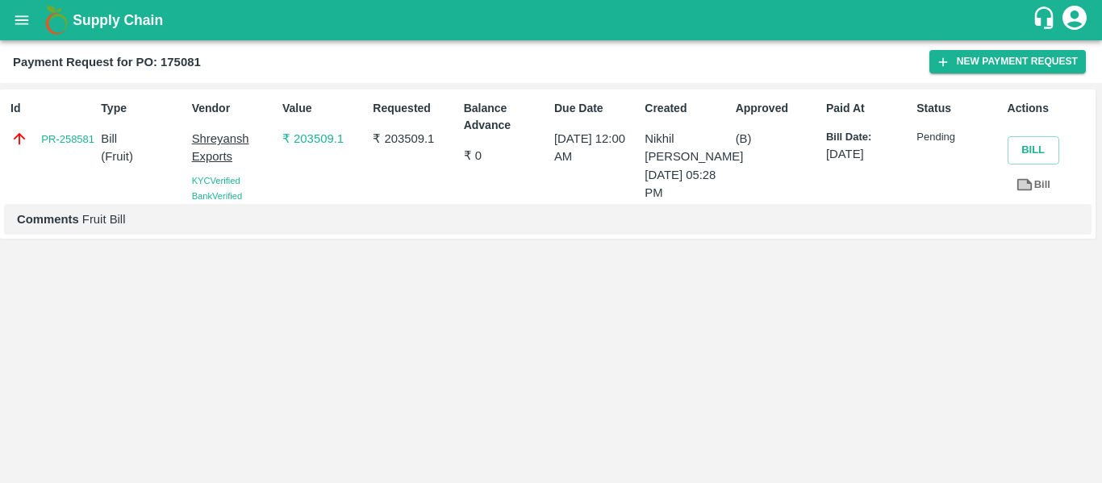
click at [27, 20] on icon "open drawer" at bounding box center [22, 19] width 14 height 9
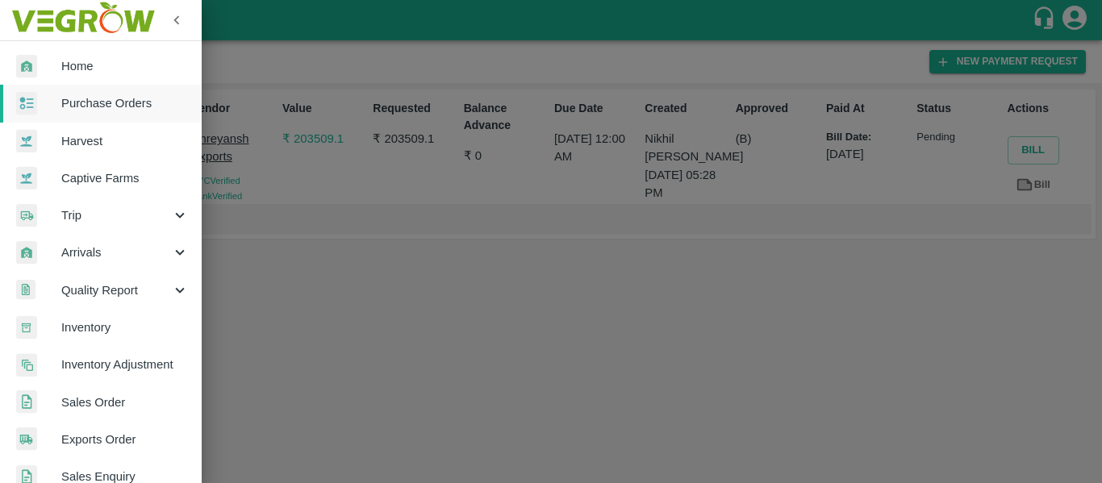
click at [85, 94] on link "Purchase Orders" at bounding box center [101, 103] width 202 height 37
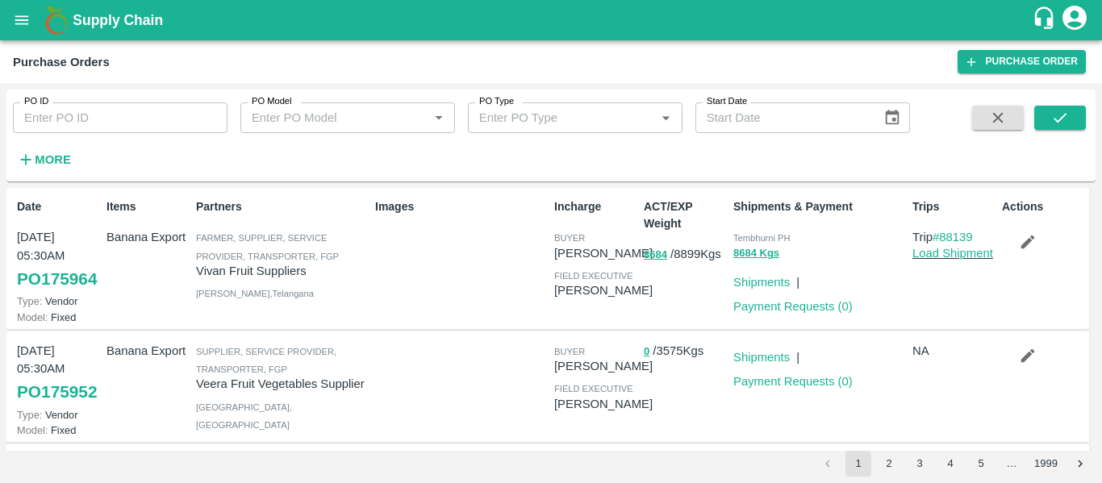
click at [60, 126] on input "PO ID" at bounding box center [120, 117] width 215 height 31
paste input "175076"
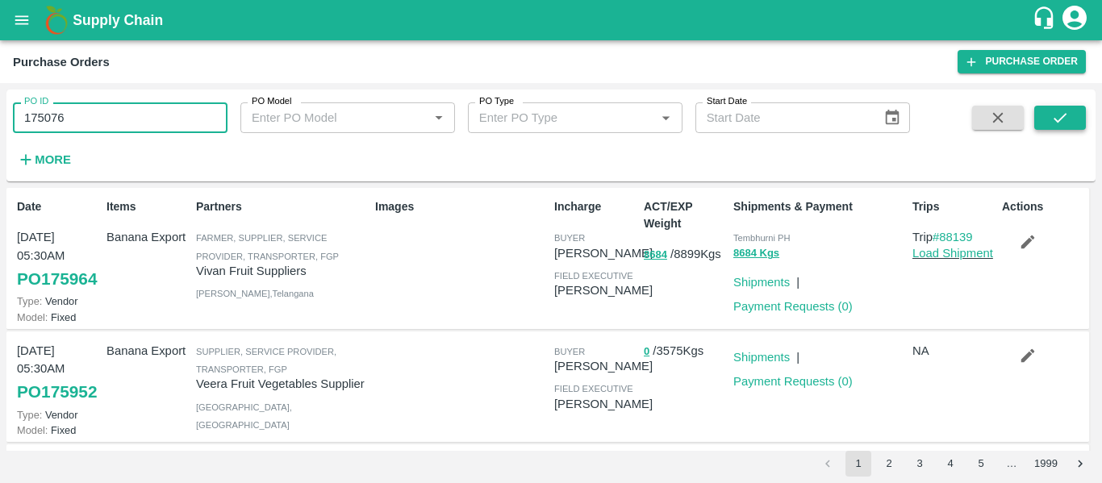
type input "175076"
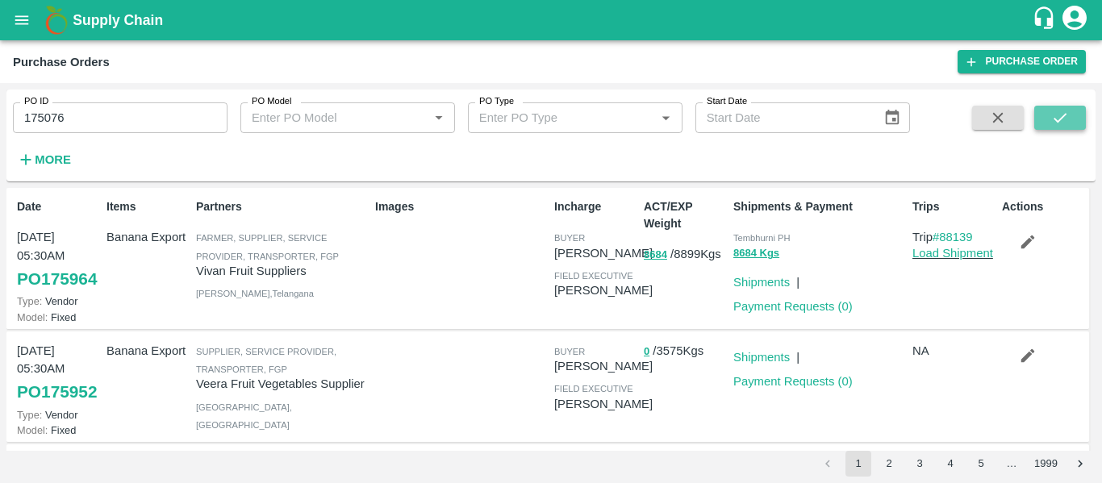
click at [1060, 112] on icon "submit" at bounding box center [1060, 118] width 18 height 18
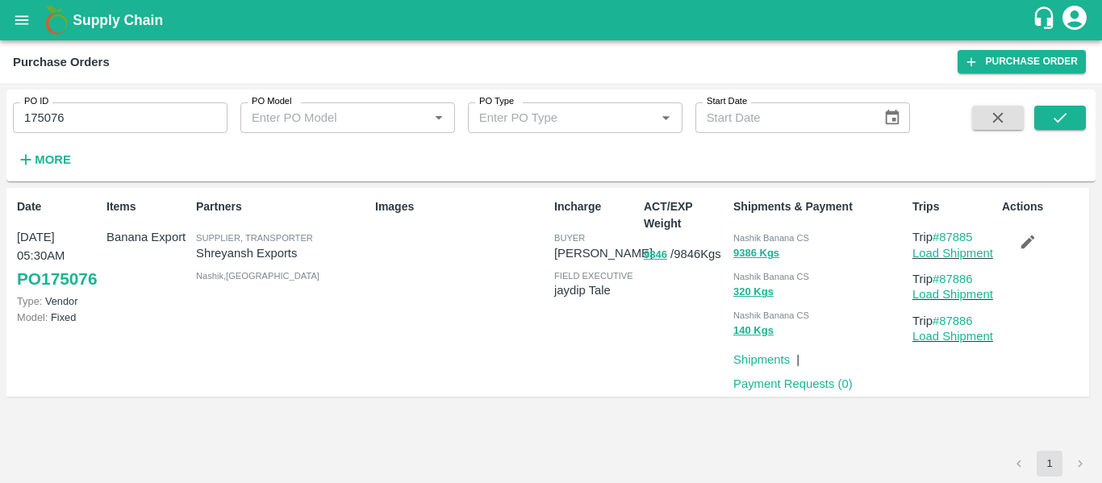
click at [786, 374] on div "Payment Requests ( 0 )" at bounding box center [790, 381] width 126 height 24
click at [789, 381] on link "Payment Requests ( 0 )" at bounding box center [792, 383] width 119 height 13
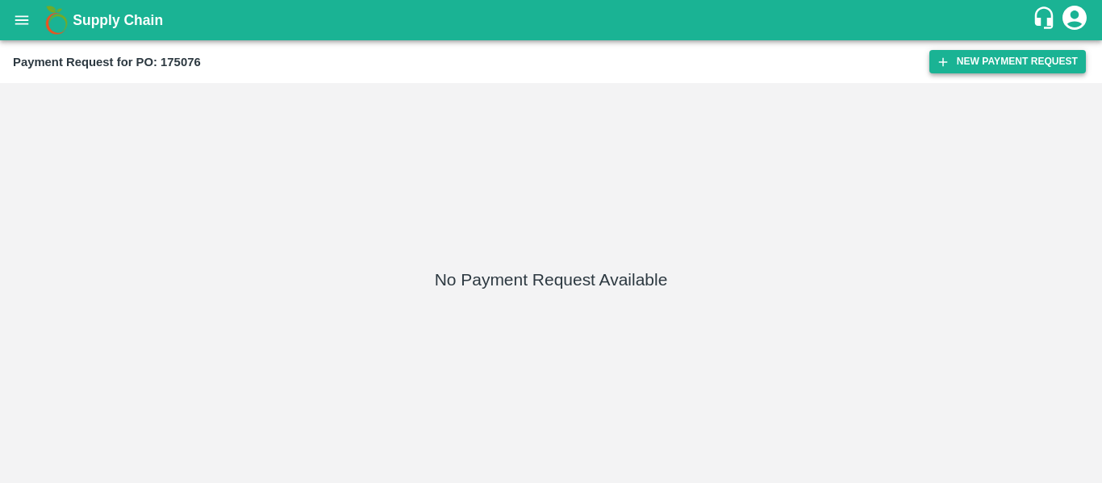
click at [1003, 61] on button "New Payment Request" at bounding box center [1007, 61] width 156 height 23
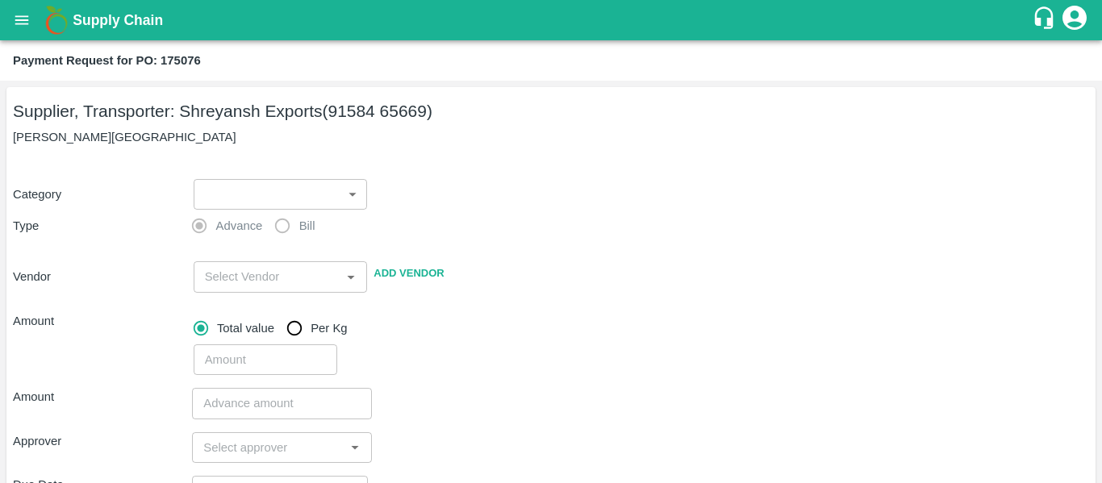
click at [210, 196] on body "Supply Chain Payment Request for PO: 175076 Supplier, Transporter: [PERSON_NAME…" at bounding box center [551, 241] width 1102 height 483
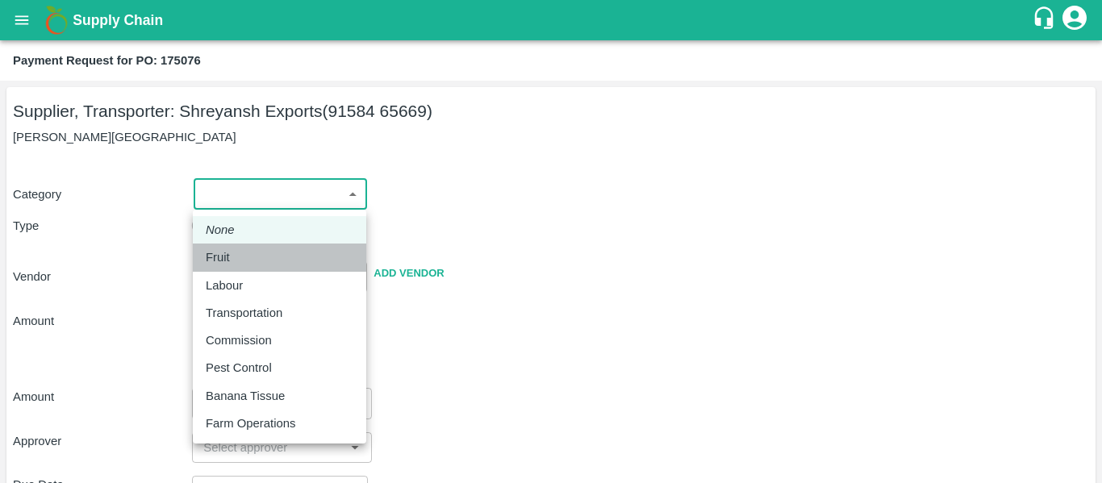
click at [247, 248] on div "Fruit" at bounding box center [280, 257] width 148 height 18
type input "1"
type input "[PERSON_NAME] Exports - 91584 65669(Supplier, Transporter)"
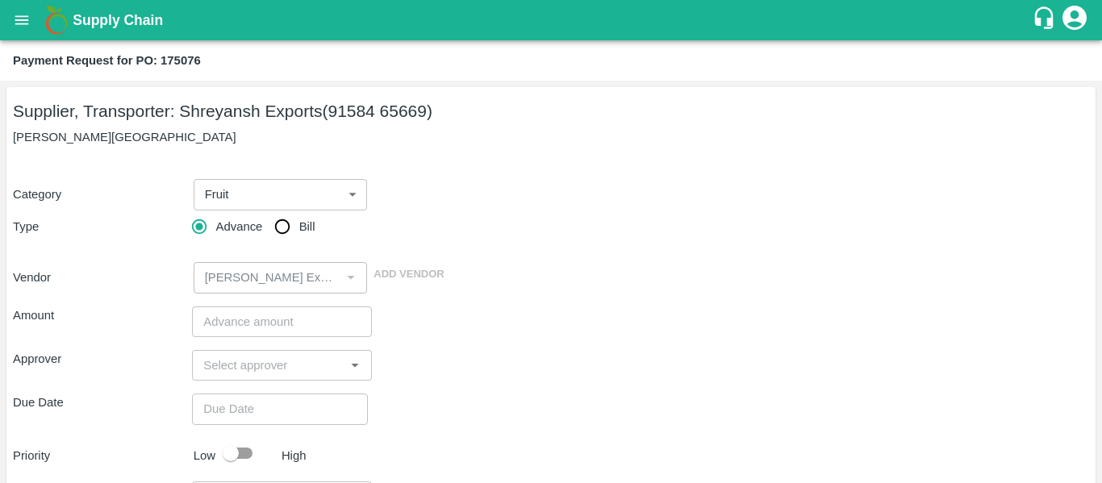
click at [307, 226] on span "Bill" at bounding box center [307, 227] width 16 height 18
click at [298, 226] on input "Bill" at bounding box center [282, 227] width 32 height 32
radio input "true"
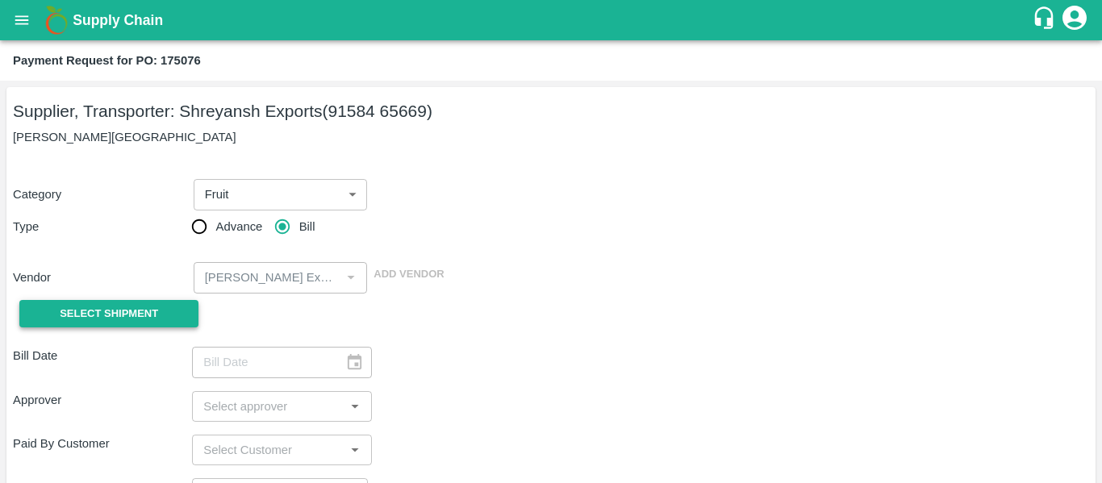
click at [135, 325] on button "Select Shipment" at bounding box center [108, 314] width 179 height 28
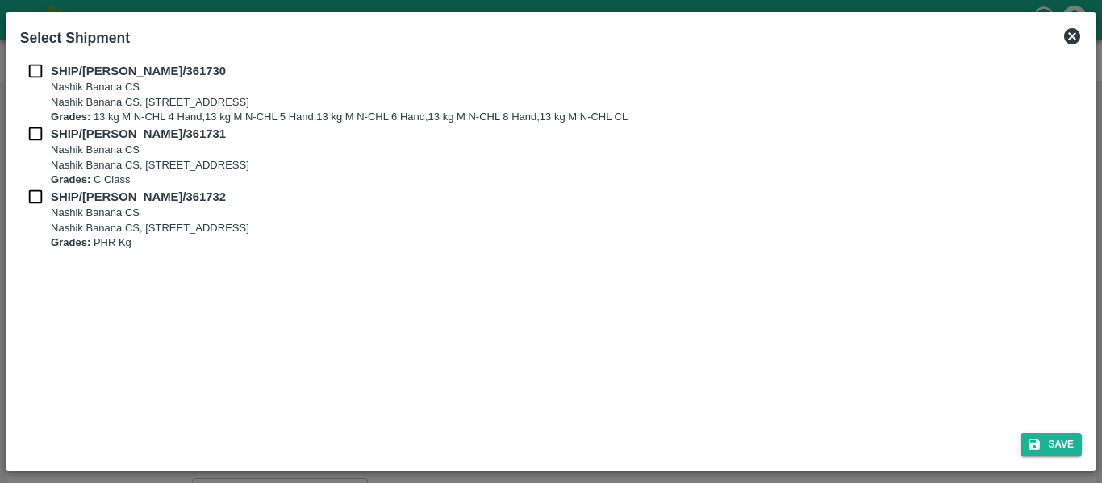
click at [52, 65] on b "SHIP/[PERSON_NAME]/361730" at bounding box center [138, 71] width 175 height 13
checkbox input "true"
click at [52, 116] on b "Grades:" at bounding box center [71, 116] width 40 height 12
click at [52, 135] on b "SHIP/[PERSON_NAME]/361731" at bounding box center [138, 133] width 175 height 13
checkbox input "true"
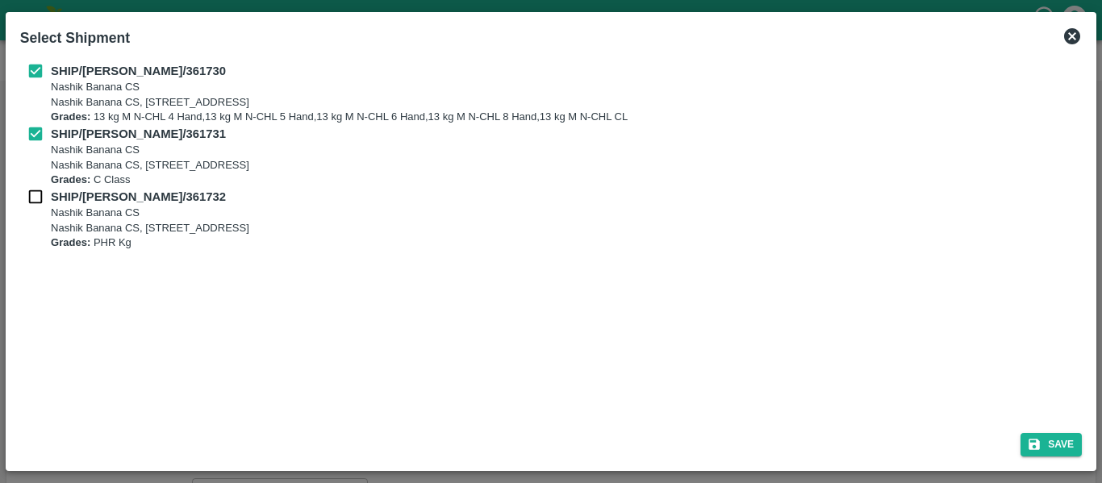
click at [54, 196] on b "SHIP/[PERSON_NAME]/361732" at bounding box center [138, 196] width 175 height 13
checkbox input "true"
click at [1060, 436] on button "Save" at bounding box center [1050, 444] width 61 height 23
type input "[DATE]"
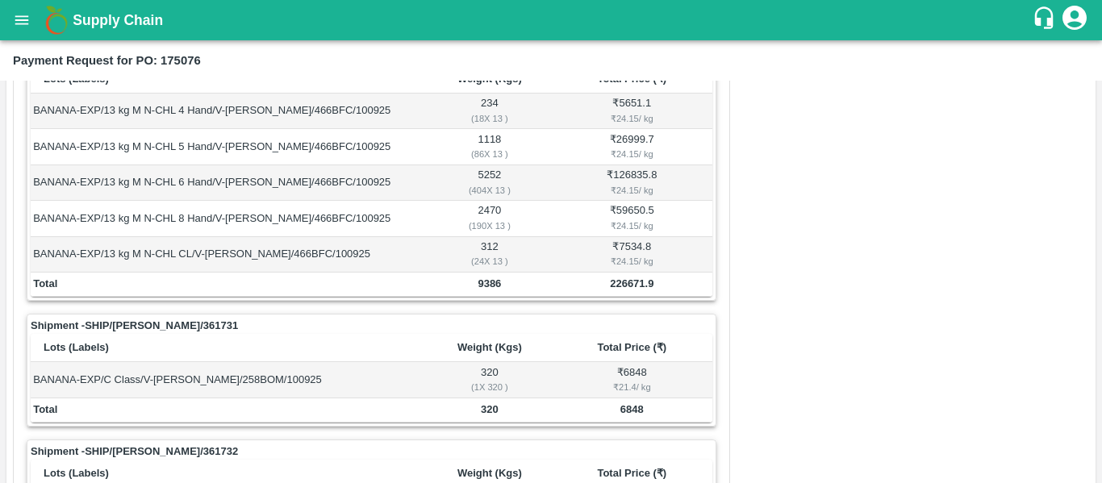
scroll to position [659, 0]
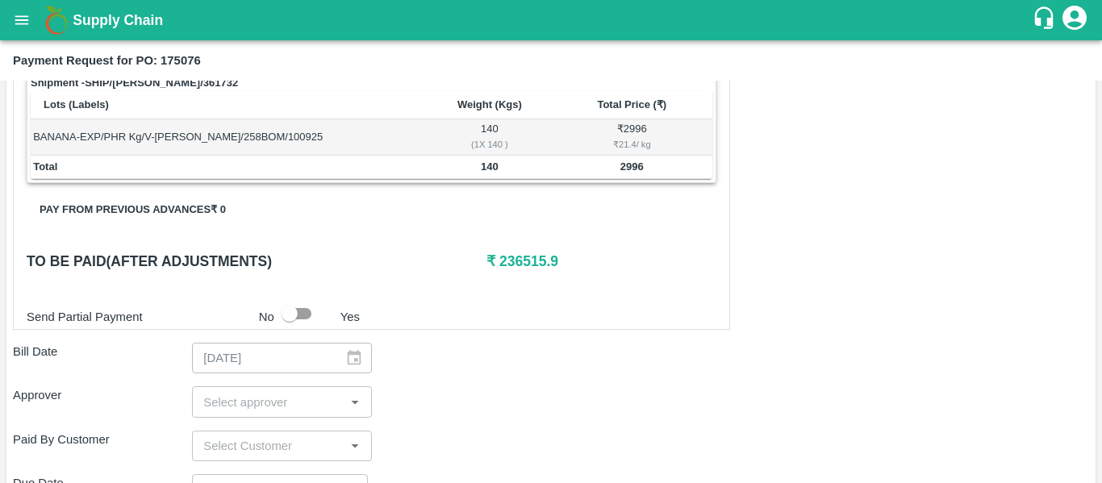
click at [263, 419] on div "Shipment - SHIP/[PERSON_NAME]/361730 Lots (Labels) Weight (Kgs) Total Price (₹)…" at bounding box center [551, 189] width 1076 height 1029
click at [213, 405] on input "input" at bounding box center [268, 401] width 143 height 21
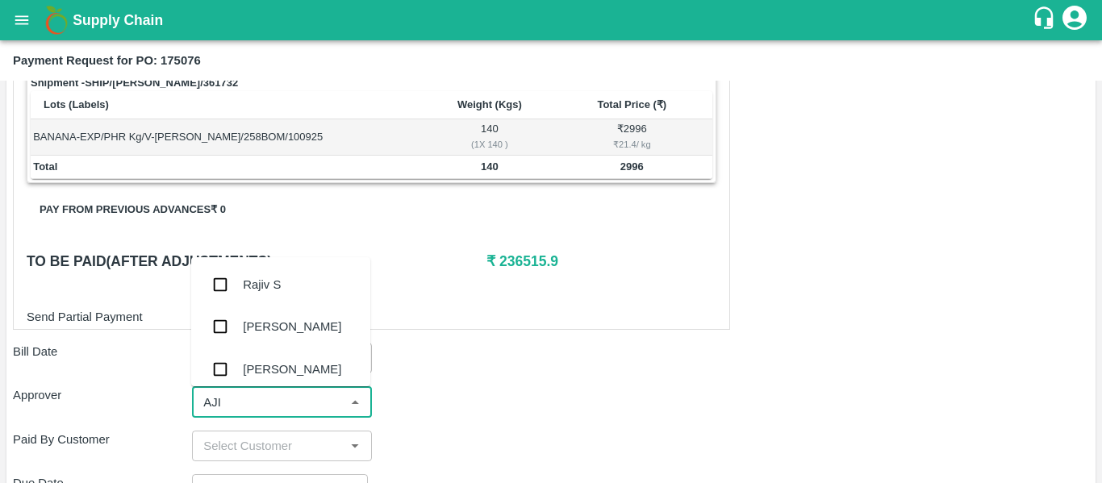
type input "AJIT"
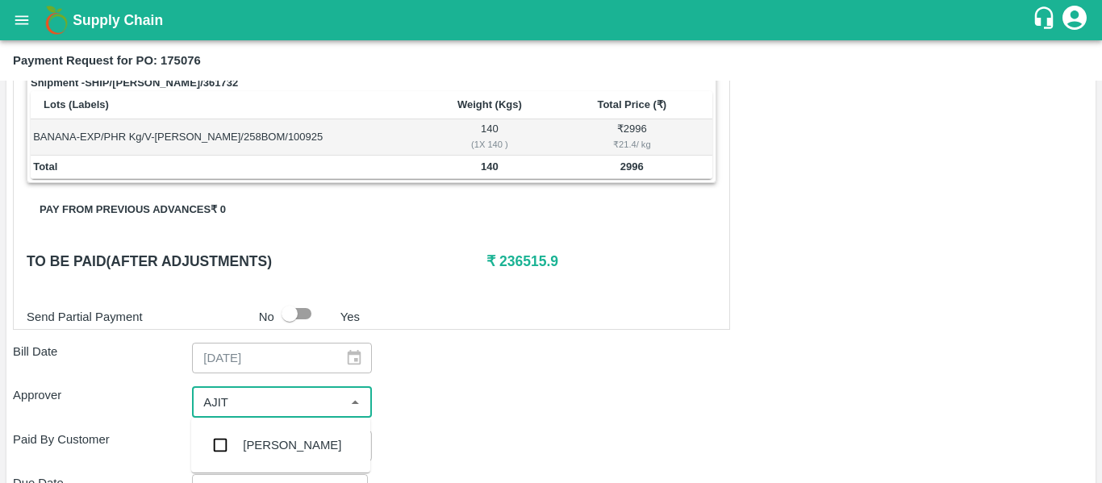
click at [248, 429] on div "[PERSON_NAME]" at bounding box center [280, 445] width 179 height 42
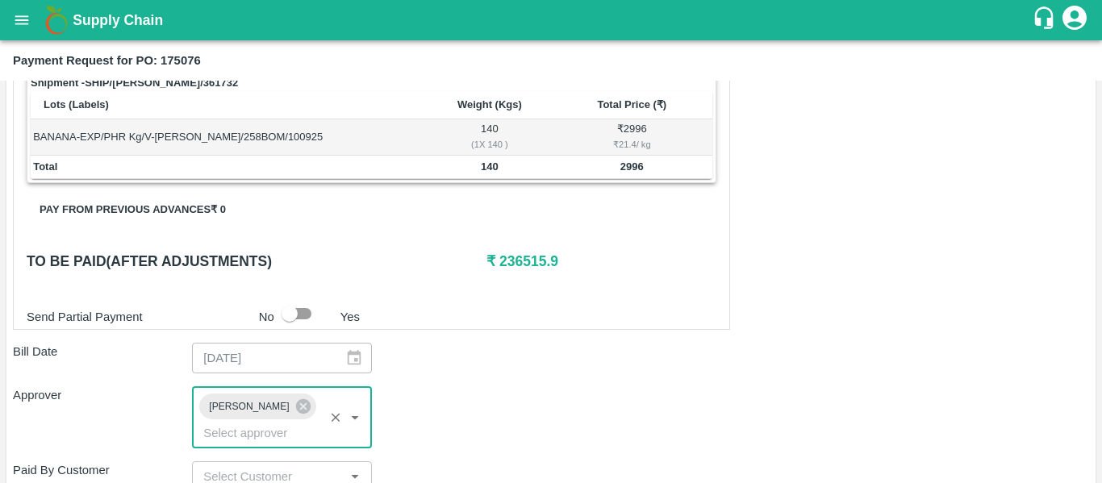
scroll to position [909, 0]
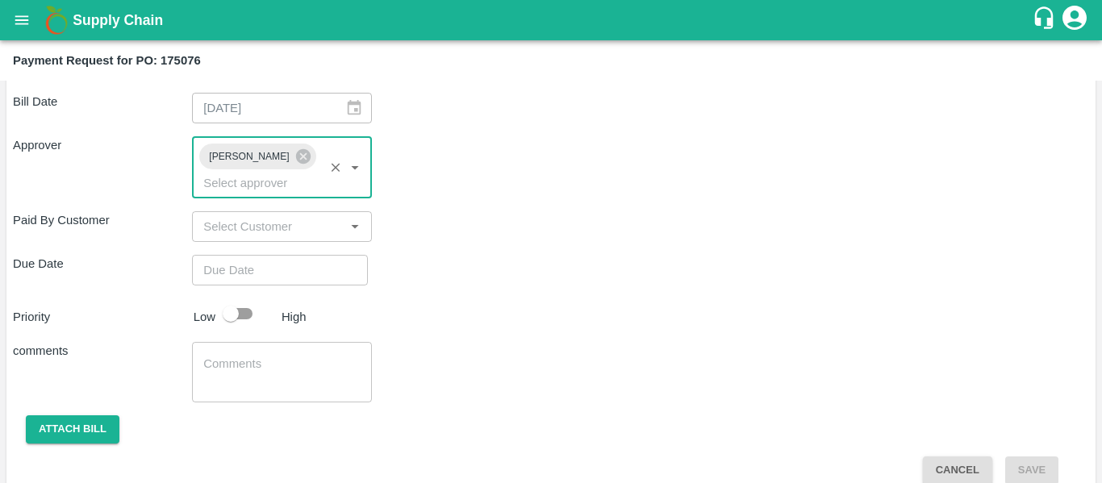
type input "DD/MM/YYYY hh:mm aa"
click at [244, 255] on input "DD/MM/YYYY hh:mm aa" at bounding box center [274, 270] width 165 height 31
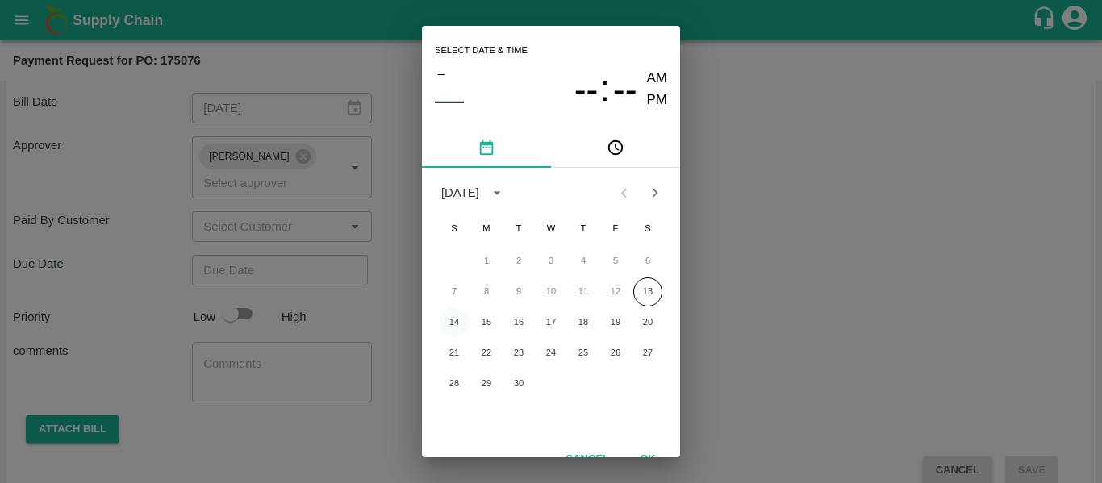
click at [461, 323] on button "14" at bounding box center [454, 322] width 29 height 29
type input "[DATE] 12:00 AM"
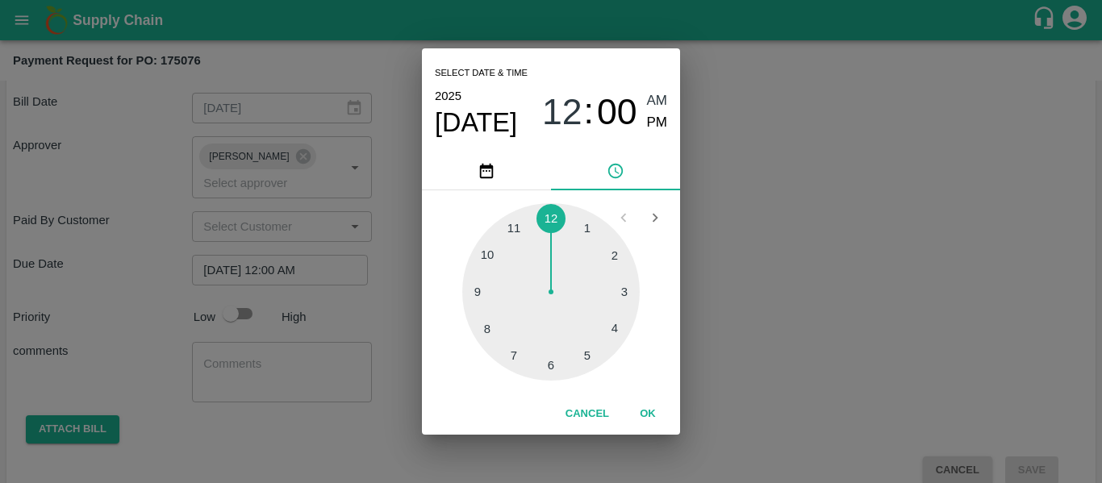
click at [778, 302] on div "Select date & time [DATE] 12 : 00 AM PM 1 2 3 4 5 6 7 8 9 10 11 12 Cancel OK" at bounding box center [551, 241] width 1102 height 483
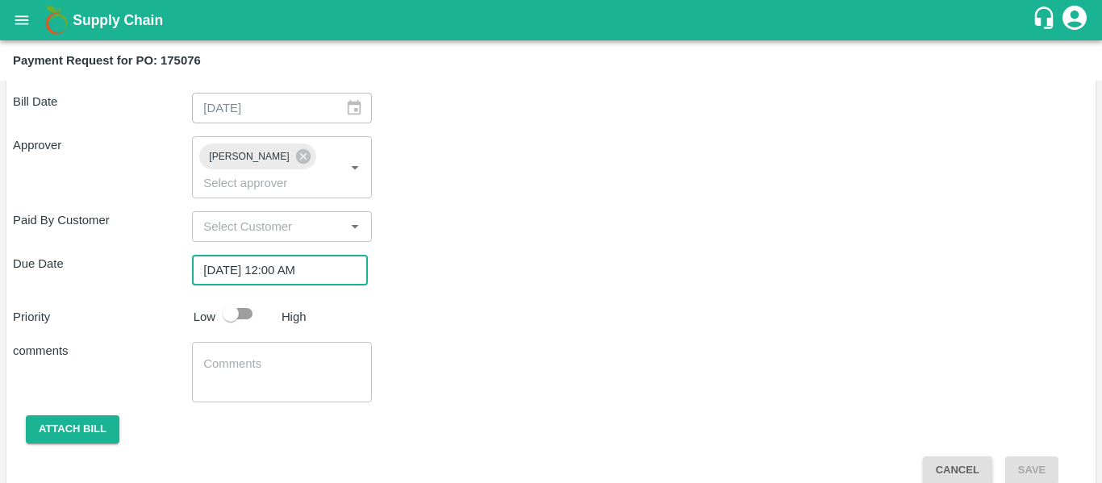
click at [238, 298] on input "checkbox" at bounding box center [231, 313] width 92 height 31
checkbox input "true"
click at [270, 356] on textarea at bounding box center [281, 373] width 156 height 34
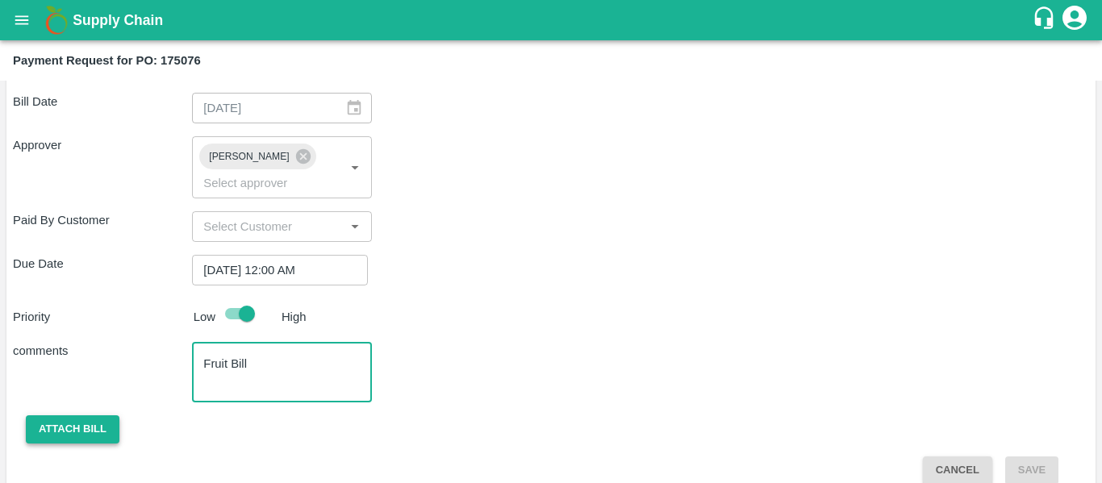
type textarea "Fruit Bill"
click at [86, 415] on button "Attach bill" at bounding box center [73, 429] width 94 height 28
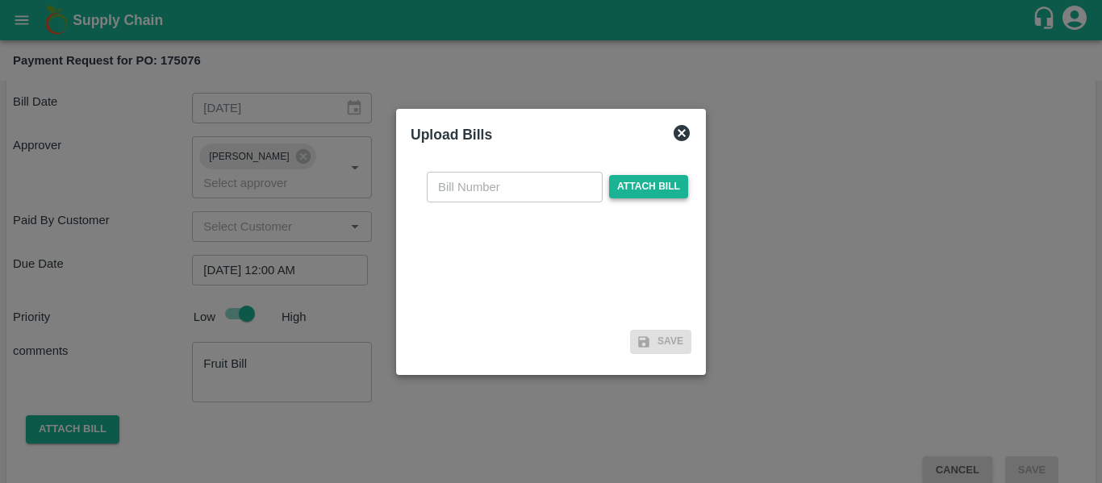
click at [644, 186] on span "Attach bill" at bounding box center [648, 186] width 79 height 23
click at [0, 0] on input "Attach bill" at bounding box center [0, 0] width 0 height 0
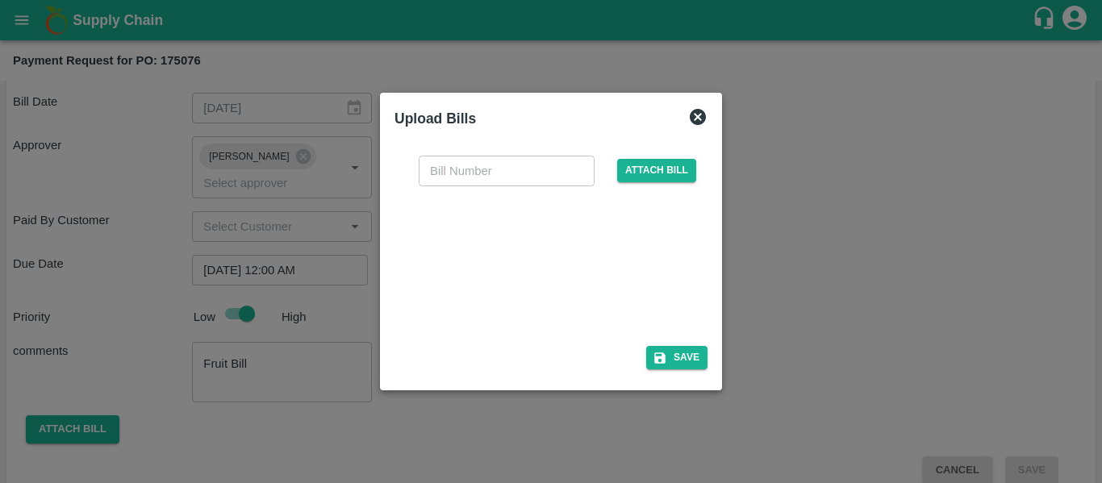
click at [551, 281] on div at bounding box center [548, 261] width 242 height 85
click at [498, 153] on div "​ Attach bill" at bounding box center [550, 242] width 313 height 198
click at [507, 180] on input "text" at bounding box center [507, 171] width 176 height 31
type input "SE/25-26/1474"
click at [672, 355] on button "Save" at bounding box center [676, 357] width 61 height 23
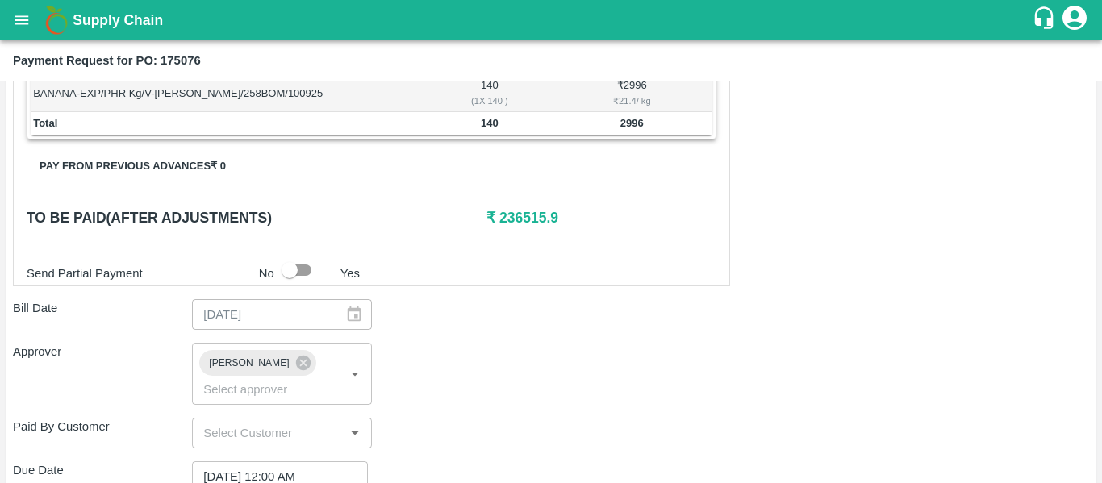
scroll to position [994, 0]
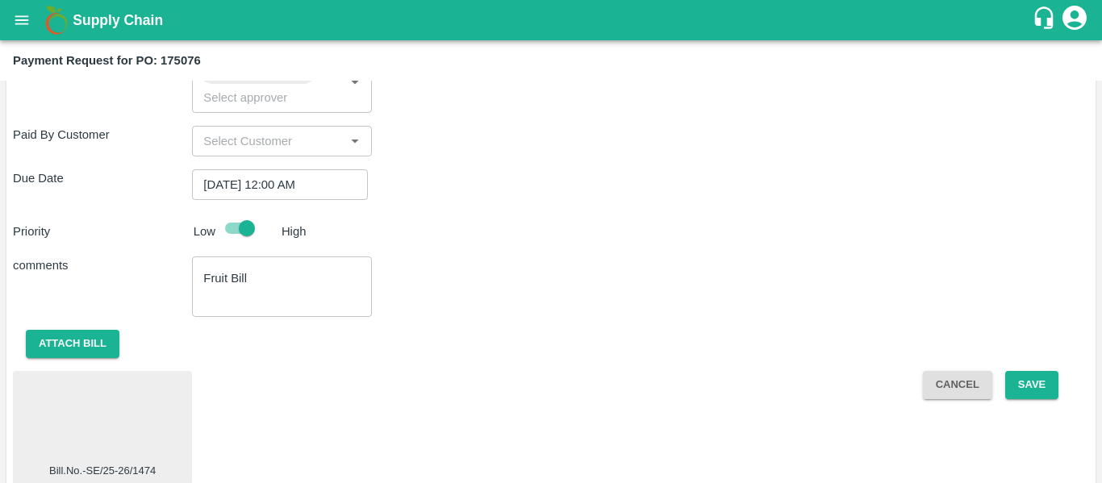
click at [94, 411] on div at bounding box center [102, 419] width 166 height 85
click at [1027, 373] on button "Save" at bounding box center [1031, 385] width 53 height 28
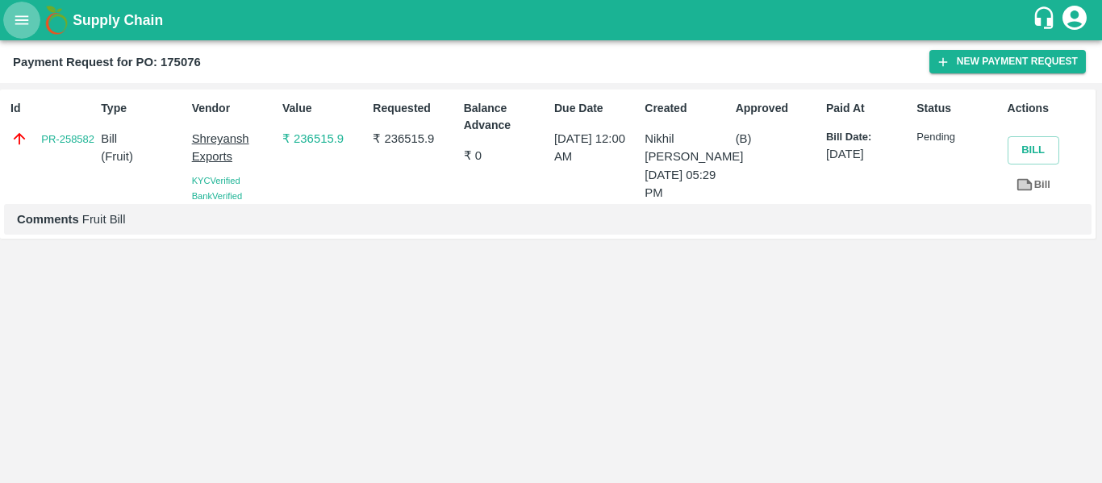
click at [27, 22] on icon "open drawer" at bounding box center [22, 20] width 18 height 18
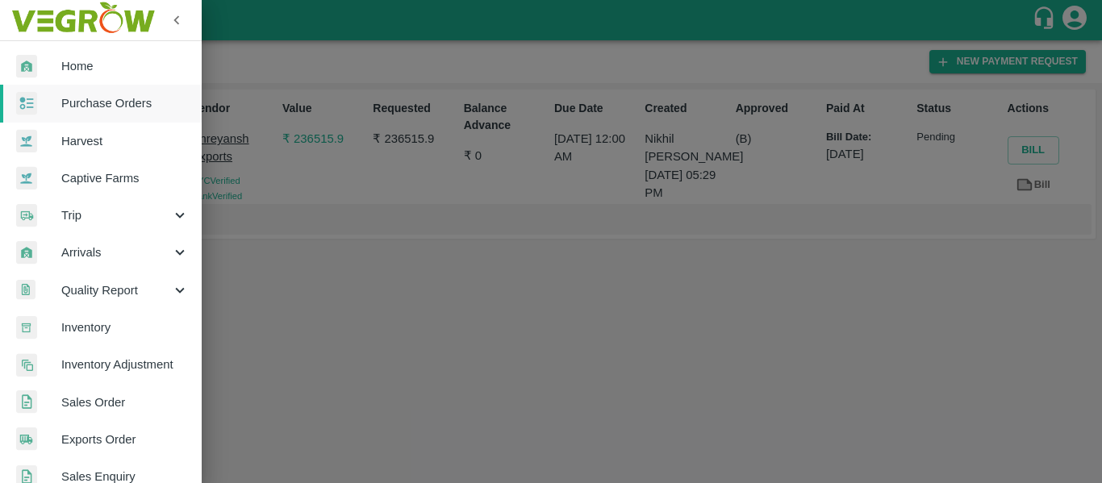
click at [92, 89] on link "Purchase Orders" at bounding box center [101, 103] width 202 height 37
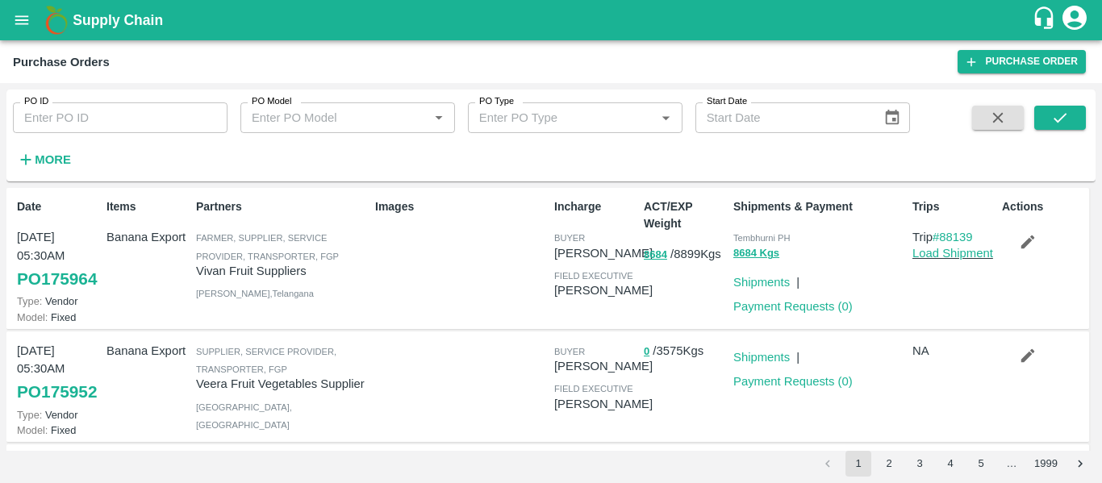
click at [23, 15] on icon "open drawer" at bounding box center [22, 20] width 18 height 18
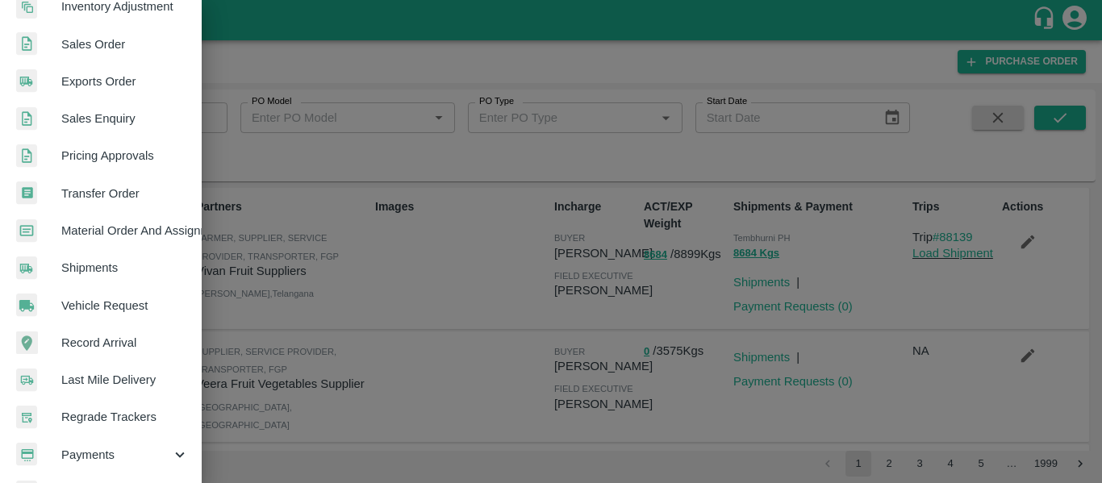
scroll to position [436, 0]
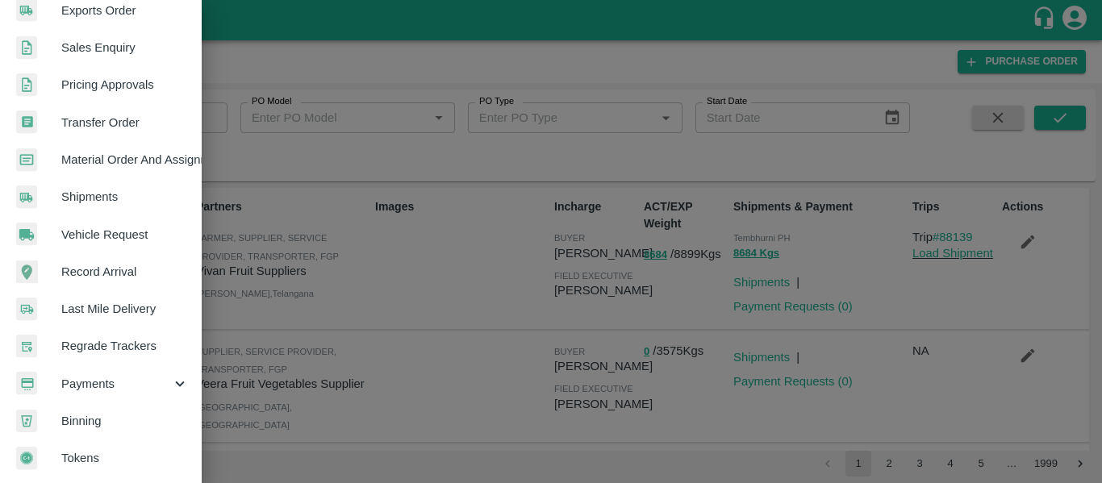
click at [85, 393] on div "Payments" at bounding box center [101, 383] width 202 height 37
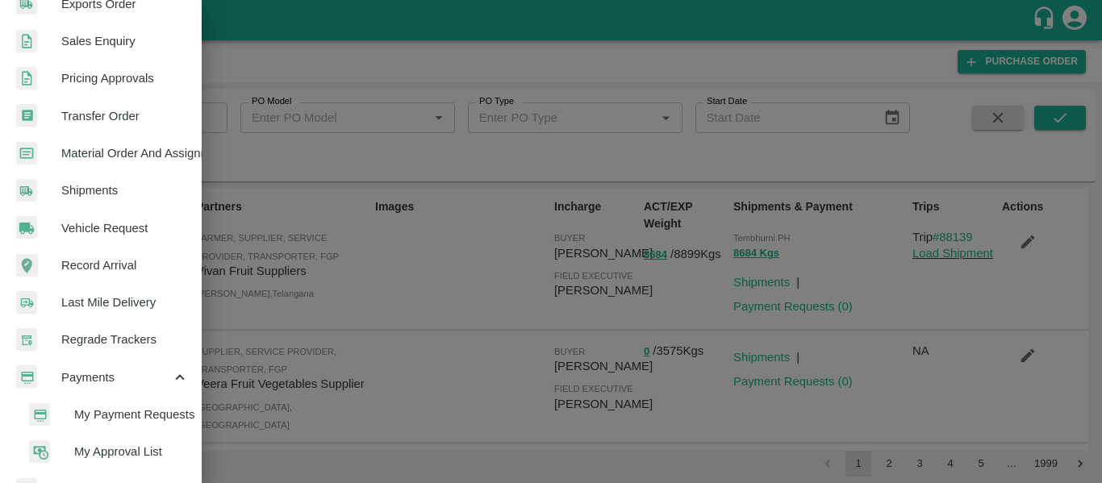
click at [147, 419] on span "My Payment Requests" at bounding box center [131, 415] width 115 height 18
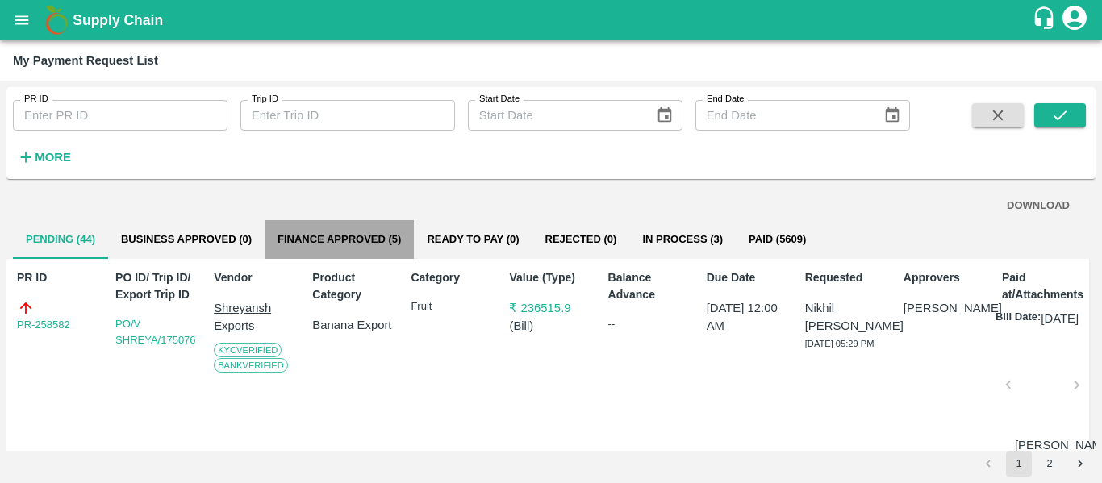
click at [350, 239] on button "Finance Approved (5)" at bounding box center [339, 239] width 149 height 39
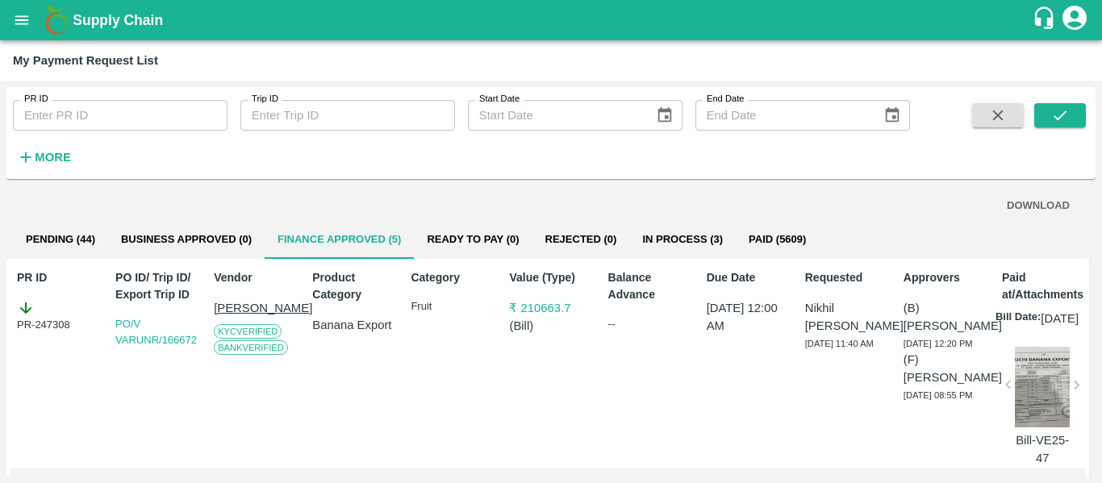
click at [14, 16] on icon "open drawer" at bounding box center [22, 20] width 18 height 18
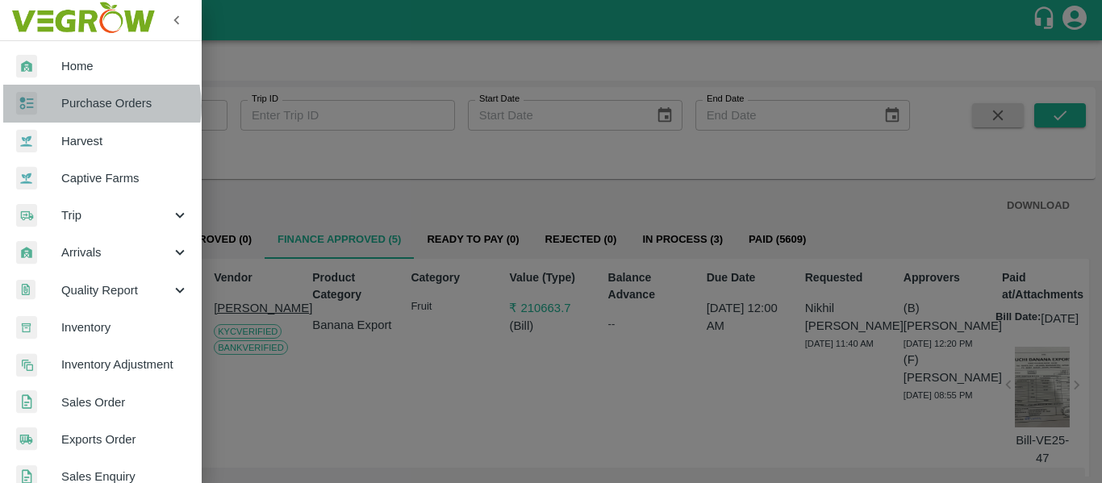
click at [94, 106] on span "Purchase Orders" at bounding box center [124, 103] width 127 height 18
